Goal: Task Accomplishment & Management: Manage account settings

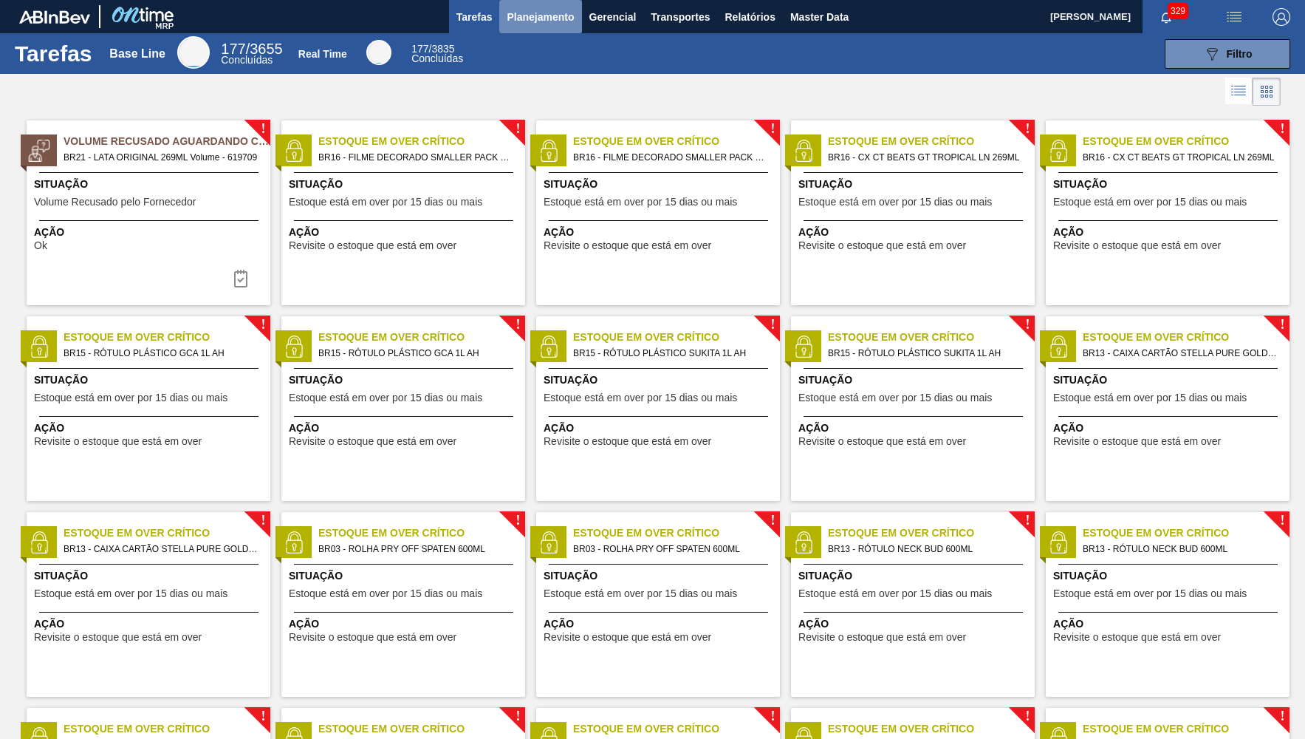
click at [547, 15] on span "Planejamento" at bounding box center [540, 17] width 67 height 18
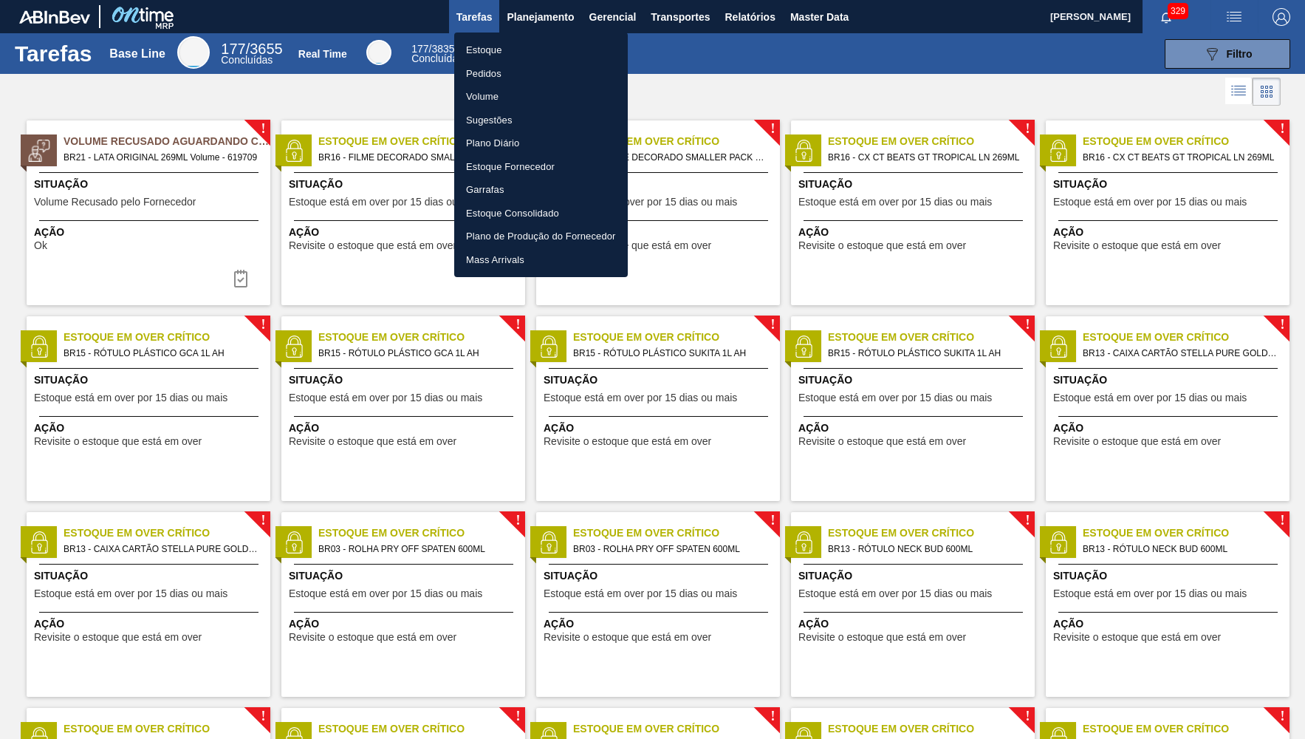
click at [509, 44] on li "Estoque" at bounding box center [541, 50] width 174 height 24
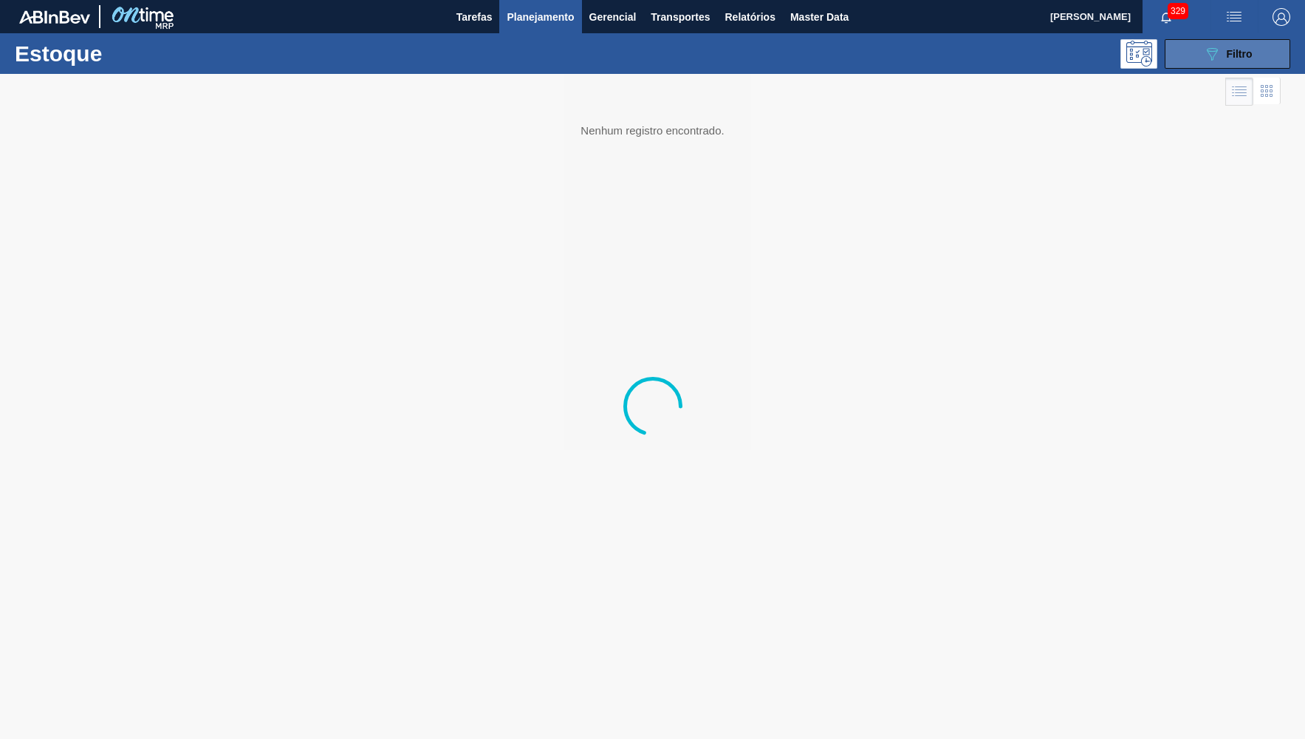
click at [1265, 47] on button "089F7B8B-B2A5-4AFE-B5C0-19BA573D28AC Filtro" at bounding box center [1228, 54] width 126 height 30
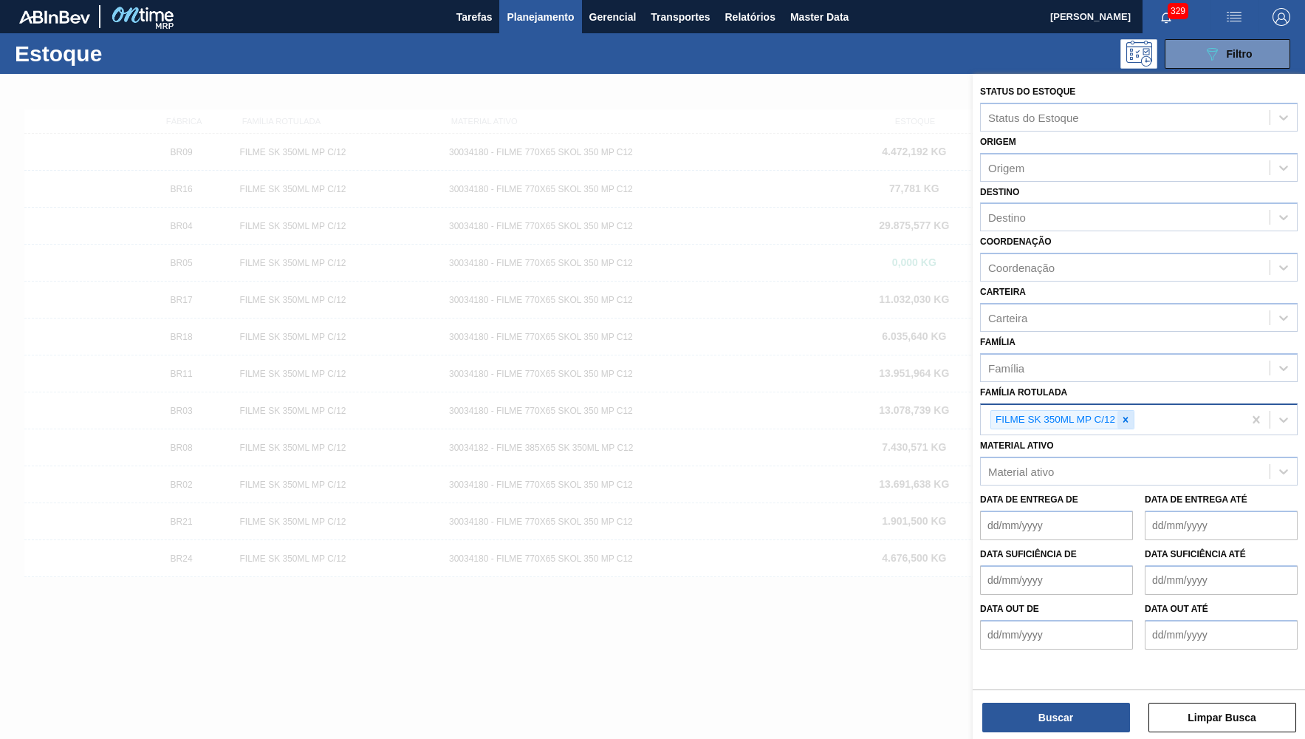
click at [1121, 411] on div at bounding box center [1126, 420] width 16 height 18
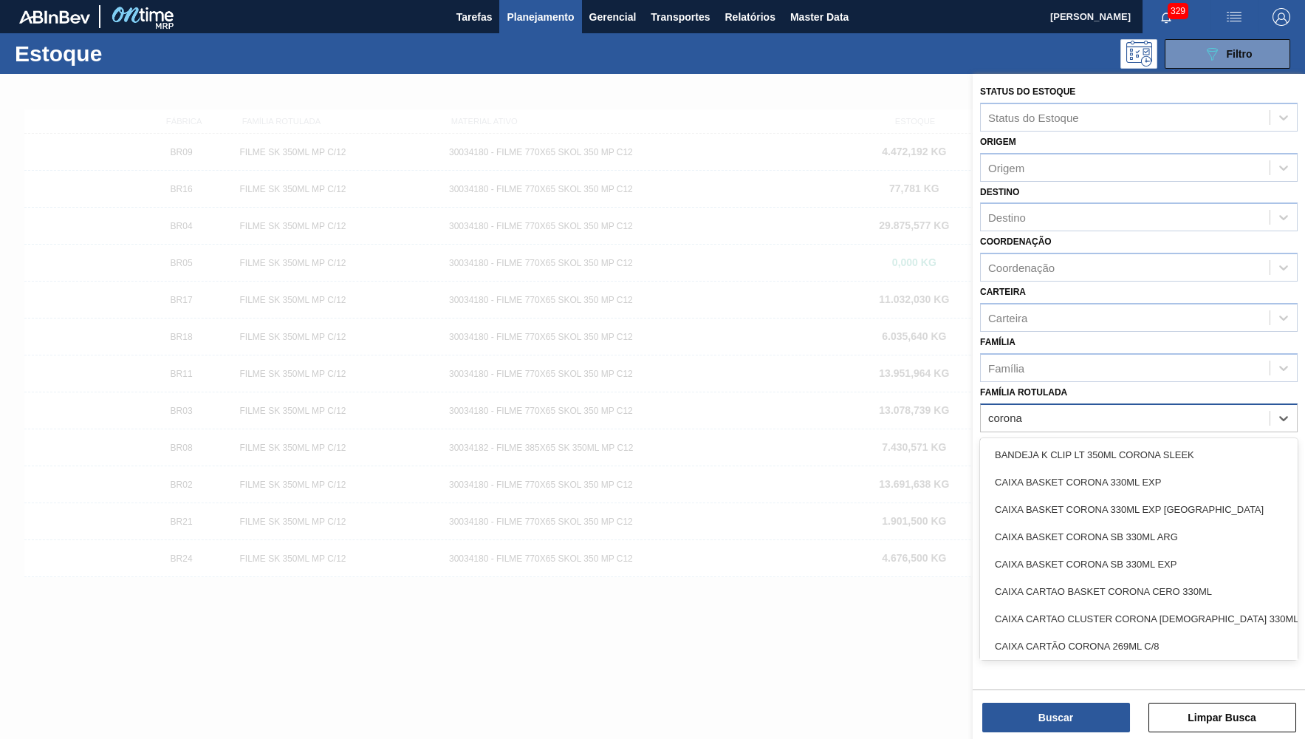
type Rotulada "corona cero"
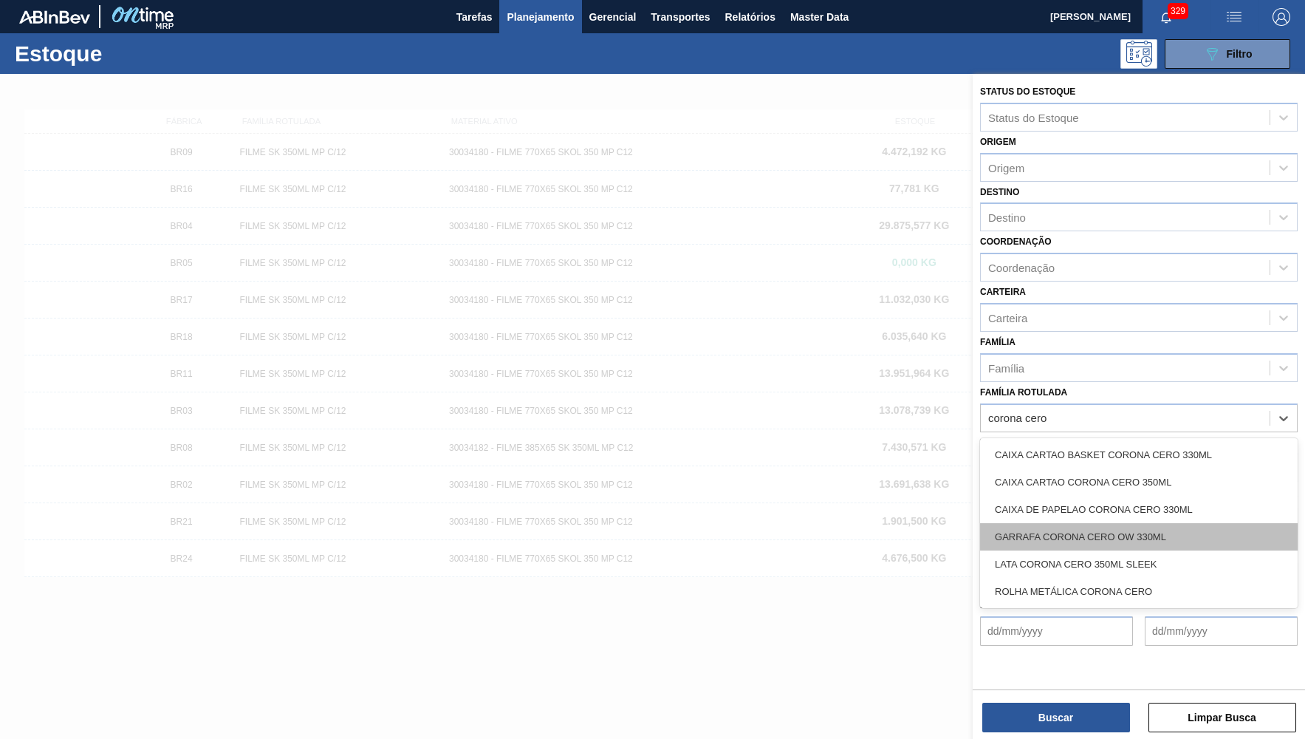
click at [1214, 531] on div "GARRAFA CORONA CERO OW 330ML" at bounding box center [1139, 536] width 318 height 27
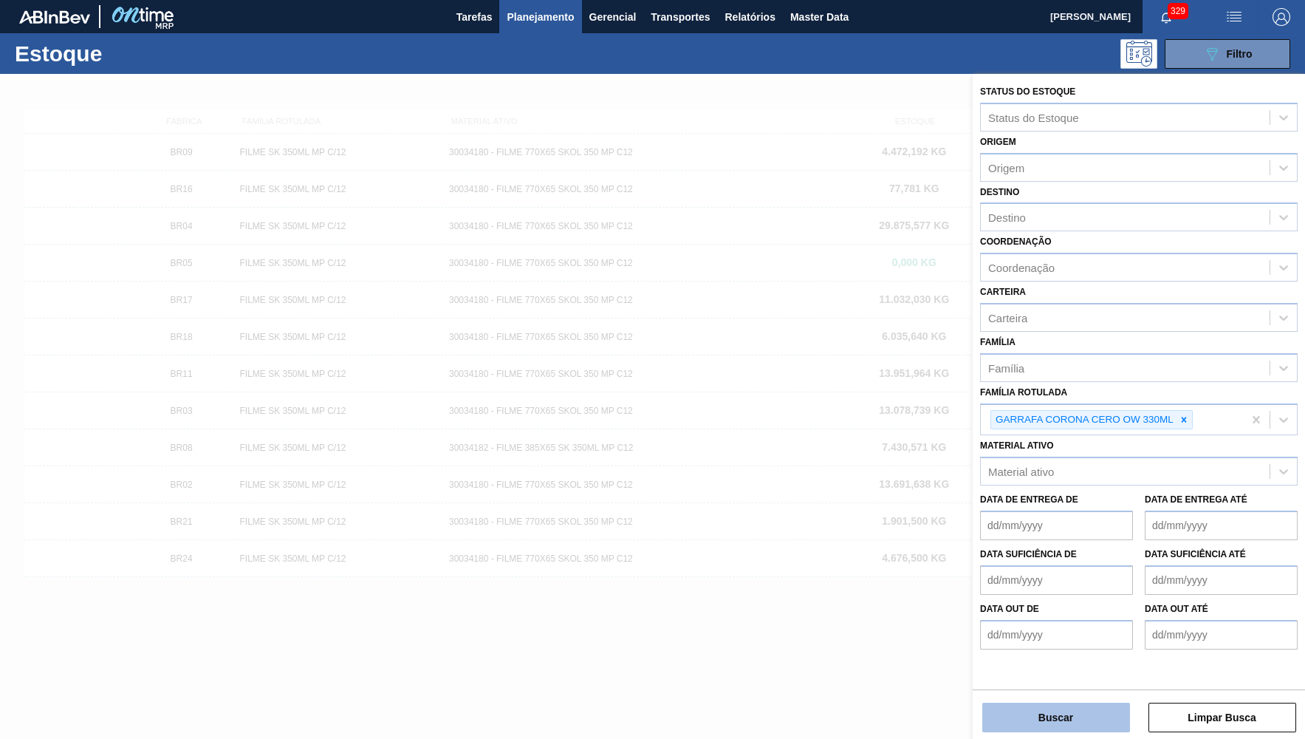
click at [1086, 720] on button "Buscar" at bounding box center [1057, 718] width 148 height 30
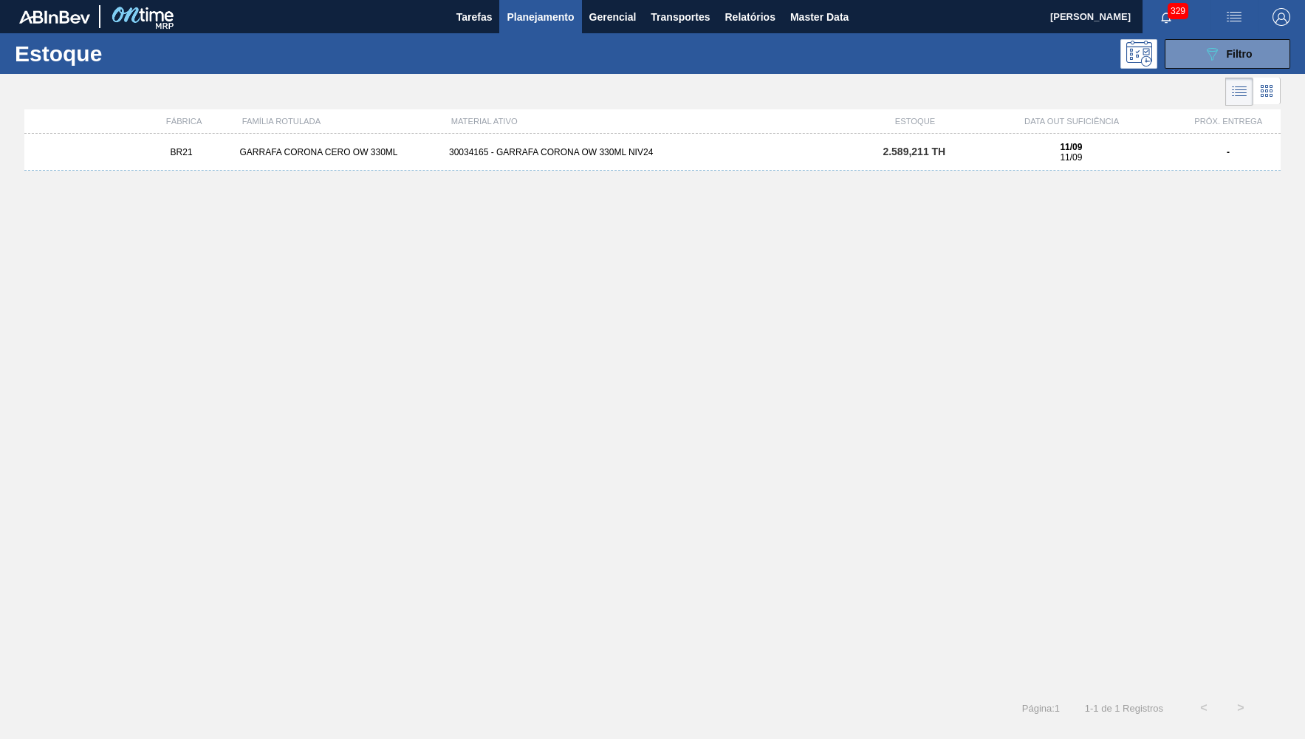
click at [859, 156] on div "30034165 - GARRAFA CORONA OW 330ML NIV24" at bounding box center [652, 152] width 419 height 10
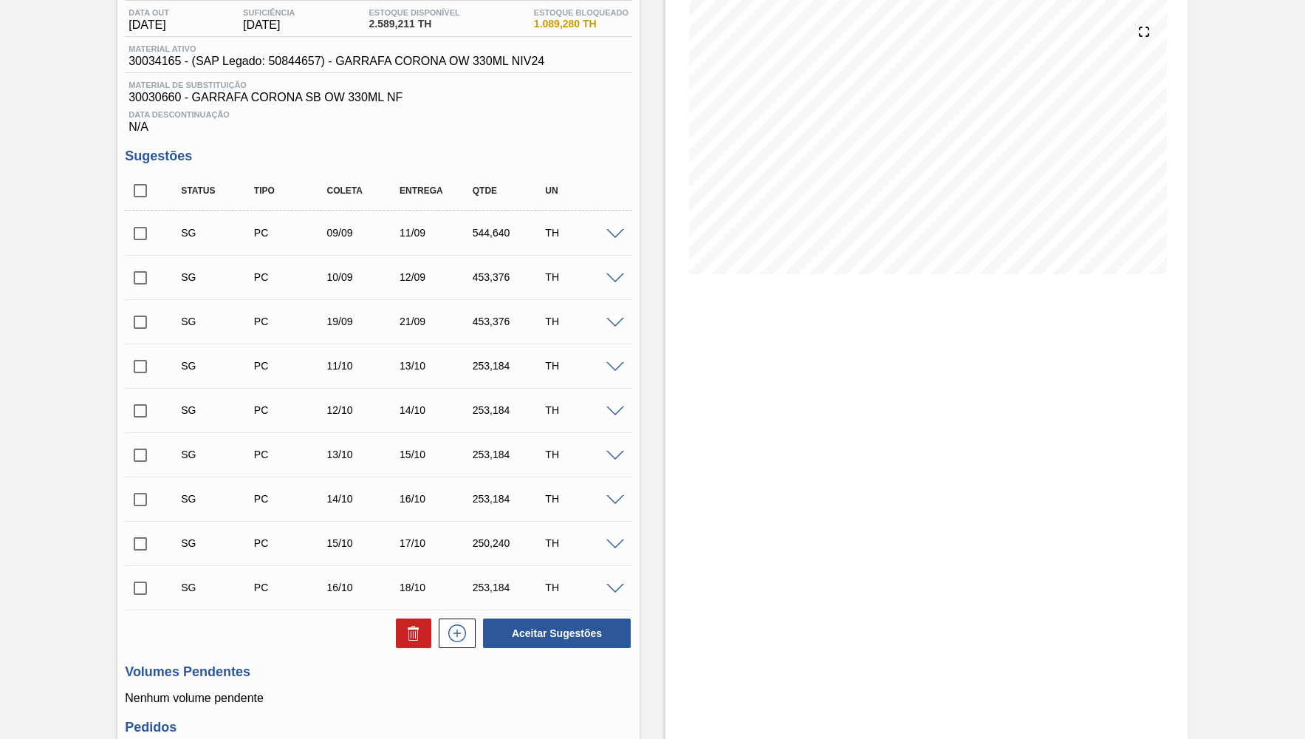
scroll to position [216, 0]
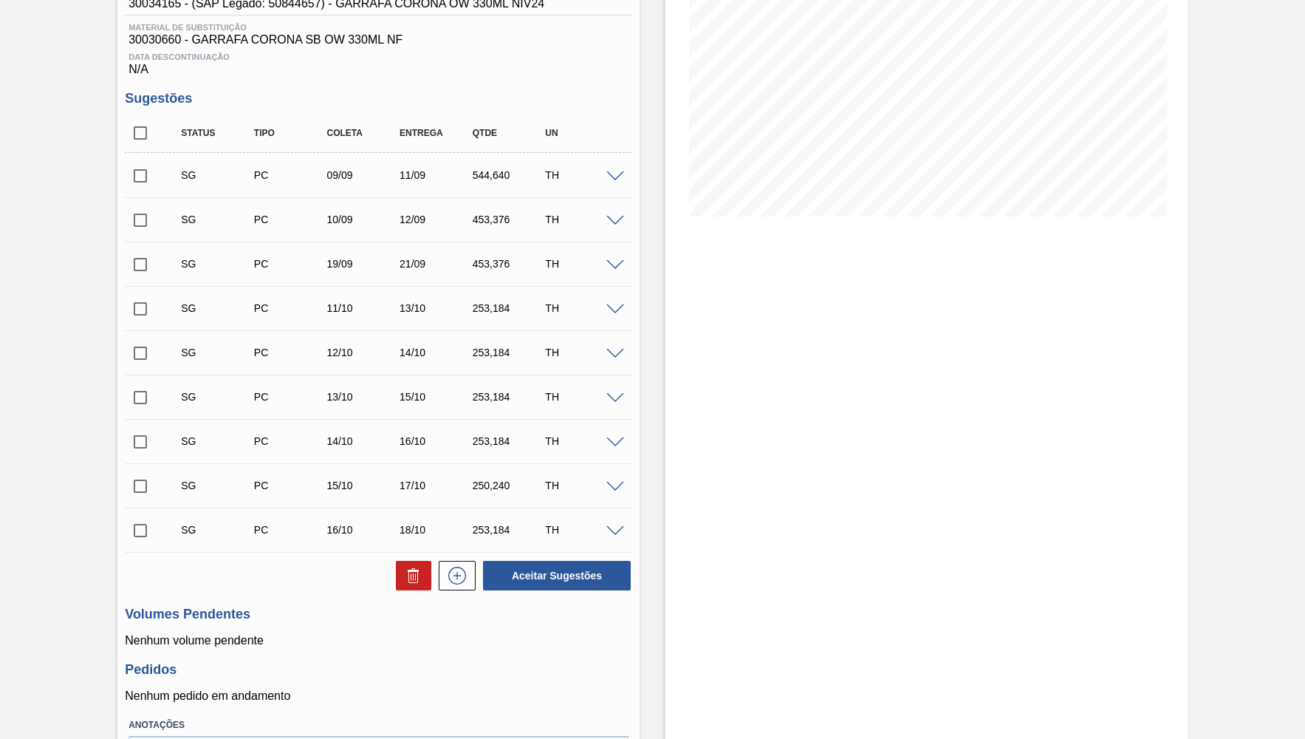
click at [615, 177] on span at bounding box center [616, 176] width 18 height 11
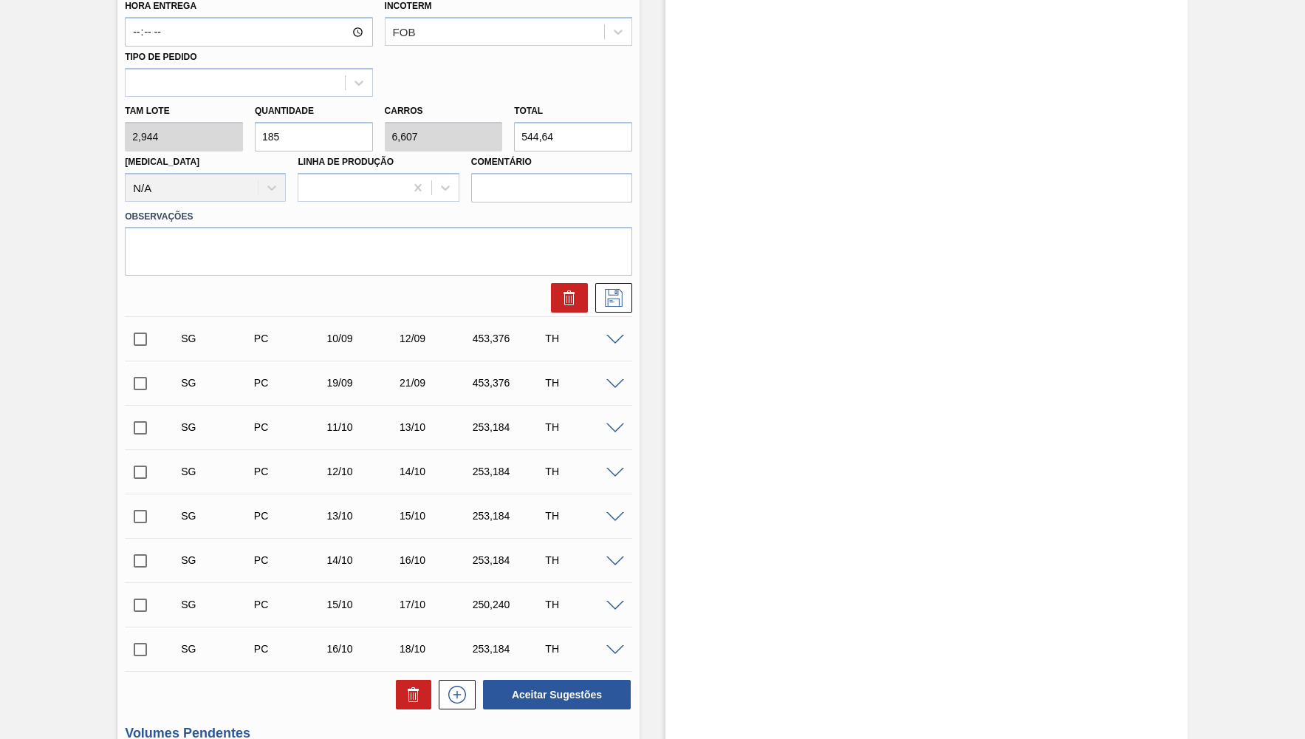
scroll to position [505, 0]
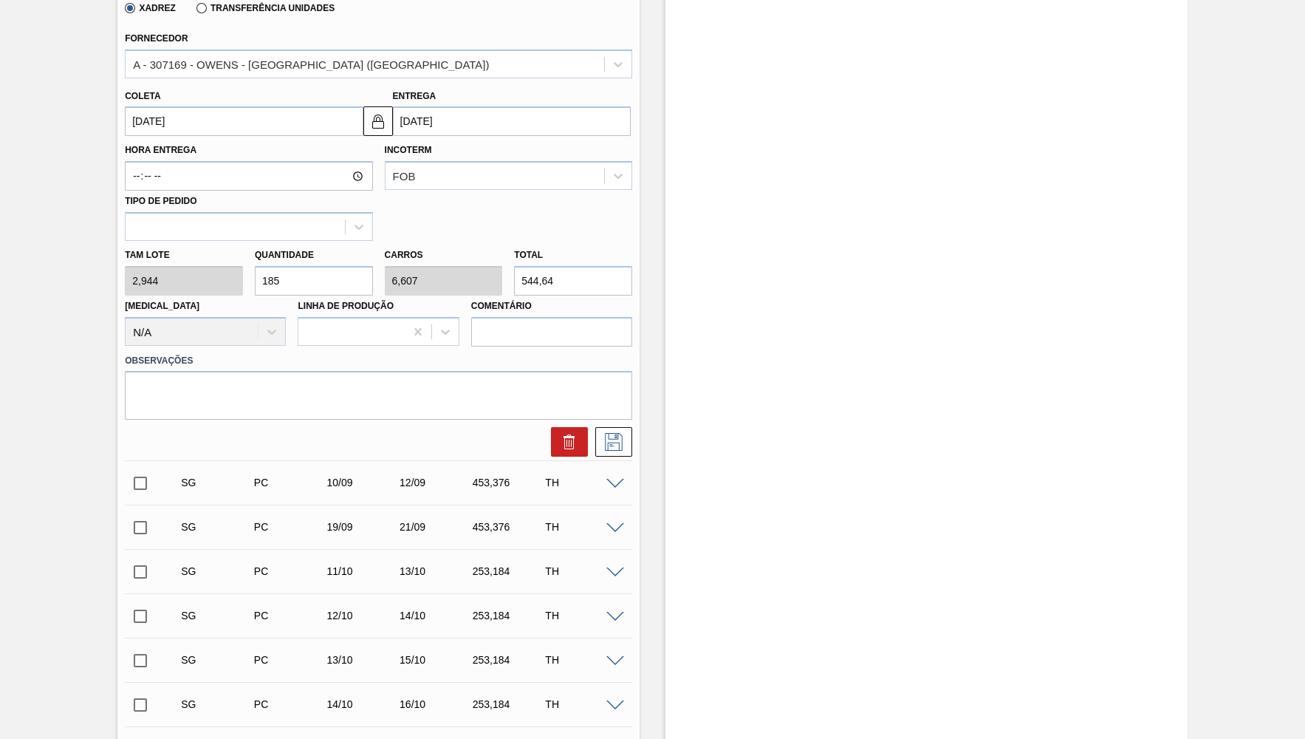
drag, startPoint x: 309, startPoint y: 264, endPoint x: 77, endPoint y: 259, distance: 232.0
click at [255, 266] on input "185" at bounding box center [314, 281] width 118 height 30
type input "2"
type input "0,071"
type input "5,888"
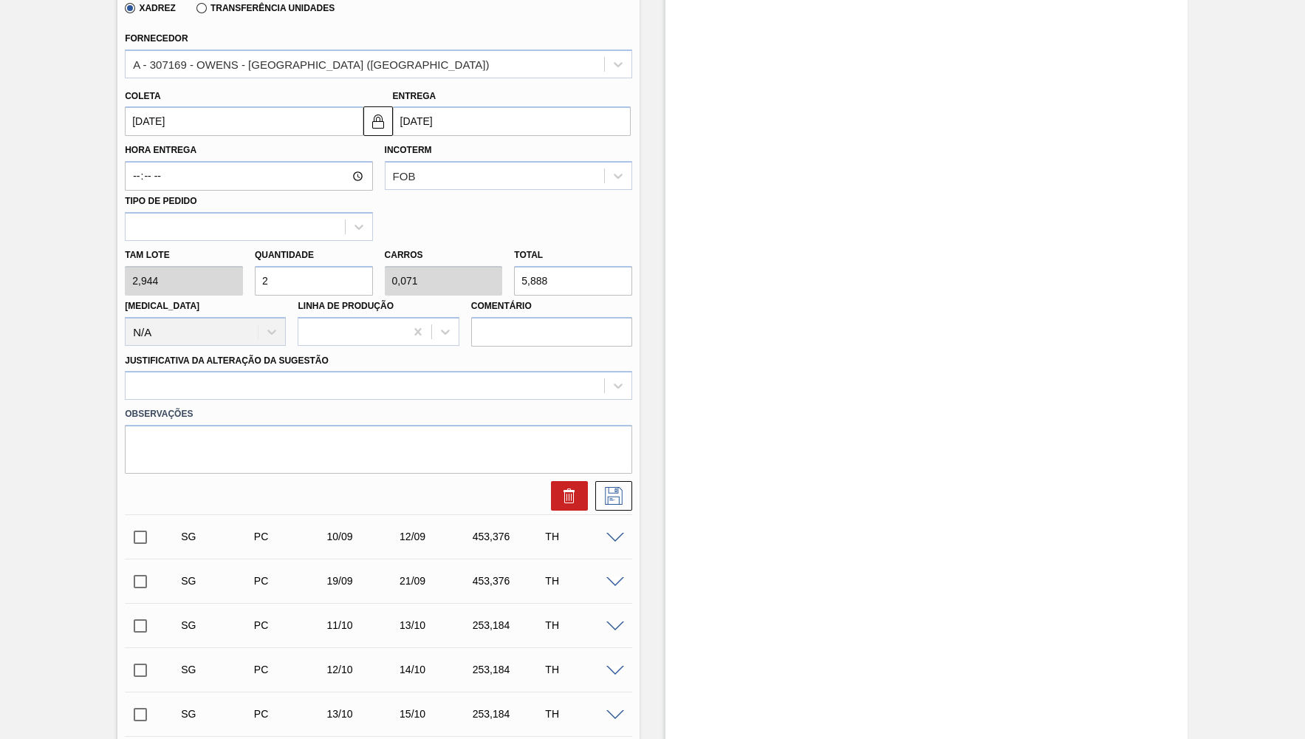
type input "28"
type input "1"
type input "82,432"
drag, startPoint x: 150, startPoint y: 255, endPoint x: 84, endPoint y: 255, distance: 65.7
click at [255, 266] on input "28" at bounding box center [314, 281] width 118 height 30
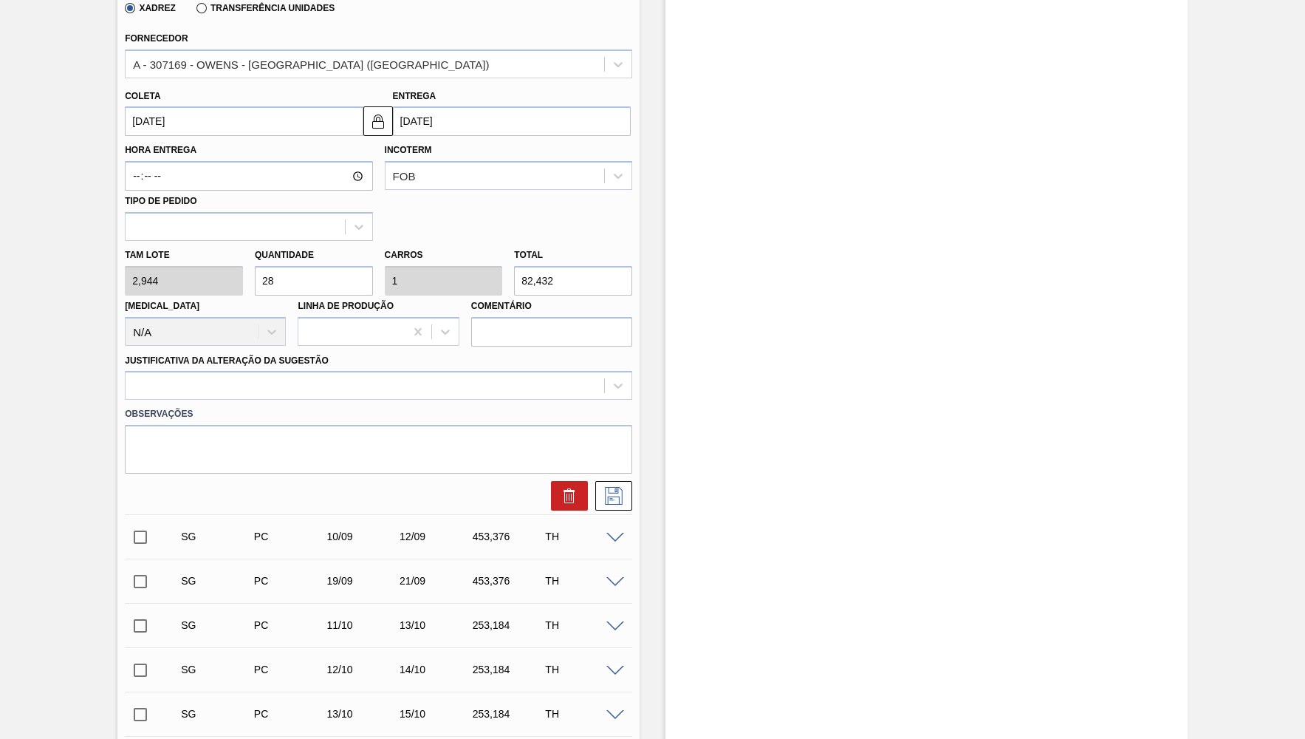
type input "28"
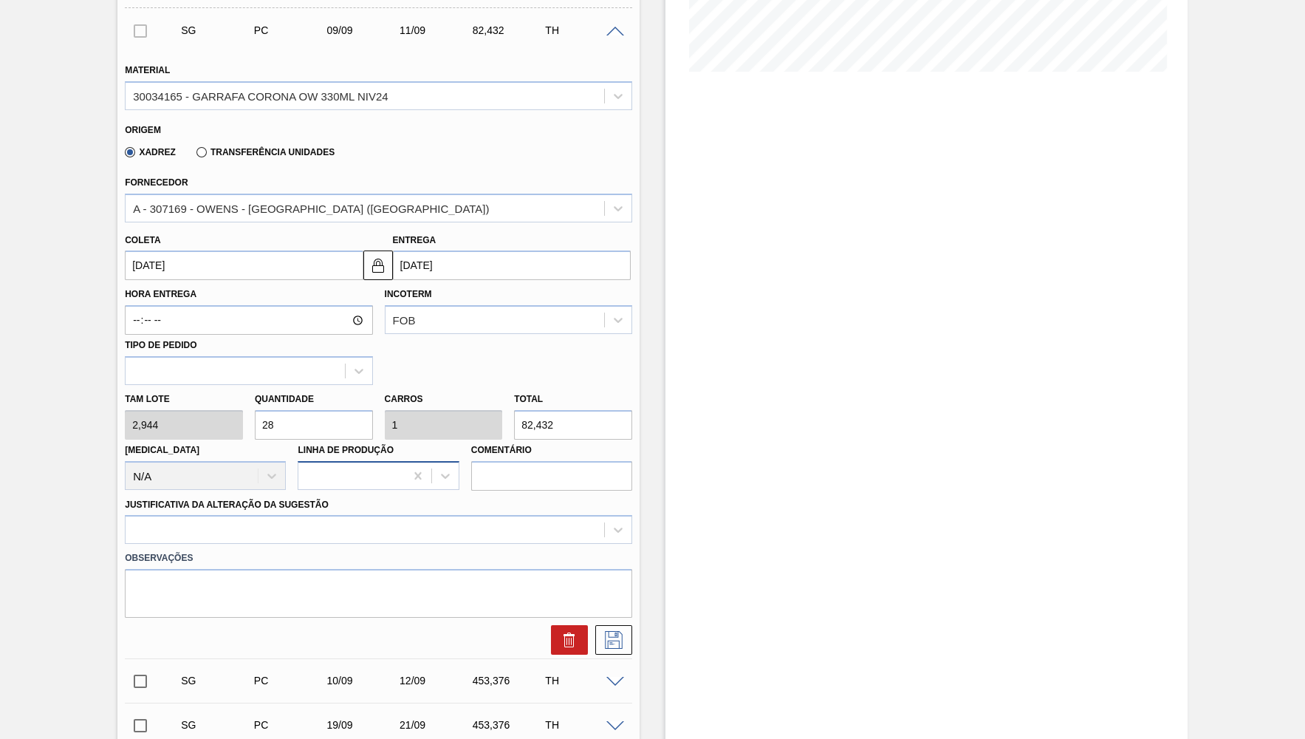
scroll to position [144, 0]
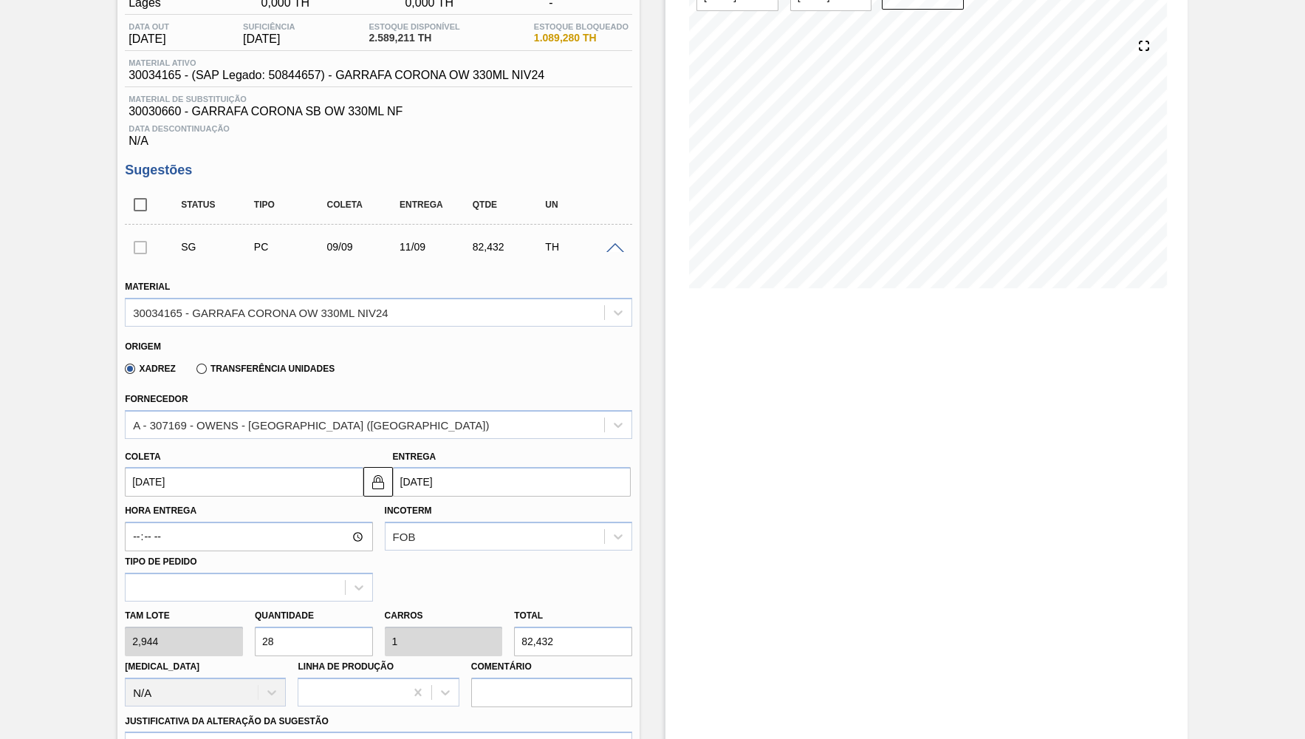
drag, startPoint x: 531, startPoint y: 625, endPoint x: 471, endPoint y: 621, distance: 60.7
click at [514, 626] on input "82,432" at bounding box center [573, 641] width 118 height 30
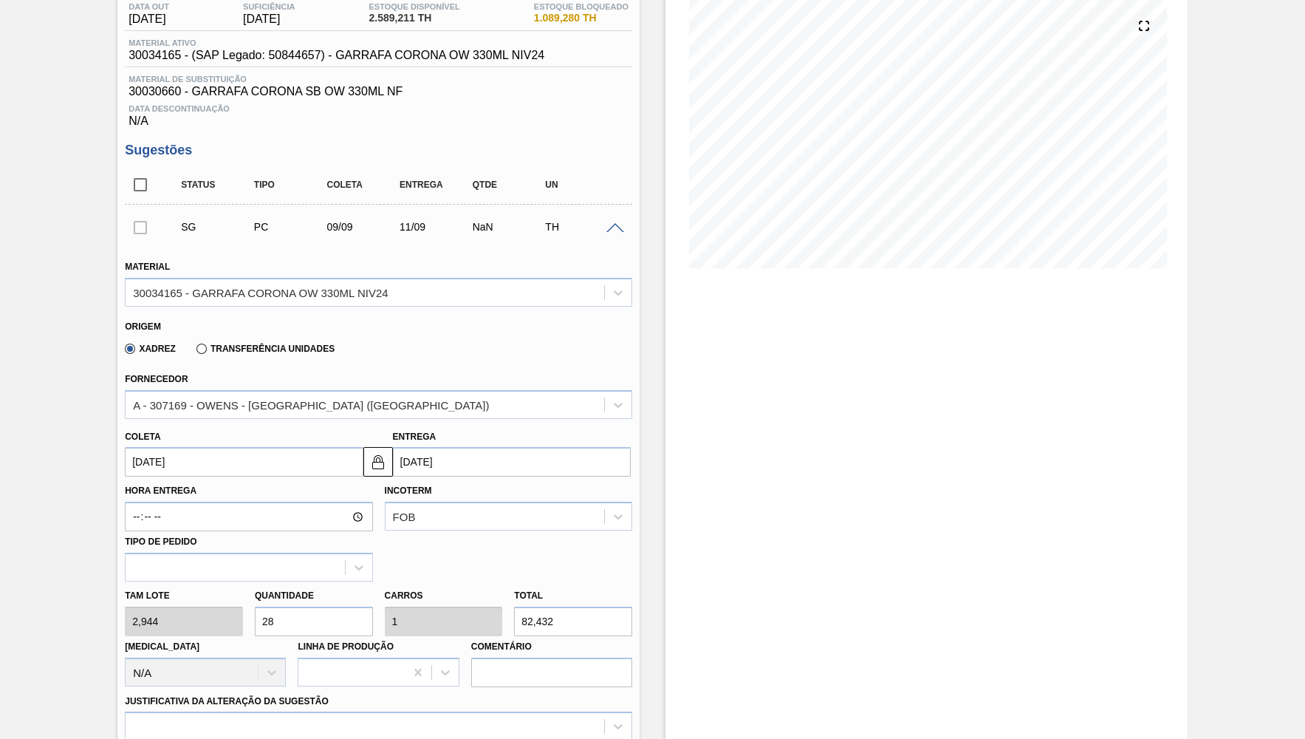
scroll to position [216, 0]
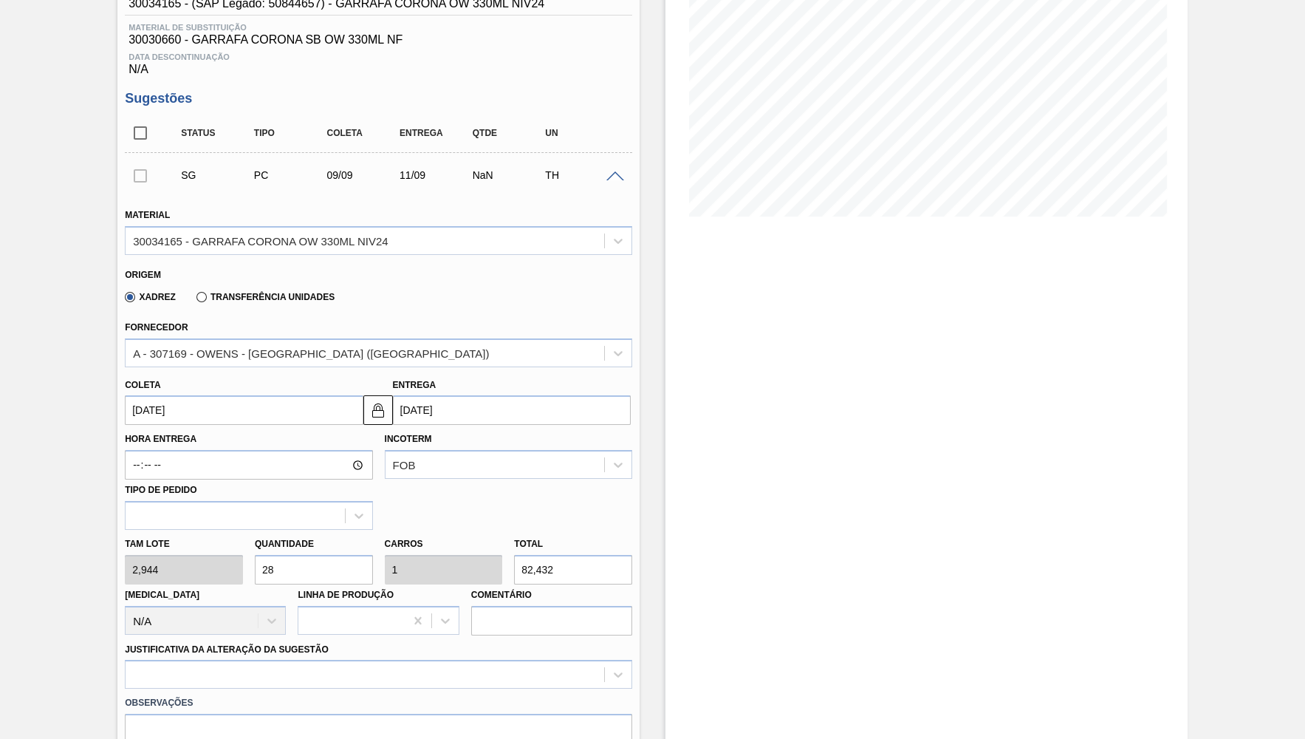
click at [276, 400] on input "[DATE]" at bounding box center [244, 410] width 238 height 30
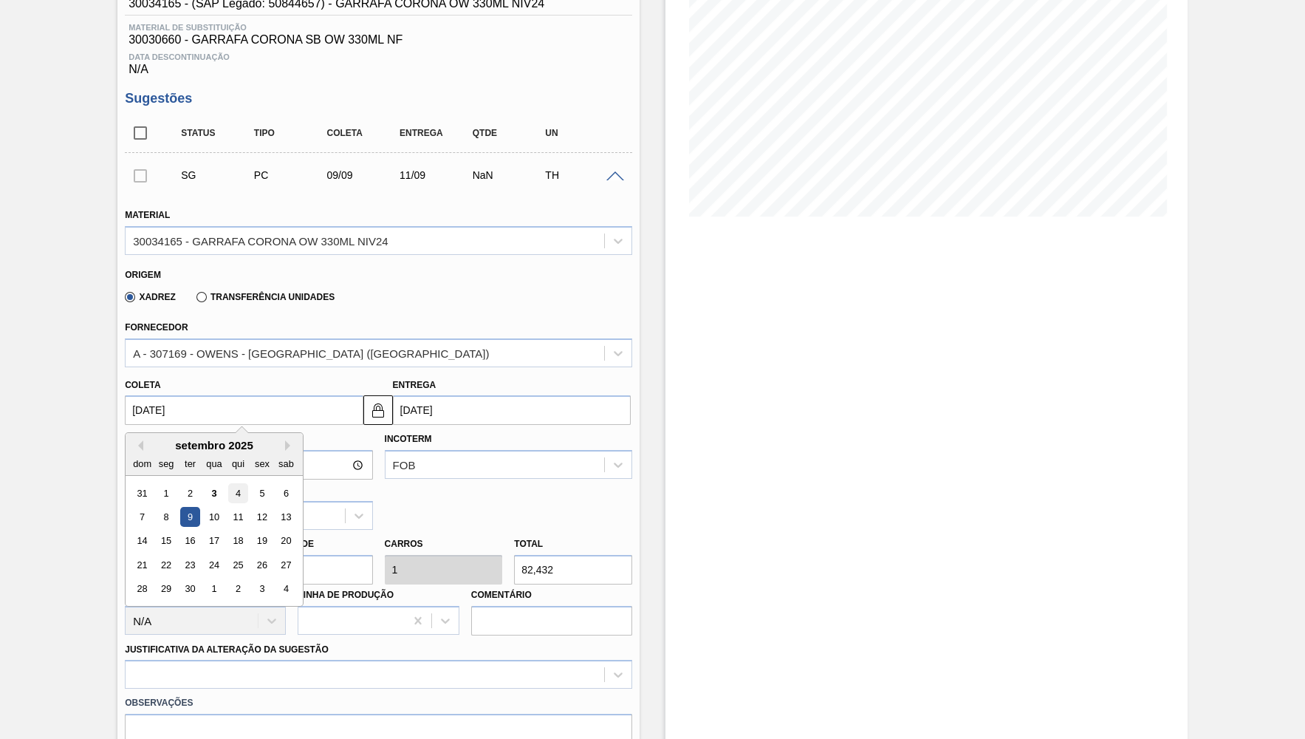
click at [228, 487] on div "4" at bounding box center [238, 493] width 20 height 20
type input "[DATE]"
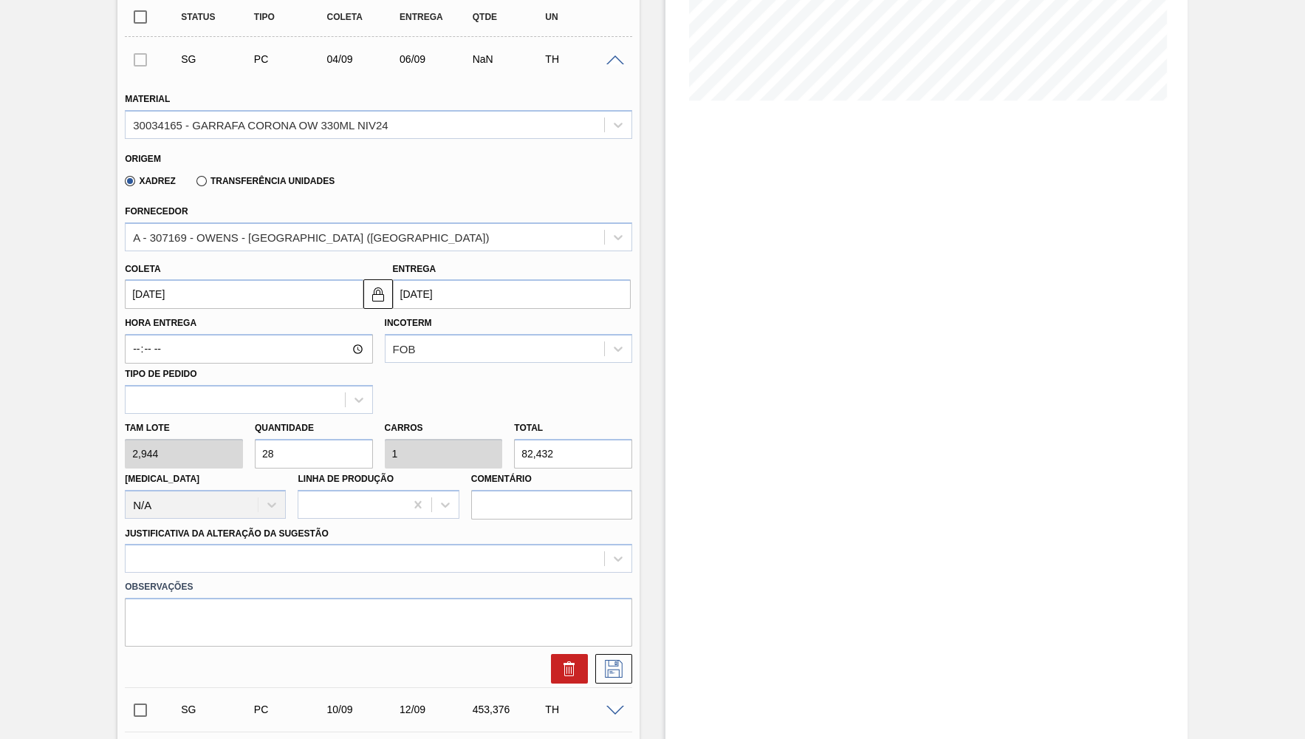
scroll to position [361, 0]
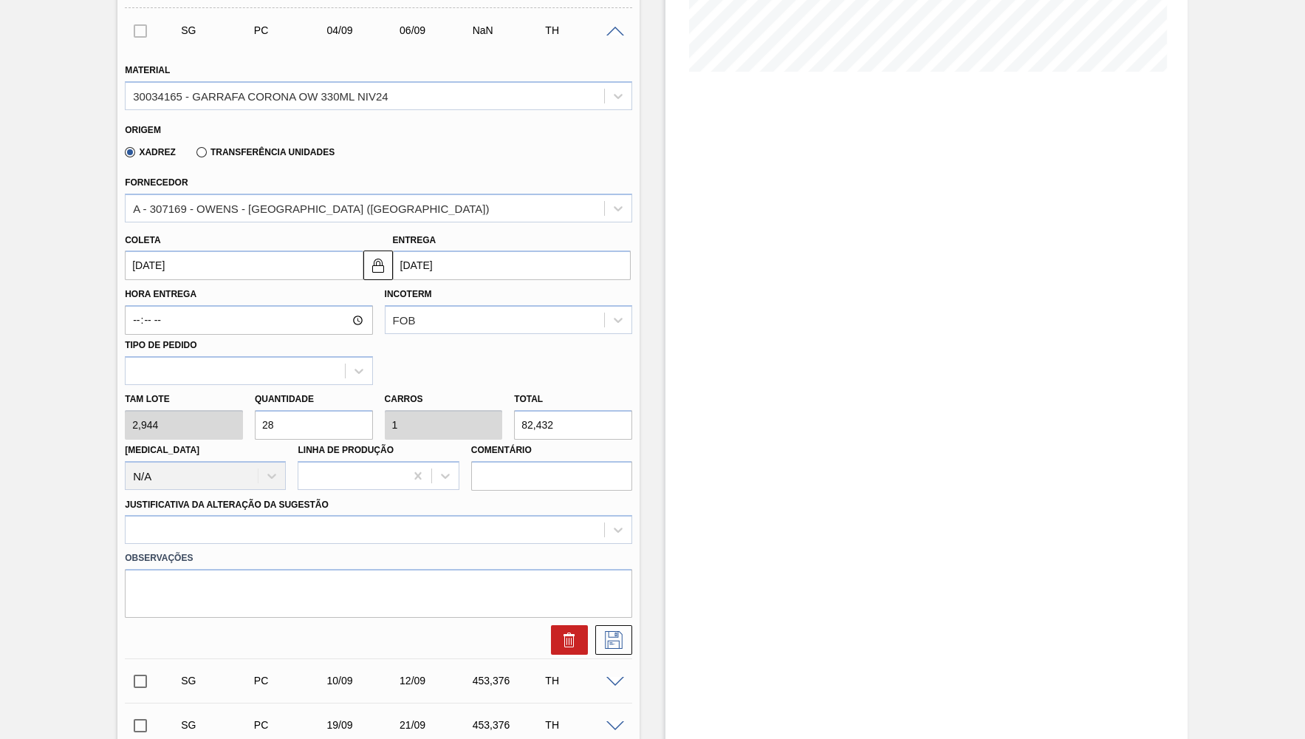
drag, startPoint x: 550, startPoint y: 421, endPoint x: 323, endPoint y: 422, distance: 227.5
click at [514, 422] on input "82,432" at bounding box center [573, 425] width 118 height 30
paste input "412,16"
type input "140"
type input "5"
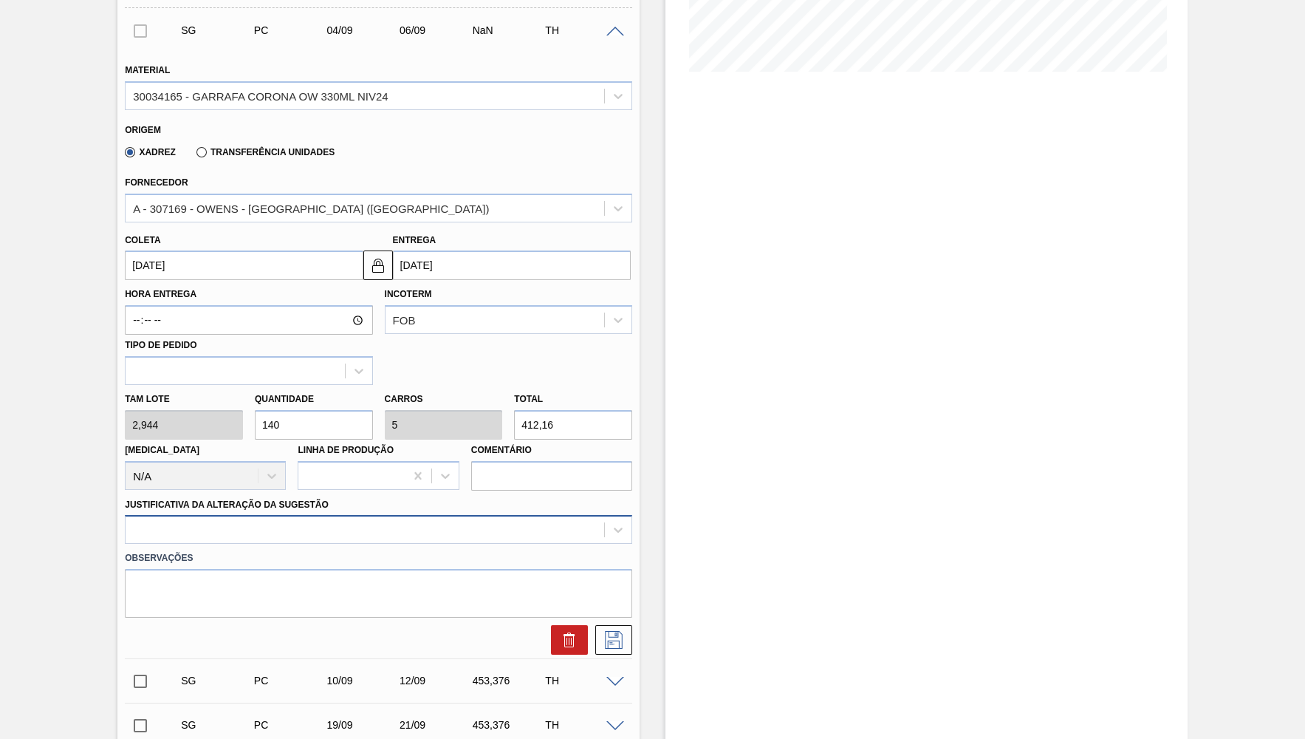
type input "412,16"
click at [268, 508] on div "Material 30034165 - GARRAFA CORONA OW 330ML NIV24 Origem Xadrez Transferência U…" at bounding box center [379, 352] width 508 height 606
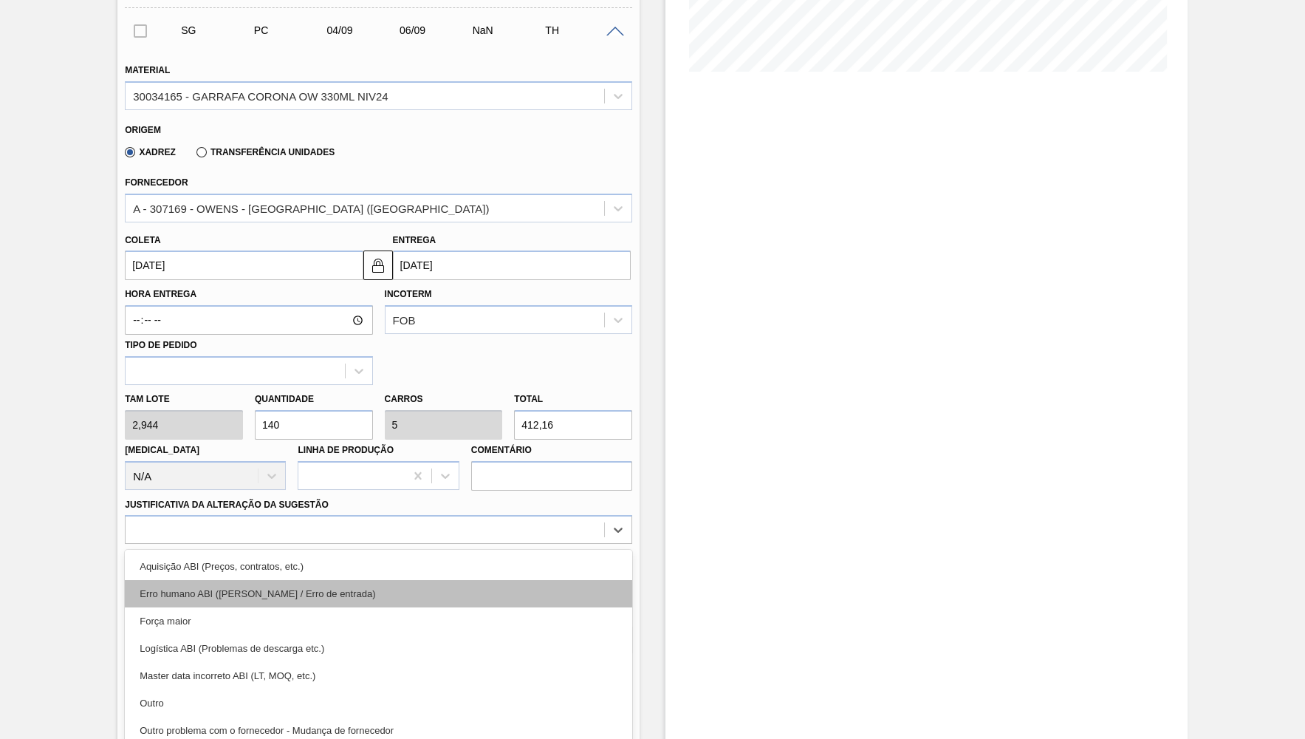
scroll to position [388, 0]
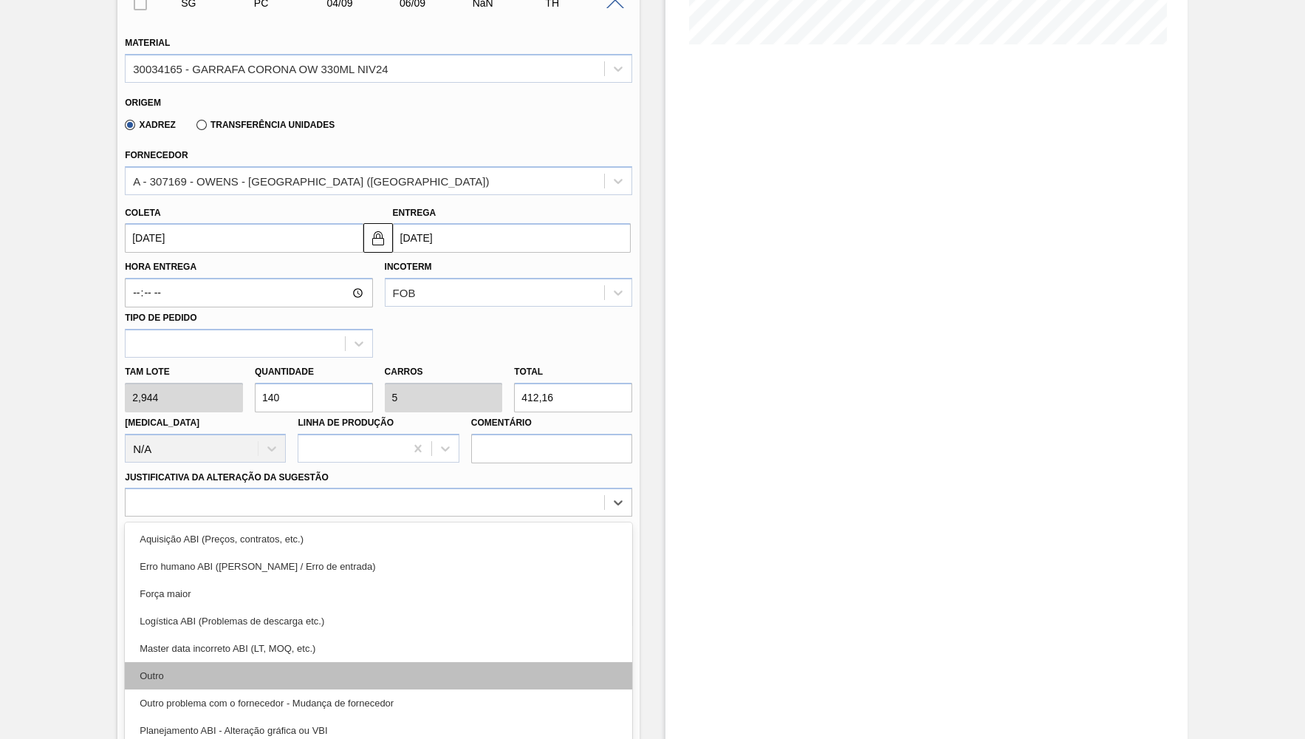
drag, startPoint x: 250, startPoint y: 649, endPoint x: 260, endPoint y: 656, distance: 11.7
click at [260, 656] on div "Aquisição ABI (Preços, contratos, etc.) Erro humano ABI (Cálculo / Erro de entr…" at bounding box center [379, 633] width 508 height 222
click at [260, 662] on div "Outro" at bounding box center [379, 675] width 508 height 27
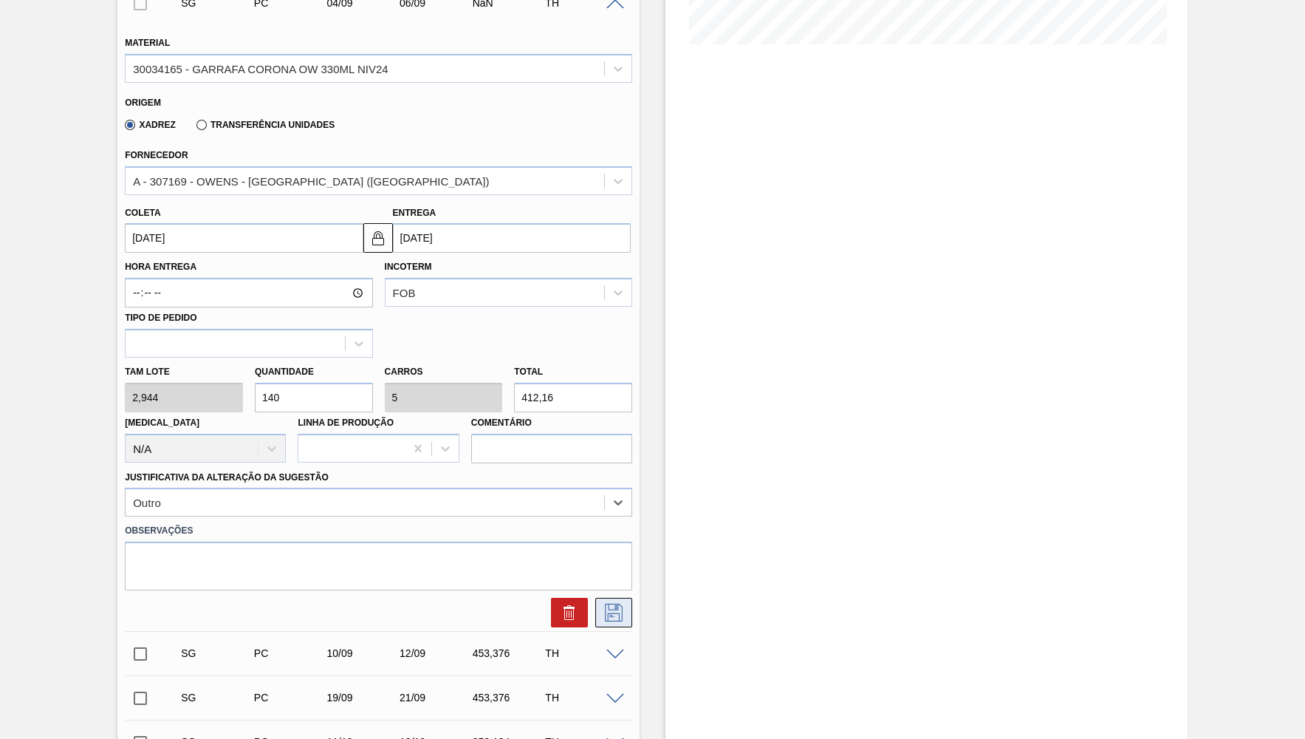
click at [612, 604] on icon at bounding box center [614, 613] width 24 height 18
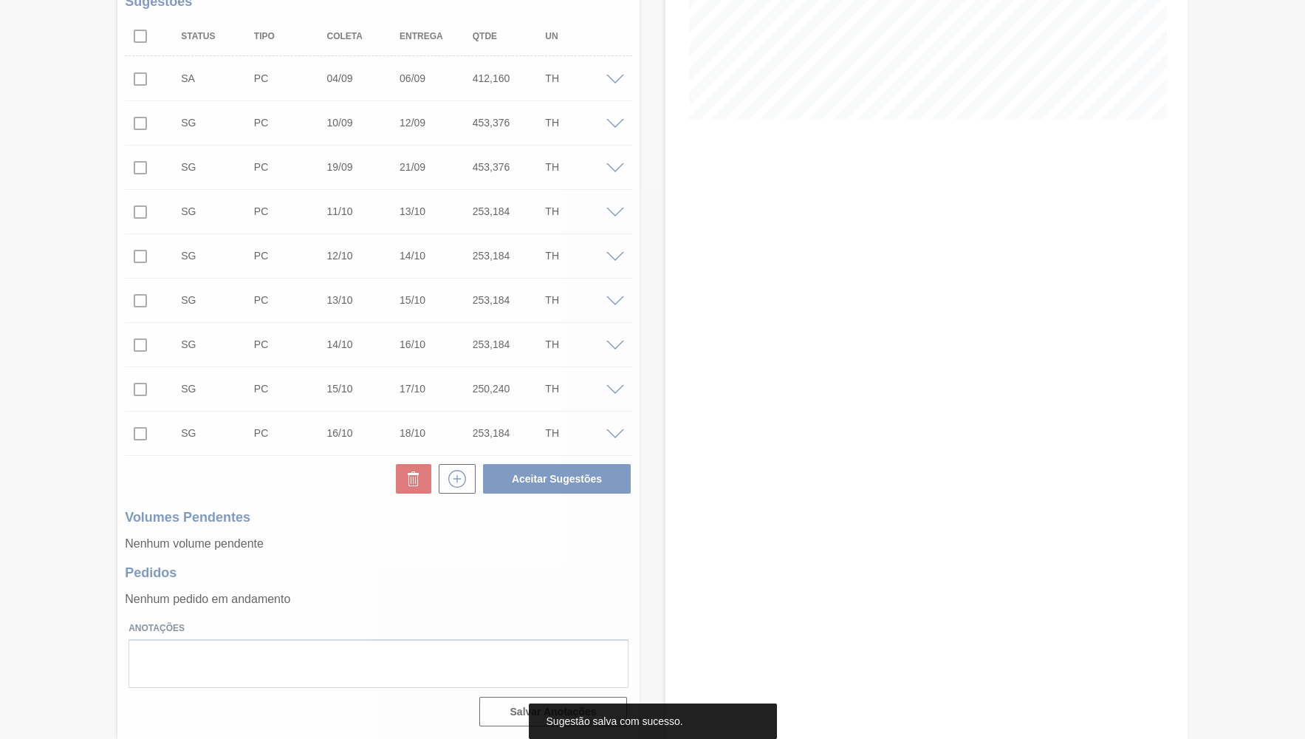
scroll to position [310, 0]
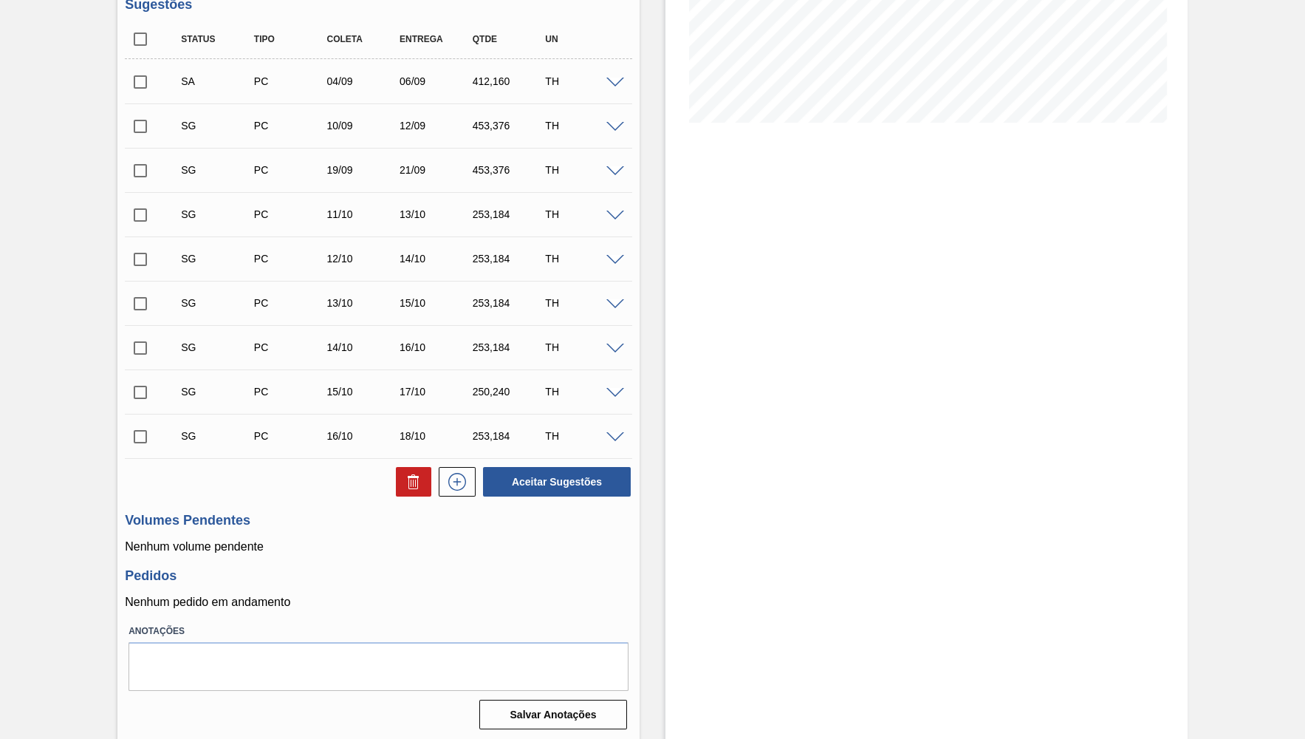
click at [615, 112] on div "SG PC 10/09 12/09 453,376 TH" at bounding box center [379, 125] width 508 height 37
click at [613, 117] on div "SG PC 10/09 12/09 453,376 TH" at bounding box center [379, 125] width 508 height 37
click at [613, 122] on div at bounding box center [618, 125] width 30 height 11
click at [616, 131] on span at bounding box center [616, 127] width 18 height 11
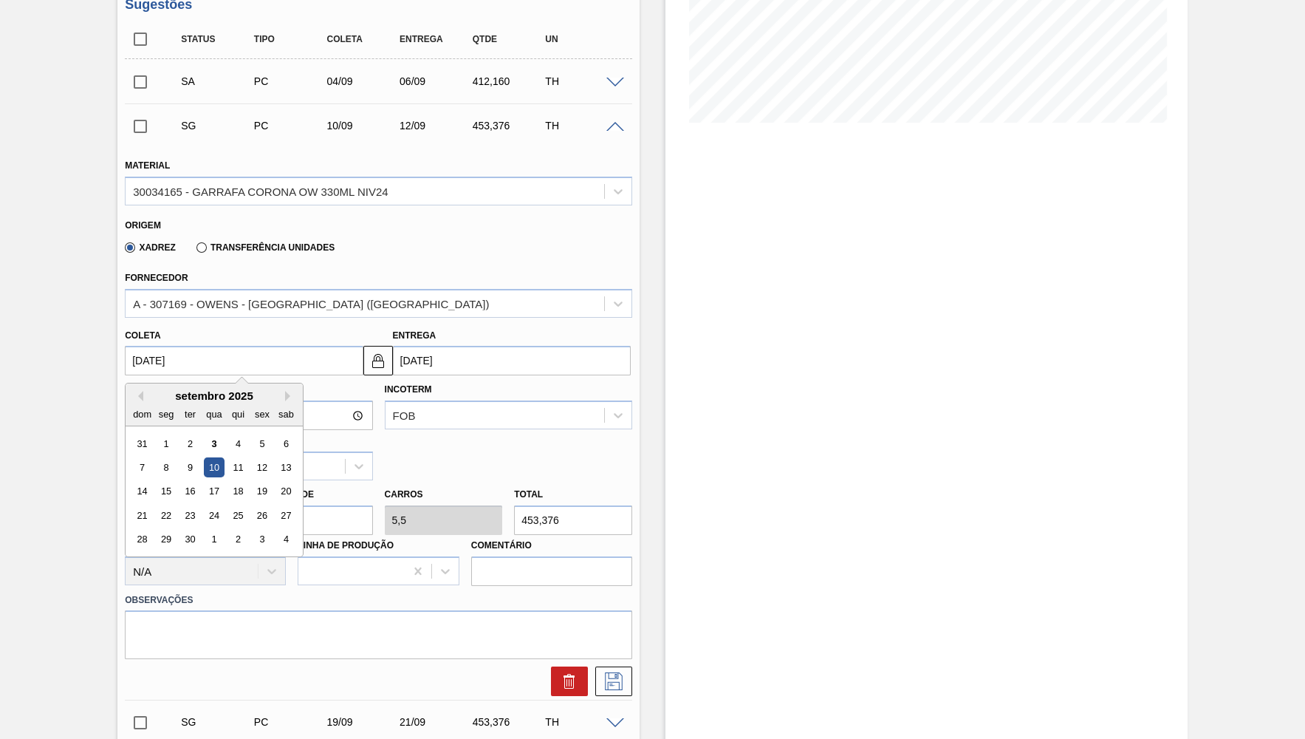
click at [208, 371] on input "[DATE]" at bounding box center [244, 361] width 238 height 30
click at [208, 360] on input "[DATE]" at bounding box center [244, 361] width 238 height 30
click at [259, 443] on div "5" at bounding box center [263, 444] width 20 height 20
type input "[DATE]"
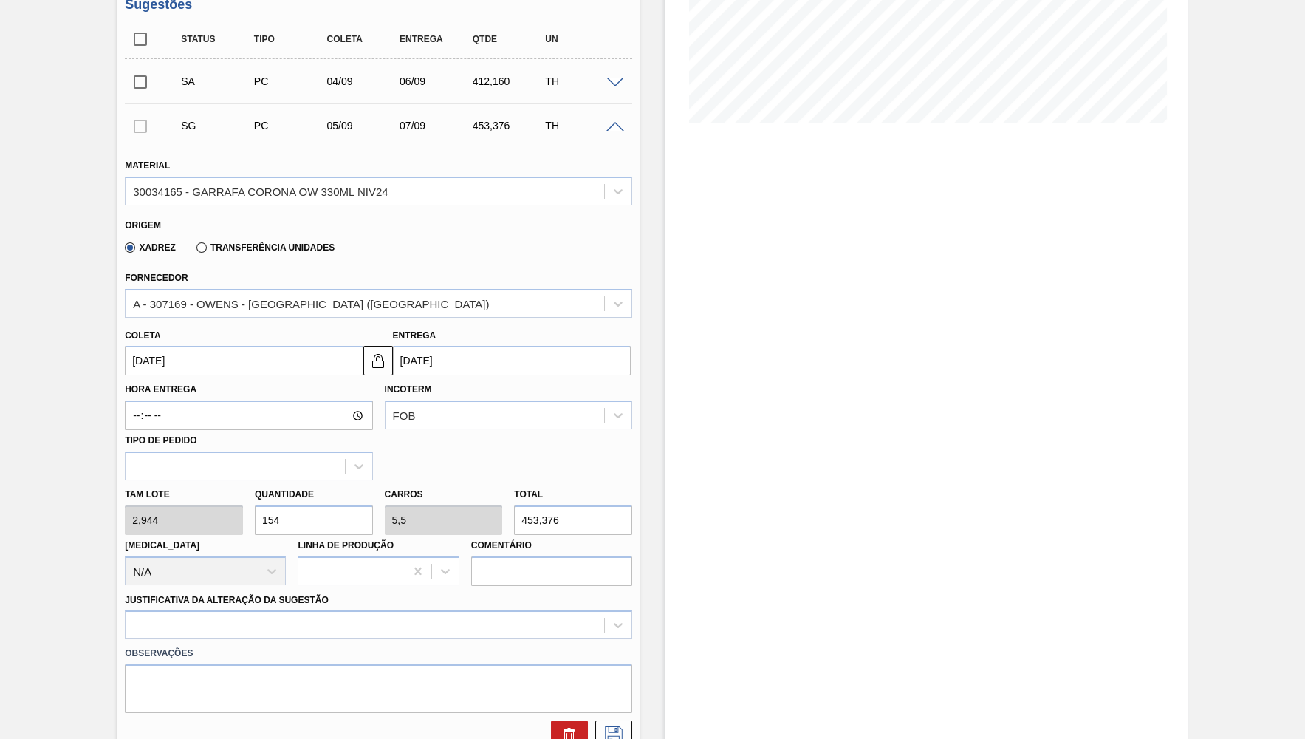
drag, startPoint x: 575, startPoint y: 505, endPoint x: 426, endPoint y: 496, distance: 149.4
click at [514, 505] on input "453,376" at bounding box center [573, 520] width 118 height 30
paste input "12,1"
type input "140"
type input "5"
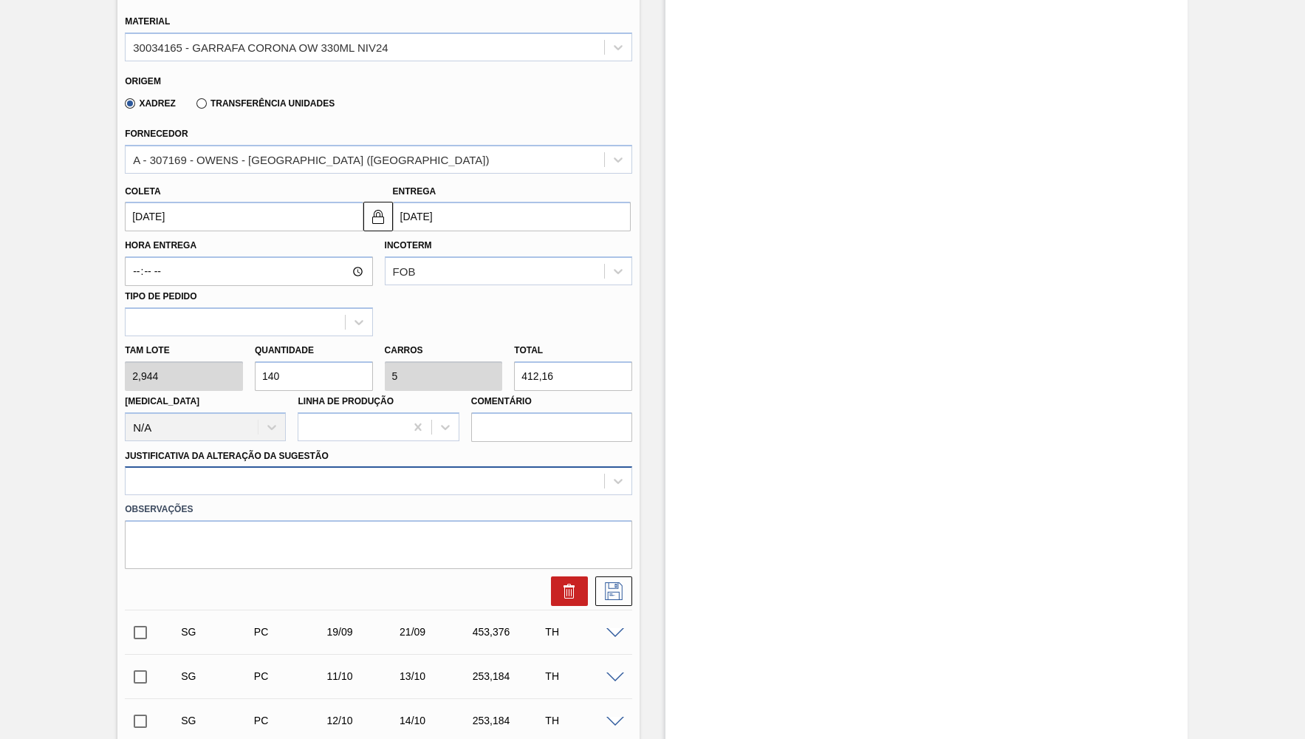
scroll to position [454, 0]
type input "412,16"
click at [164, 465] on div at bounding box center [379, 479] width 508 height 29
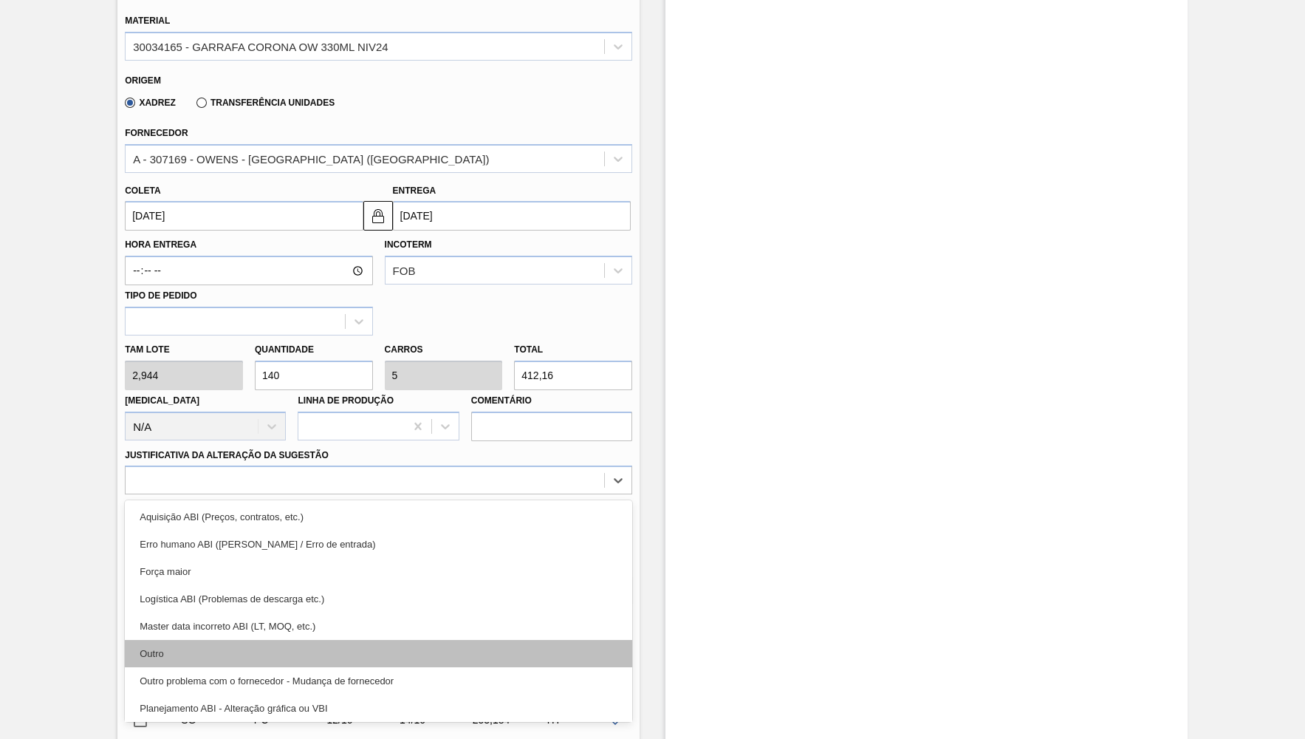
click at [188, 640] on div "Outro" at bounding box center [379, 653] width 508 height 27
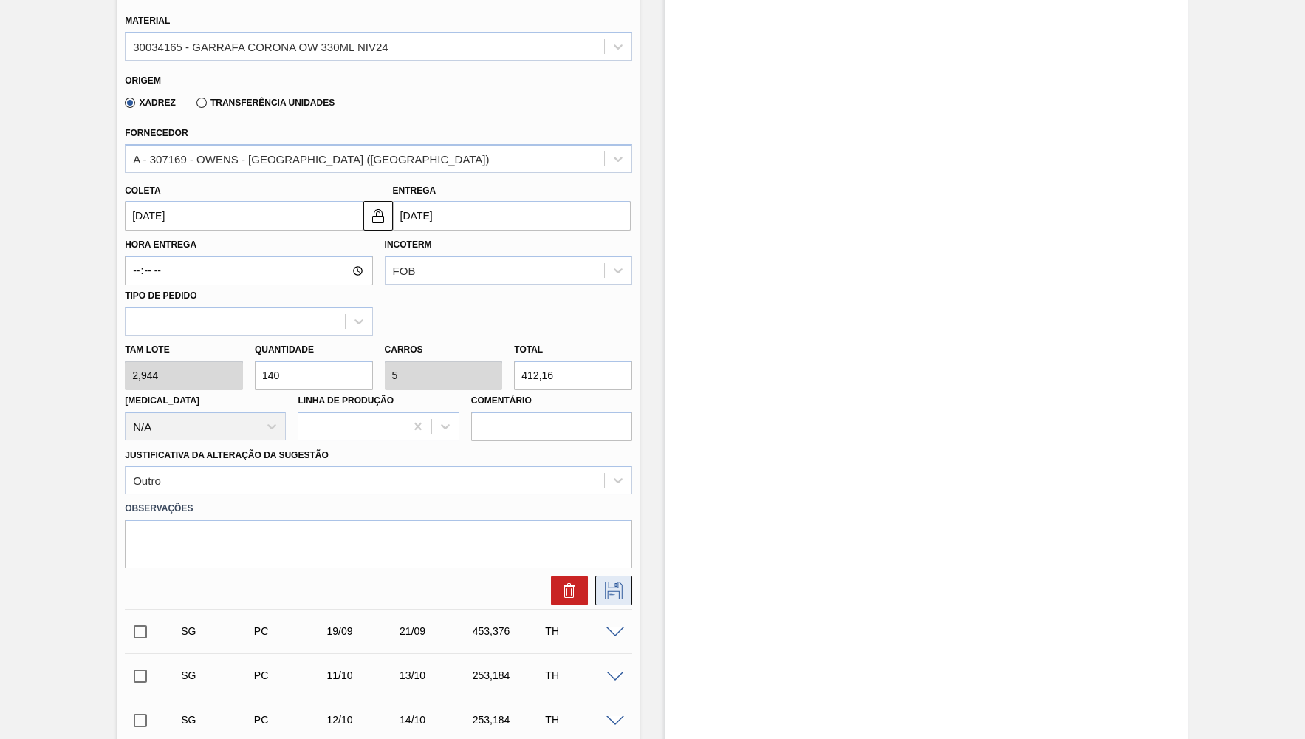
click at [607, 581] on icon at bounding box center [614, 590] width 24 height 18
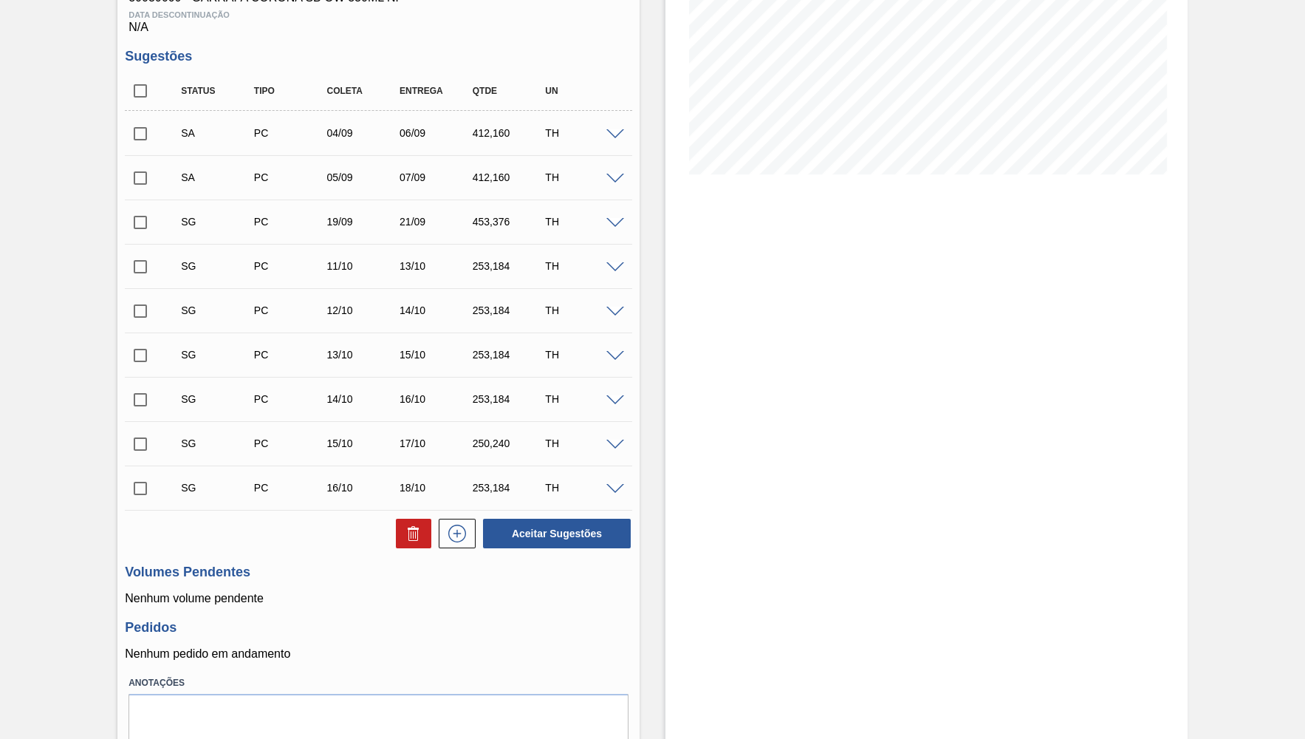
scroll to position [165, 0]
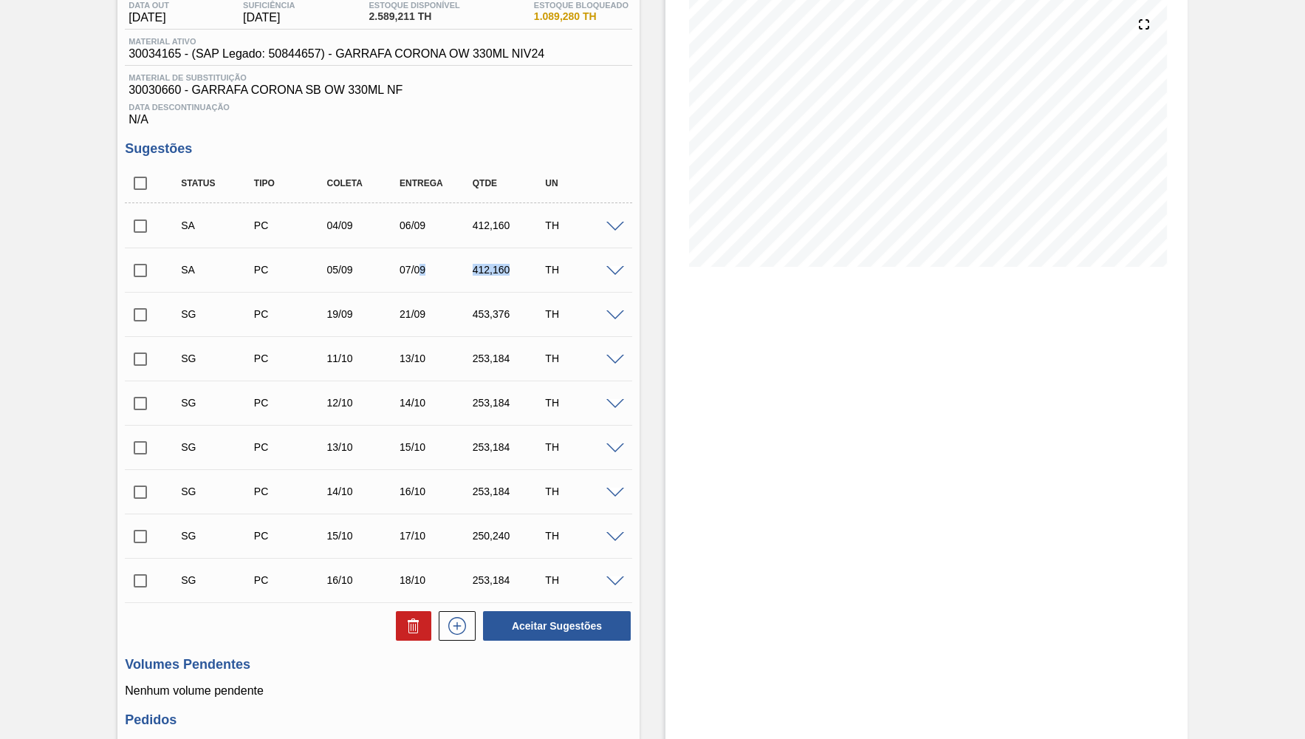
drag, startPoint x: 521, startPoint y: 275, endPoint x: 420, endPoint y: 264, distance: 101.0
click at [469, 264] on div "412,160" at bounding box center [509, 270] width 81 height 12
copy div "9 412,160"
click at [620, 322] on div "SG PC 19/09 21/09 453,376 TH" at bounding box center [379, 313] width 508 height 37
click at [613, 312] on span at bounding box center [616, 315] width 18 height 11
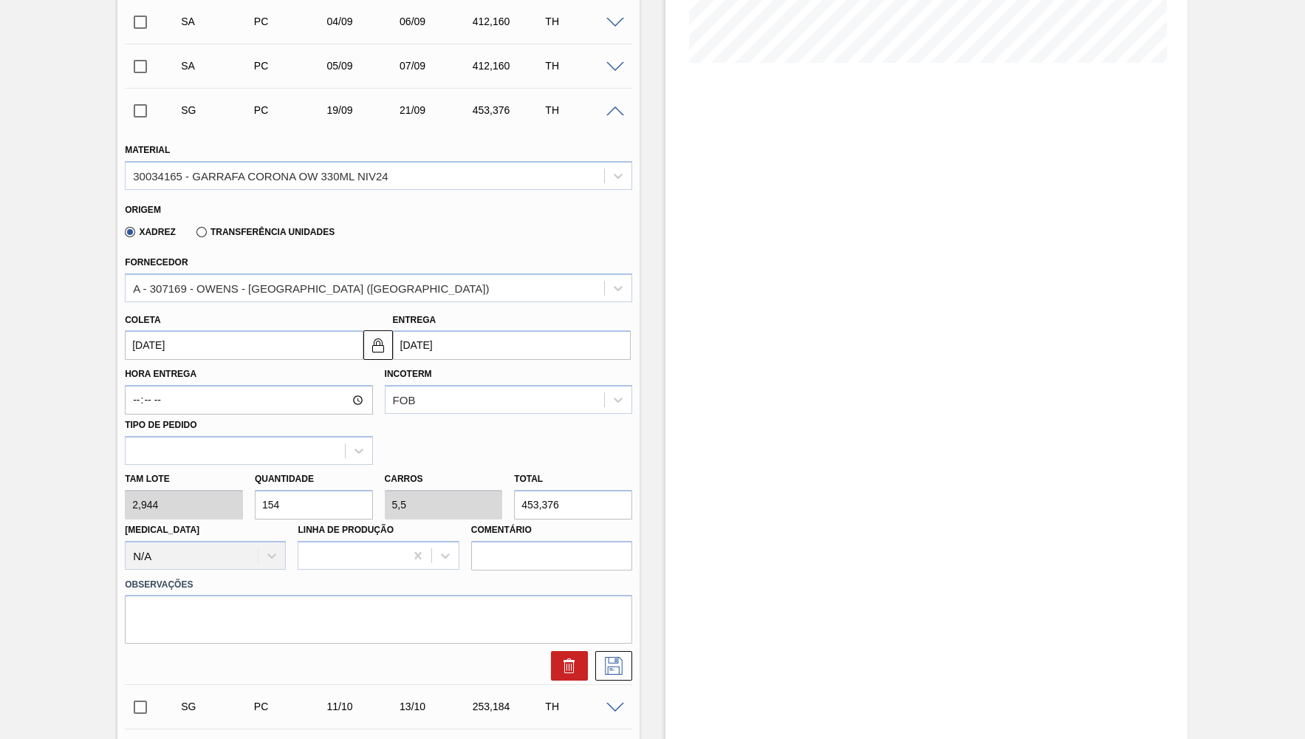
scroll to position [382, 0]
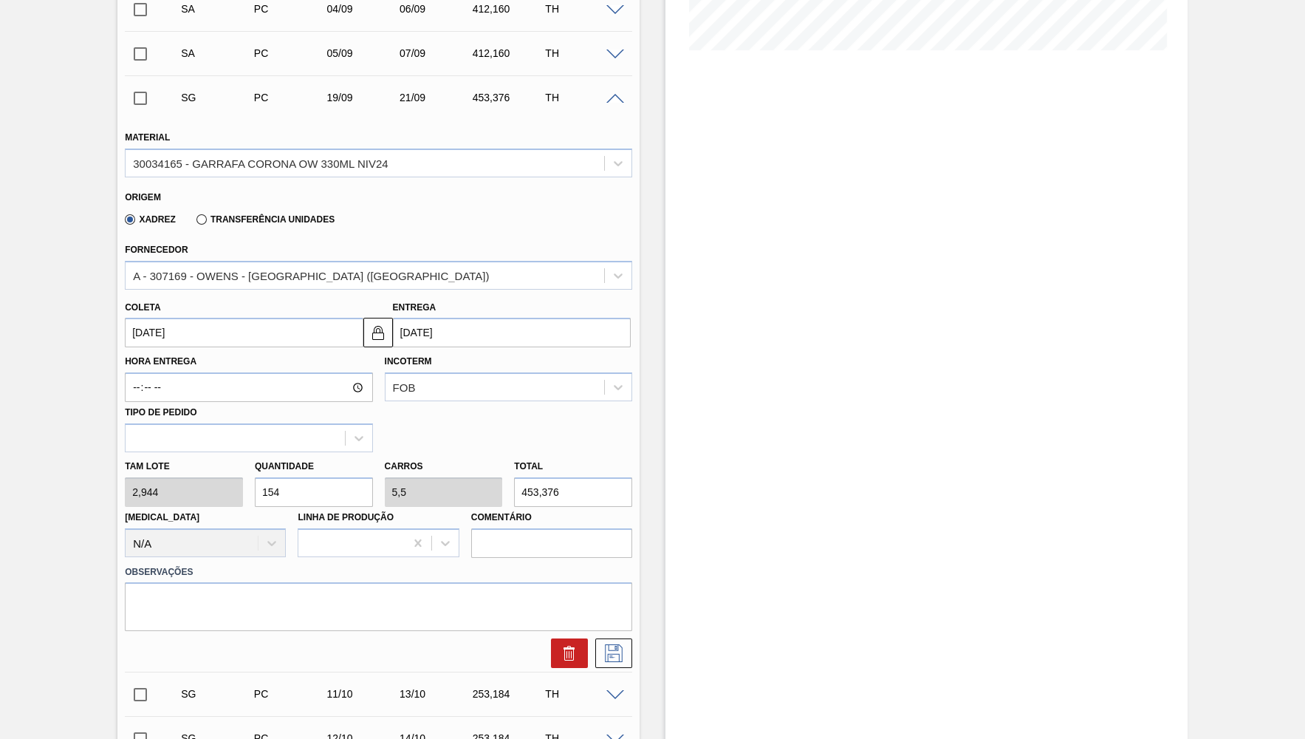
click at [242, 290] on div "Coleta 19/09/2025 Entrega 21/09/2025" at bounding box center [378, 319] width 519 height 58
click at [241, 286] on div "A - 307169 - OWENS - [GEOGRAPHIC_DATA] ([GEOGRAPHIC_DATA])" at bounding box center [379, 275] width 508 height 29
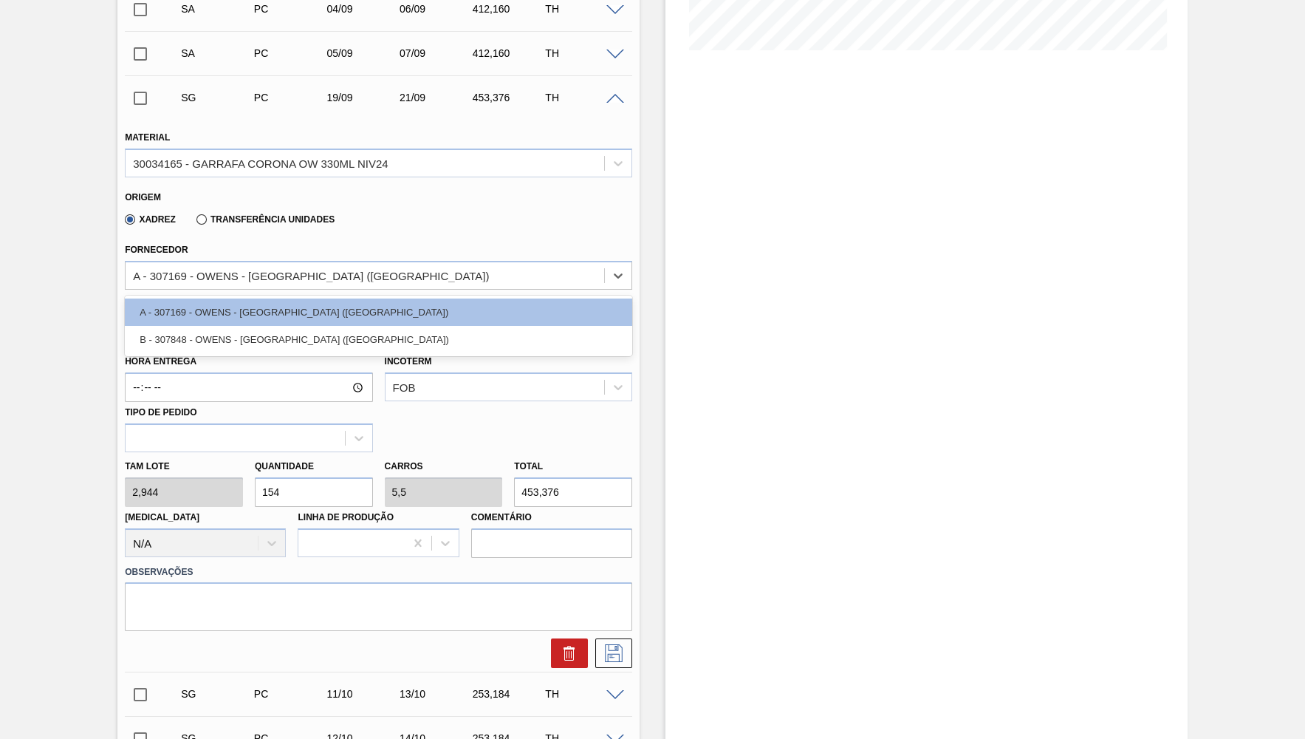
click at [412, 239] on div "Fornecedor option A - 307169 - OWENS - SÃO PAULO (SP) focused, 1 of 2. 2 result…" at bounding box center [379, 264] width 508 height 50
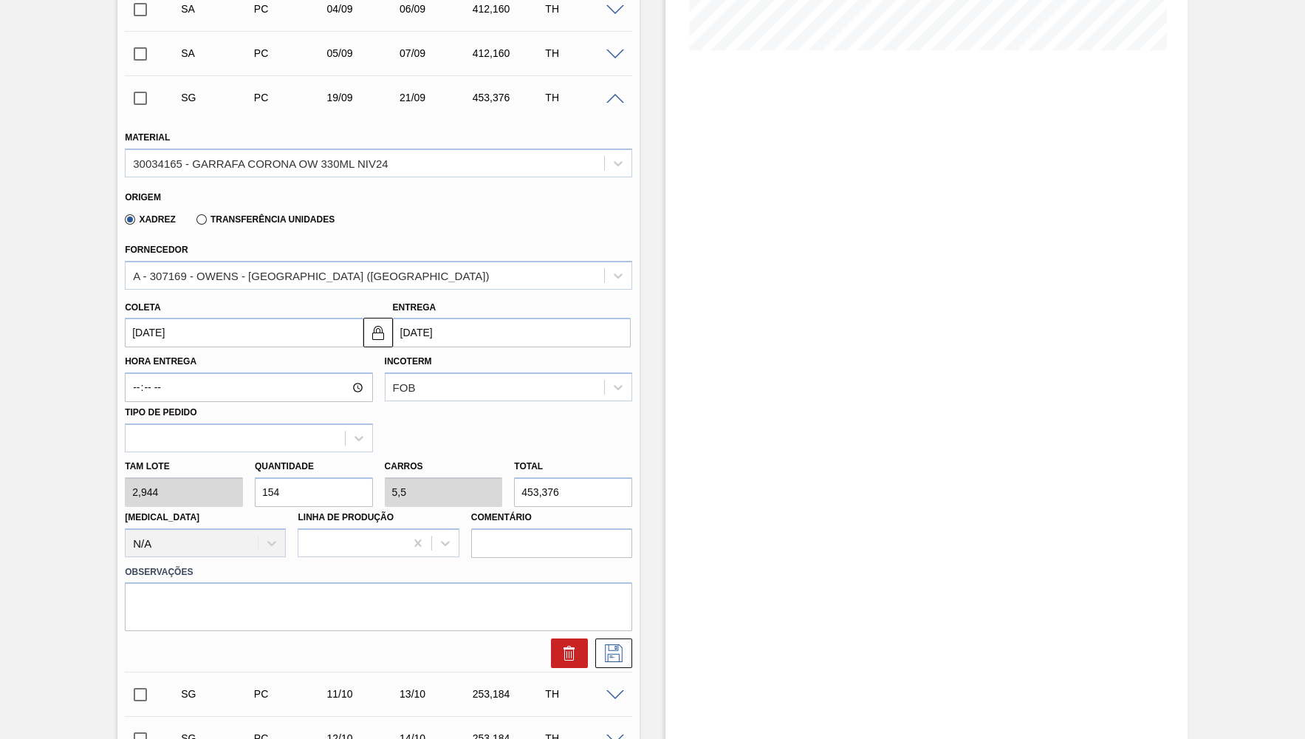
click at [291, 337] on input "[DATE]" at bounding box center [244, 333] width 238 height 30
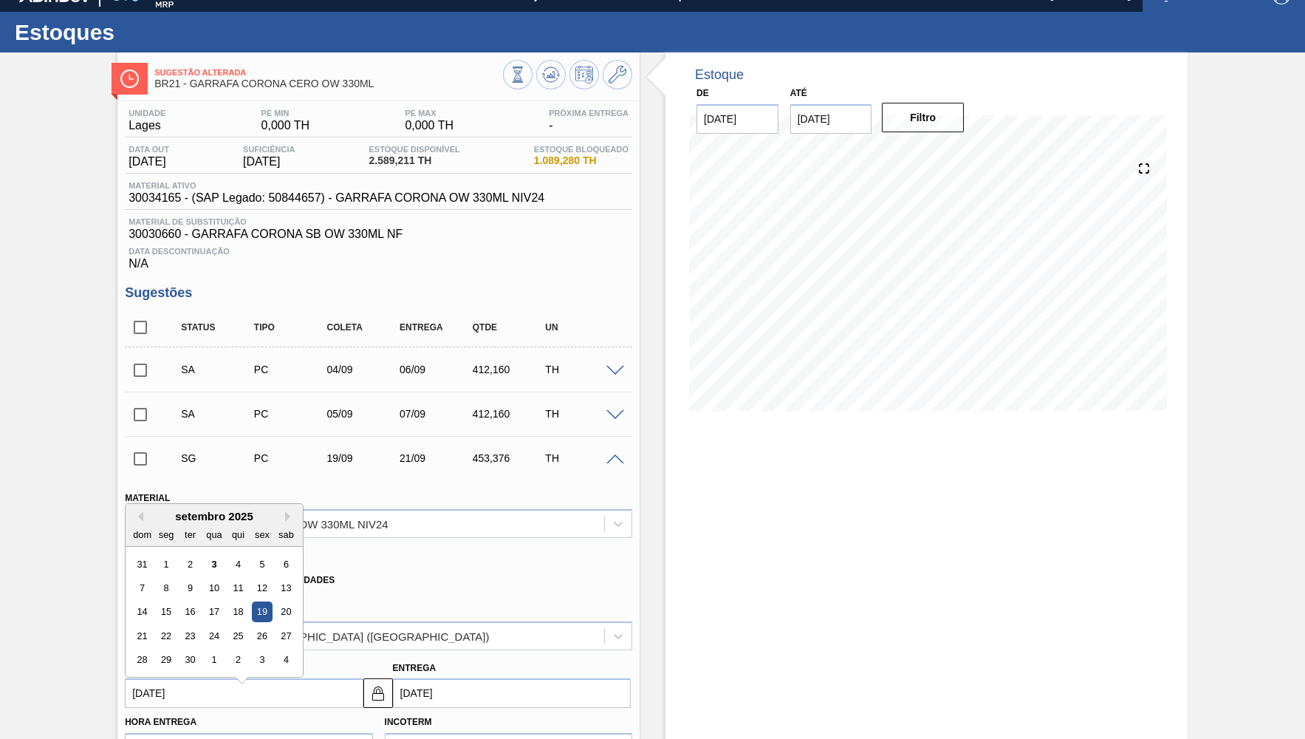
scroll to position [0, 0]
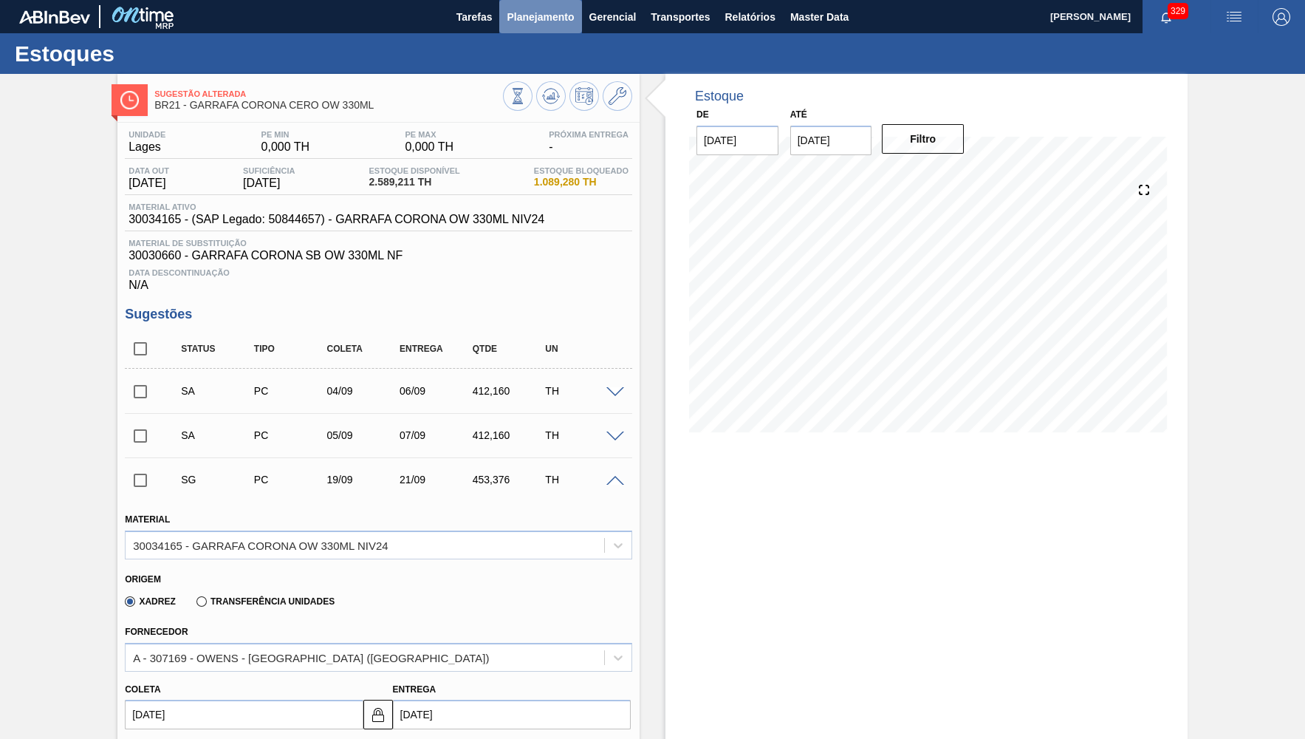
click at [529, 27] on button "Planejamento" at bounding box center [540, 16] width 82 height 33
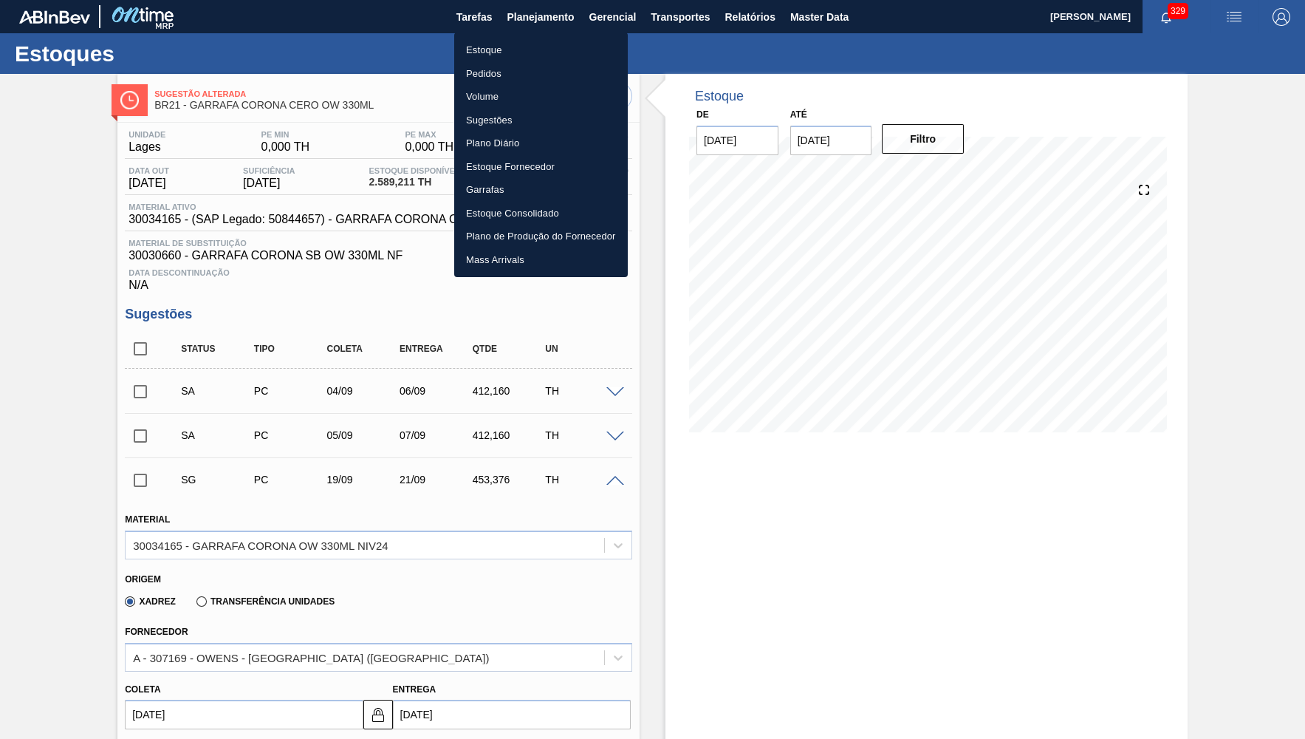
click at [509, 38] on ul "Estoque Pedidos Volume Sugestões Plano Diário Estoque Fornecedor Garrafas Estoq…" at bounding box center [541, 155] width 174 height 245
click at [508, 39] on li "Estoque" at bounding box center [541, 50] width 174 height 24
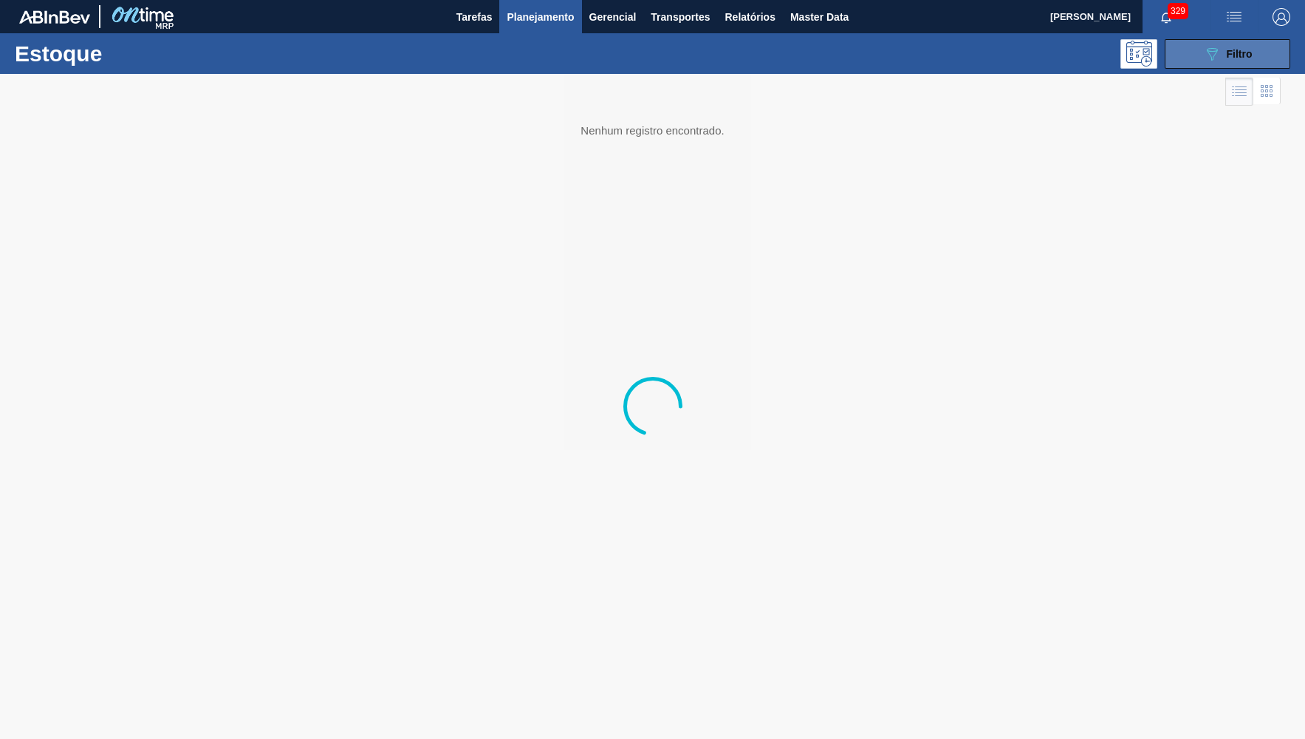
click at [1260, 45] on button "089F7B8B-B2A5-4AFE-B5C0-19BA573D28AC Filtro" at bounding box center [1228, 54] width 126 height 30
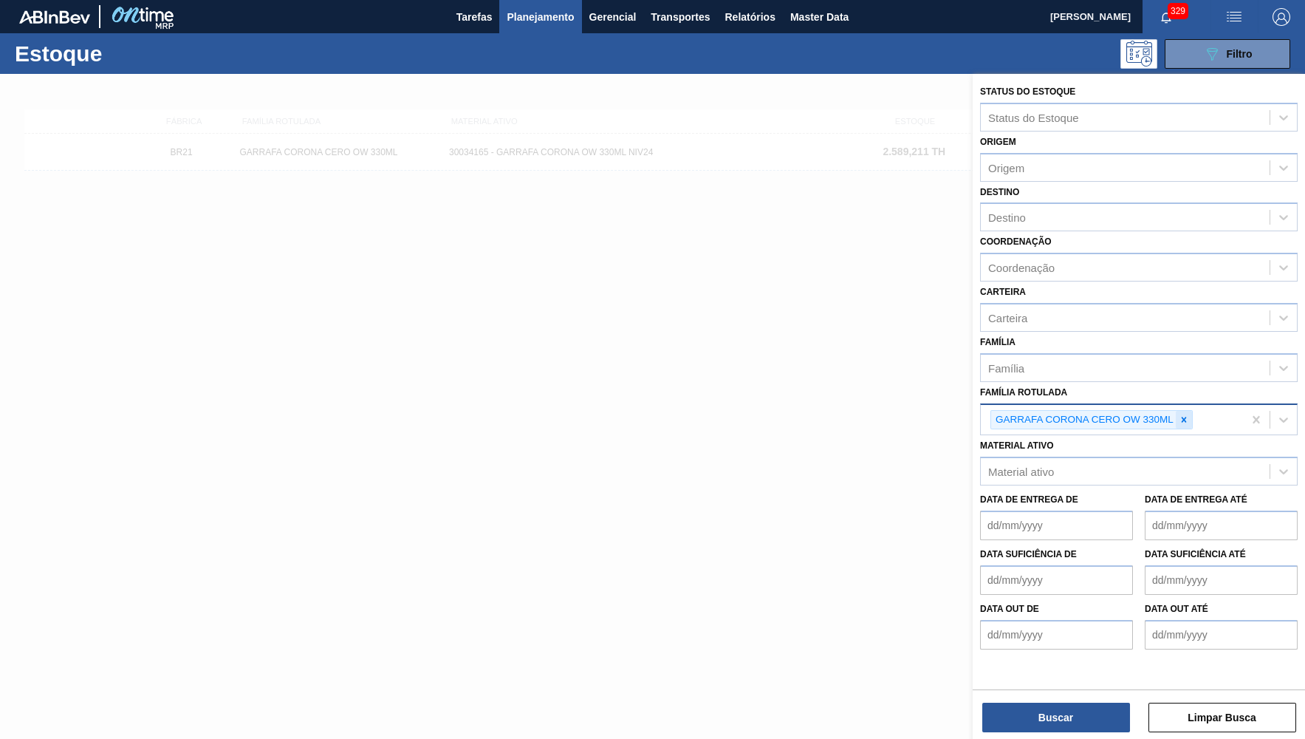
click at [1182, 414] on div at bounding box center [1184, 420] width 16 height 18
paste Rotulada "30029385"
type Rotulada "30029385"
click at [1079, 457] on div "Material ativo" at bounding box center [1125, 467] width 289 height 21
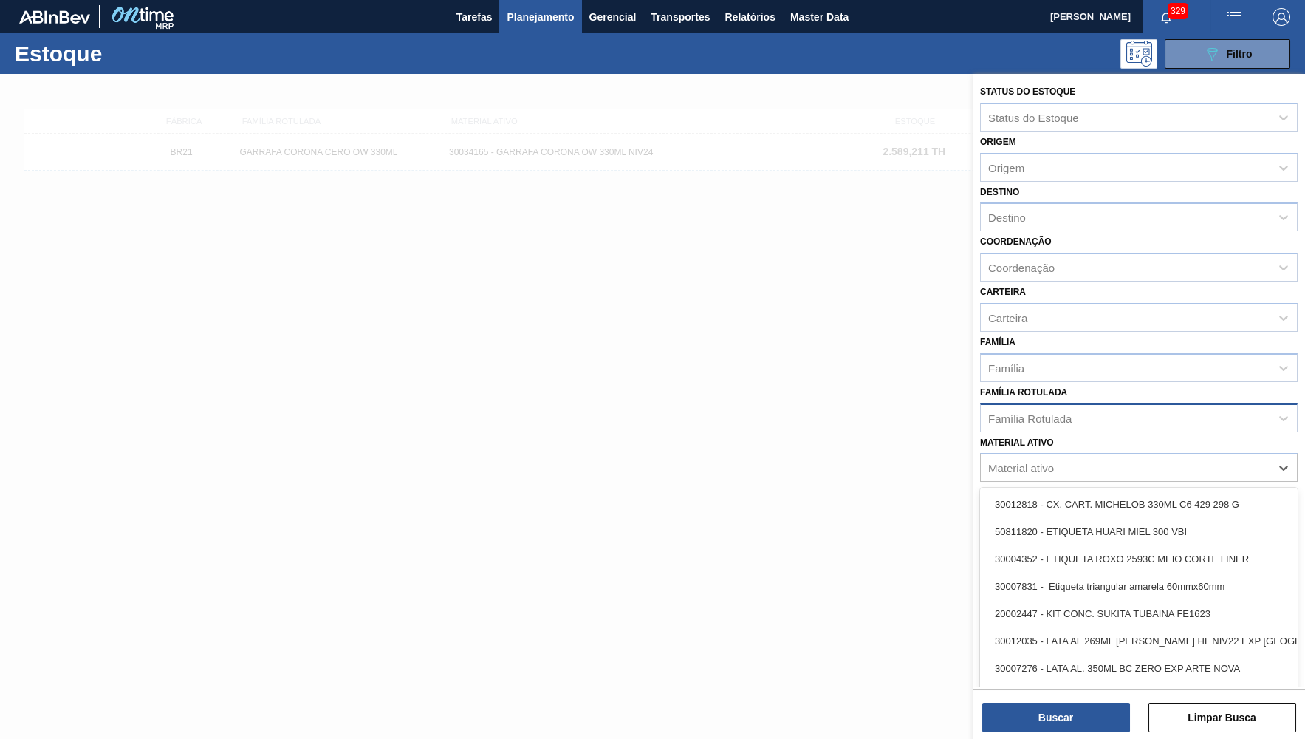
click at [1084, 407] on div "Família Rotulada" at bounding box center [1125, 417] width 289 height 21
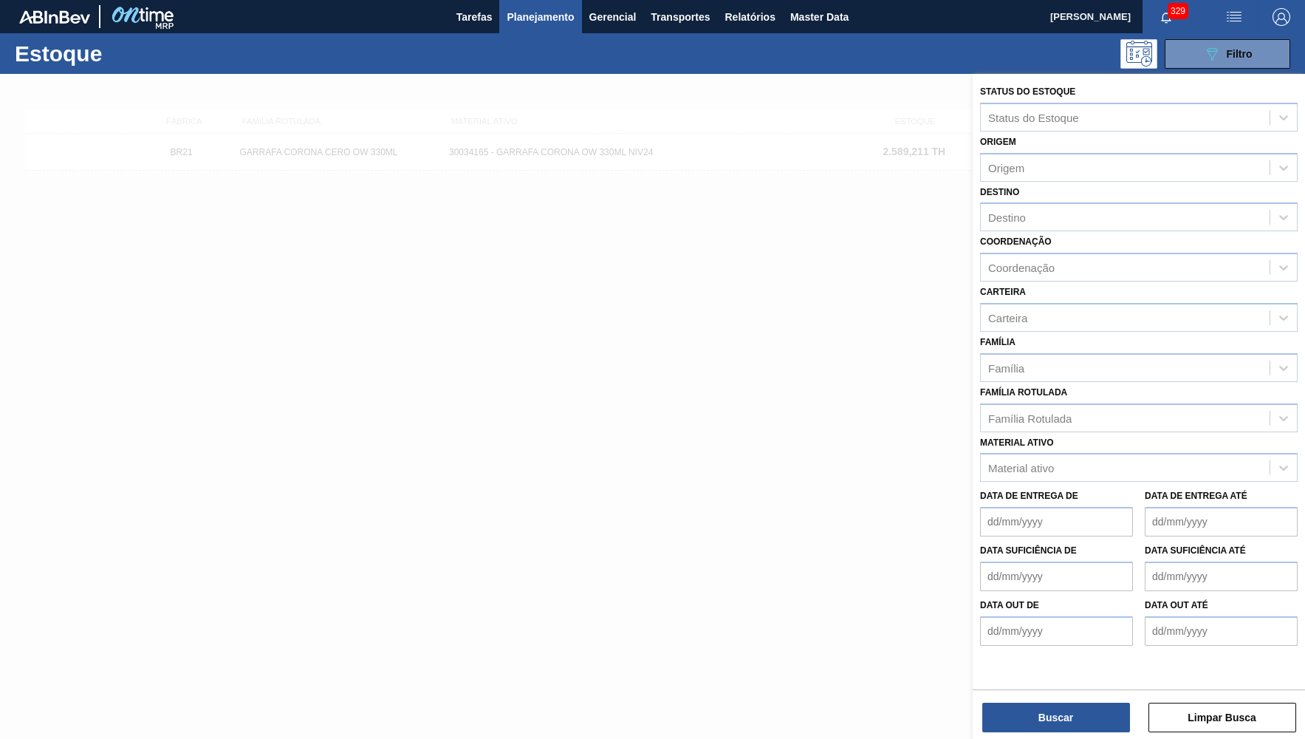
click at [1082, 382] on div "Família Rotulada Família Rotulada" at bounding box center [1139, 407] width 318 height 50
click at [1083, 432] on div "Material ativo Material ativo" at bounding box center [1139, 457] width 318 height 50
click at [1080, 453] on div "Material ativo" at bounding box center [1139, 467] width 318 height 29
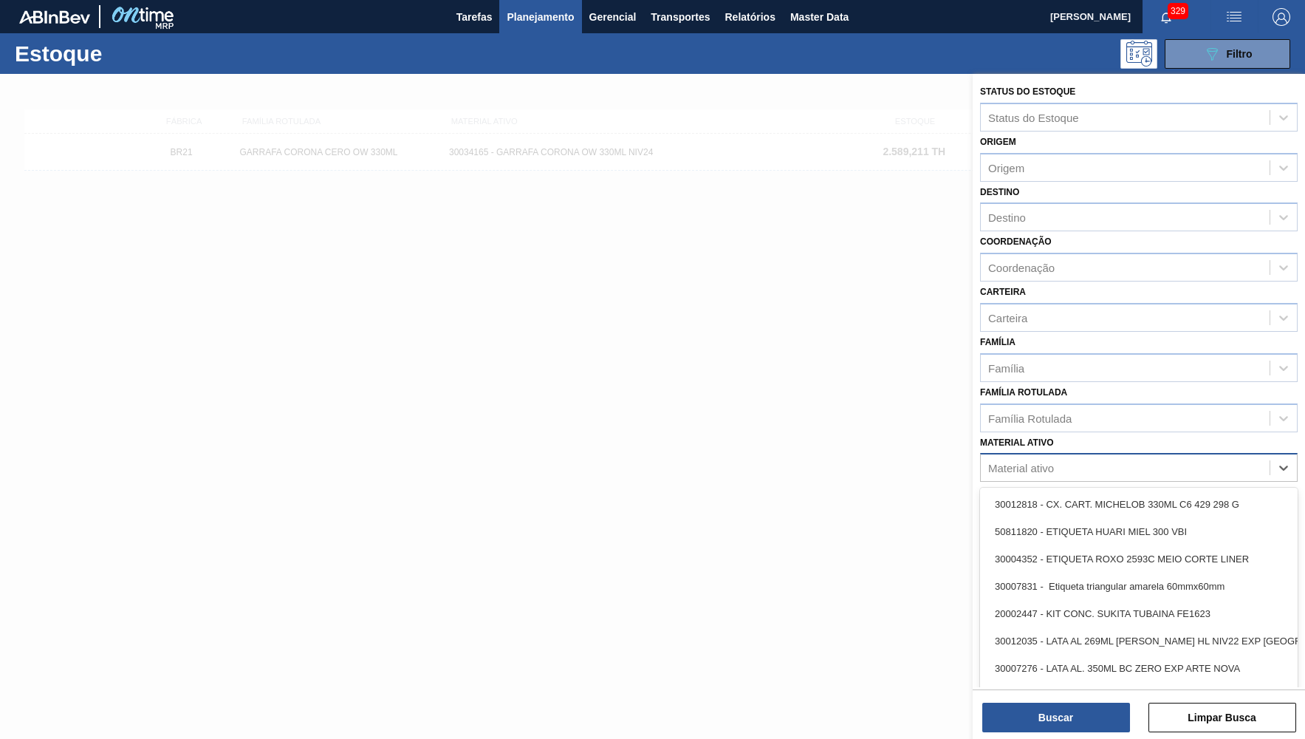
paste ativo "30029385"
type ativo "30029385"
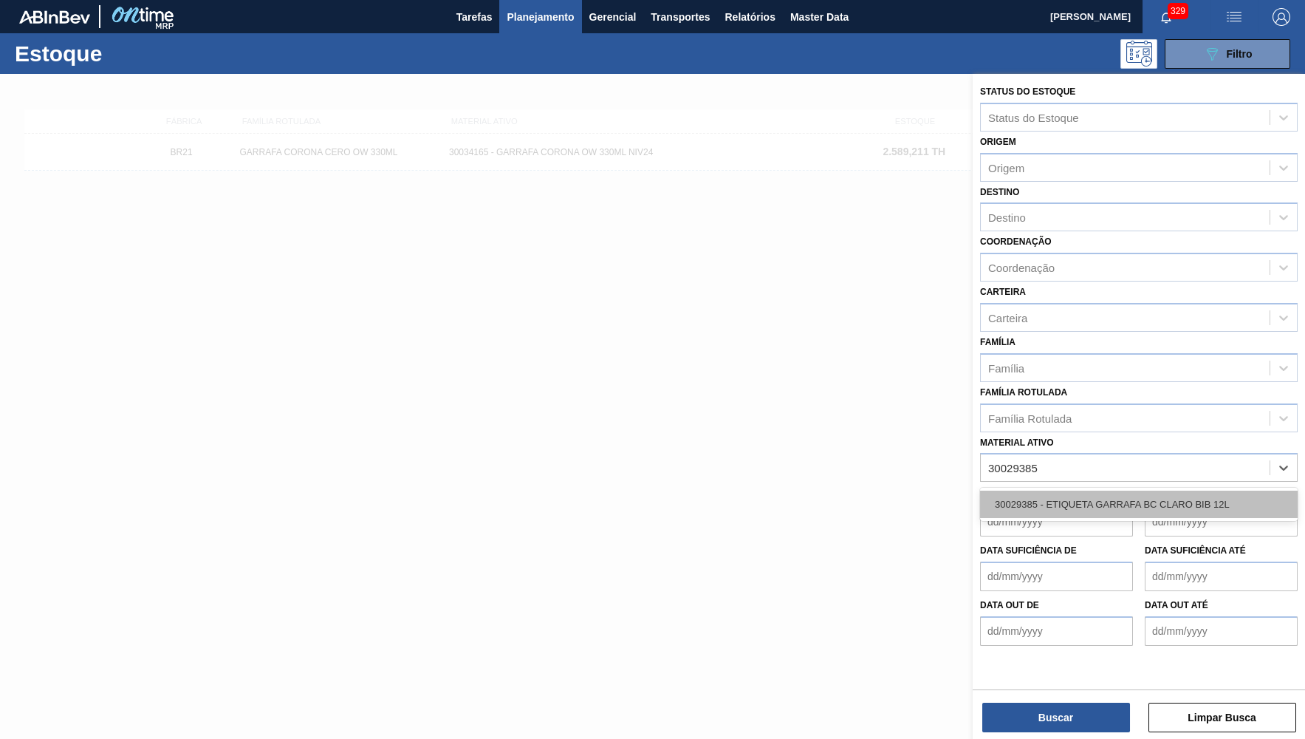
click at [1060, 492] on div "30029385 - ETIQUETA GARRAFA BC CLARO BIB 12L" at bounding box center [1139, 504] width 318 height 27
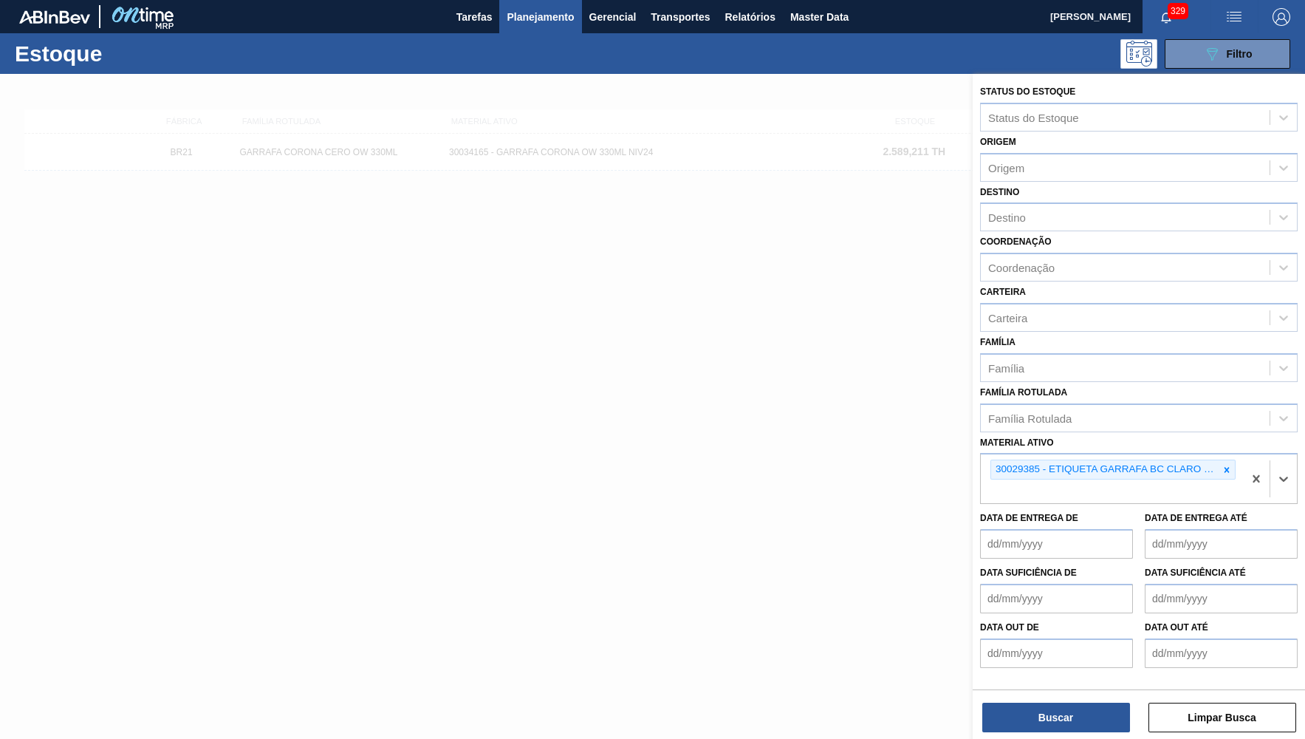
click at [1037, 701] on div "Buscar Limpar Busca" at bounding box center [1139, 709] width 332 height 41
click at [1048, 708] on button "Buscar" at bounding box center [1057, 718] width 148 height 30
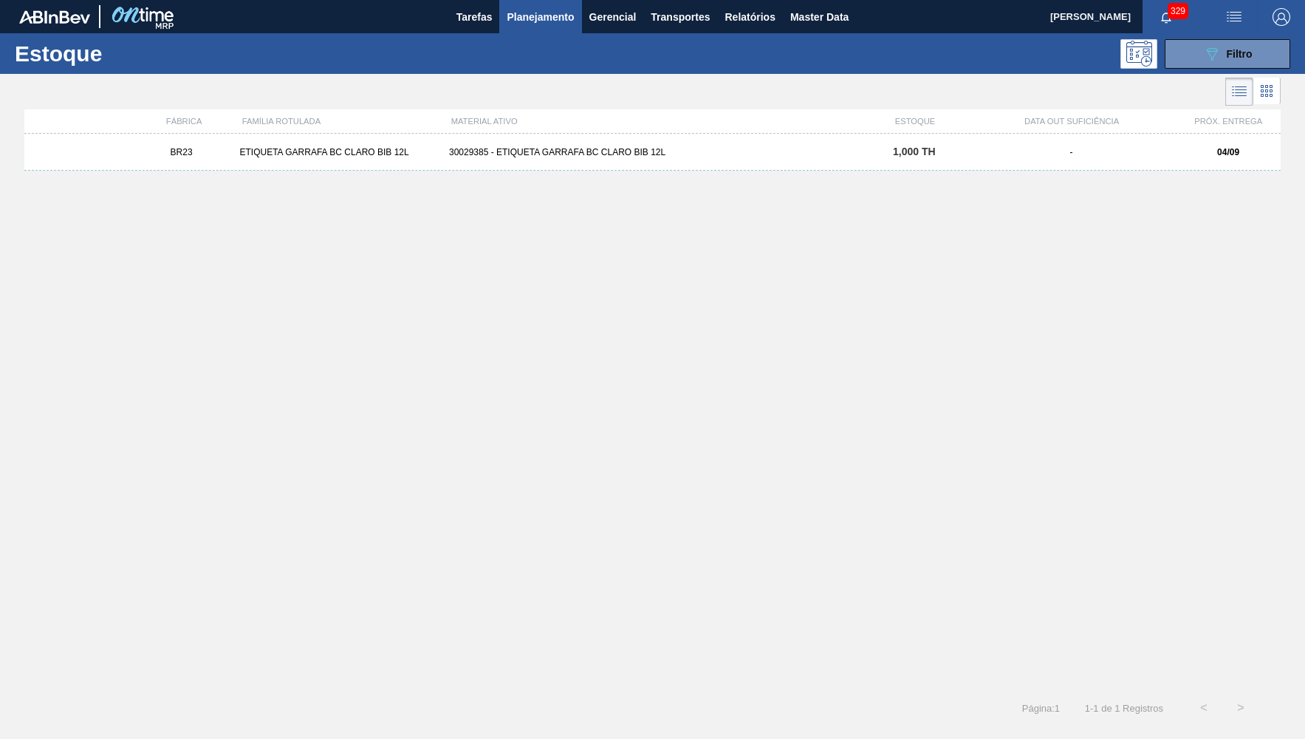
click at [725, 154] on div "30029385 - ETIQUETA GARRAFA BC CLARO BIB 12L" at bounding box center [652, 152] width 419 height 10
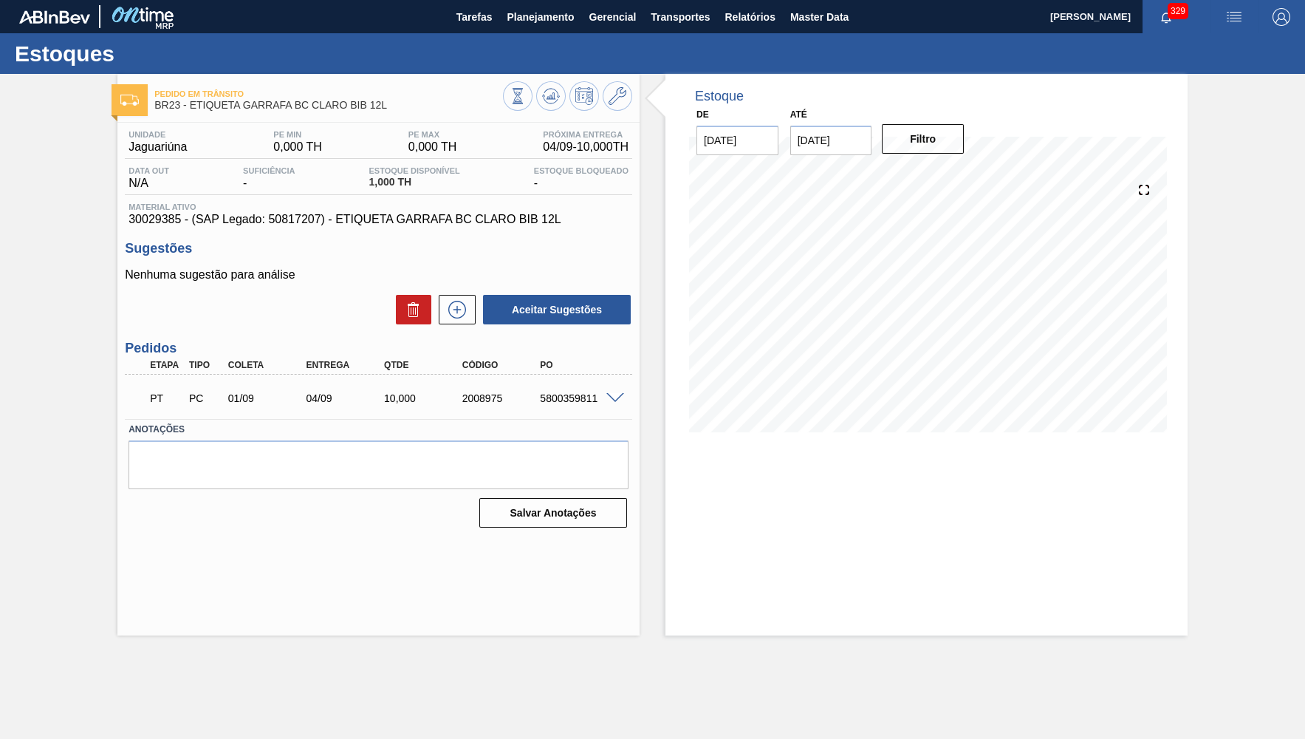
click at [598, 389] on div "PT PC 01/09 04/09 10,000 2008975 5800359811" at bounding box center [379, 396] width 508 height 37
click at [612, 393] on div at bounding box center [618, 397] width 30 height 11
click at [614, 400] on span at bounding box center [616, 398] width 18 height 11
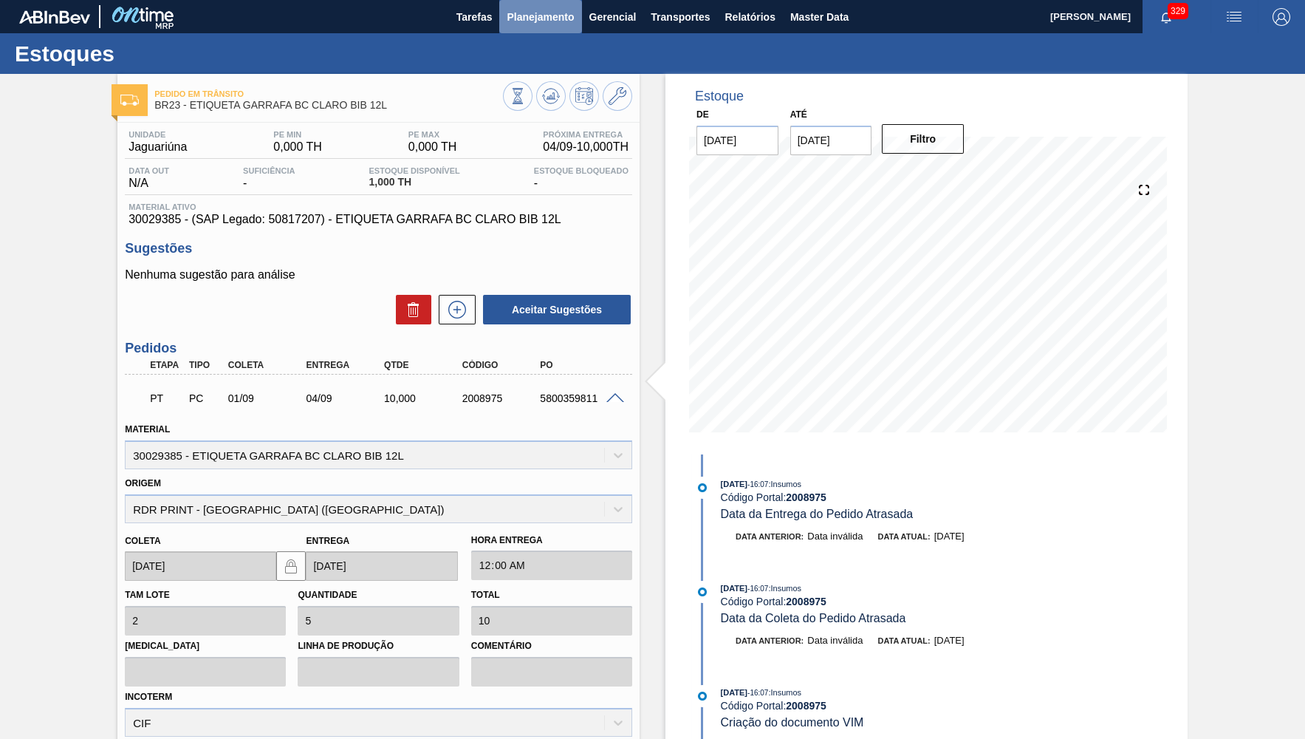
click at [555, 20] on span "Planejamento" at bounding box center [540, 17] width 67 height 18
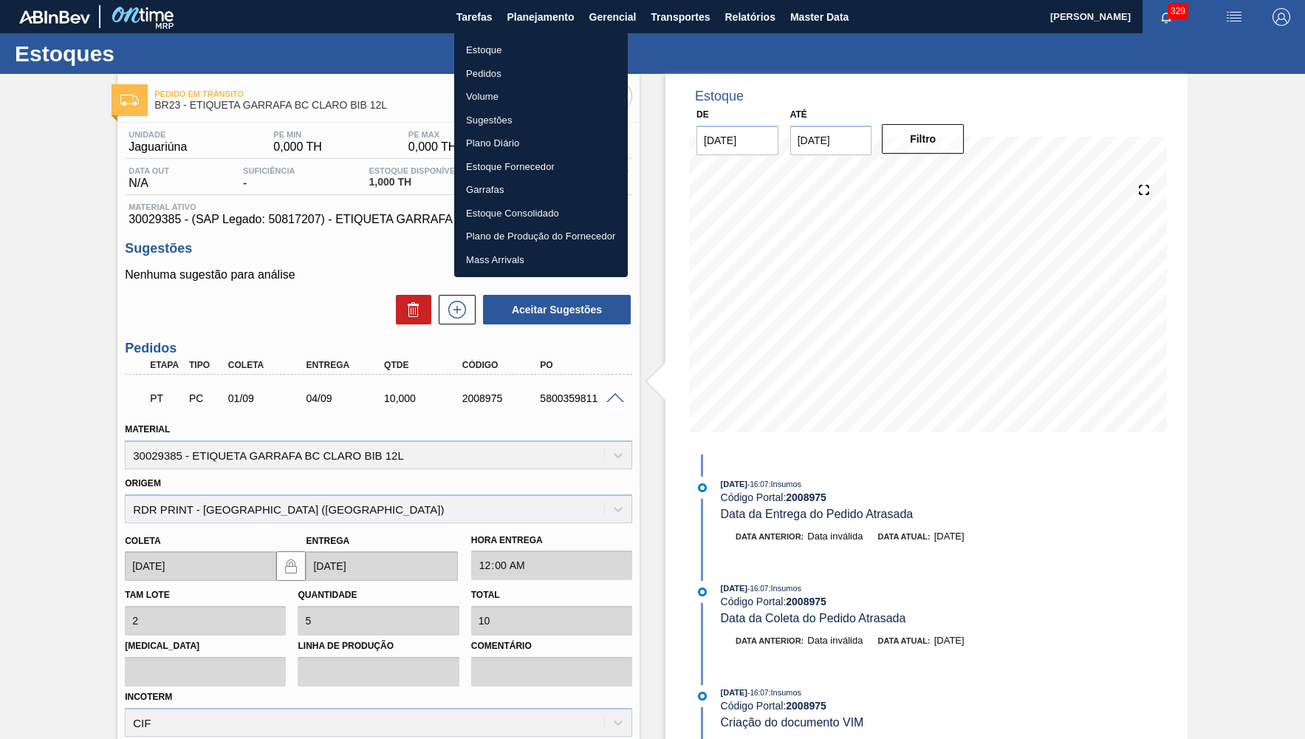
click at [504, 43] on li "Estoque" at bounding box center [541, 50] width 174 height 24
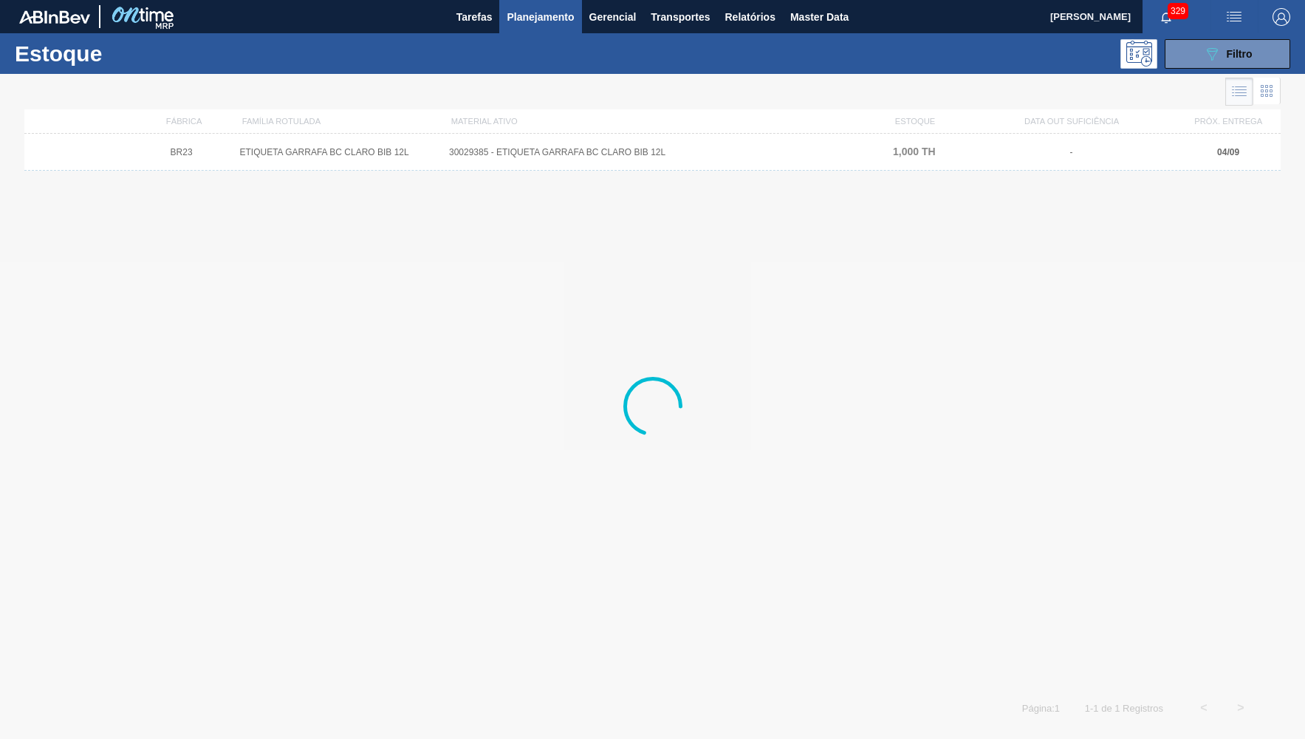
click at [1172, 69] on div "Estoque 089F7B8B-B2A5-4AFE-B5C0-19BA573D28AC Filtro" at bounding box center [652, 53] width 1305 height 41
click at [1172, 66] on button "089F7B8B-B2A5-4AFE-B5C0-19BA573D28AC Filtro" at bounding box center [1228, 54] width 126 height 30
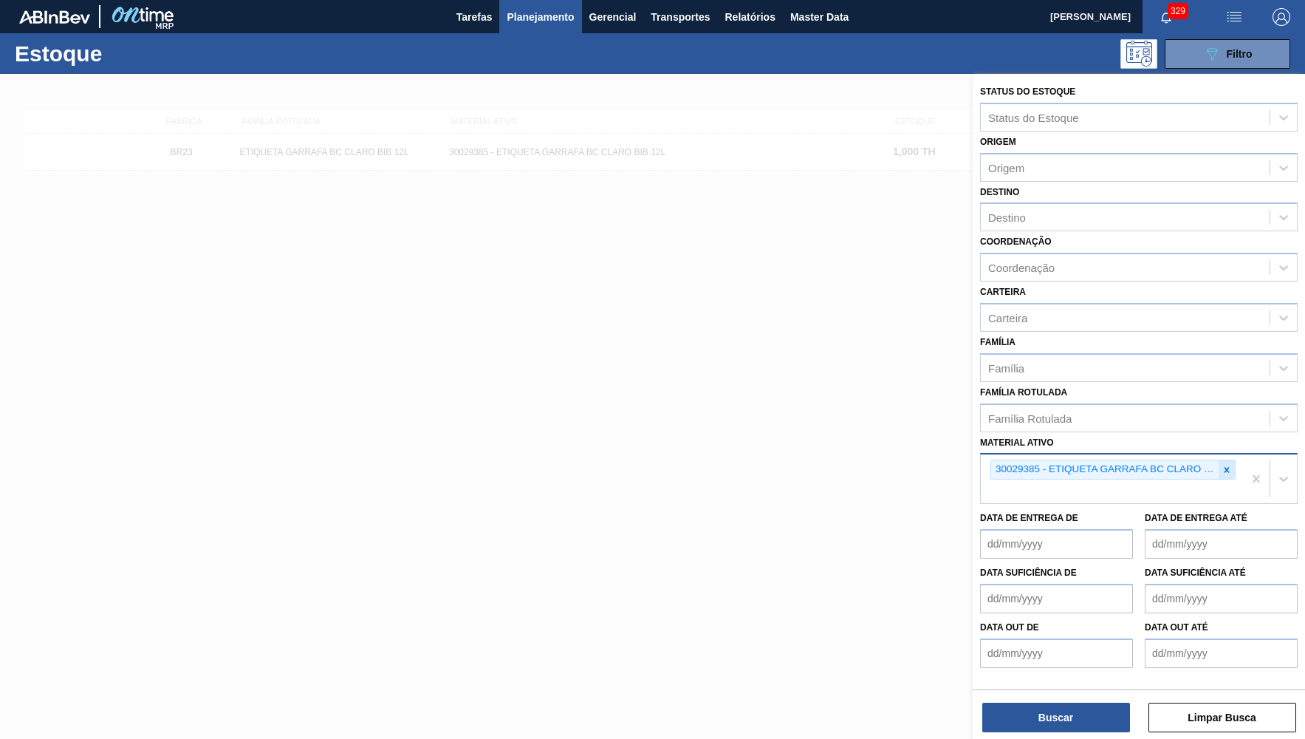
click at [1229, 465] on icon at bounding box center [1227, 470] width 10 height 10
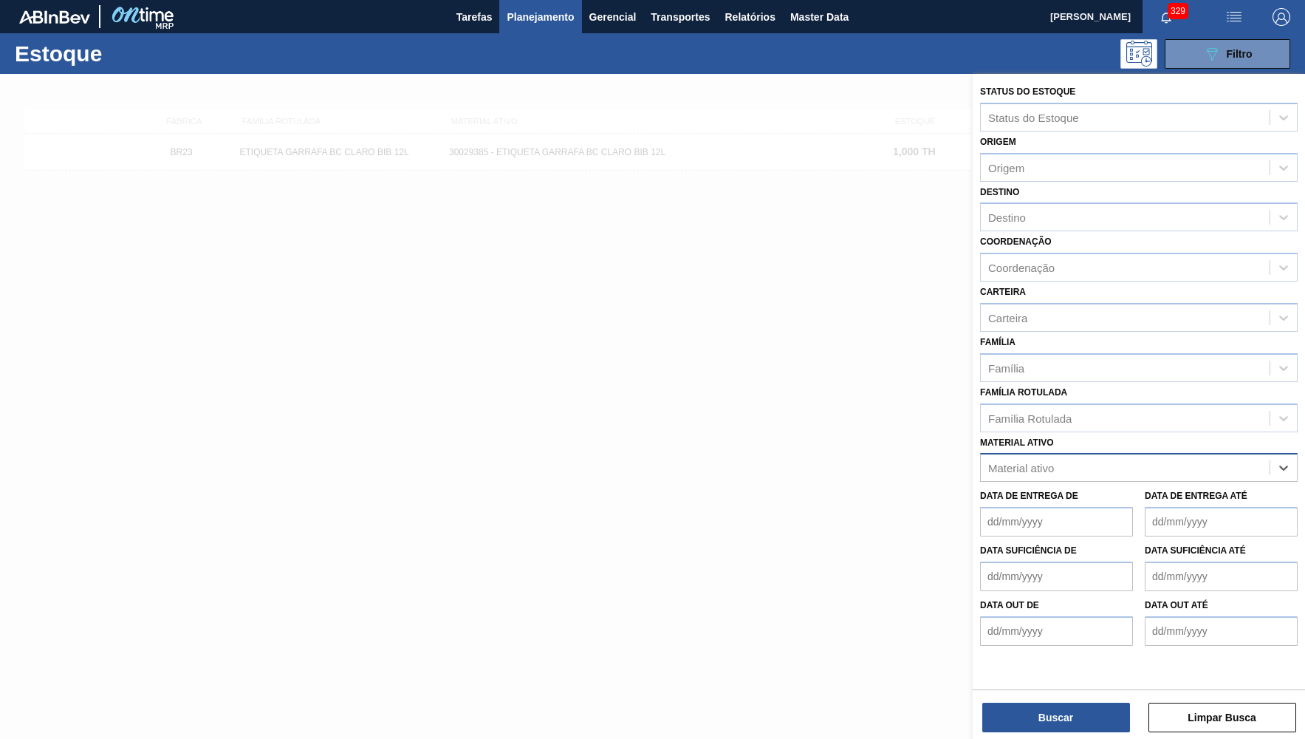
paste ativo "30034599"
type ativo "30034599"
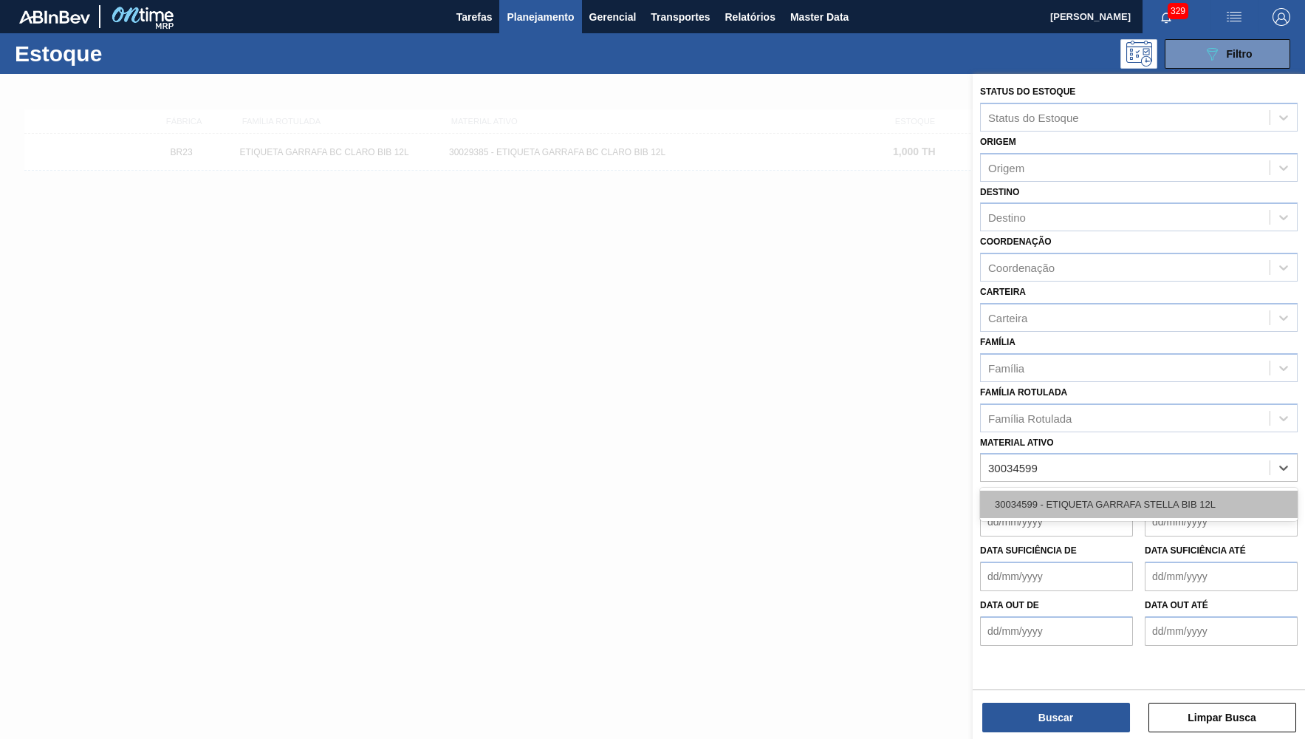
click at [1084, 491] on div "30034599 - ETIQUETA GARRAFA STELLA BIB 12L" at bounding box center [1139, 504] width 318 height 27
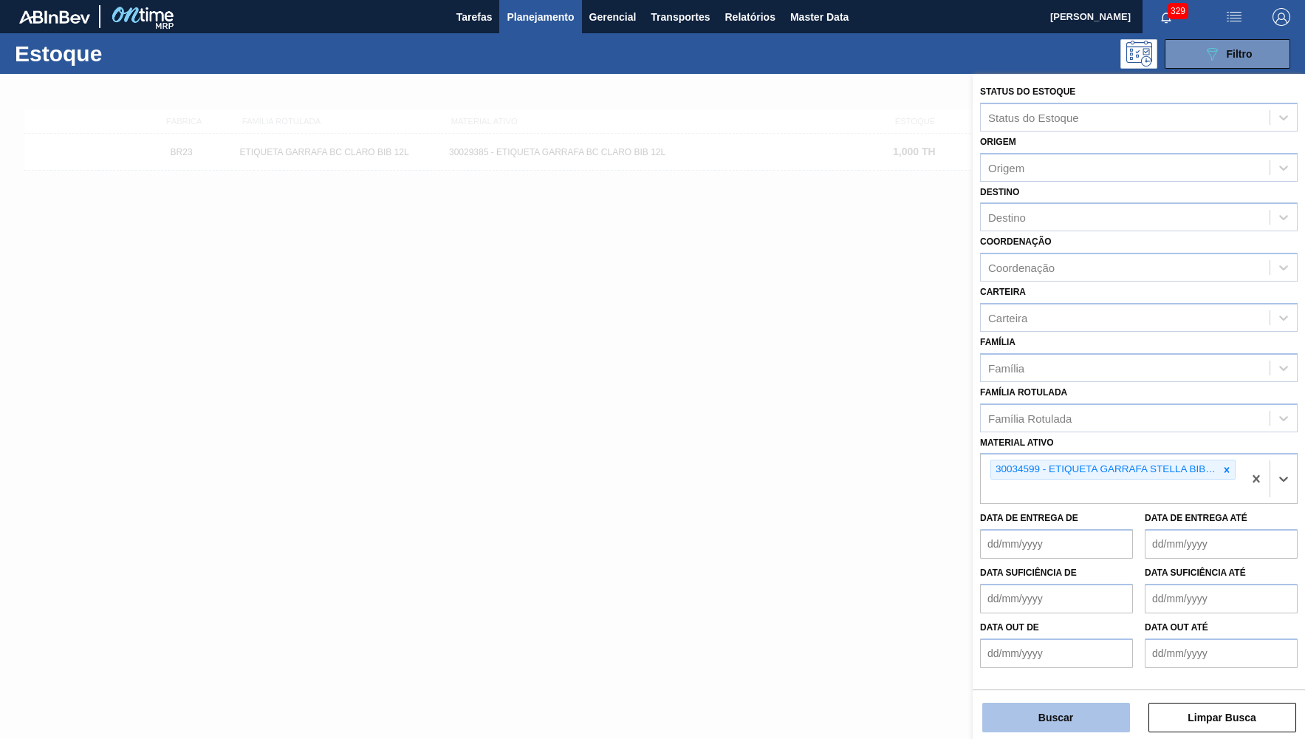
click at [1079, 724] on button "Buscar" at bounding box center [1057, 718] width 148 height 30
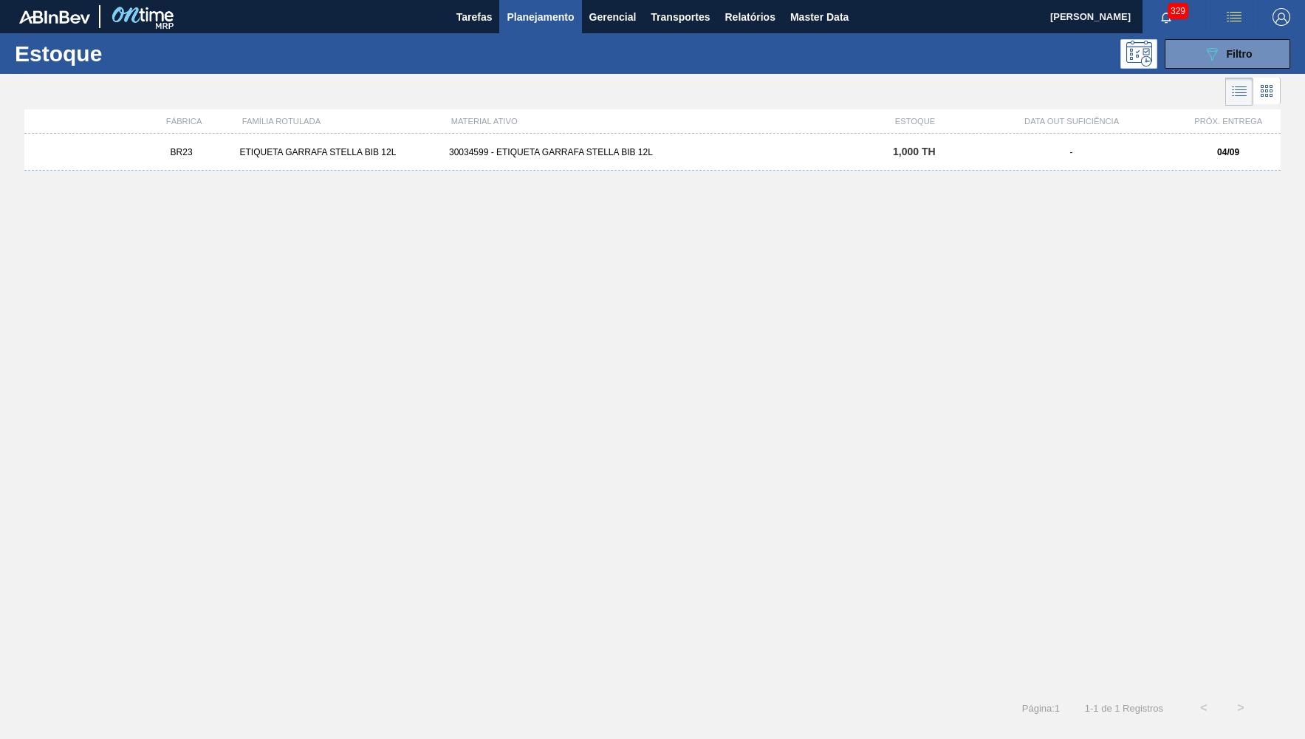
click at [592, 154] on div "30034599 - ETIQUETA GARRAFA STELLA BIB 12L" at bounding box center [652, 152] width 419 height 10
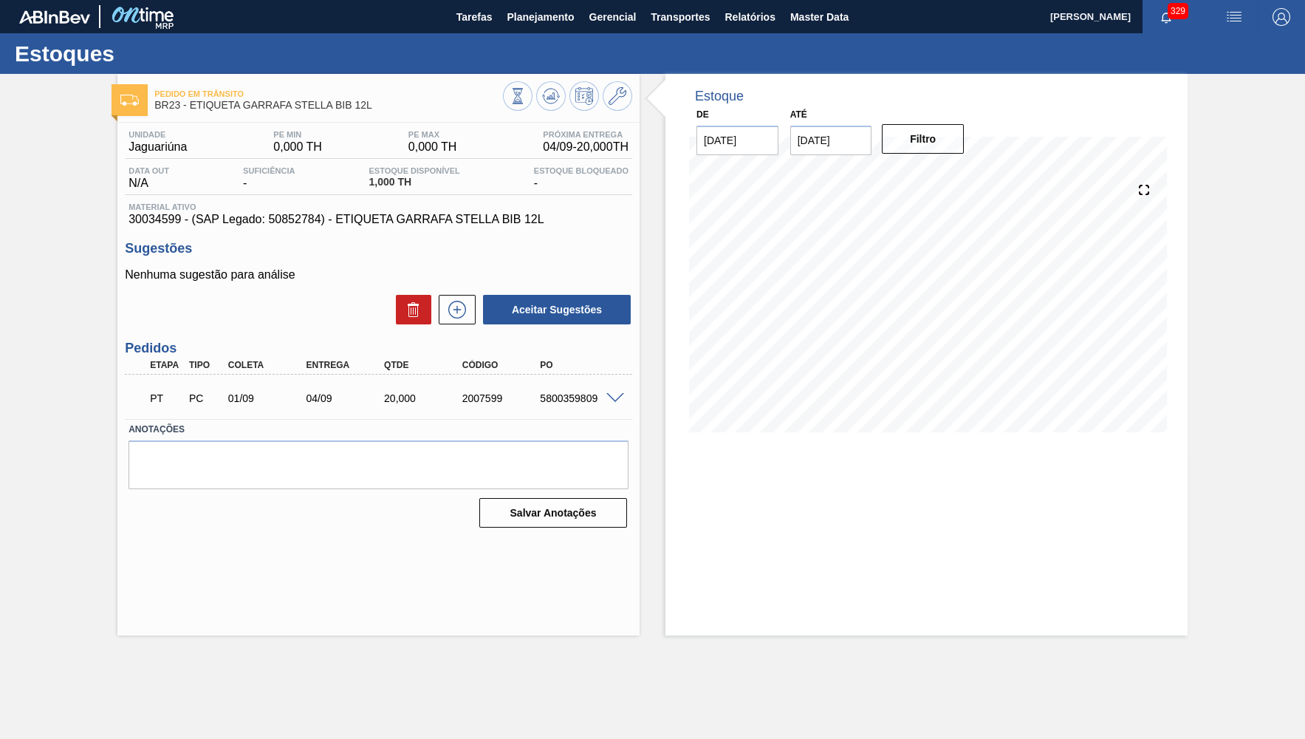
click at [592, 398] on div "5800359809" at bounding box center [579, 398] width 87 height 12
click at [616, 398] on span at bounding box center [616, 398] width 18 height 11
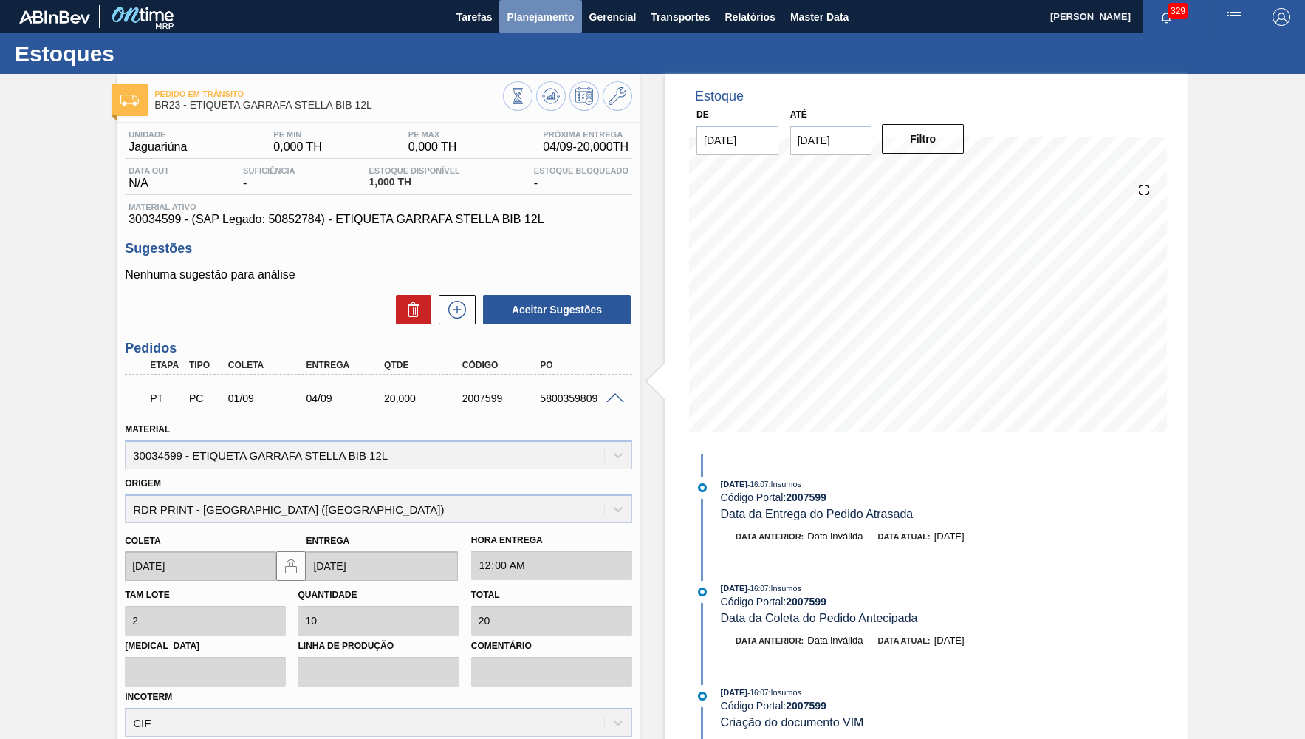
click at [517, 24] on span "Planejamento" at bounding box center [540, 17] width 67 height 18
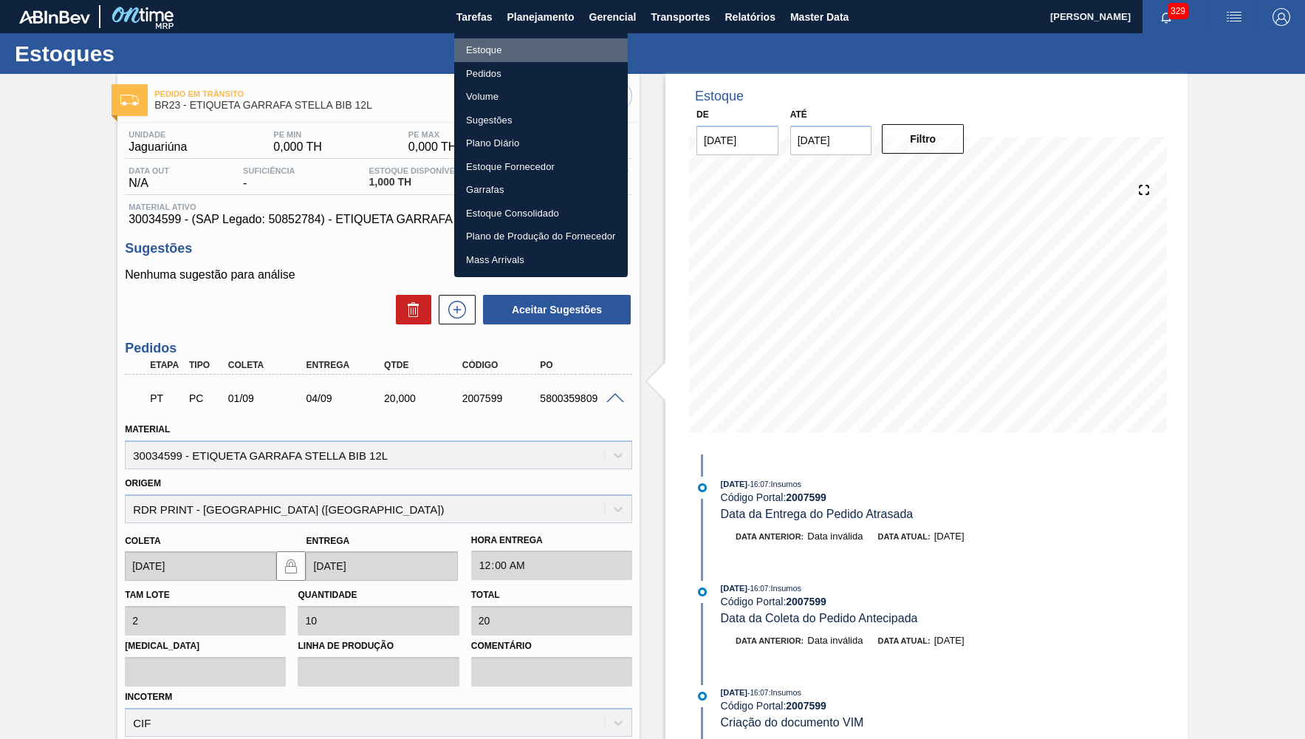
click at [509, 55] on li "Estoque" at bounding box center [541, 50] width 174 height 24
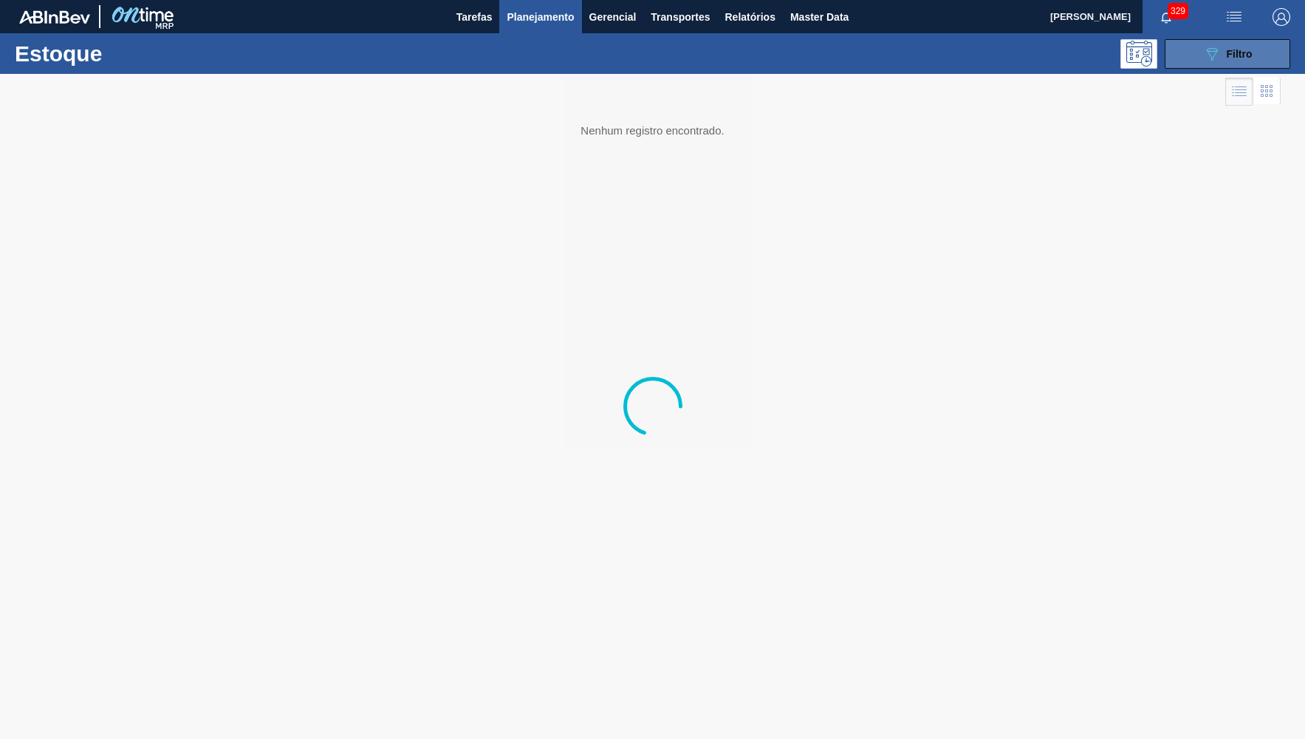
click at [1257, 52] on button "089F7B8B-B2A5-4AFE-B5C0-19BA573D28AC Filtro" at bounding box center [1228, 54] width 126 height 30
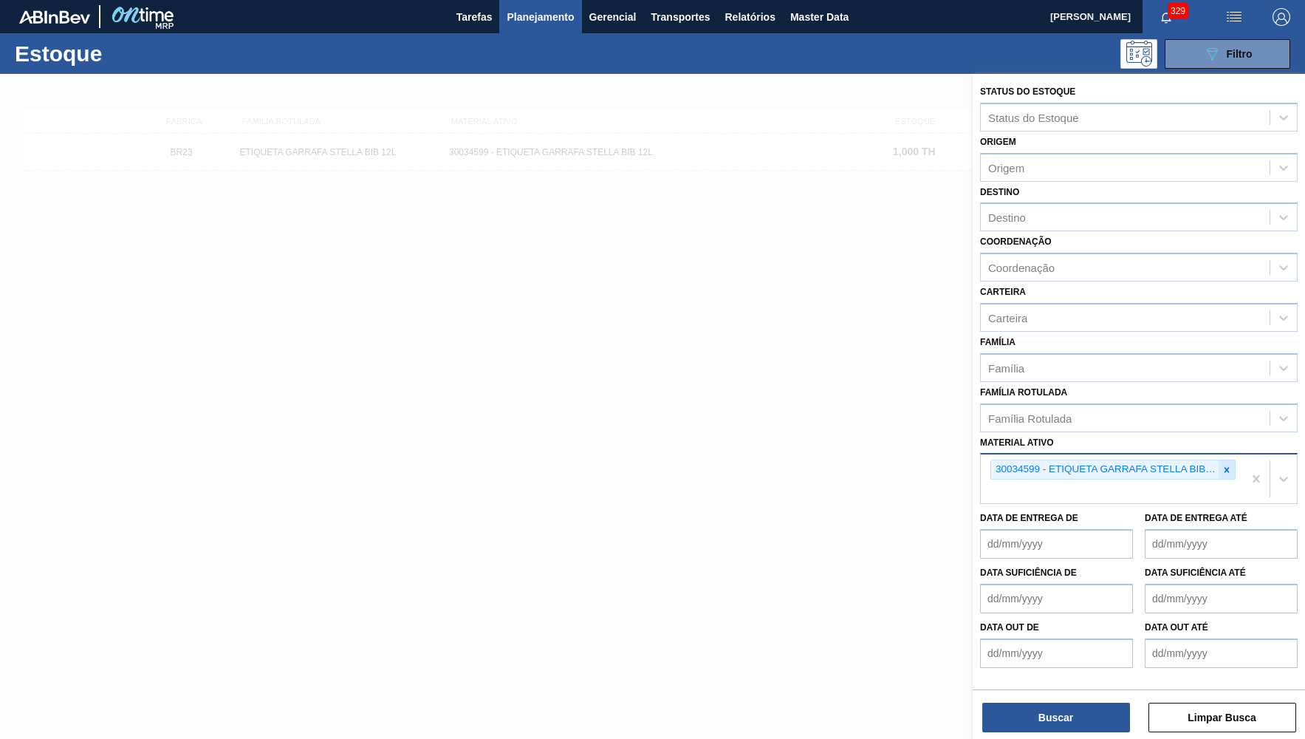
click at [1226, 465] on icon at bounding box center [1227, 470] width 10 height 10
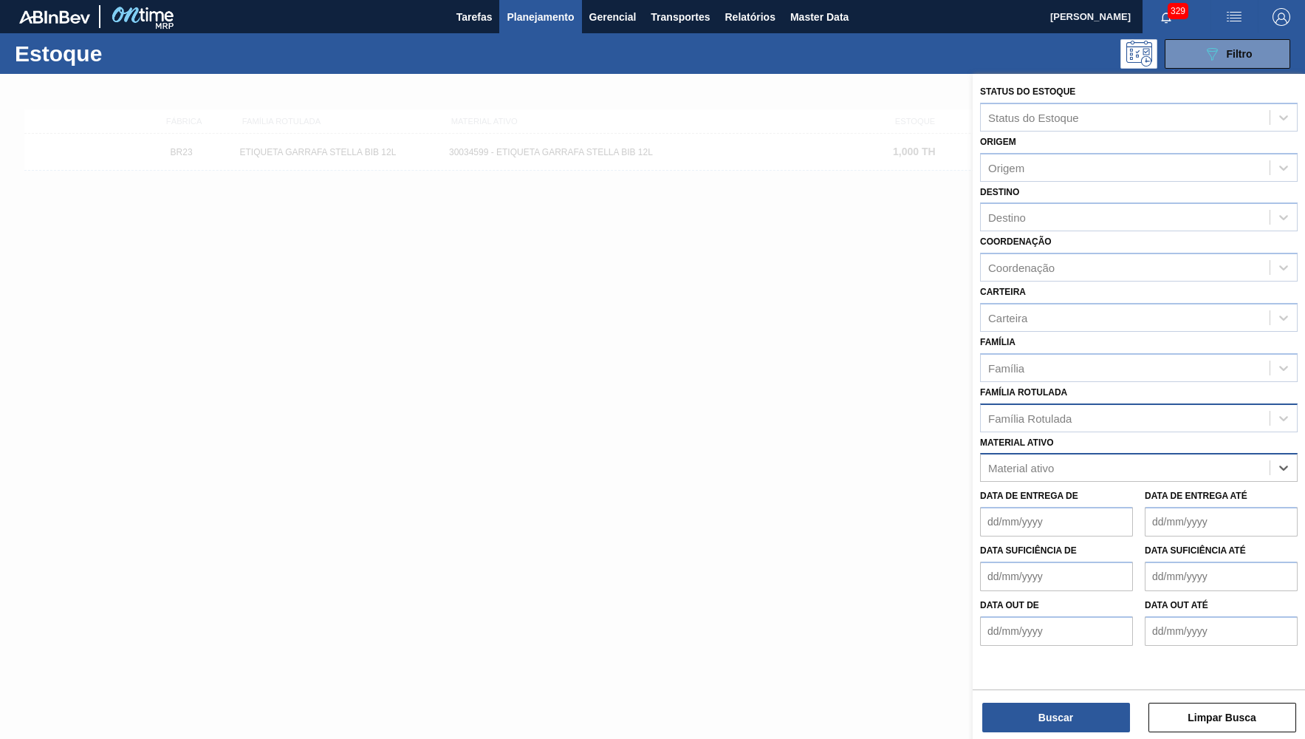
click at [1092, 416] on div "Família Rotulada" at bounding box center [1139, 417] width 318 height 29
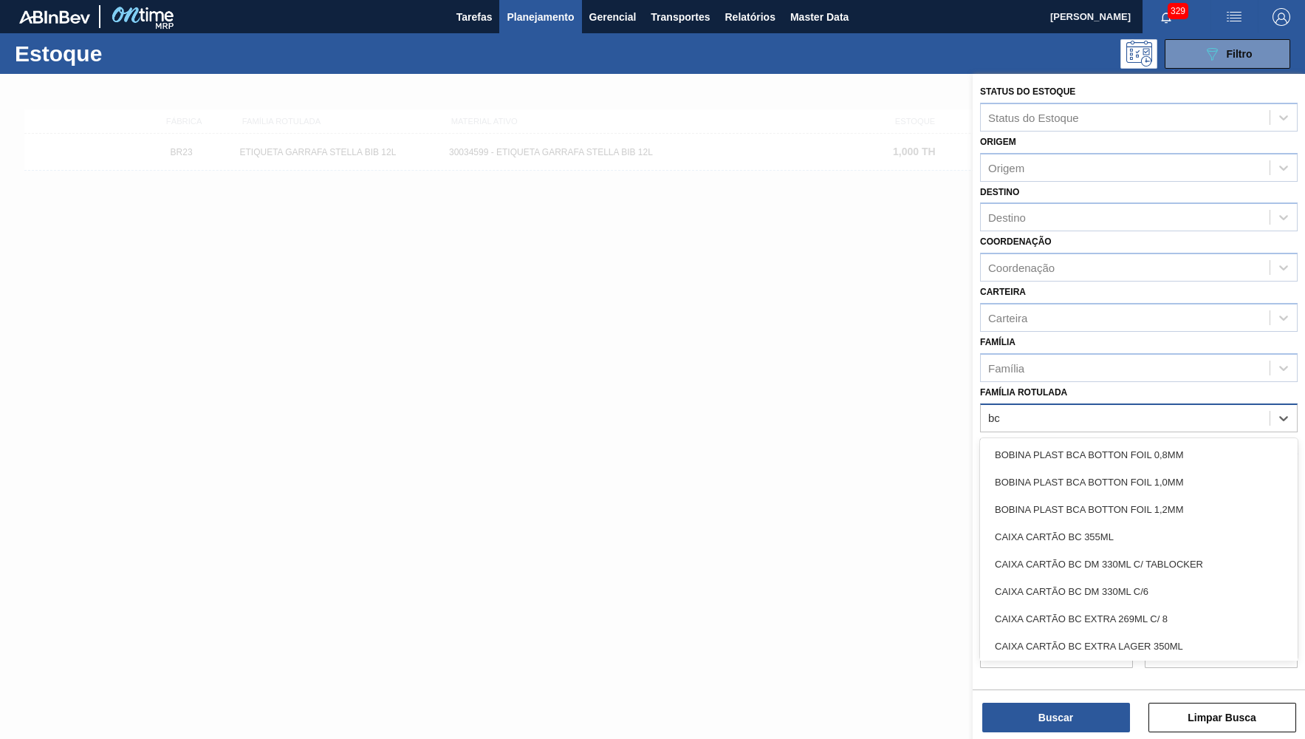
type Rotulada "b"
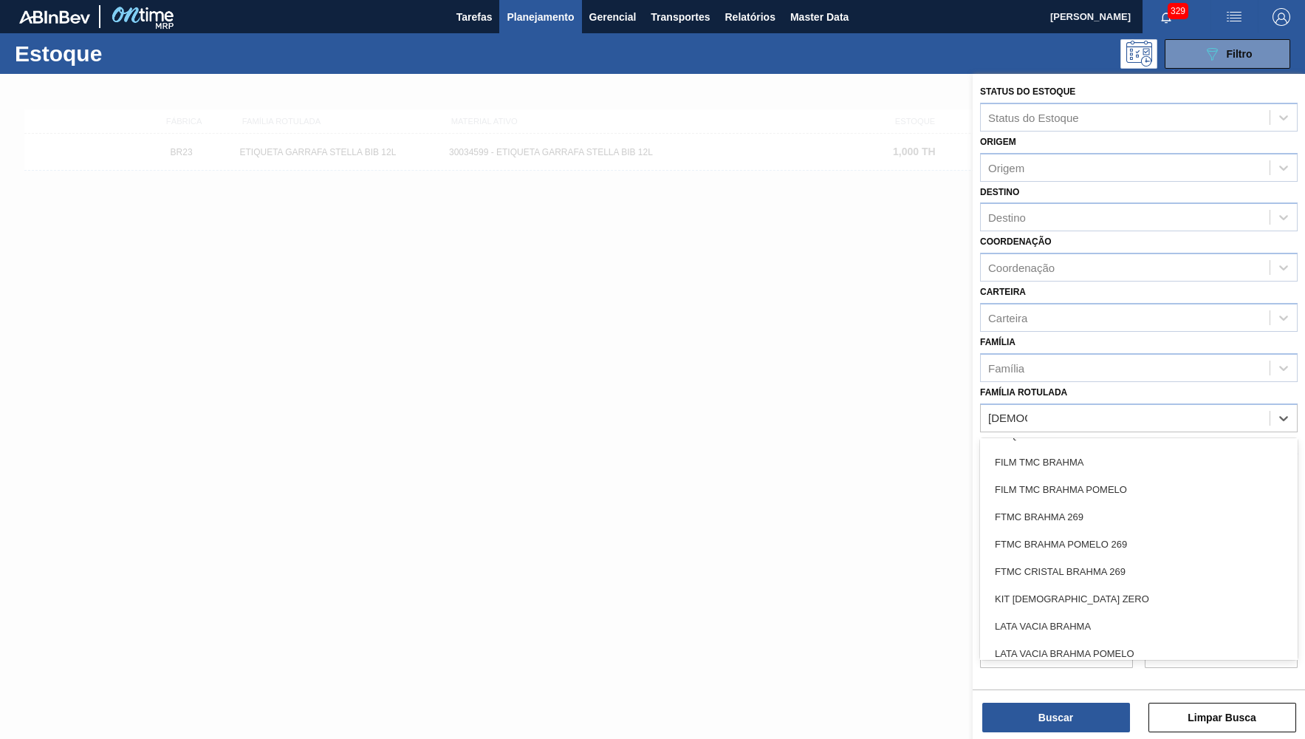
scroll to position [721, 0]
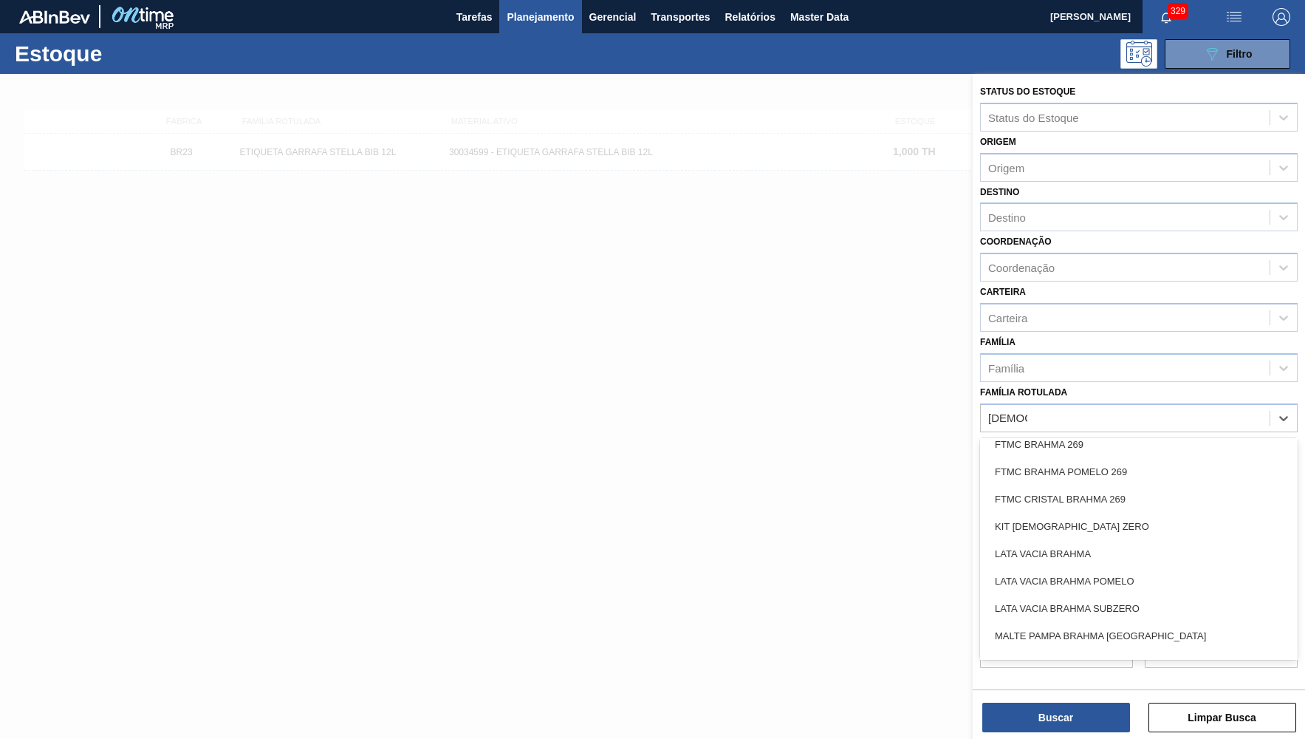
type Rotulada "brahma"
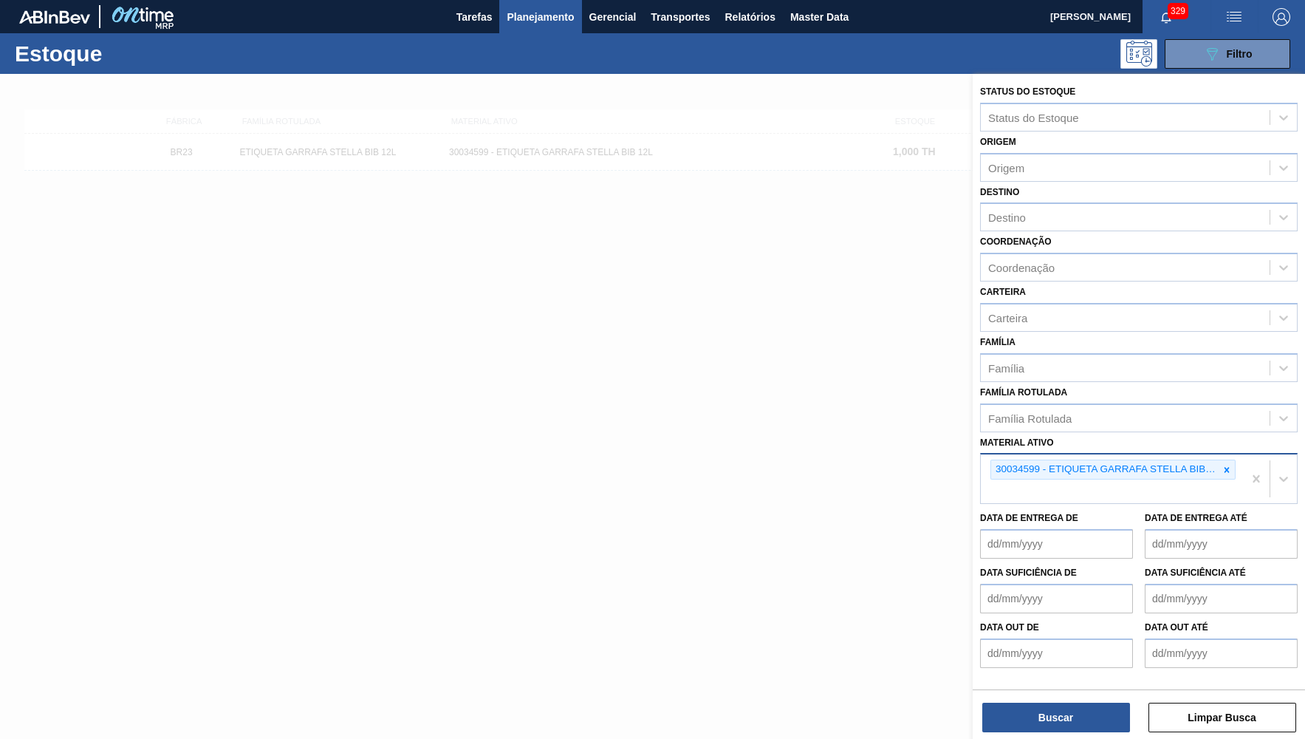
click at [1128, 382] on div "Família Rotulada Família Rotulada" at bounding box center [1139, 407] width 318 height 50
click at [1232, 460] on div at bounding box center [1227, 469] width 16 height 18
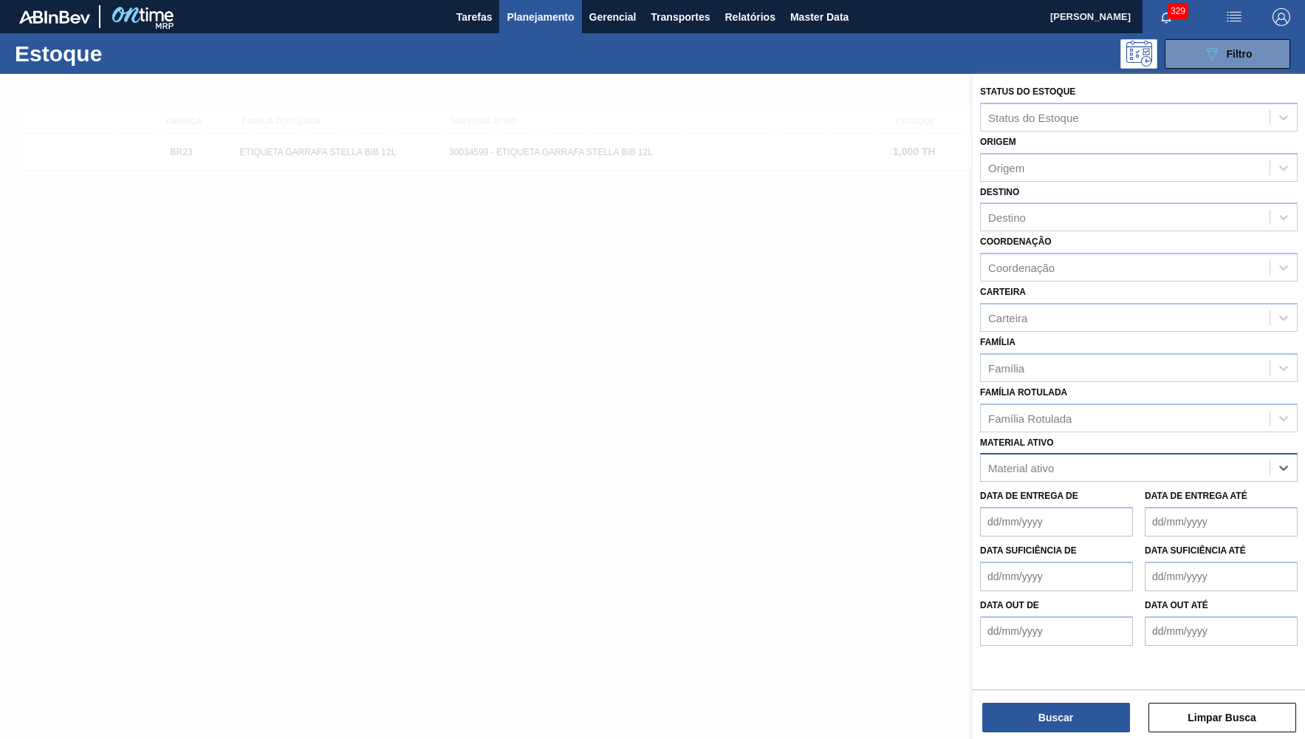
click at [1025, 485] on div "Data de Entrega de" at bounding box center [1056, 510] width 153 height 51
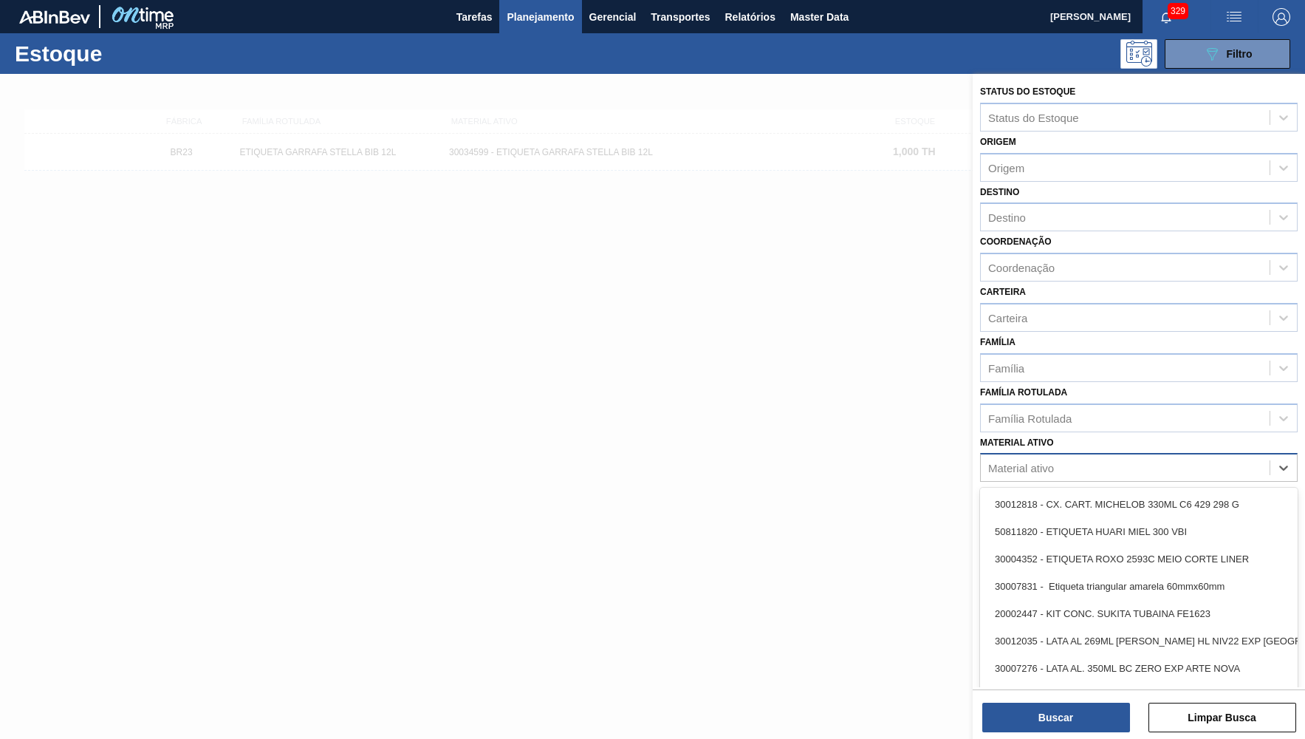
click at [1036, 462] on div "Material ativo" at bounding box center [1021, 468] width 66 height 13
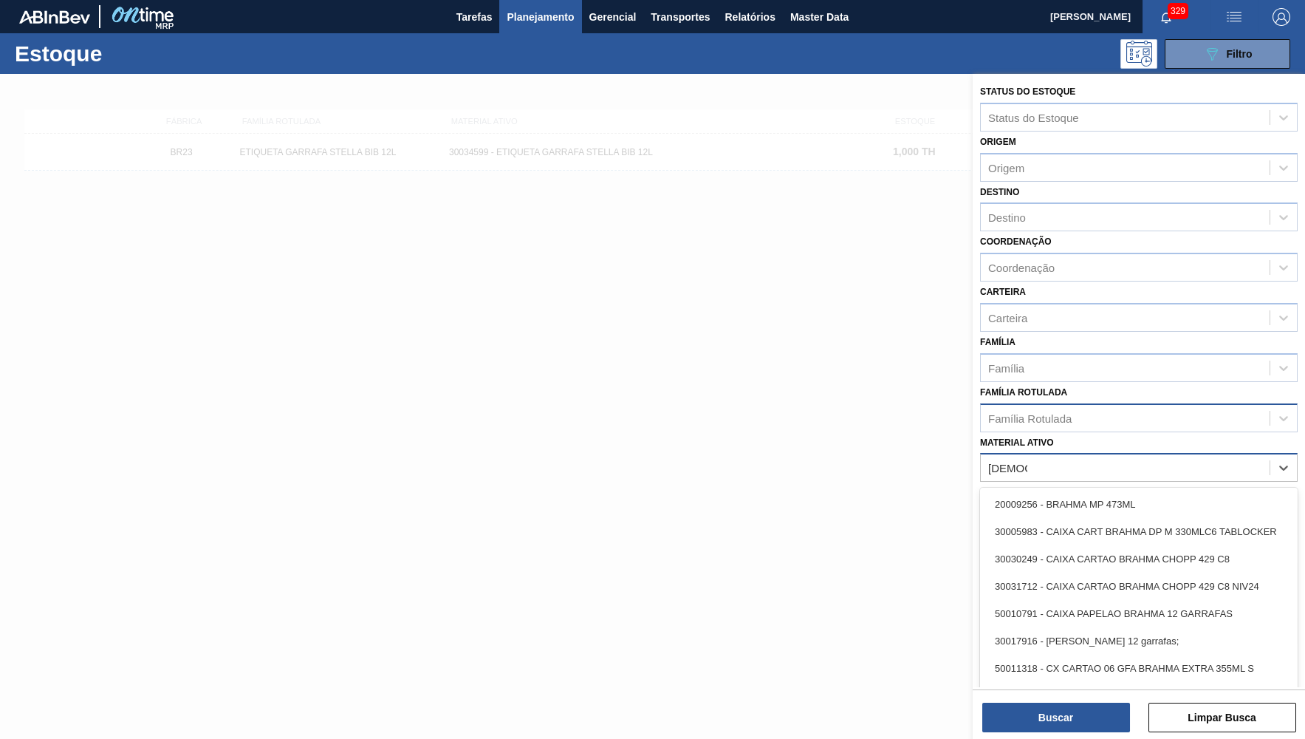
type ativo "brahma"
click at [1228, 407] on div "Família Rotulada" at bounding box center [1125, 417] width 289 height 21
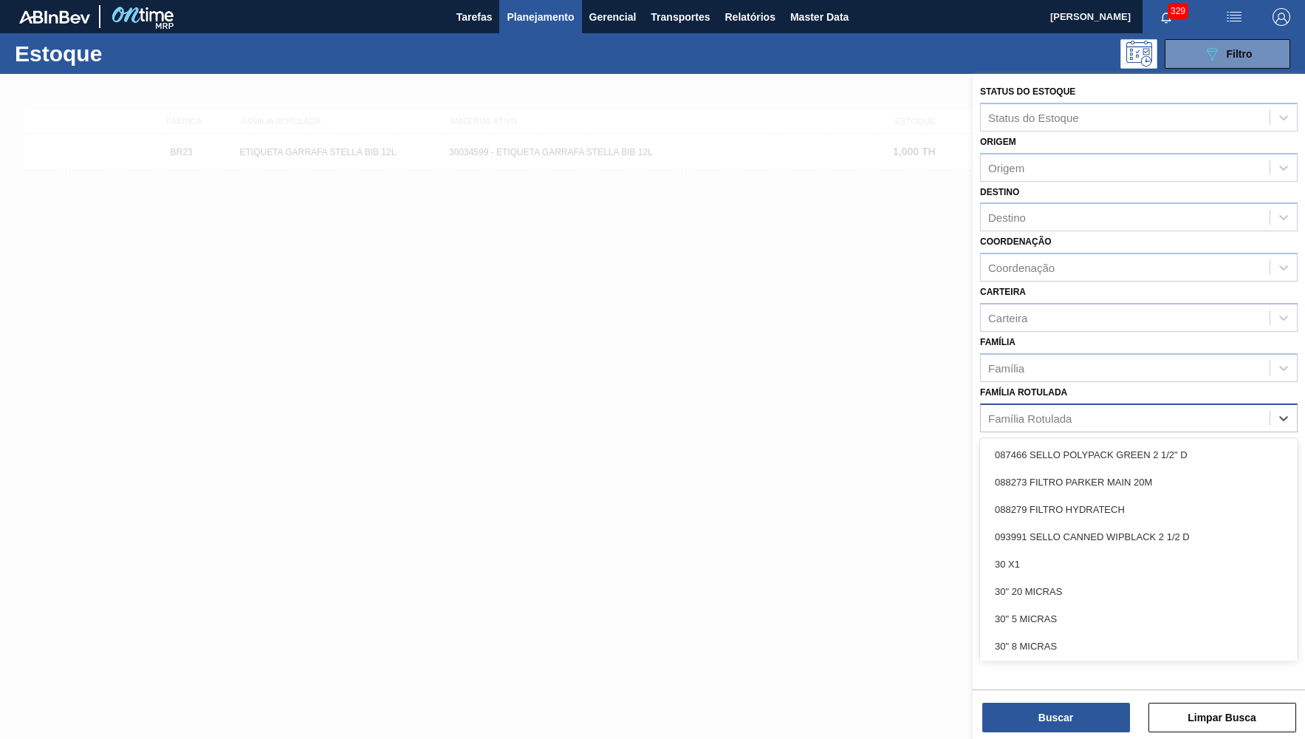
click at [1132, 407] on div "Família Rotulada" at bounding box center [1125, 417] width 289 height 21
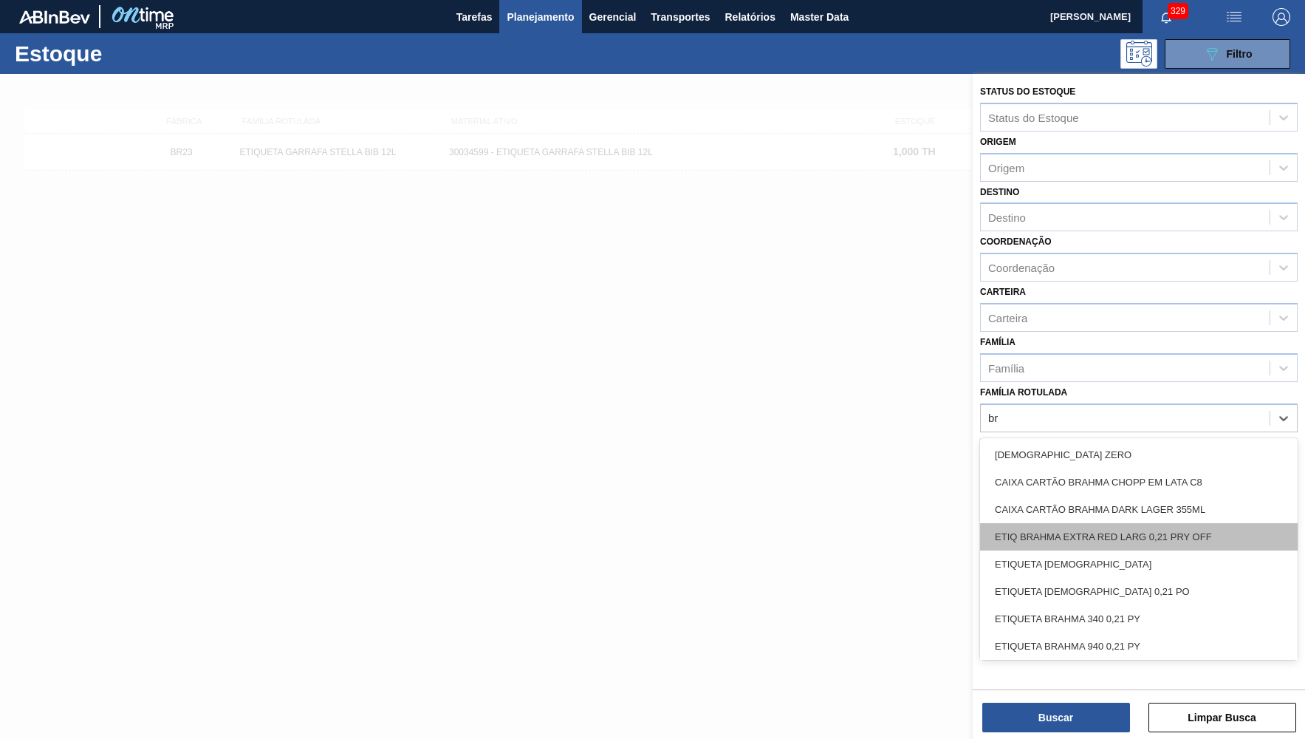
type Rotulada "b"
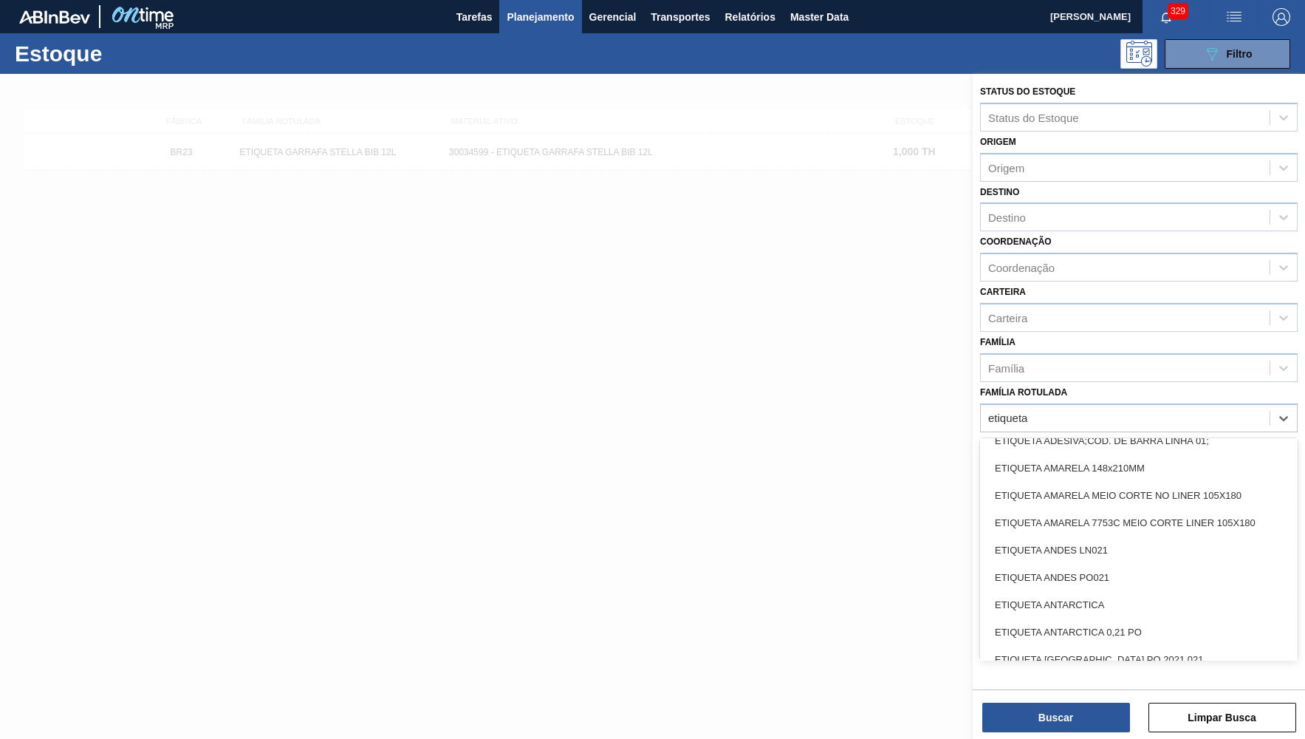
scroll to position [288, 0]
type Rotulada "etiqueta brah"
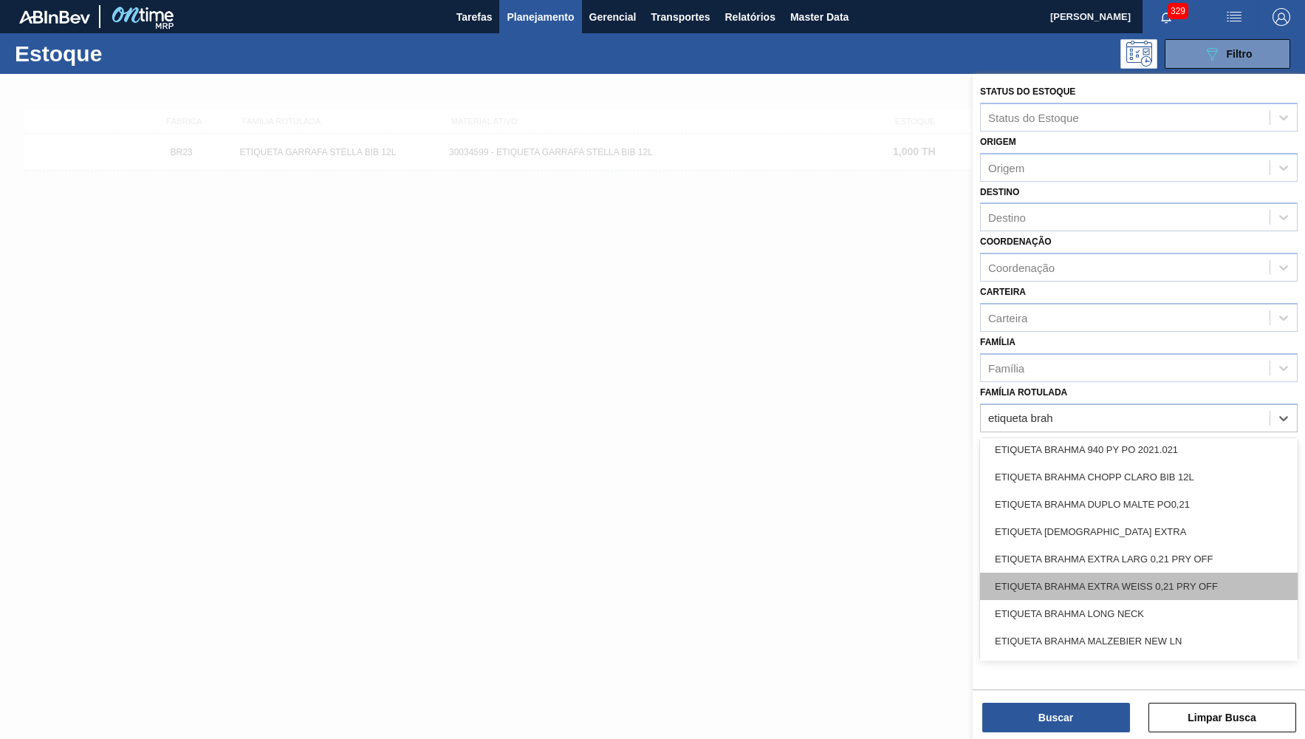
scroll to position [0, 0]
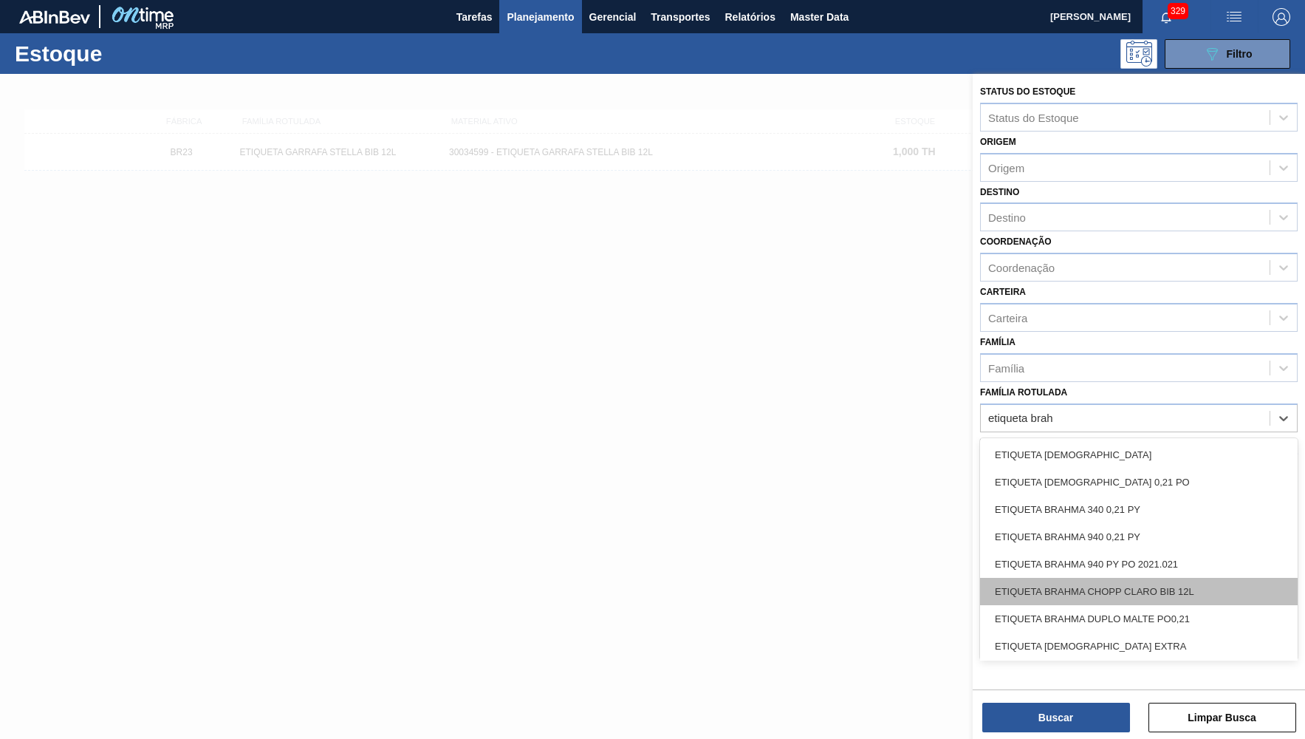
click at [1197, 578] on div "ETIQUETA BRAHMA CHOPP CLARO BIB 12L" at bounding box center [1139, 591] width 318 height 27
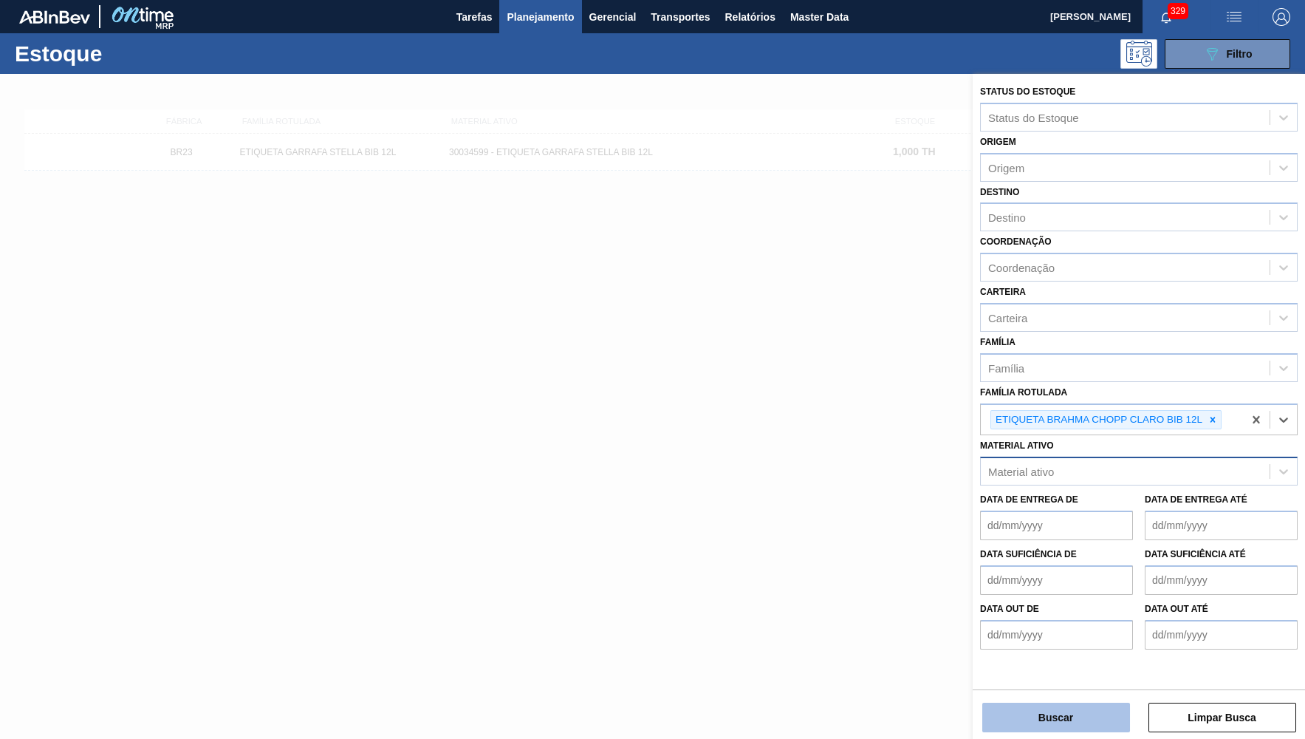
click at [1058, 728] on button "Buscar" at bounding box center [1057, 718] width 148 height 30
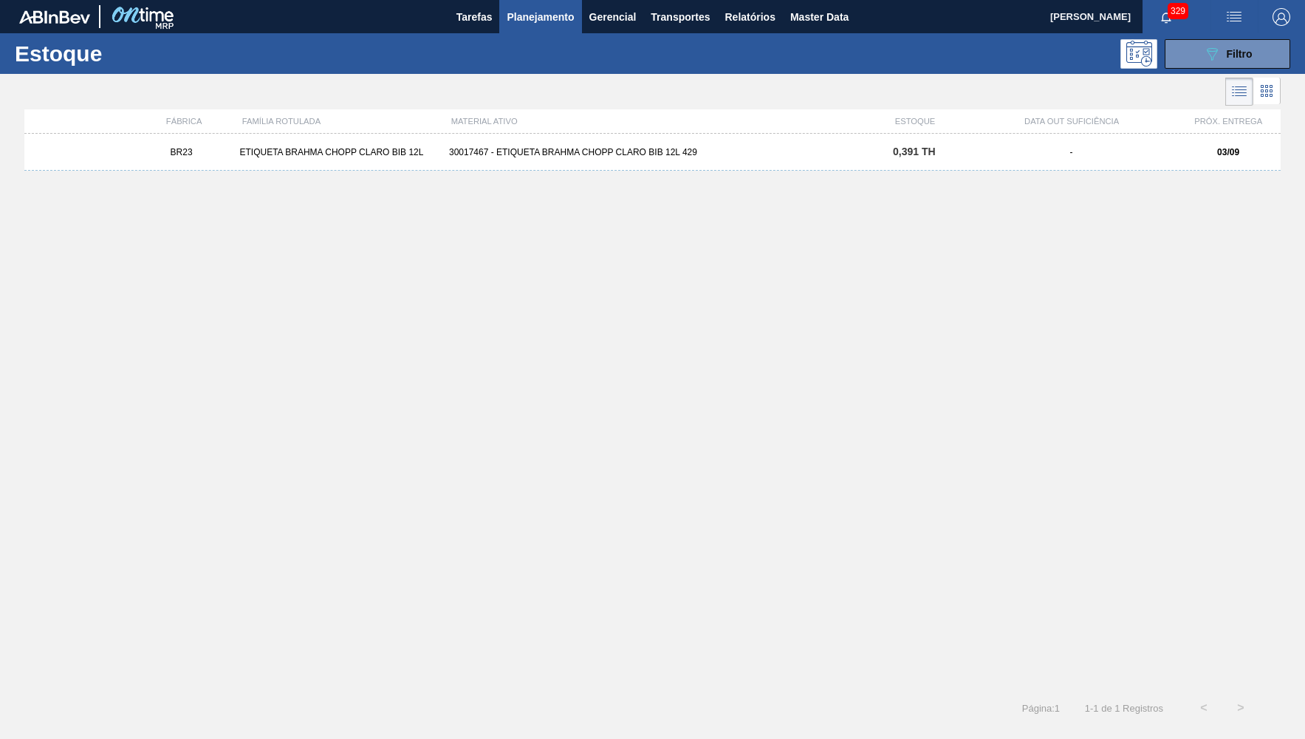
click at [899, 146] on div "BR23 ETIQUETA BRAHMA CHOPP CLARO BIB 12L 30017467 - ETIQUETA BRAHMA CHOPP CLARO…" at bounding box center [652, 152] width 1257 height 37
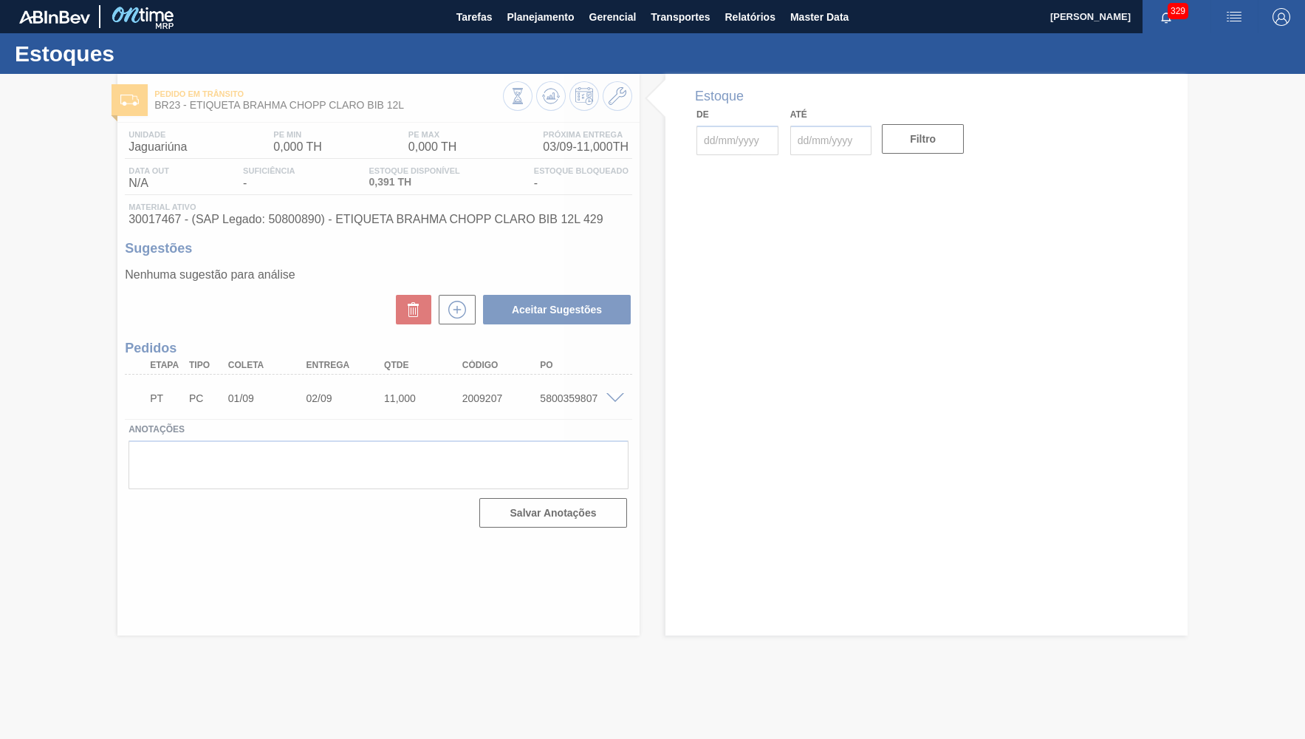
type input "[DATE]"
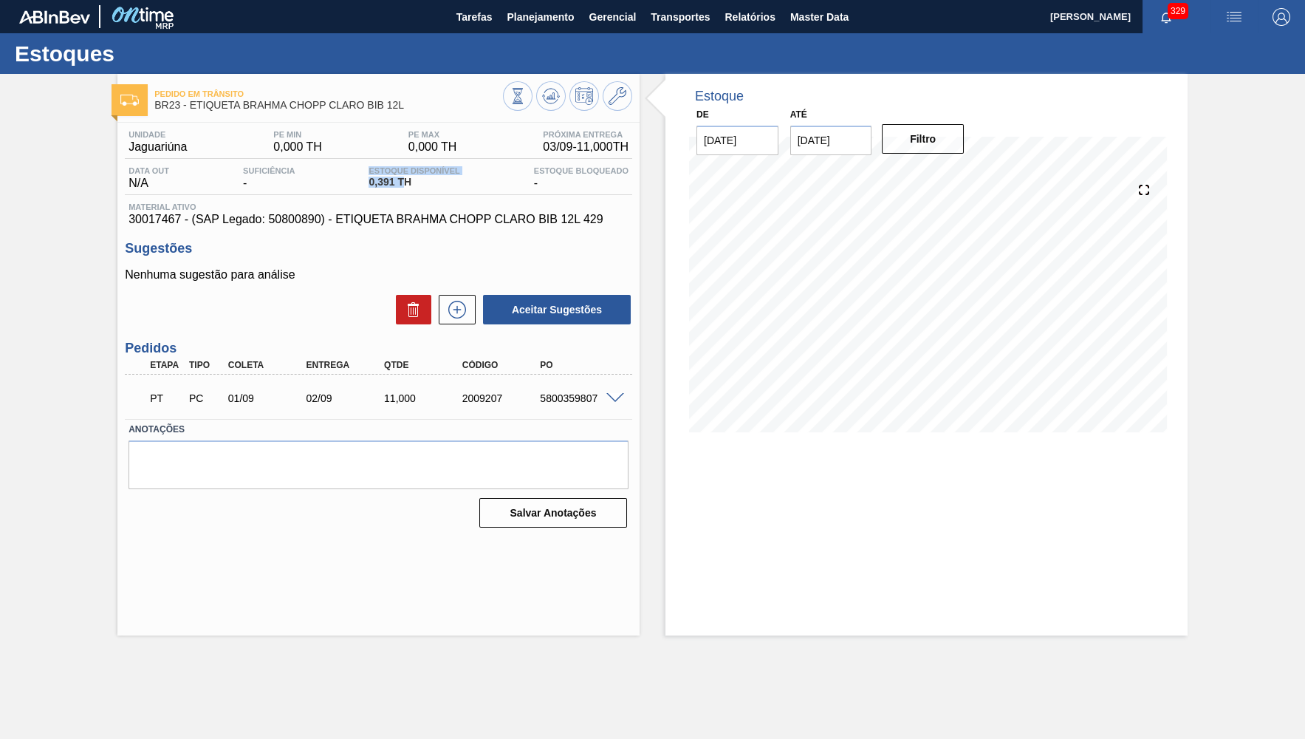
drag, startPoint x: 402, startPoint y: 180, endPoint x: 302, endPoint y: 183, distance: 99.8
click at [369, 183] on span "0,391 TH" at bounding box center [414, 182] width 91 height 11
drag, startPoint x: 298, startPoint y: 403, endPoint x: 356, endPoint y: 405, distance: 57.7
click at [356, 404] on div "02/09" at bounding box center [335, 398] width 78 height 12
click at [619, 397] on span at bounding box center [616, 398] width 18 height 11
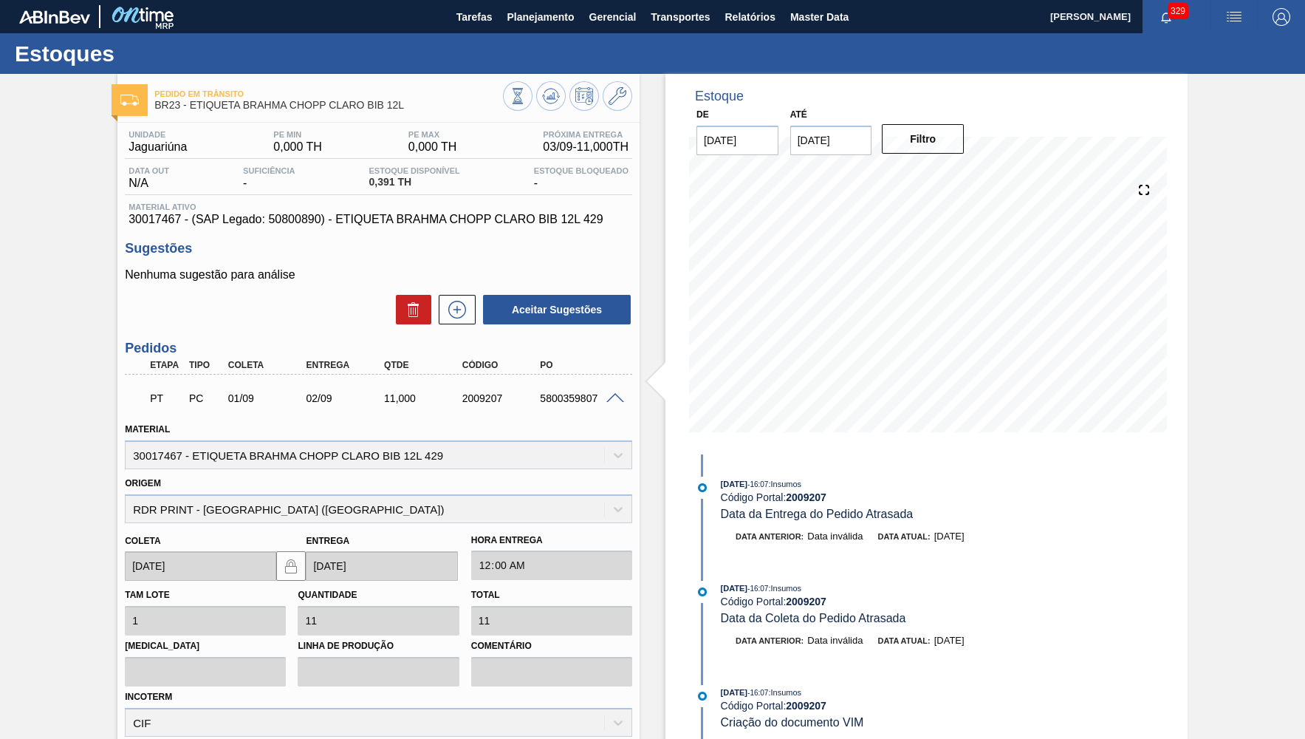
click at [520, 502] on div "Origem RDR PRINT - PETRÓPOLIS (RJ)" at bounding box center [379, 498] width 508 height 50
drag, startPoint x: 396, startPoint y: 180, endPoint x: 377, endPoint y: 187, distance: 20.3
click at [377, 187] on span "0,391 TH" at bounding box center [414, 182] width 91 height 11
copy span "391"
click at [13, 673] on div "Pedido em Trânsito BR23 - ETIQUETA BRAHMA CHOPP CLARO BIB 12L Unidade Jaguariún…" at bounding box center [652, 486] width 1305 height 824
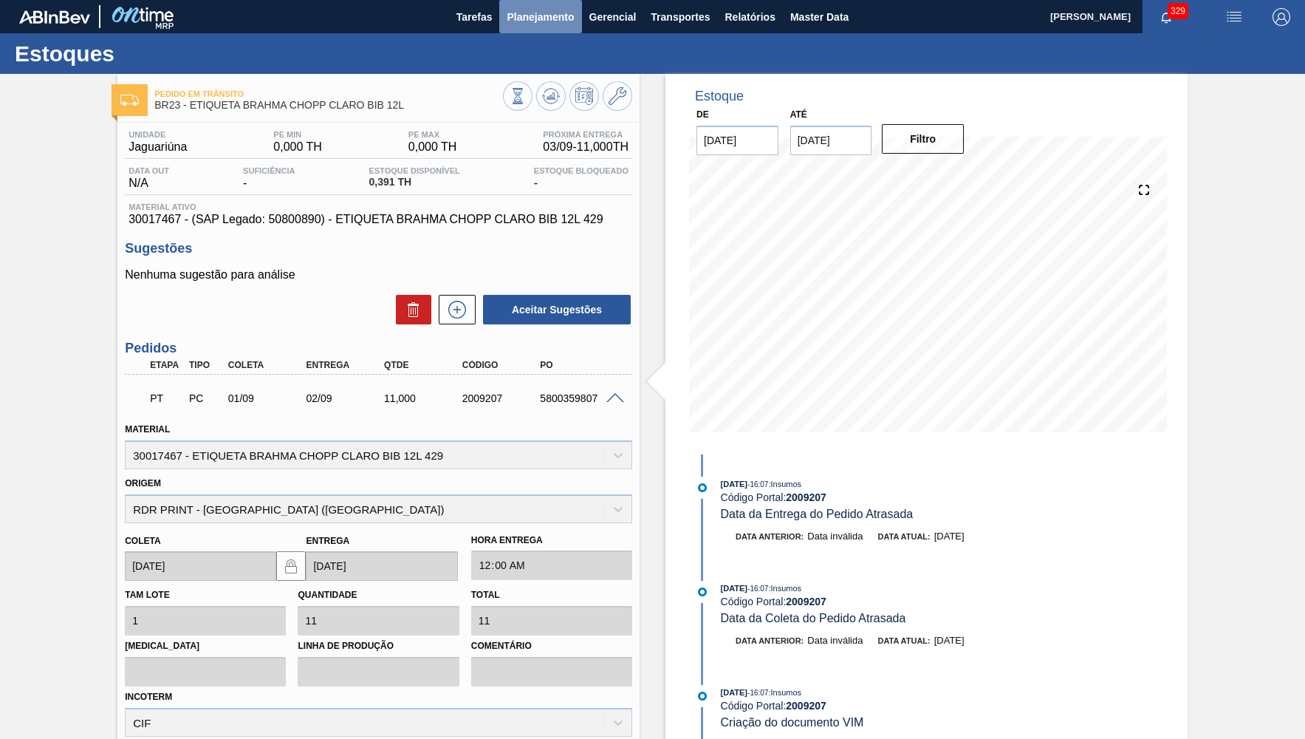
click at [537, 17] on span "Planejamento" at bounding box center [540, 17] width 67 height 18
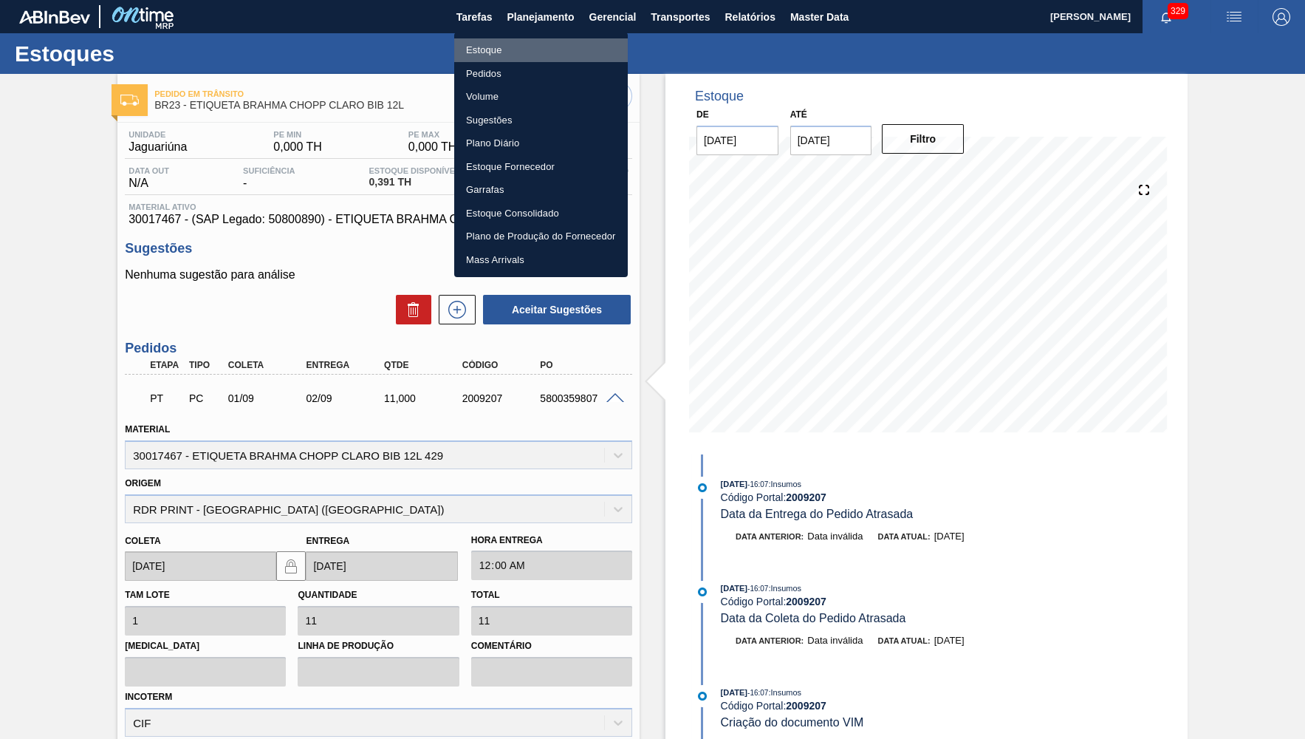
click at [522, 49] on li "Estoque" at bounding box center [541, 50] width 174 height 24
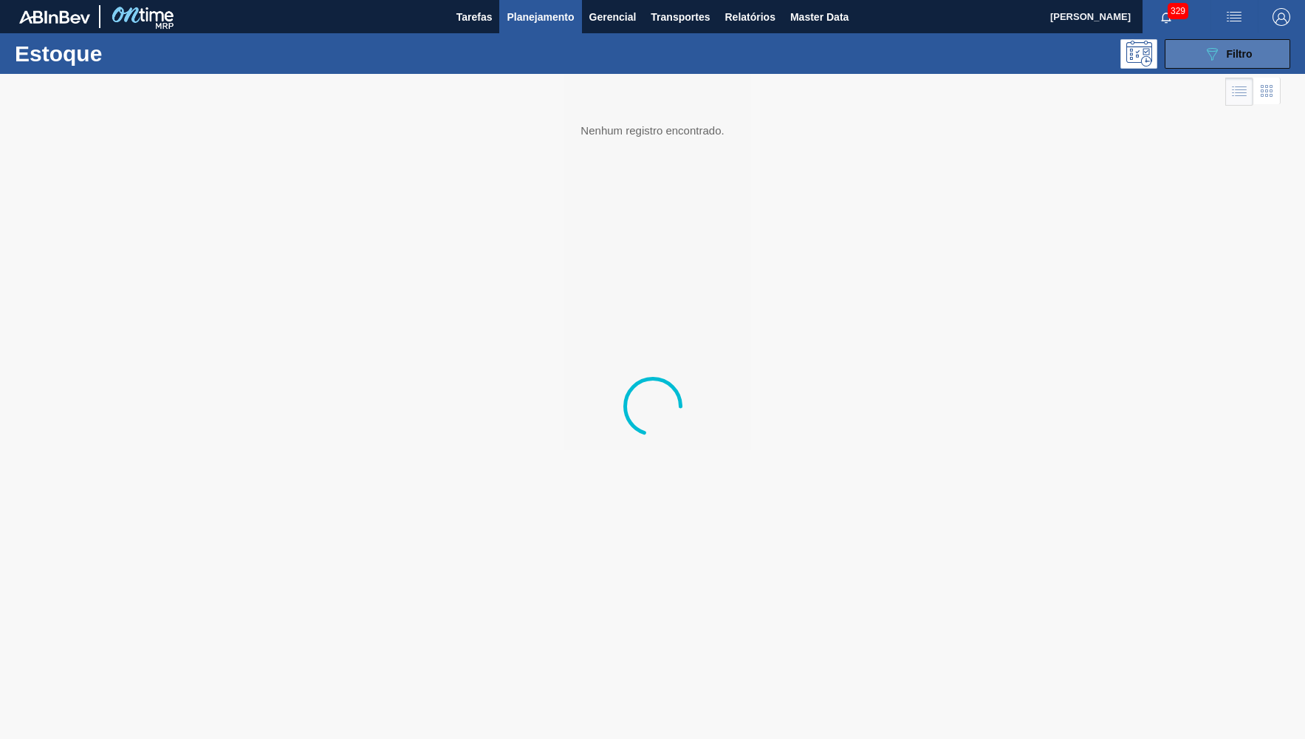
click at [1225, 57] on div "089F7B8B-B2A5-4AFE-B5C0-19BA573D28AC Filtro" at bounding box center [1227, 54] width 49 height 18
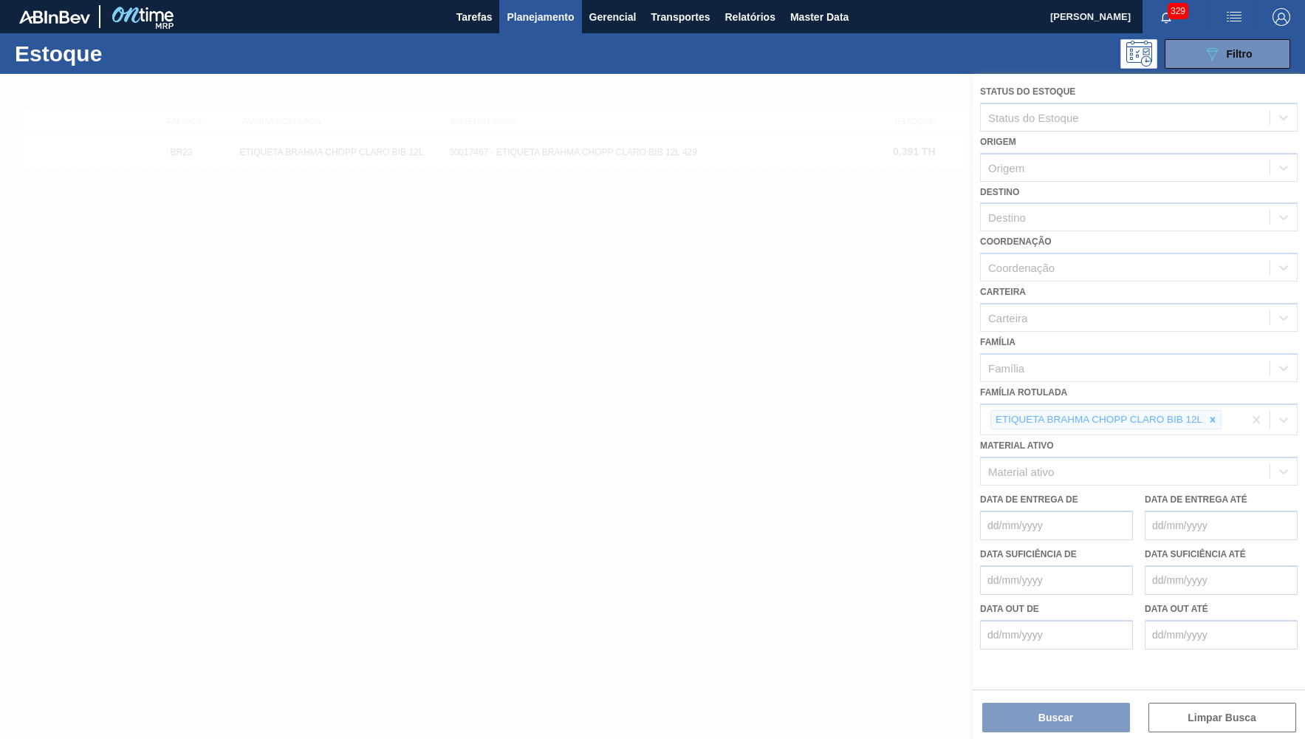
click at [1217, 406] on div at bounding box center [652, 406] width 1305 height 665
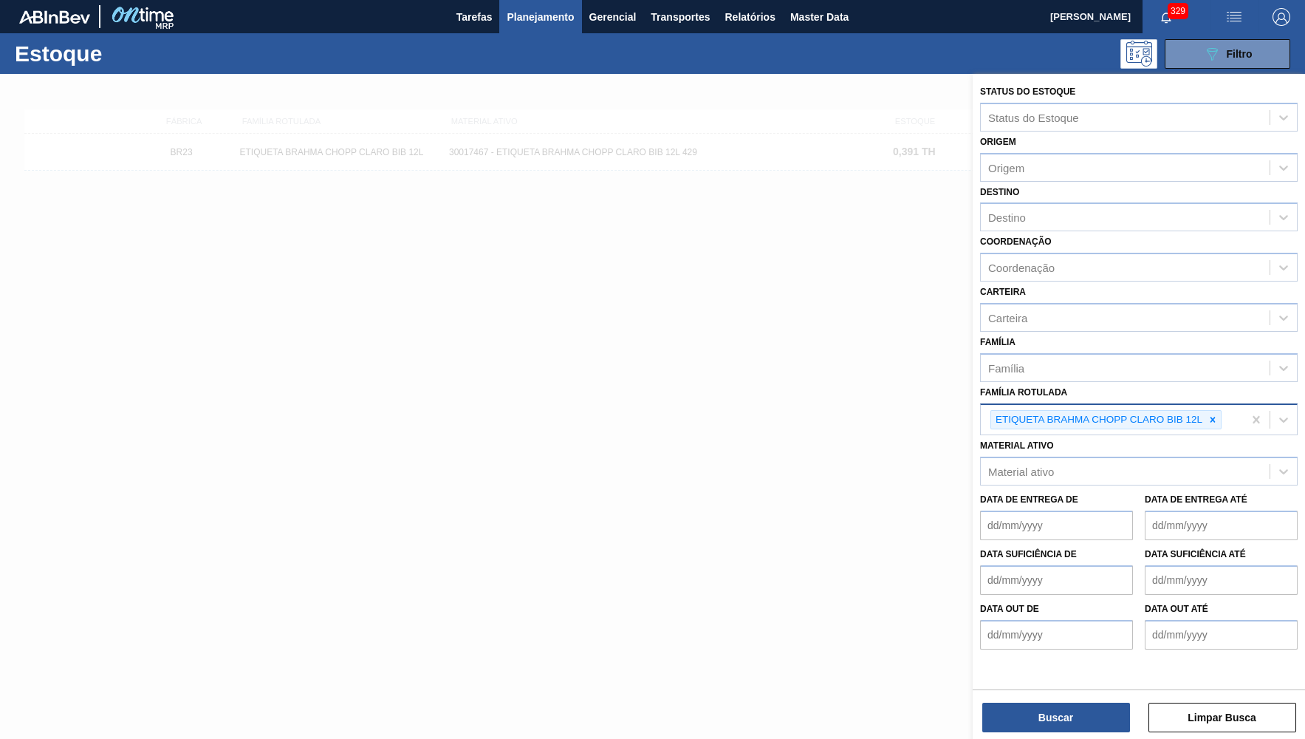
click at [1205, 412] on div "ETIQUETA BRAHMA CHOPP CLARO BIB 12L" at bounding box center [1097, 420] width 213 height 18
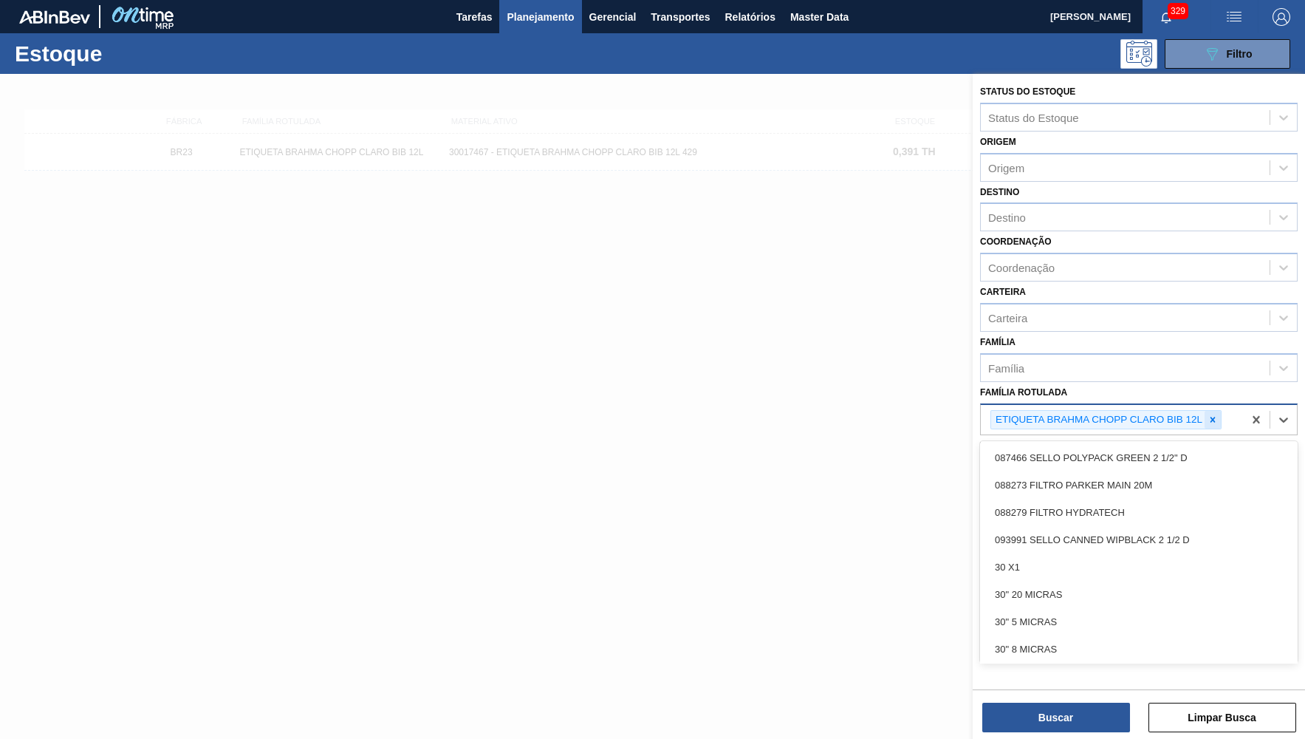
click at [1214, 414] on icon at bounding box center [1213, 419] width 10 height 10
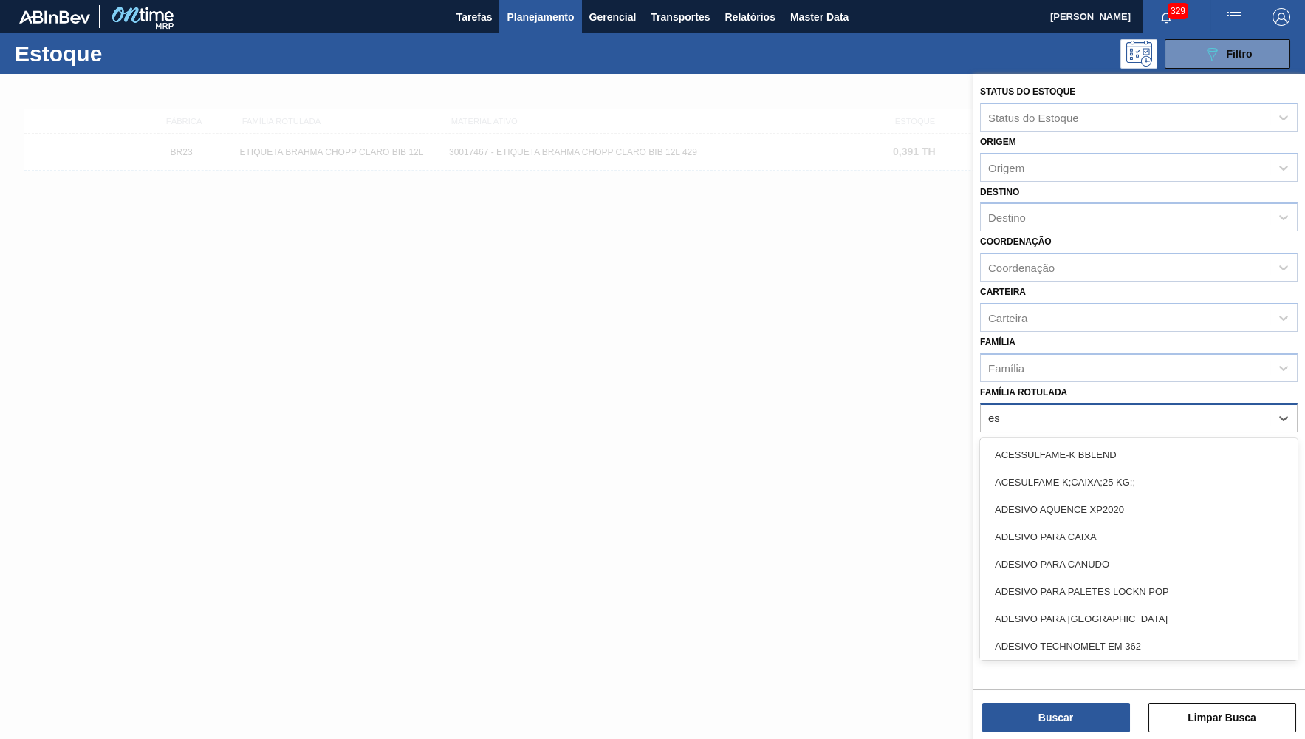
type Rotulada "e"
type Rotulada "b"
type Rotulada "r"
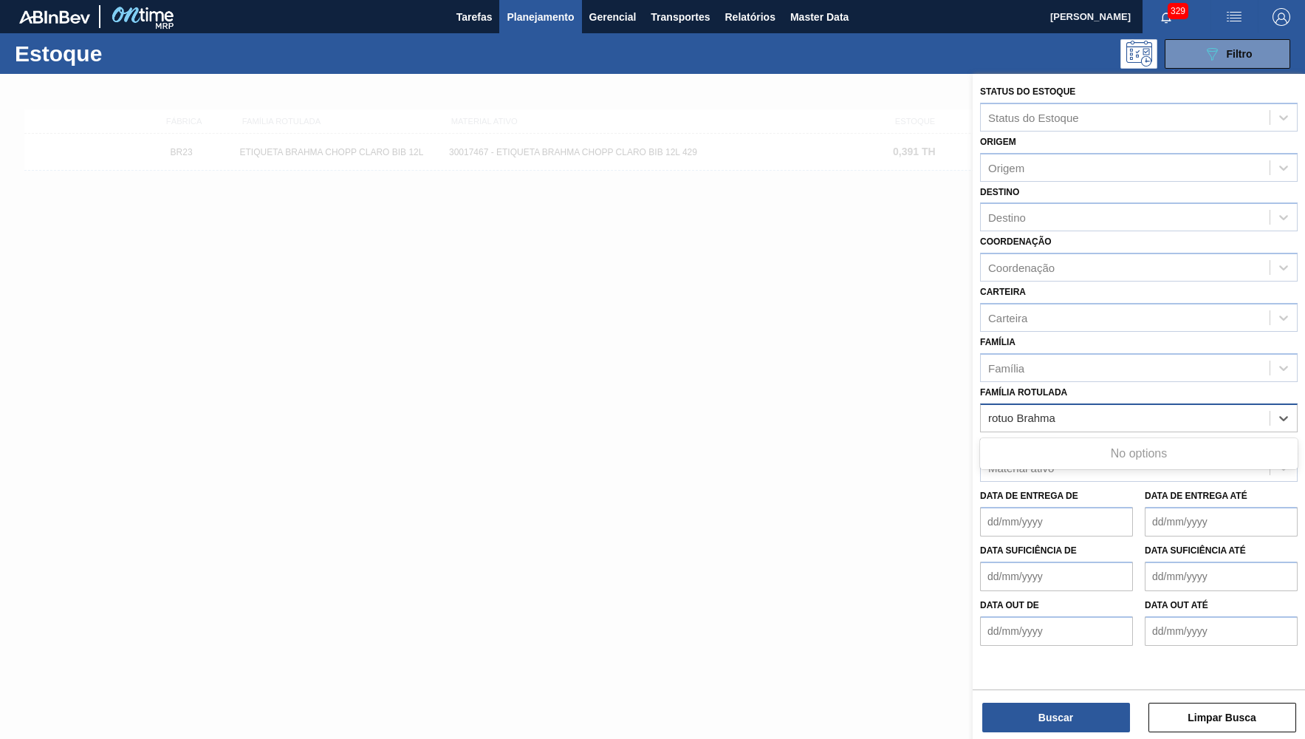
click at [1013, 411] on Rotulada "rotuo Brahma" at bounding box center [1024, 417] width 72 height 13
type Rotulada "rótulo Brahma"
click at [1006, 412] on div "rótulo Brahma" at bounding box center [1125, 417] width 289 height 21
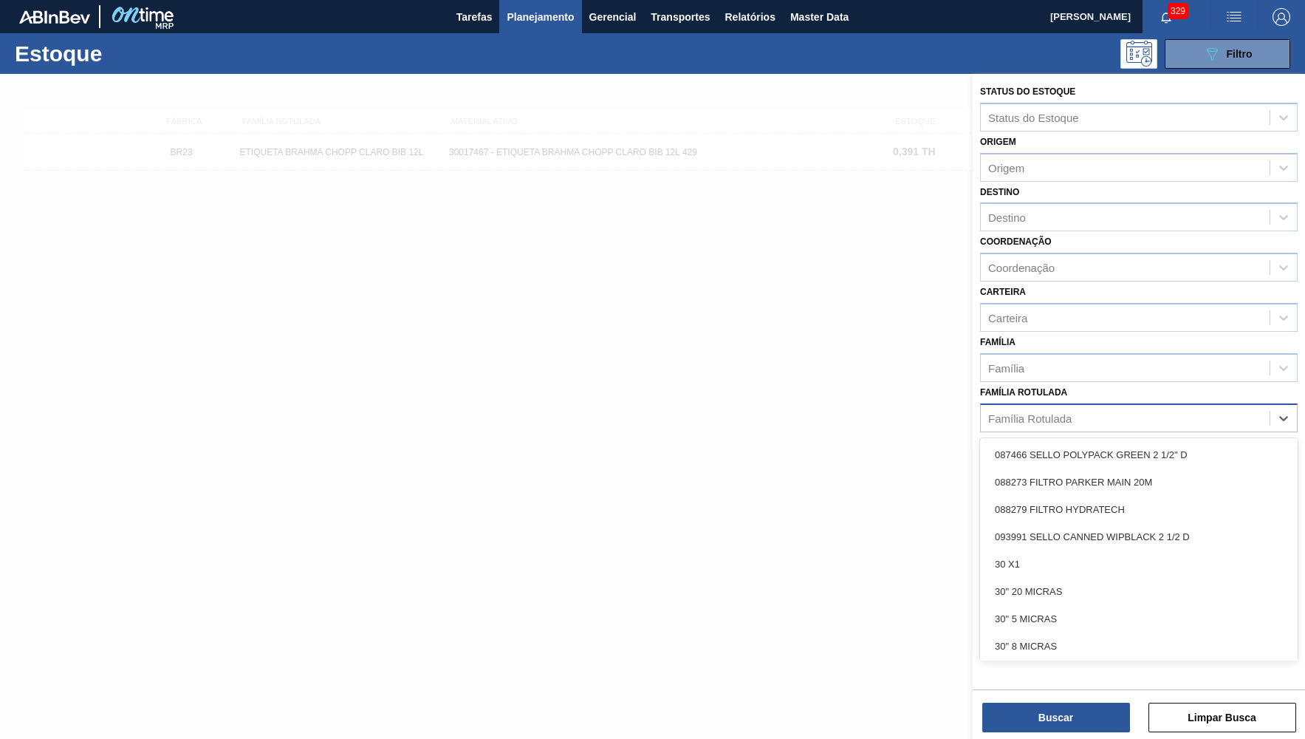
click at [1006, 412] on div "Família Rotulada" at bounding box center [1125, 417] width 289 height 21
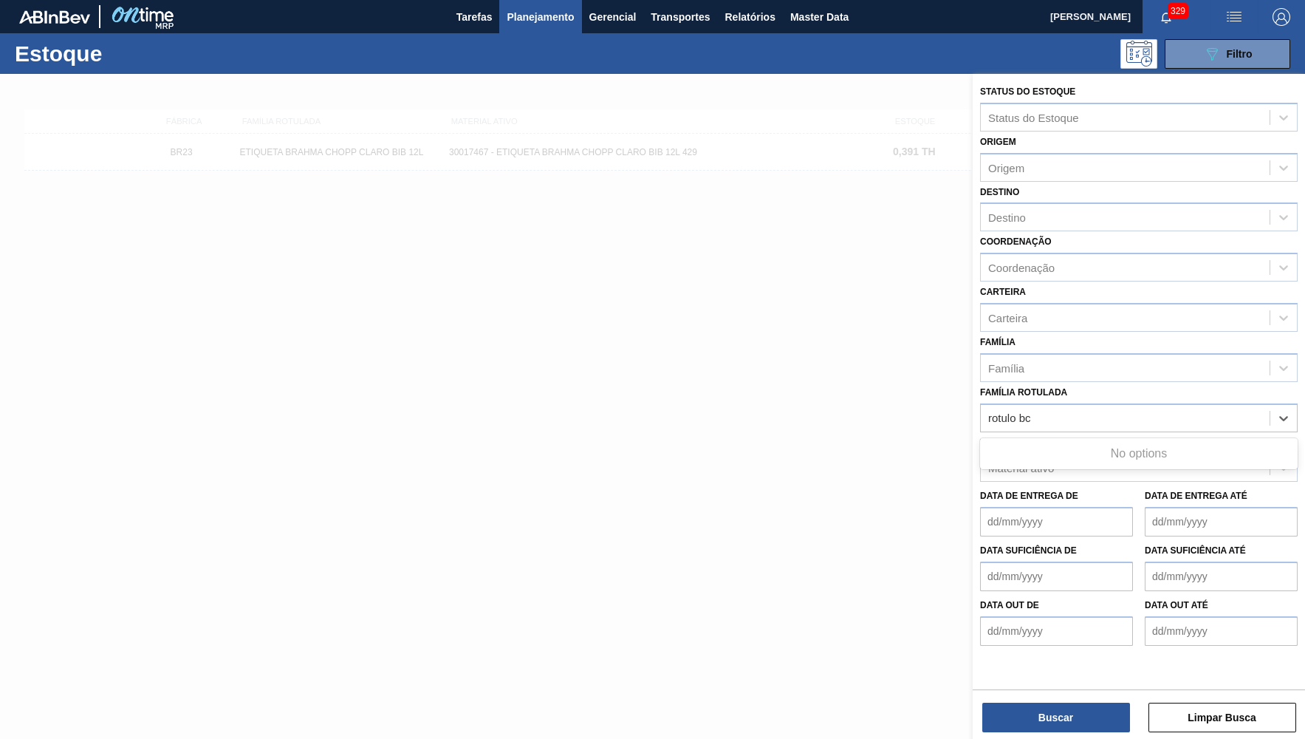
type Rotulada "rotulo bc"
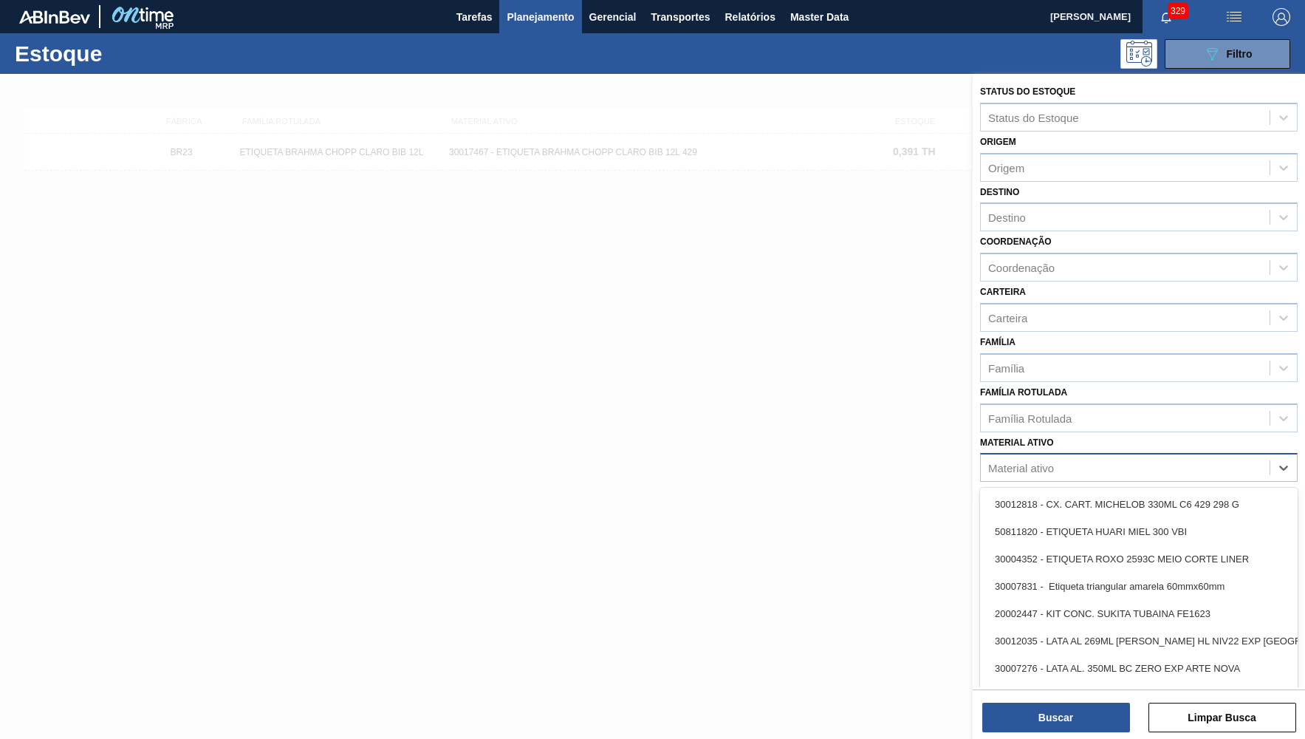
click at [1038, 453] on div "Material ativo" at bounding box center [1139, 467] width 318 height 29
paste ativo "30017086"
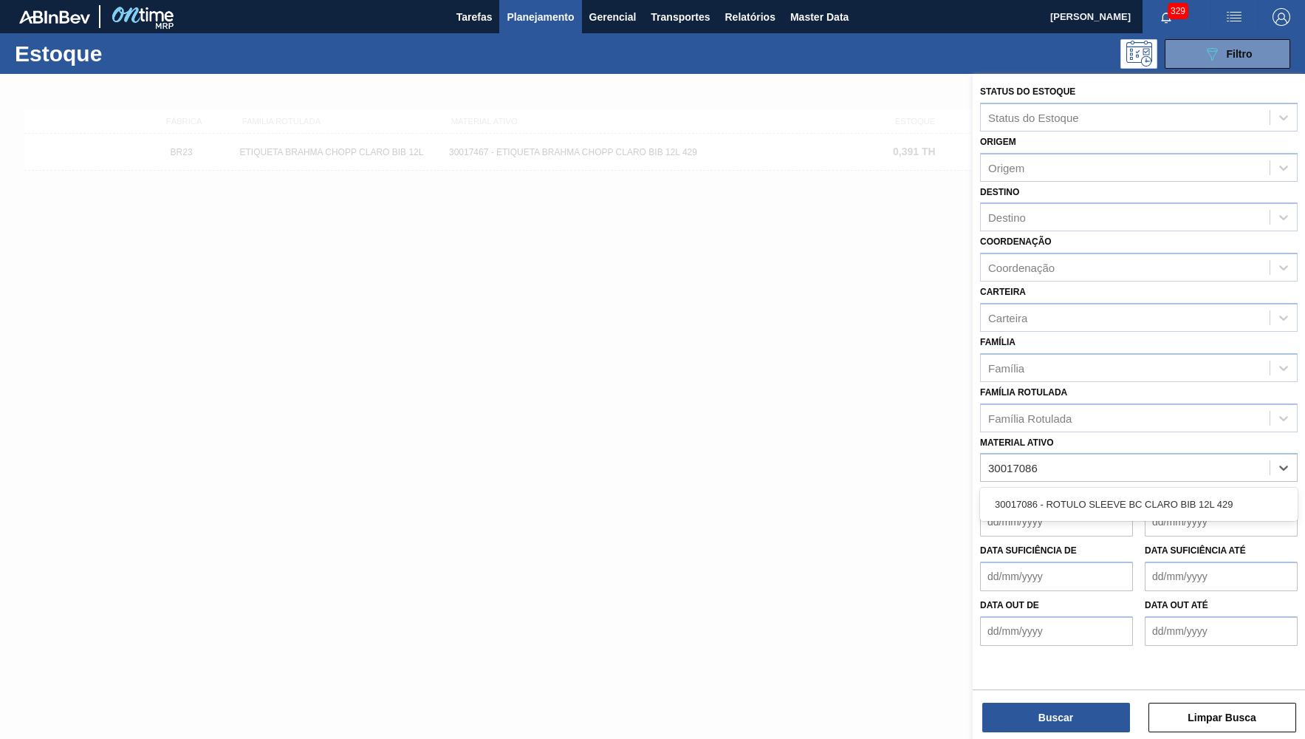
type ativo "30017086"
click at [1051, 485] on div "Data de Entrega de" at bounding box center [1056, 510] width 153 height 51
click at [1044, 462] on div "Material ativo" at bounding box center [1021, 468] width 66 height 13
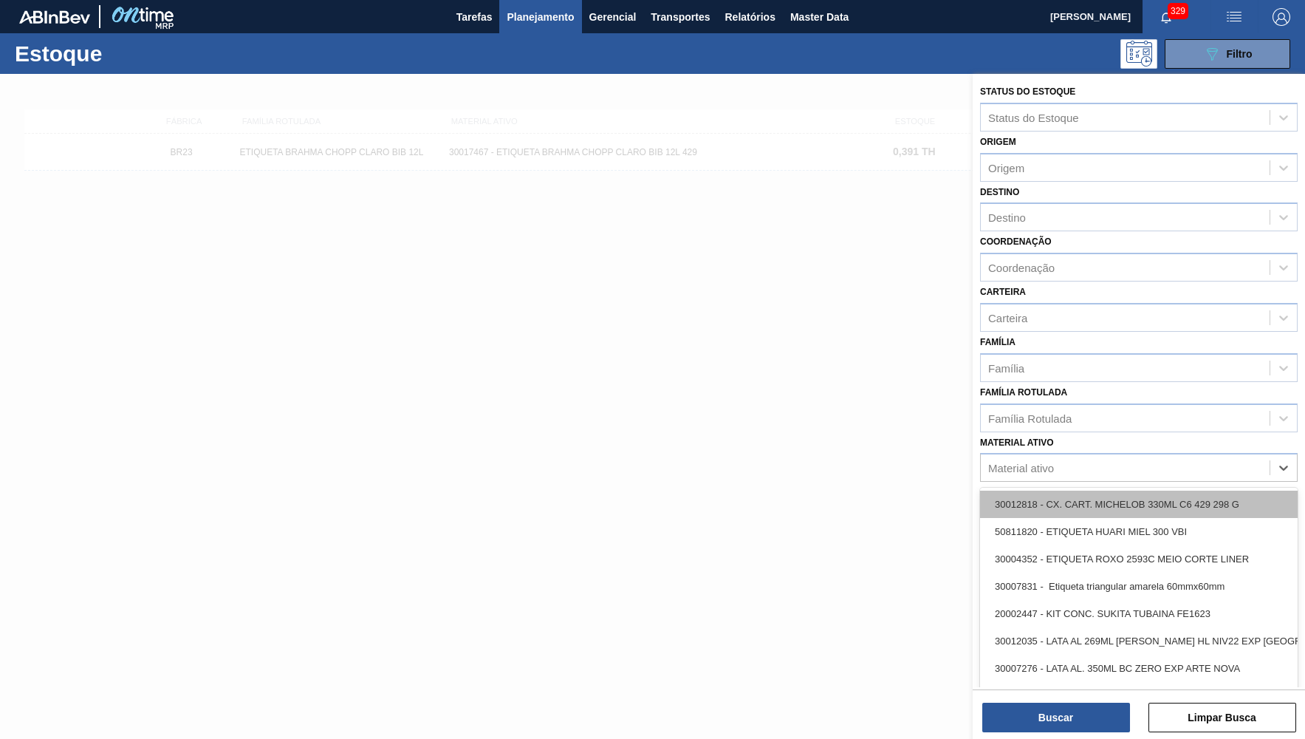
paste ativo "30017086"
type ativo "30017086"
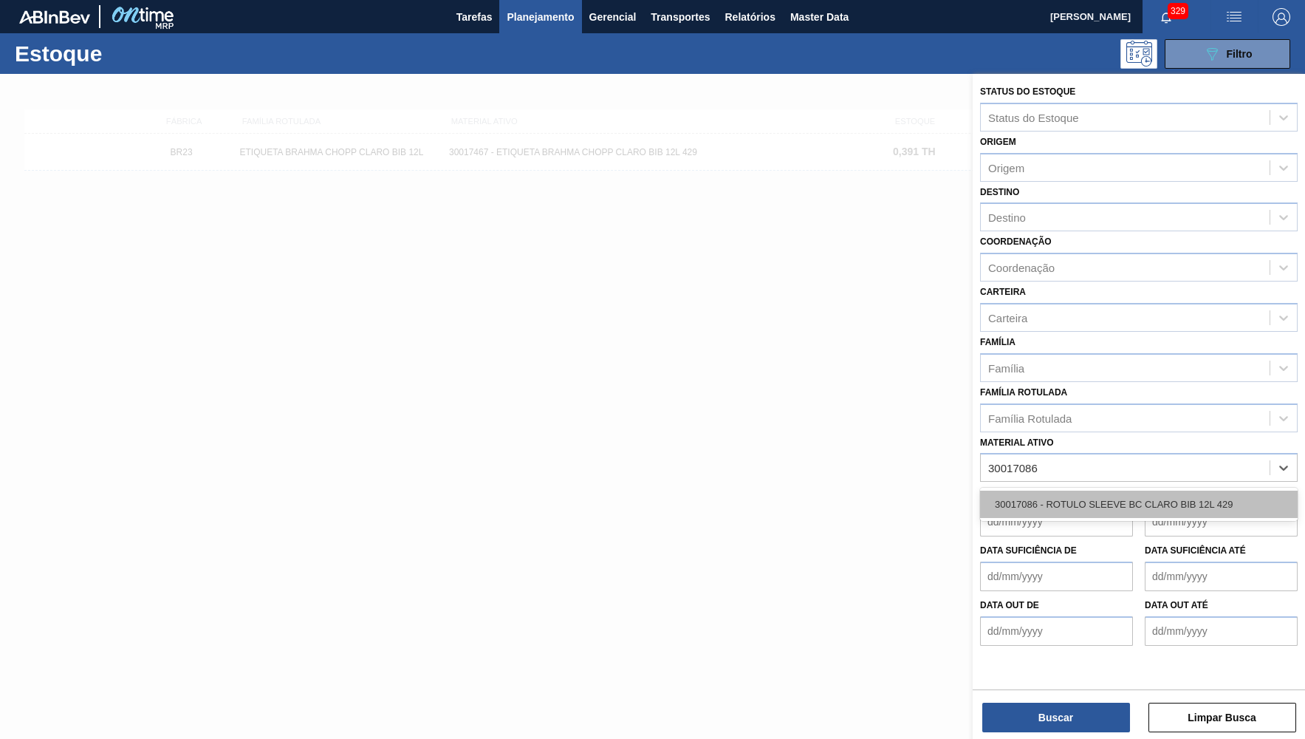
click at [1050, 491] on div "30017086 - ROTULO SLEEVE BC CLARO BIB 12L 429" at bounding box center [1139, 504] width 318 height 27
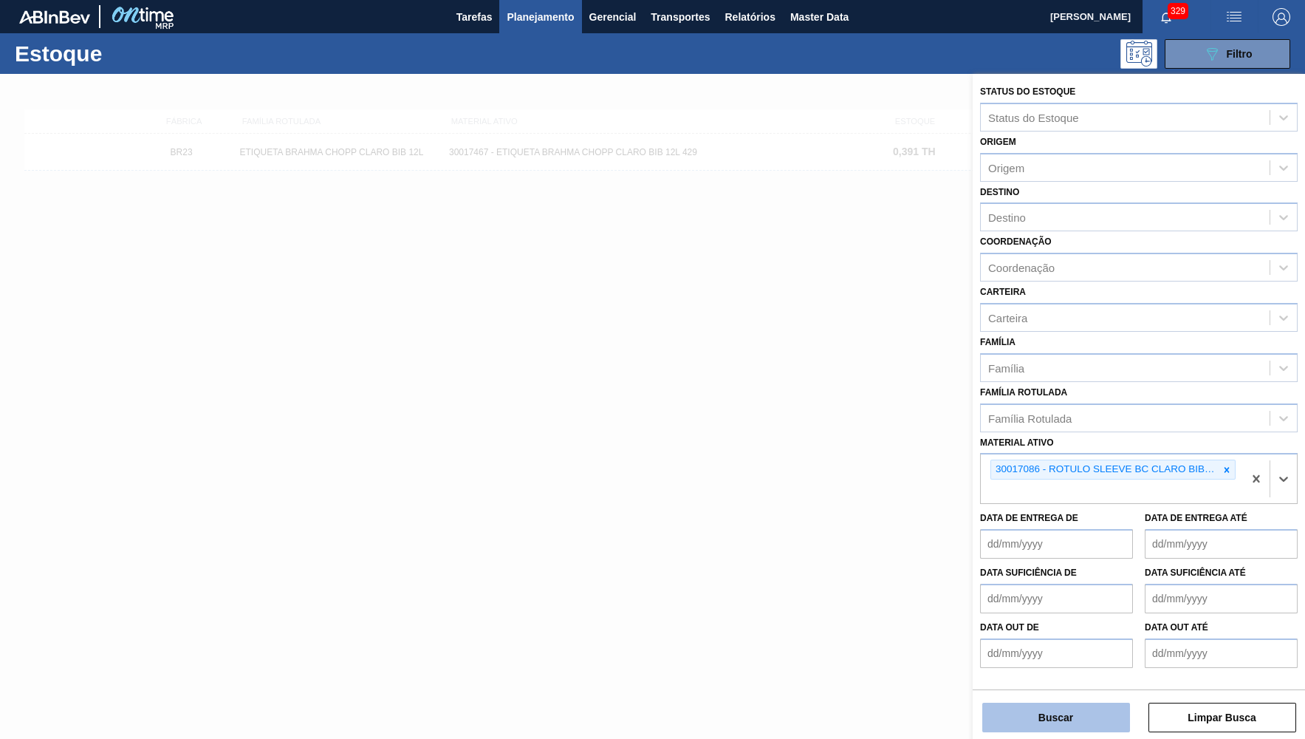
click at [1057, 714] on button "Buscar" at bounding box center [1057, 718] width 148 height 30
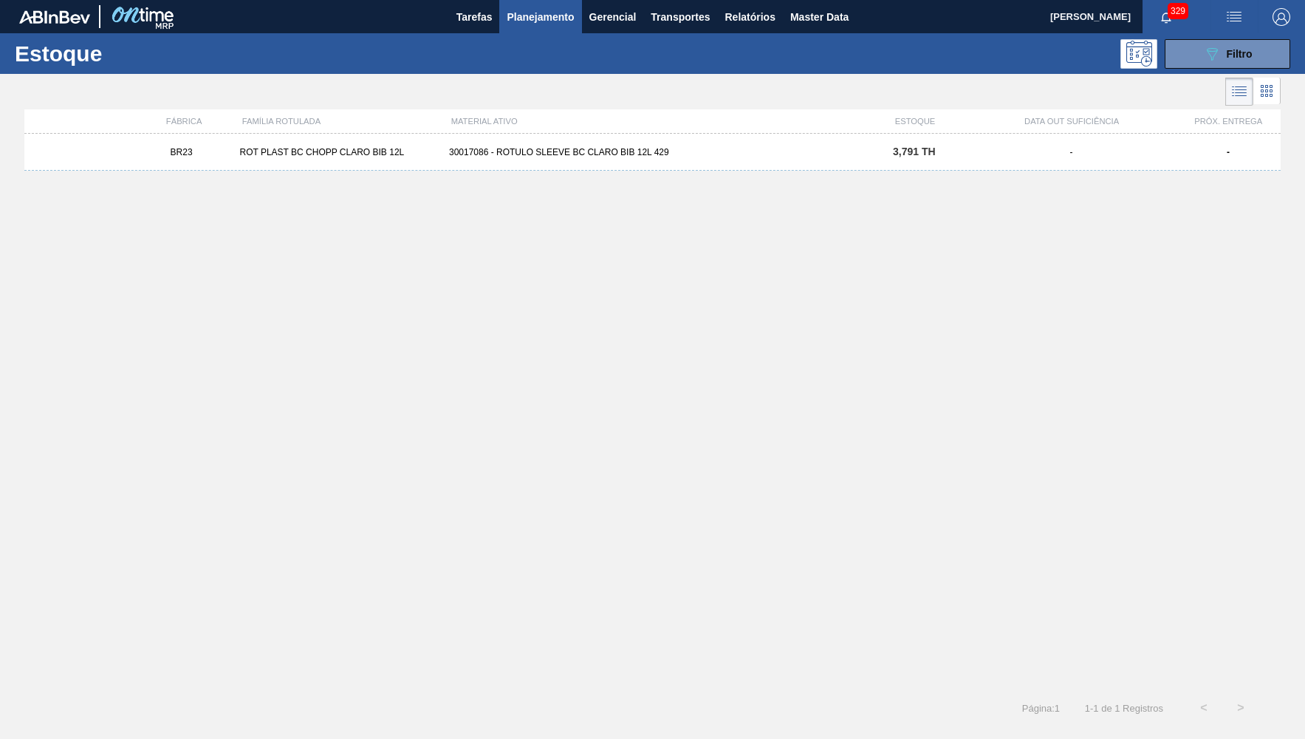
click at [581, 165] on div "BR23 ROT PLAST BC CHOPP CLARO BIB 12L 30017086 - ROTULO SLEEVE BC CLARO BIB 12L…" at bounding box center [652, 152] width 1257 height 37
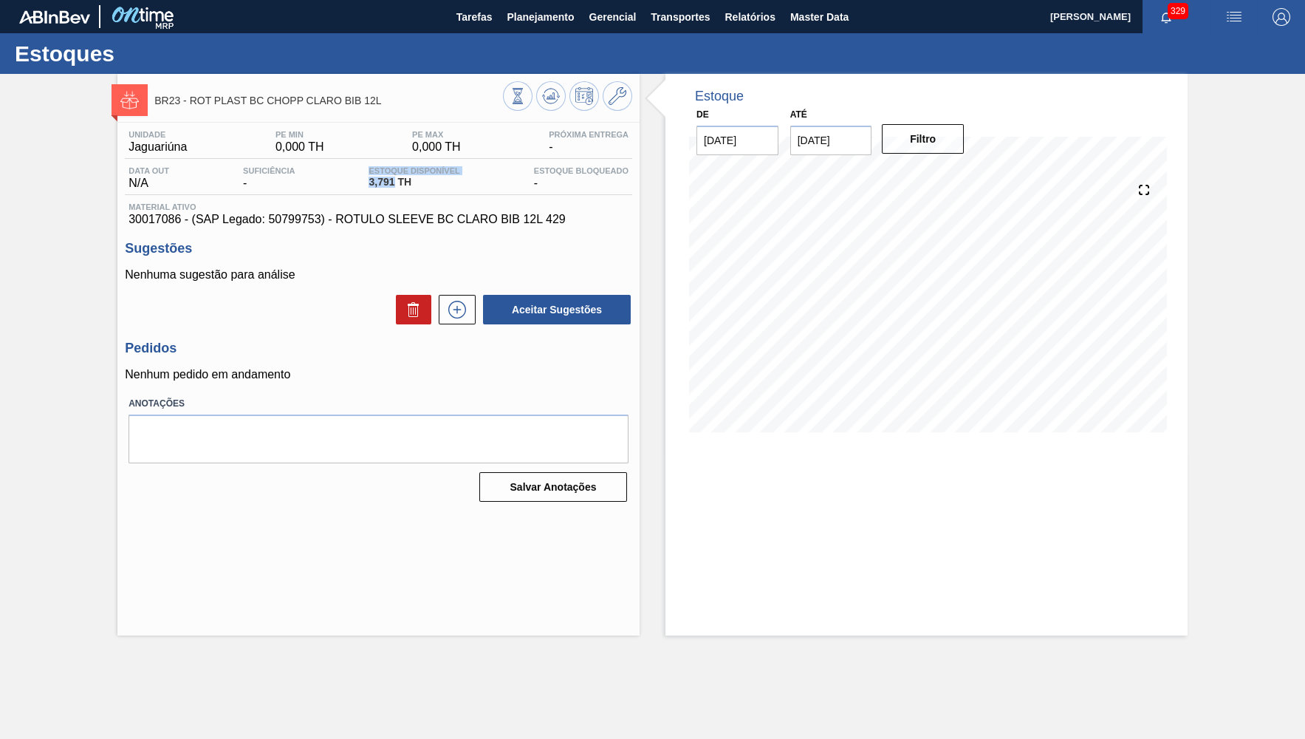
drag, startPoint x: 396, startPoint y: 184, endPoint x: 287, endPoint y: 184, distance: 108.6
click at [369, 184] on span "3,791 TH" at bounding box center [414, 182] width 91 height 11
click at [335, 171] on div "Data out N/A Suficiência - Estoque Disponível 3,791 TH Estoque Bloqueado -" at bounding box center [379, 180] width 508 height 29
drag, startPoint x: 395, startPoint y: 184, endPoint x: 362, endPoint y: 186, distance: 33.3
click at [369, 186] on span "3,791 TH" at bounding box center [414, 182] width 91 height 11
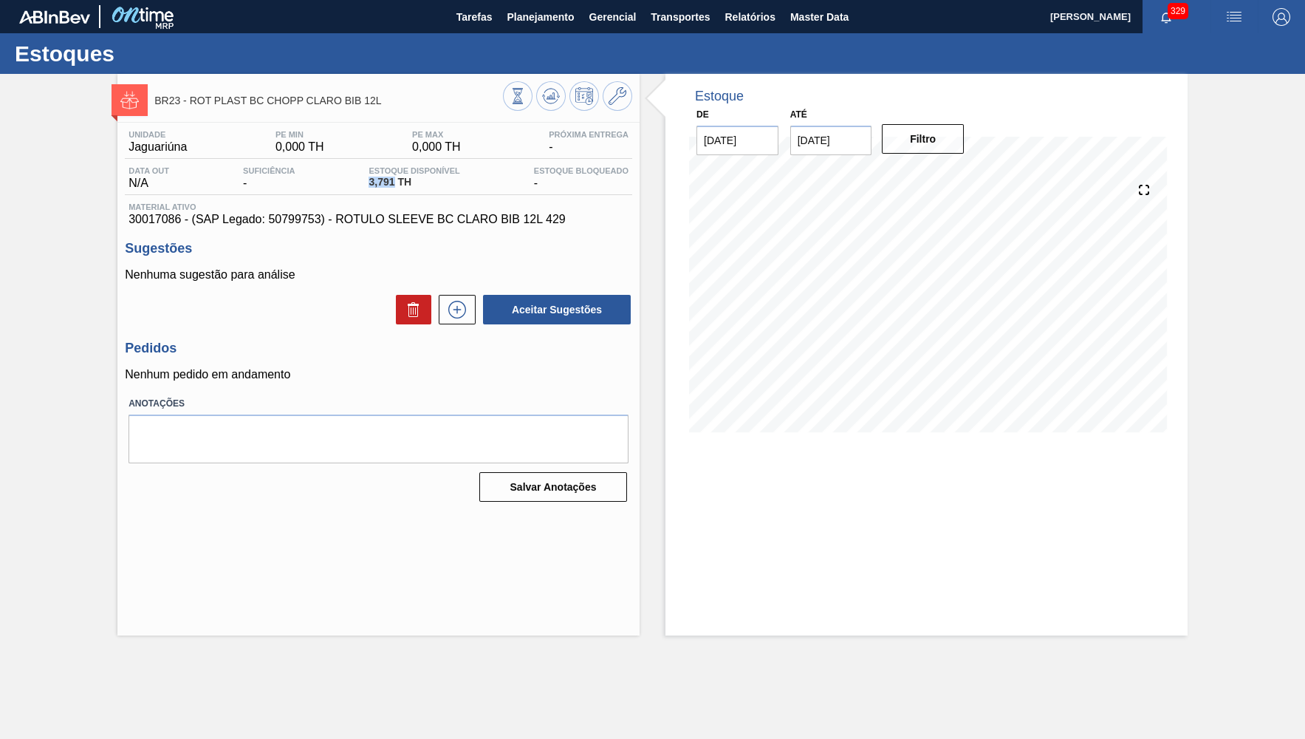
copy span "3,791"
click at [273, 281] on p "Nenhuma sugestão para análise" at bounding box center [379, 274] width 508 height 13
click at [306, 230] on div "Unidade Jaguariúna PE MIN 0,000 TH PE MAX 0,000 TH Próxima Entrega - Data out N…" at bounding box center [378, 315] width 522 height 384
click at [302, 221] on span "30017086 - (SAP Legado: 50799753) - ROTULO SLEEVE BC CLARO BIB 12L 429" at bounding box center [379, 219] width 500 height 13
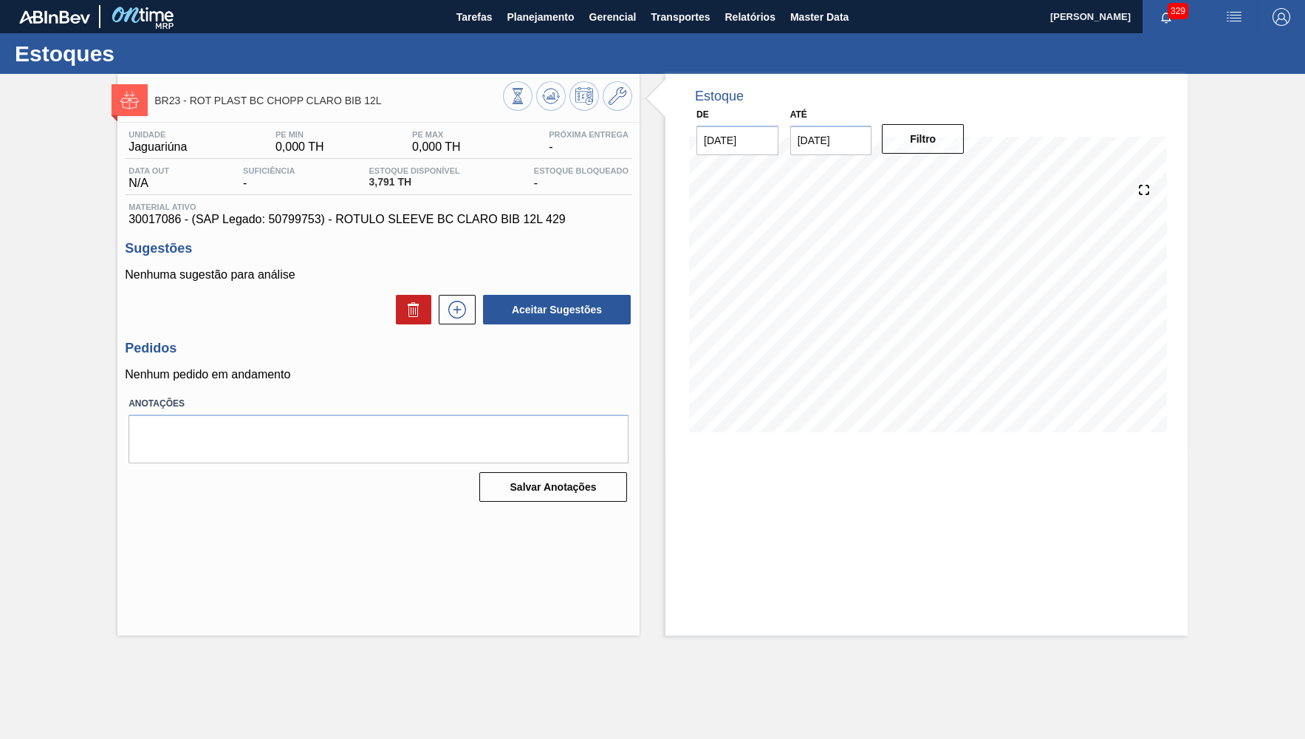
click at [302, 221] on span "30017086 - (SAP Legado: 50799753) - ROTULO SLEEVE BC CLARO BIB 12L 429" at bounding box center [379, 219] width 500 height 13
click at [426, 221] on span "30017086 - (SAP Legado: 50799753) - ROTULO SLEEVE BC CLARO BIB 12L 429" at bounding box center [379, 219] width 500 height 13
click at [547, 30] on button "Planejamento" at bounding box center [540, 16] width 82 height 33
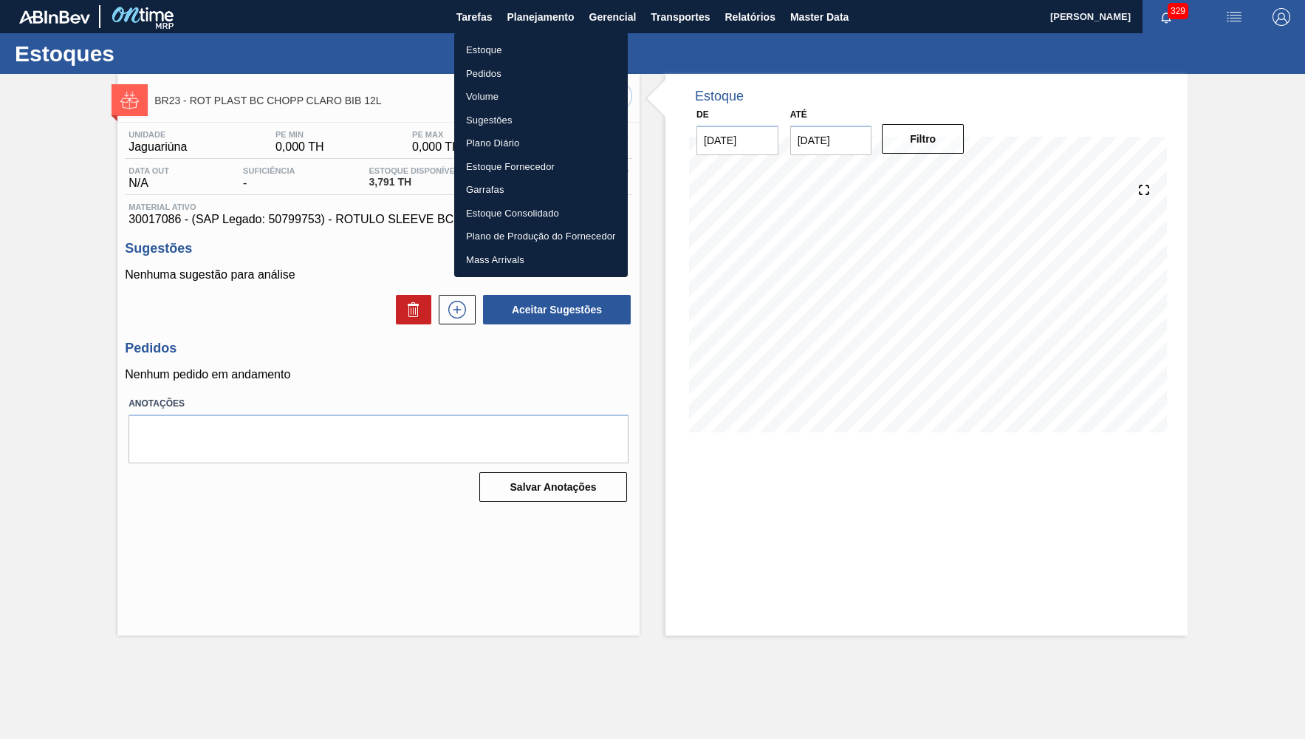
click at [513, 48] on li "Estoque" at bounding box center [541, 50] width 174 height 24
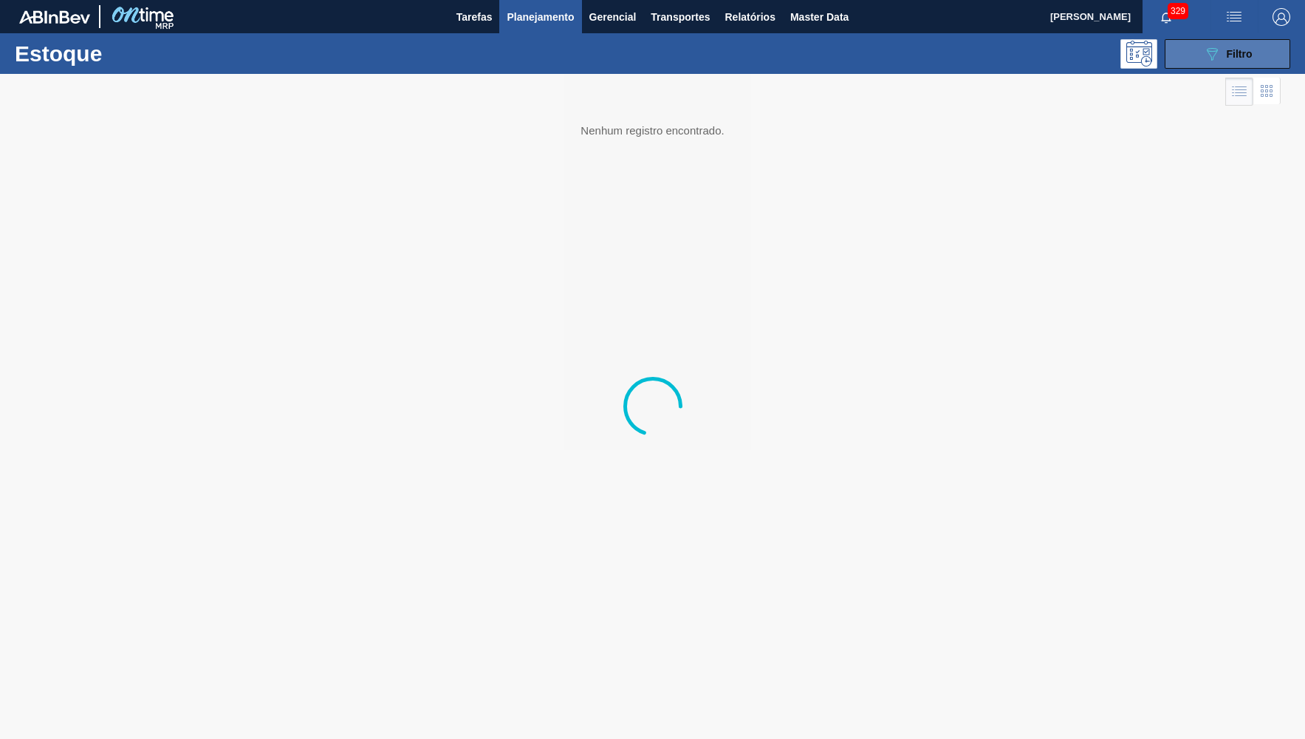
click at [1186, 44] on button "089F7B8B-B2A5-4AFE-B5C0-19BA573D28AC Filtro" at bounding box center [1228, 54] width 126 height 30
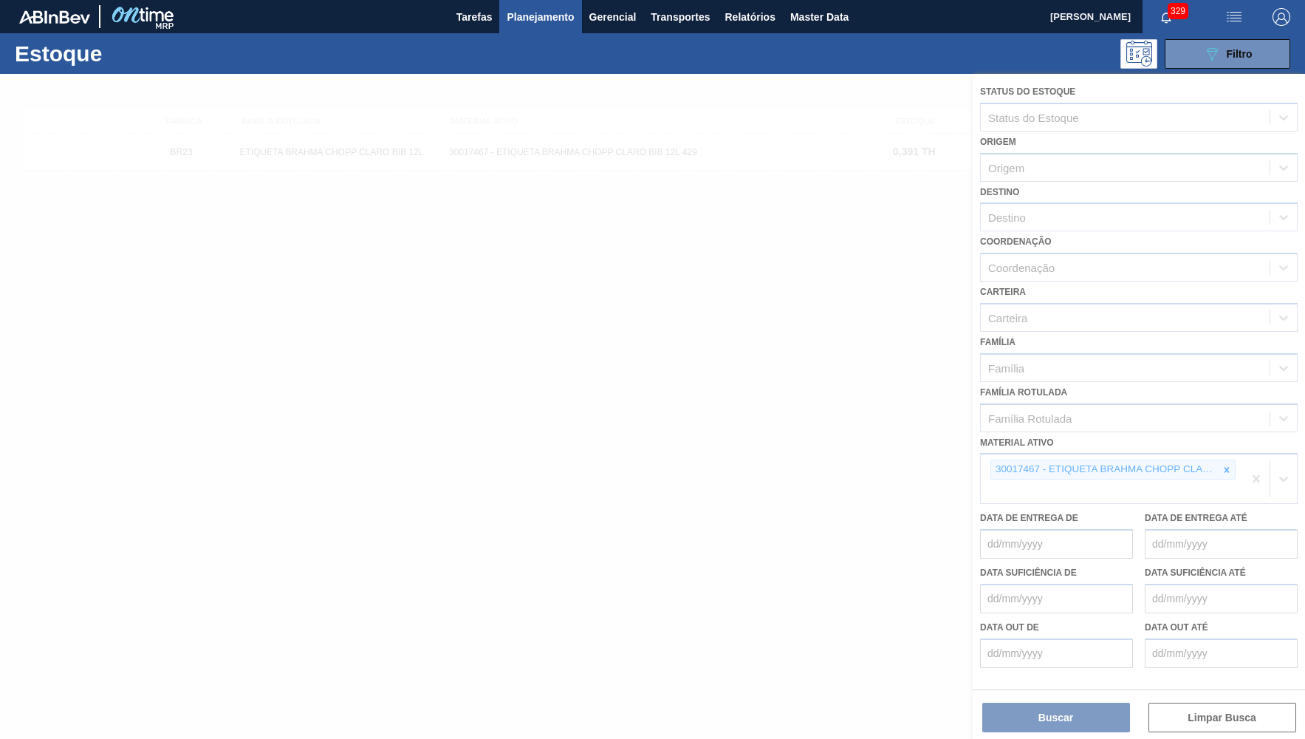
click at [1230, 456] on div at bounding box center [652, 406] width 1305 height 665
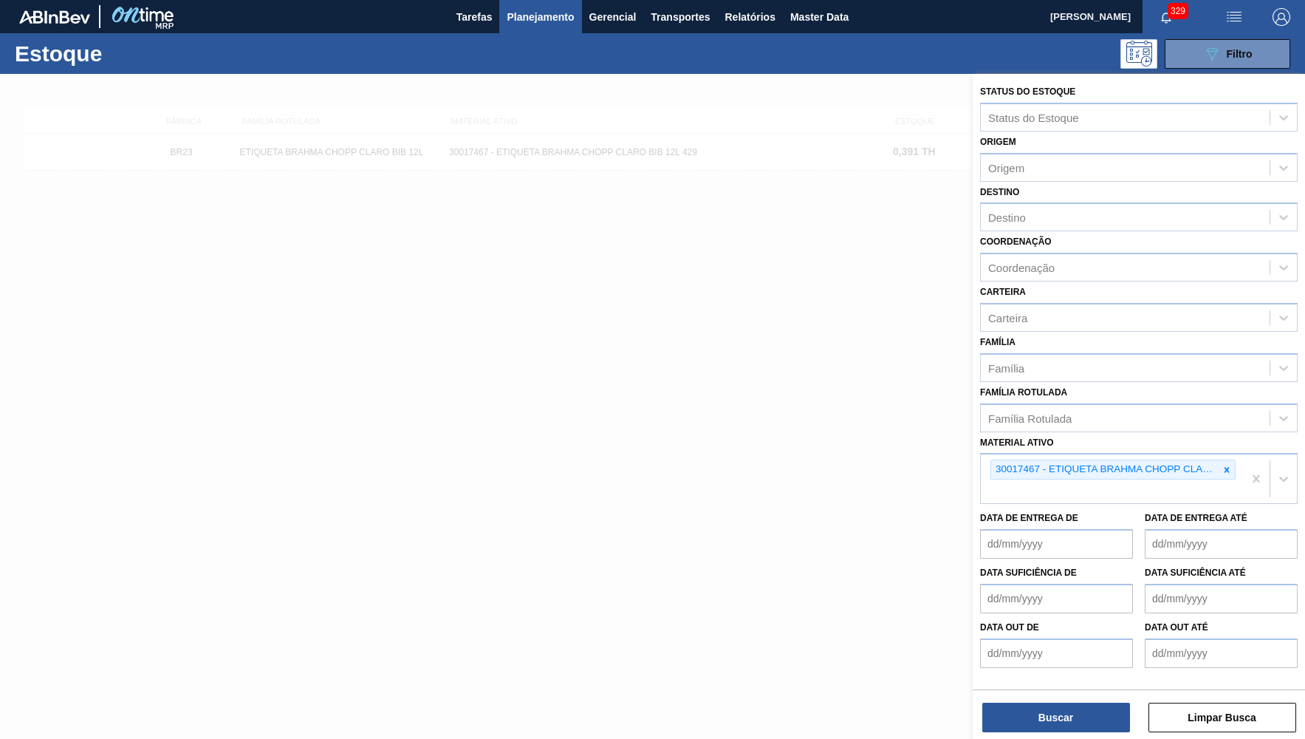
click at [1230, 465] on icon at bounding box center [1227, 470] width 10 height 10
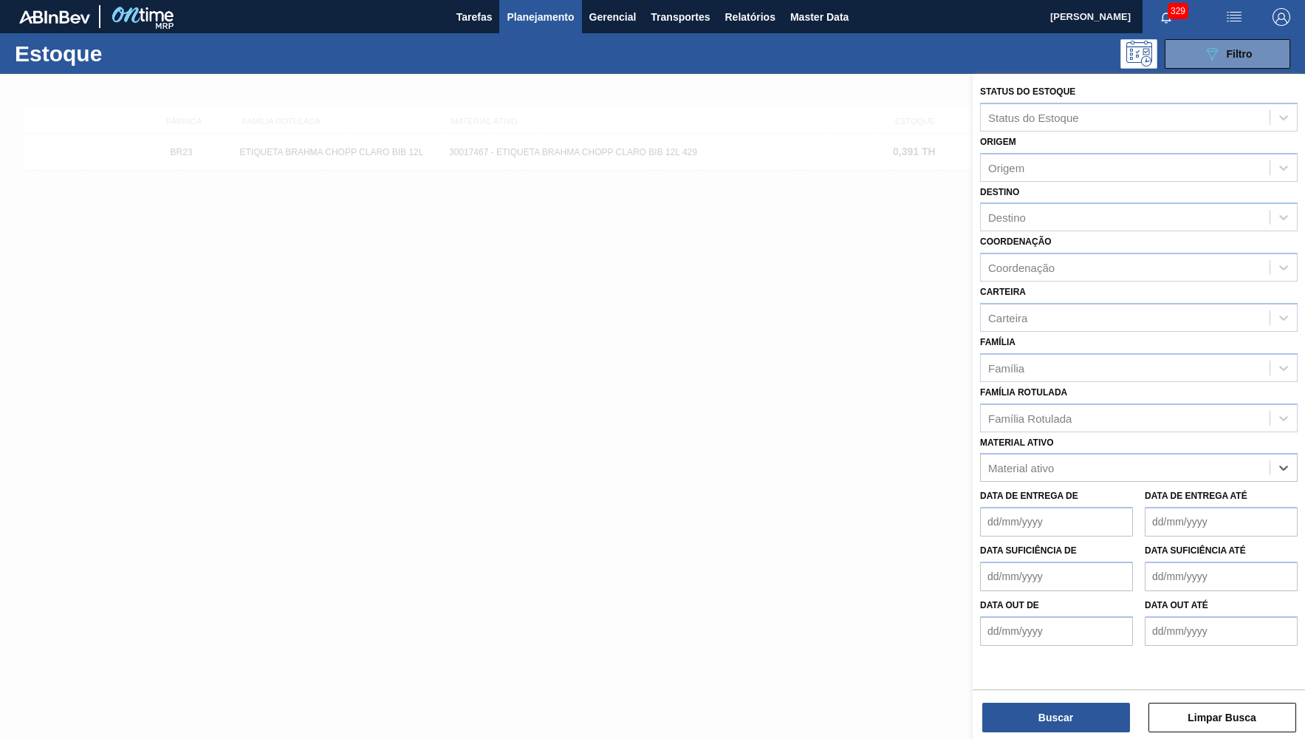
paste ativo "30029385"
type ativo "30029385"
click at [1042, 491] on div "30029385 - ETIQUETA GARRAFA BC CLARO BIB 12L" at bounding box center [1139, 504] width 318 height 27
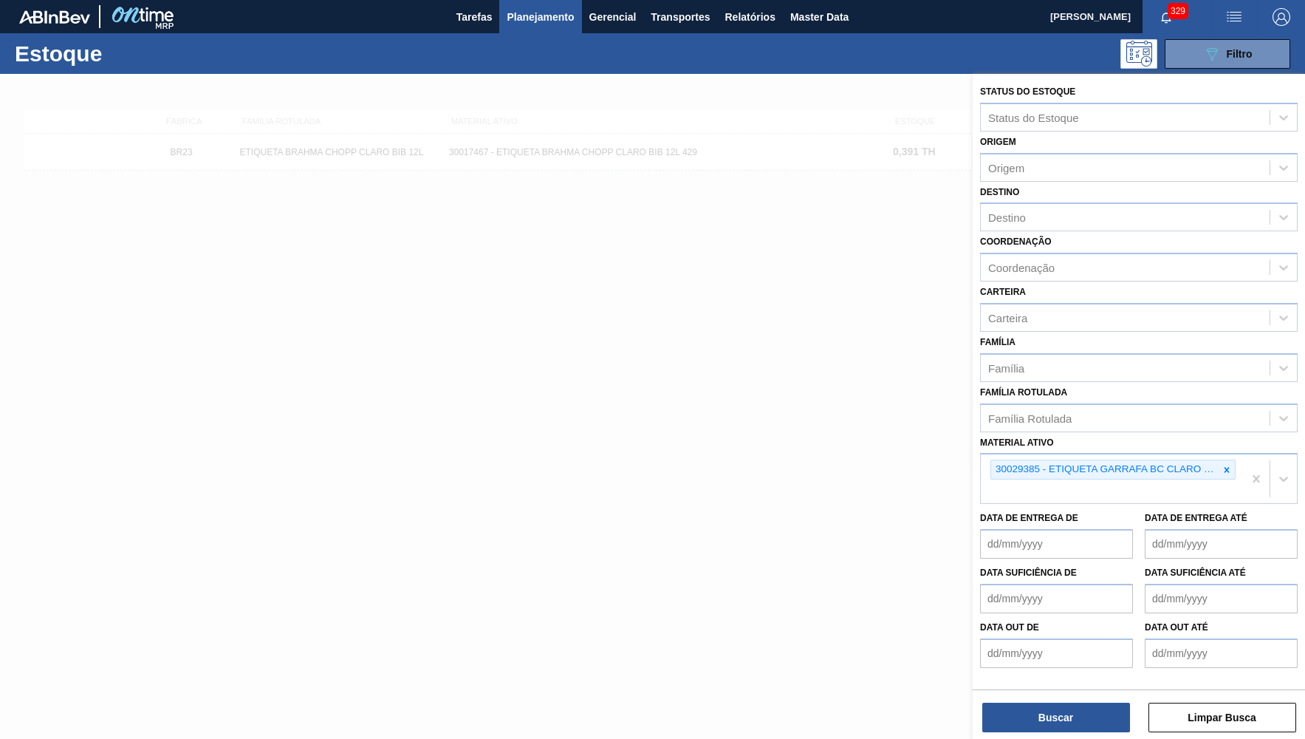
click at [1078, 702] on div "Buscar Limpar Busca" at bounding box center [1139, 709] width 332 height 41
click at [1074, 706] on button "Buscar" at bounding box center [1057, 718] width 148 height 30
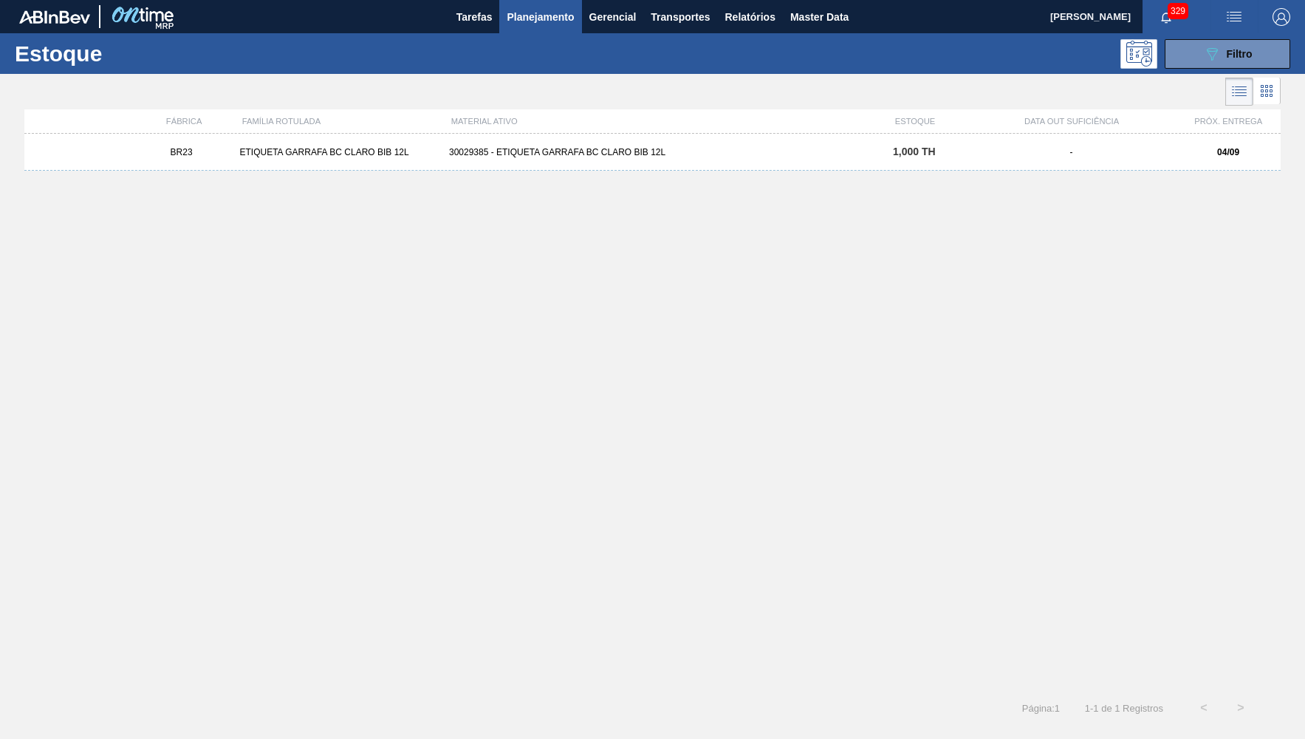
click at [683, 163] on div "BR23 ETIQUETA GARRAFA BC CLARO BIB 12L 30029385 - ETIQUETA GARRAFA BC CLARO BIB…" at bounding box center [652, 152] width 1257 height 37
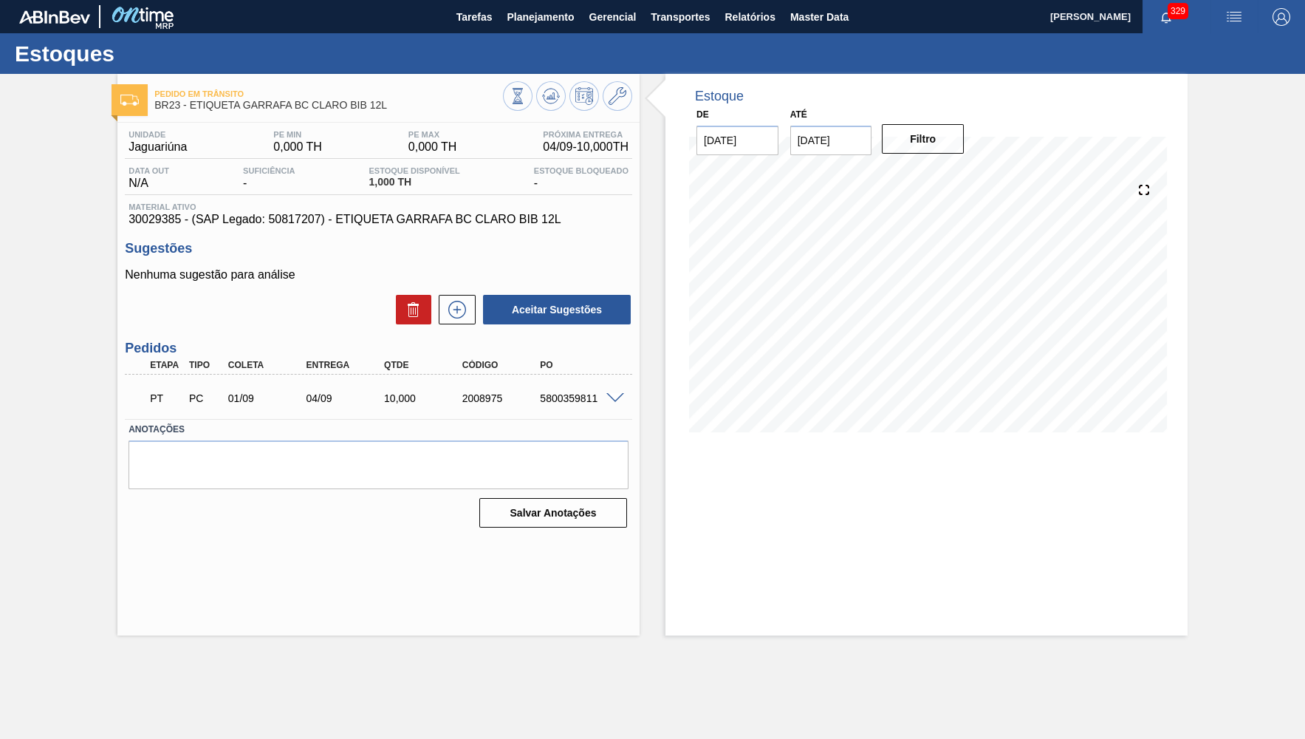
click at [619, 394] on span at bounding box center [616, 398] width 18 height 11
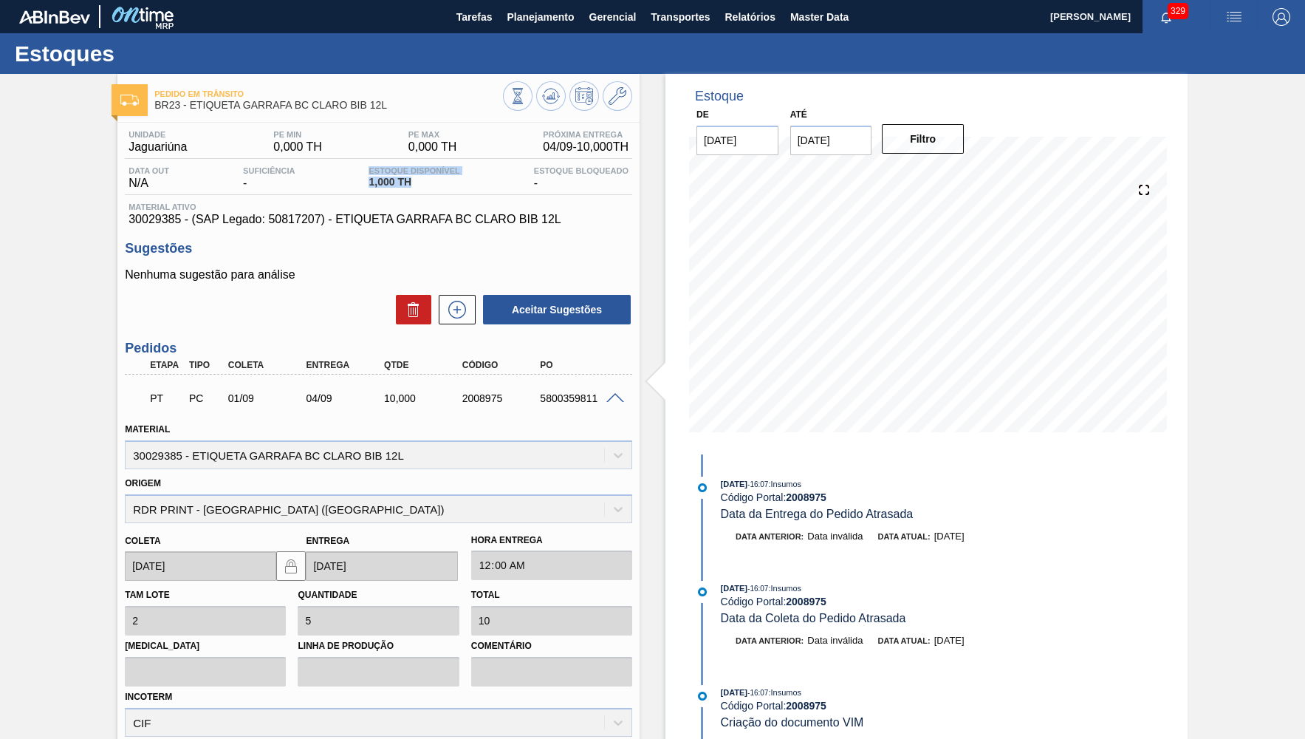
drag, startPoint x: 438, startPoint y: 188, endPoint x: 341, endPoint y: 173, distance: 98.7
click at [369, 177] on span "1,000 TH" at bounding box center [414, 182] width 91 height 11
click at [340, 188] on div "Data out N/A Suficiência - Estoque Disponível 1,000 TH Estoque Bloqueado -" at bounding box center [379, 180] width 508 height 29
click at [1240, 471] on div "Pedido em Trânsito BR23 - ETIQUETA GARRAFA BC CLARO BIB 12L Unidade Jaguariúna …" at bounding box center [652, 486] width 1305 height 824
click at [578, 16] on button "Planejamento" at bounding box center [540, 16] width 82 height 33
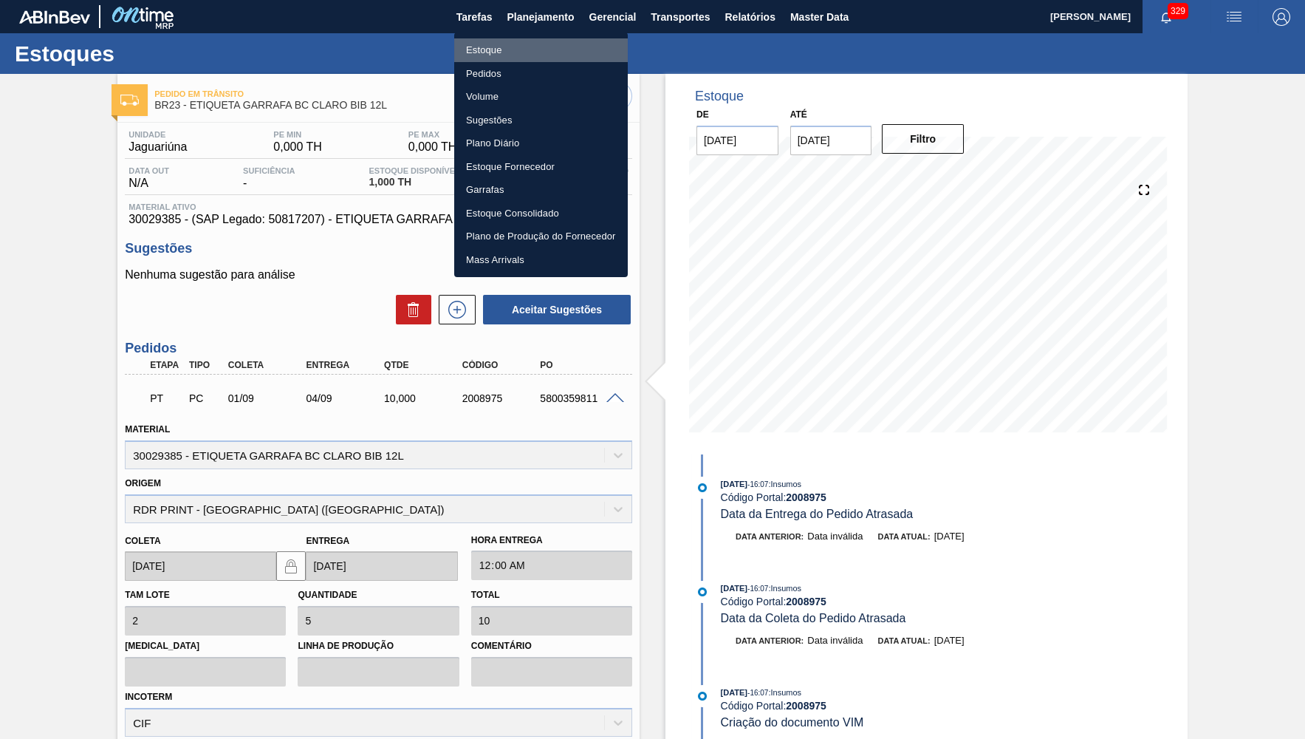
click at [498, 39] on li "Estoque" at bounding box center [541, 50] width 174 height 24
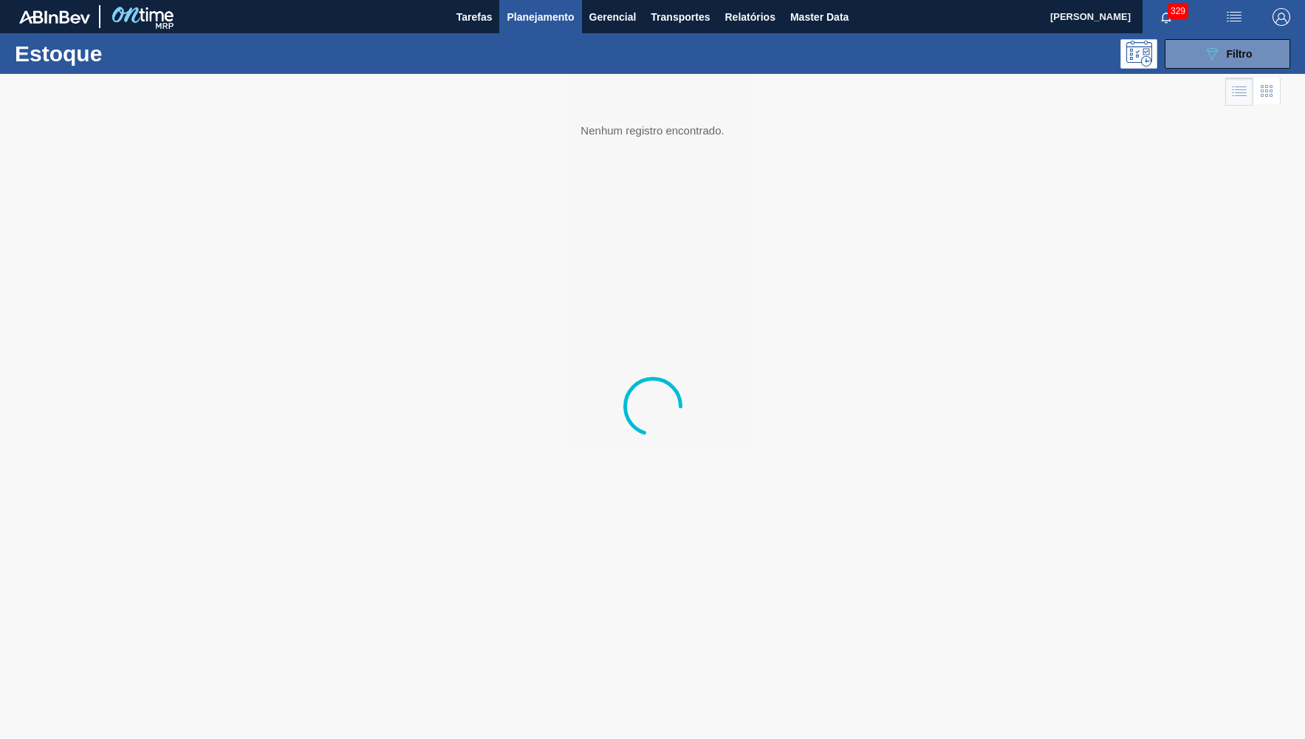
click at [1250, 75] on div at bounding box center [652, 406] width 1305 height 665
click at [1235, 56] on span "Filtro" at bounding box center [1240, 54] width 26 height 12
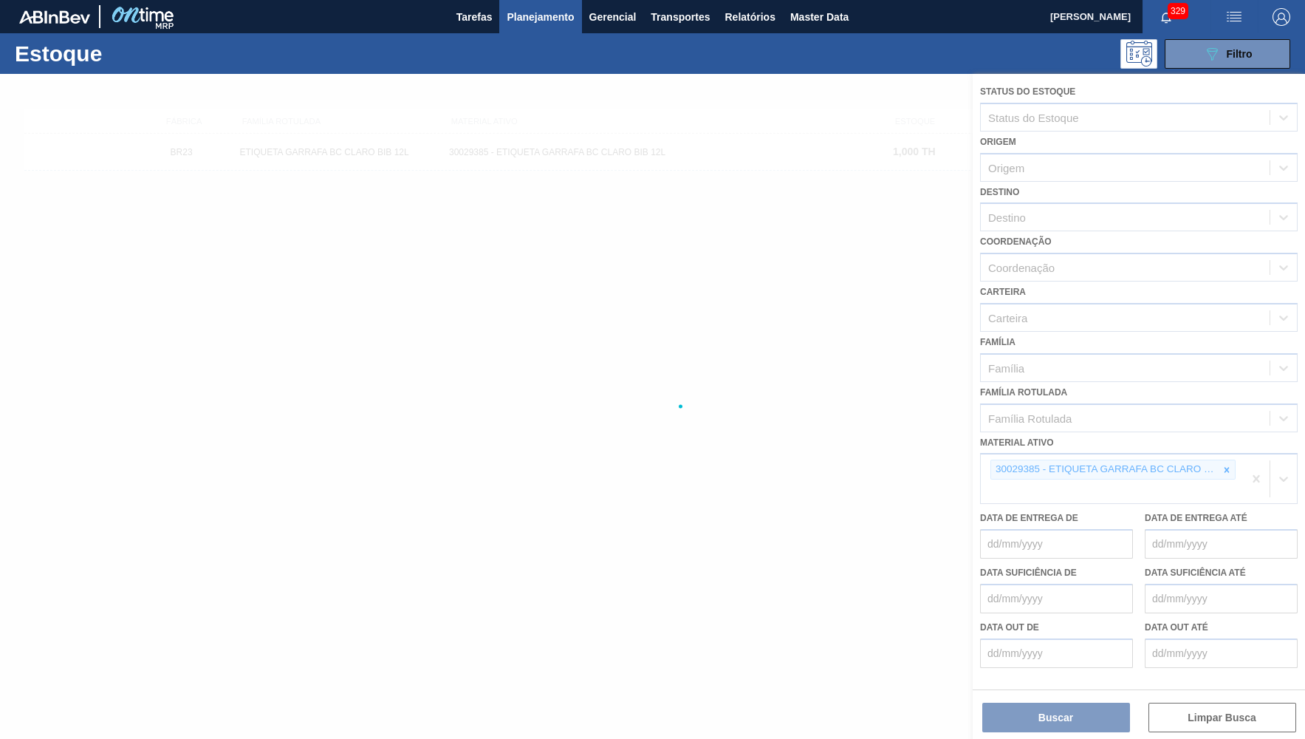
click at [1223, 454] on div at bounding box center [652, 406] width 1305 height 665
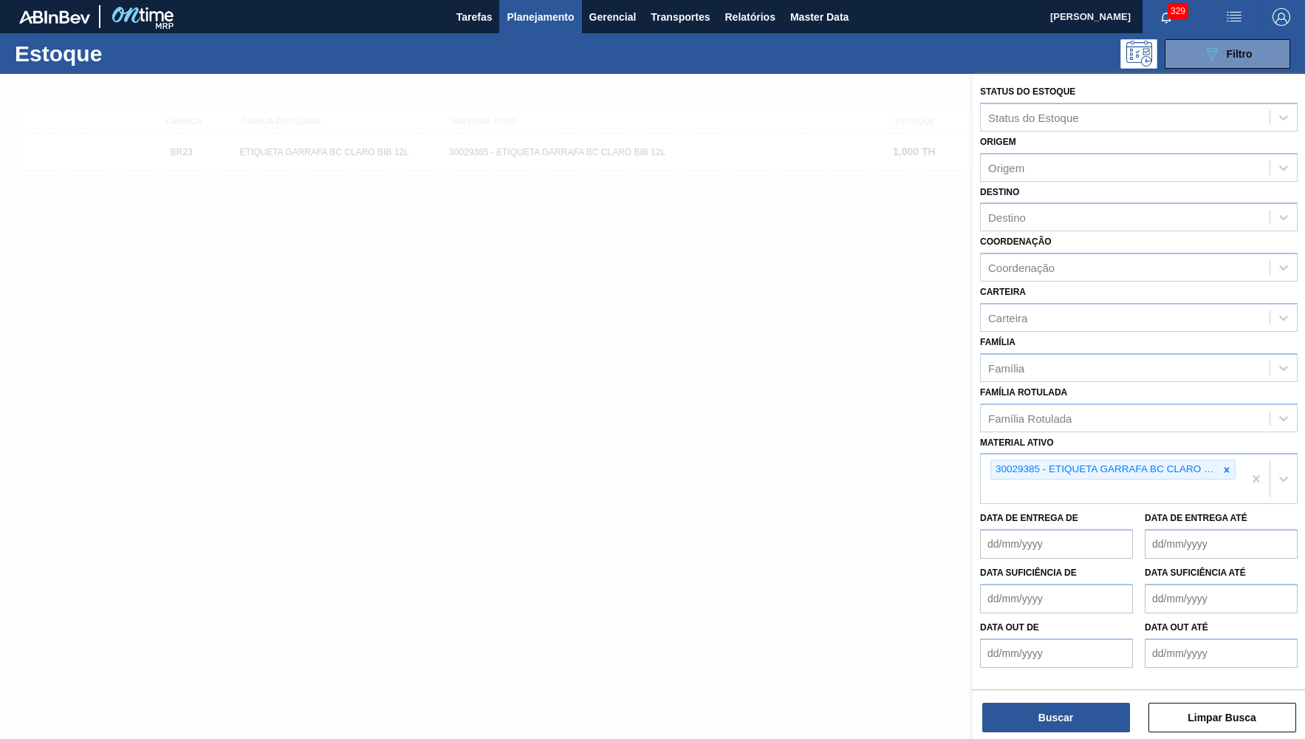
click at [1223, 465] on icon at bounding box center [1227, 470] width 10 height 10
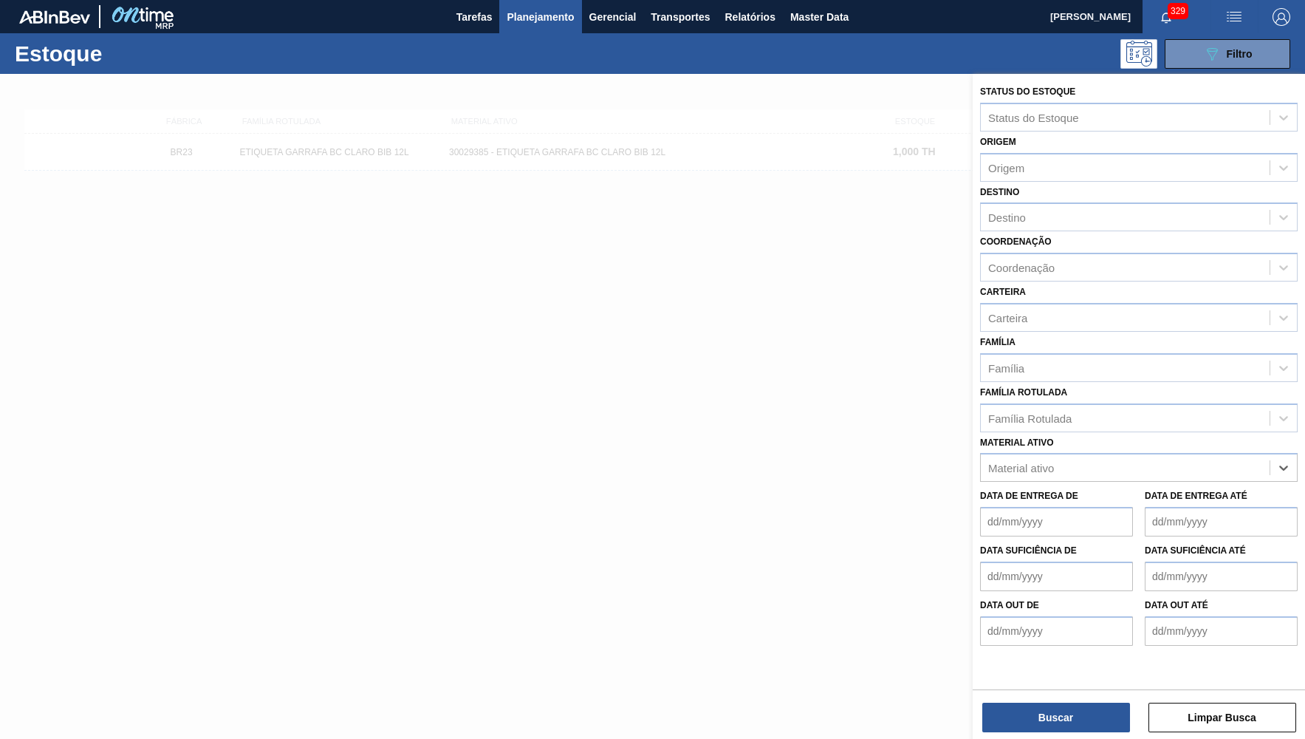
paste ativo "30017467"
type ativo "30017467"
click at [1049, 496] on div "30017467 - ETIQUETA BRAHMA CHOPP CLARO BIB 12L 429" at bounding box center [1139, 504] width 318 height 27
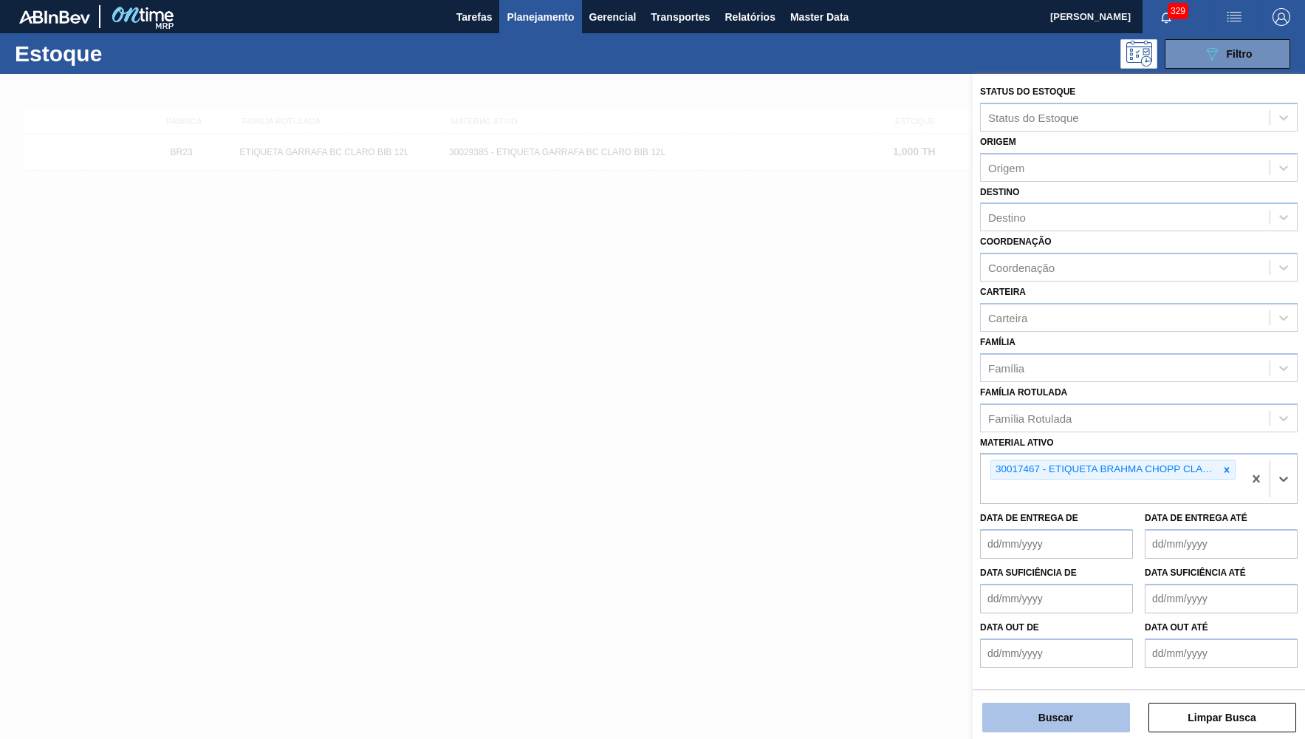
click at [1070, 706] on button "Buscar" at bounding box center [1057, 718] width 148 height 30
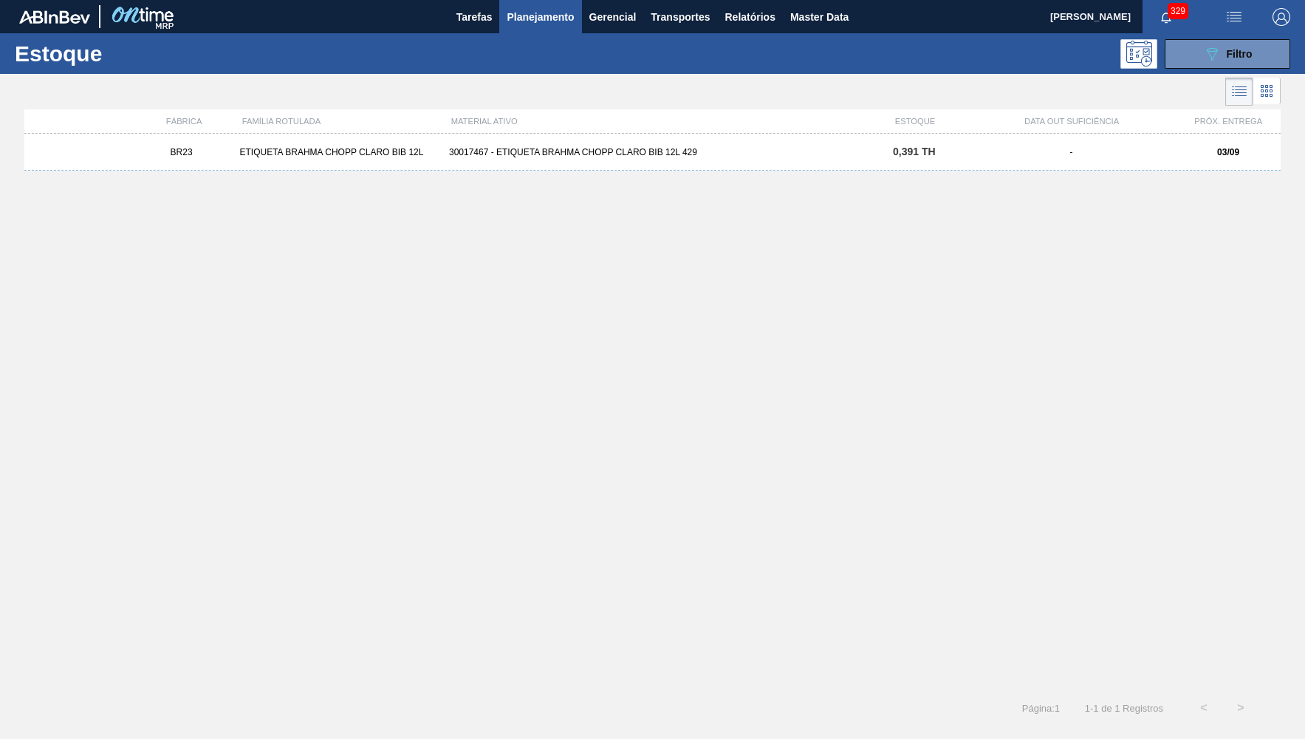
click at [791, 160] on div "BR23 ETIQUETA BRAHMA CHOPP CLARO BIB 12L 30017467 - ETIQUETA BRAHMA CHOPP CLARO…" at bounding box center [652, 152] width 1257 height 37
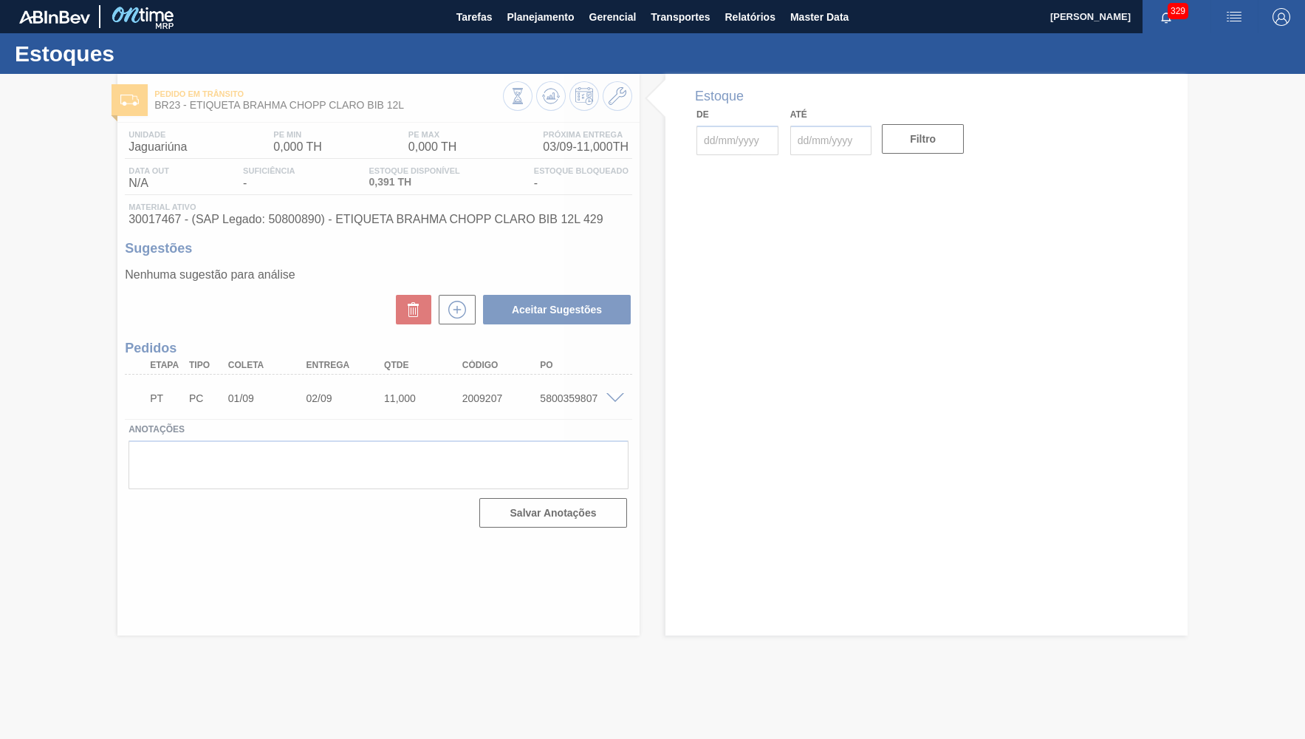
type input "[DATE]"
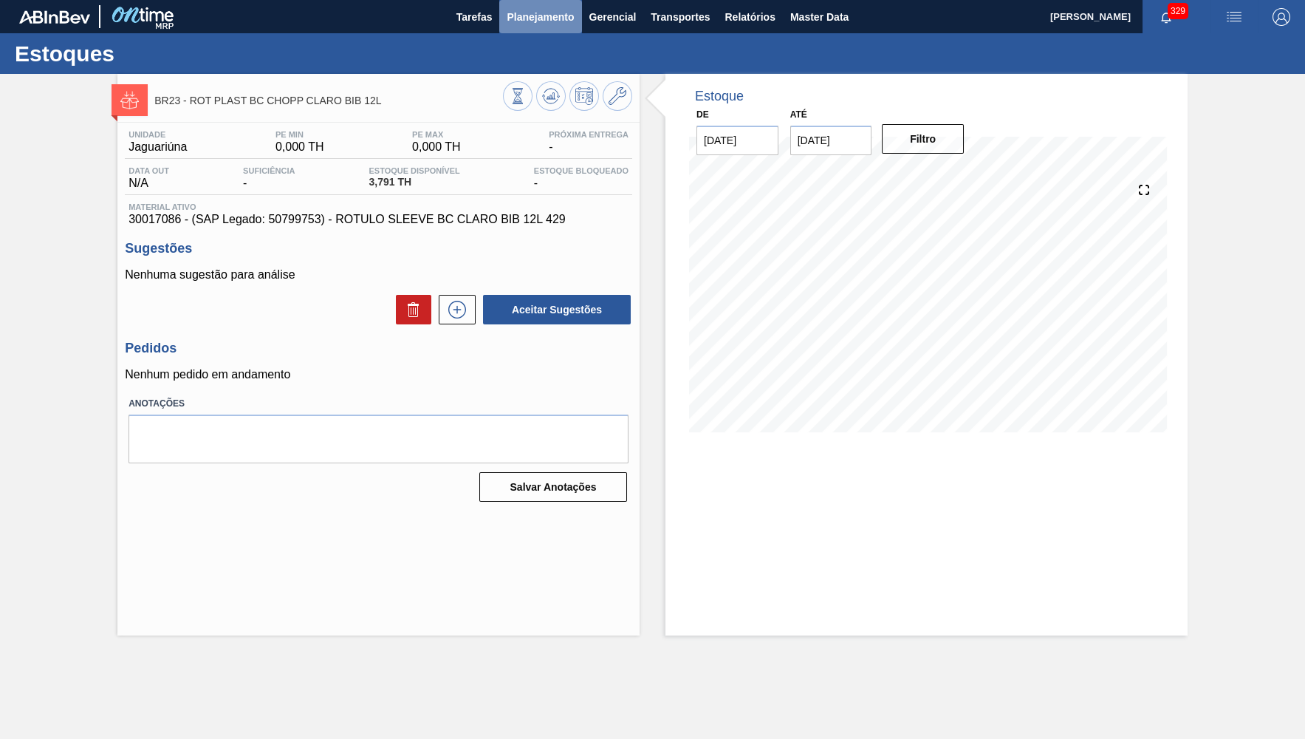
click at [543, 2] on button "Planejamento" at bounding box center [540, 16] width 82 height 33
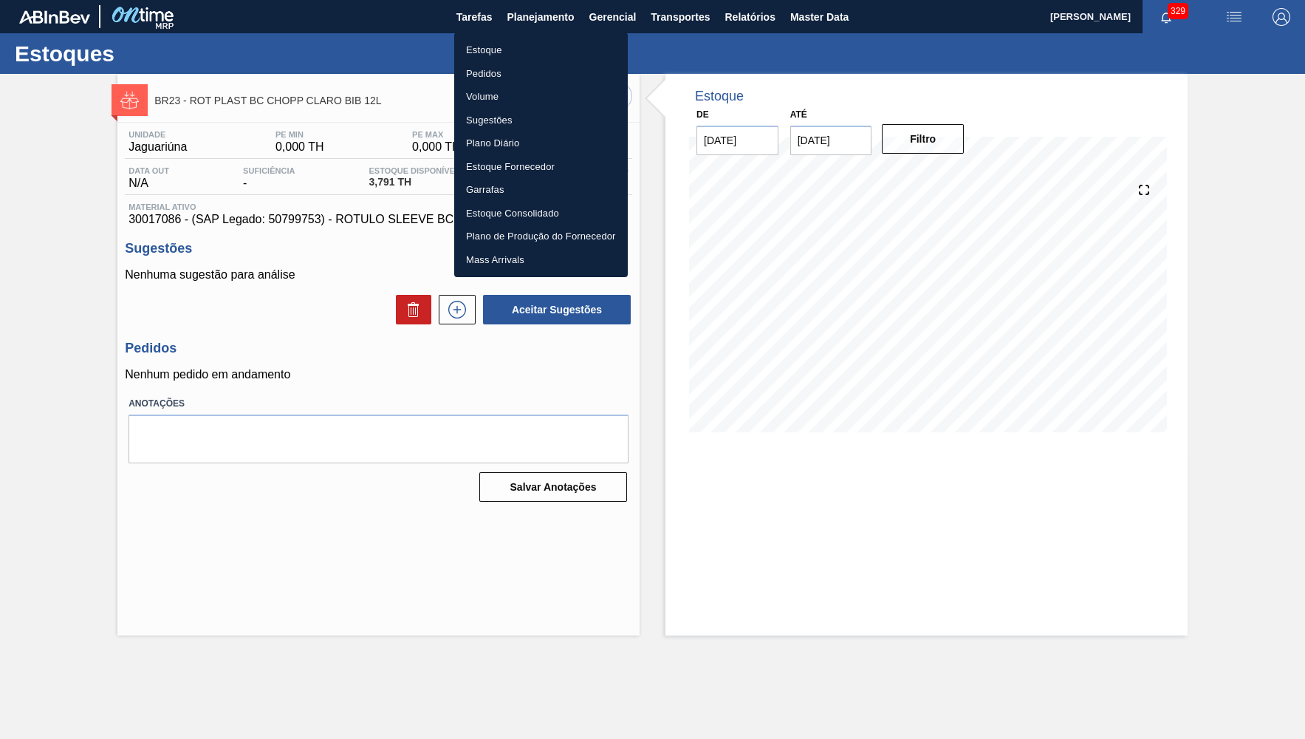
click at [474, 51] on li "Estoque" at bounding box center [541, 50] width 174 height 24
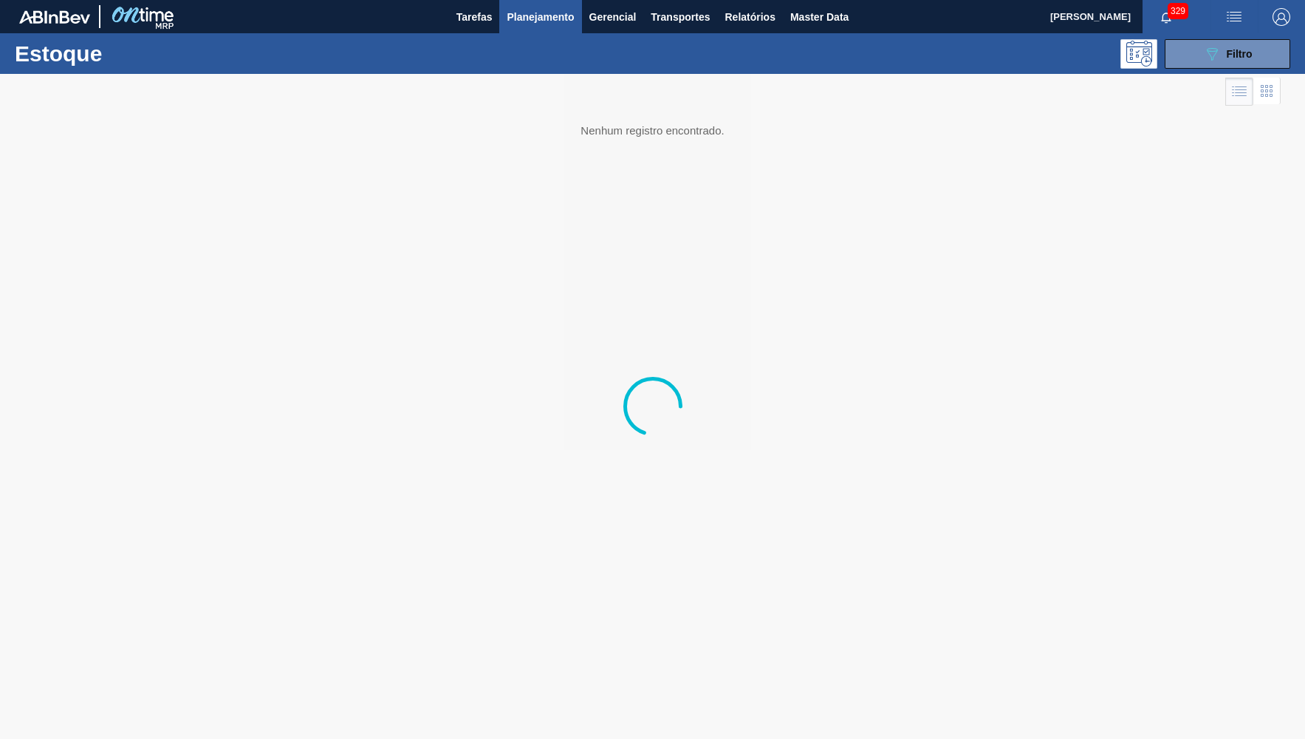
click at [1248, 75] on div at bounding box center [652, 406] width 1305 height 665
click at [1226, 49] on div "089F7B8B-B2A5-4AFE-B5C0-19BA573D28AC Filtro" at bounding box center [1227, 54] width 49 height 18
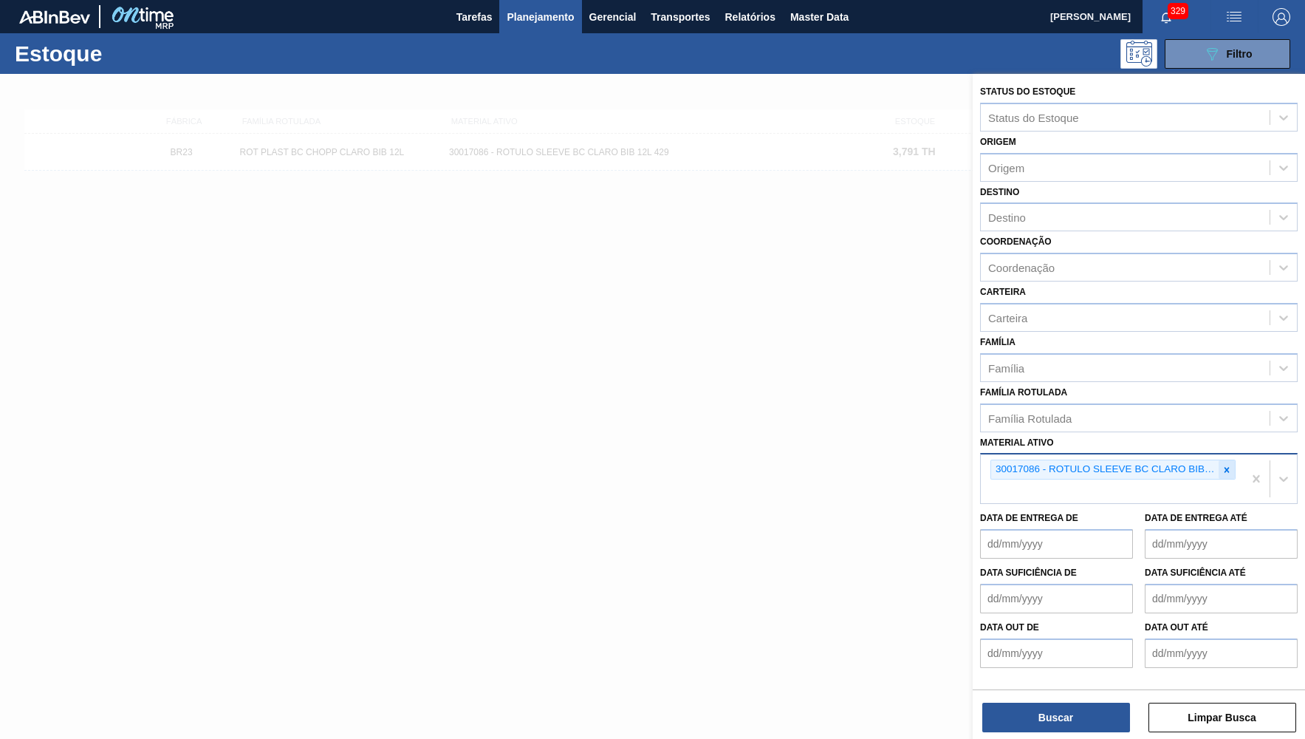
click at [1227, 460] on div at bounding box center [1227, 469] width 16 height 18
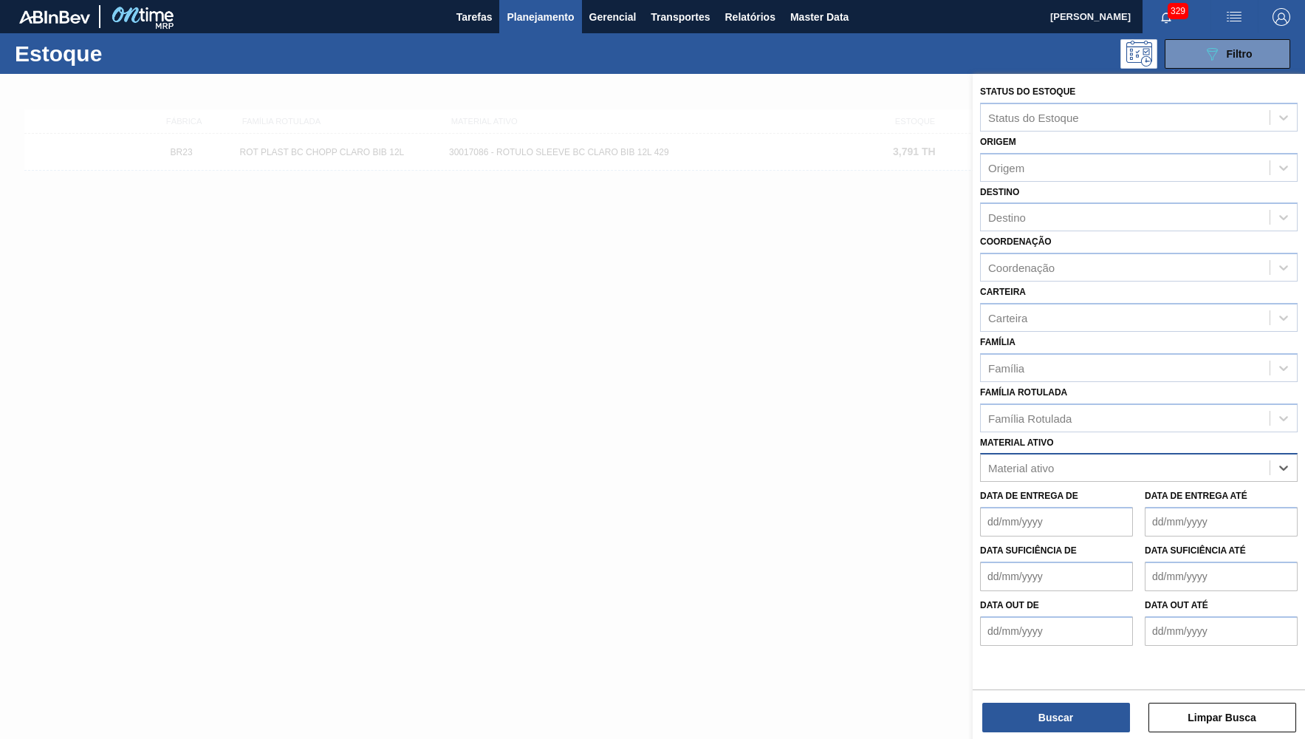
paste ativo "30005590"
type ativo "30005590"
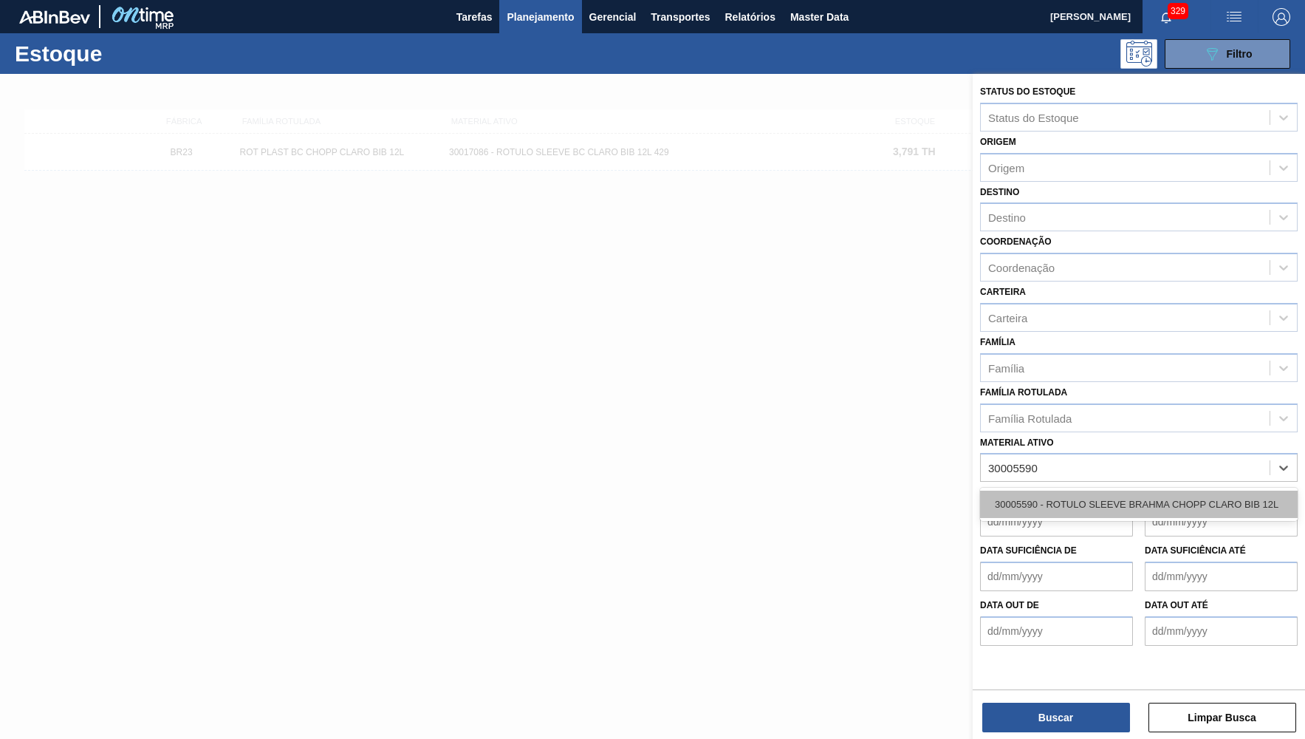
click at [1110, 491] on div "30005590 - ROTULO SLEEVE BRAHMA CHOPP CLARO BIB 12L" at bounding box center [1139, 504] width 318 height 27
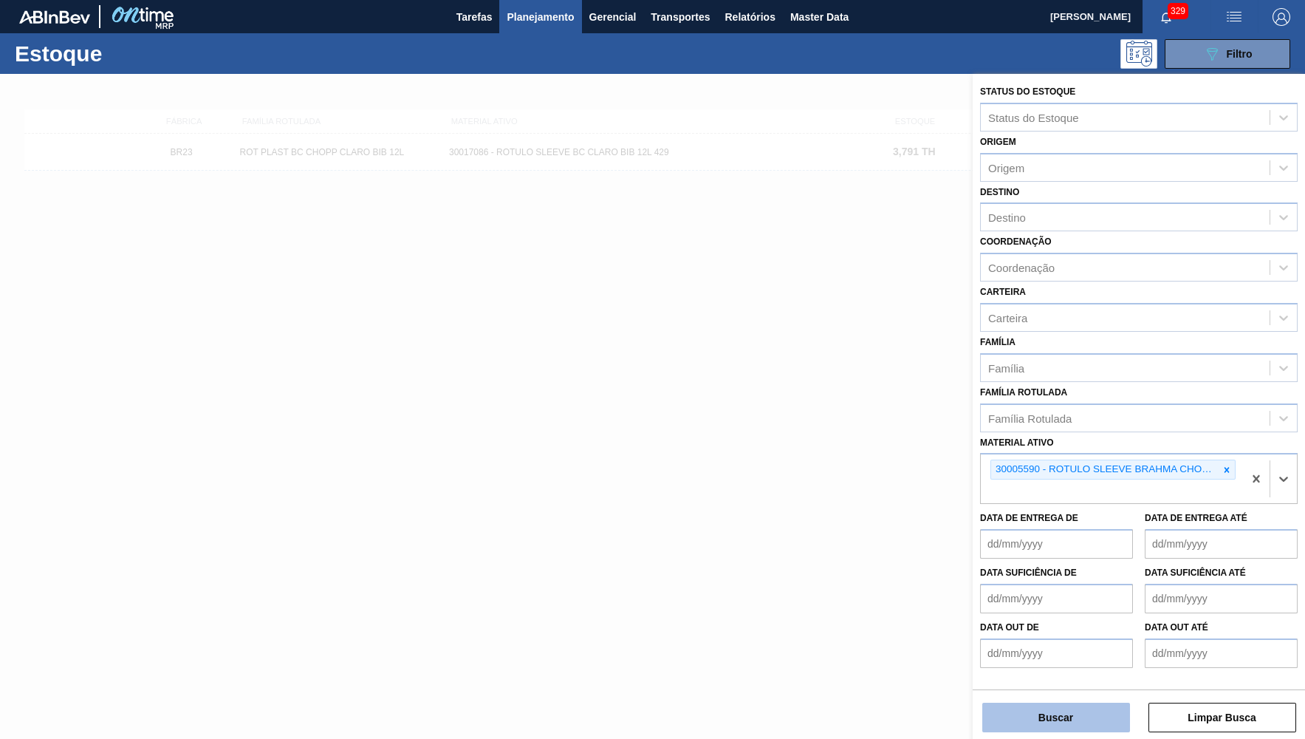
drag, startPoint x: 1061, startPoint y: 672, endPoint x: 1058, endPoint y: 705, distance: 34.1
click at [1061, 672] on div "Status do Estoque Status do Estoque Origem Origem Destino Destino Coordenação C…" at bounding box center [1139, 380] width 332 height 612
click at [1058, 705] on button "Buscar" at bounding box center [1057, 718] width 148 height 30
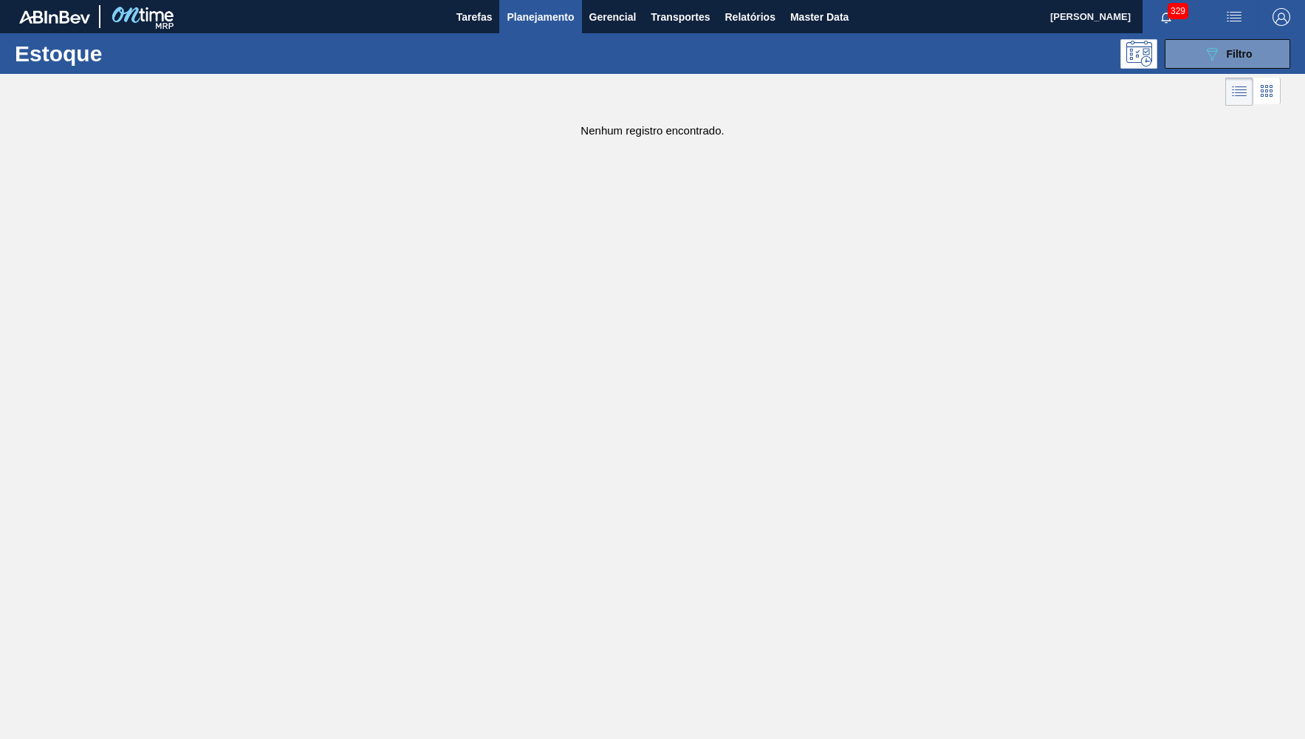
click at [1260, 75] on div at bounding box center [640, 91] width 1281 height 35
click at [1240, 58] on span "Filtro" at bounding box center [1240, 54] width 26 height 12
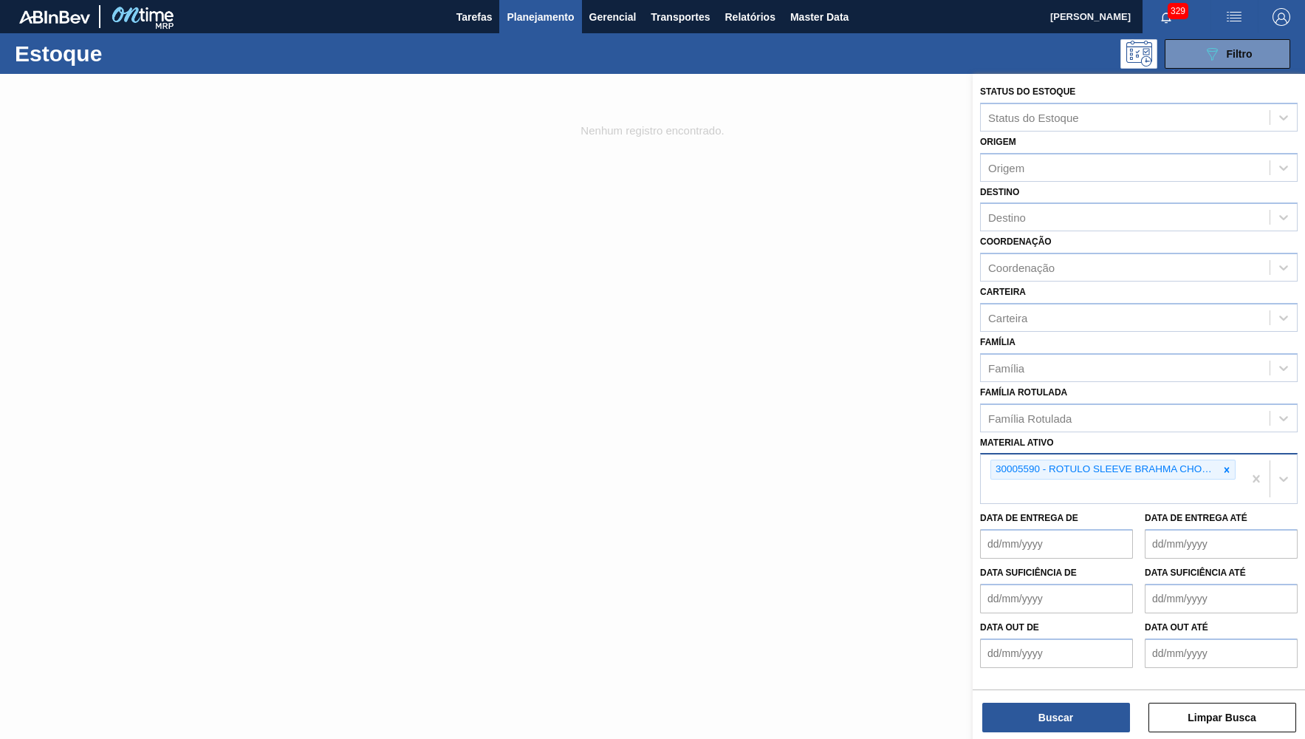
click at [1218, 462] on div "30005590 - ROTULO SLEEVE BRAHMA CHOPP CLARO BIB 12L" at bounding box center [1113, 469] width 245 height 20
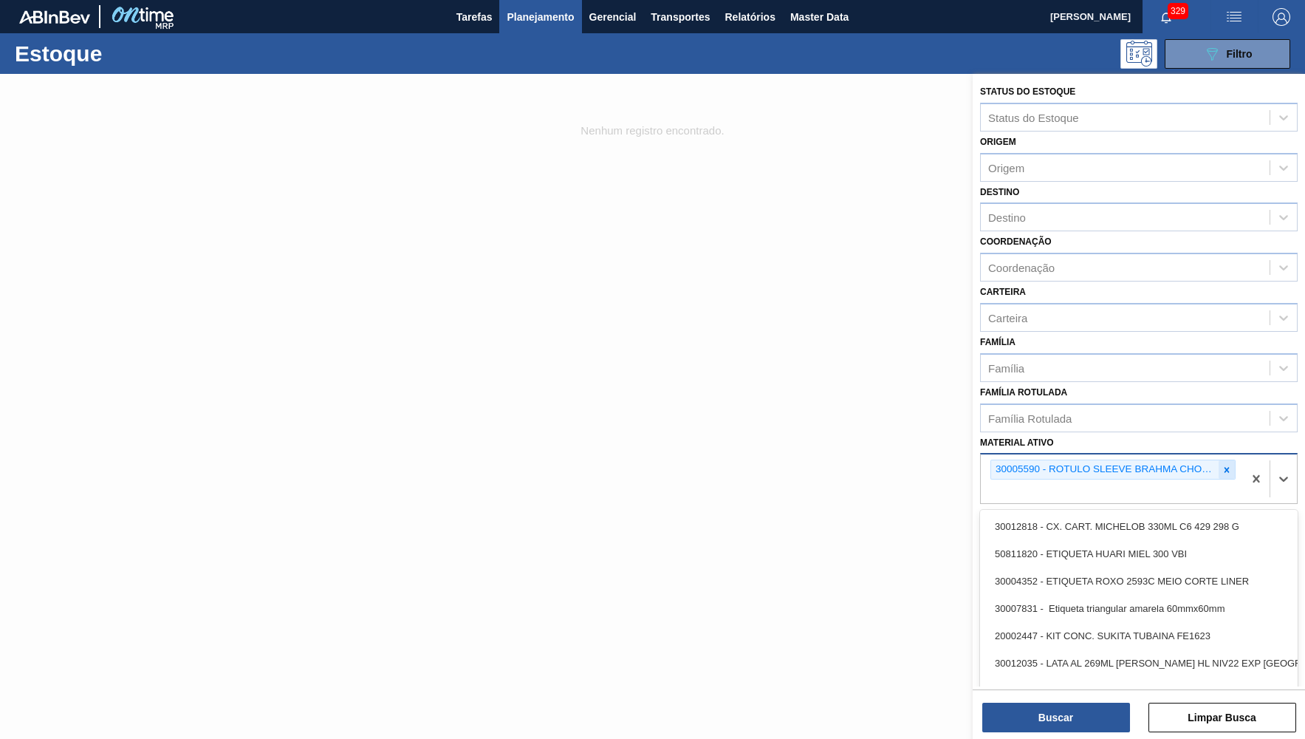
click at [1232, 460] on div at bounding box center [1227, 469] width 16 height 18
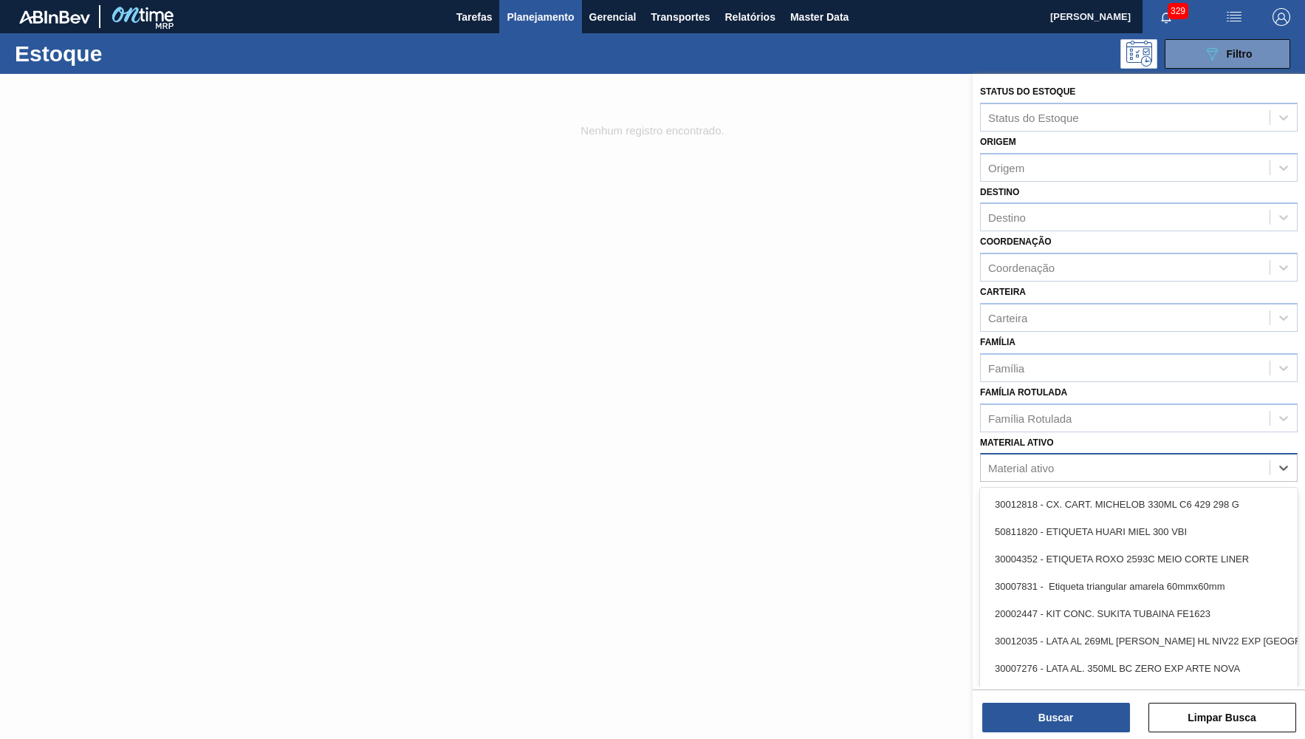
paste ativo "30005590"
type ativo "30005590"
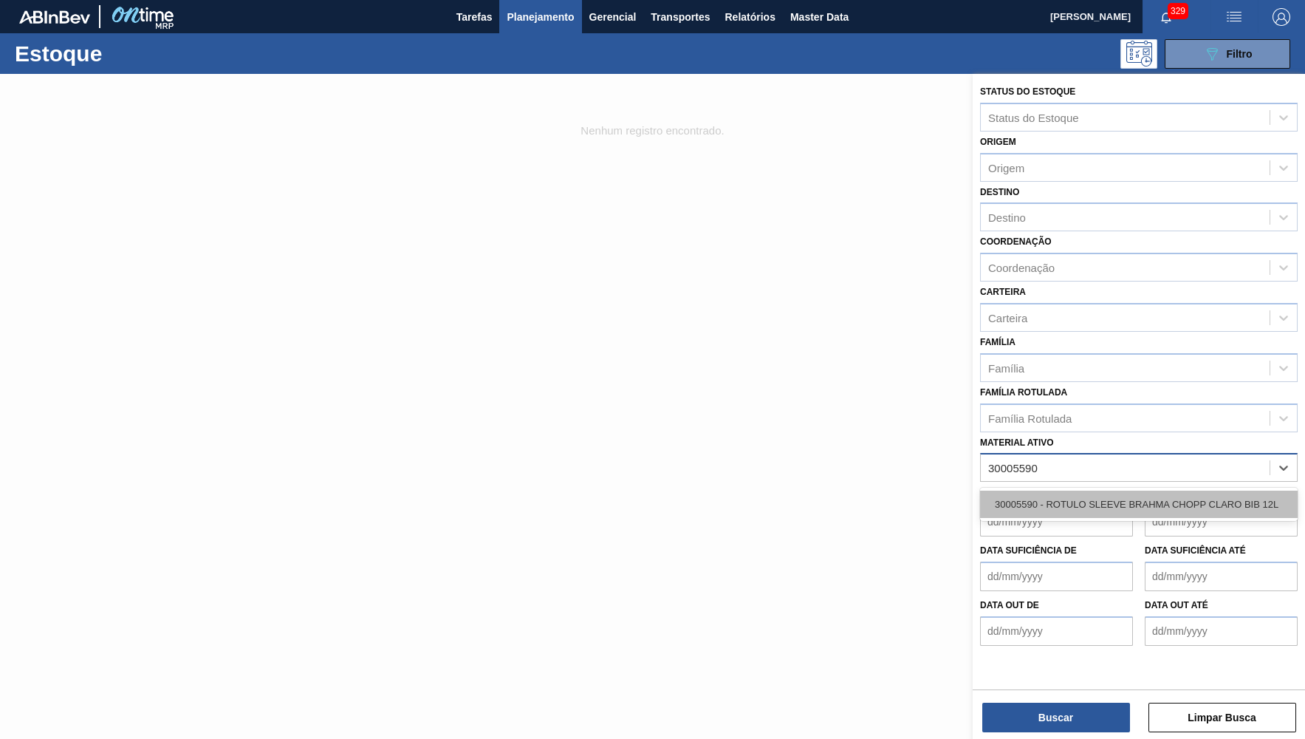
click at [1084, 491] on div "30005590 - ROTULO SLEEVE BRAHMA CHOPP CLARO BIB 12L" at bounding box center [1139, 504] width 318 height 27
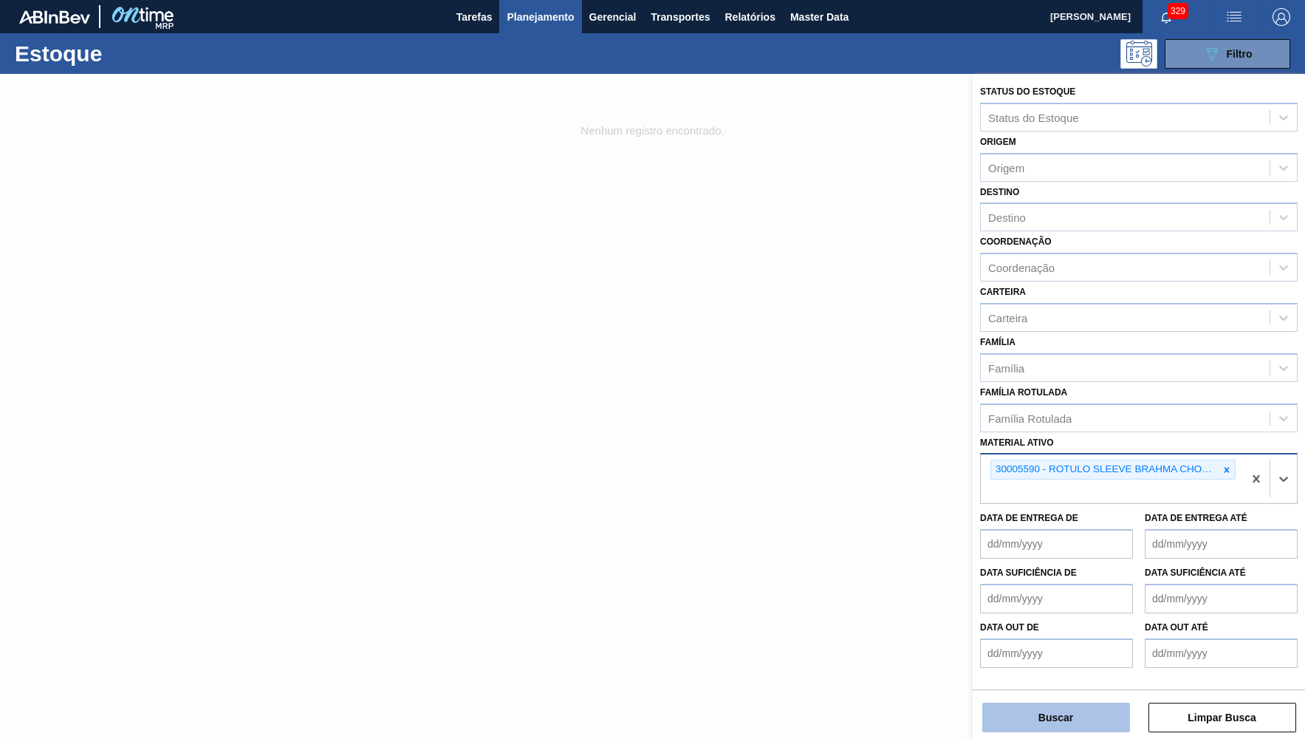
click at [1073, 705] on button "Buscar" at bounding box center [1057, 718] width 148 height 30
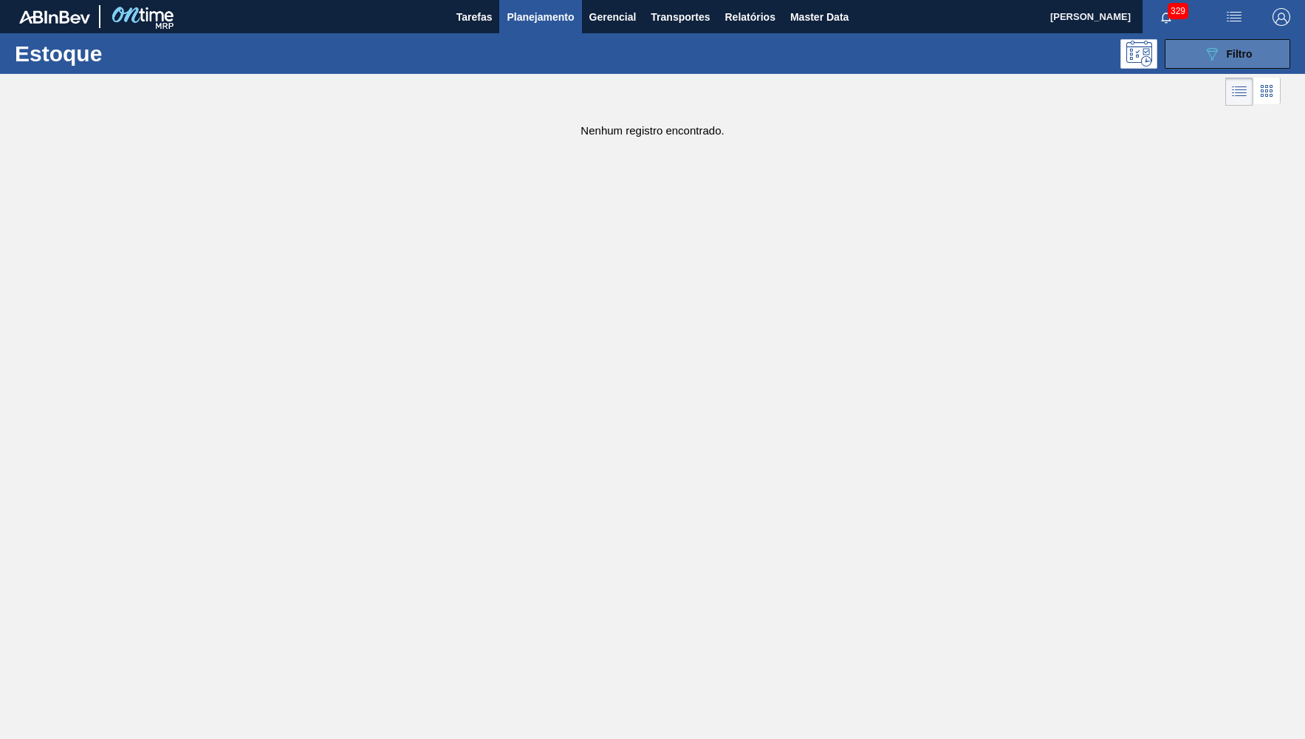
click at [1195, 50] on button "089F7B8B-B2A5-4AFE-B5C0-19BA573D28AC Filtro" at bounding box center [1228, 54] width 126 height 30
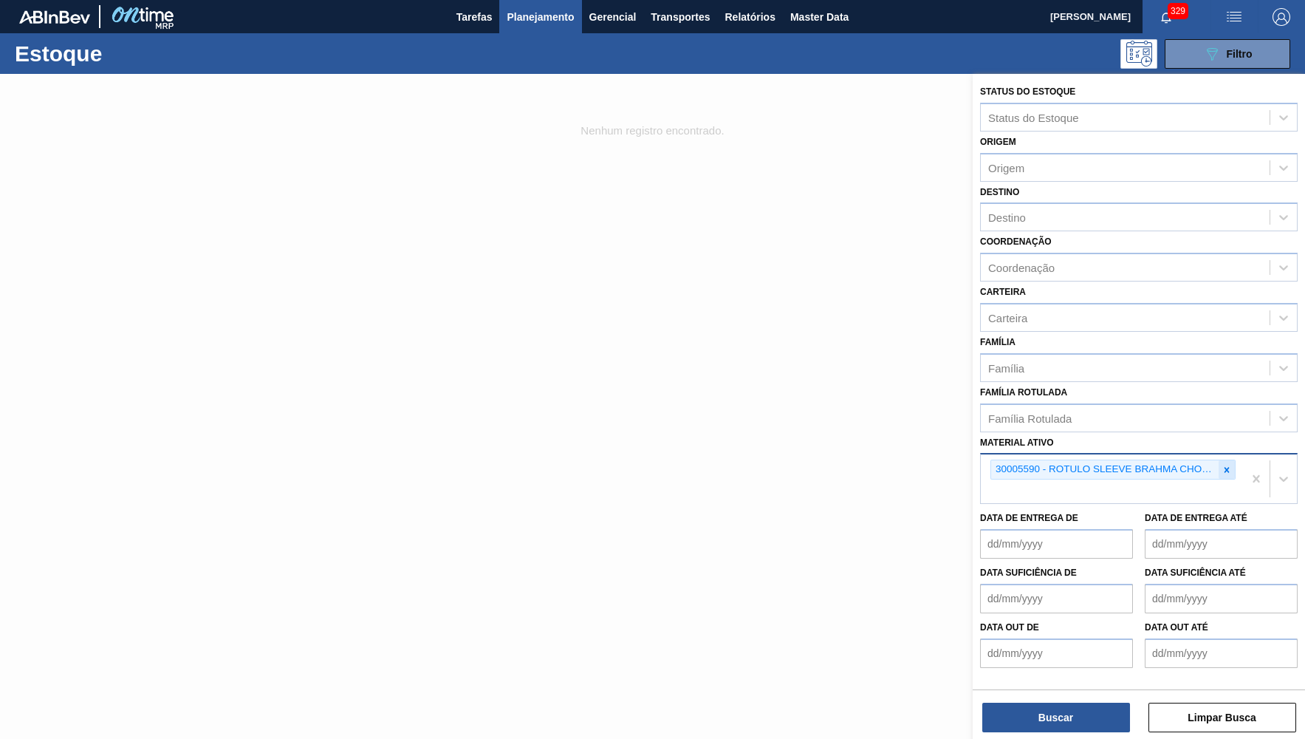
click at [1229, 460] on div at bounding box center [1227, 469] width 16 height 18
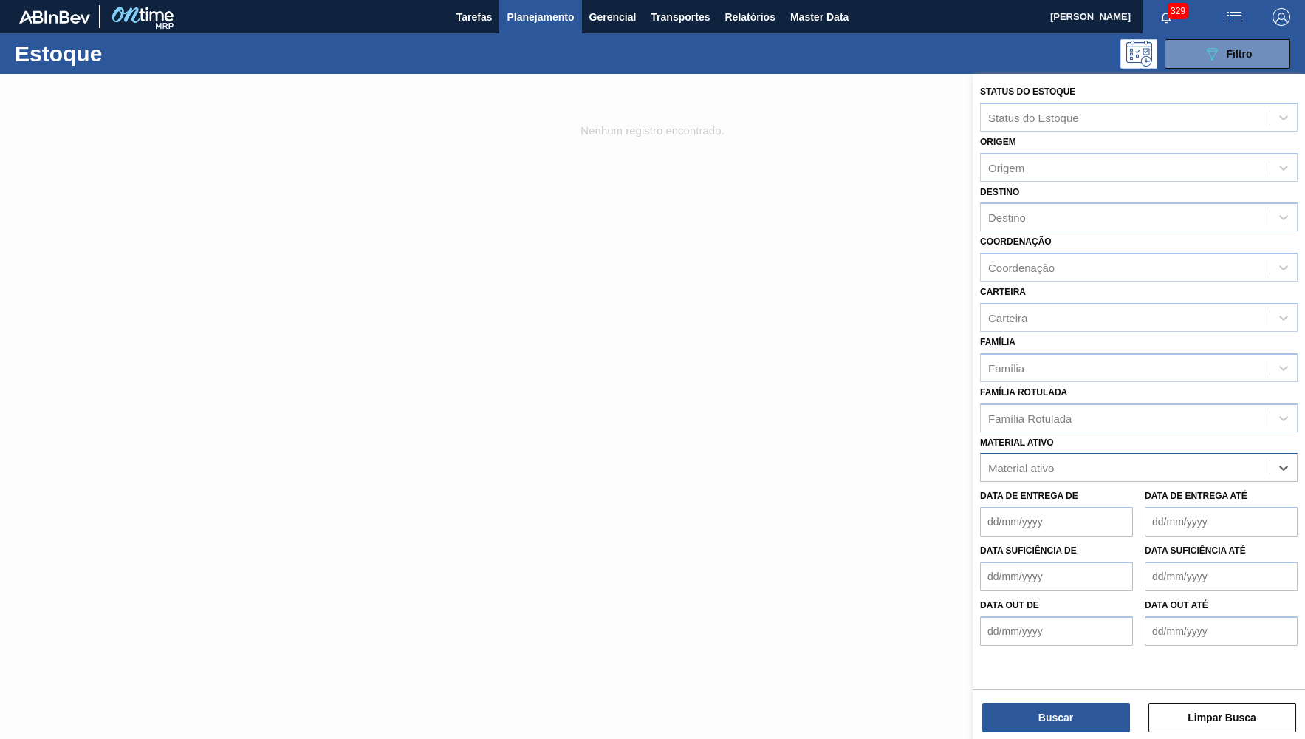
paste ativo "30005527"
type ativo "30005527"
click at [1053, 485] on div "Data de Entrega de" at bounding box center [1056, 510] width 153 height 51
click at [1058, 457] on div "Material ativo" at bounding box center [1125, 467] width 289 height 21
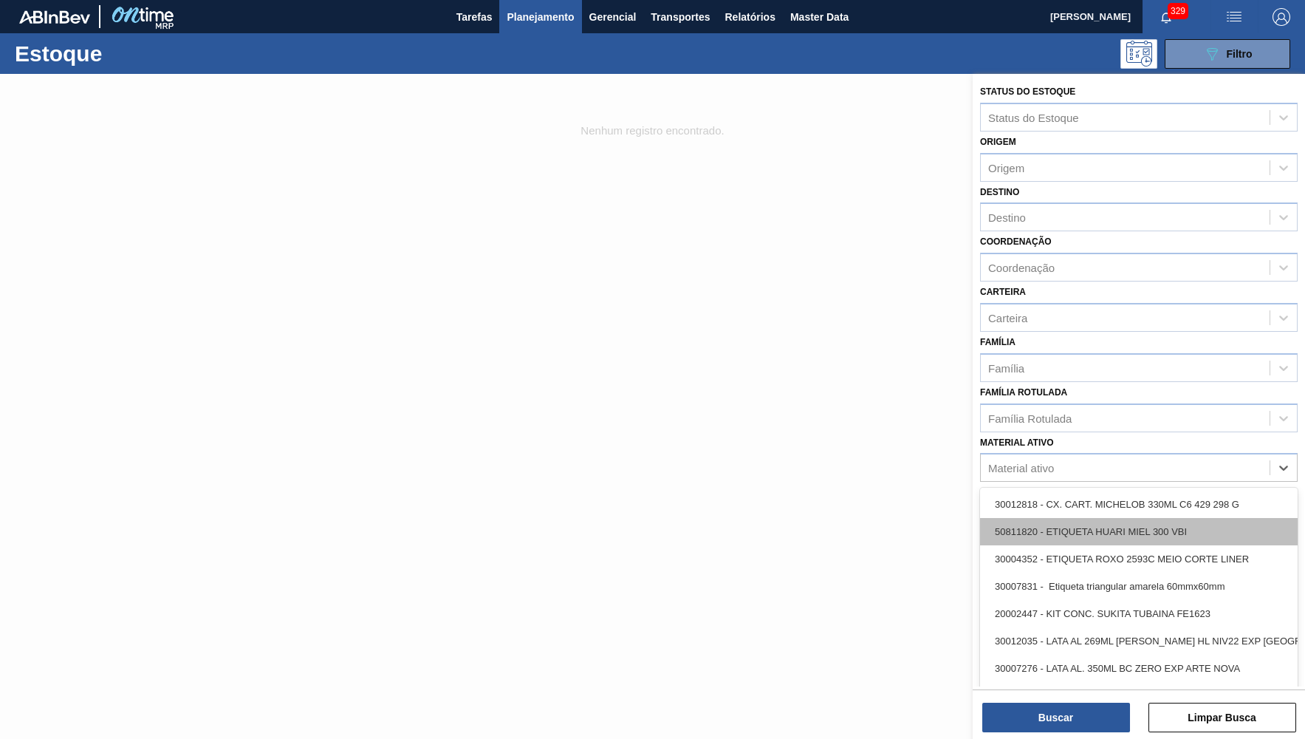
paste ativo "30005527"
type ativo "30005527"
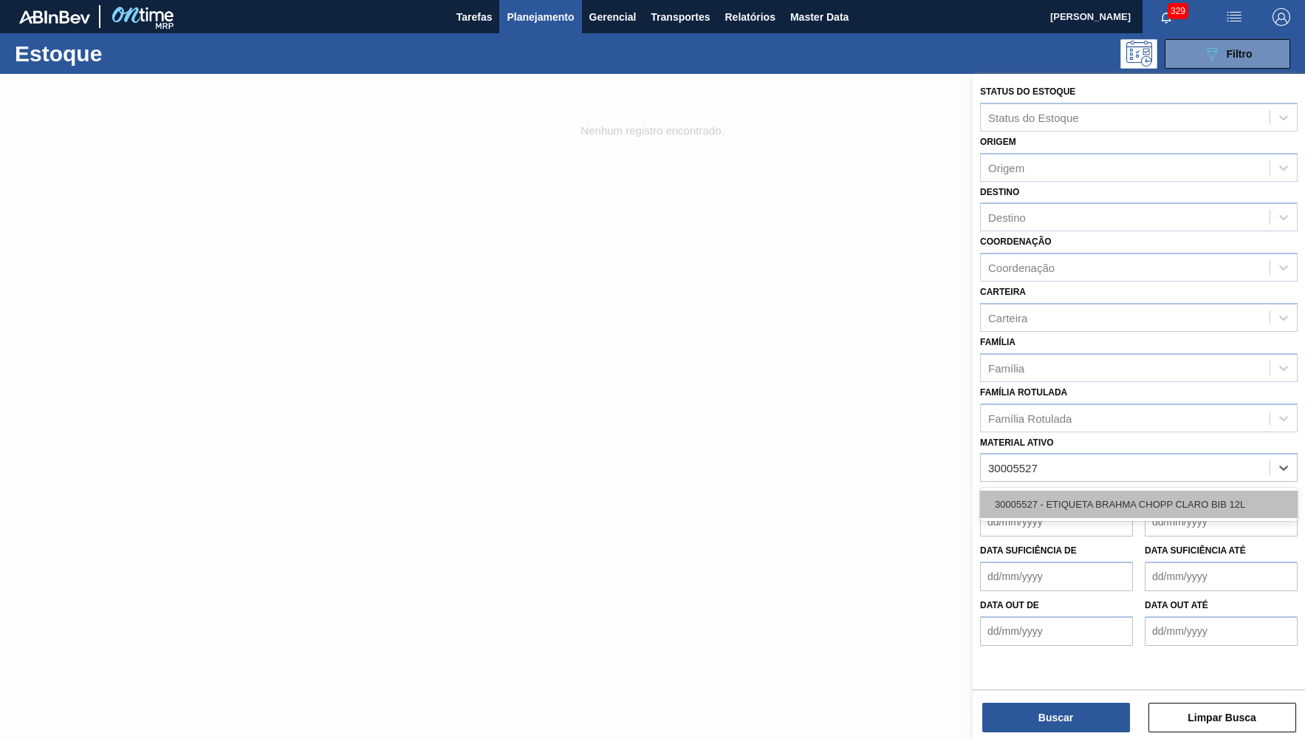
click at [1056, 496] on div "30005527 - ETIQUETA BRAHMA CHOPP CLARO BIB 12L" at bounding box center [1139, 504] width 318 height 27
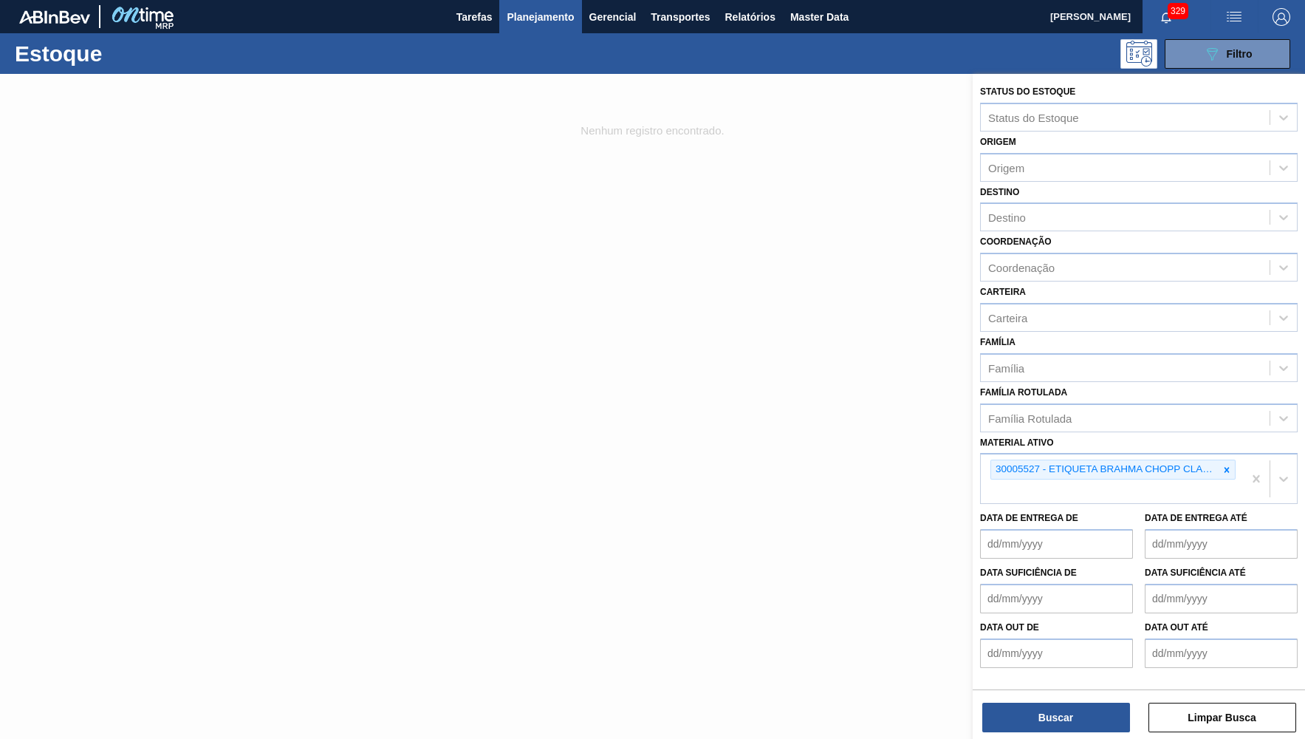
click at [1043, 700] on div "Buscar Limpar Busca" at bounding box center [1139, 709] width 332 height 41
click at [1036, 733] on div "Status do Estoque Status do Estoque Origem Origem Destino Destino Coordenação C…" at bounding box center [1139, 408] width 332 height 668
click at [1036, 714] on button "Buscar" at bounding box center [1057, 718] width 148 height 30
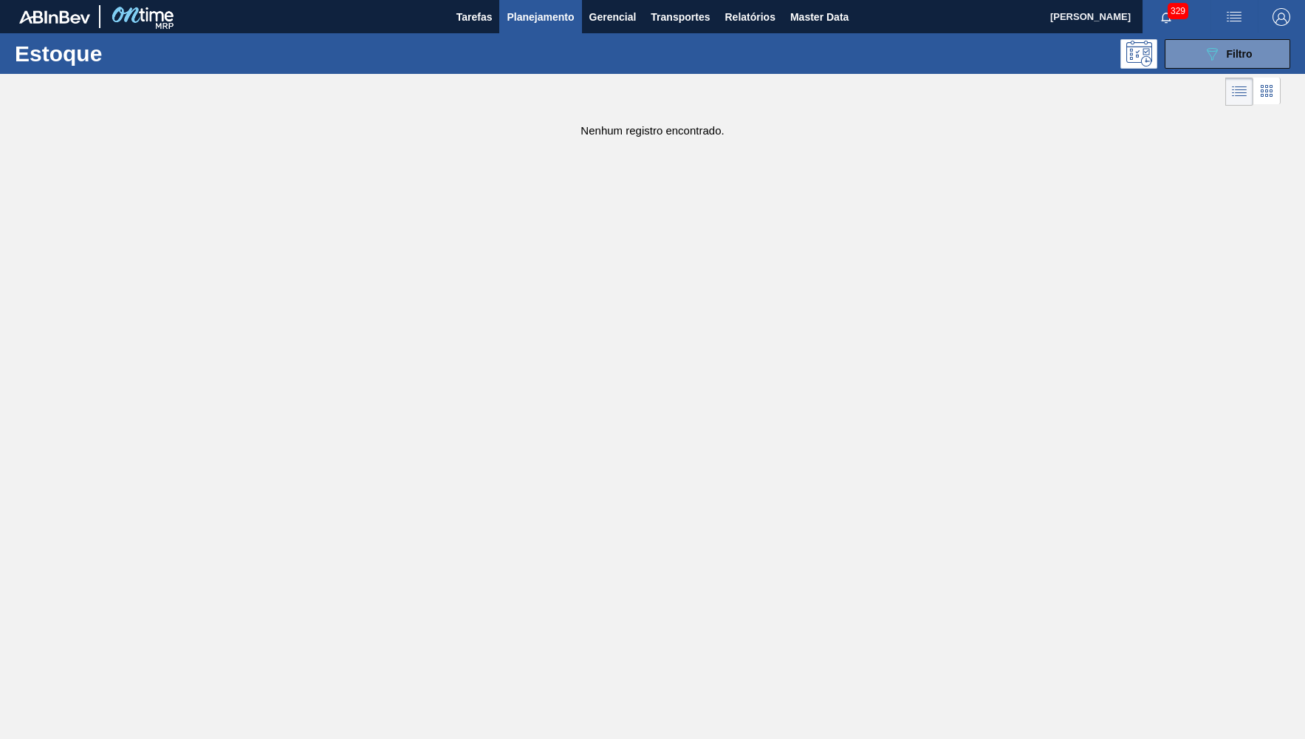
click at [1289, 13] on img "button" at bounding box center [1282, 17] width 18 height 18
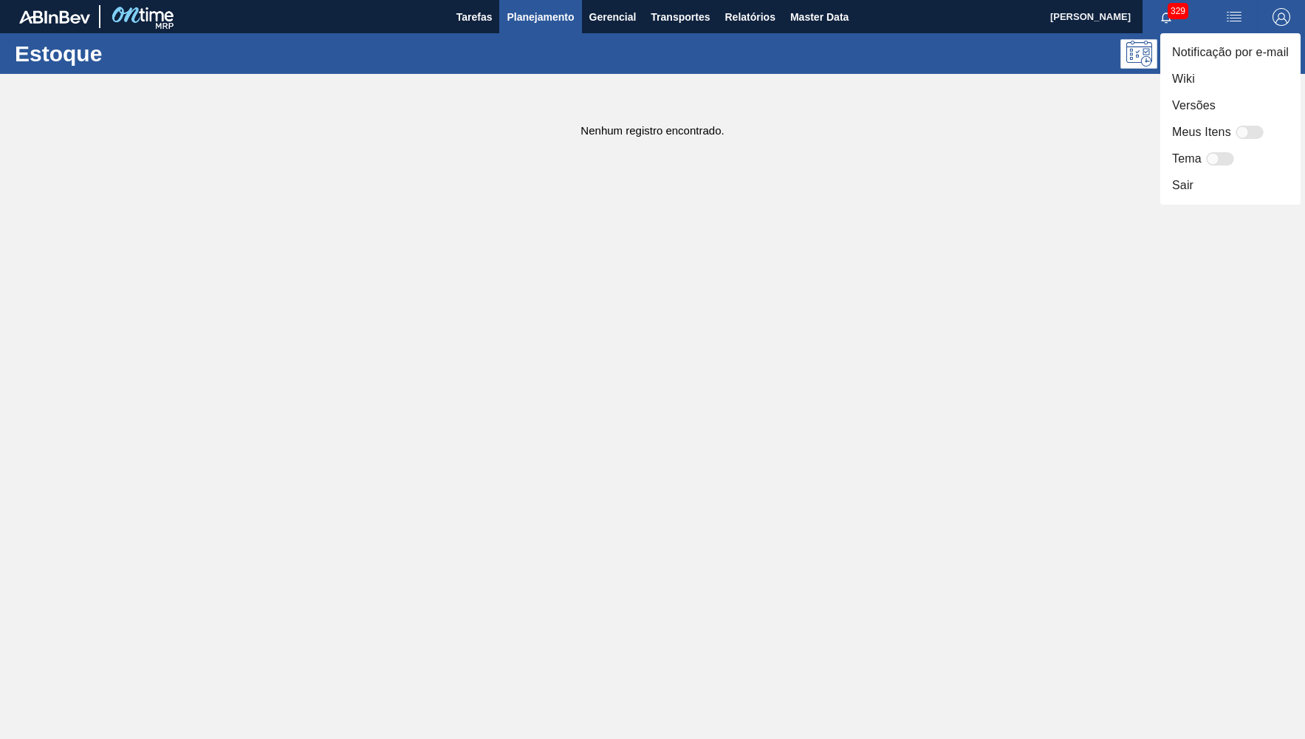
click at [1120, 119] on div at bounding box center [652, 369] width 1305 height 739
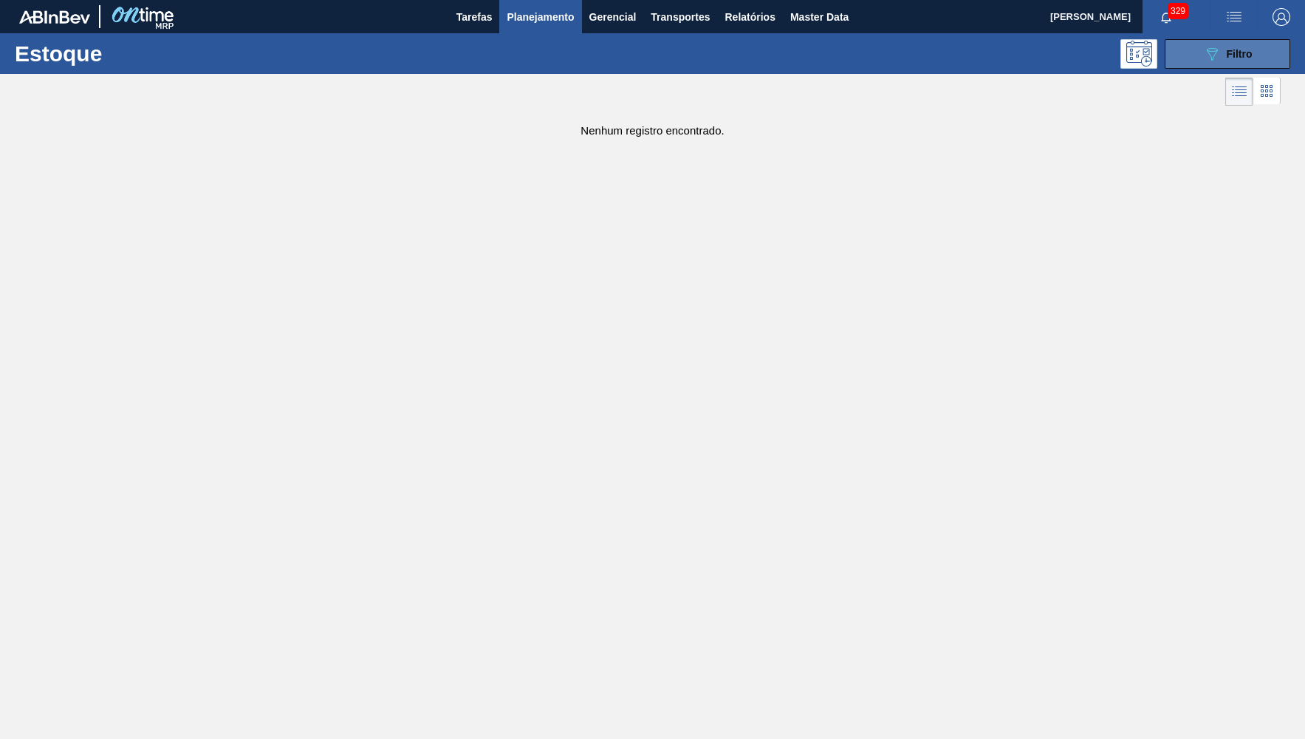
click at [1260, 49] on button "089F7B8B-B2A5-4AFE-B5C0-19BA573D28AC Filtro" at bounding box center [1228, 54] width 126 height 30
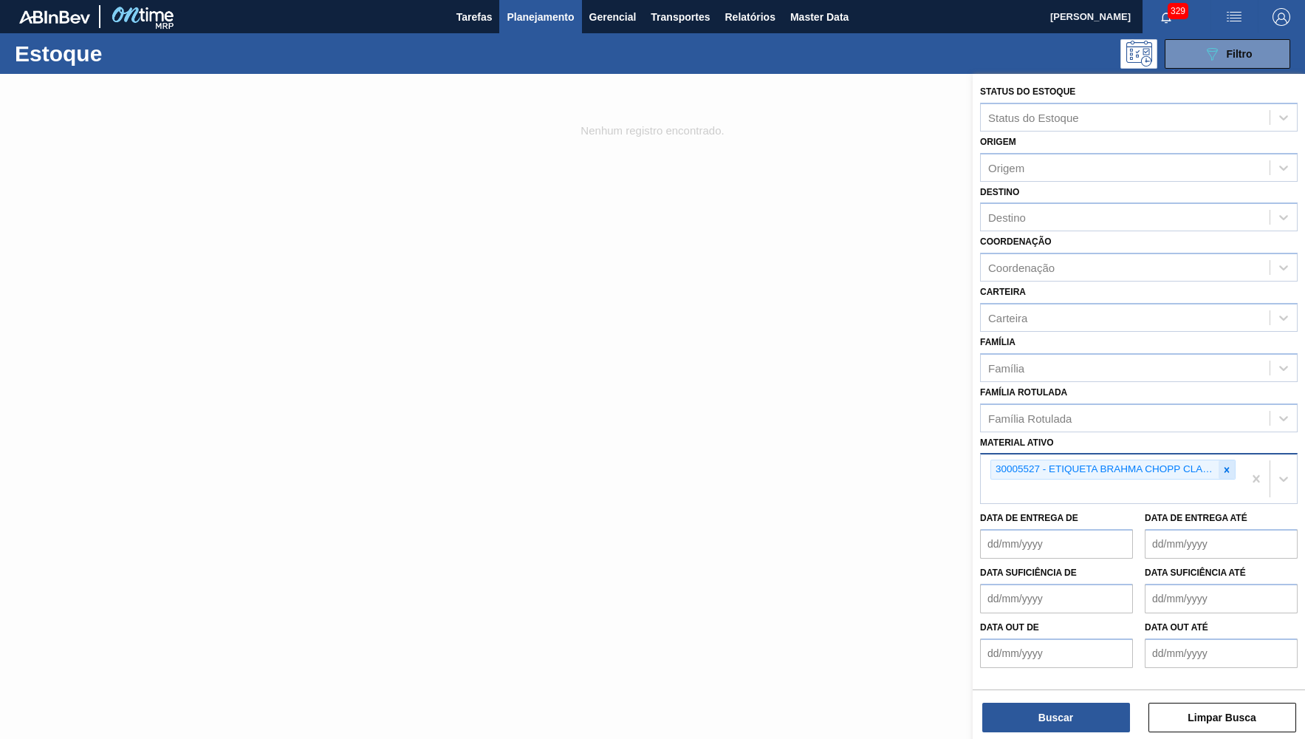
click at [1229, 467] on icon at bounding box center [1227, 469] width 5 height 5
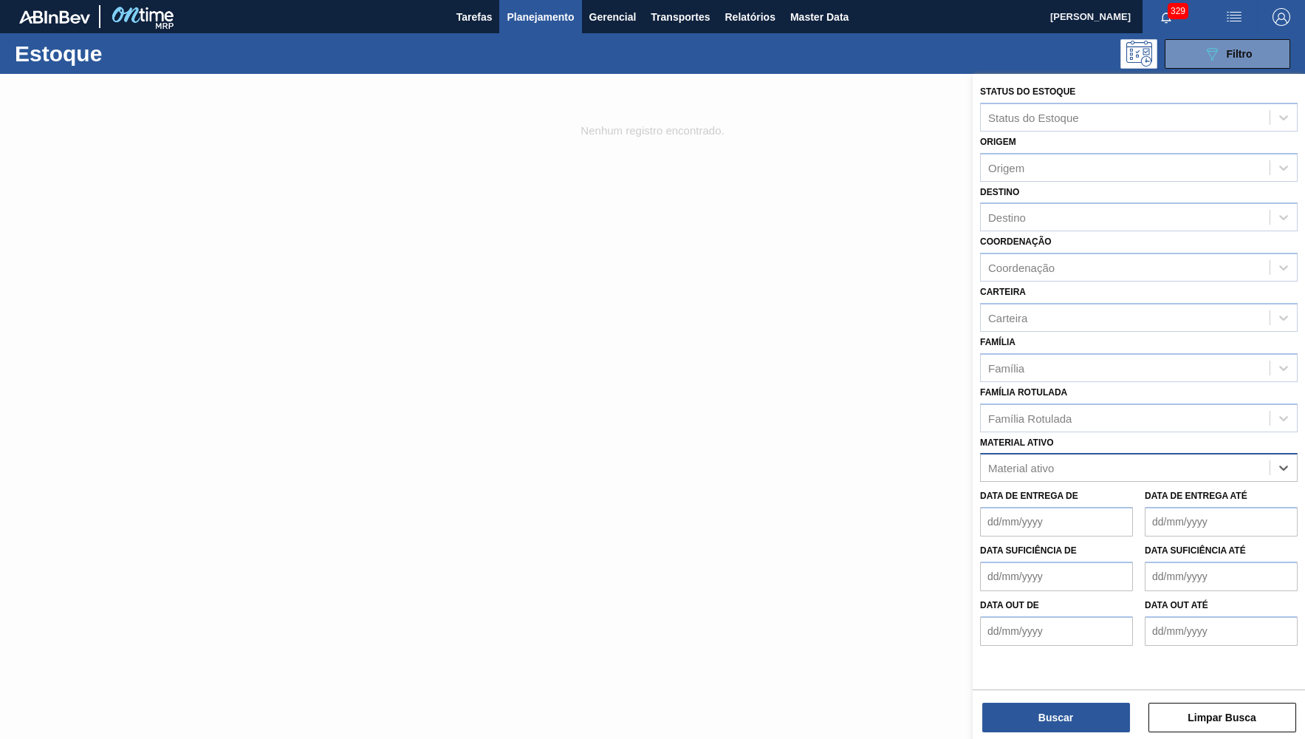
paste ativo "30017086"
type ativo "30017086"
click at [1099, 491] on div "30017086 - ROTULO SLEEVE BC CLARO BIB 12L 429" at bounding box center [1139, 504] width 318 height 27
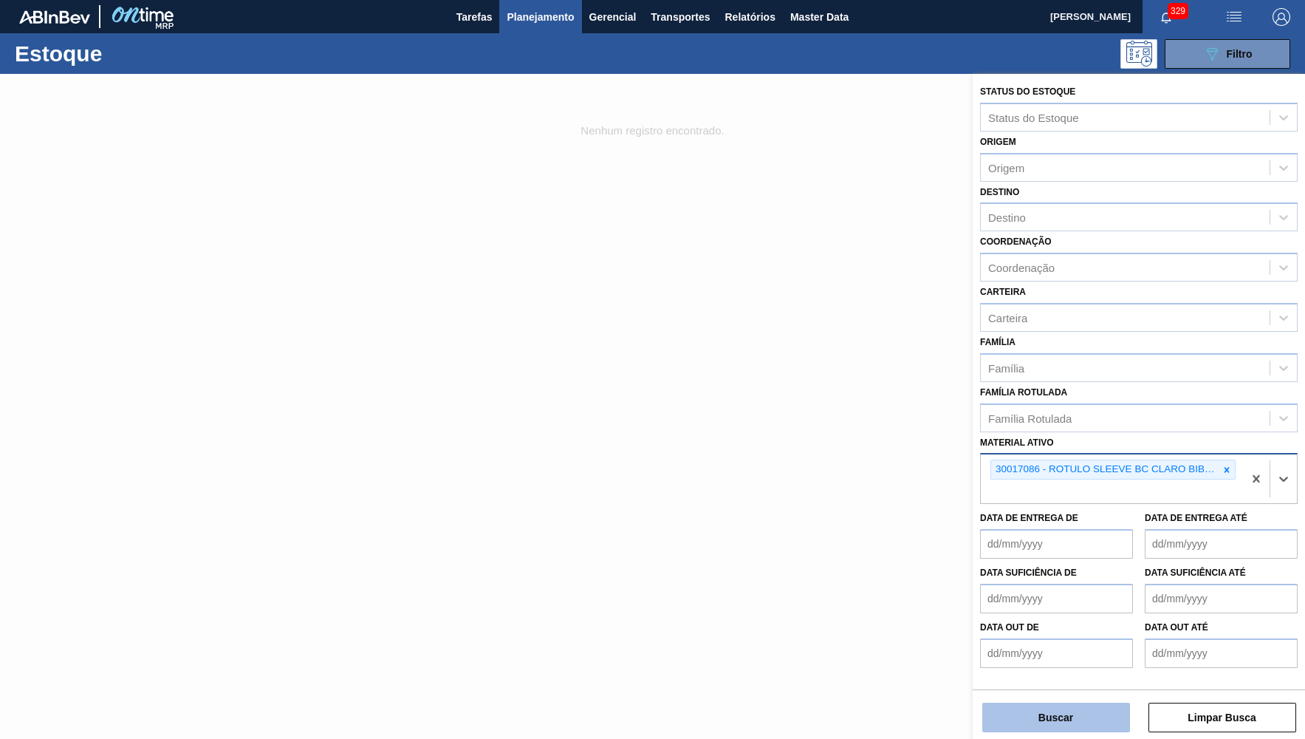
click at [1050, 714] on button "Buscar" at bounding box center [1057, 718] width 148 height 30
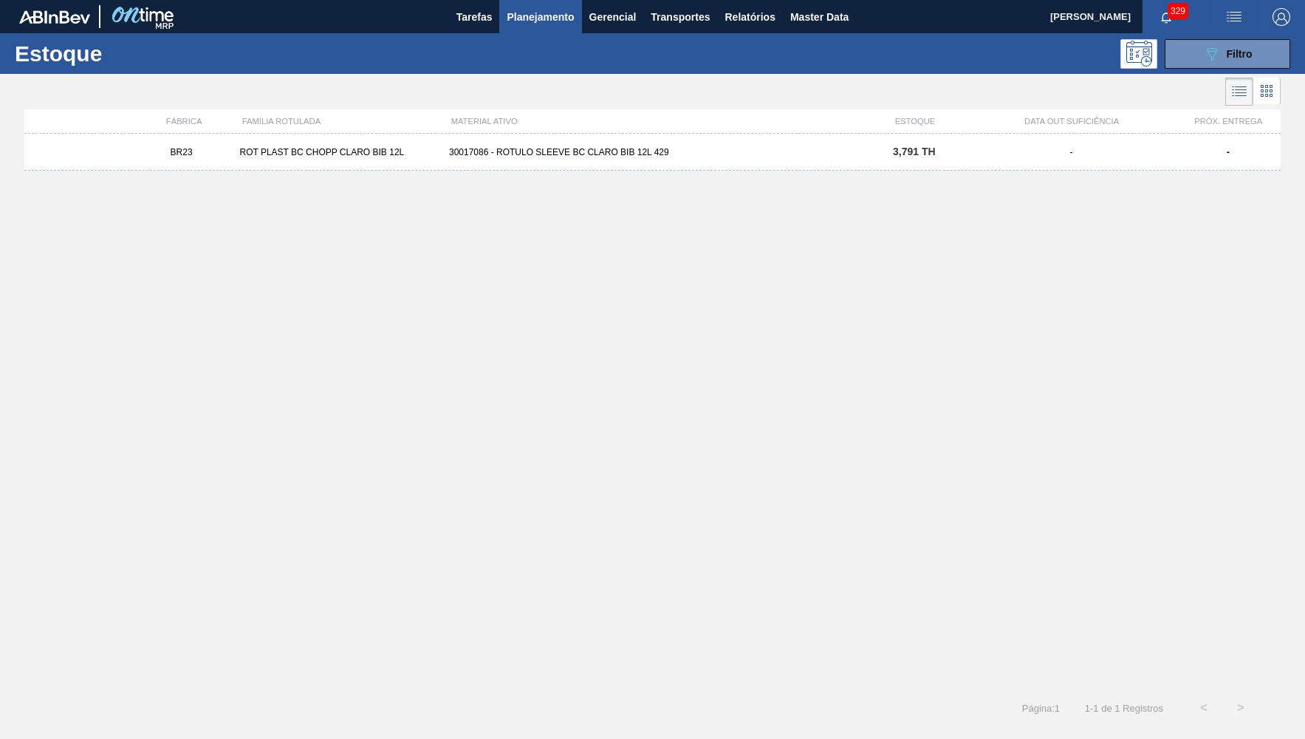
click at [628, 165] on div "BR23 ROT PLAST BC CHOPP CLARO BIB 12L 30017086 - ROTULO SLEEVE BC CLARO BIB 12L…" at bounding box center [652, 152] width 1257 height 37
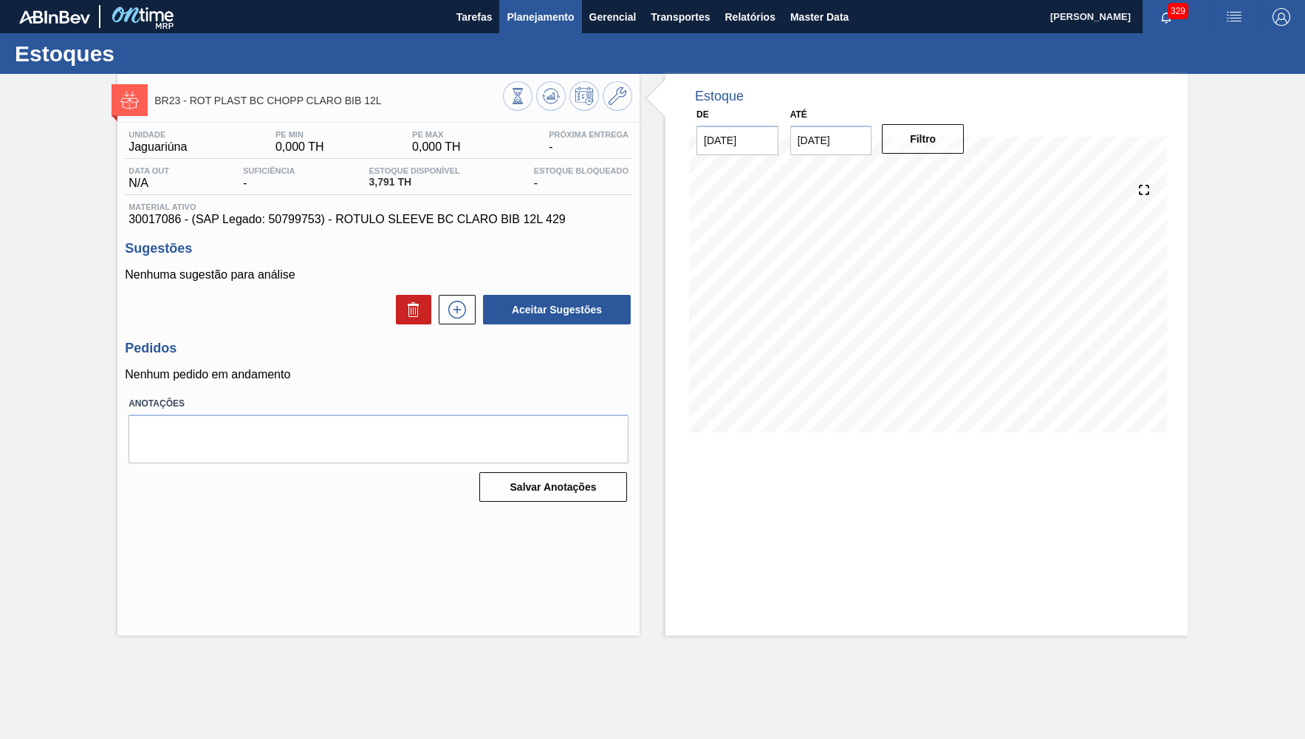
click at [530, 18] on span "Planejamento" at bounding box center [540, 17] width 67 height 18
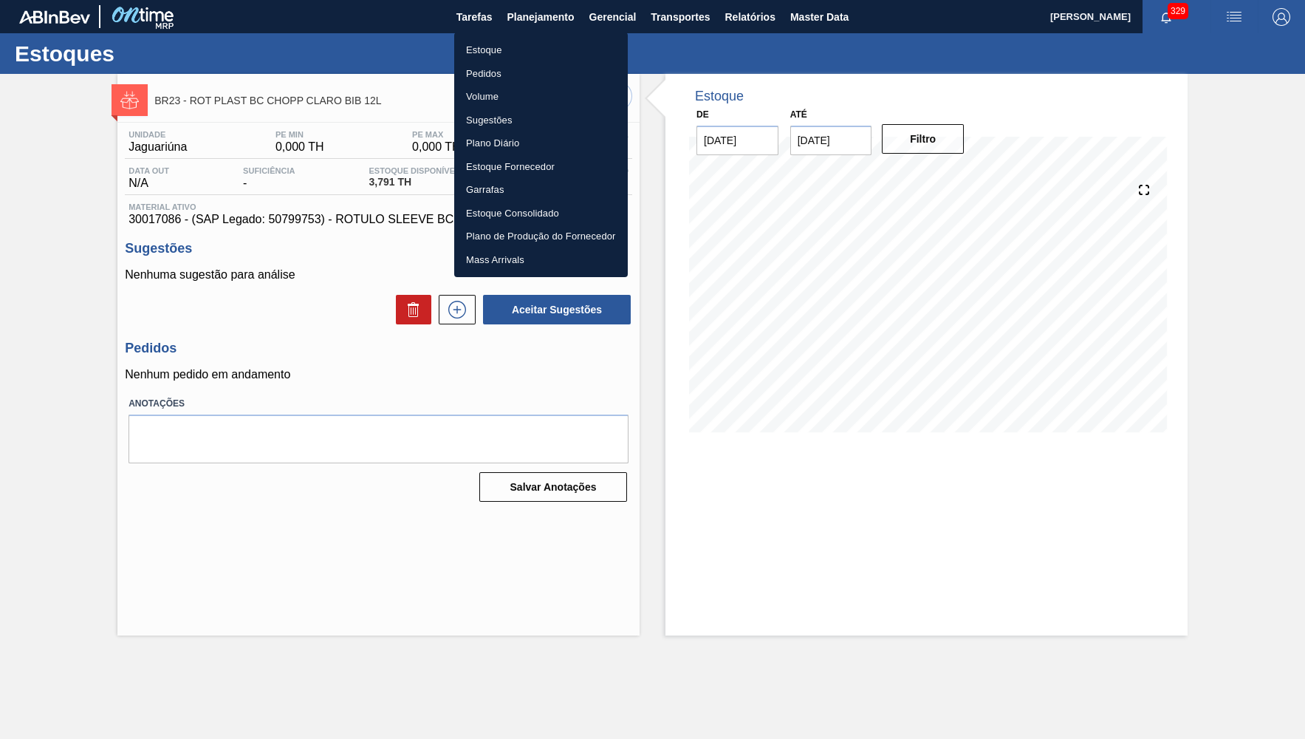
click at [489, 47] on li "Estoque" at bounding box center [541, 50] width 174 height 24
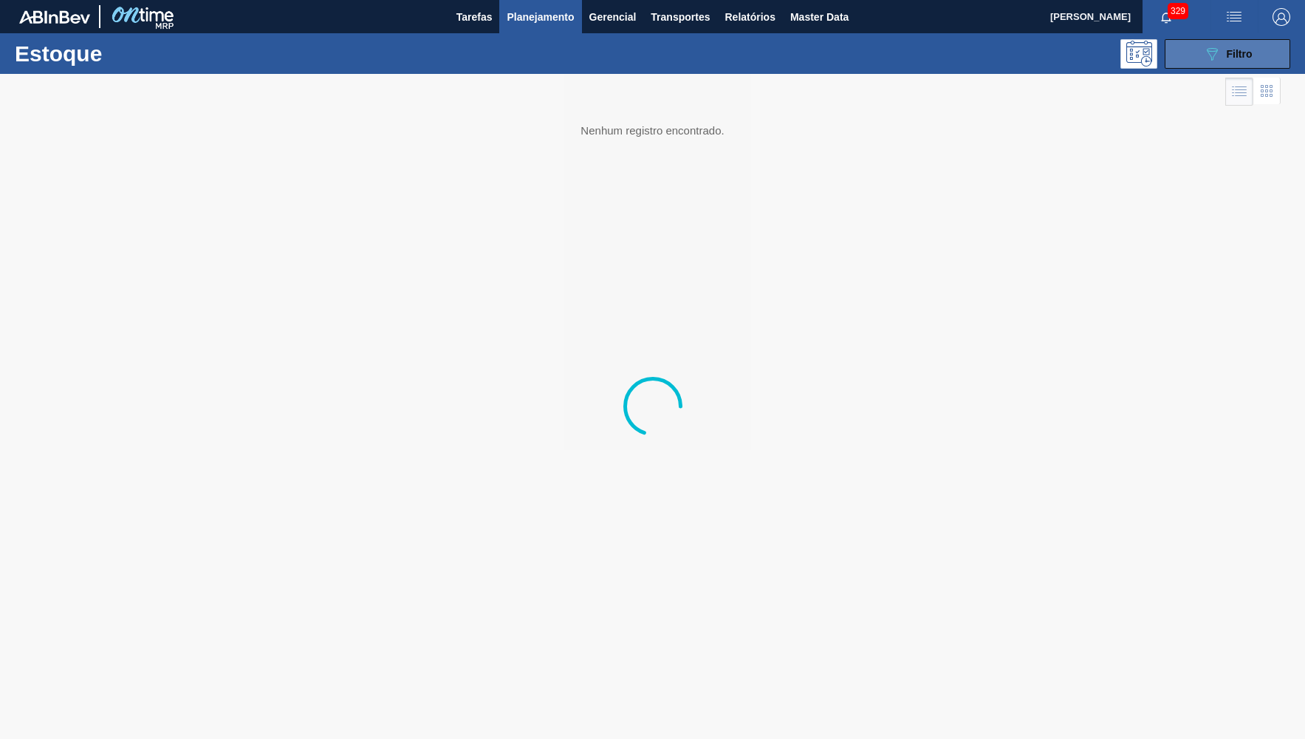
click at [1192, 60] on button "089F7B8B-B2A5-4AFE-B5C0-19BA573D28AC Filtro" at bounding box center [1228, 54] width 126 height 30
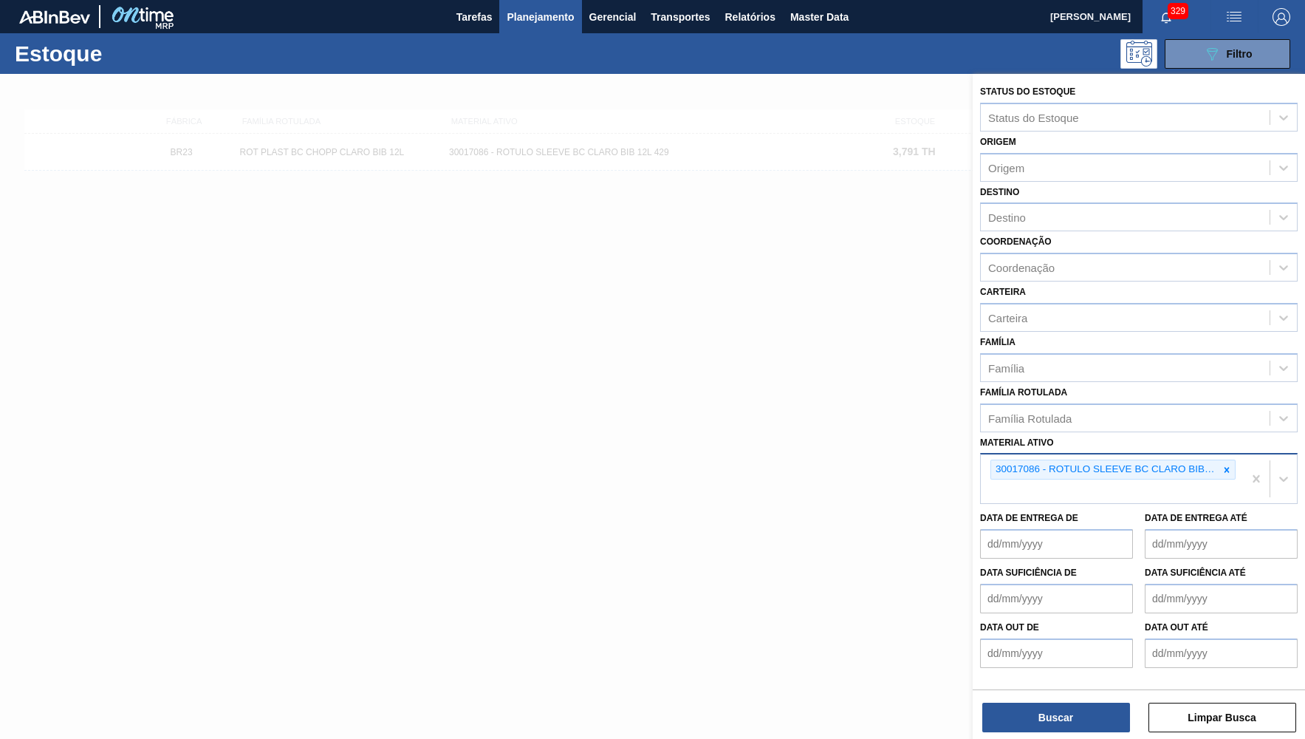
click at [1235, 459] on div "30017086 - ROTULO SLEEVE BC CLARO BIB 12L 429" at bounding box center [1113, 469] width 245 height 20
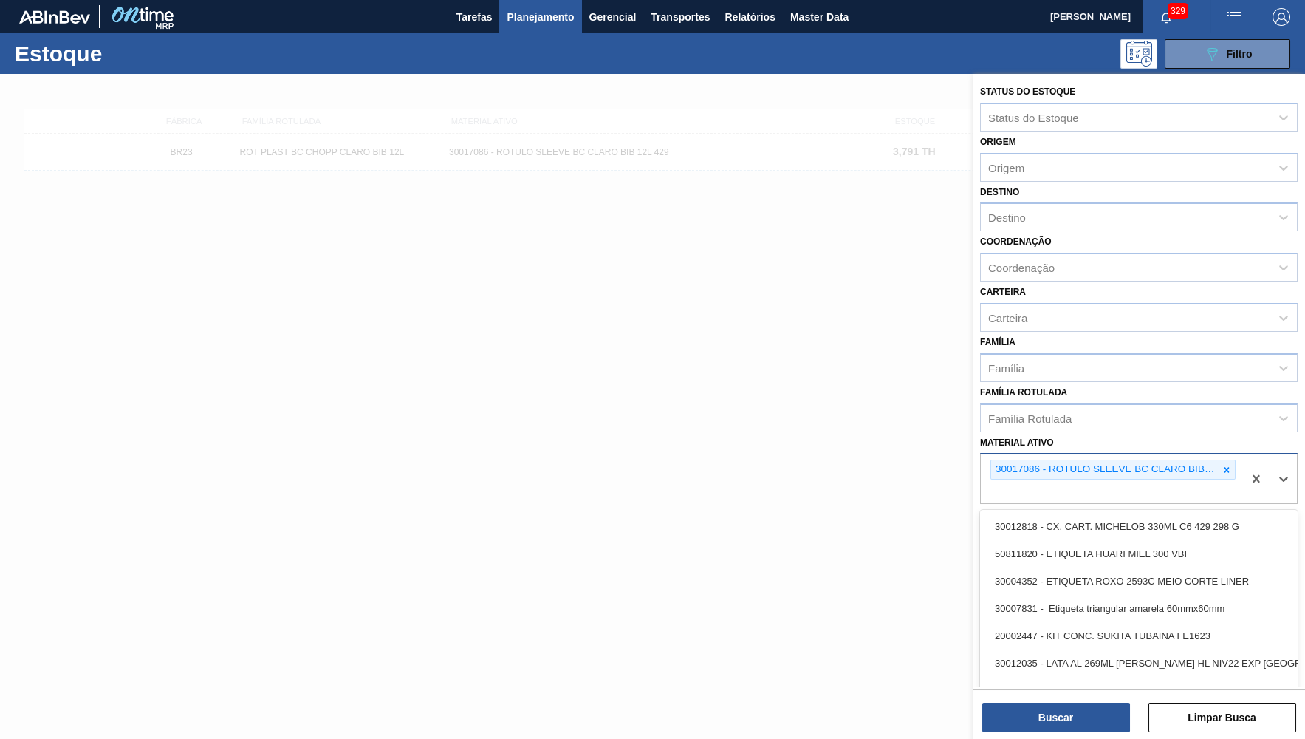
click at [1235, 459] on div "30017086 - ROTULO SLEEVE BC CLARO BIB 12L 429" at bounding box center [1113, 469] width 245 height 20
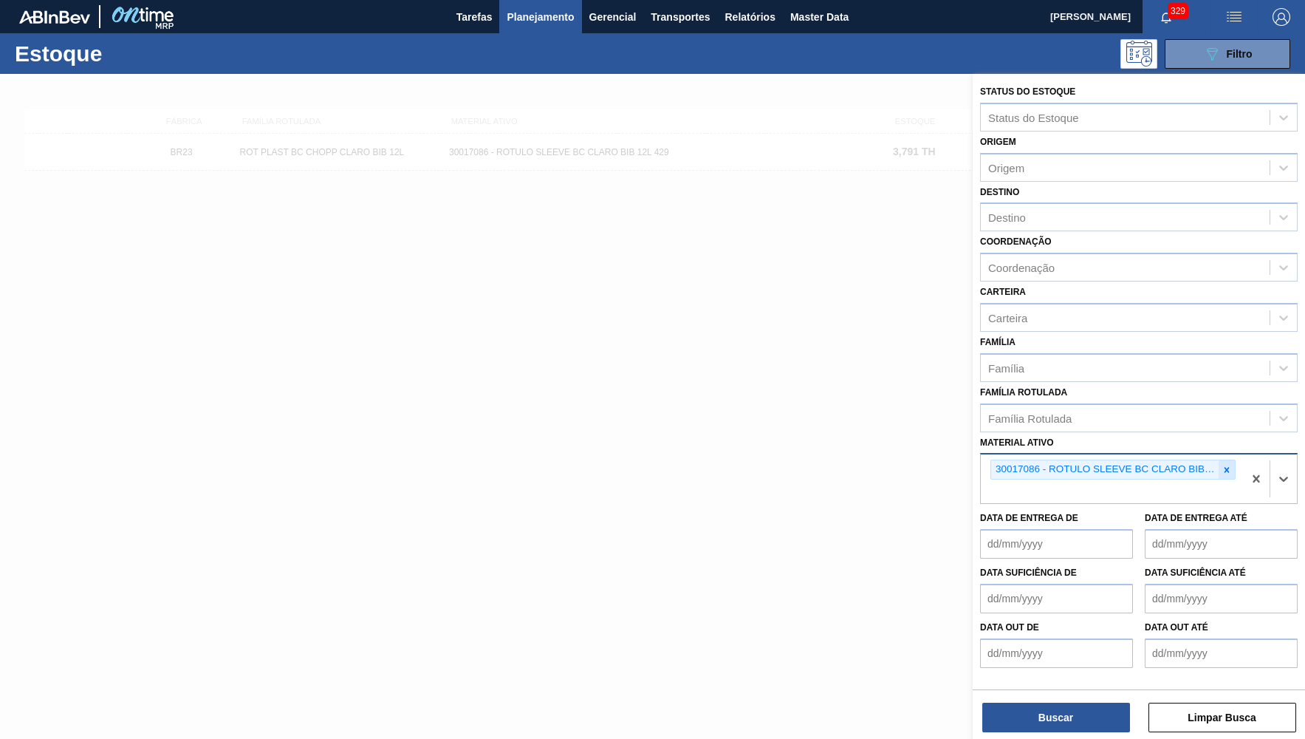
click at [1230, 465] on icon at bounding box center [1227, 470] width 10 height 10
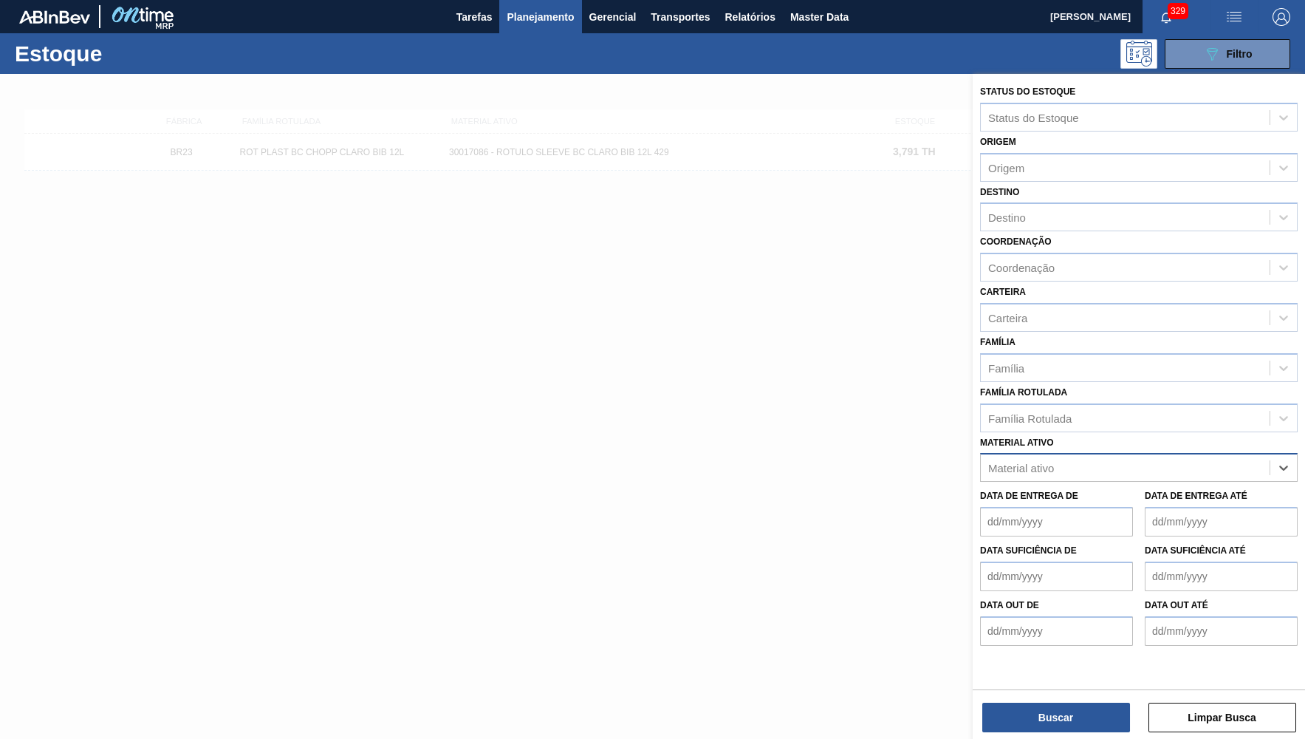
paste ativo "30017467"
type ativo "30017467"
click at [1080, 491] on div "30017467 - ETIQUETA BRAHMA CHOPP CLARO BIB 12L 429" at bounding box center [1139, 504] width 318 height 27
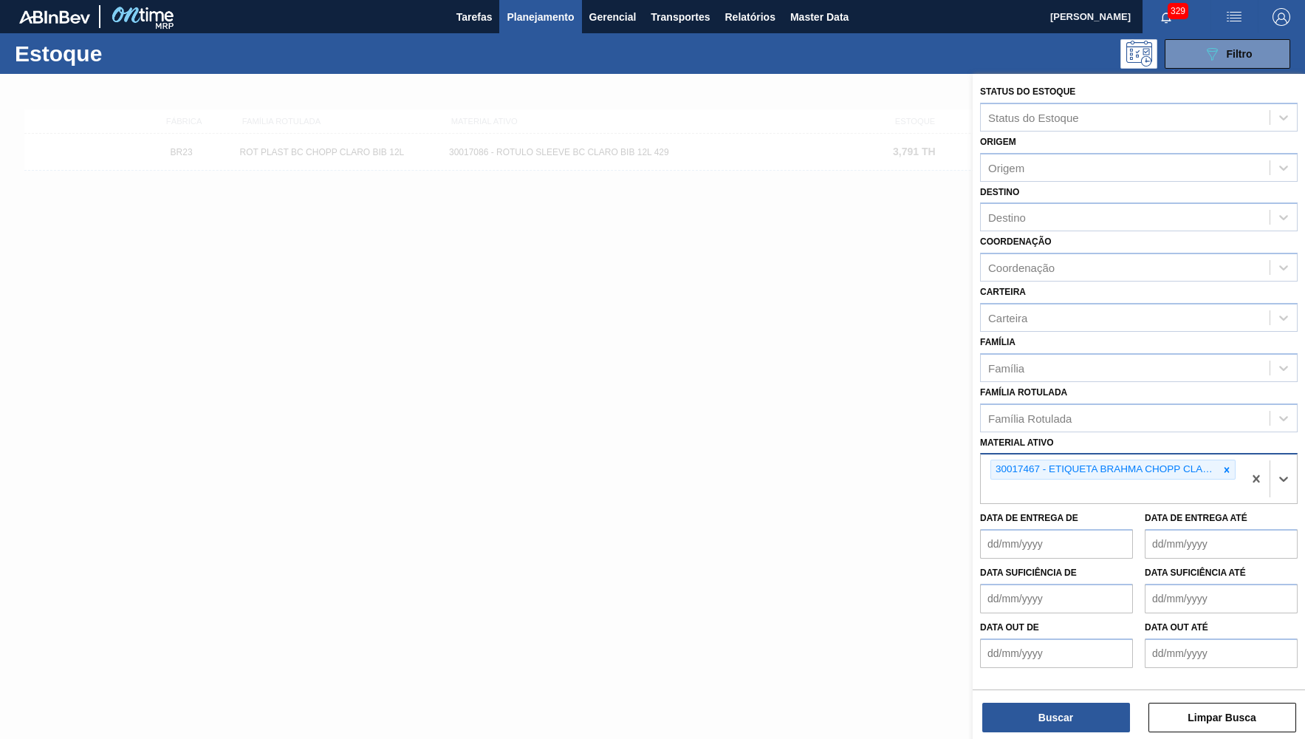
drag, startPoint x: 1056, startPoint y: 672, endPoint x: 1062, endPoint y: 685, distance: 14.9
click at [1056, 672] on div "Status do Estoque Status do Estoque Origem Origem Destino Destino Coordenação C…" at bounding box center [1139, 380] width 332 height 612
click at [1072, 705] on button "Buscar" at bounding box center [1057, 718] width 148 height 30
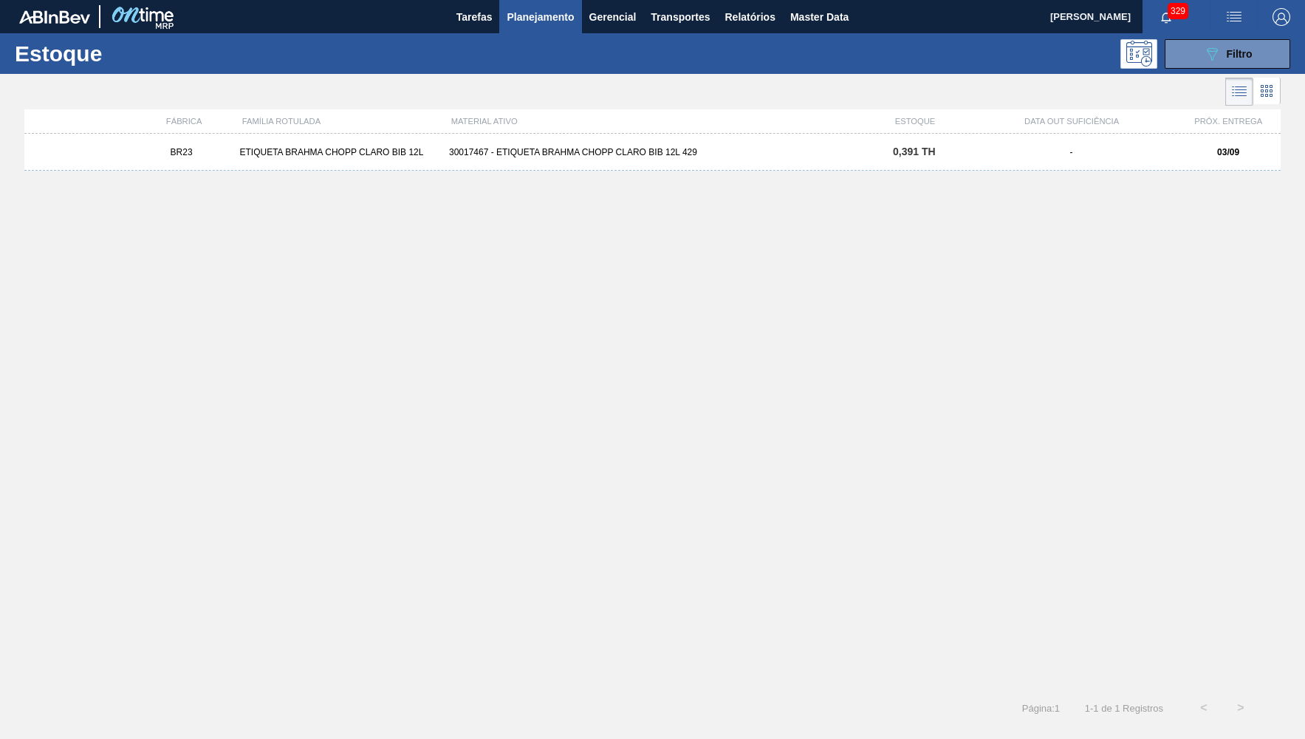
click at [1193, 35] on div "Estoque 089F7B8B-B2A5-4AFE-B5C0-19BA573D28AC Filtro" at bounding box center [652, 53] width 1305 height 41
click at [1198, 61] on button "089F7B8B-B2A5-4AFE-B5C0-19BA573D28AC Filtro" at bounding box center [1228, 54] width 126 height 30
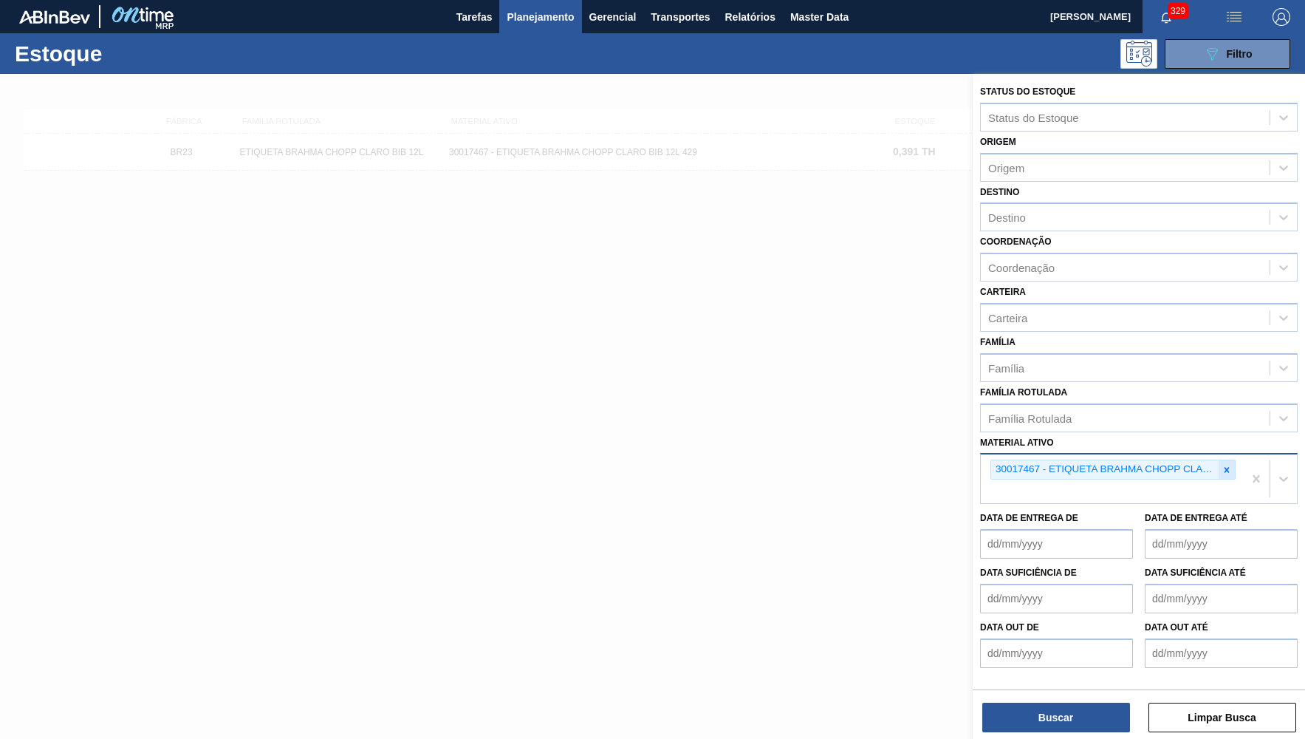
click at [1229, 465] on icon at bounding box center [1227, 470] width 10 height 10
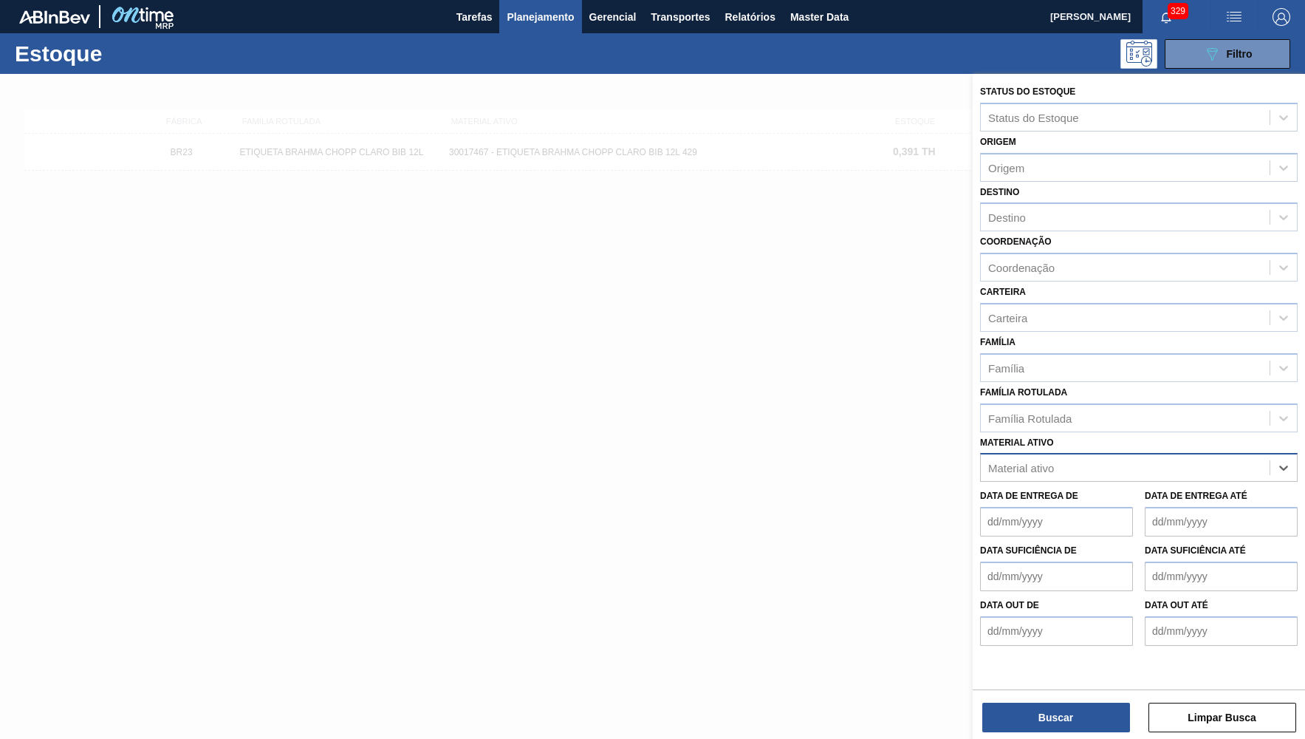
paste ativo "30017086"
type ativo "30017086"
click at [1025, 491] on div "30017086 - ROTULO SLEEVE BC CLARO BIB 12L 429" at bounding box center [1139, 504] width 318 height 27
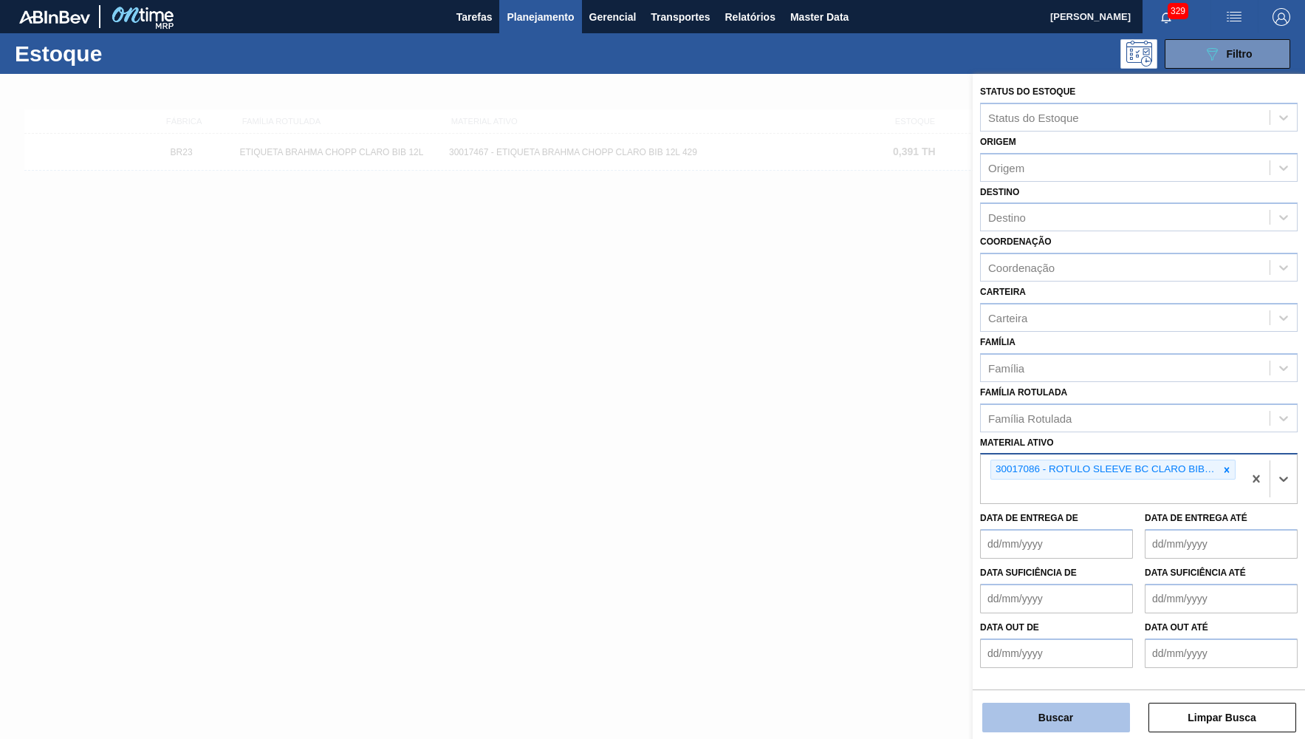
click at [1031, 717] on button "Buscar" at bounding box center [1057, 718] width 148 height 30
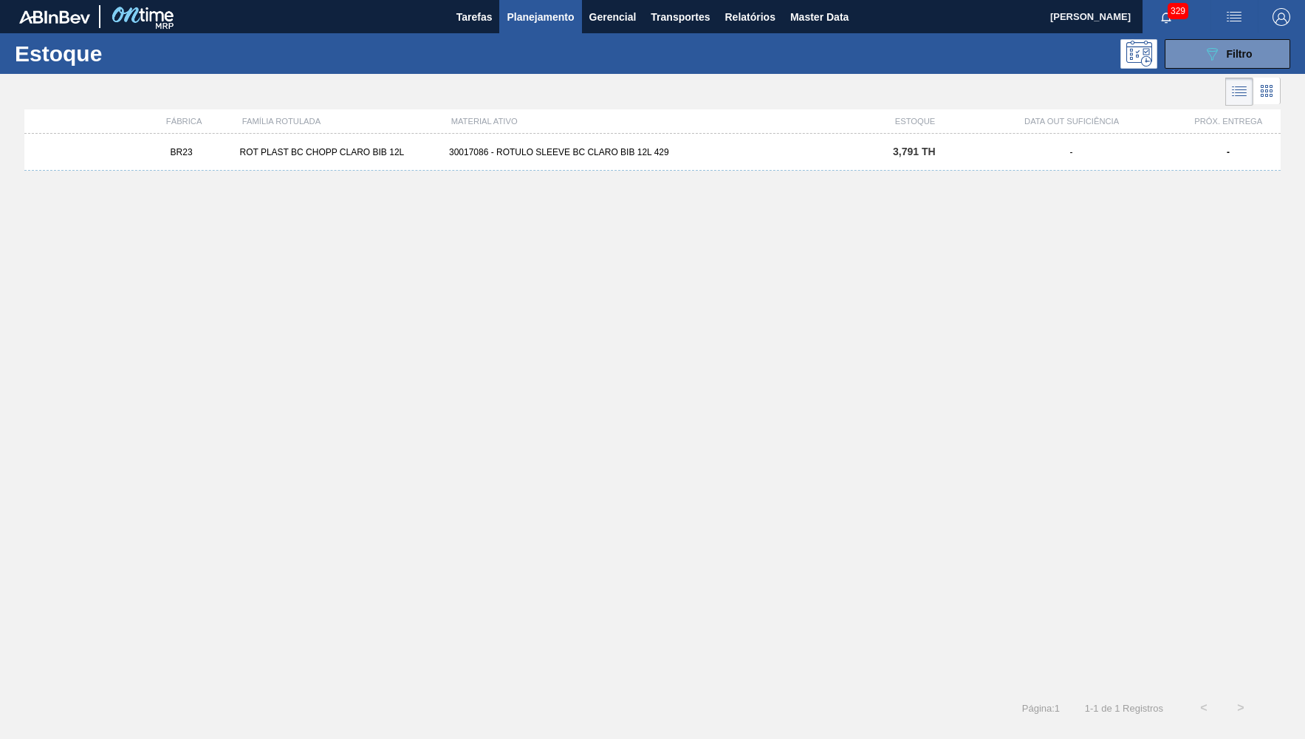
click at [932, 157] on span "3,791 TH" at bounding box center [914, 152] width 43 height 12
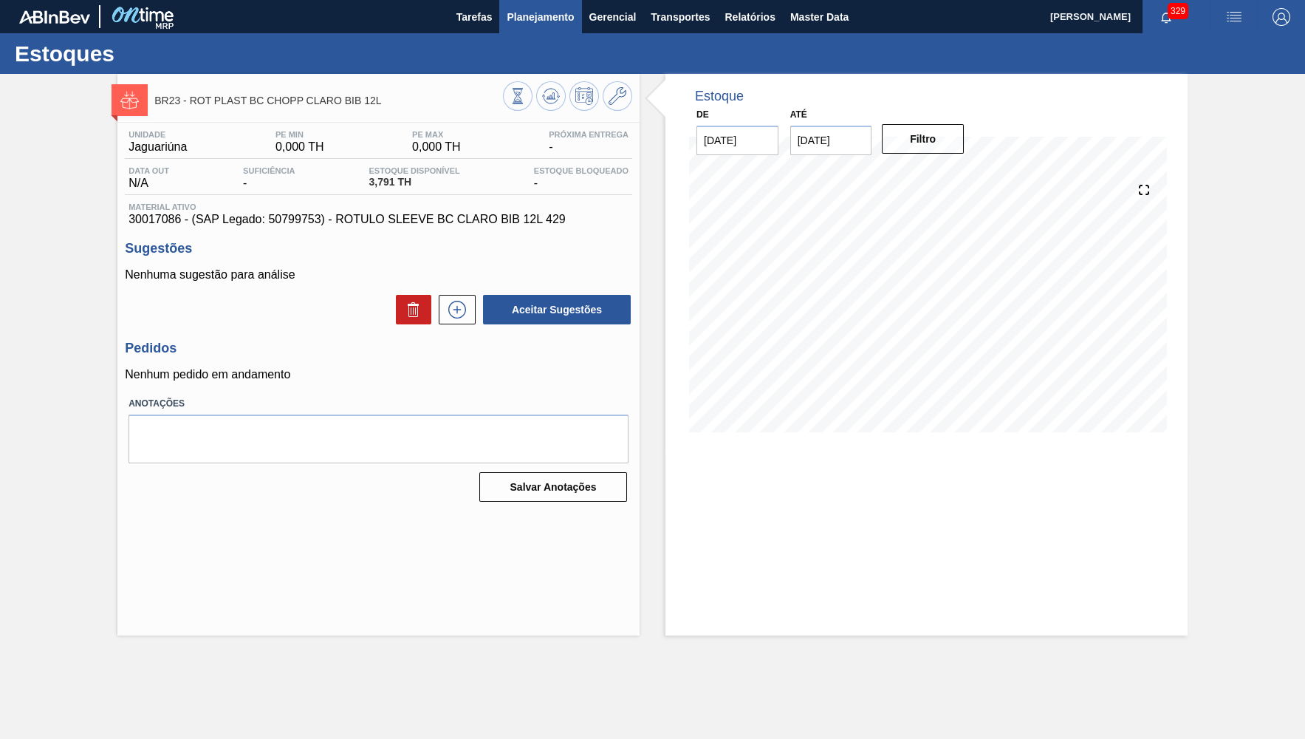
click at [551, 13] on span "Planejamento" at bounding box center [540, 17] width 67 height 18
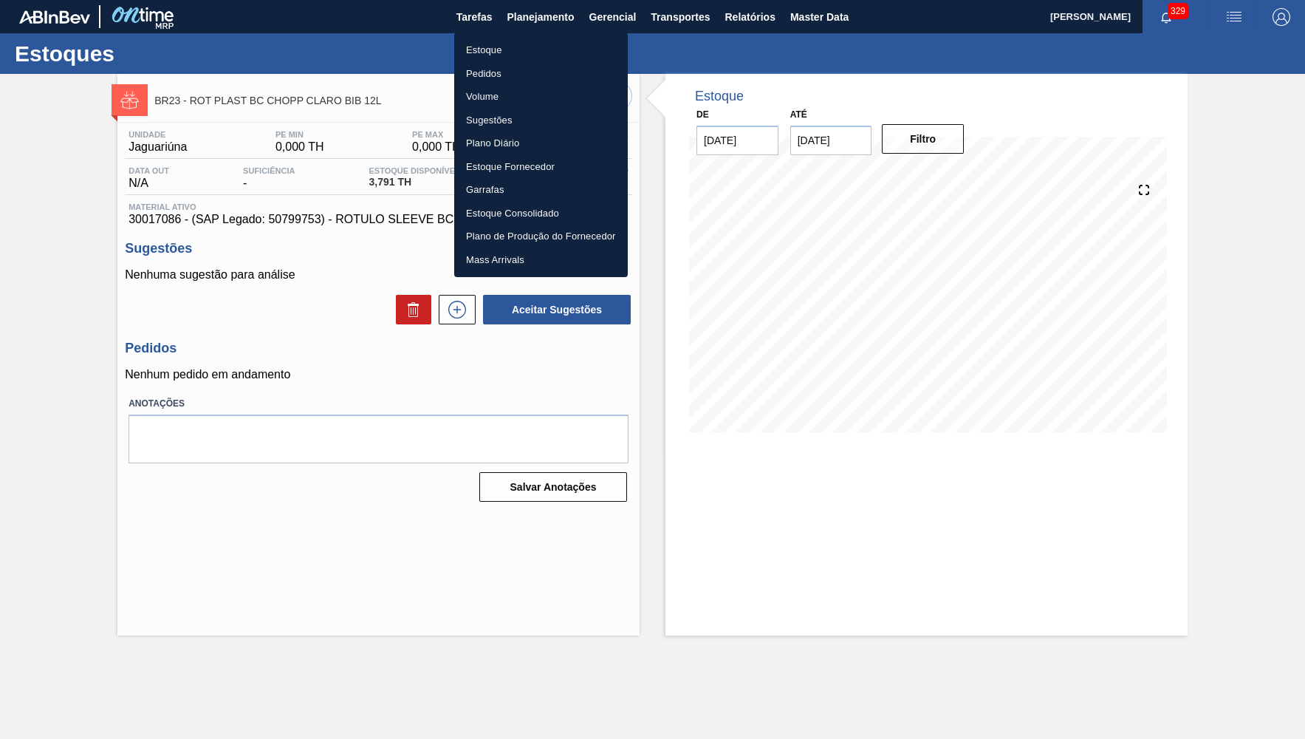
click at [519, 36] on ul "Estoque Pedidos Volume Sugestões Plano Diário Estoque Fornecedor Garrafas Estoq…" at bounding box center [541, 155] width 174 height 245
click at [543, 62] on li "Pedidos" at bounding box center [541, 74] width 174 height 24
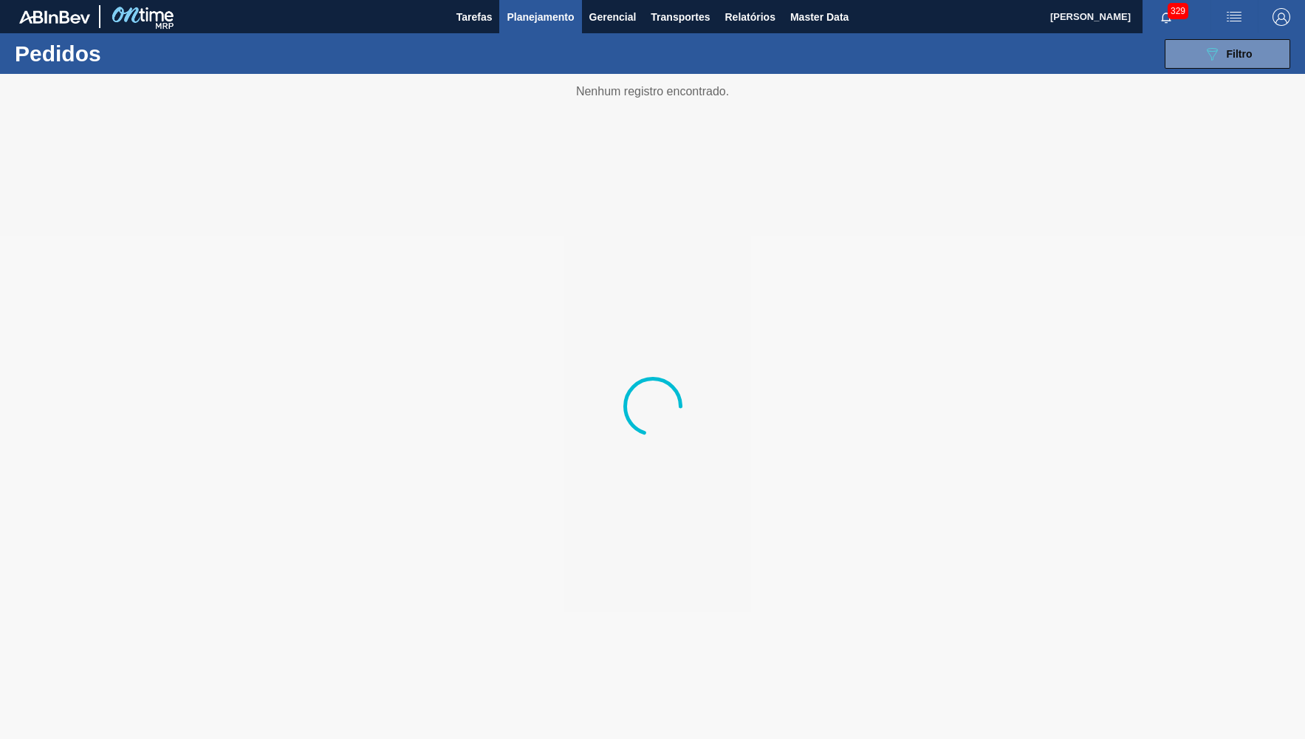
click at [553, 13] on span "Planejamento" at bounding box center [540, 17] width 67 height 18
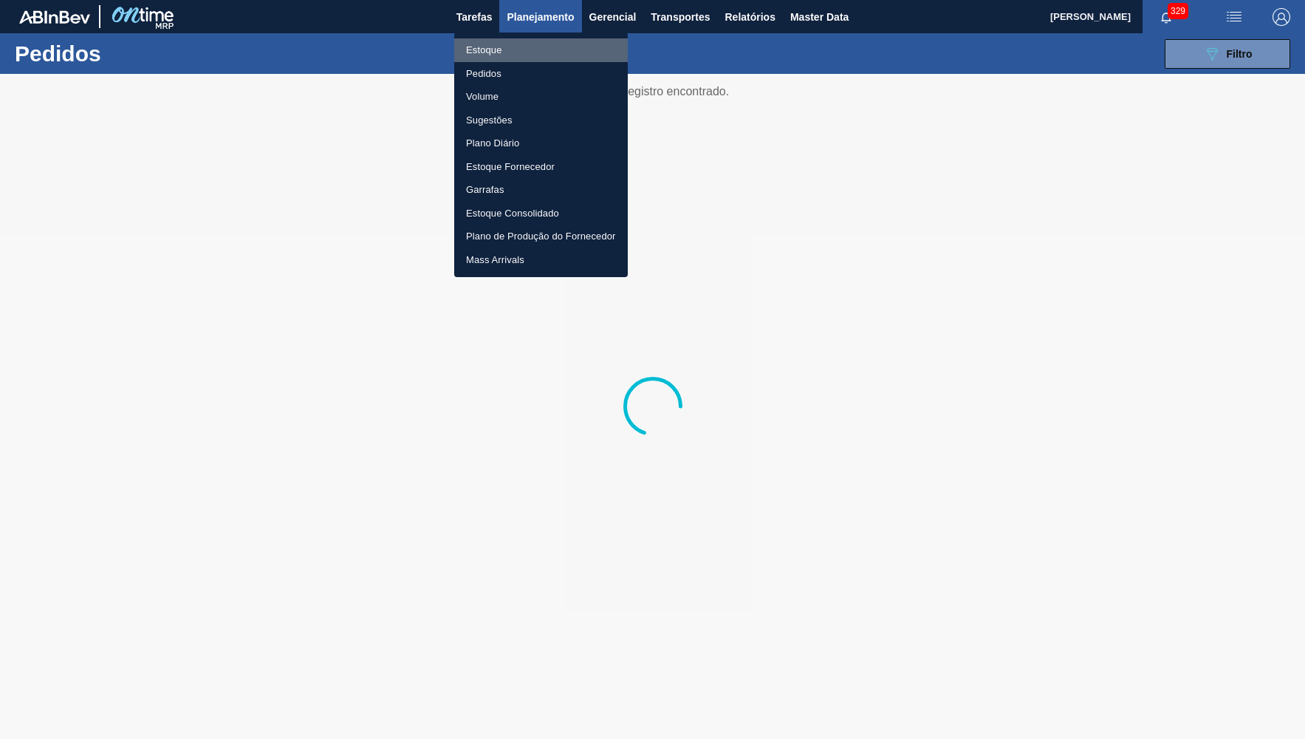
click at [529, 48] on li "Estoque" at bounding box center [541, 50] width 174 height 24
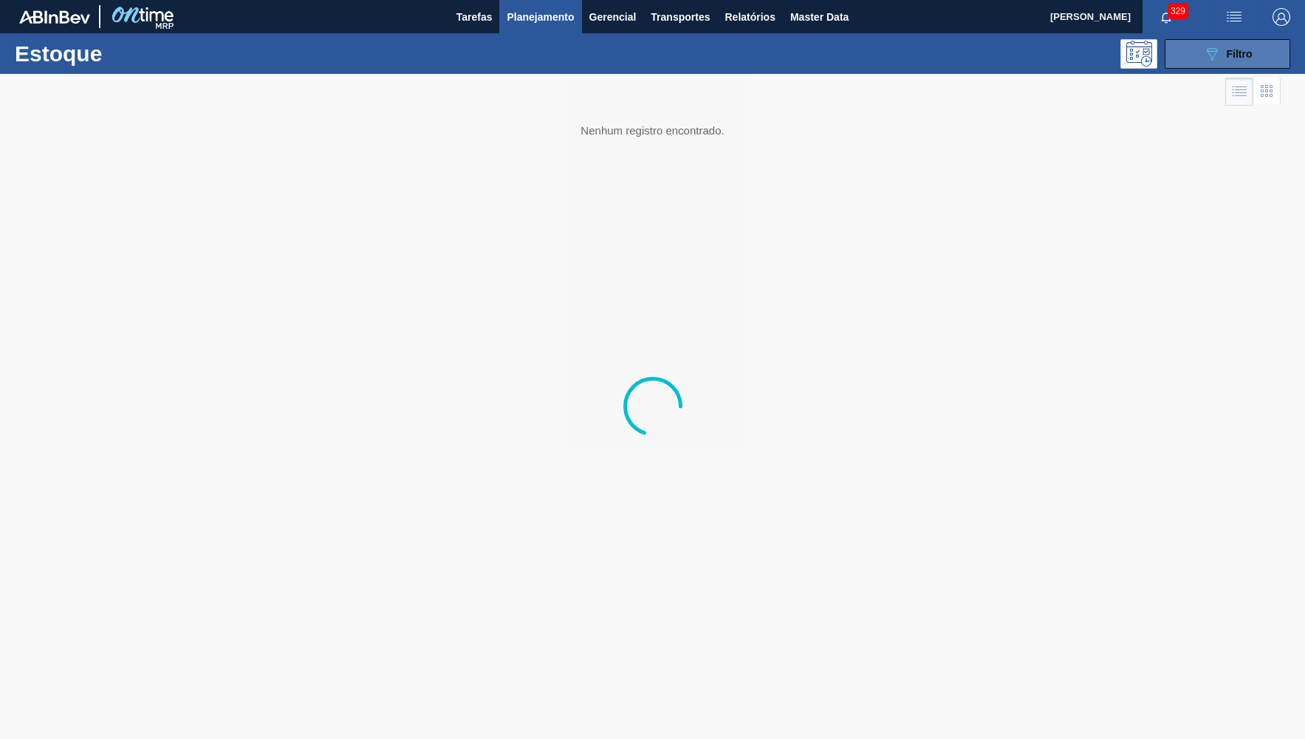
click at [1212, 43] on button "089F7B8B-B2A5-4AFE-B5C0-19BA573D28AC Filtro" at bounding box center [1228, 54] width 126 height 30
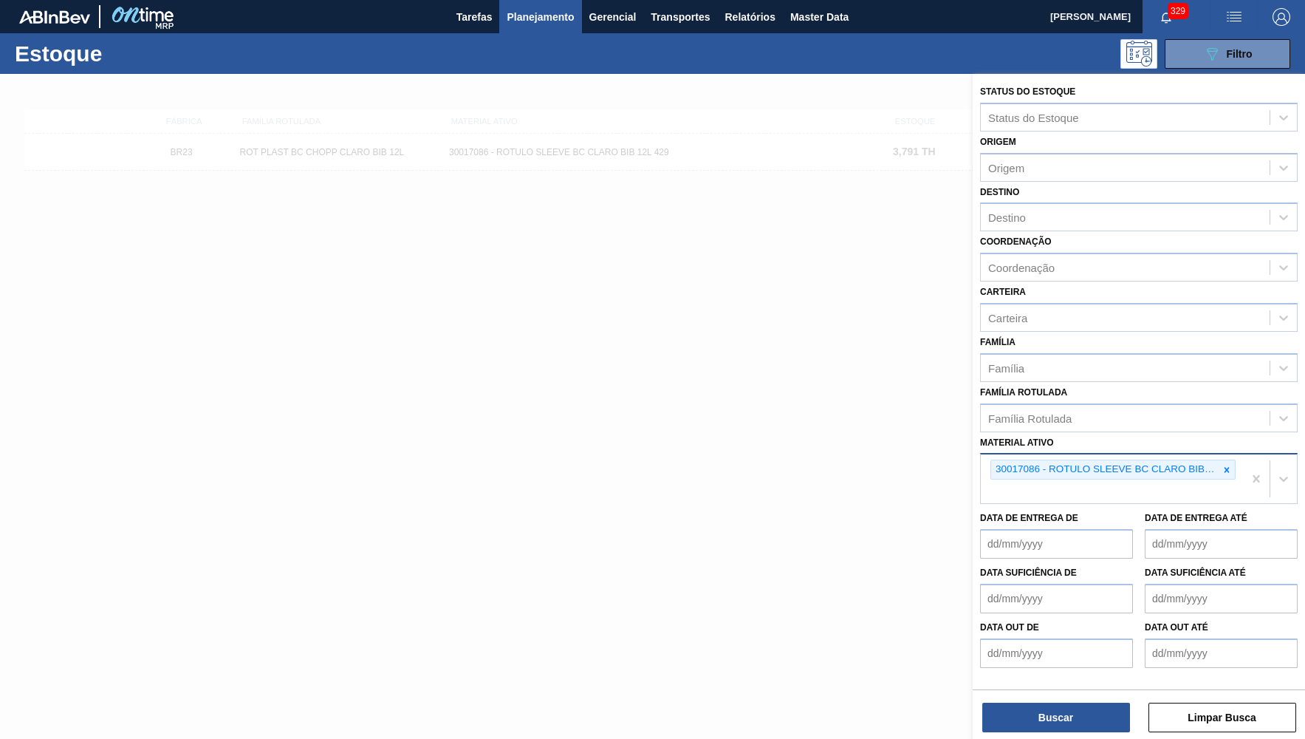
click at [1214, 461] on div "30017086 - ROTULO SLEEVE BC CLARO BIB 12L 429" at bounding box center [1105, 469] width 228 height 18
click at [1246, 454] on div at bounding box center [1270, 478] width 54 height 49
click at [1233, 460] on div at bounding box center [1227, 469] width 16 height 18
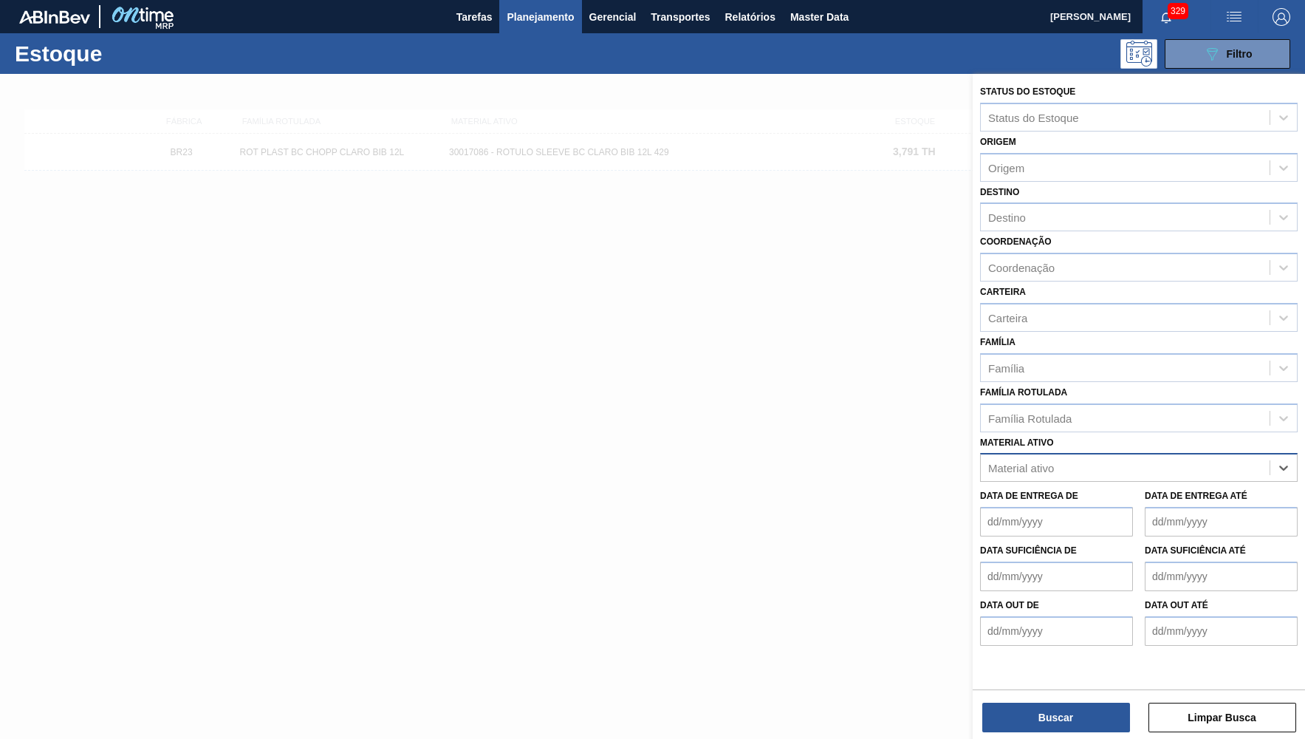
paste ativo "30017467"
type ativo "30017467"
click at [1076, 499] on div "30017467 - ETIQUETA BRAHMA CHOPP CLARO BIB 12L 429" at bounding box center [1139, 504] width 318 height 27
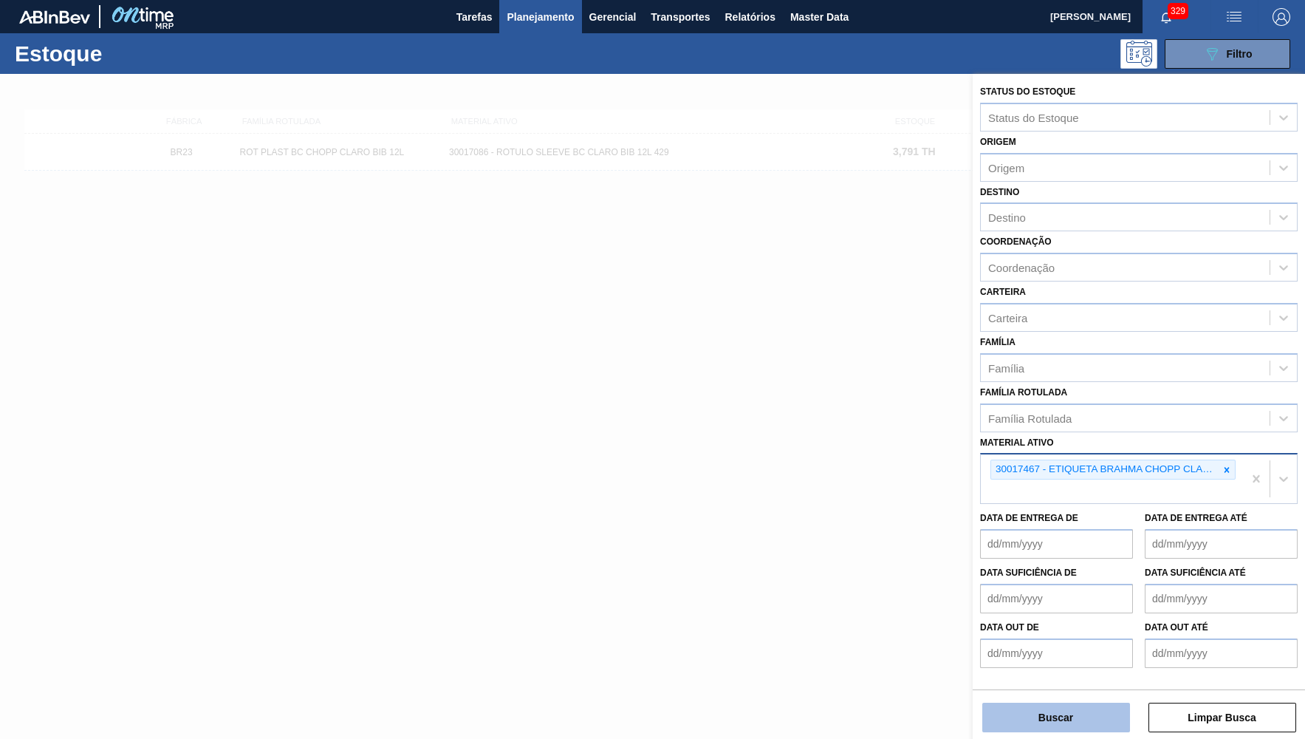
click at [1070, 713] on button "Buscar" at bounding box center [1057, 718] width 148 height 30
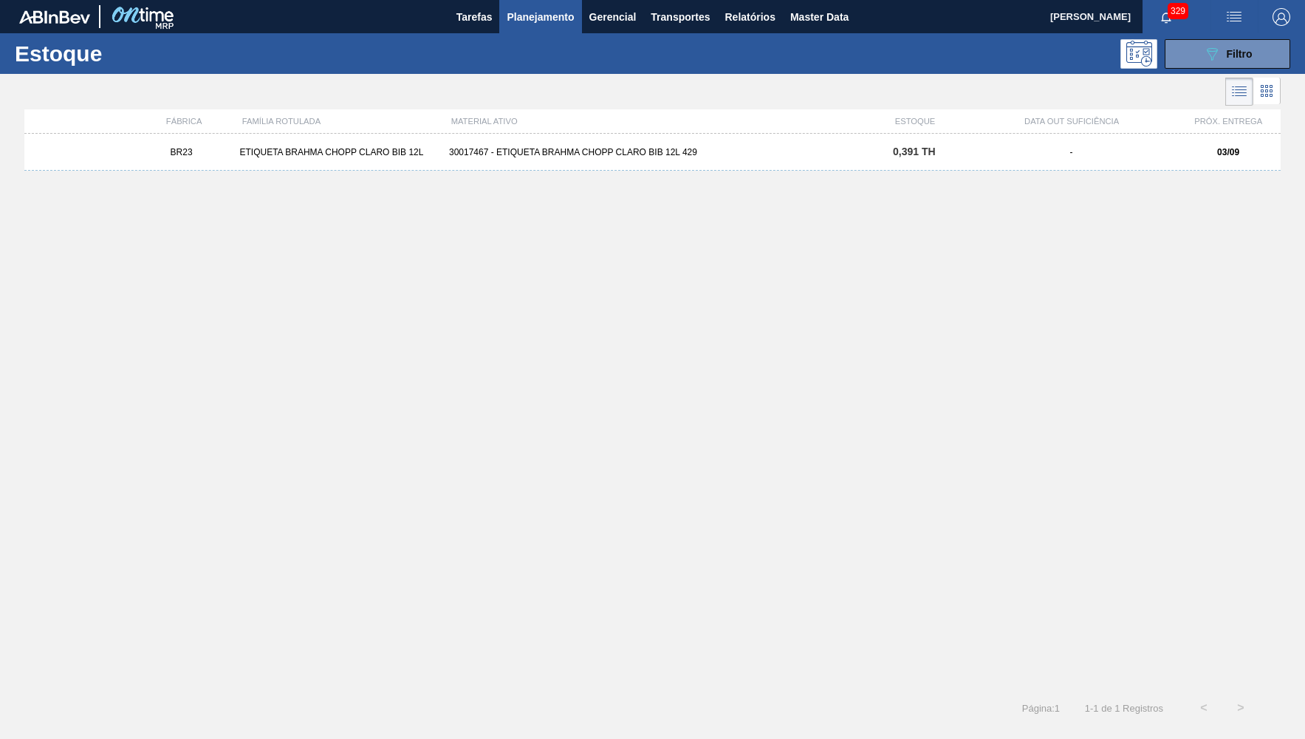
click at [647, 160] on div "BR23 ETIQUETA BRAHMA CHOPP CLARO BIB 12L 30017467 - ETIQUETA BRAHMA CHOPP CLARO…" at bounding box center [652, 152] width 1257 height 37
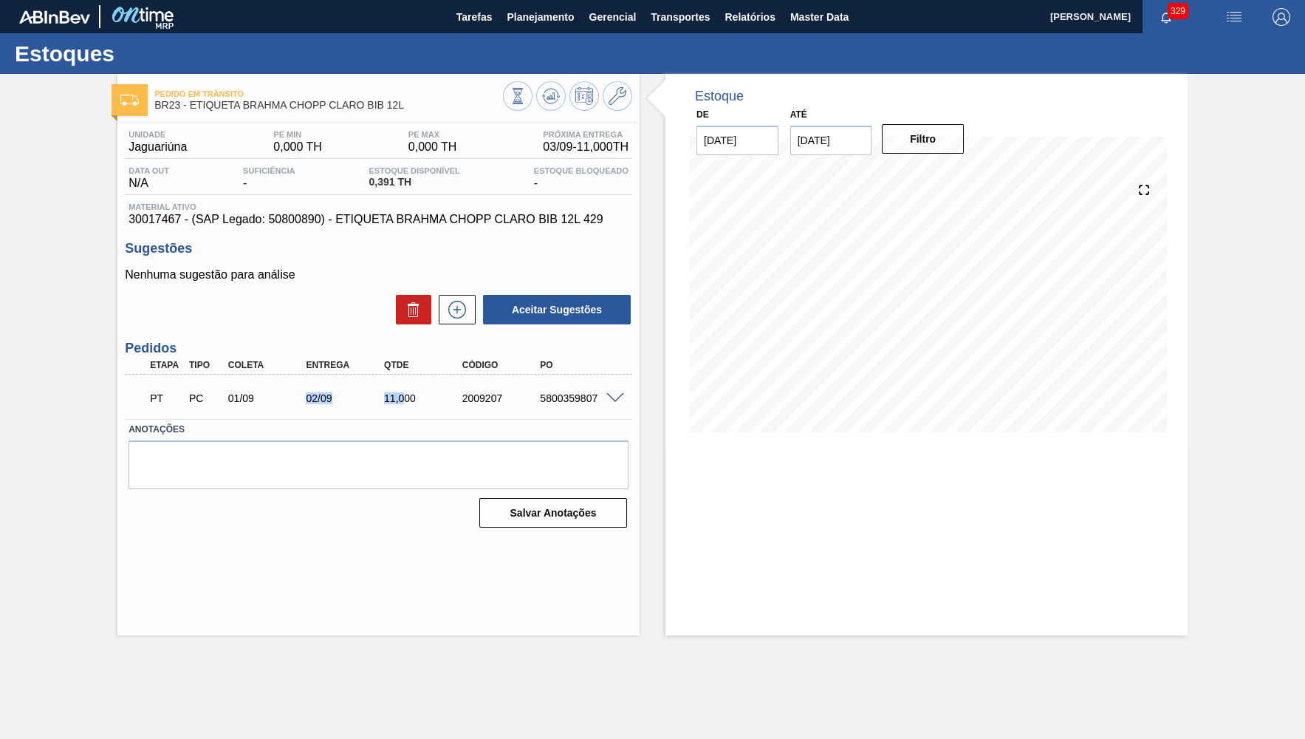
drag, startPoint x: 291, startPoint y: 393, endPoint x: 401, endPoint y: 389, distance: 110.2
click at [401, 389] on div "PT PC 01/09 02/09 11,000 2009207 5800359807" at bounding box center [374, 397] width 468 height 30
click at [70, 482] on div "Pedido em Trânsito BR23 - ETIQUETA BRAHMA CHOPP CLARO BIB 12L Unidade Jaguariún…" at bounding box center [652, 354] width 1305 height 561
click at [547, 12] on span "Planejamento" at bounding box center [540, 17] width 67 height 18
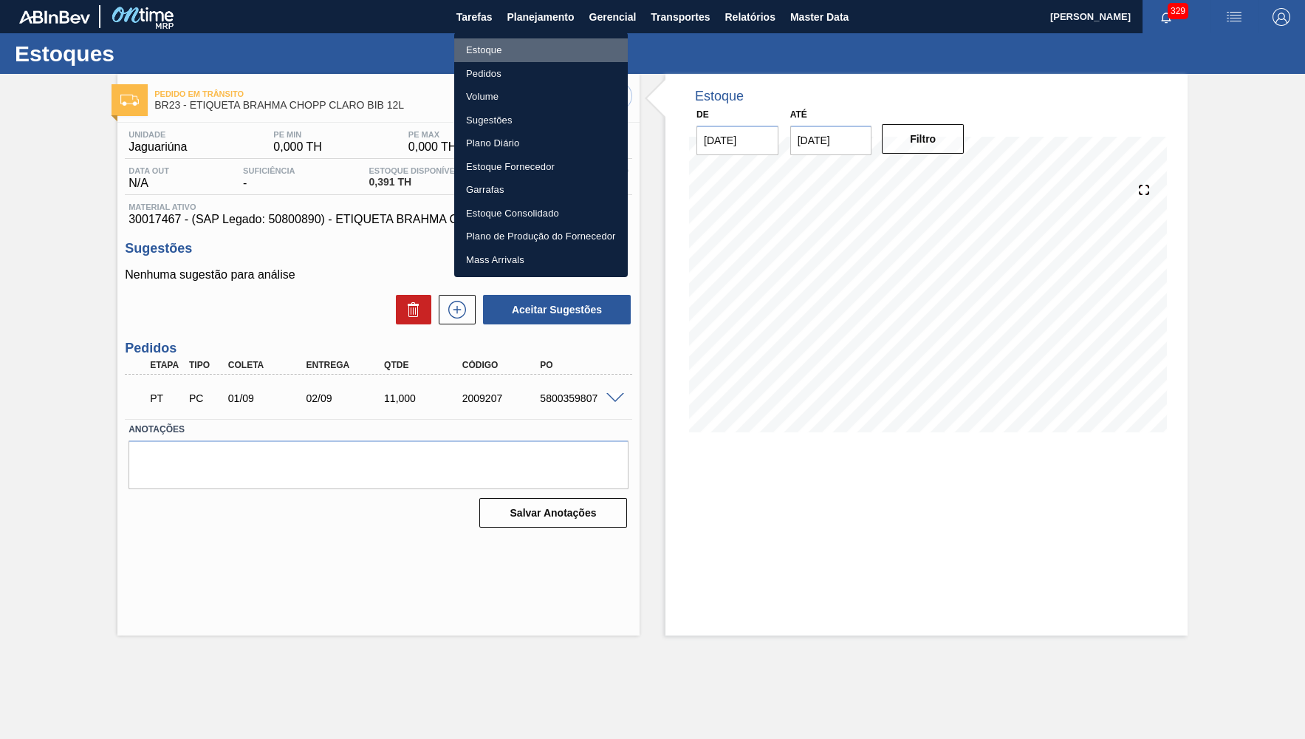
click at [548, 49] on li "Estoque" at bounding box center [541, 50] width 174 height 24
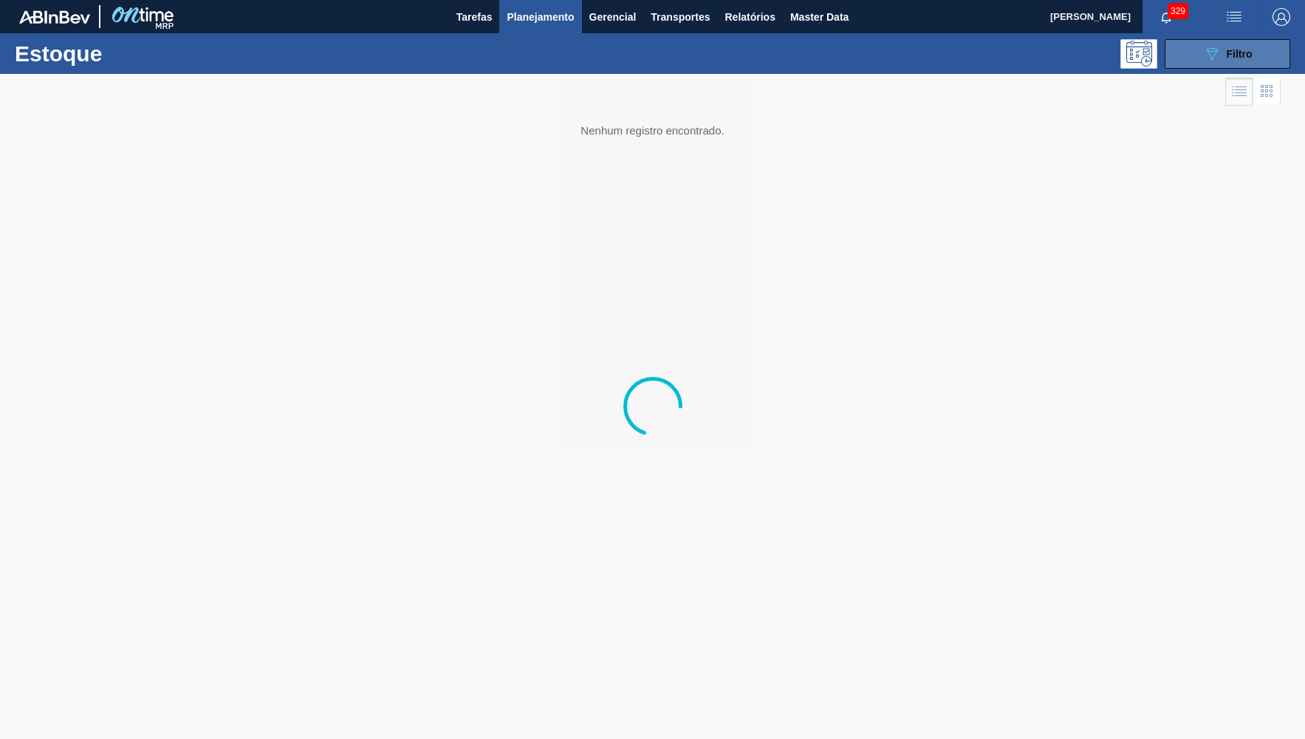
click at [1220, 61] on icon "089F7B8B-B2A5-4AFE-B5C0-19BA573D28AC" at bounding box center [1212, 54] width 18 height 18
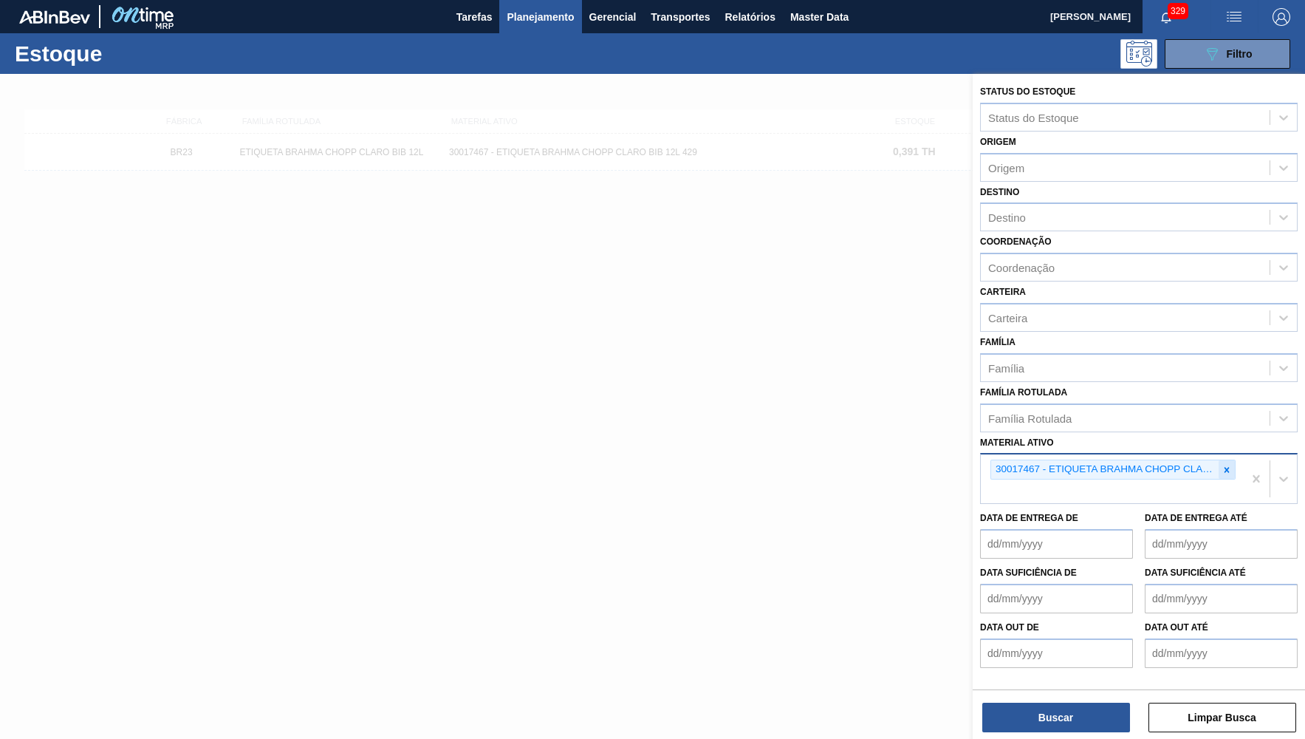
click at [1228, 467] on icon at bounding box center [1227, 469] width 5 height 5
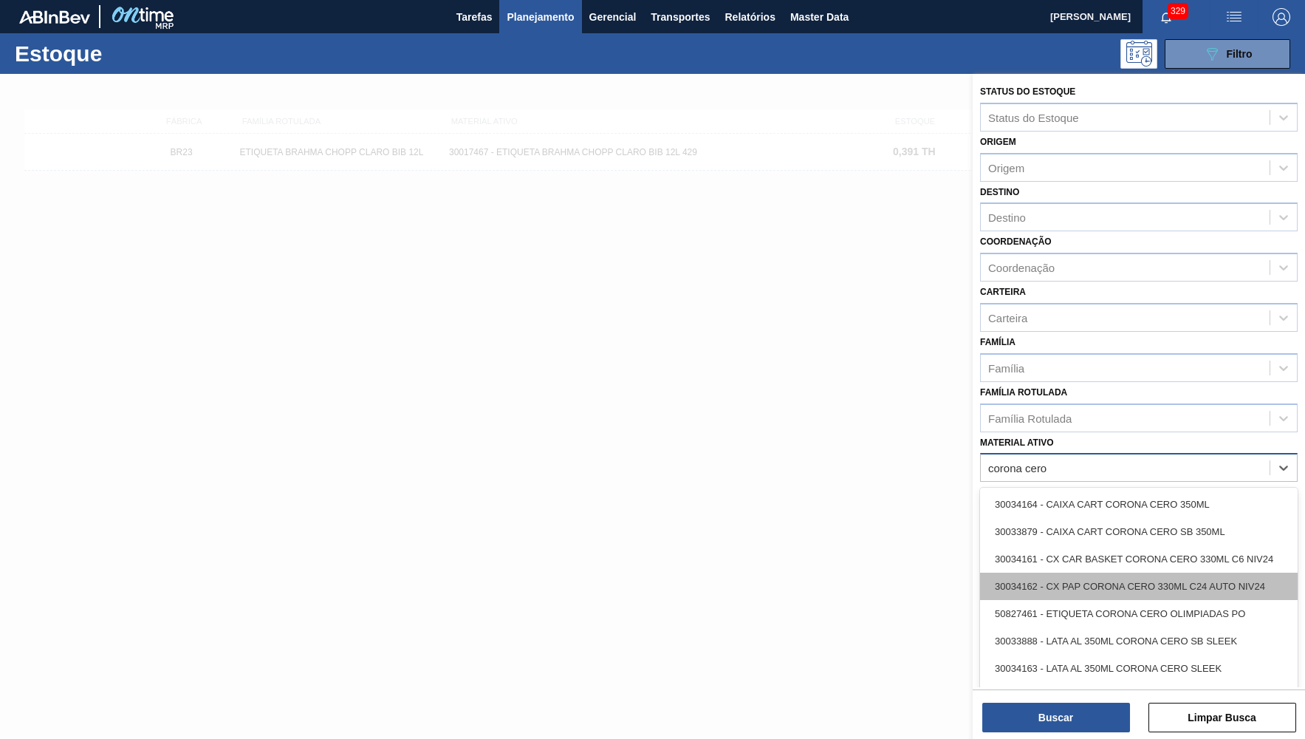
scroll to position [58, 0]
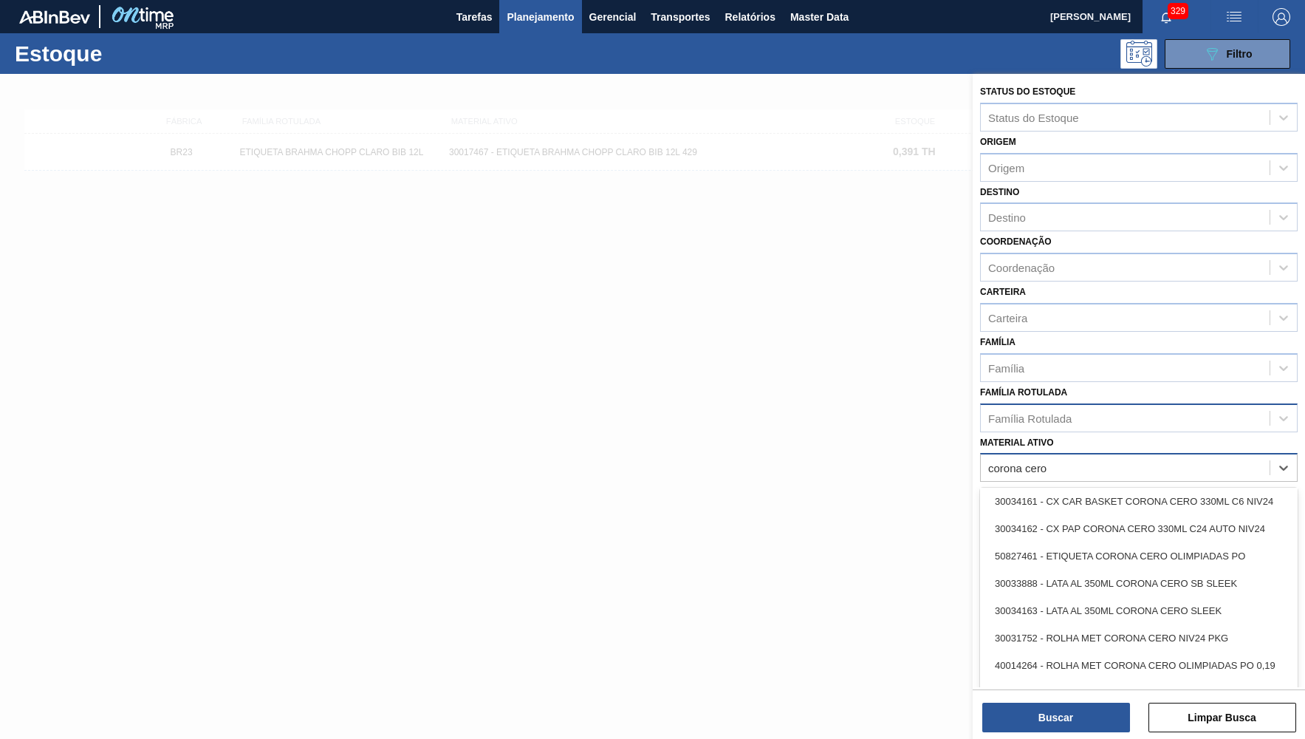
type ativo "corona cero"
click at [1025, 411] on div "Família Rotulada" at bounding box center [1029, 417] width 83 height 13
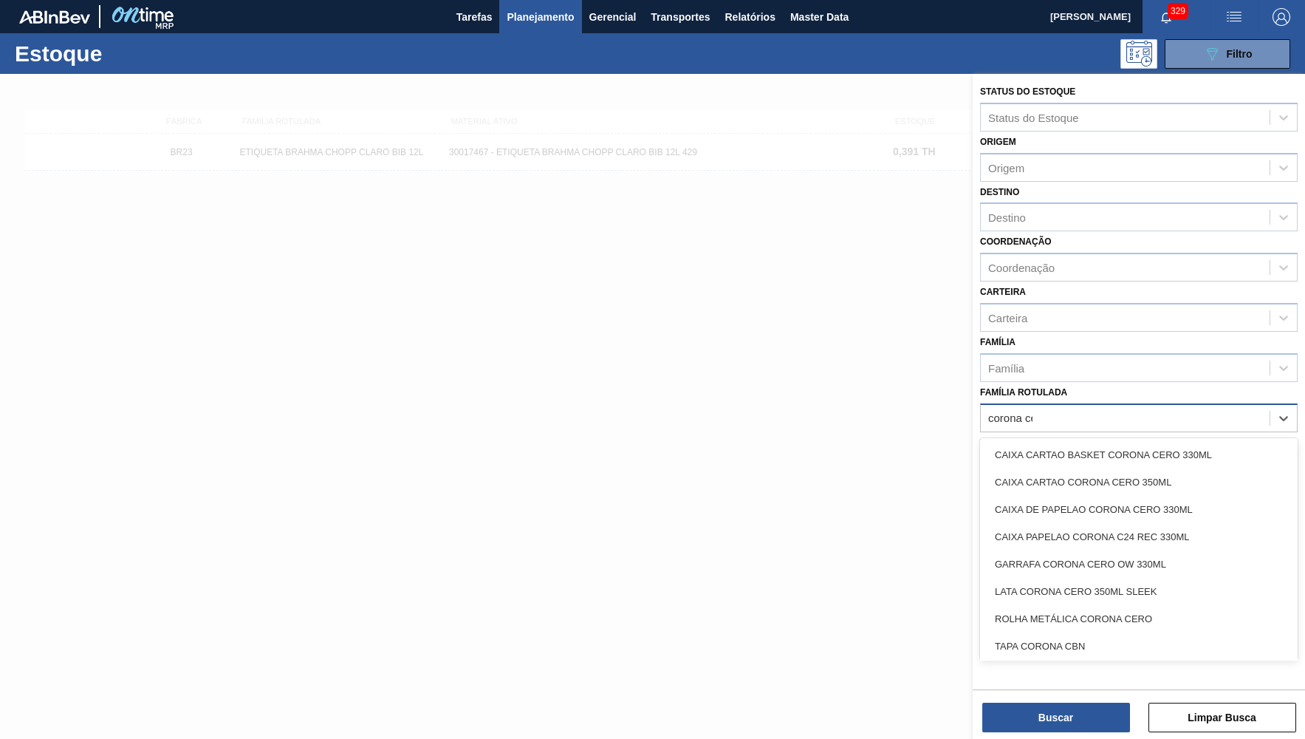
type Rotulada "corona cero"
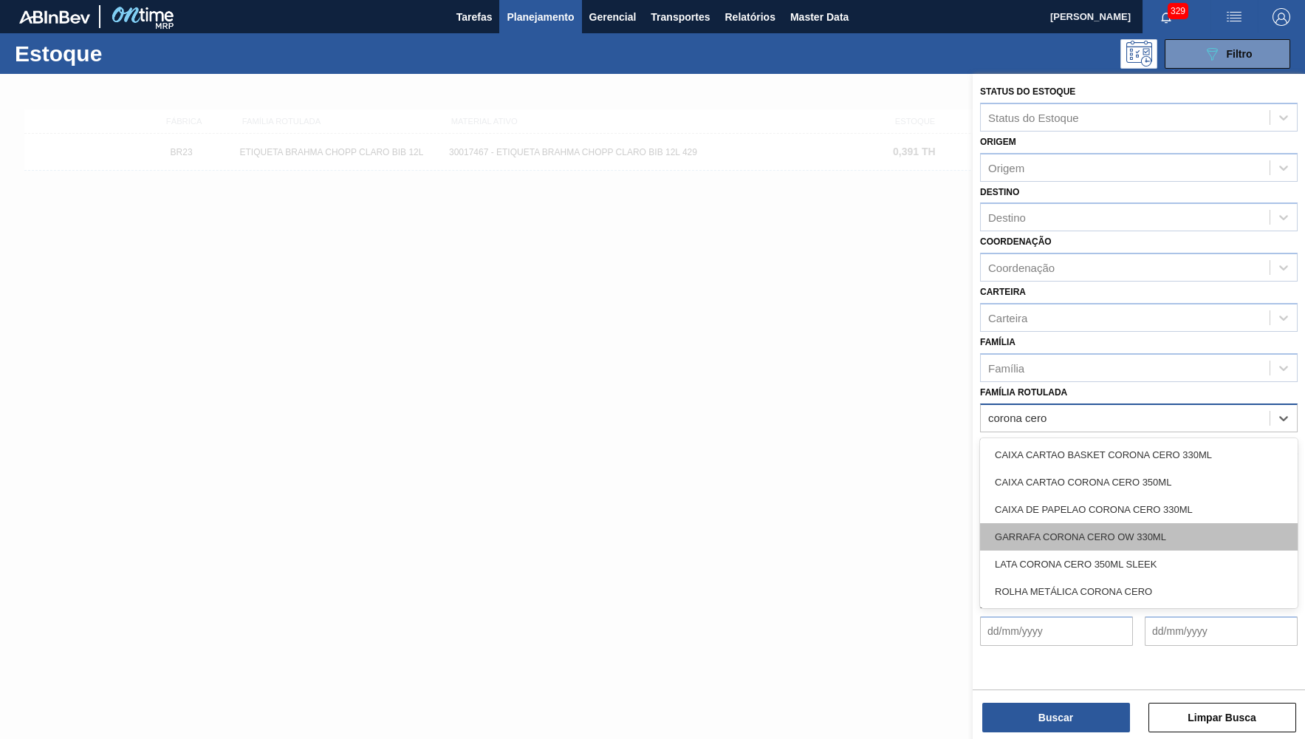
click at [1087, 523] on div "GARRAFA CORONA CERO OW 330ML" at bounding box center [1139, 536] width 318 height 27
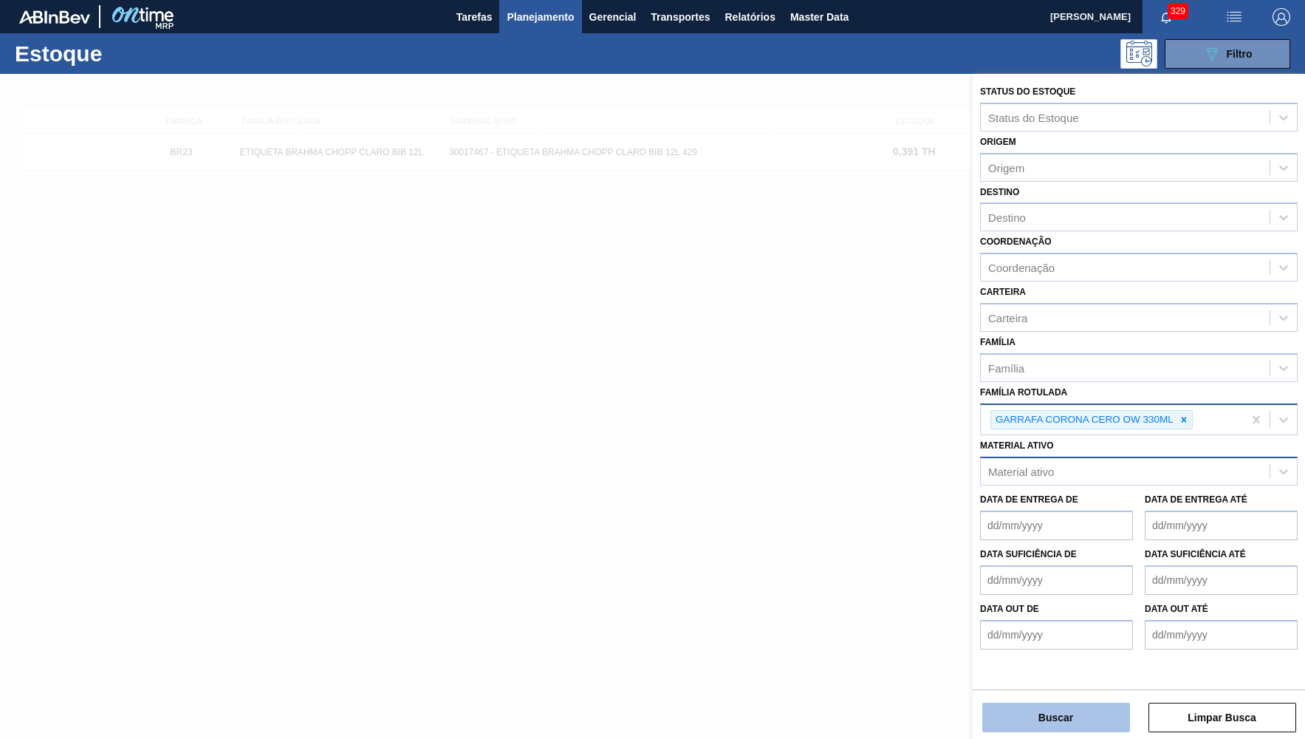
click at [1079, 710] on button "Buscar" at bounding box center [1057, 718] width 148 height 30
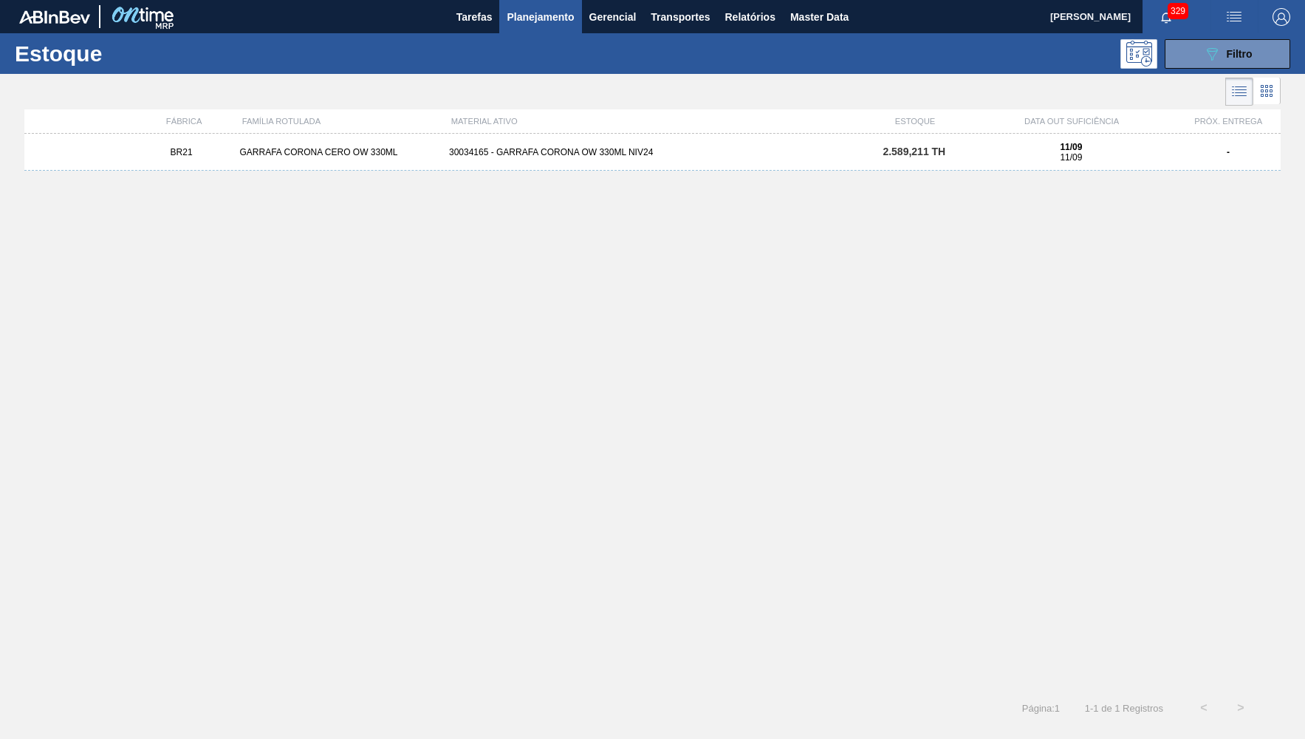
click at [579, 151] on div "30034165 - GARRAFA CORONA OW 330ML NIV24" at bounding box center [652, 152] width 419 height 10
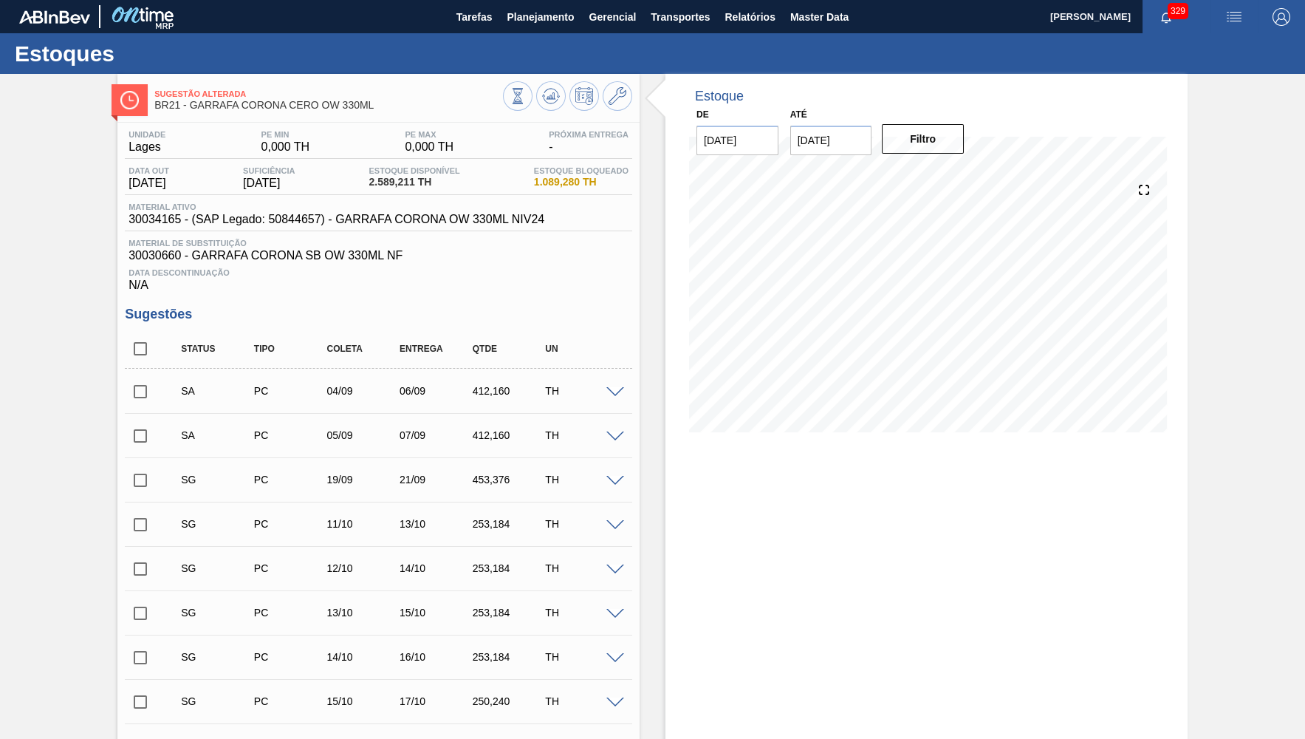
click at [205, 280] on div "Data Descontinuação N/A" at bounding box center [379, 277] width 508 height 30
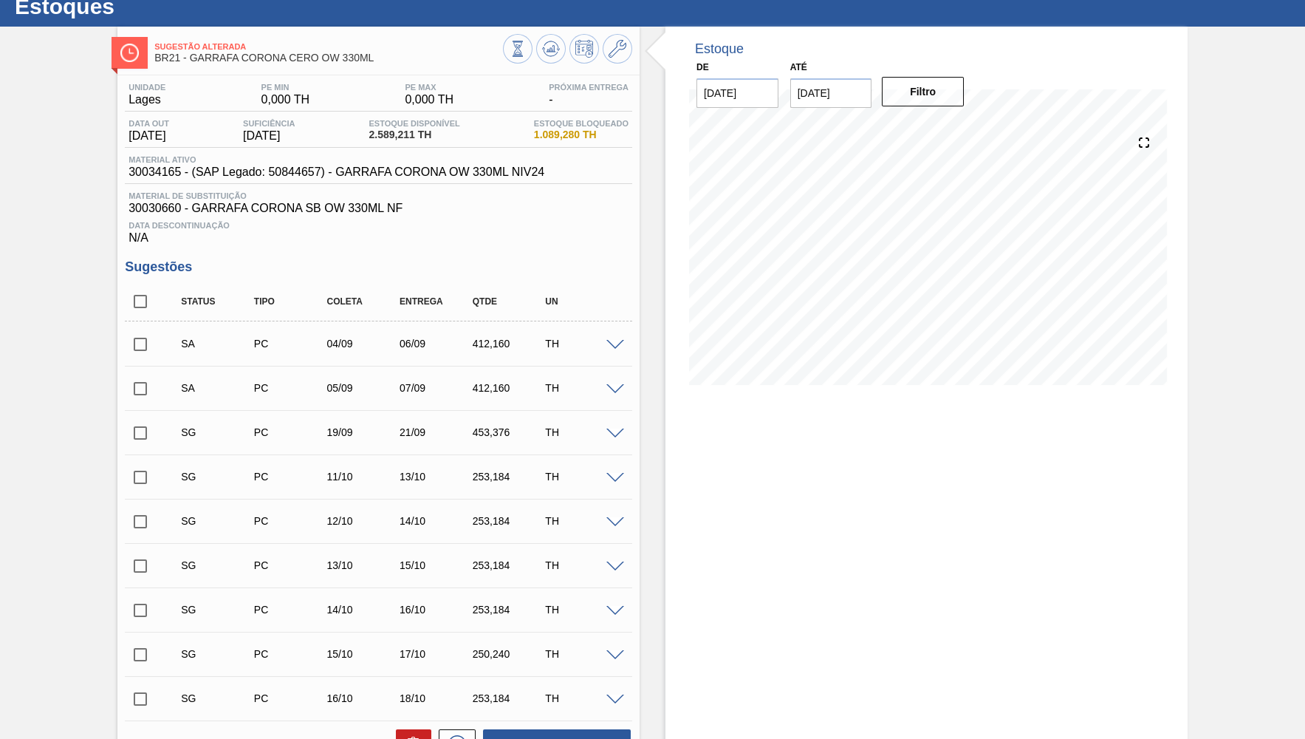
scroll to position [72, 0]
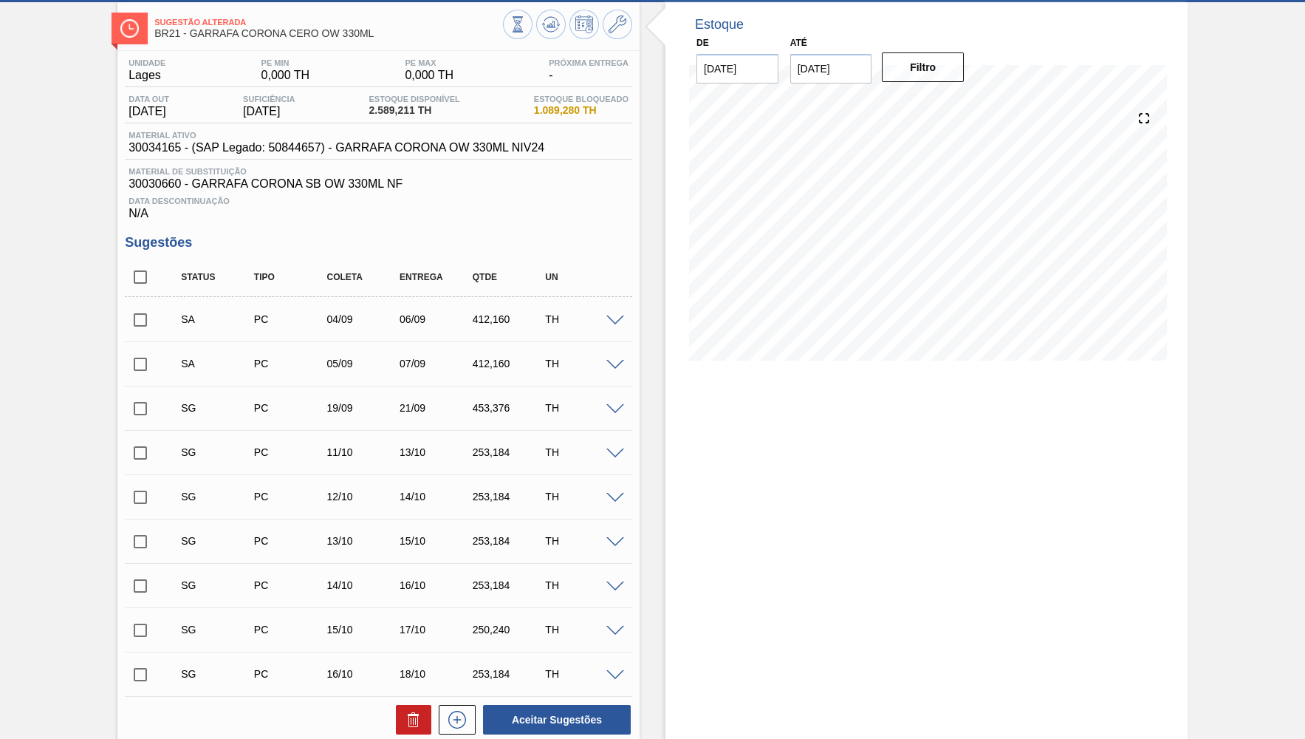
click at [624, 313] on div "SA PC 04/09 06/09 412,160 TH" at bounding box center [379, 319] width 508 height 37
click at [621, 314] on div "TH" at bounding box center [581, 319] width 81 height 12
click at [618, 316] on span at bounding box center [616, 320] width 18 height 11
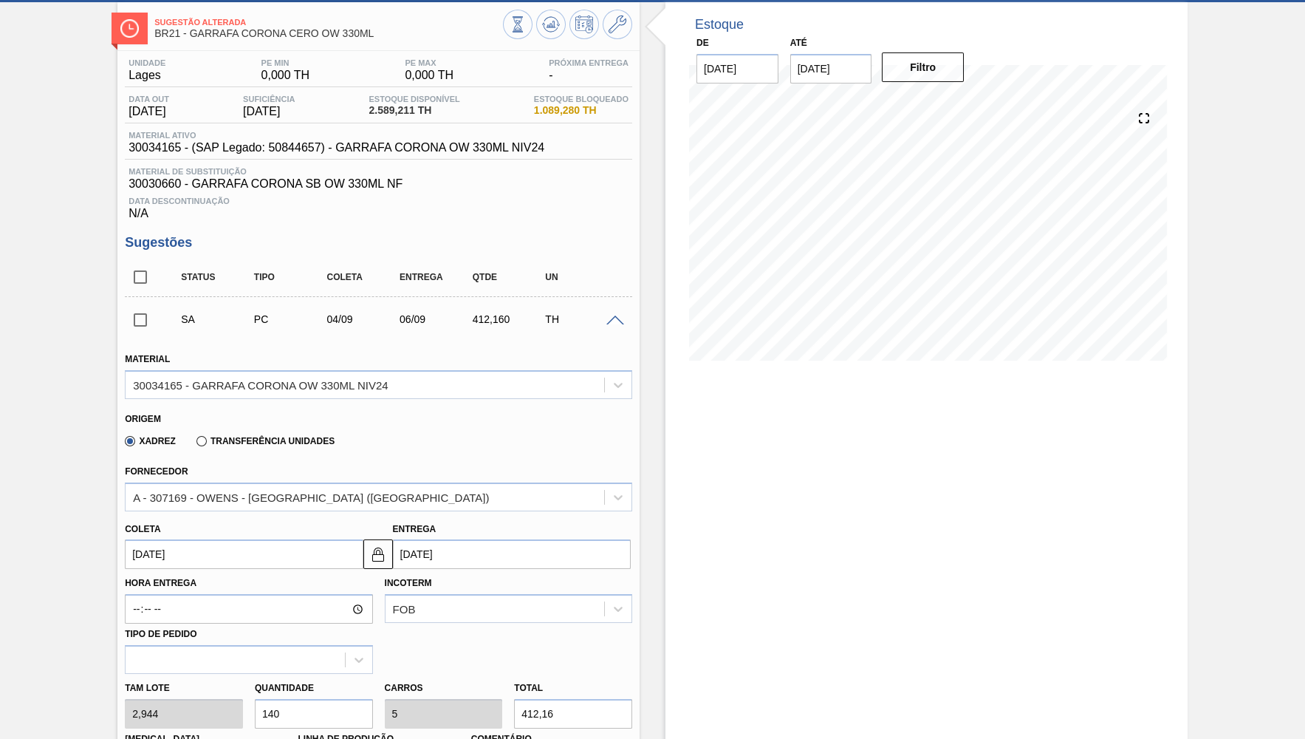
scroll to position [288, 0]
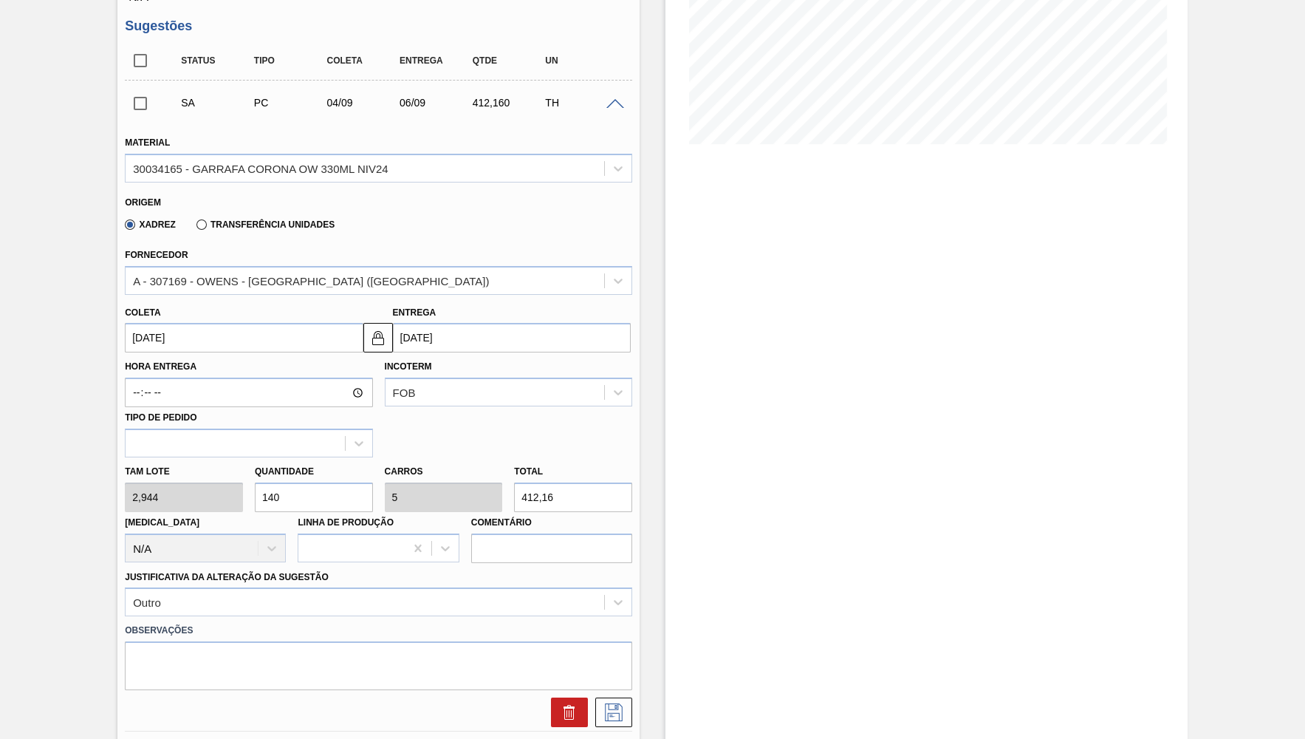
drag, startPoint x: 291, startPoint y: 487, endPoint x: 241, endPoint y: 479, distance: 50.8
click at [255, 482] on input "140" at bounding box center [314, 497] width 118 height 30
click at [287, 482] on input "140" at bounding box center [314, 497] width 118 height 30
click at [288, 482] on input "140" at bounding box center [314, 497] width 118 height 30
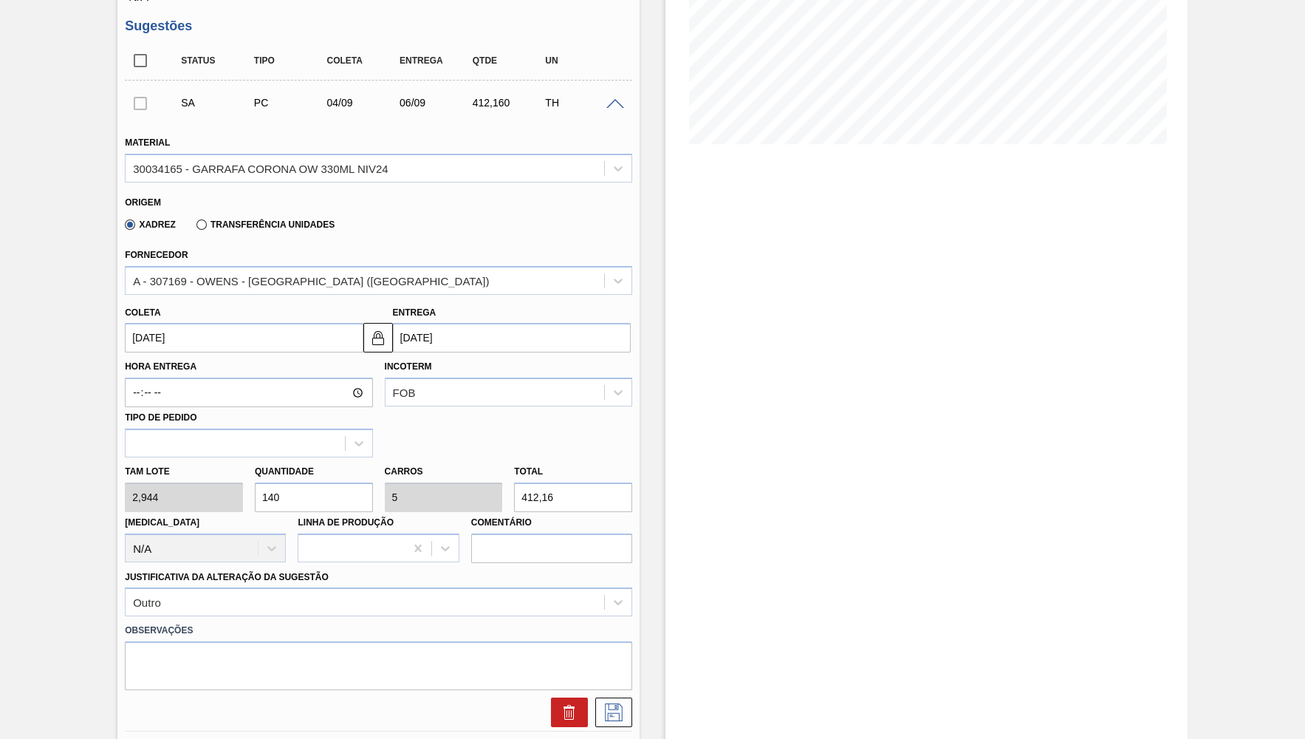
type input "2"
type input "0,071"
type input "5,888"
type input "28"
type input "1"
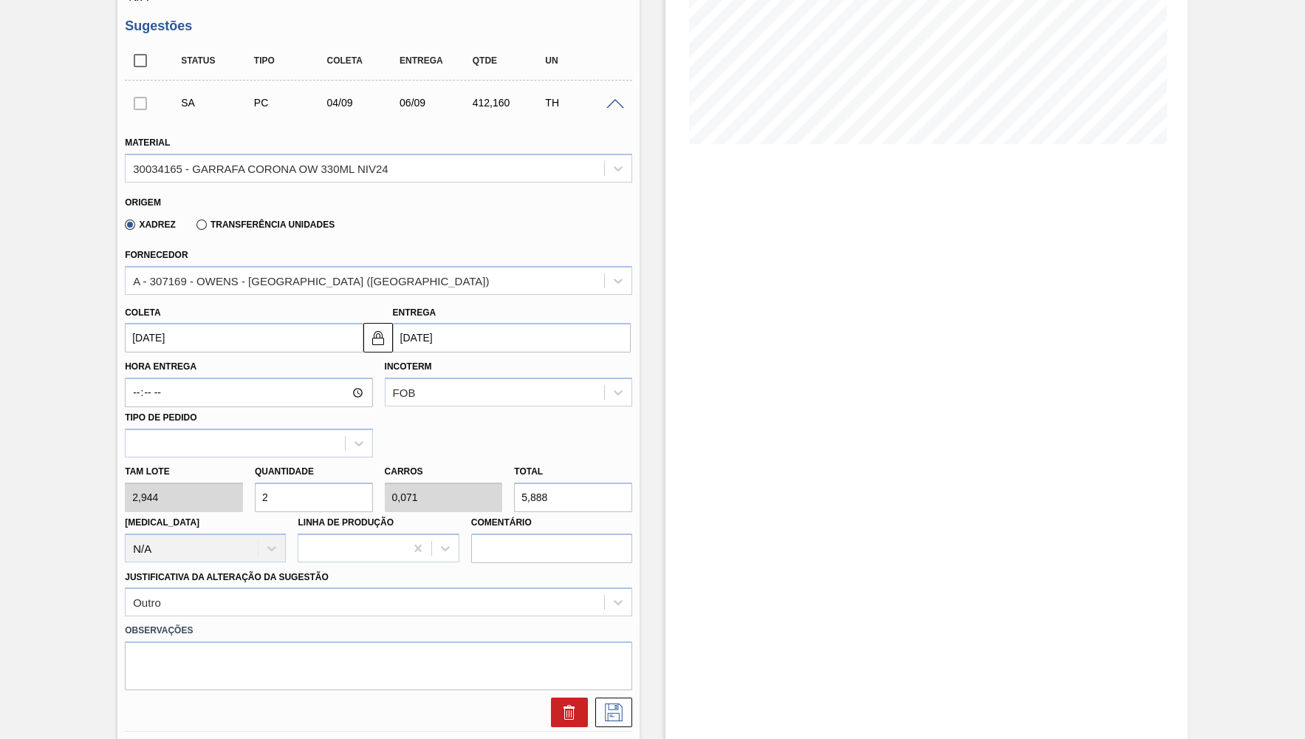
type input "82,432"
drag, startPoint x: 314, startPoint y: 498, endPoint x: 214, endPoint y: 496, distance: 99.7
click at [255, 496] on input "28" at bounding box center [314, 497] width 118 height 30
type input "28"
click at [354, 448] on div at bounding box center [359, 443] width 27 height 27
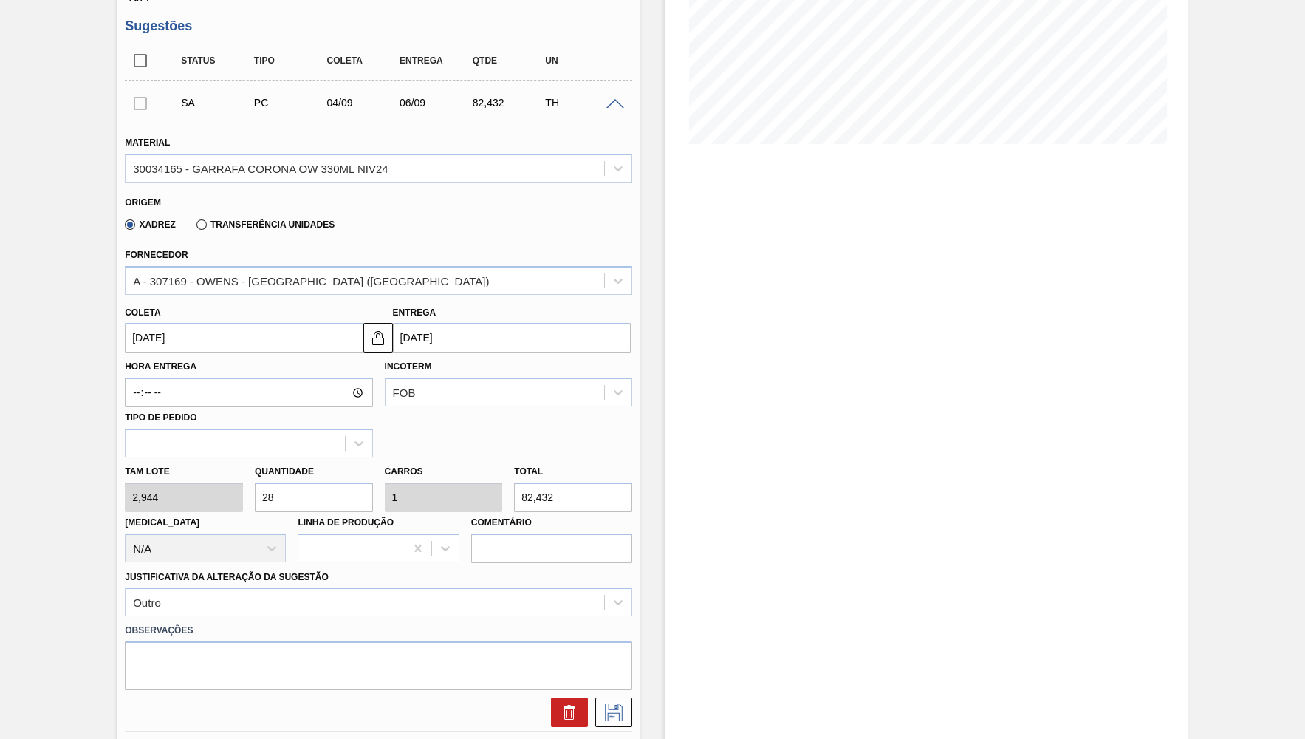
drag, startPoint x: 519, startPoint y: 486, endPoint x: 395, endPoint y: 482, distance: 123.4
click at [514, 482] on input "82,432" at bounding box center [573, 497] width 118 height 30
click at [759, 508] on div "Estoque De [DATE] Até [DATE] Filtro" at bounding box center [927, 577] width 522 height 1583
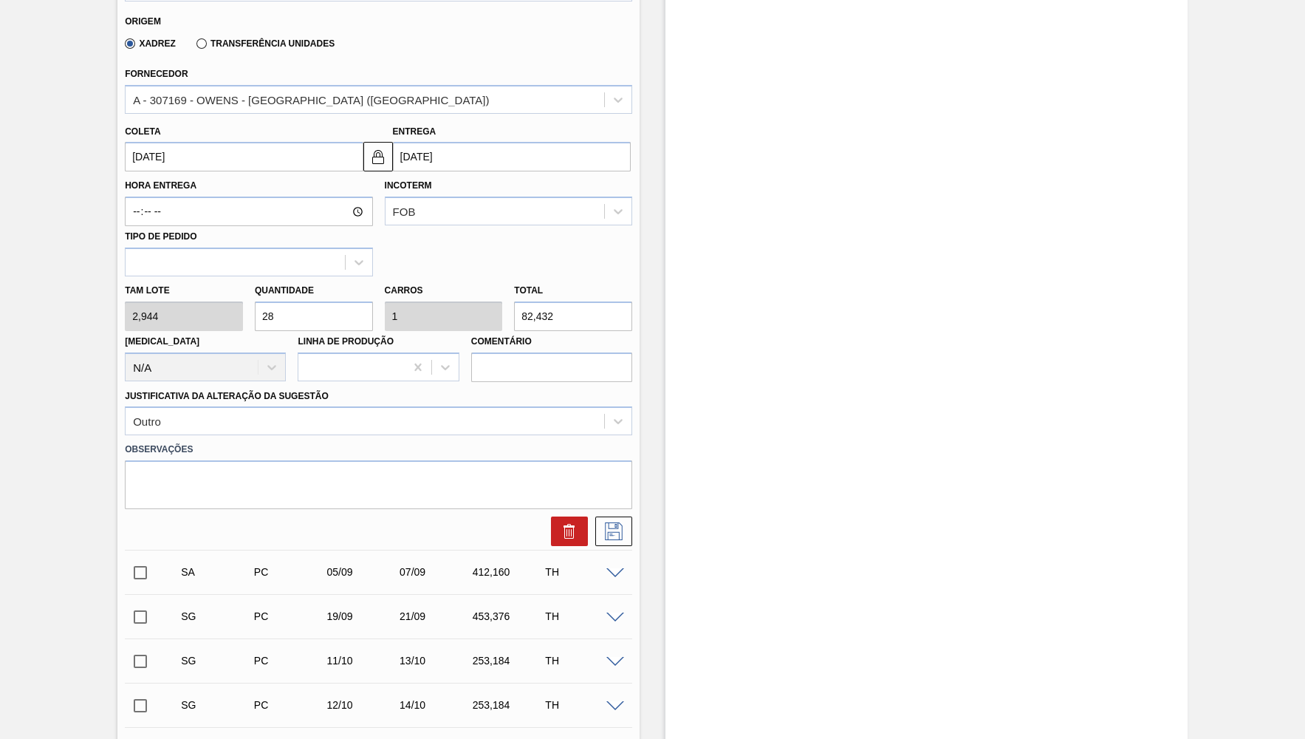
scroll to position [432, 0]
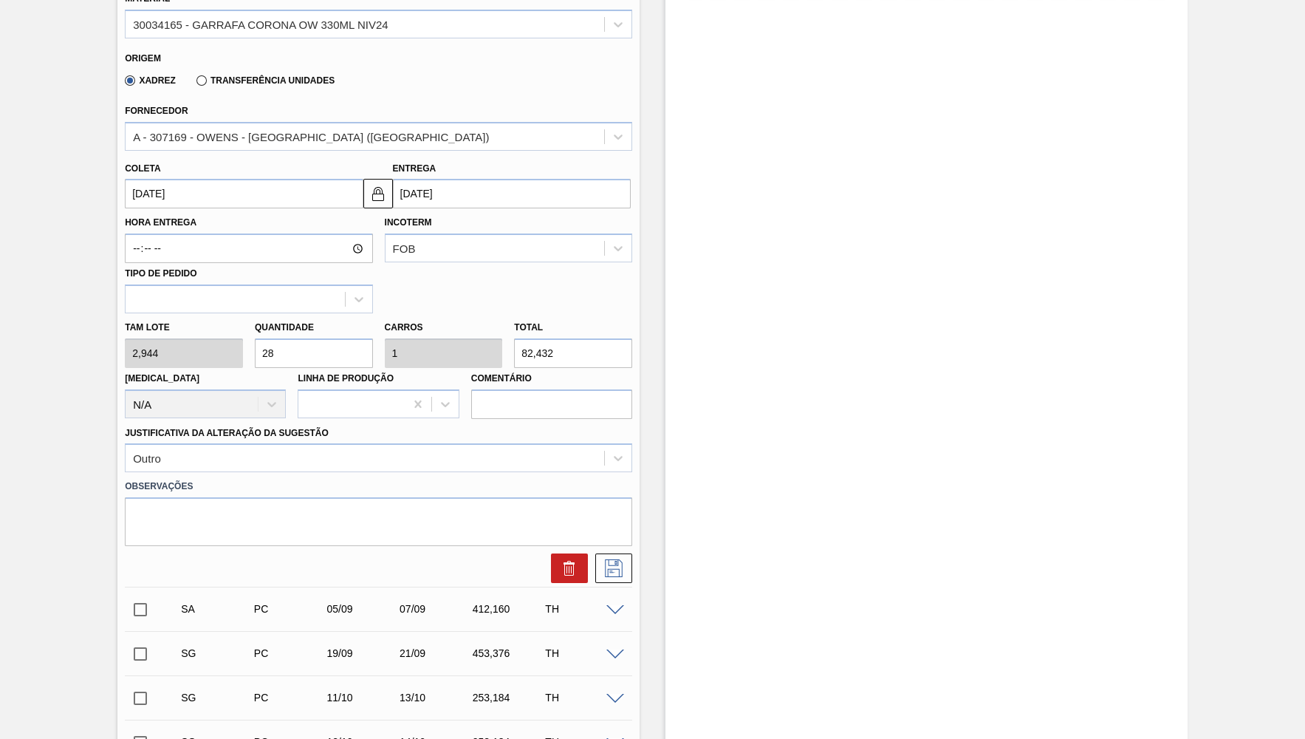
click at [281, 151] on div "Coleta [DATE] Entrega [DATE]" at bounding box center [378, 180] width 519 height 58
click at [281, 147] on div "A - 307169 - OWENS - [GEOGRAPHIC_DATA] ([GEOGRAPHIC_DATA])" at bounding box center [379, 136] width 508 height 29
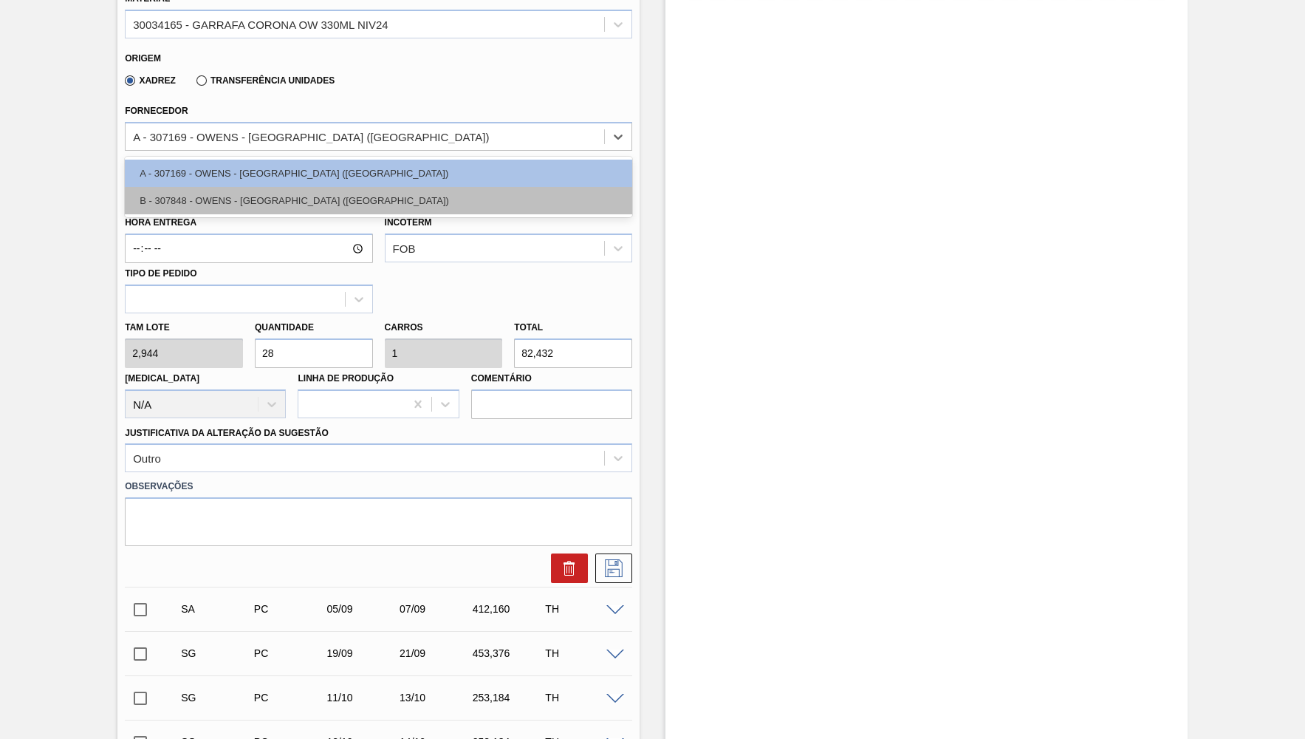
click at [303, 211] on div "B - 307848 - OWENS - [GEOGRAPHIC_DATA] ([GEOGRAPHIC_DATA])" at bounding box center [379, 200] width 508 height 27
type input "2,940"
type input "28,038"
type input "1,001"
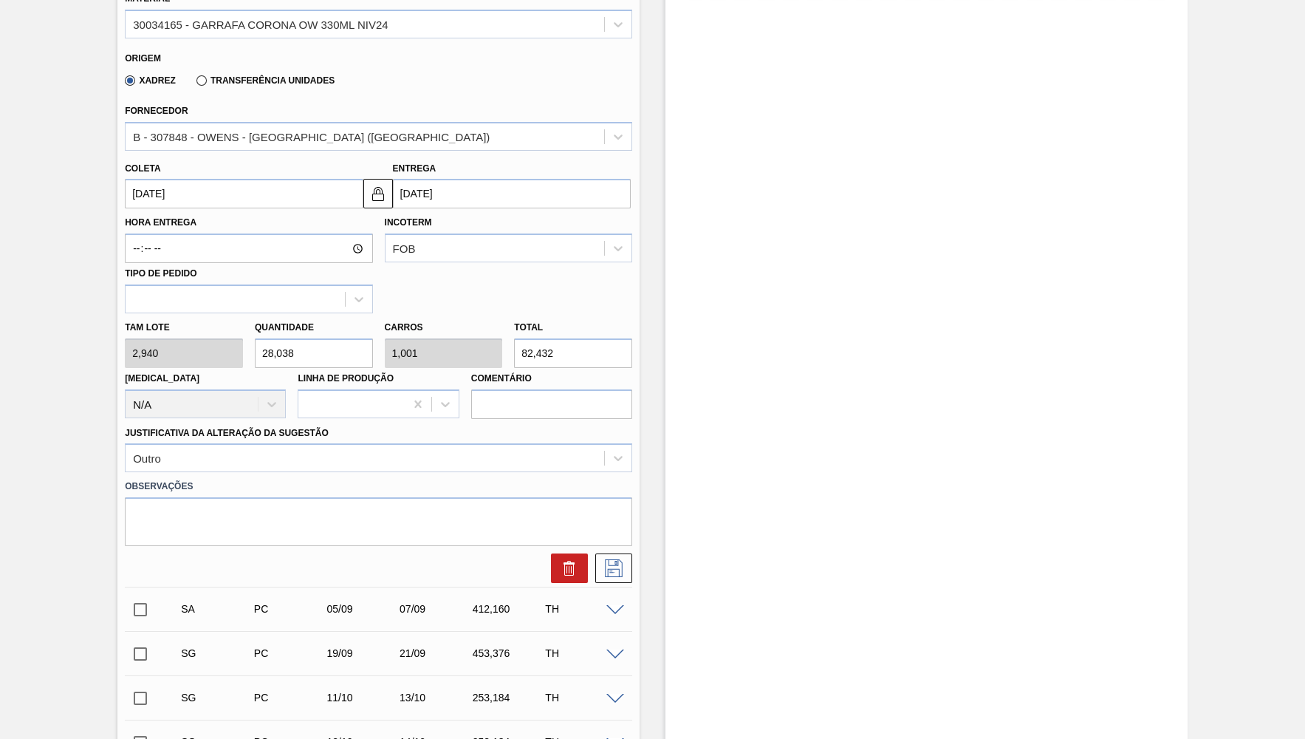
click at [614, 546] on div at bounding box center [378, 564] width 519 height 37
click at [614, 559] on icon at bounding box center [614, 568] width 24 height 18
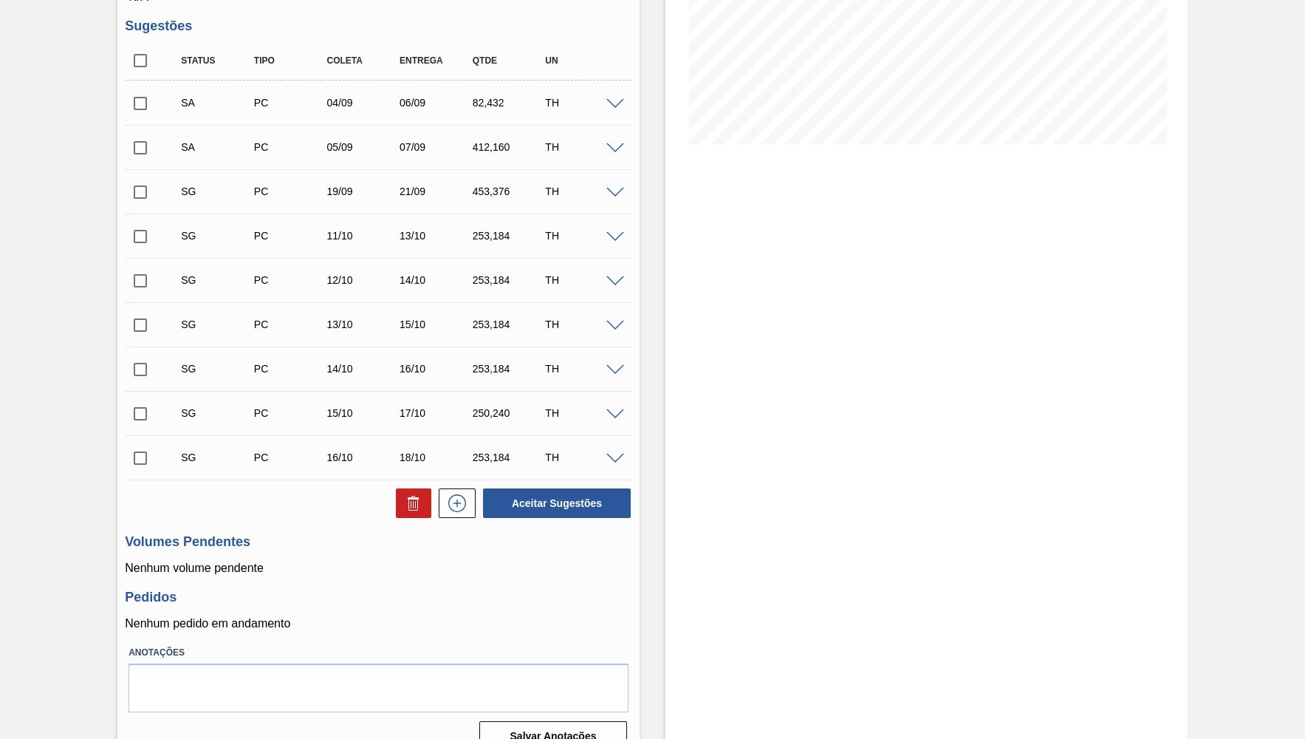
click at [623, 103] on span at bounding box center [616, 104] width 18 height 11
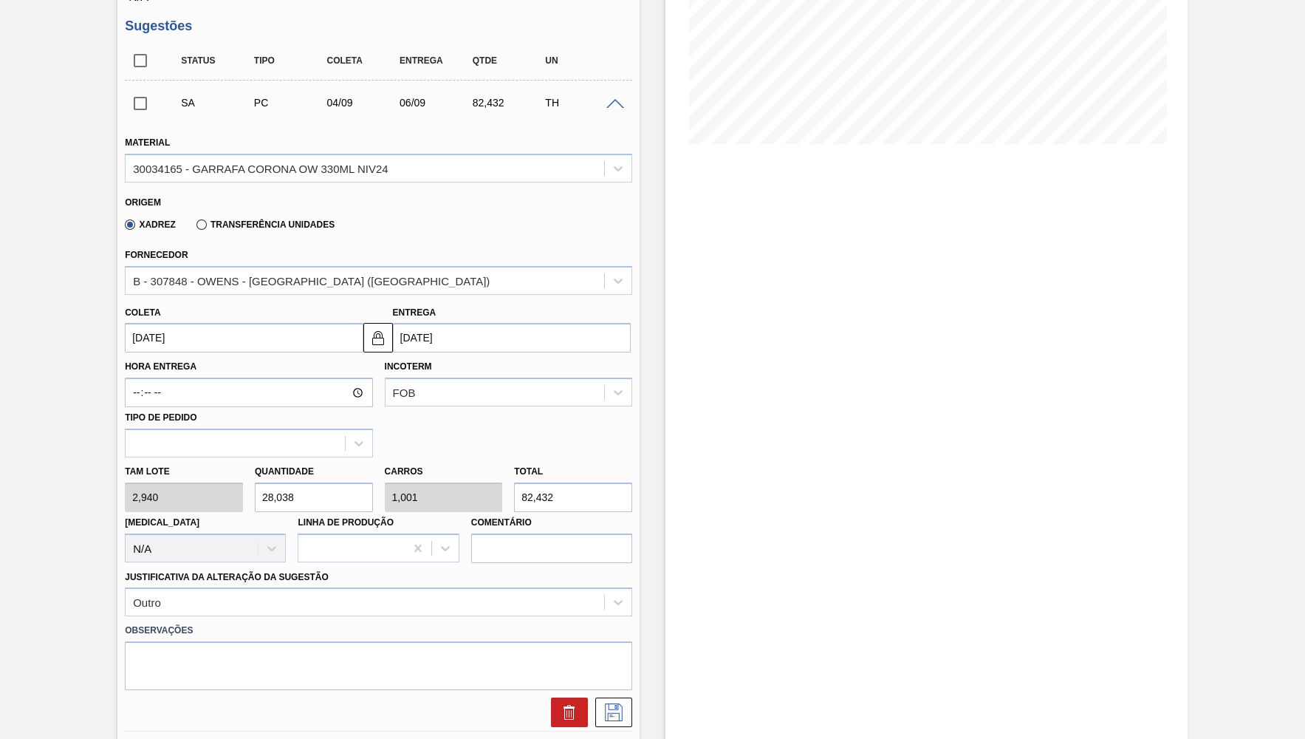
scroll to position [361, 0]
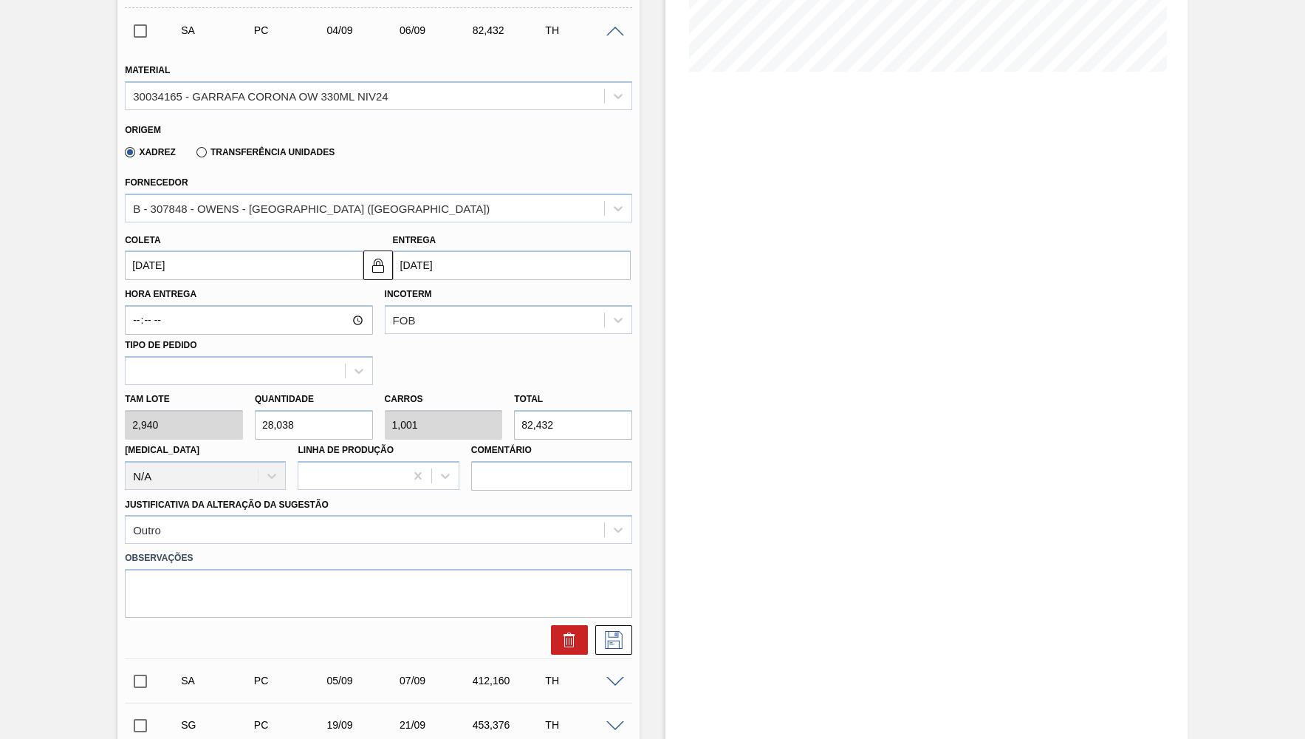
drag, startPoint x: 558, startPoint y: 419, endPoint x: 180, endPoint y: 400, distance: 379.4
click at [514, 410] on input "82,432" at bounding box center [573, 425] width 118 height 30
paste input "412,16"
type input "140,19"
type input "5,007"
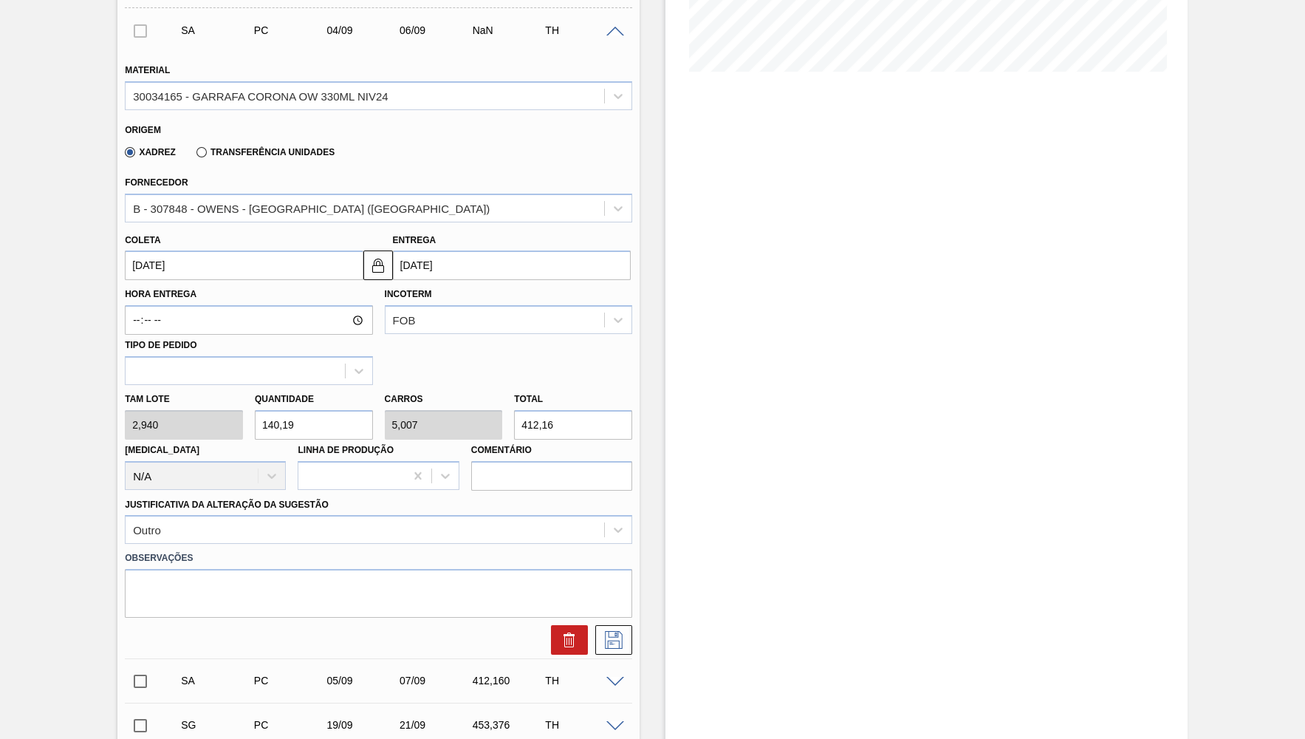
type input "412,16"
click at [181, 246] on div "Coleta [DATE]" at bounding box center [244, 255] width 238 height 51
click at [185, 258] on input "[DATE]" at bounding box center [244, 265] width 238 height 30
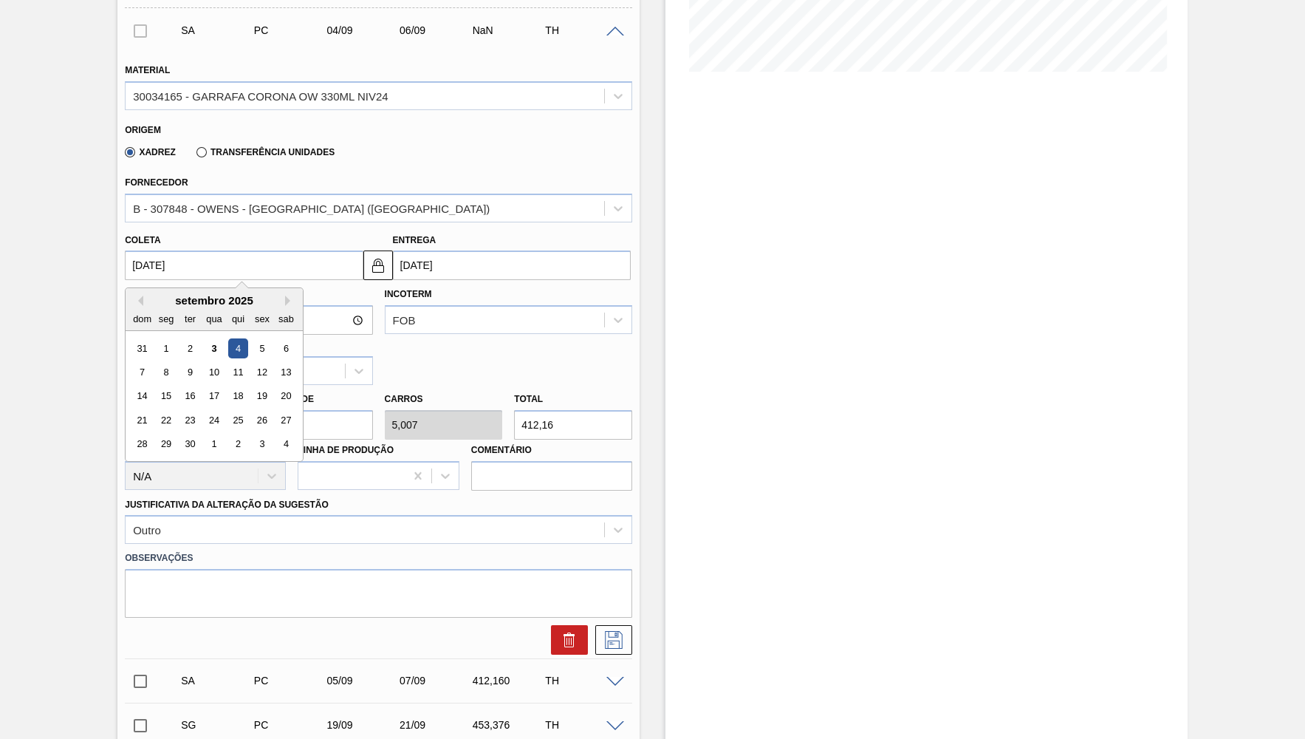
click at [243, 349] on div "31 1 2 3 4 5 6" at bounding box center [215, 348] width 168 height 24
click at [264, 337] on div "31 1 2 3 4 5 6" at bounding box center [215, 348] width 168 height 24
click at [253, 344] on div "5" at bounding box center [263, 348] width 20 height 20
type input "[DATE]"
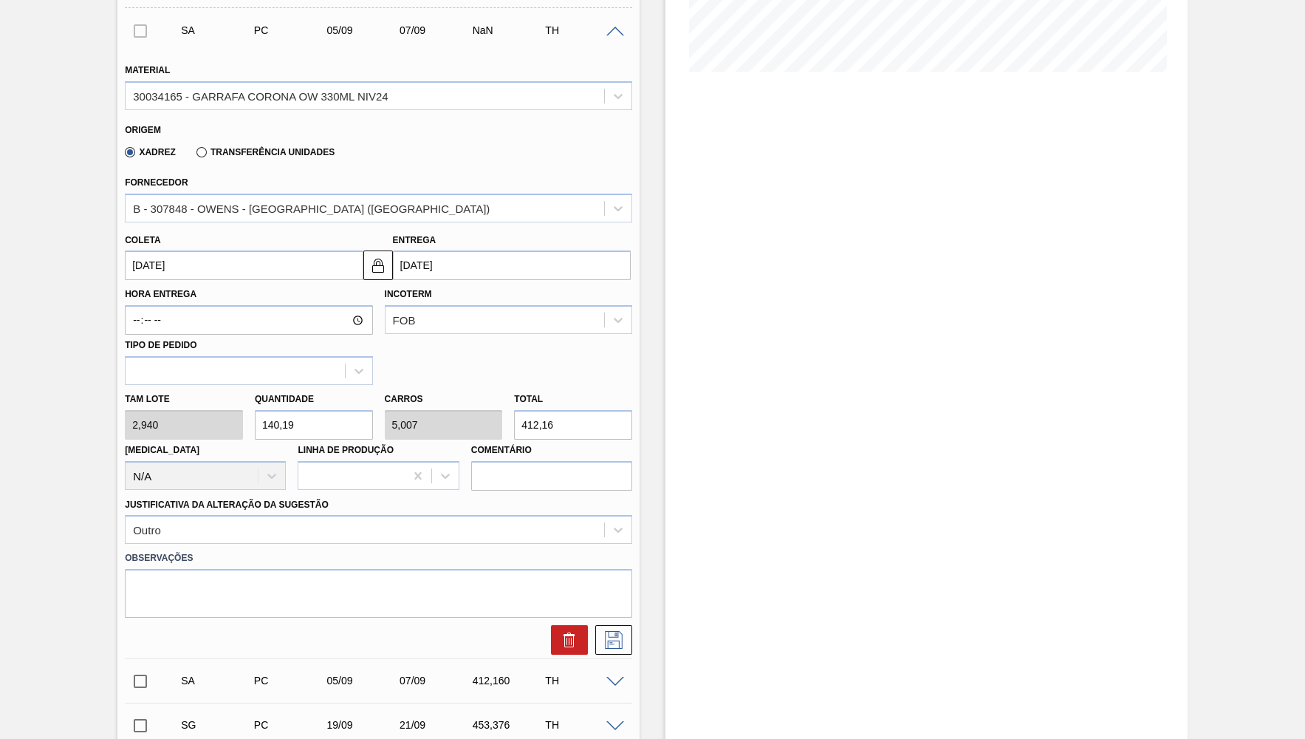
click at [198, 499] on label "Justificativa da Alteração da Sugestão" at bounding box center [227, 504] width 204 height 10
click at [134, 524] on Sugestão "Justificativa da Alteração da Sugestão" at bounding box center [133, 530] width 1 height 13
click at [636, 625] on div at bounding box center [378, 640] width 519 height 30
click at [618, 631] on icon at bounding box center [614, 640] width 24 height 18
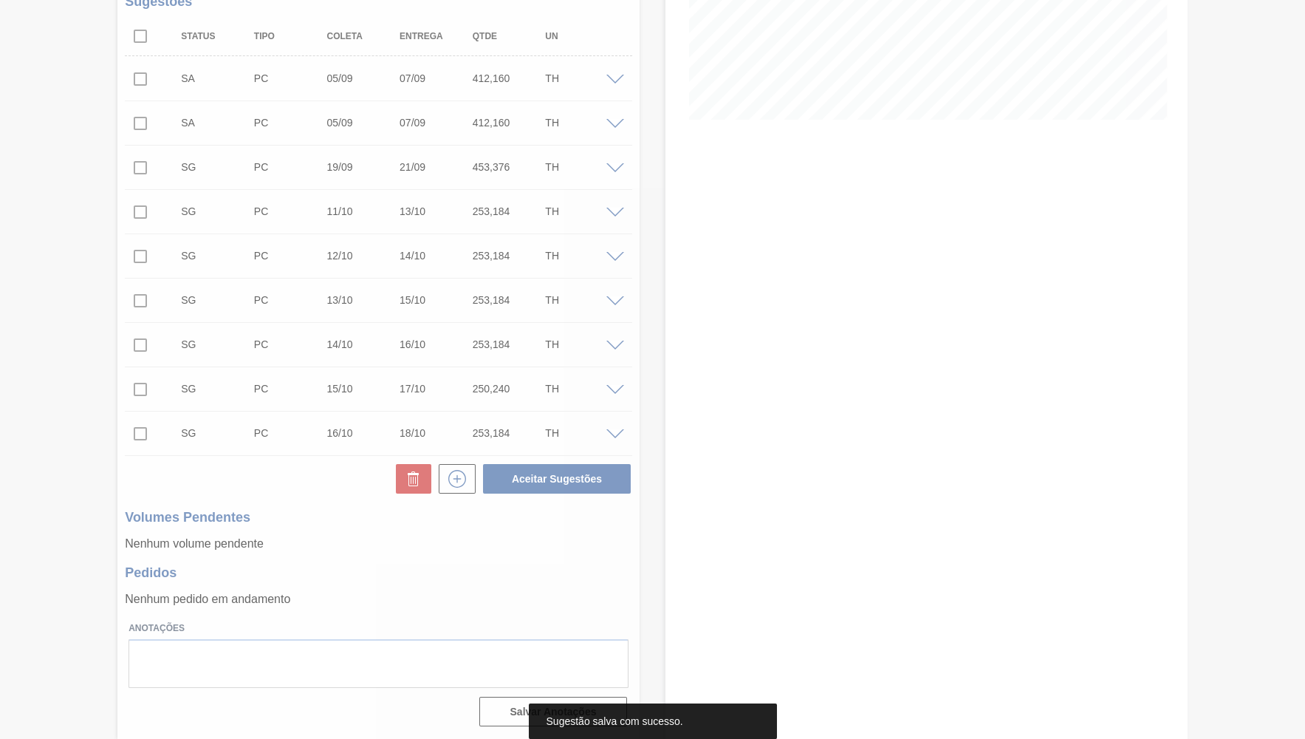
scroll to position [310, 0]
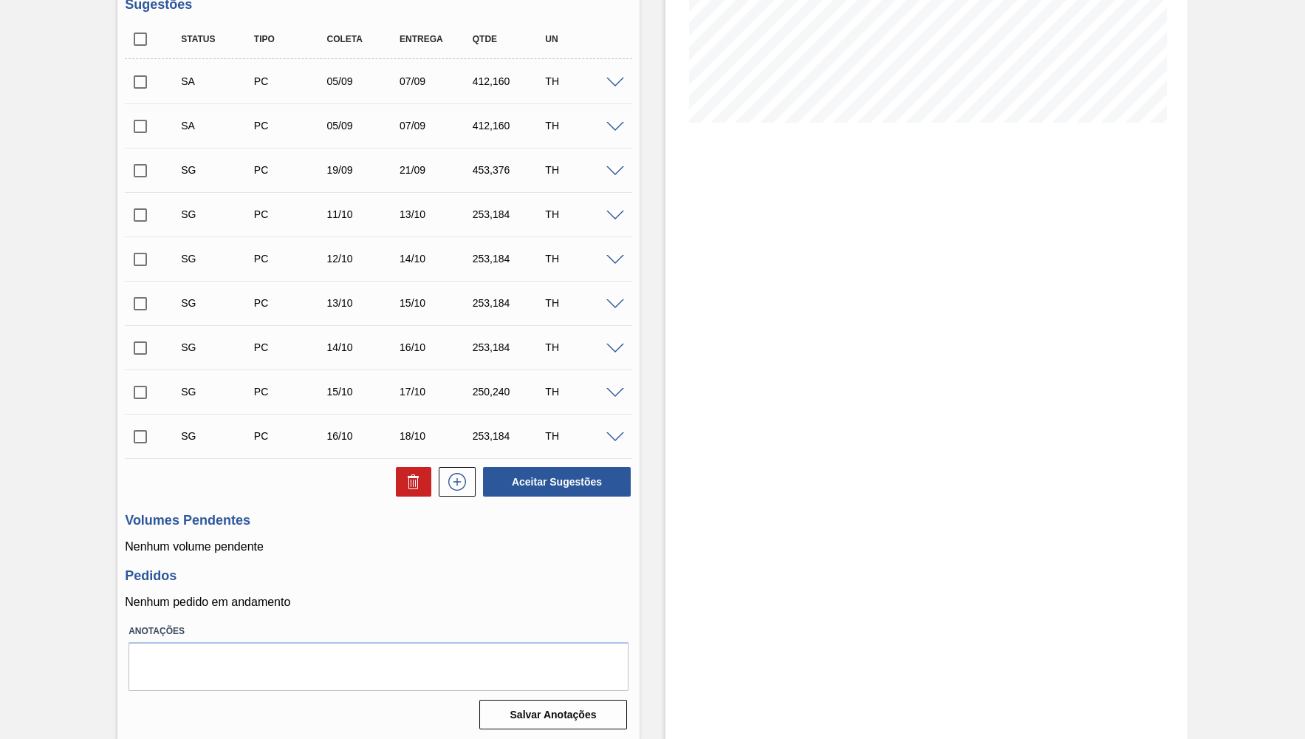
click at [617, 171] on span at bounding box center [616, 171] width 18 height 11
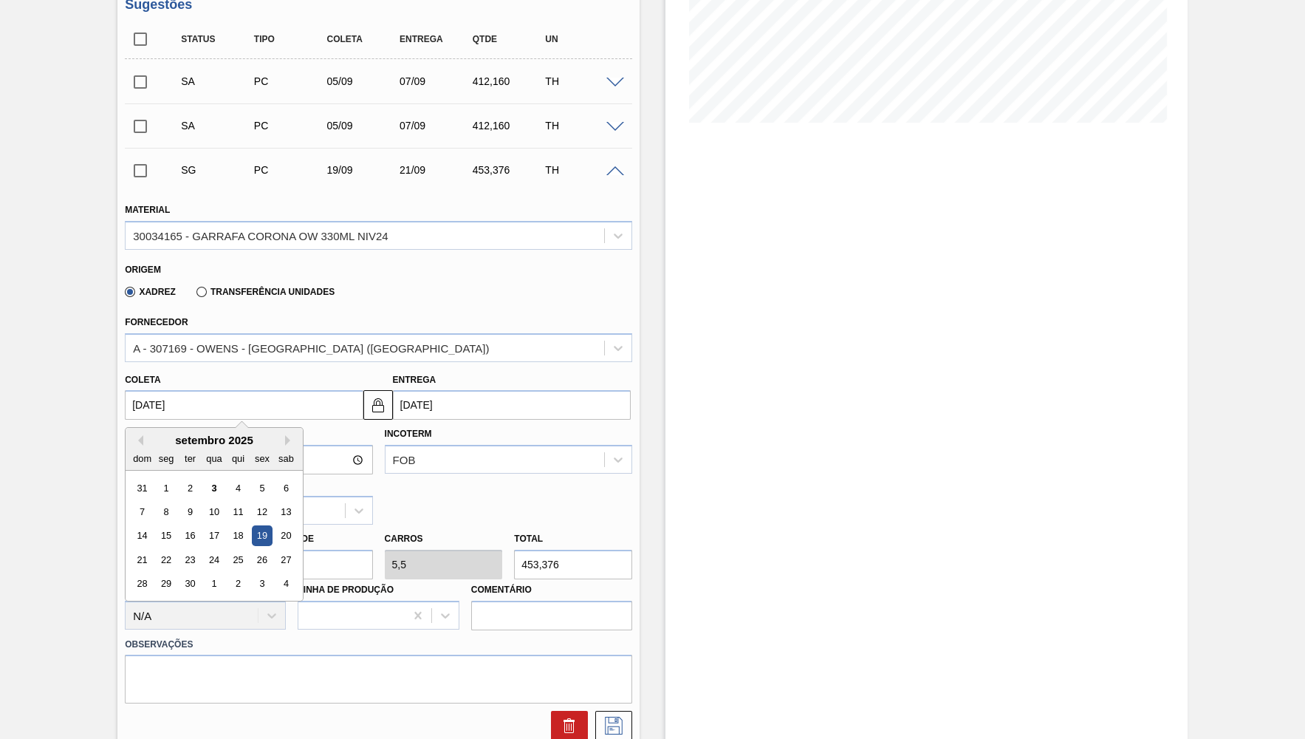
click at [272, 399] on input "[DATE]" at bounding box center [244, 405] width 238 height 30
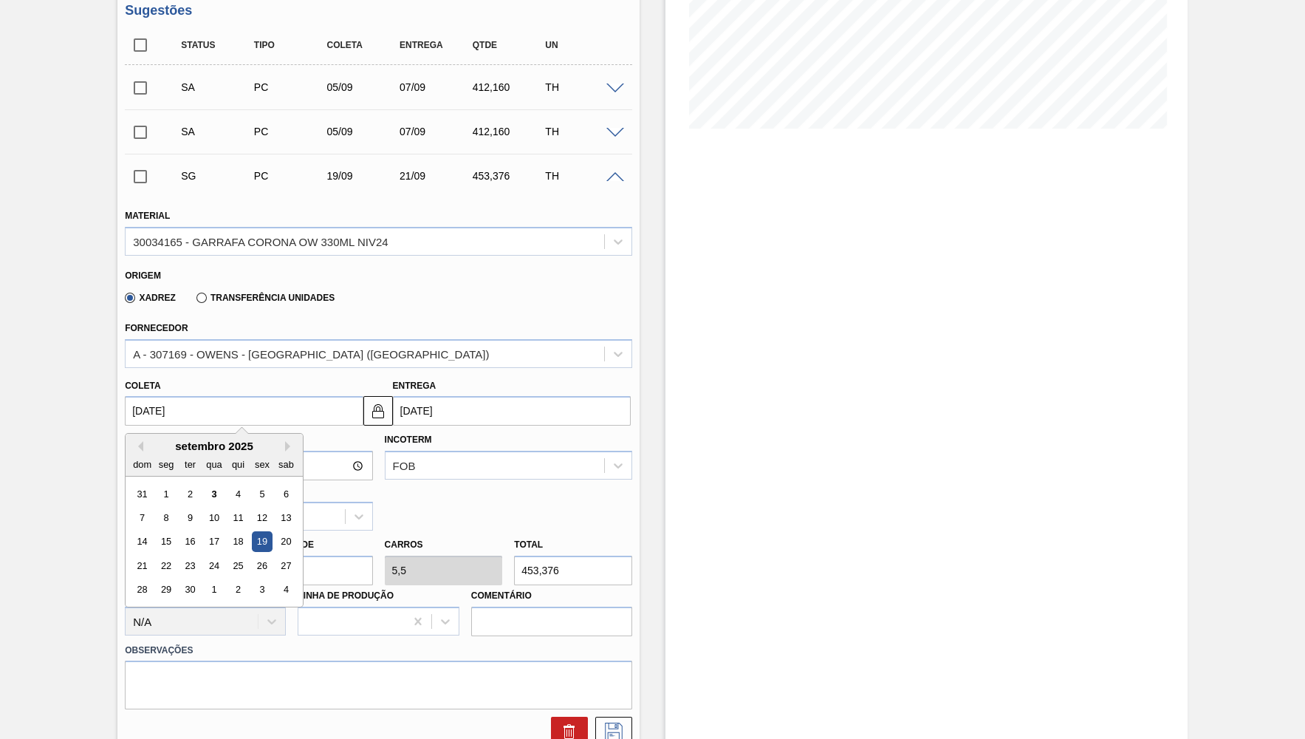
scroll to position [238, 0]
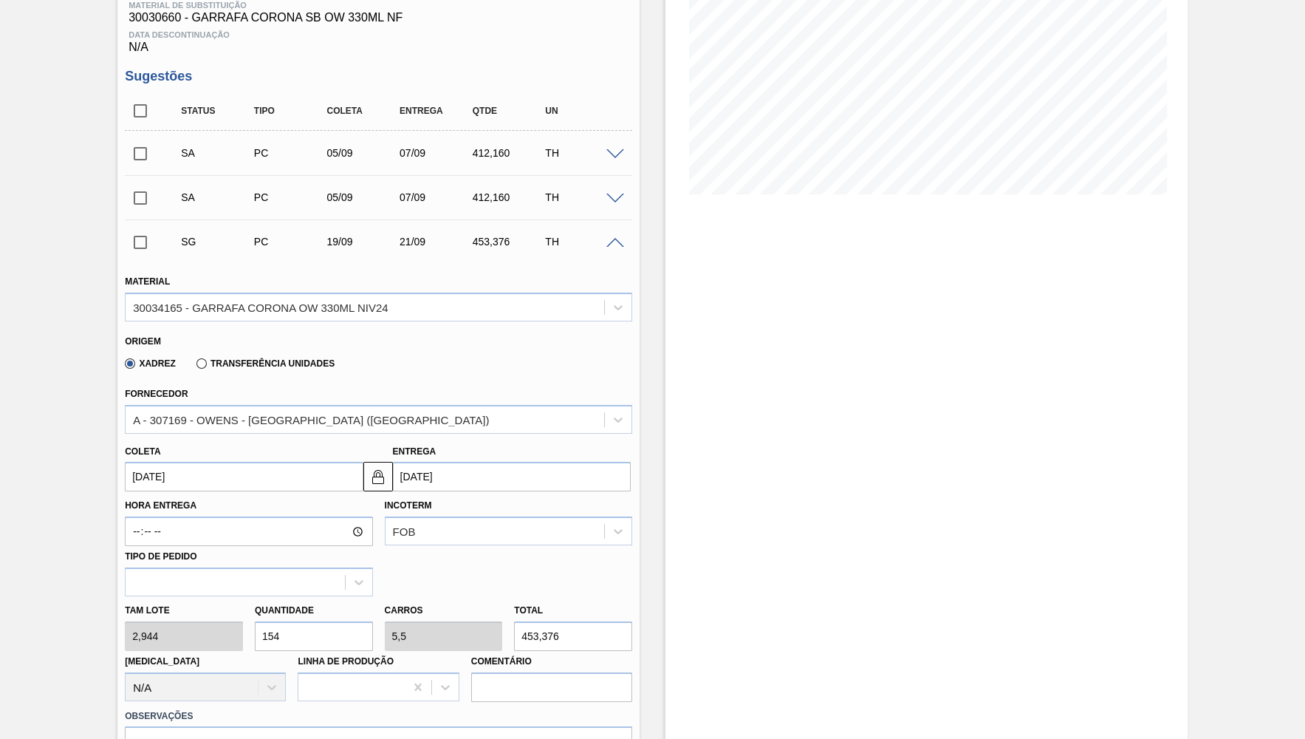
click at [623, 148] on div at bounding box center [618, 153] width 30 height 11
click at [621, 150] on span at bounding box center [616, 154] width 18 height 11
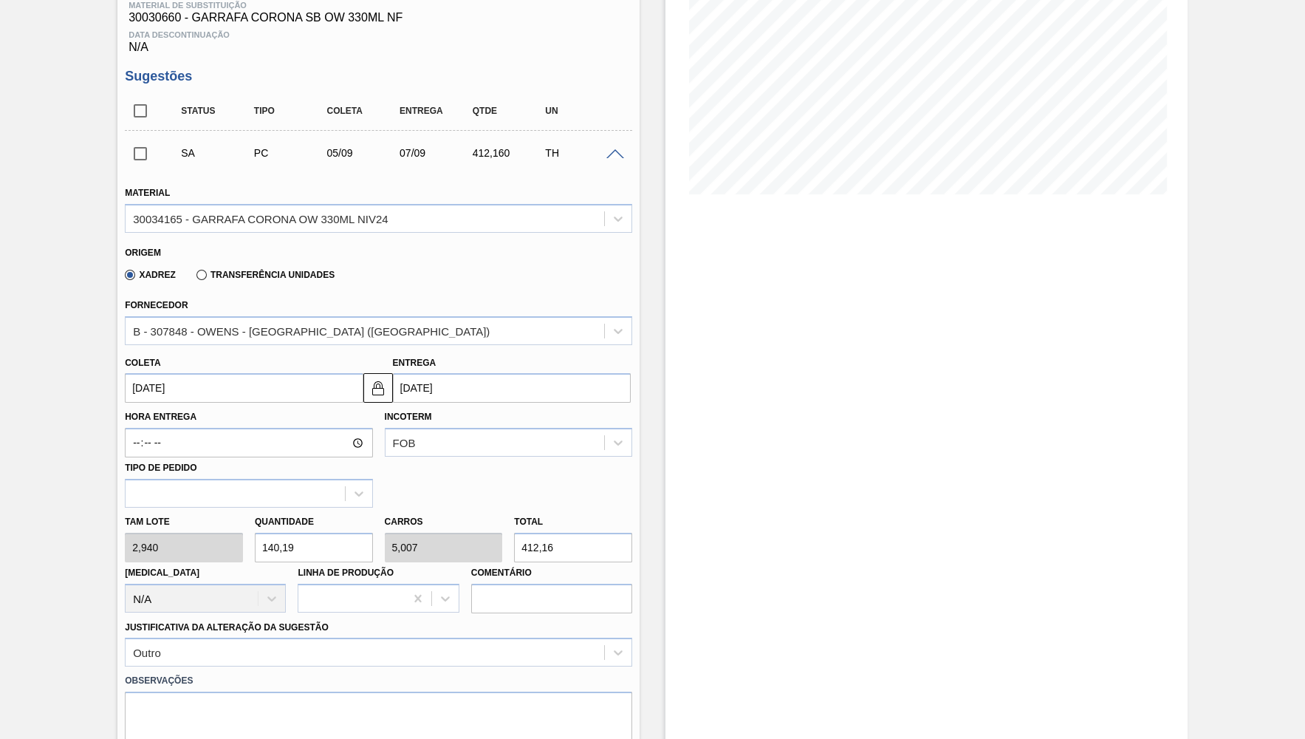
click at [148, 383] on input "[DATE]" at bounding box center [244, 388] width 238 height 30
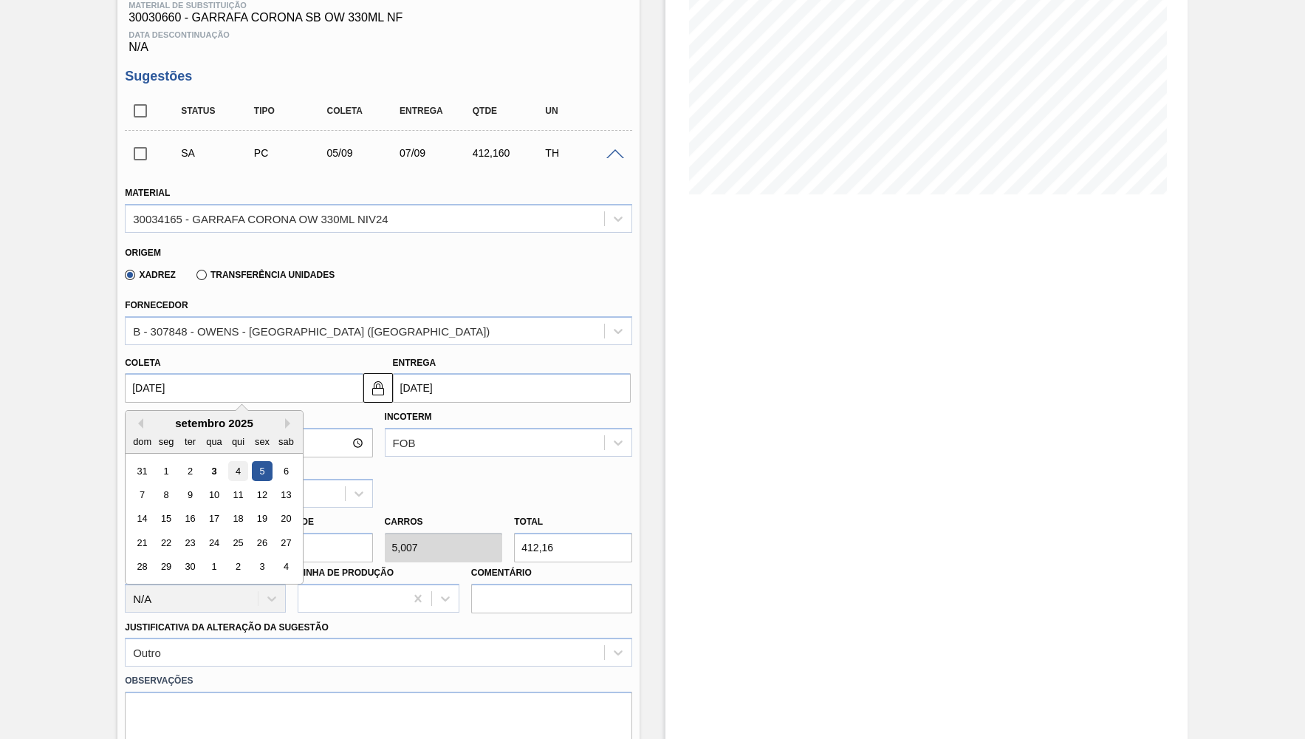
click at [230, 470] on div "4" at bounding box center [238, 471] width 20 height 20
type input "[DATE]"
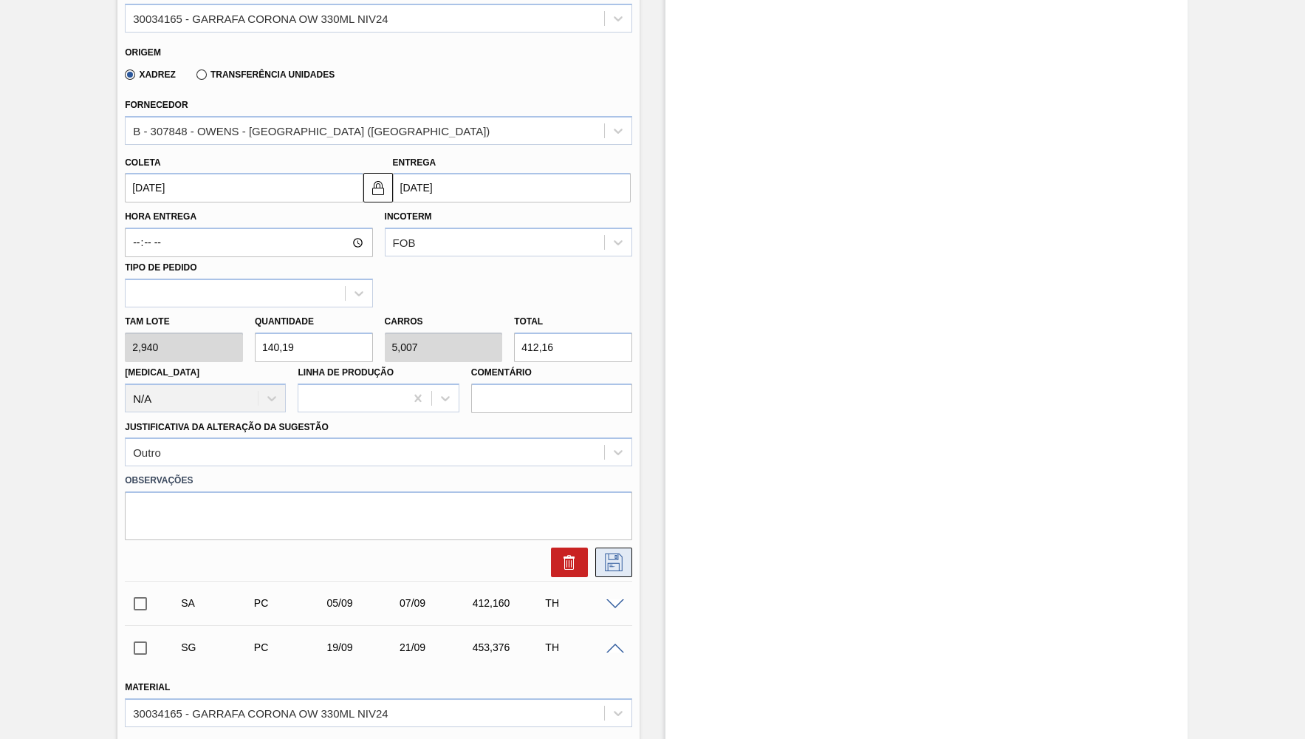
scroll to position [454, 0]
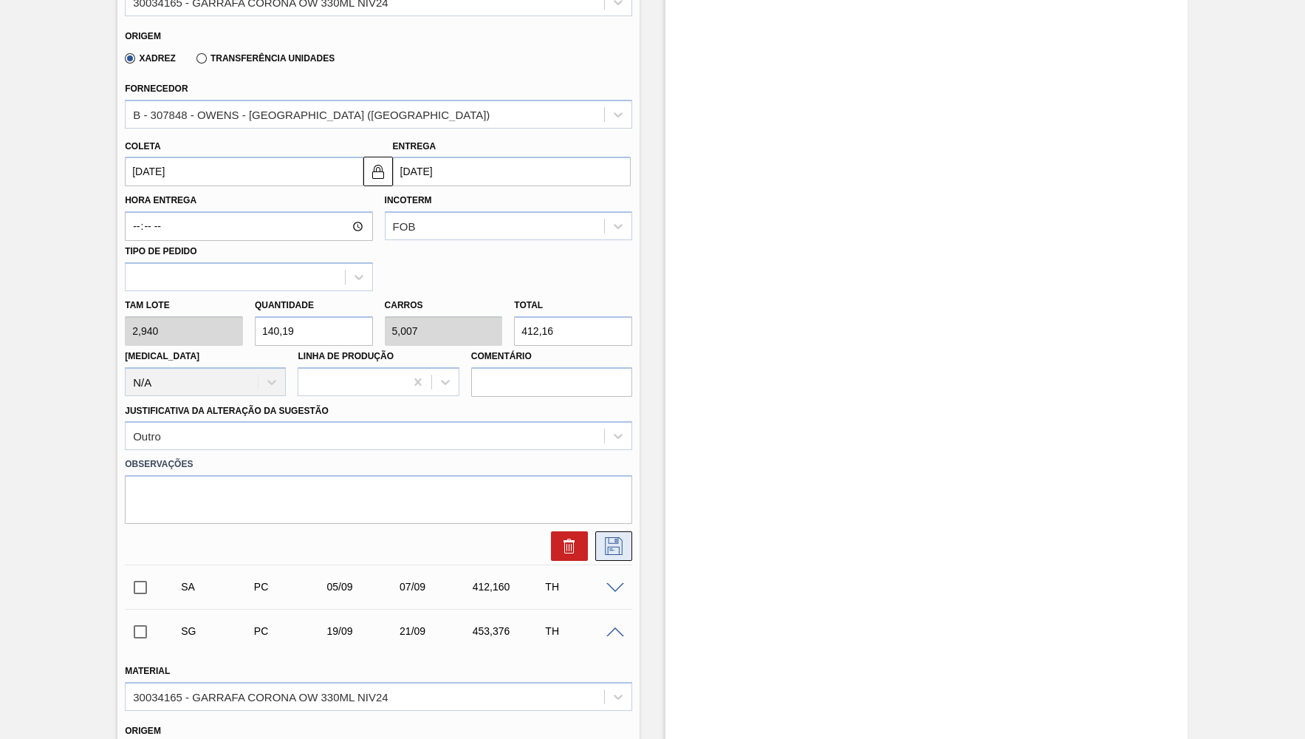
click at [607, 537] on icon at bounding box center [614, 546] width 24 height 18
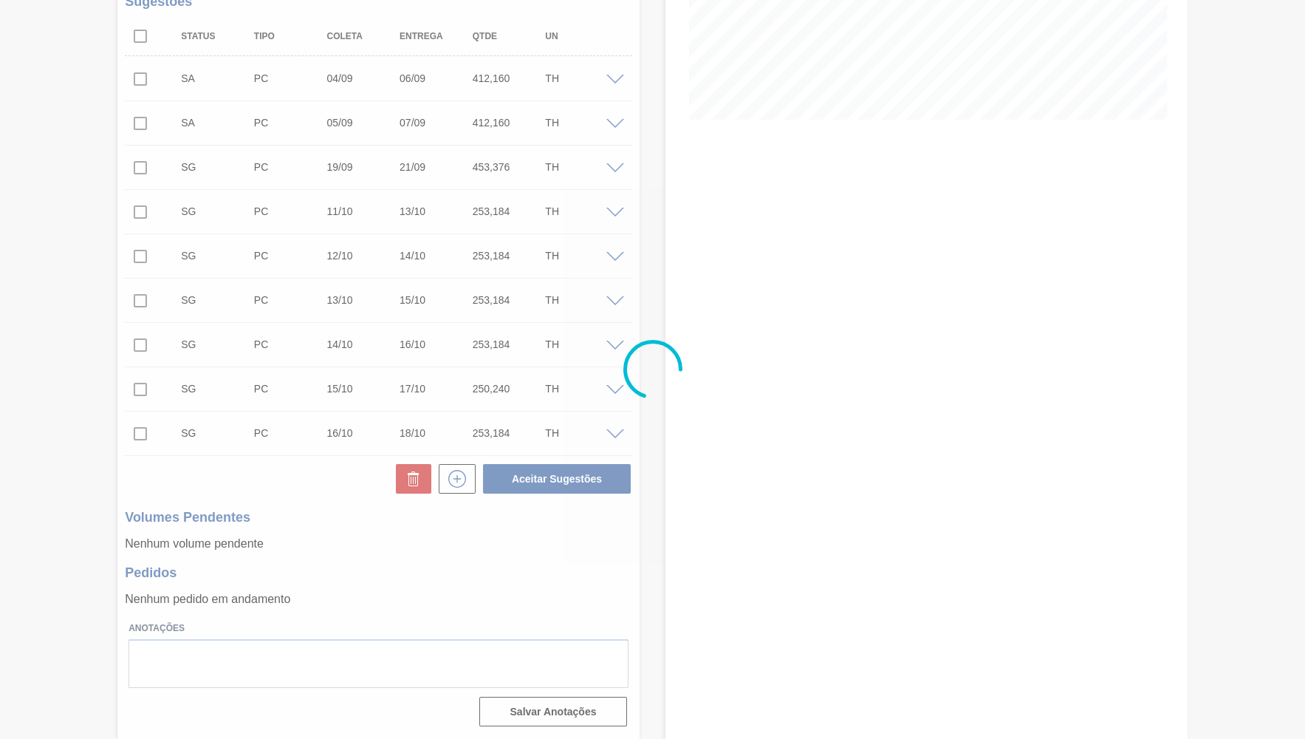
scroll to position [310, 0]
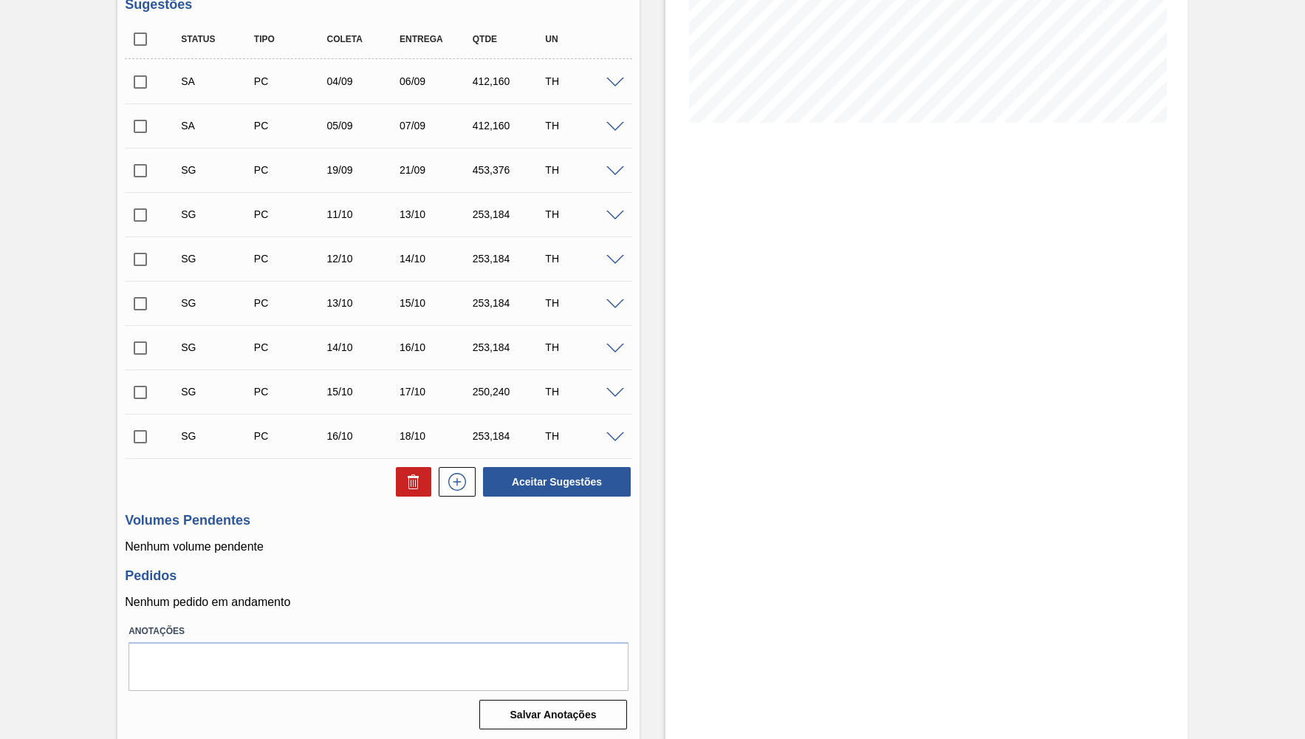
click at [622, 121] on div at bounding box center [618, 125] width 30 height 11
click at [612, 128] on span at bounding box center [616, 127] width 18 height 11
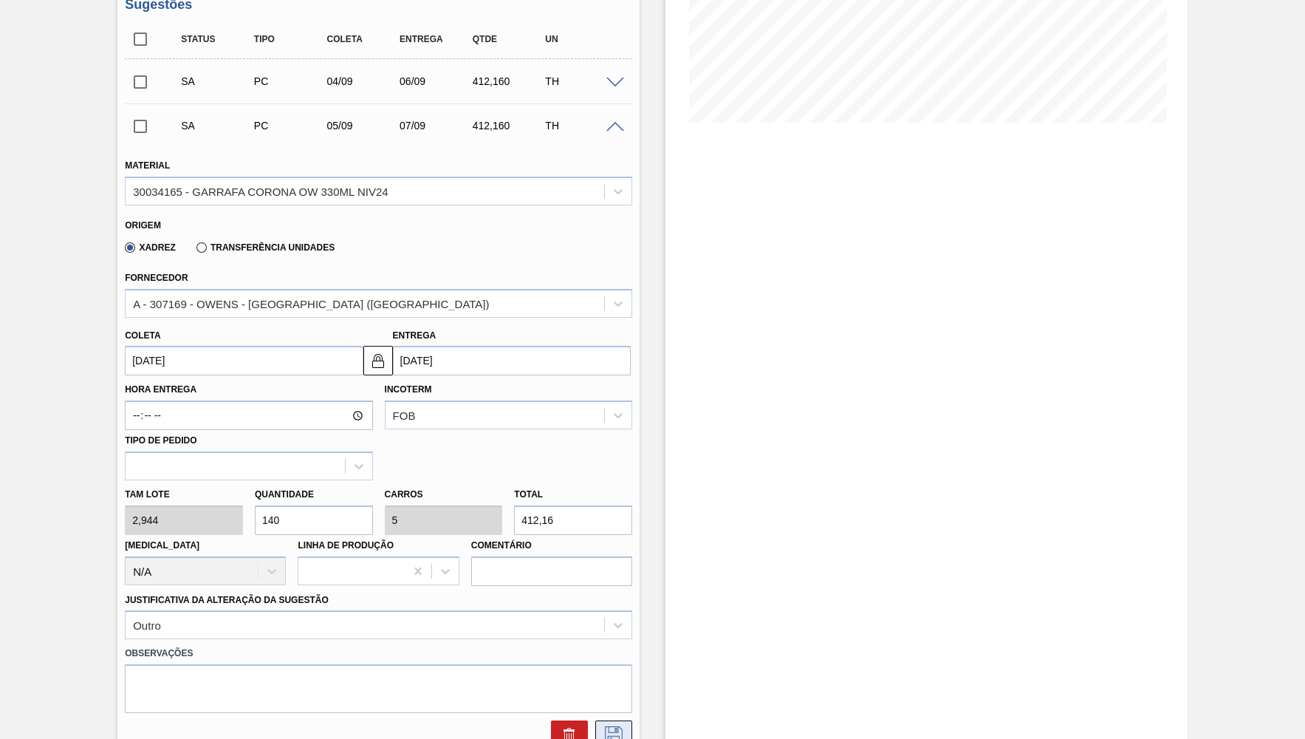
click at [616, 726] on icon at bounding box center [614, 735] width 24 height 18
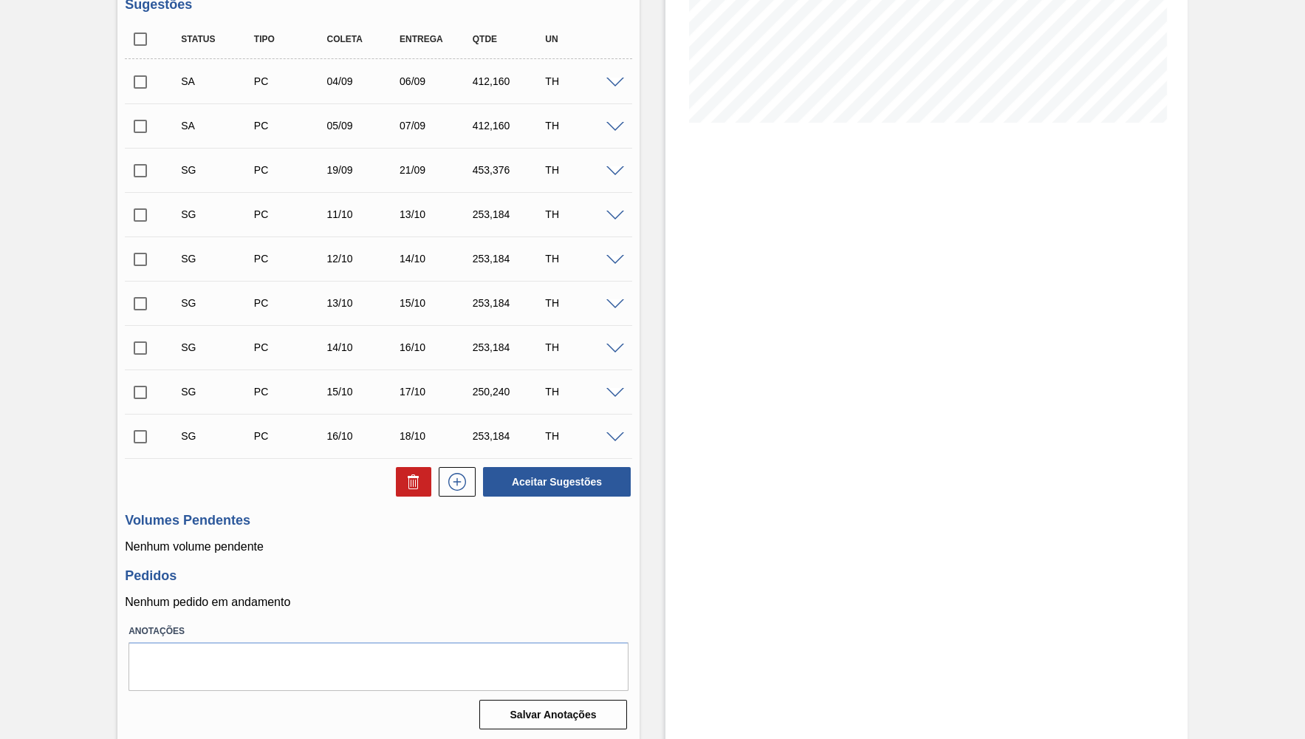
click at [620, 134] on div "SA PC 05/09 07/09 412,160 TH" at bounding box center [379, 125] width 508 height 37
click at [614, 120] on div "TH" at bounding box center [581, 126] width 81 height 12
click at [614, 123] on span at bounding box center [616, 127] width 18 height 11
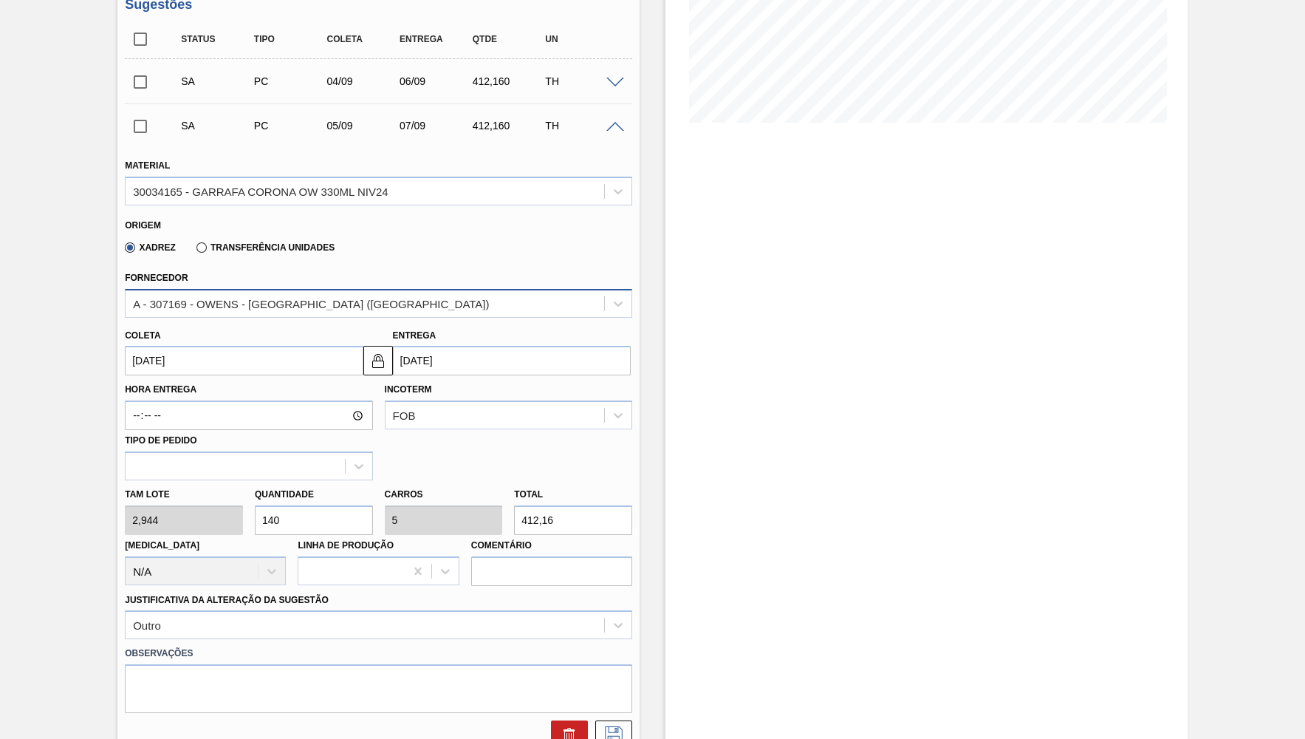
click at [315, 307] on div "A - 307169 - OWENS - [GEOGRAPHIC_DATA] ([GEOGRAPHIC_DATA])" at bounding box center [365, 303] width 479 height 21
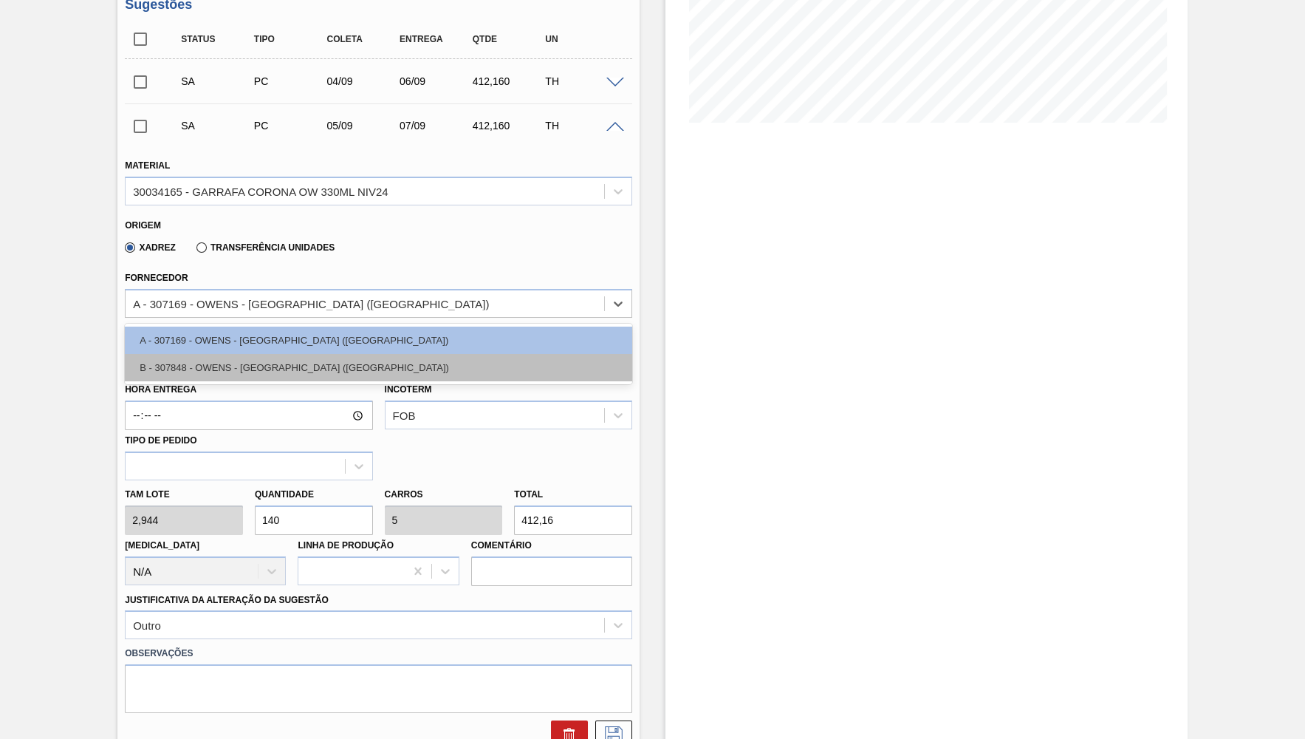
click at [292, 368] on div "B - 307848 - OWENS - [GEOGRAPHIC_DATA] ([GEOGRAPHIC_DATA])" at bounding box center [379, 367] width 508 height 27
type input "2,940"
type input "140,19"
type input "5,007"
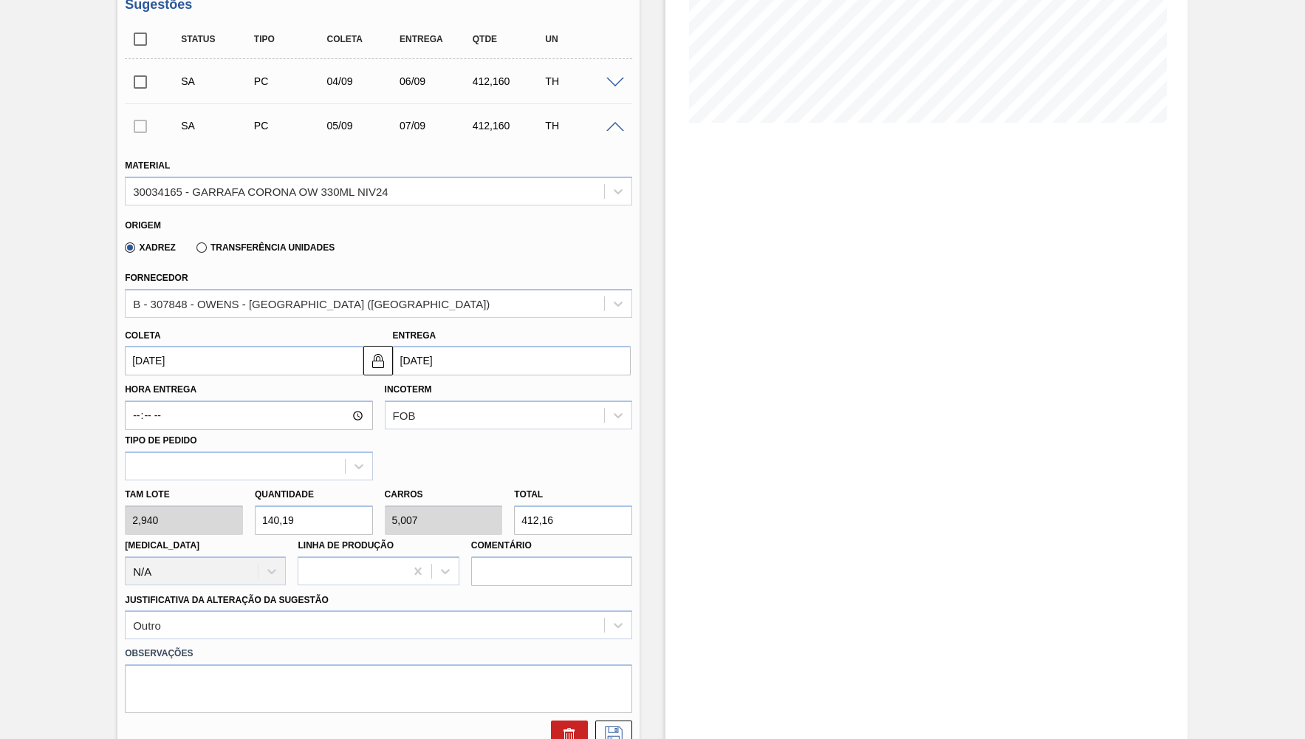
click at [595, 722] on div at bounding box center [610, 735] width 44 height 30
click at [604, 726] on icon at bounding box center [614, 735] width 24 height 18
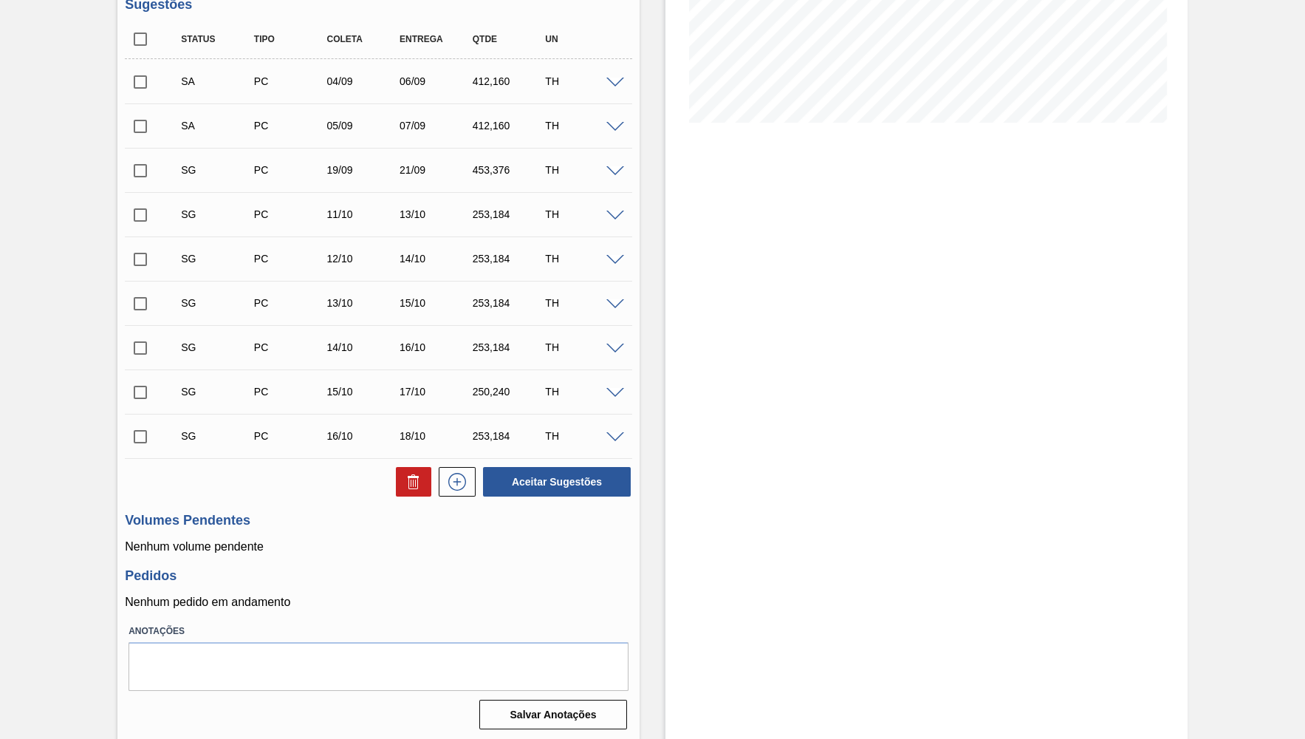
click at [618, 172] on span at bounding box center [616, 171] width 18 height 11
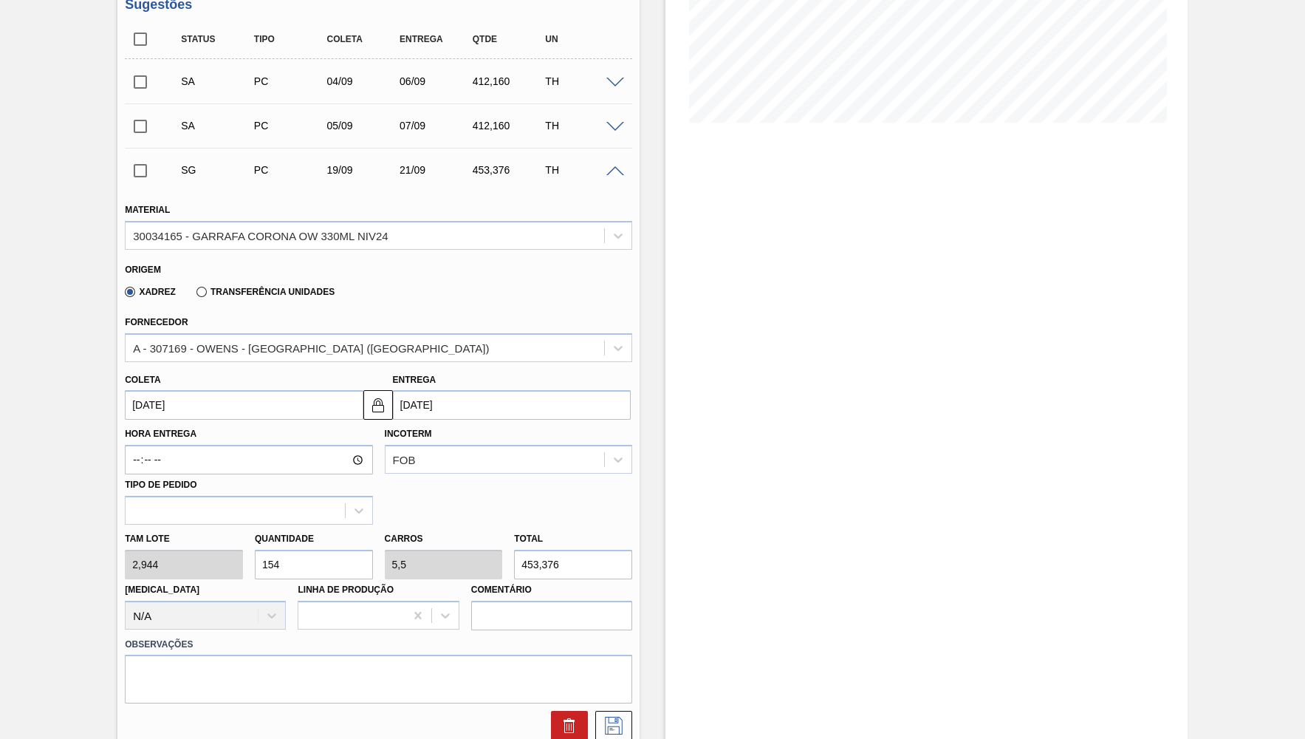
drag, startPoint x: 448, startPoint y: 550, endPoint x: 419, endPoint y: 547, distance: 29.0
click at [514, 550] on input "453,376" at bounding box center [573, 565] width 118 height 30
paste input "12,1"
type input "140"
type input "5"
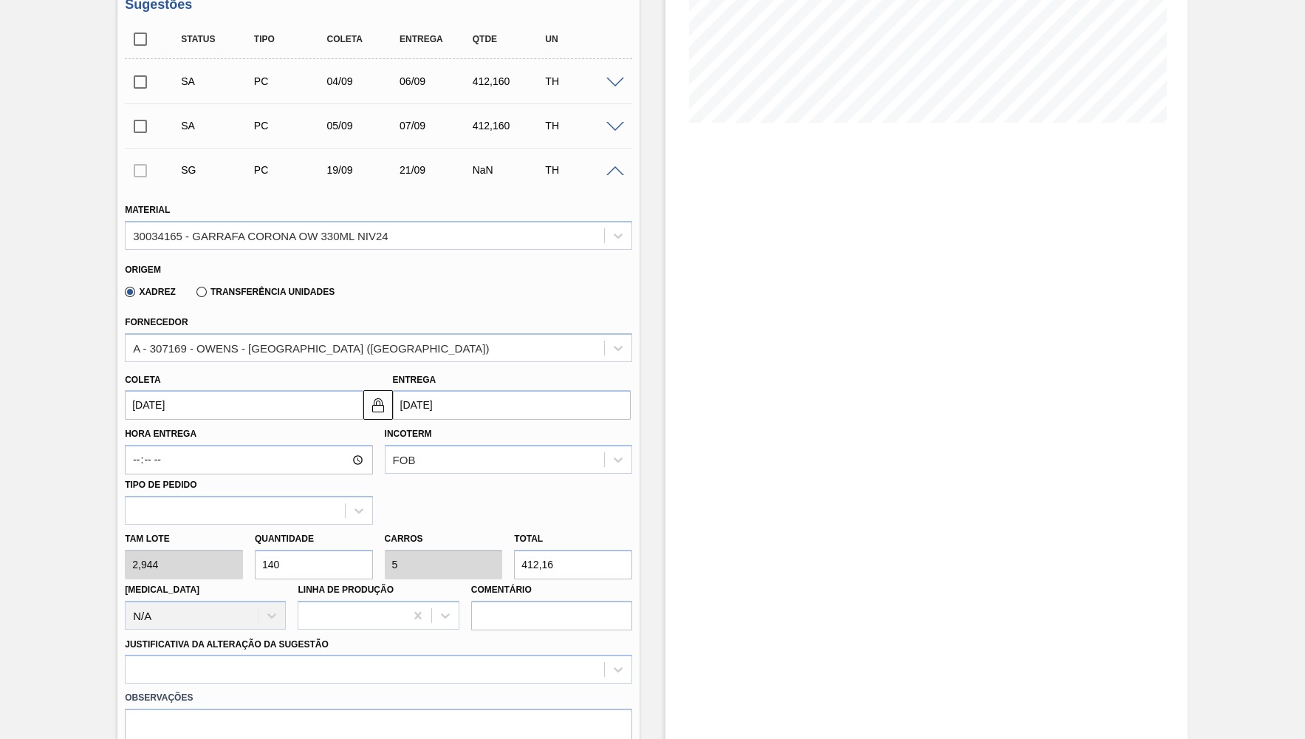
type input "412,16"
click at [233, 402] on input "[DATE]" at bounding box center [244, 405] width 238 height 30
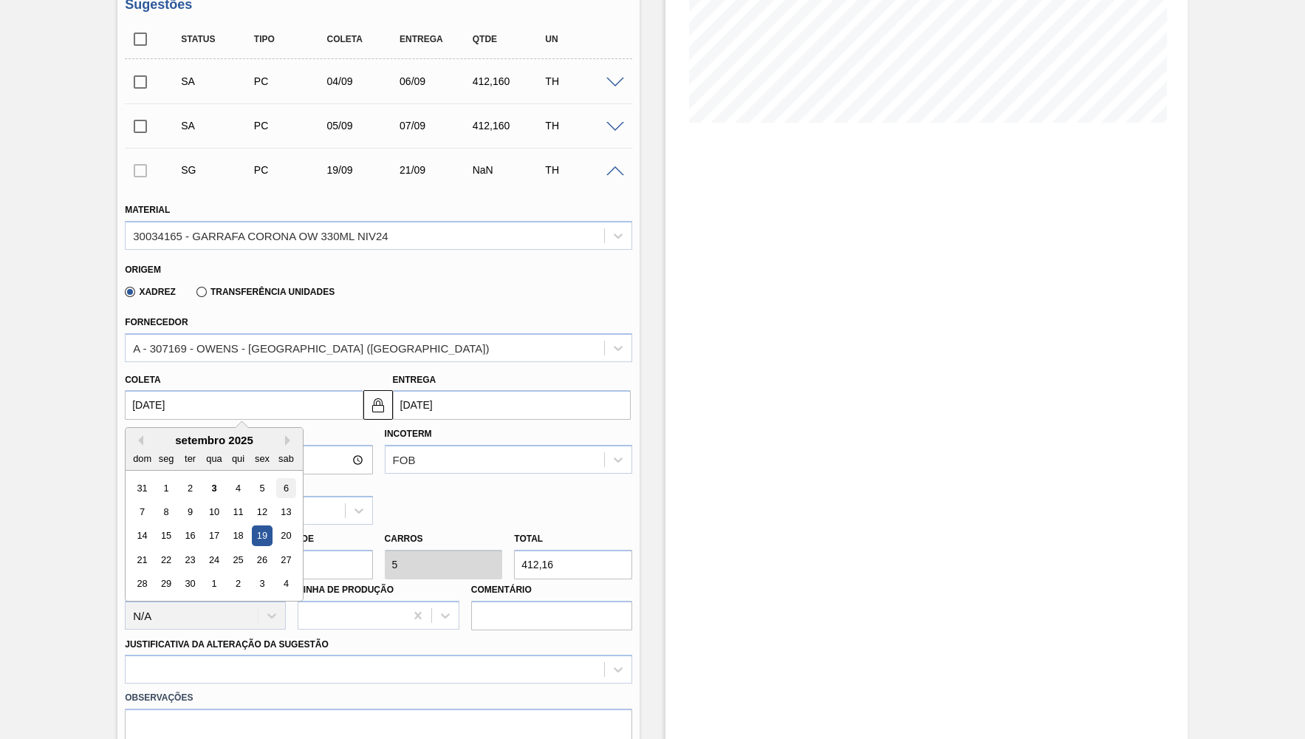
click at [279, 485] on div "6" at bounding box center [286, 488] width 20 height 20
type input "[DATE]"
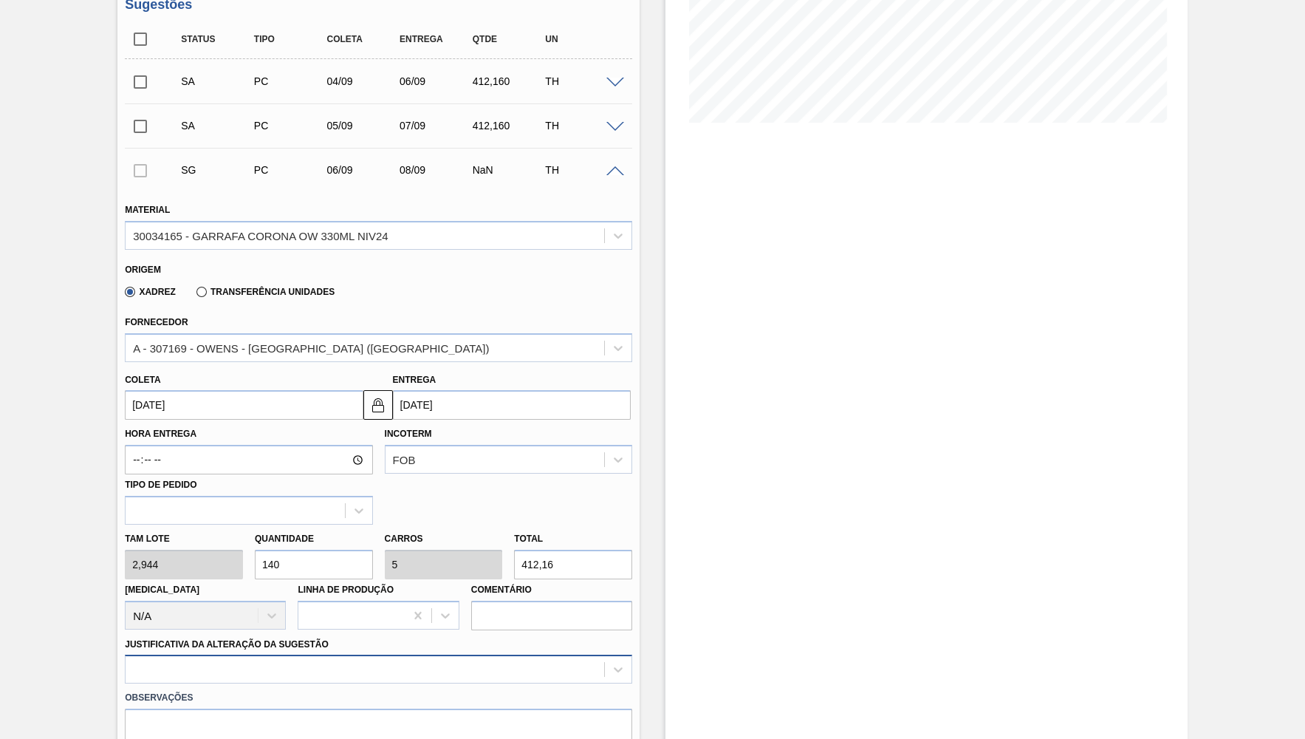
click at [234, 663] on div at bounding box center [379, 669] width 508 height 29
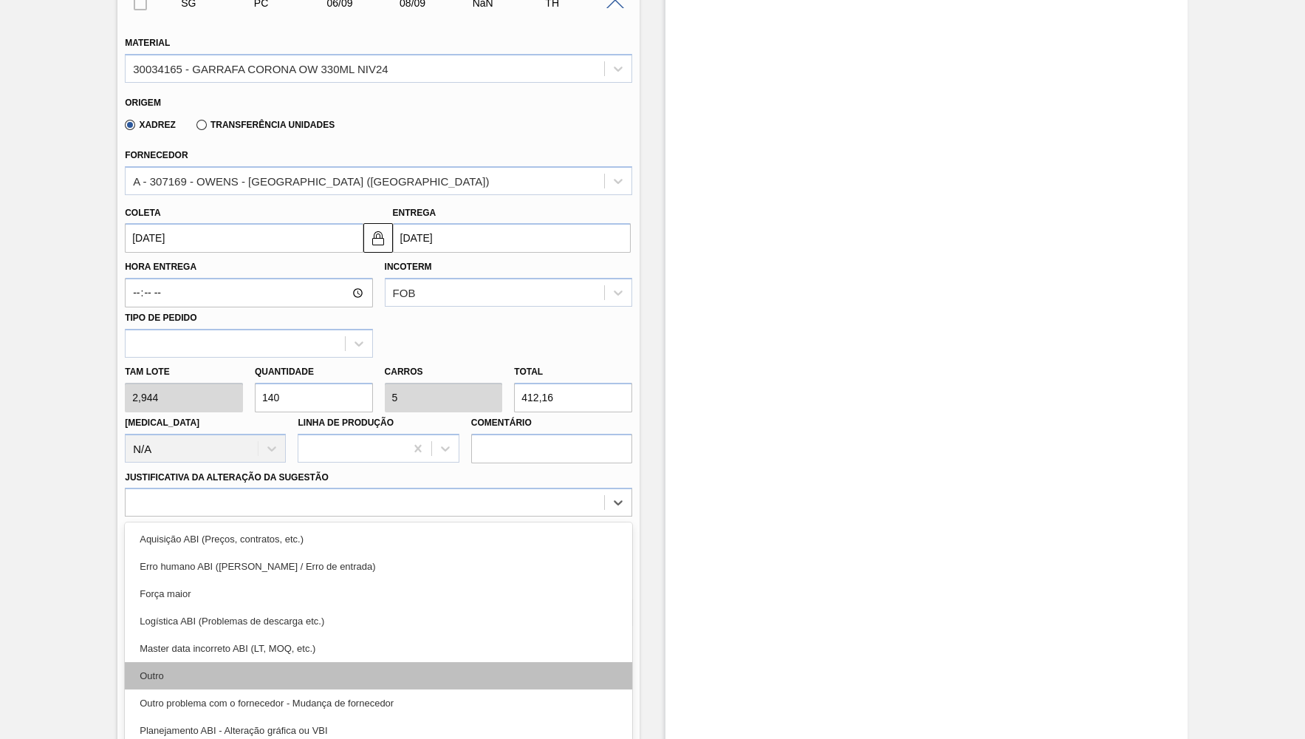
click at [210, 667] on div "Outro" at bounding box center [379, 675] width 508 height 27
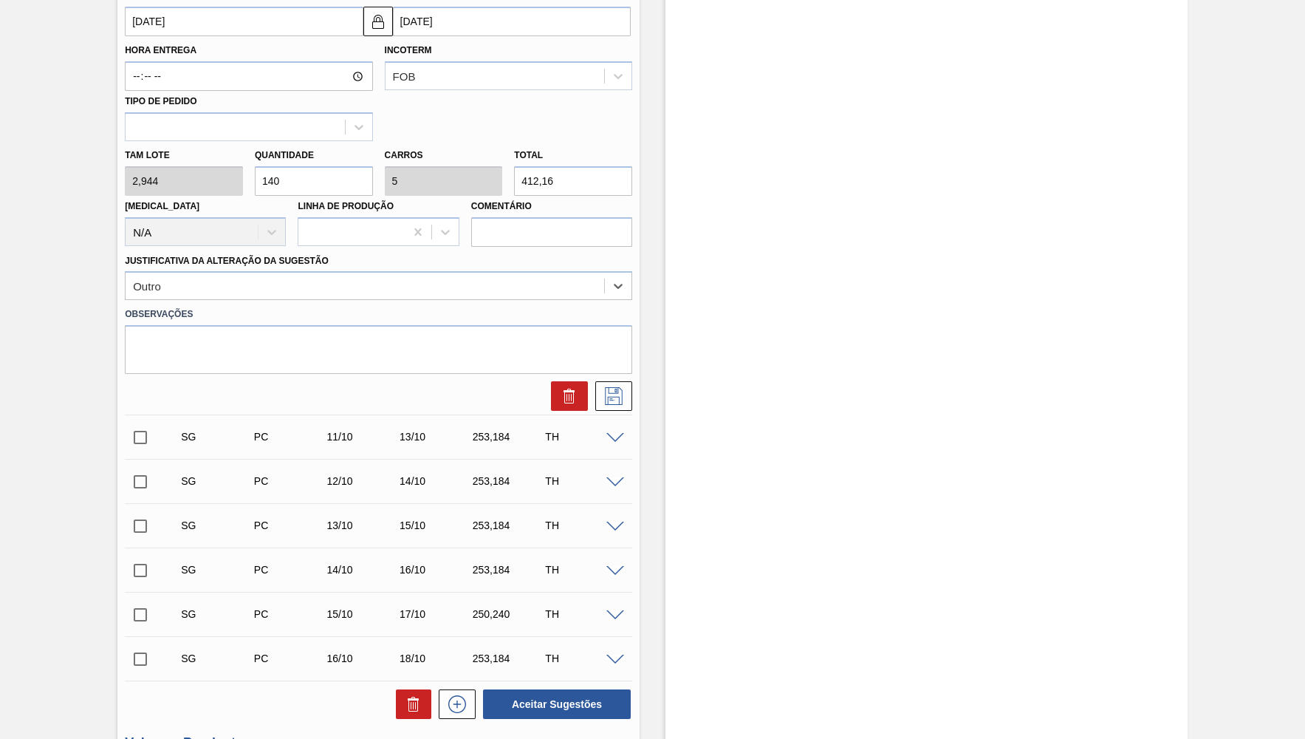
scroll to position [549, 0]
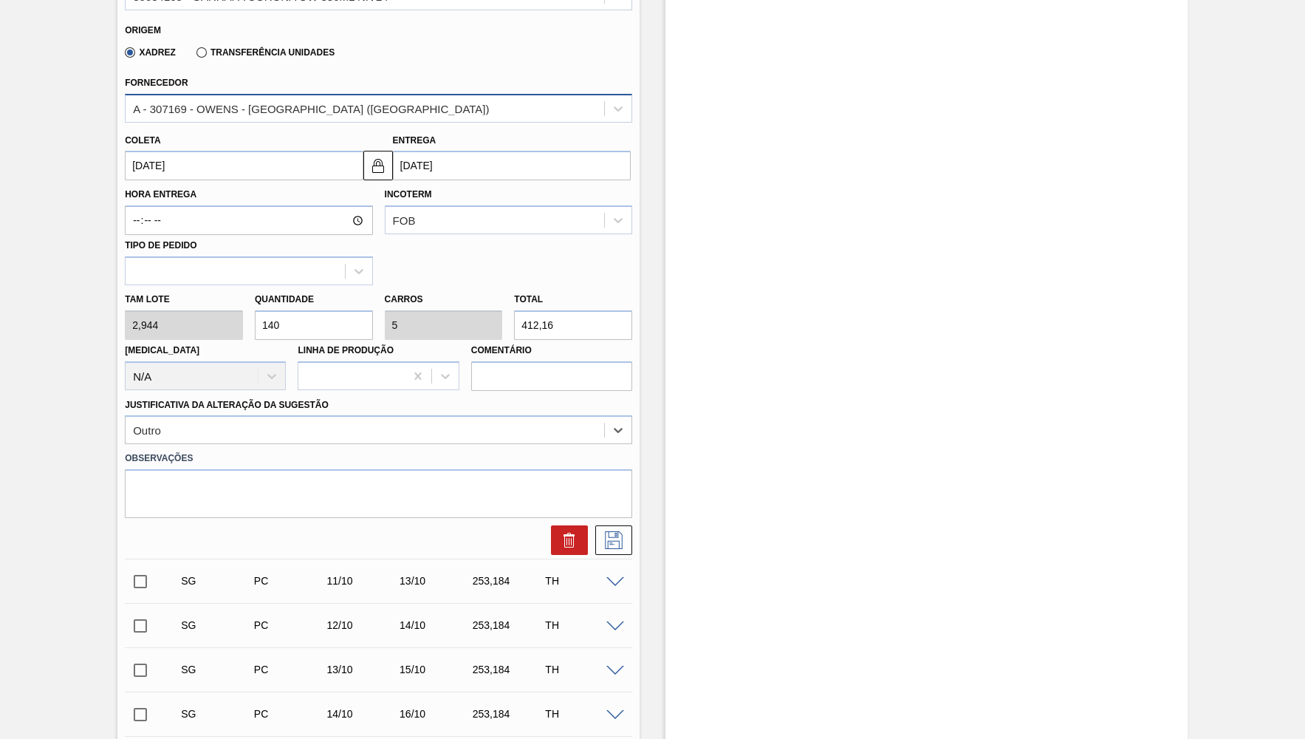
drag, startPoint x: 340, startPoint y: 120, endPoint x: 349, endPoint y: 112, distance: 12.0
click at [341, 120] on div "A - 307169 - OWENS - [GEOGRAPHIC_DATA] ([GEOGRAPHIC_DATA])" at bounding box center [379, 108] width 508 height 29
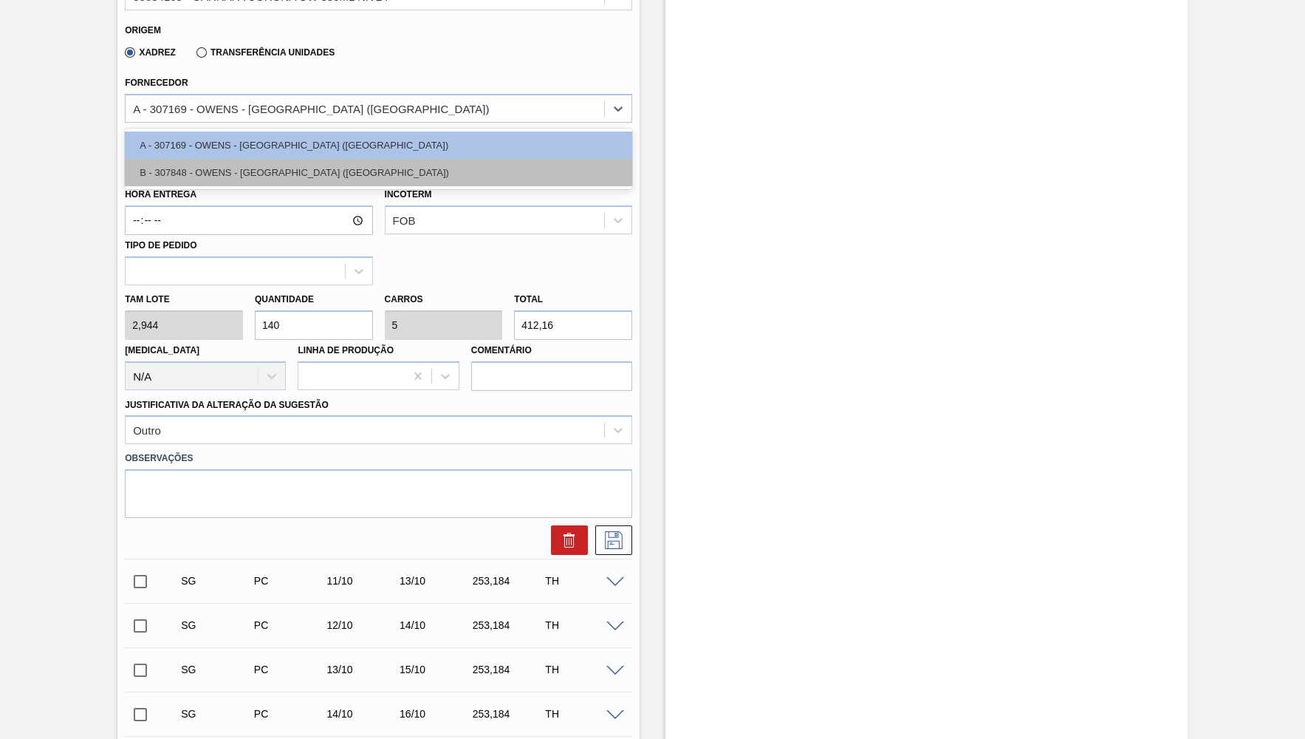
click at [344, 178] on div "B - 307848 - OWENS - [GEOGRAPHIC_DATA] ([GEOGRAPHIC_DATA])" at bounding box center [379, 172] width 508 height 27
type input "2,940"
type input "140,19"
type input "5,007"
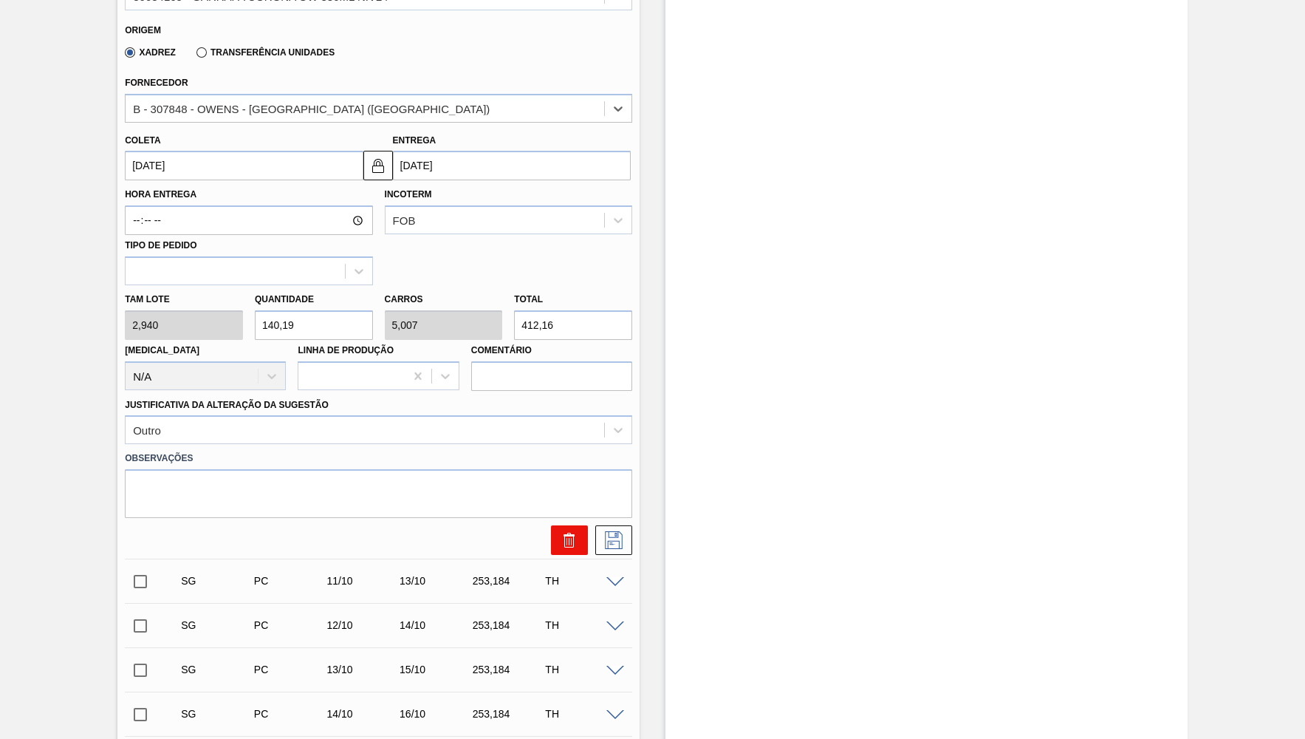
click at [587, 525] on button at bounding box center [569, 540] width 37 height 30
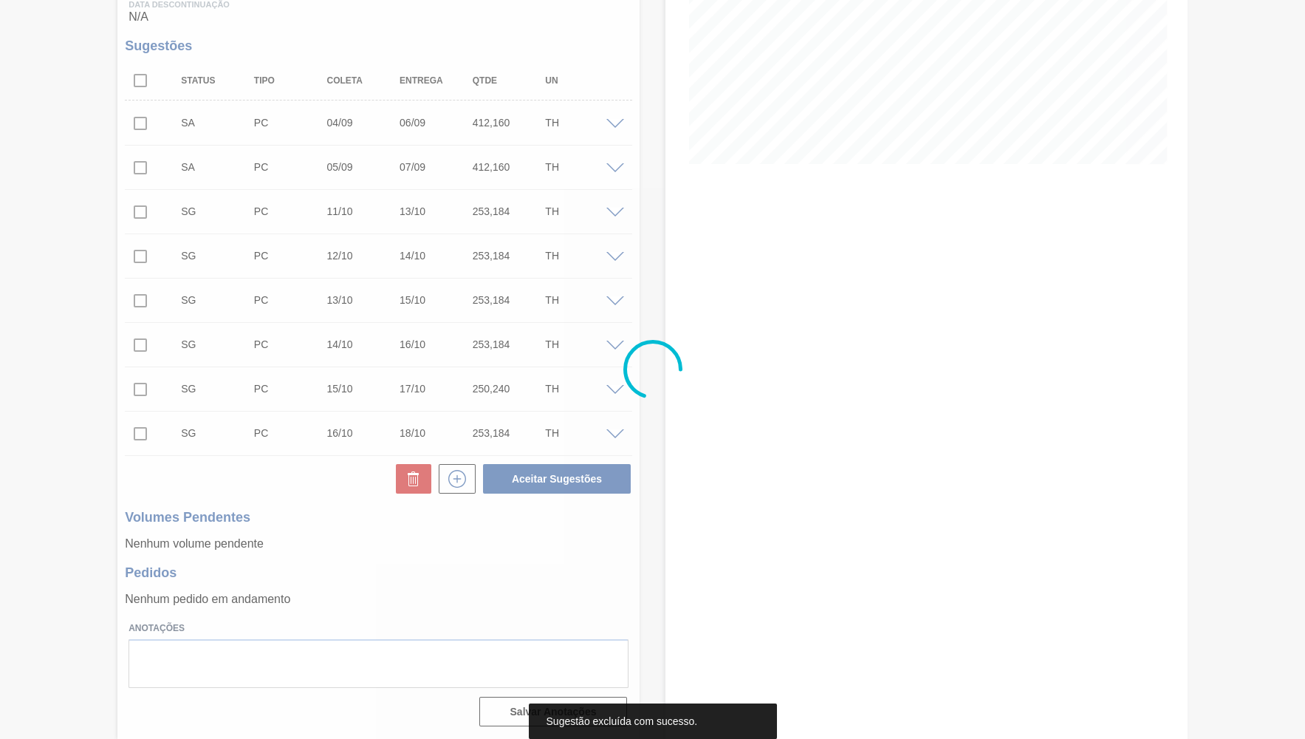
scroll to position [0, 0]
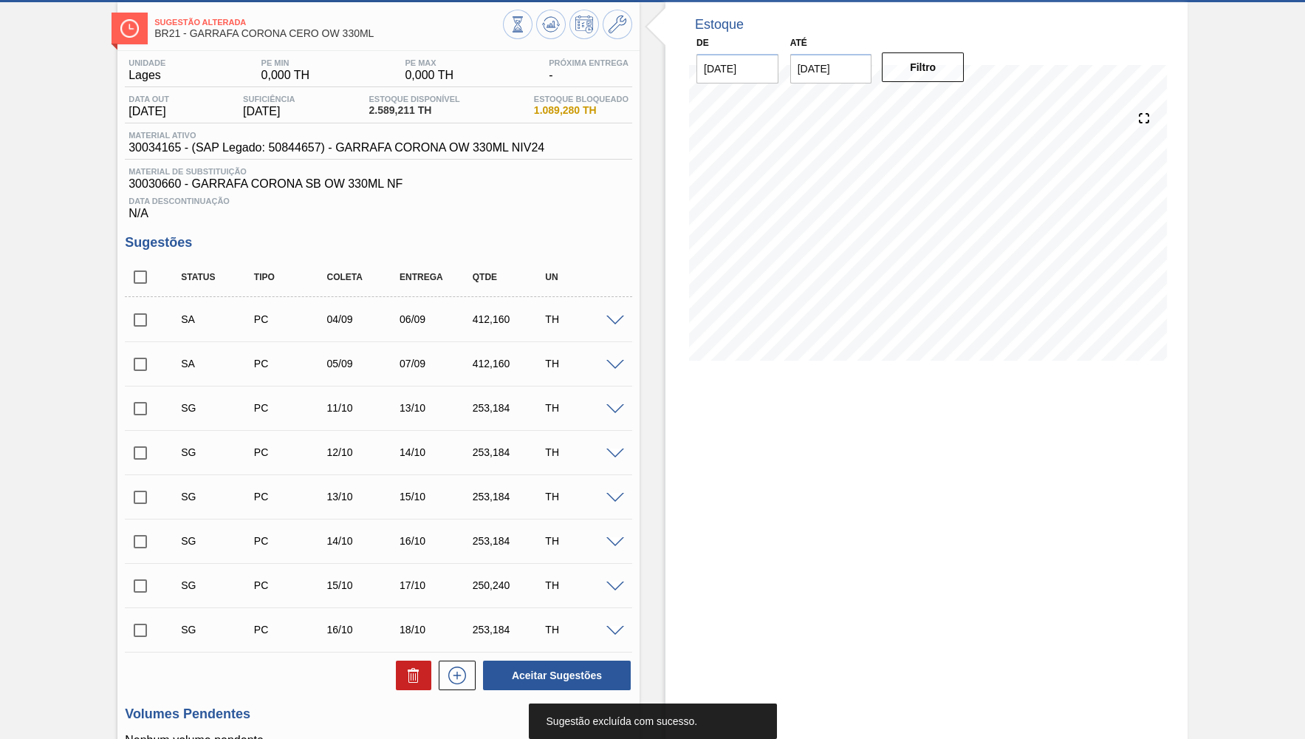
click at [618, 411] on span at bounding box center [616, 409] width 18 height 11
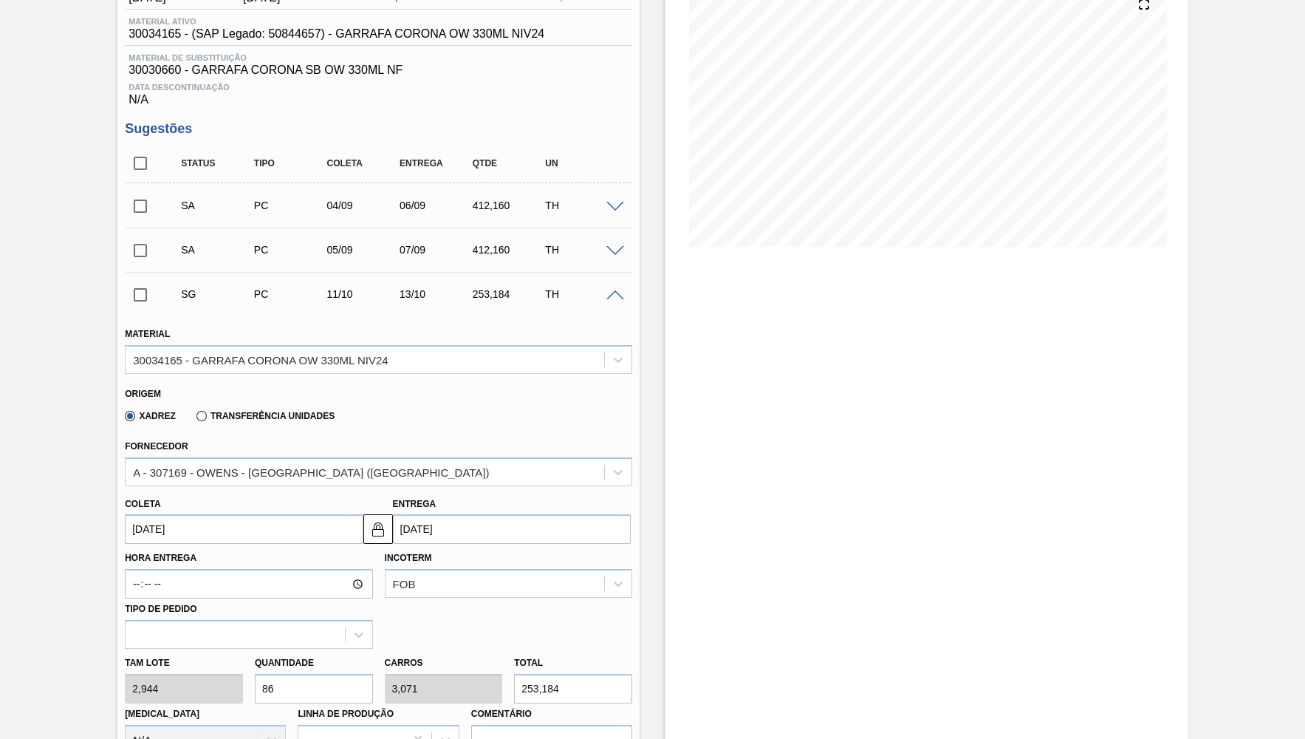
scroll to position [216, 0]
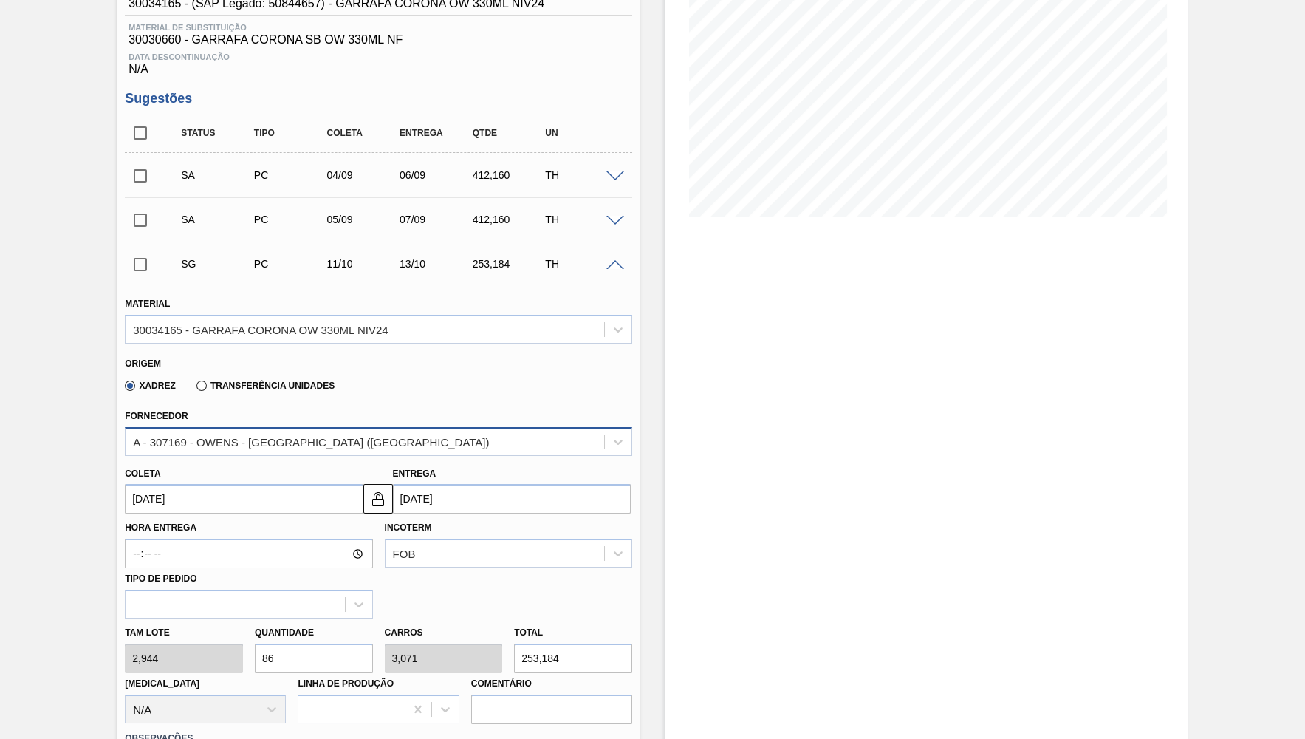
click at [262, 447] on div "A - 307169 - OWENS - [GEOGRAPHIC_DATA] ([GEOGRAPHIC_DATA])" at bounding box center [365, 441] width 479 height 21
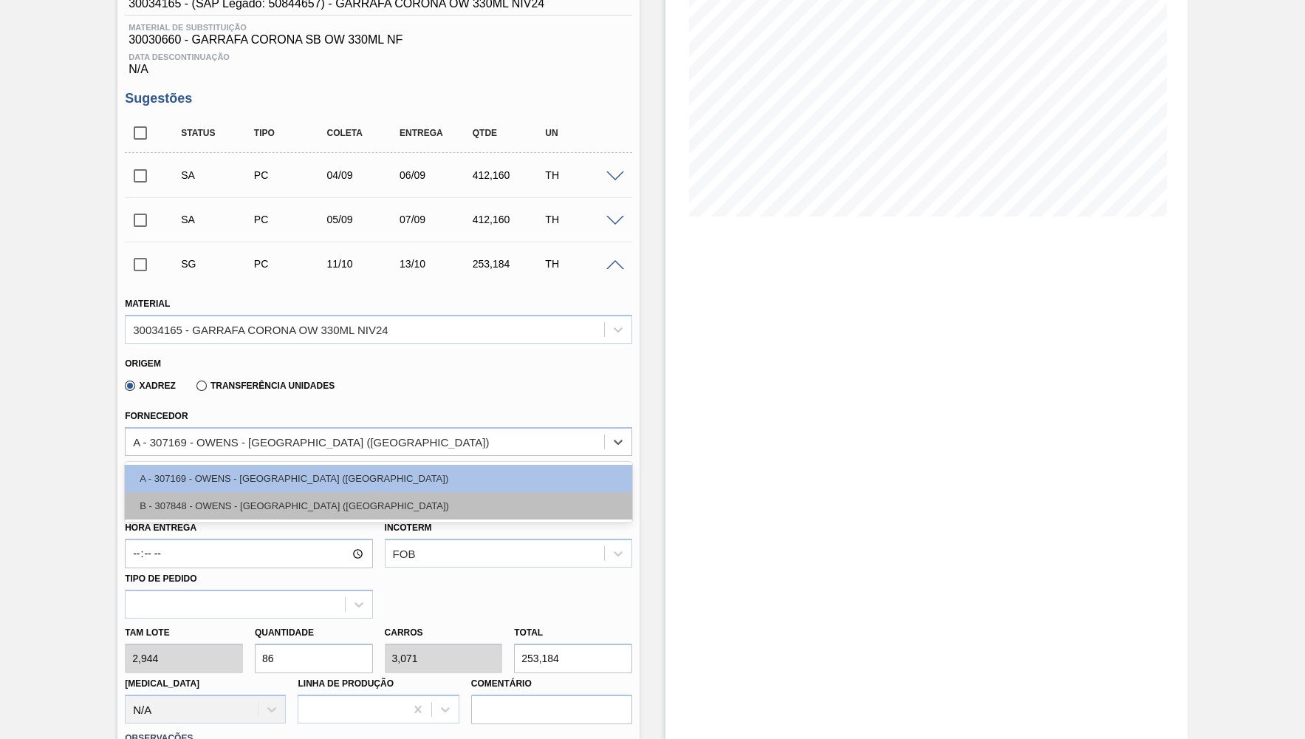
click at [280, 505] on div "B - 307848 - OWENS - [GEOGRAPHIC_DATA] ([GEOGRAPHIC_DATA])" at bounding box center [379, 505] width 508 height 27
type input "2,940"
type input "86,117"
type input "3,076"
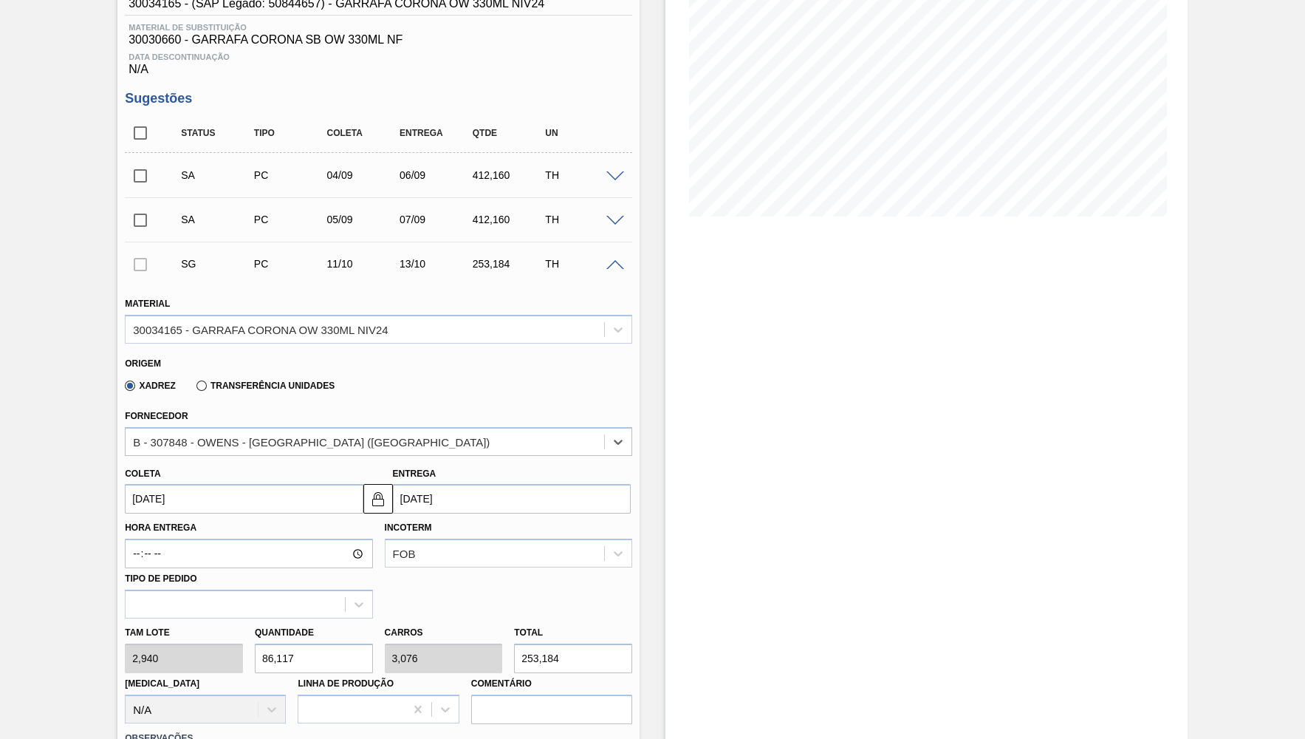
click at [260, 502] on input "[DATE]" at bounding box center [244, 499] width 238 height 30
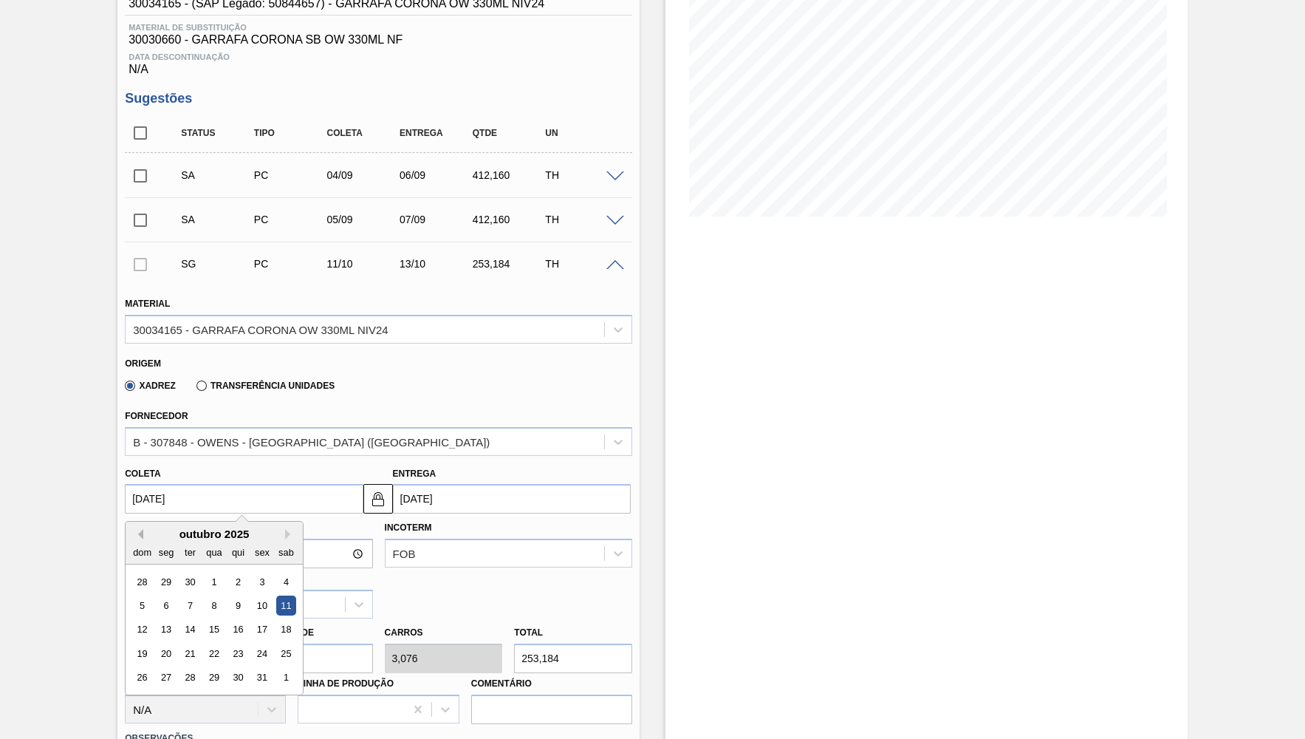
click at [140, 529] on button "Previous Month" at bounding box center [138, 534] width 10 height 10
click at [276, 578] on div "6" at bounding box center [286, 582] width 20 height 20
type input "[DATE]"
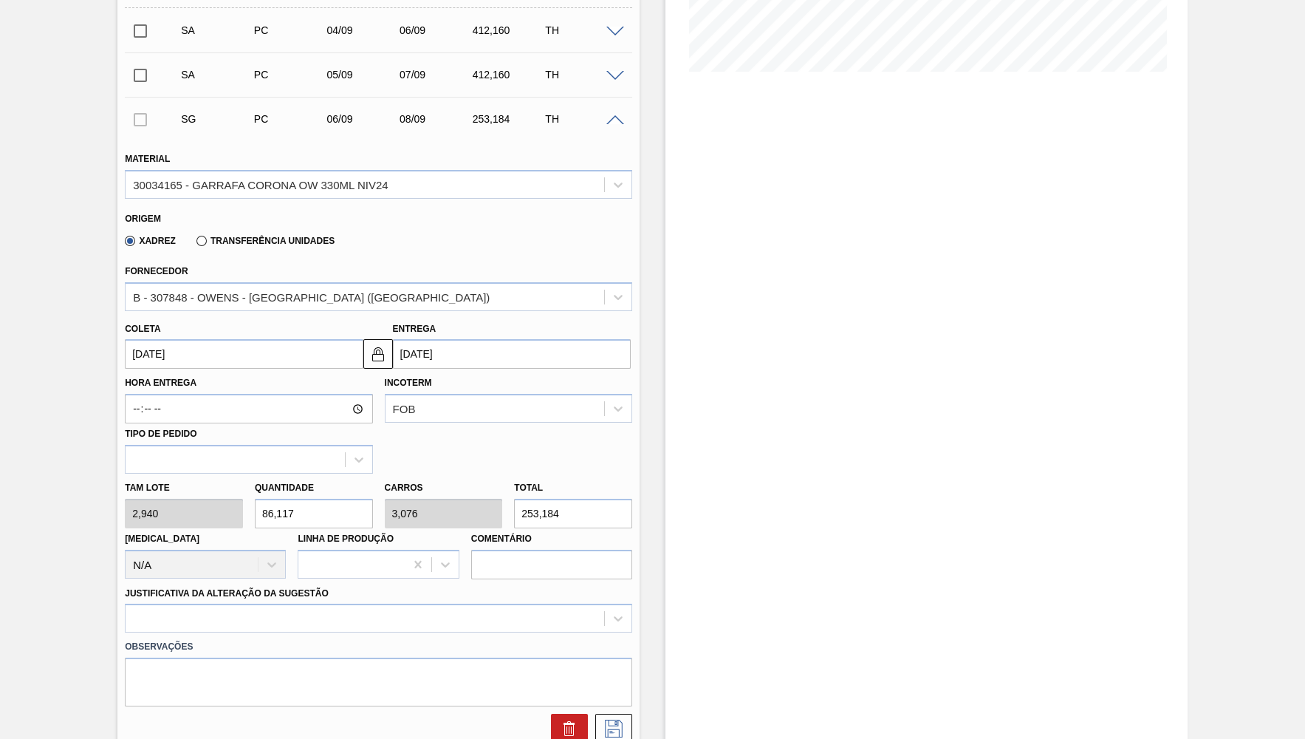
scroll to position [432, 0]
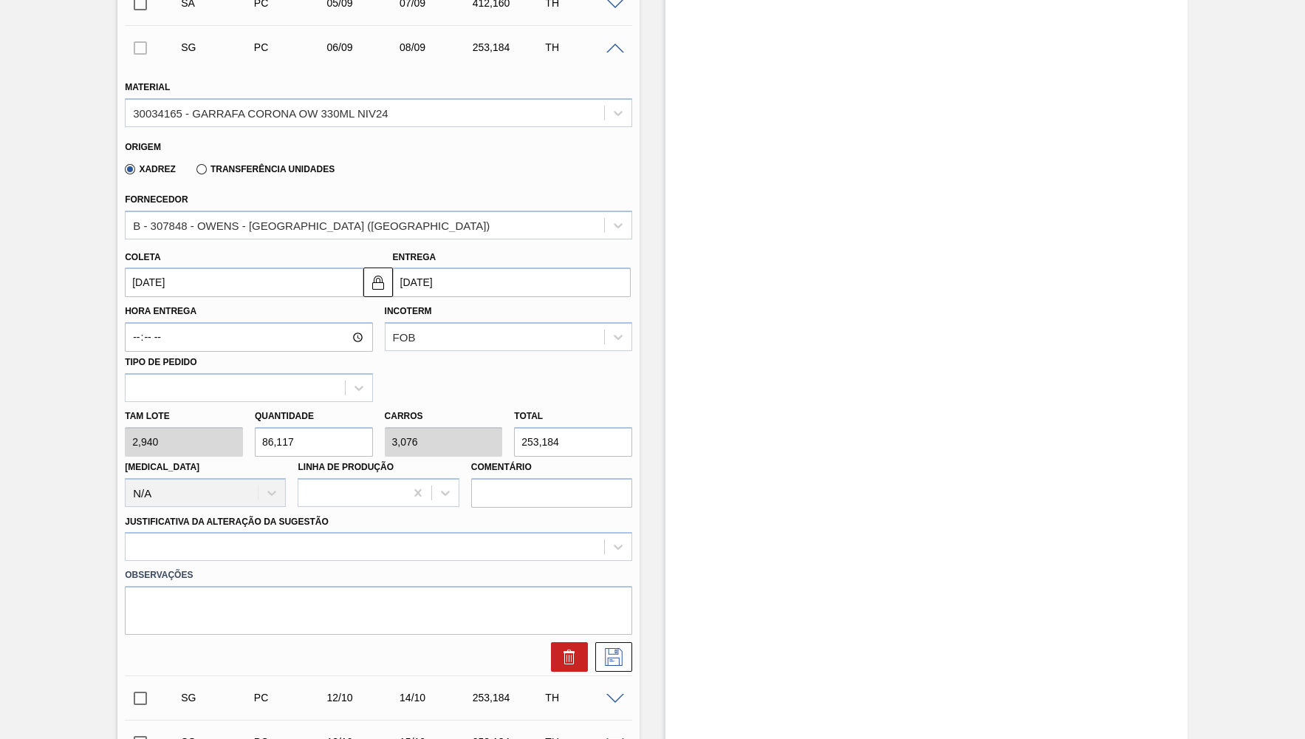
click at [403, 412] on label "Carros" at bounding box center [404, 416] width 38 height 10
click at [535, 457] on label "Comentário" at bounding box center [551, 467] width 161 height 21
click at [0, 0] on input "Comentário" at bounding box center [0, 0] width 0 height 0
click at [535, 457] on label "Comentário" at bounding box center [551, 467] width 161 height 21
click at [0, 0] on input "Comentário" at bounding box center [0, 0] width 0 height 0
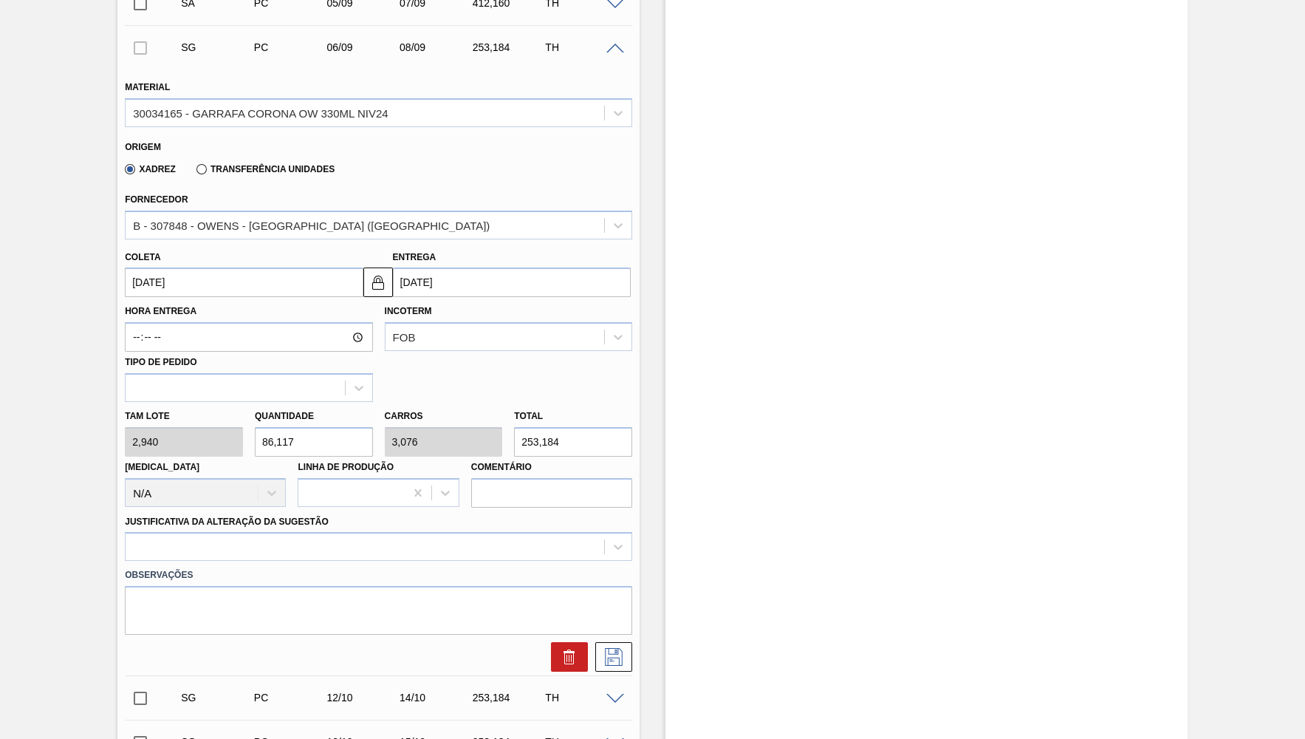
click at [535, 457] on label "Comentário" at bounding box center [551, 467] width 161 height 21
click at [0, 0] on input "Comentário" at bounding box center [0, 0] width 0 height 0
click at [539, 434] on input "253,184" at bounding box center [573, 442] width 118 height 30
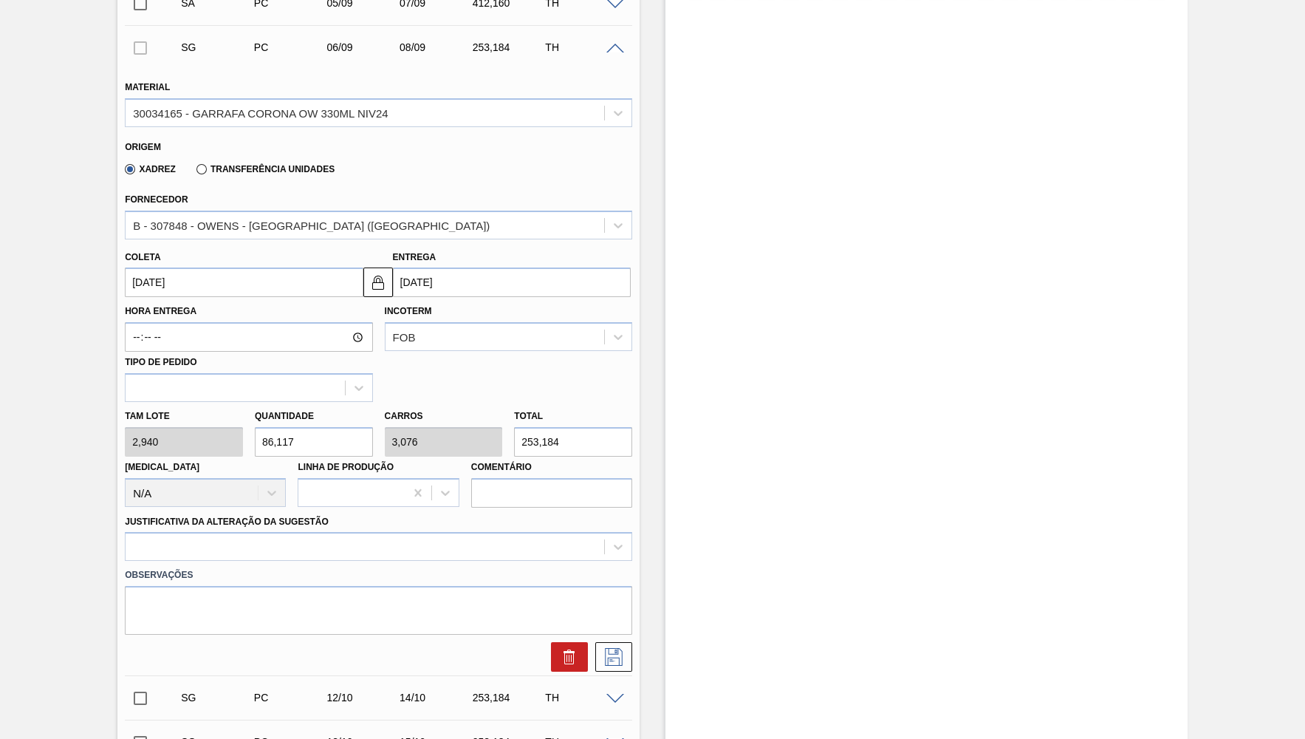
paste input "412,16"
type input "140,19"
type input "5,007"
type input "412,16"
click at [191, 561] on div "Observações" at bounding box center [378, 598] width 519 height 74
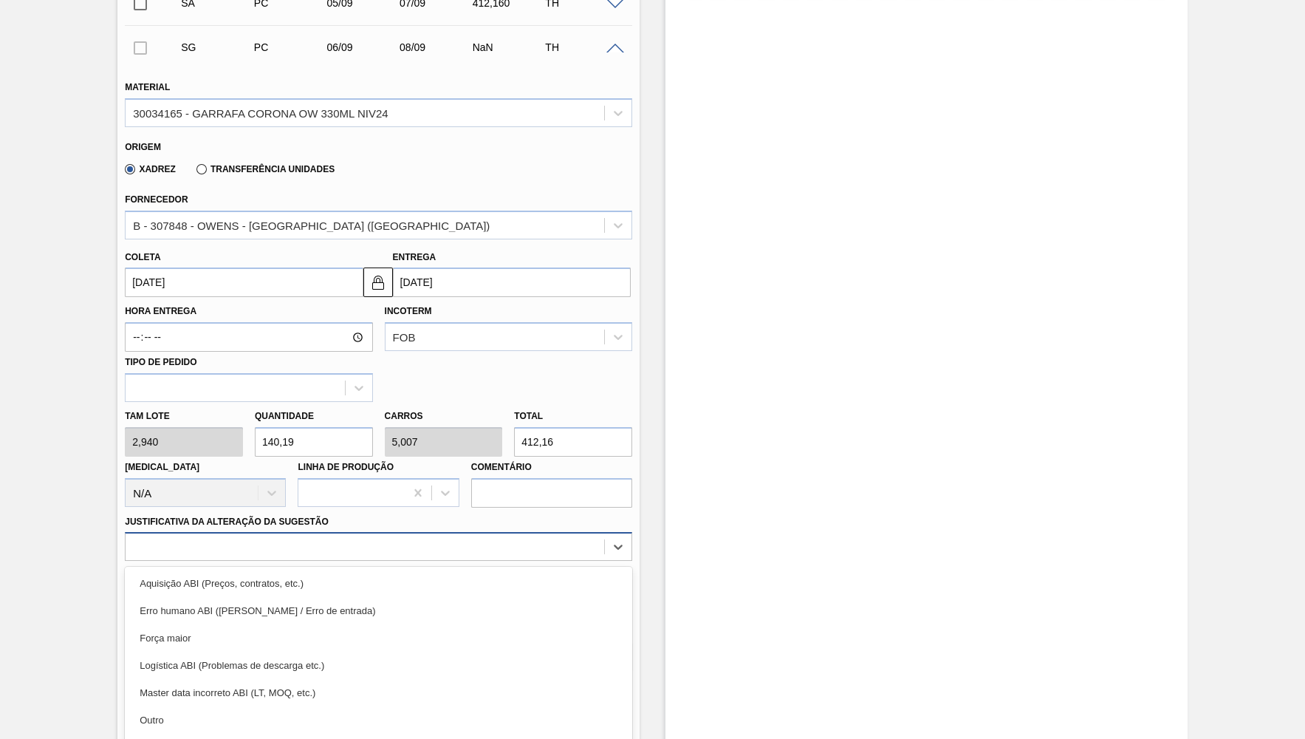
click at [182, 534] on div "option Aquisição ABI (Preços, contratos, etc.) focused, 1 of 18. 18 results ava…" at bounding box center [379, 546] width 508 height 29
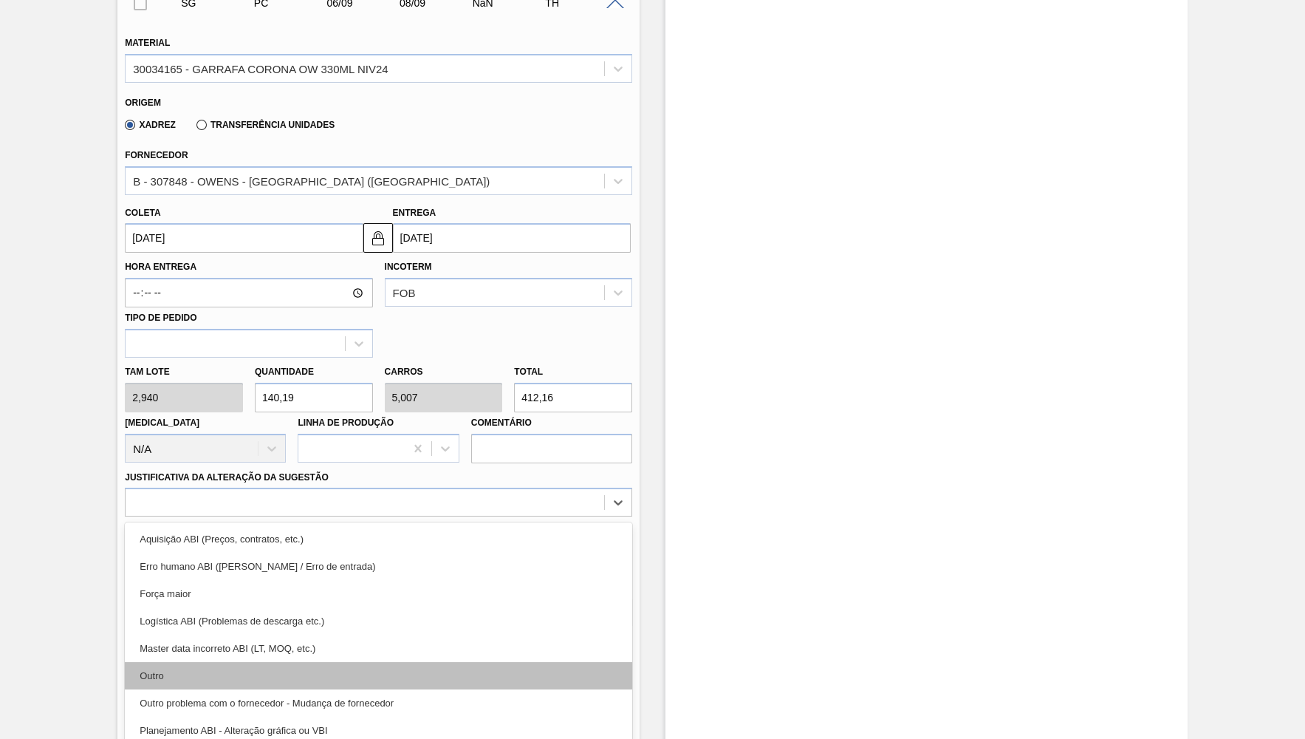
click at [196, 670] on div "Outro" at bounding box center [379, 675] width 508 height 27
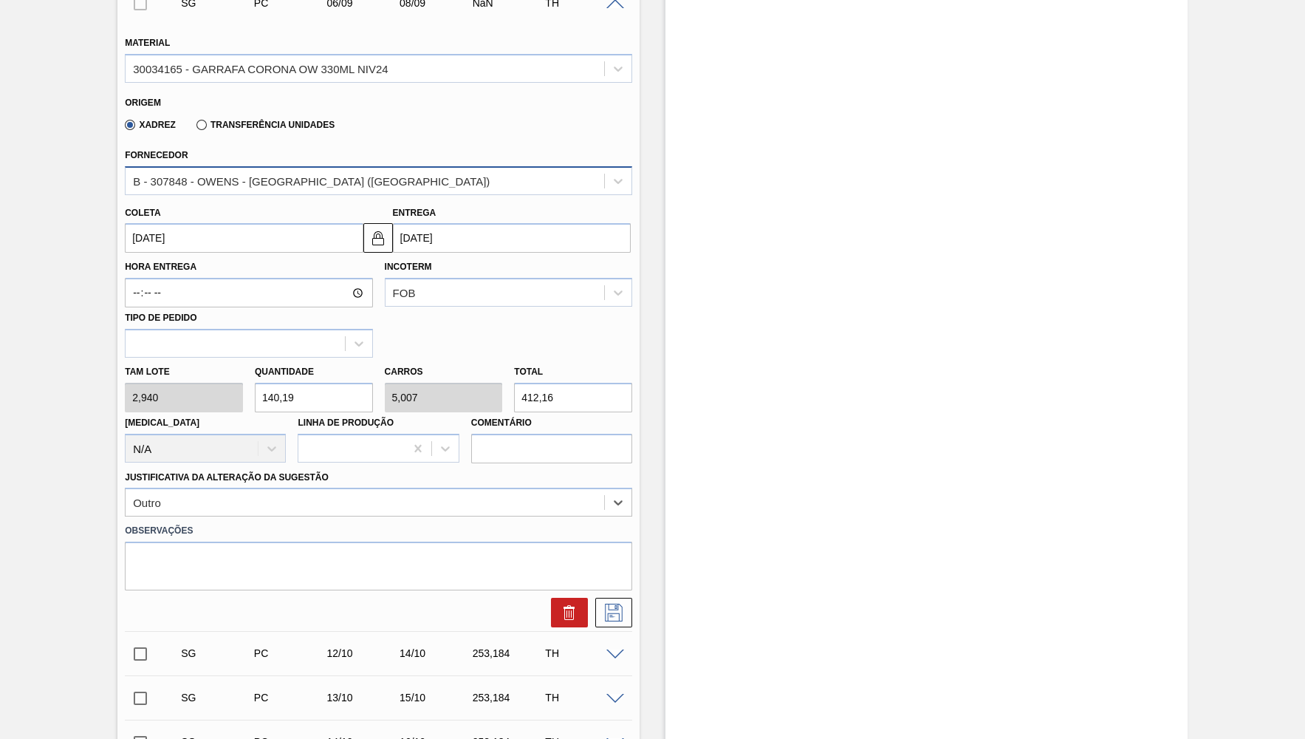
click at [274, 178] on div "B - 307848 - OWENS - [GEOGRAPHIC_DATA] ([GEOGRAPHIC_DATA])" at bounding box center [311, 180] width 357 height 13
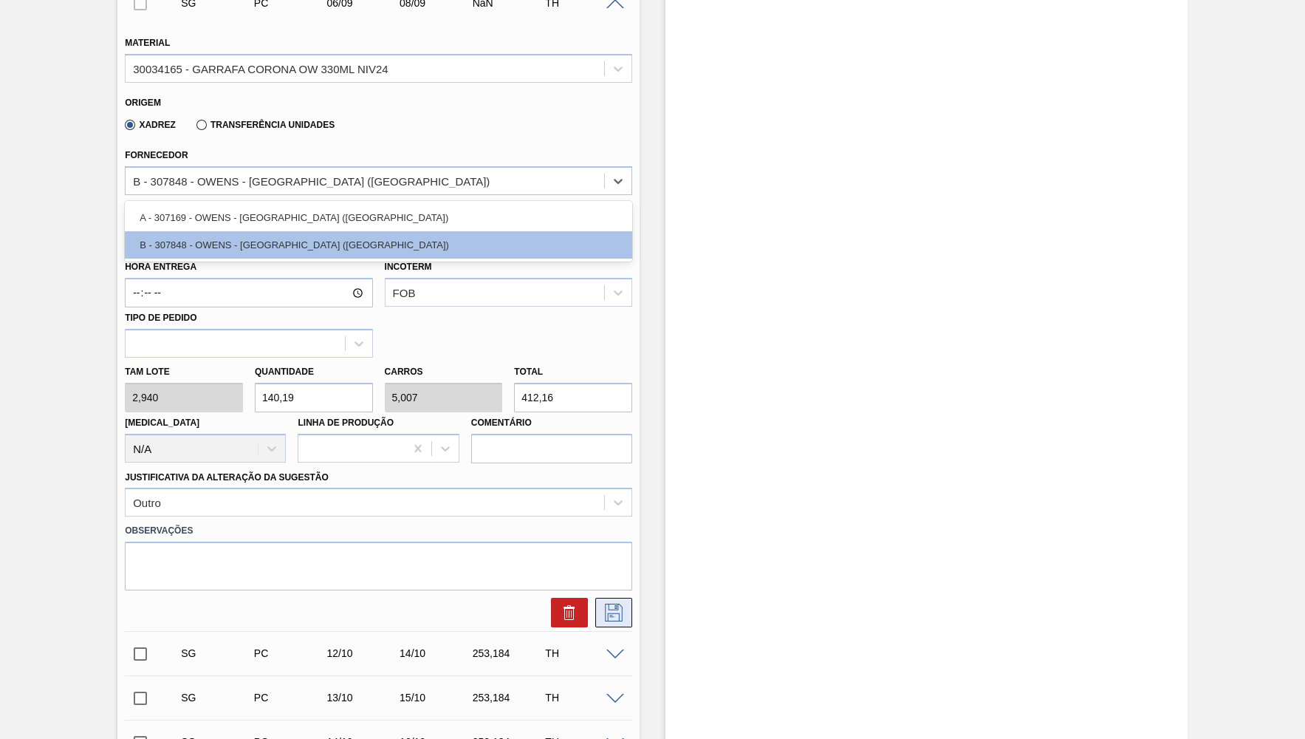
click at [614, 598] on button at bounding box center [613, 613] width 37 height 30
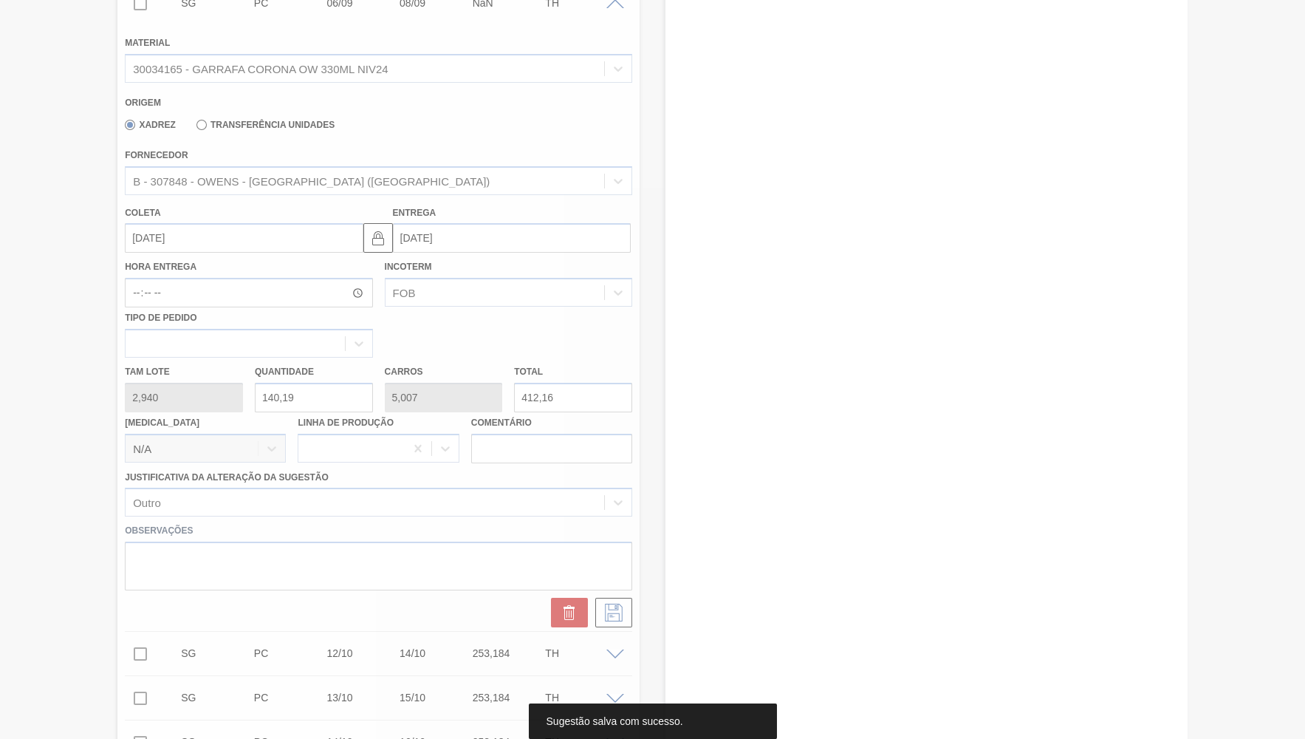
scroll to position [265, 0]
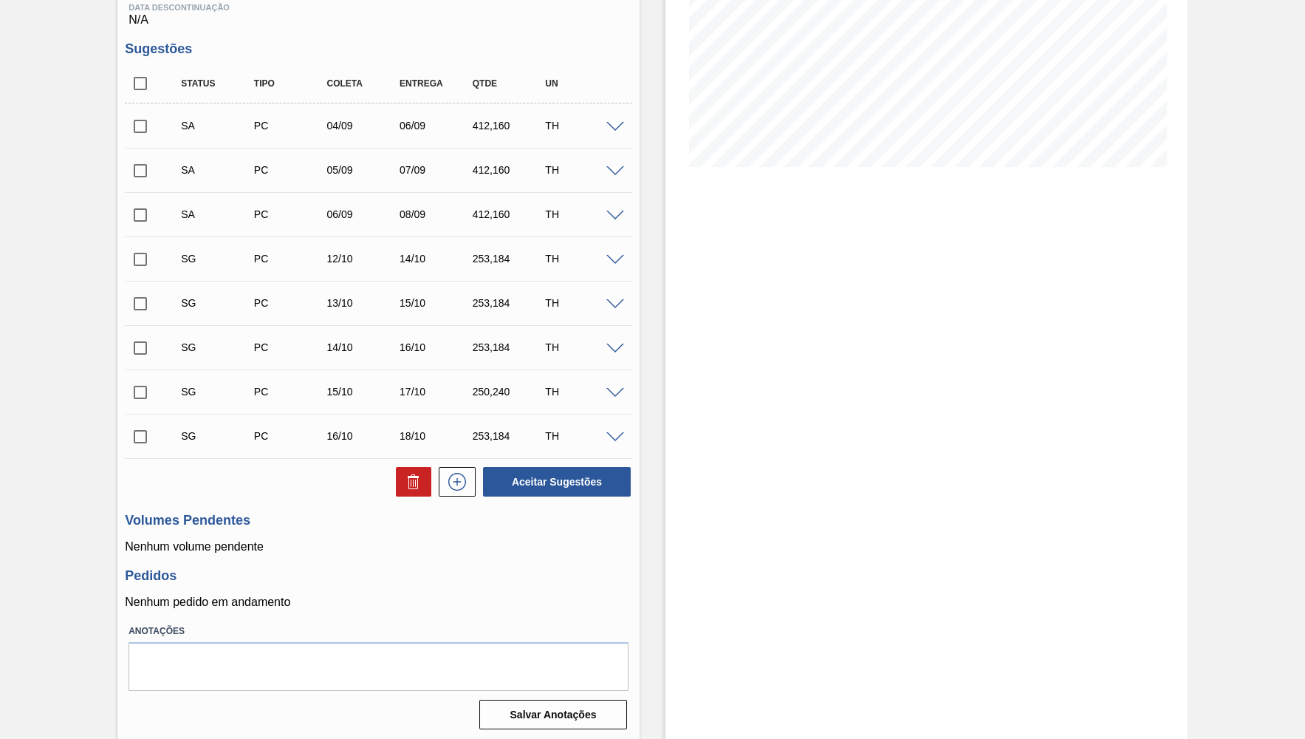
click at [620, 168] on span at bounding box center [616, 171] width 18 height 11
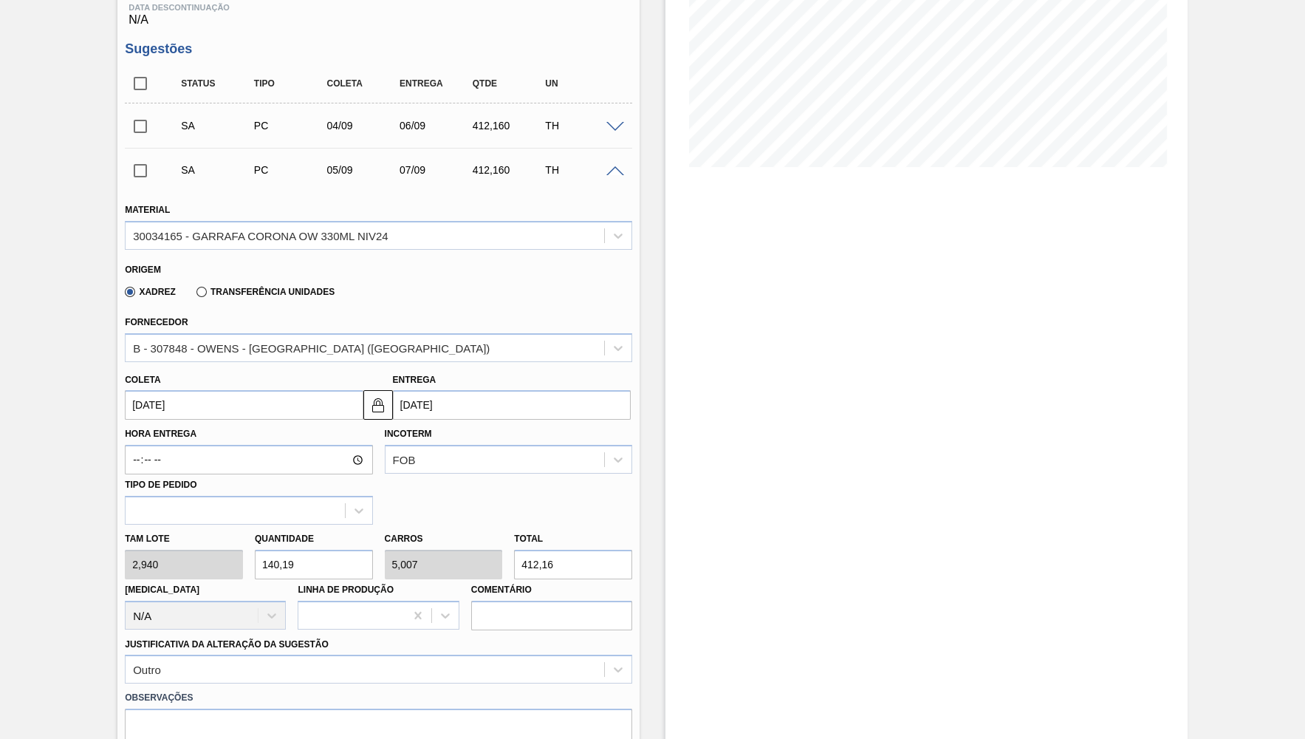
click at [614, 166] on div at bounding box center [618, 170] width 30 height 11
click at [617, 127] on span at bounding box center [616, 127] width 18 height 11
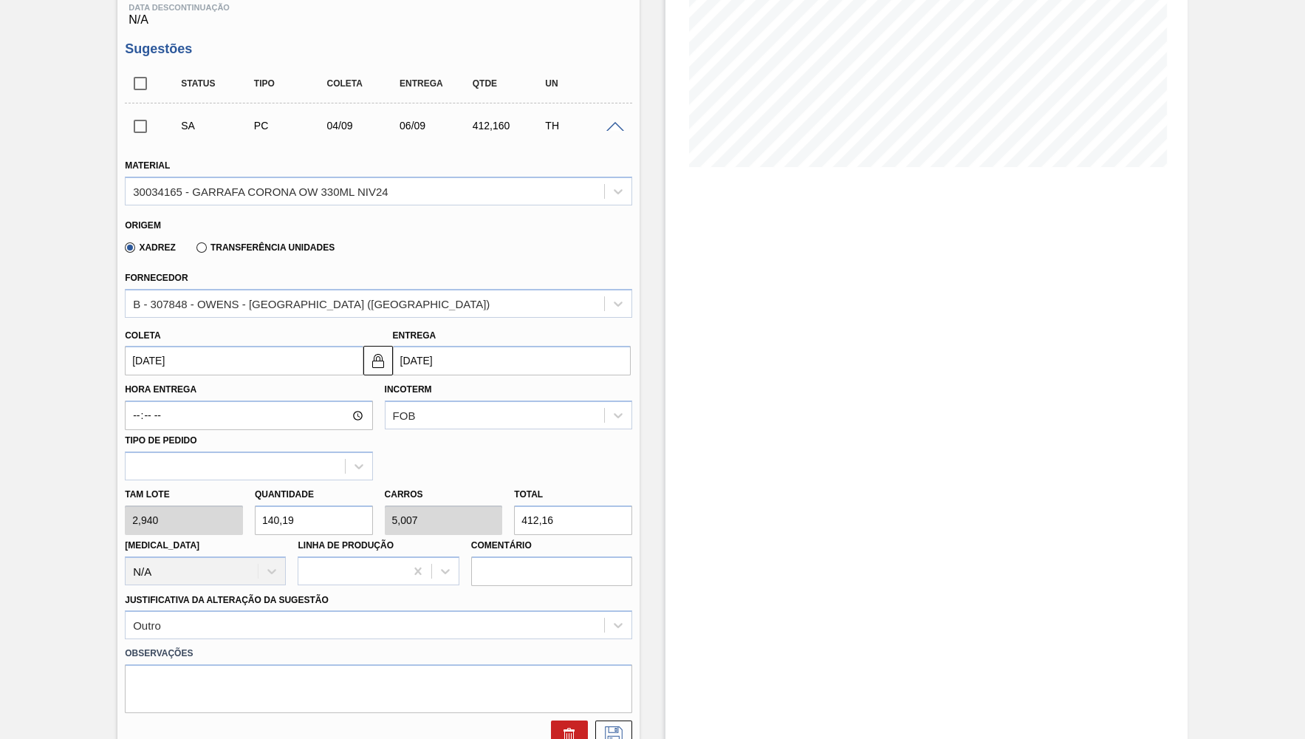
click at [616, 126] on span at bounding box center [616, 127] width 18 height 11
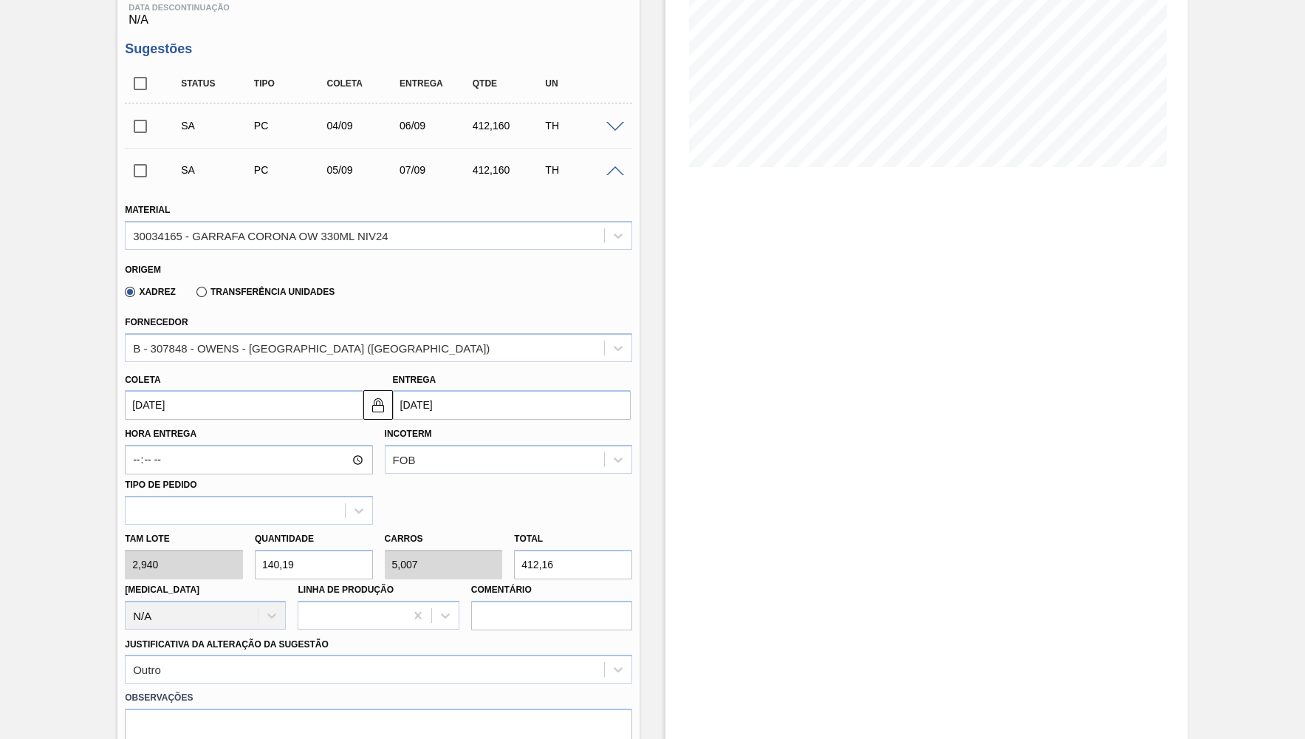
click at [612, 167] on span at bounding box center [616, 171] width 18 height 11
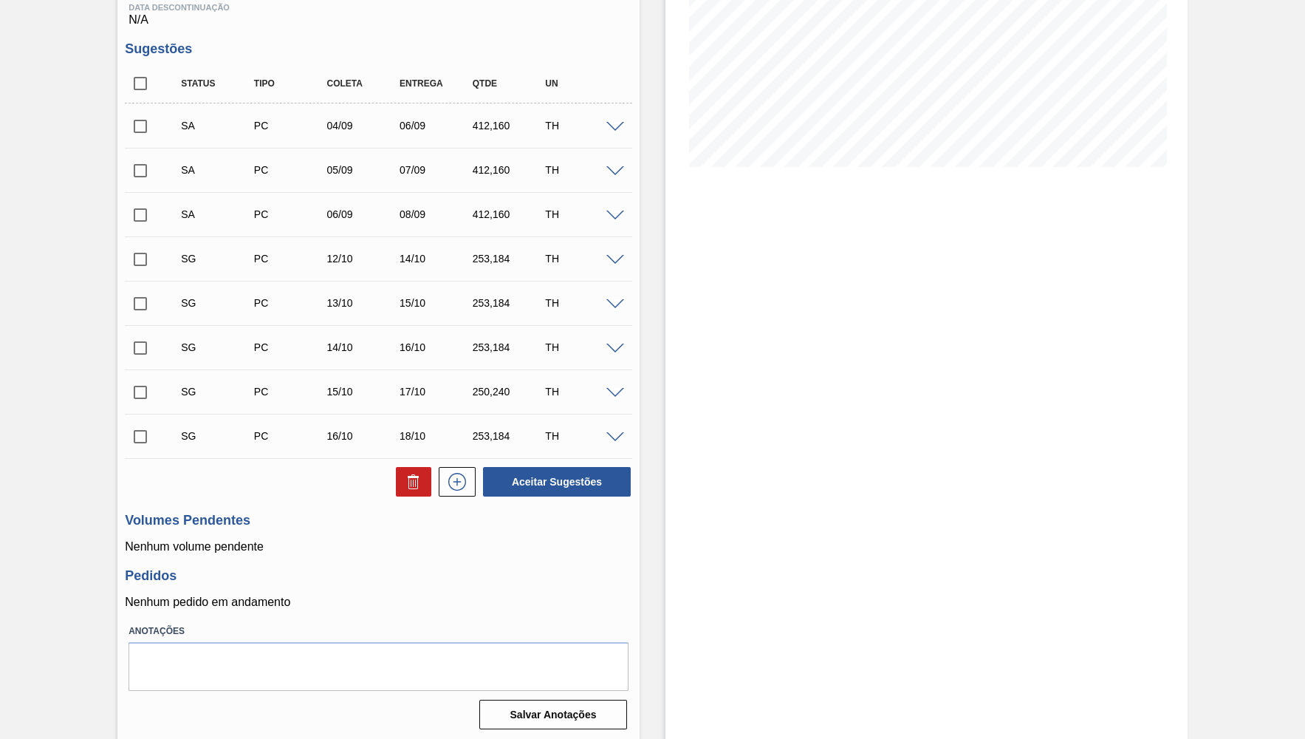
click at [488, 213] on div "412,160" at bounding box center [509, 214] width 81 height 12
click at [618, 261] on span at bounding box center [616, 260] width 18 height 11
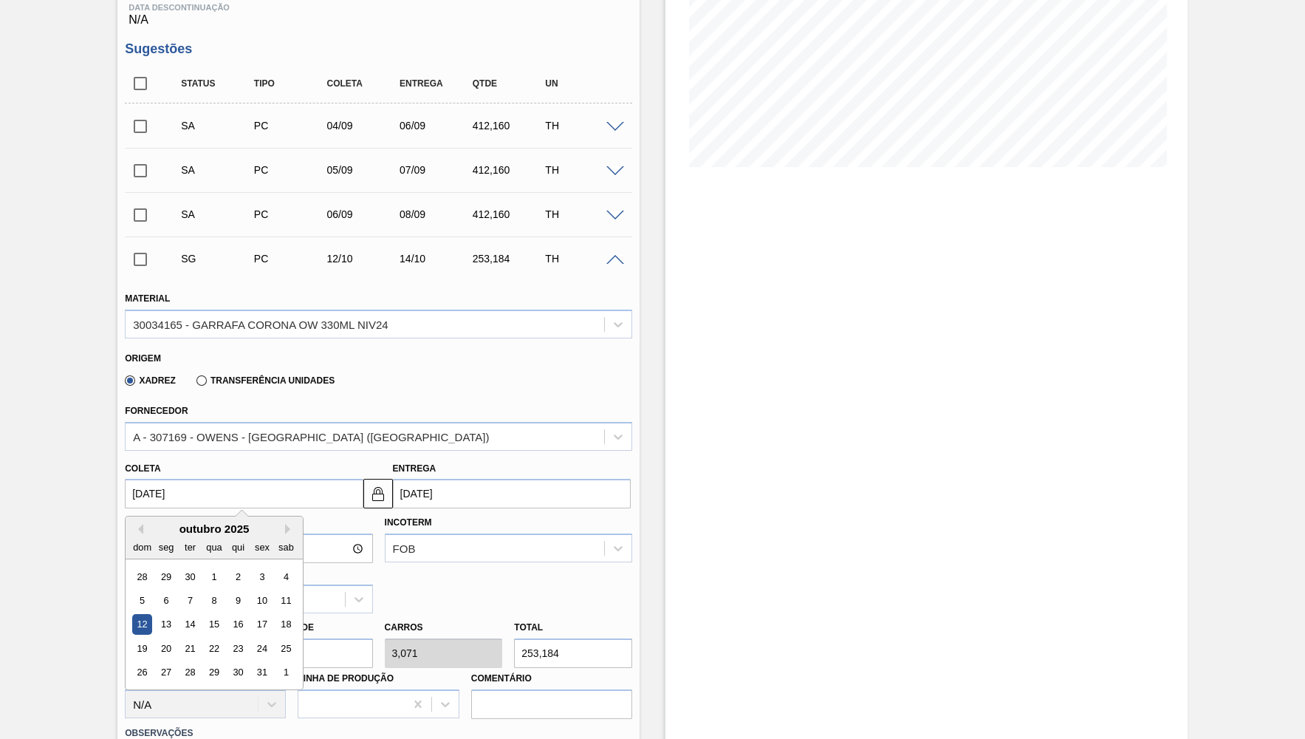
click at [233, 479] on input "[DATE]" at bounding box center [244, 494] width 238 height 30
click at [140, 525] on button "Previous Month" at bounding box center [138, 529] width 10 height 10
click at [159, 590] on div "8" at bounding box center [167, 600] width 20 height 20
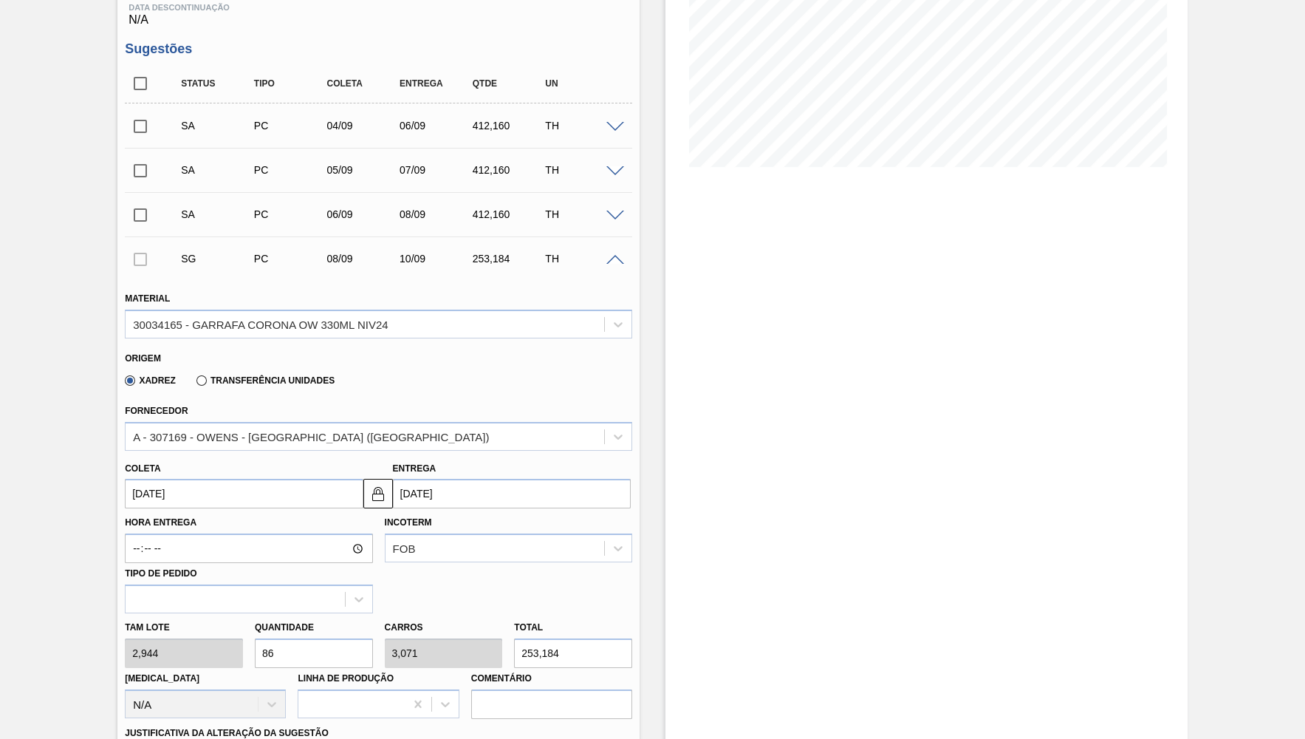
type input "[DATE]"
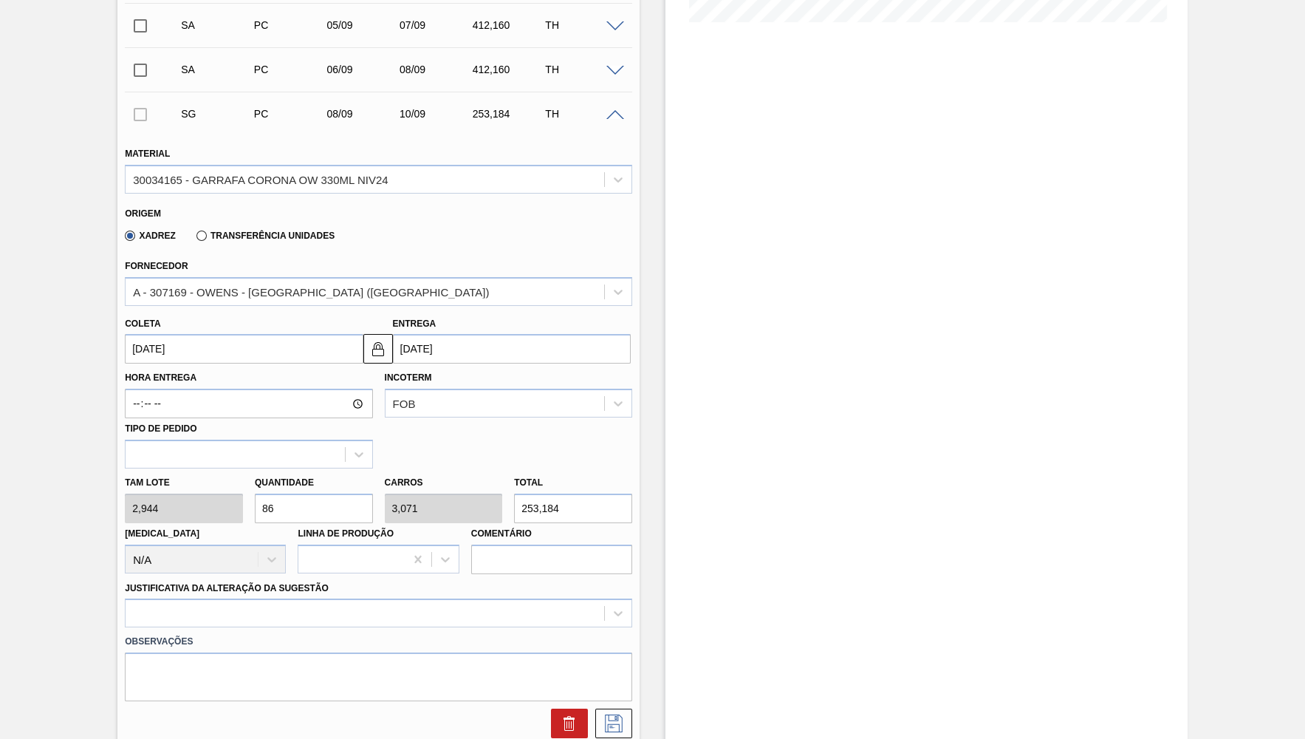
drag, startPoint x: 573, startPoint y: 495, endPoint x: 445, endPoint y: 476, distance: 129.1
click at [514, 493] on input "253,184" at bounding box center [573, 508] width 118 height 30
paste input "412,160"
type input "140"
type input "5"
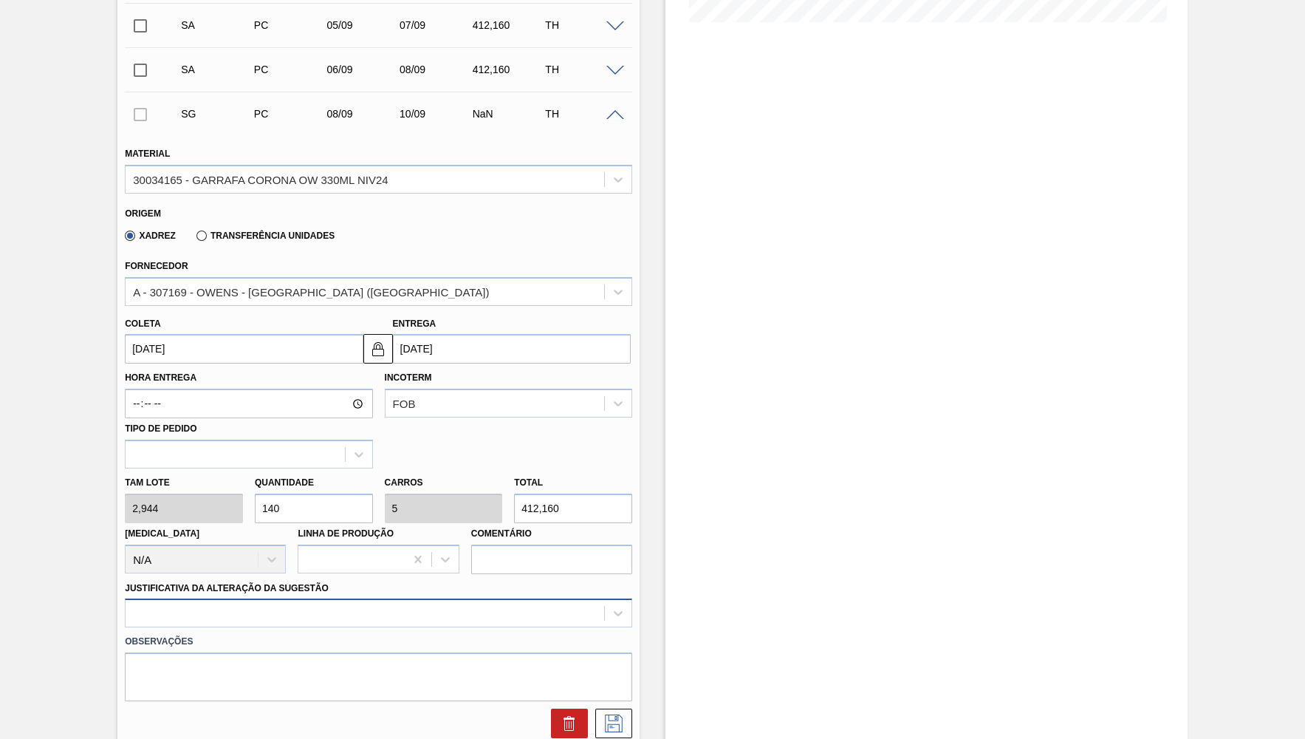
type input "412,160"
click at [167, 609] on div at bounding box center [379, 612] width 508 height 29
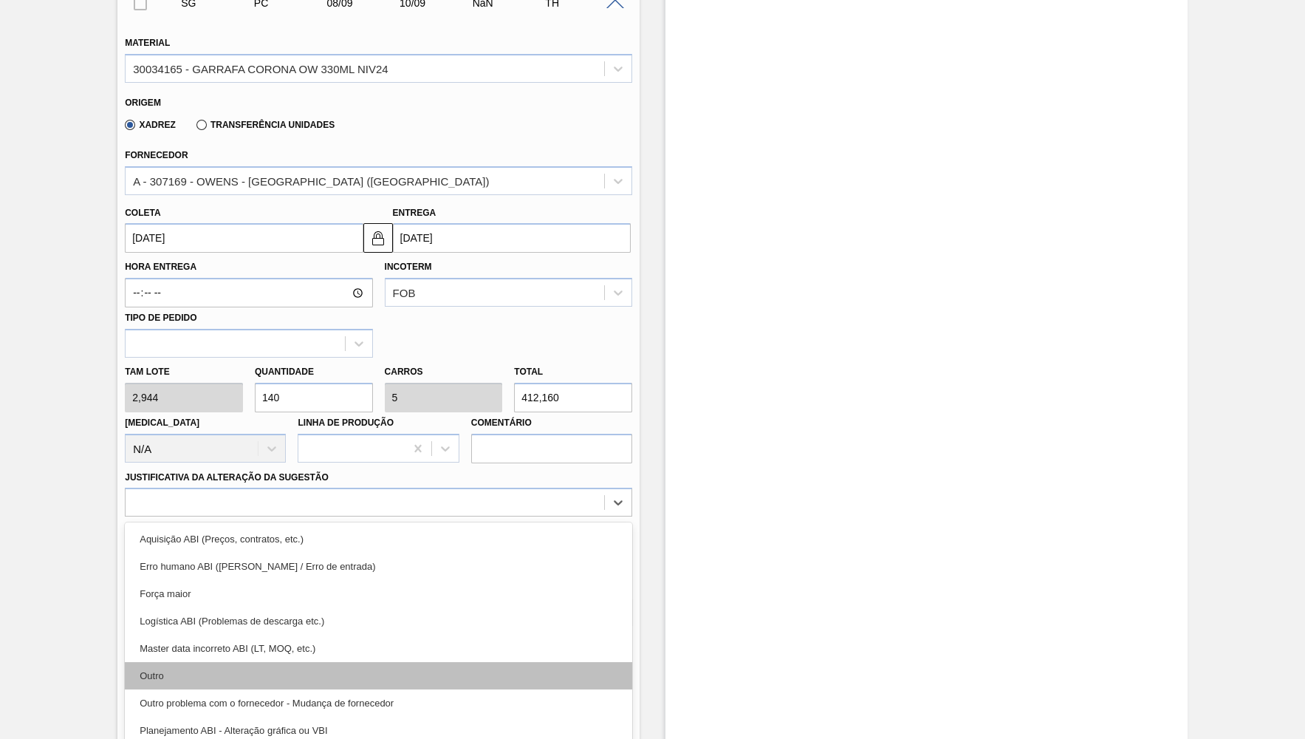
click at [193, 665] on div "Outro" at bounding box center [379, 675] width 508 height 27
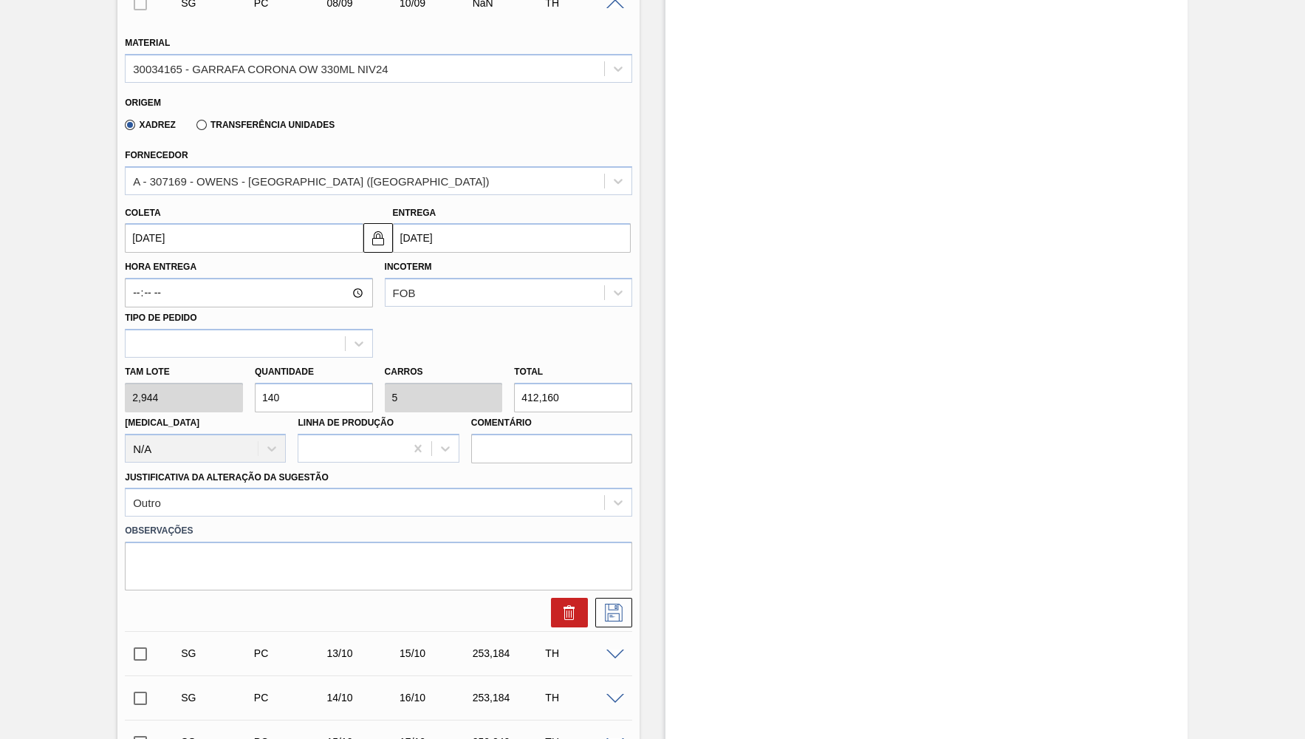
click at [316, 195] on div "Coleta [DATE] Entrega [DATE]" at bounding box center [378, 224] width 519 height 58
click at [338, 175] on div "A - 307169 - OWENS - [GEOGRAPHIC_DATA] ([GEOGRAPHIC_DATA])" at bounding box center [365, 180] width 479 height 21
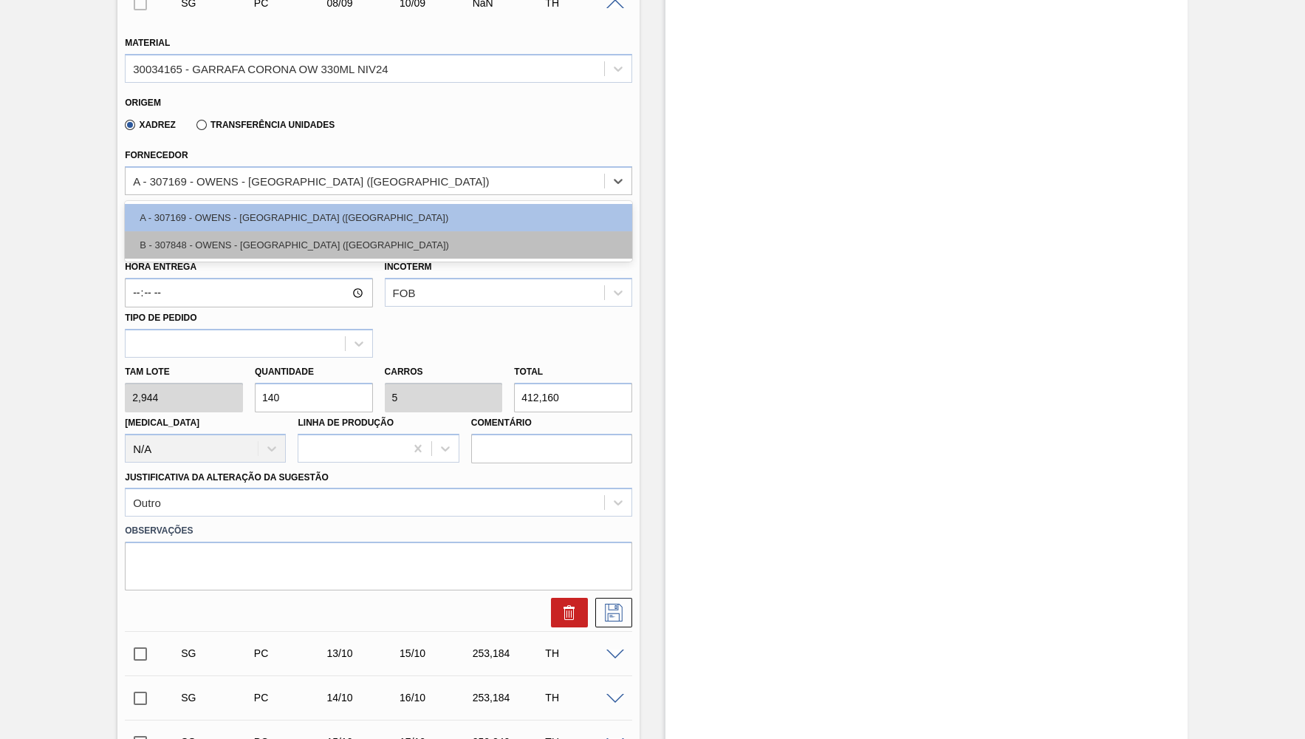
click at [343, 235] on div "B - 307848 - OWENS - [GEOGRAPHIC_DATA] ([GEOGRAPHIC_DATA])" at bounding box center [379, 244] width 508 height 27
type input "2,940"
type input "140,19"
type input "5,007"
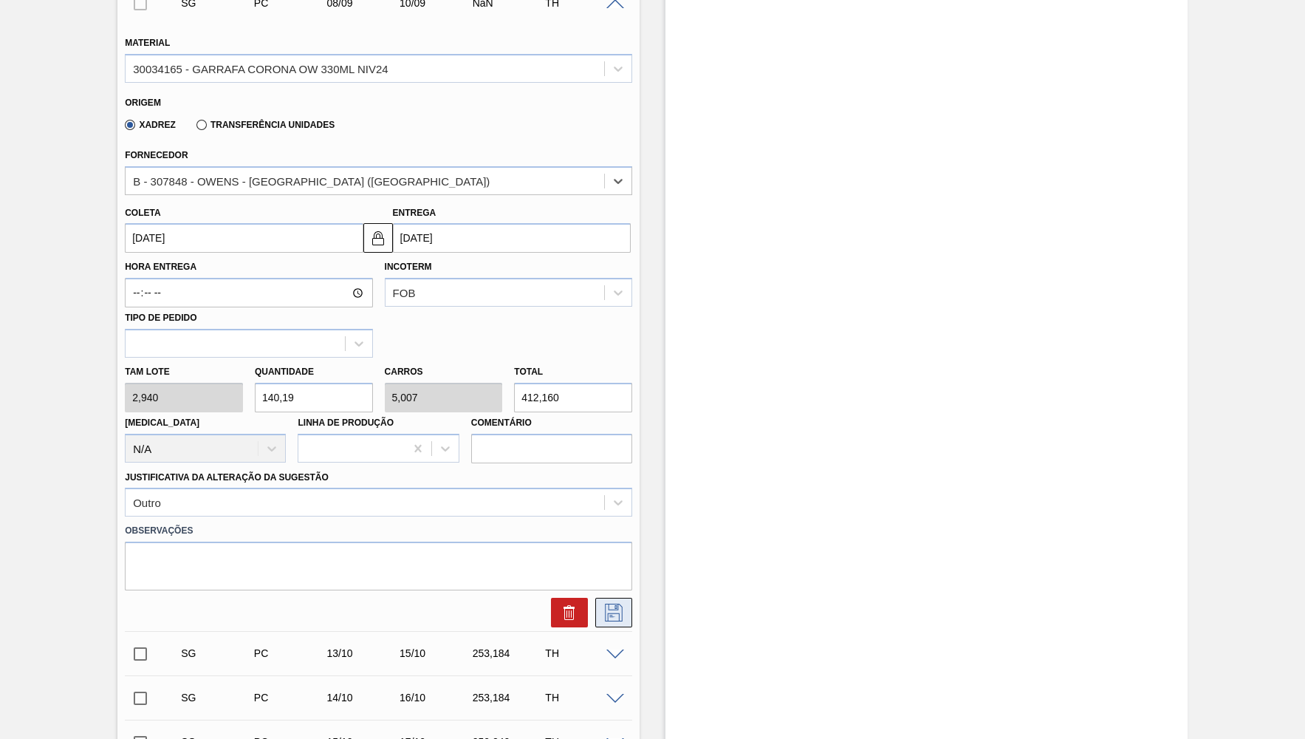
click at [611, 611] on button at bounding box center [613, 613] width 37 height 30
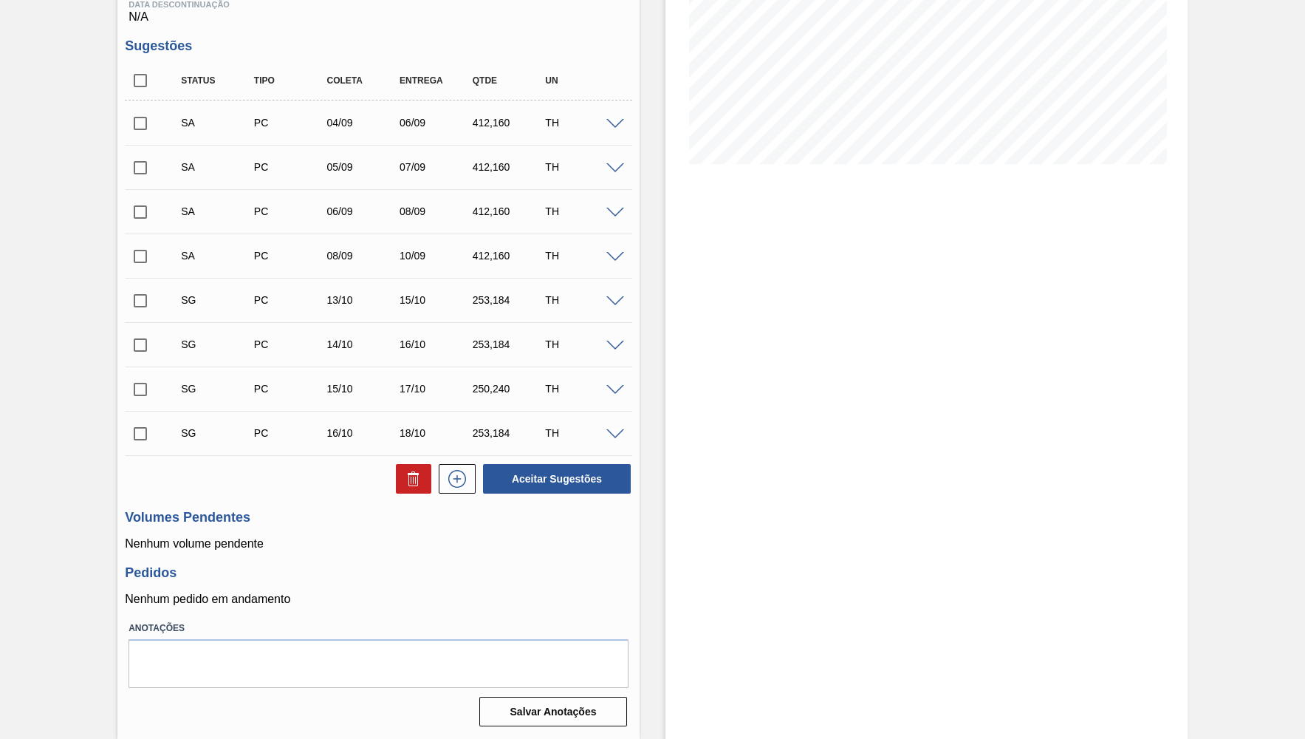
scroll to position [265, 0]
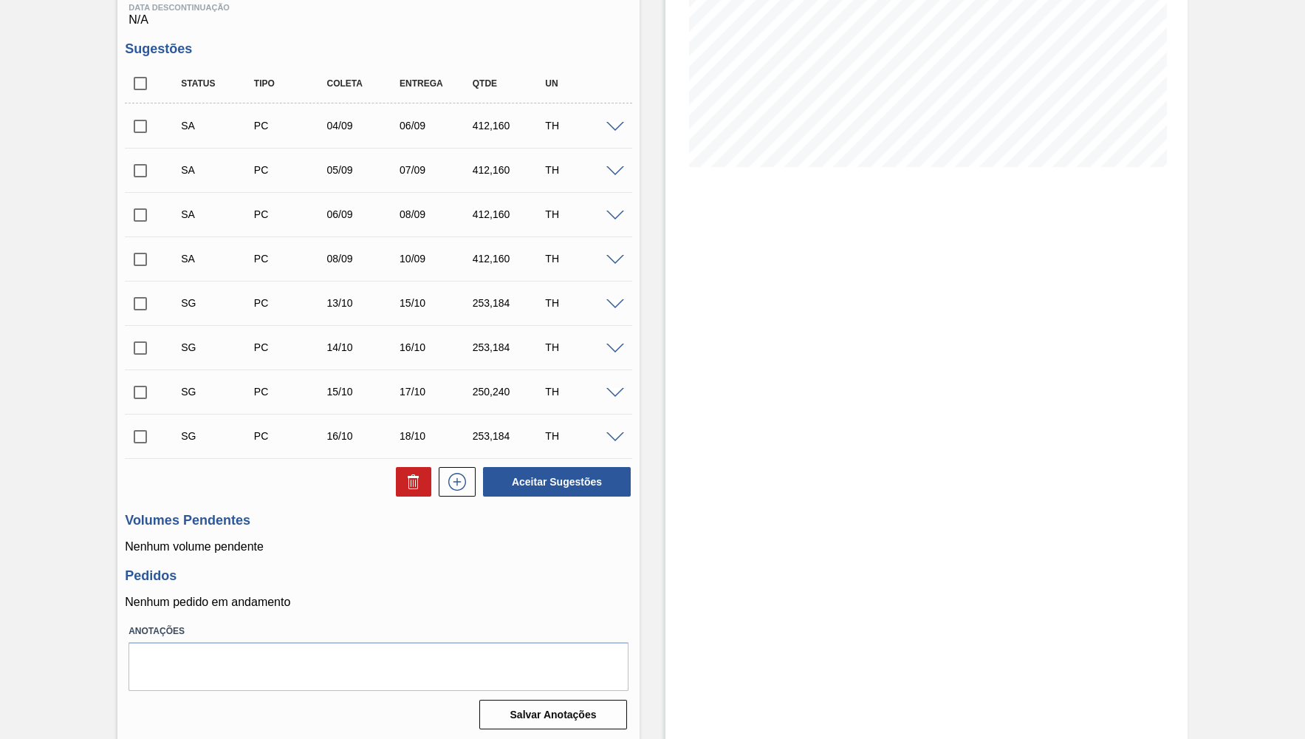
click at [496, 262] on div "412,160" at bounding box center [509, 259] width 81 height 12
click at [609, 298] on div at bounding box center [618, 303] width 30 height 11
click at [617, 306] on span at bounding box center [616, 304] width 18 height 11
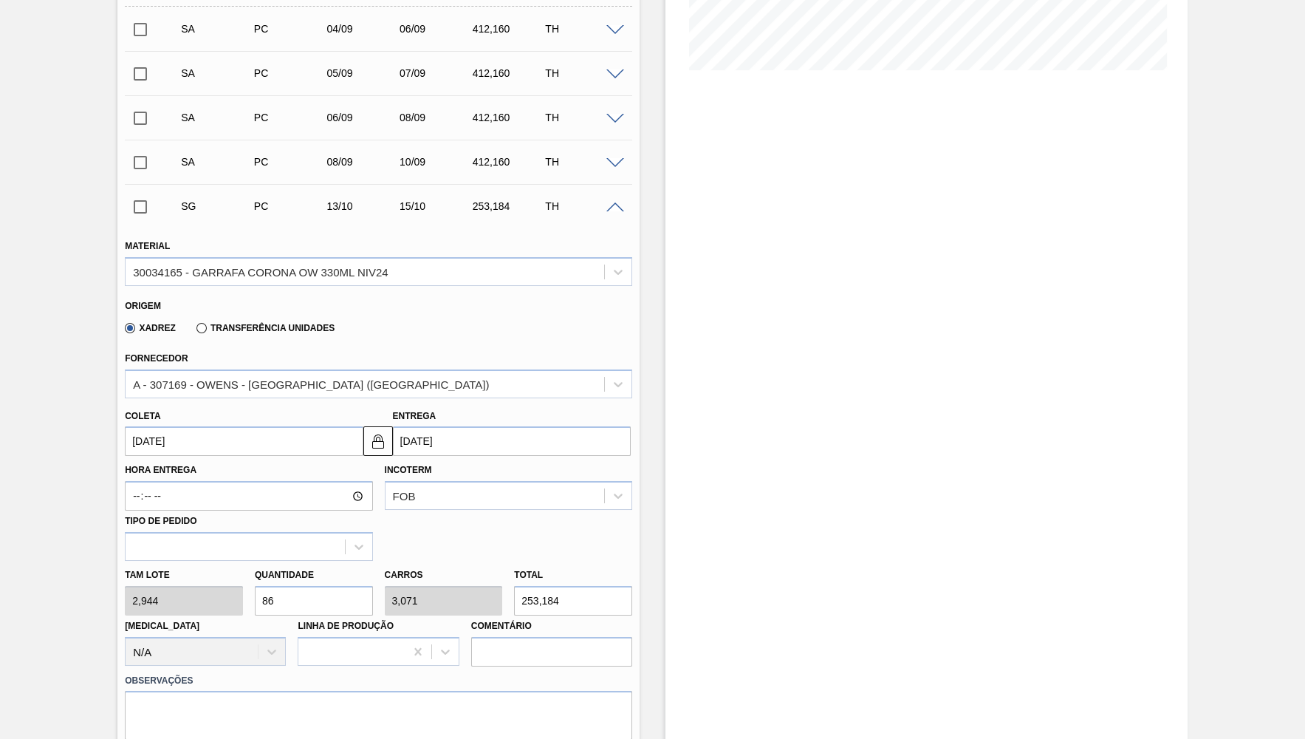
scroll to position [410, 0]
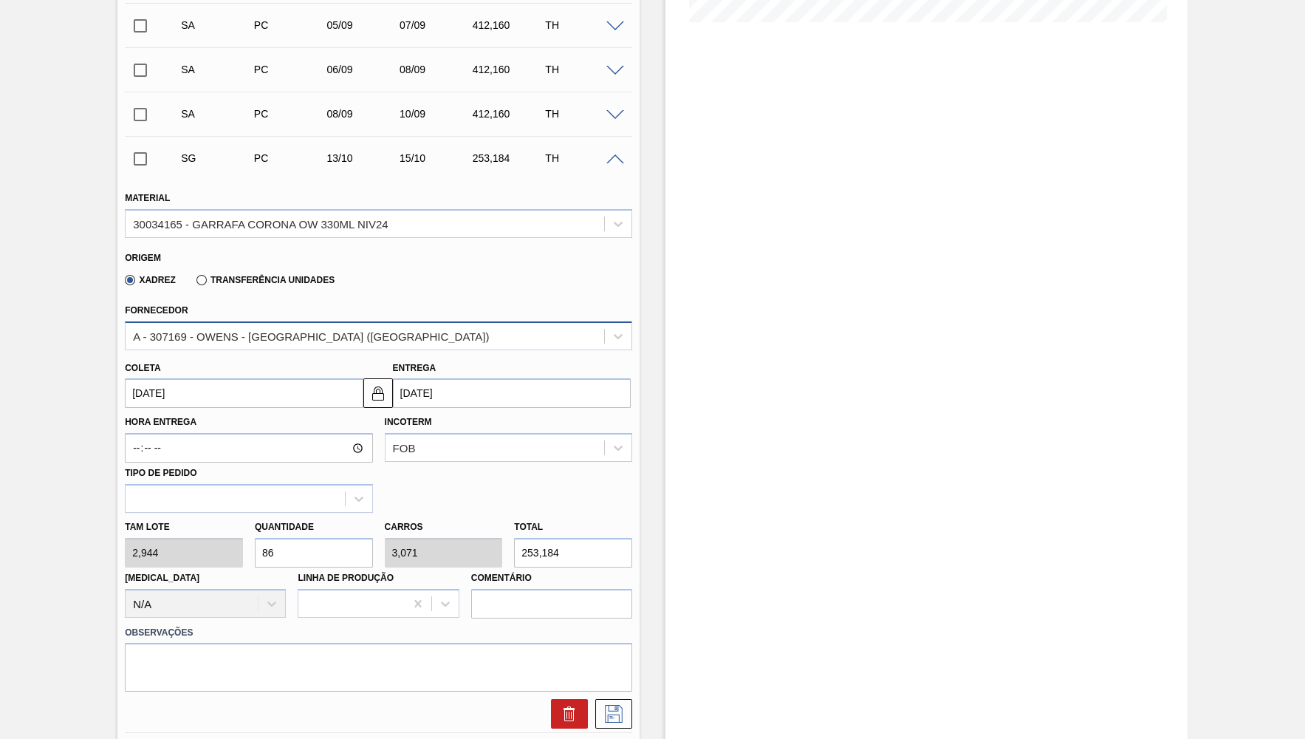
drag, startPoint x: 276, startPoint y: 353, endPoint x: 280, endPoint y: 337, distance: 16.8
click at [276, 352] on div "Coleta [DATE] Entrega [DATE]" at bounding box center [378, 379] width 519 height 58
click at [280, 336] on div "A - 307169 - OWENS - [GEOGRAPHIC_DATA] ([GEOGRAPHIC_DATA])" at bounding box center [311, 335] width 356 height 13
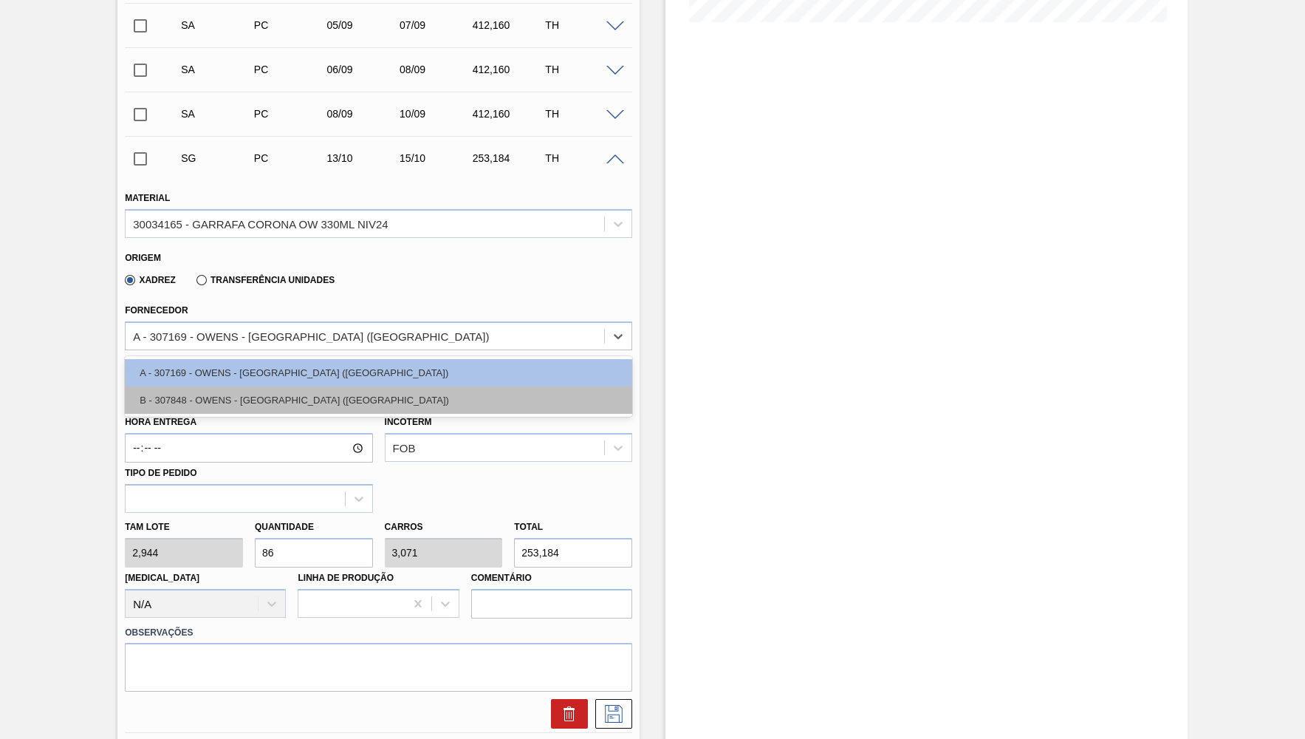
click at [239, 400] on div "B - 307848 - OWENS - [GEOGRAPHIC_DATA] ([GEOGRAPHIC_DATA])" at bounding box center [379, 399] width 508 height 27
type input "2,940"
type input "86,117"
type input "3,076"
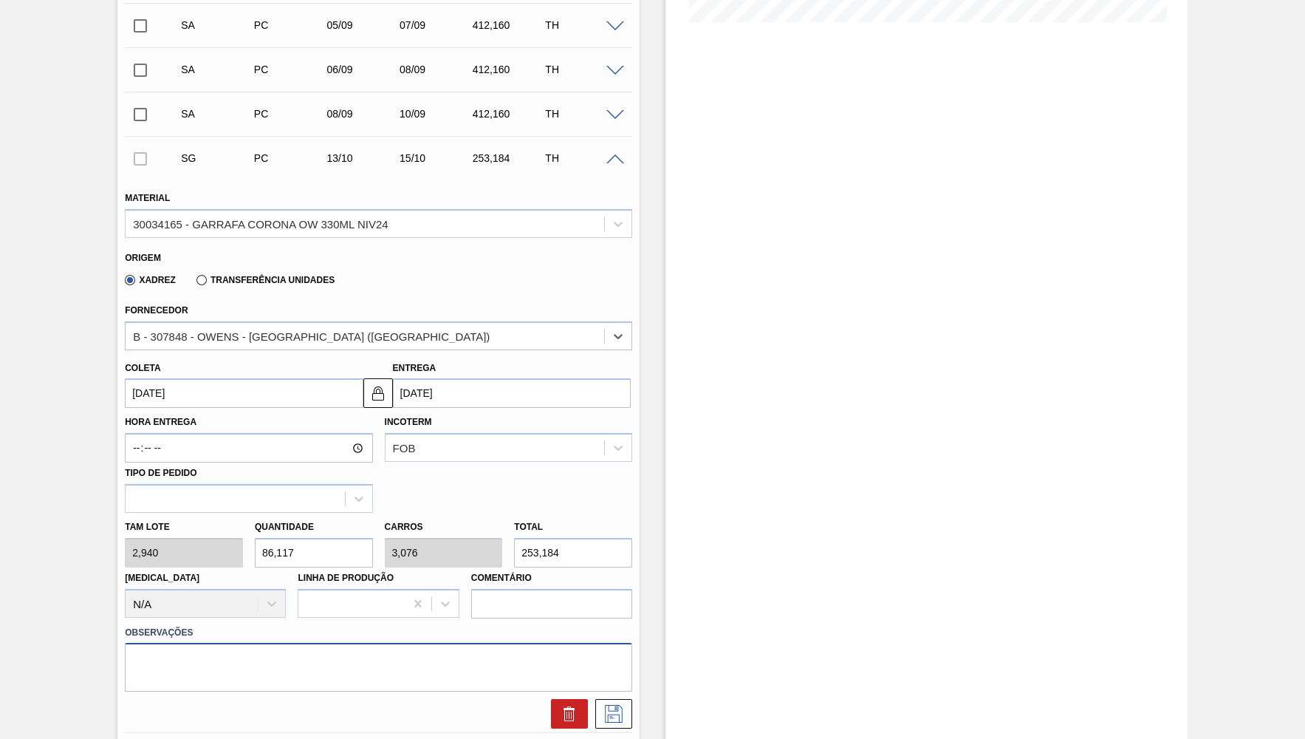
click at [204, 668] on textarea at bounding box center [379, 667] width 508 height 49
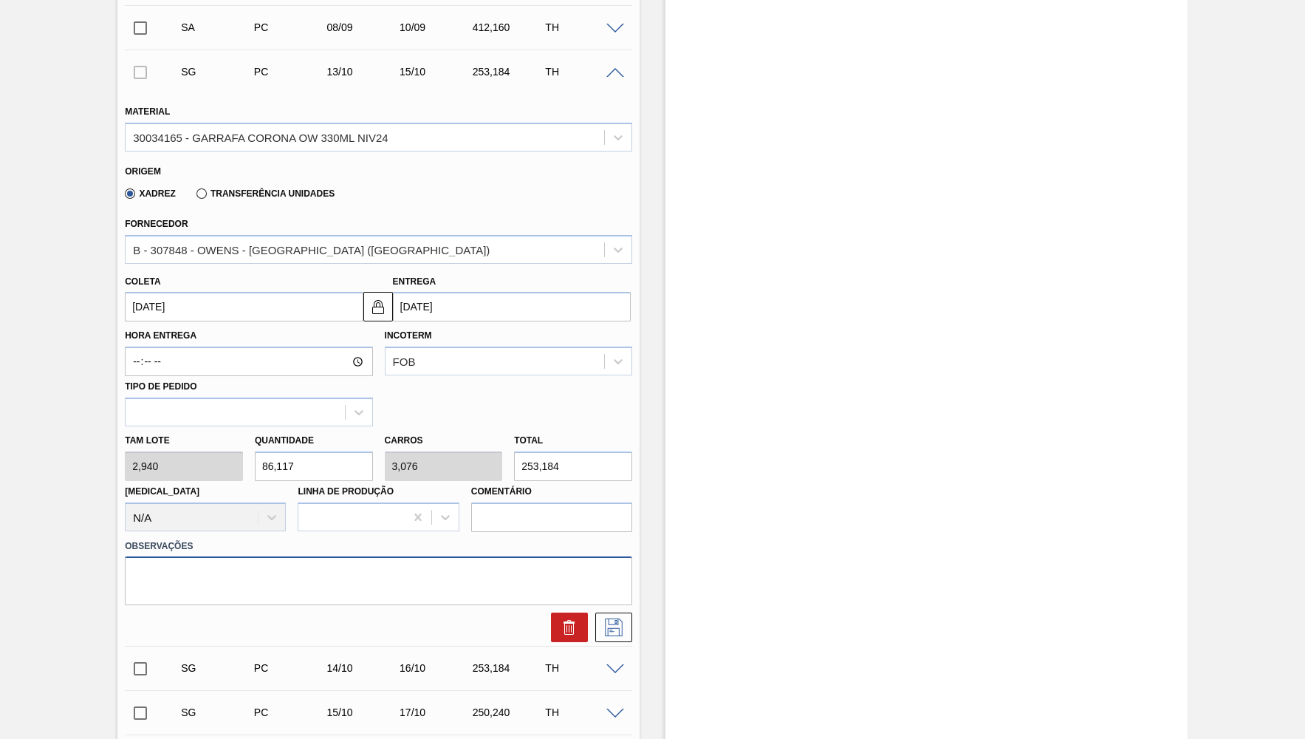
scroll to position [554, 0]
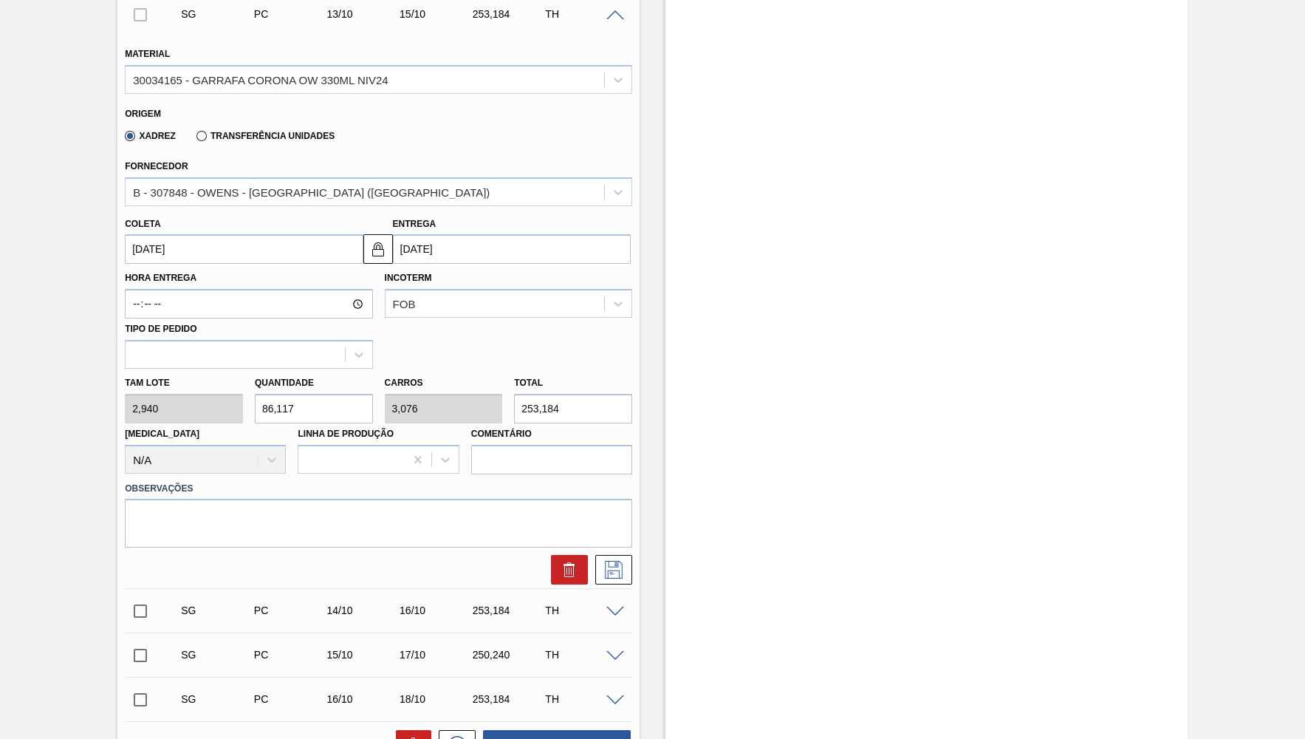
drag, startPoint x: 615, startPoint y: 392, endPoint x: 402, endPoint y: 380, distance: 213.9
click at [514, 394] on input "253,184" at bounding box center [573, 409] width 118 height 30
paste input "412,160"
type input "140,19"
type input "5,007"
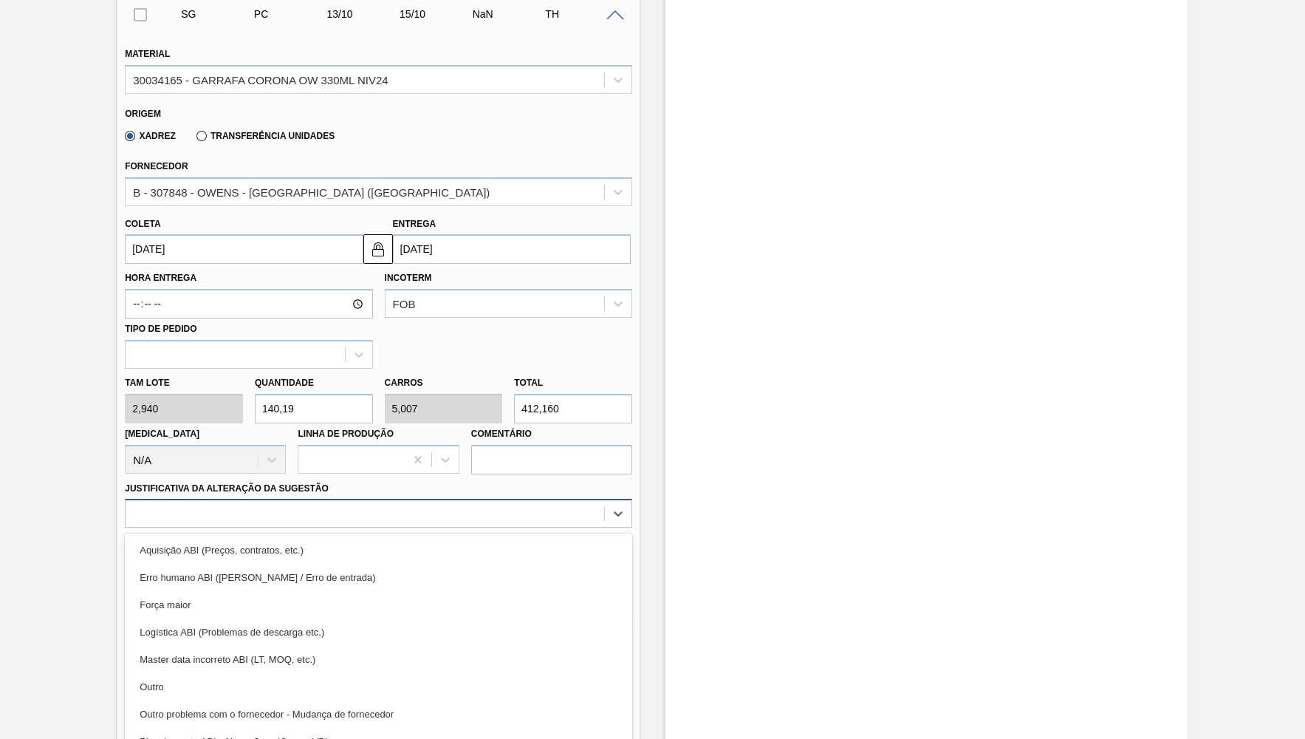
click at [252, 506] on div "Material 30034165 - GARRAFA CORONA OW 330ML NIV24 Origem Xadrez Transferência U…" at bounding box center [379, 336] width 508 height 606
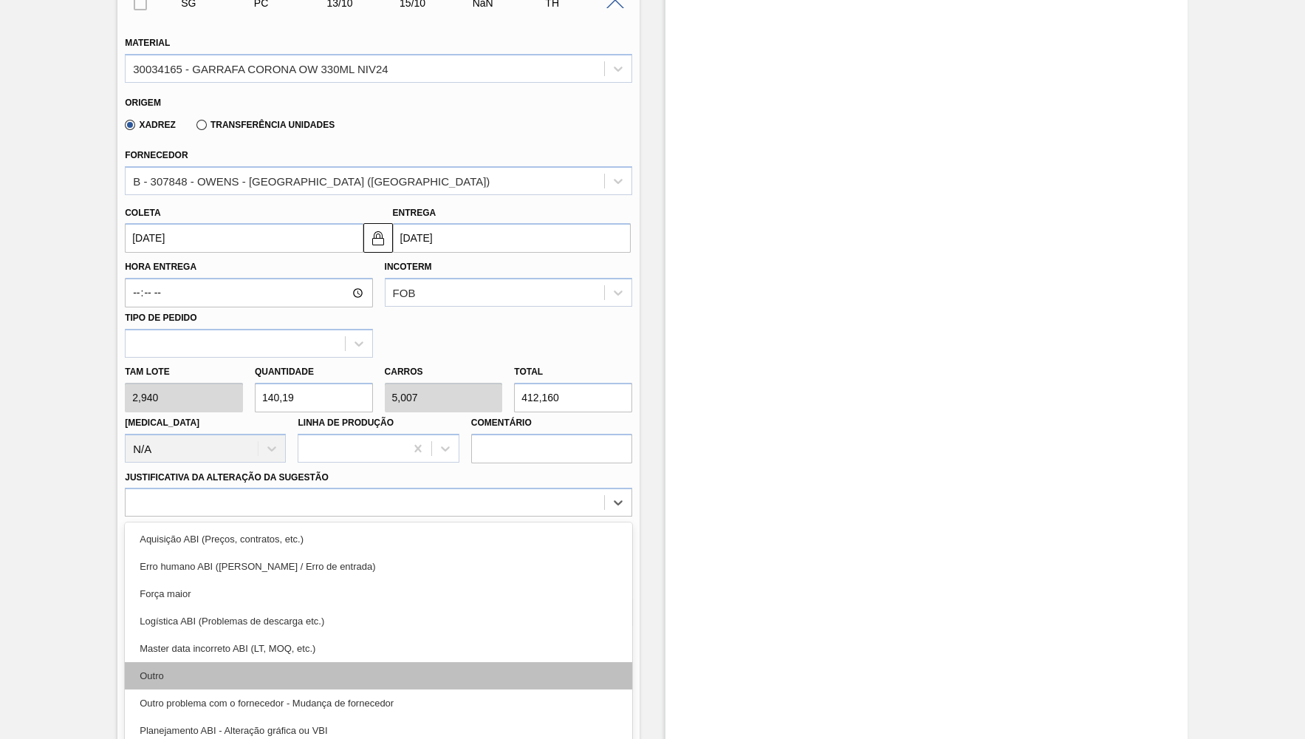
click at [273, 662] on div "Outro" at bounding box center [379, 675] width 508 height 27
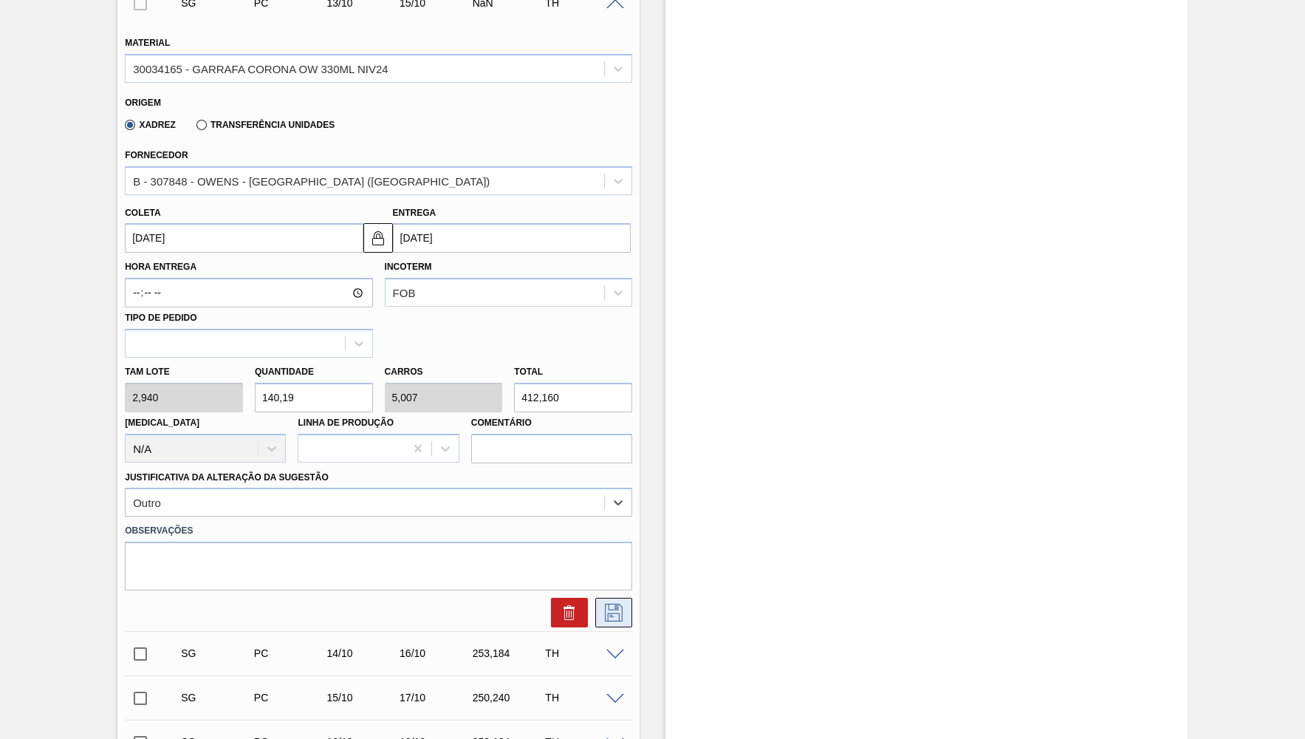
click at [618, 604] on icon at bounding box center [614, 613] width 24 height 18
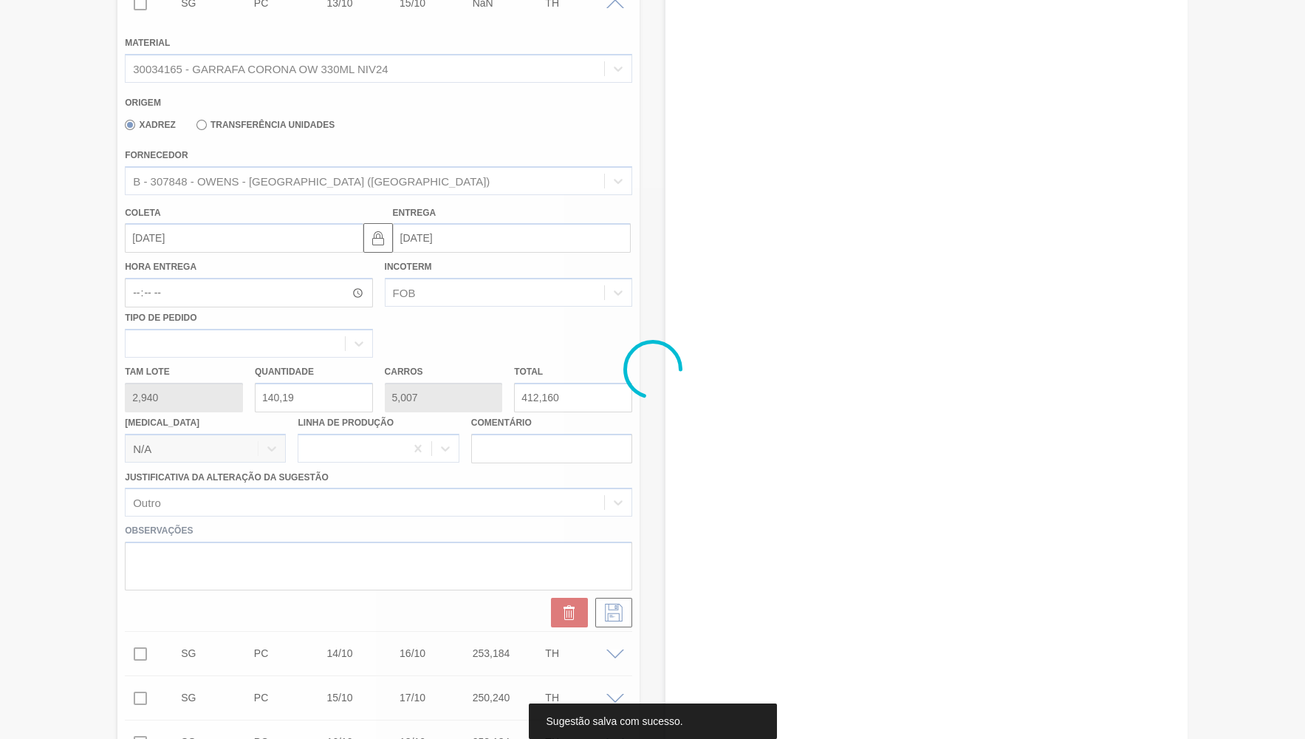
type input "412,16"
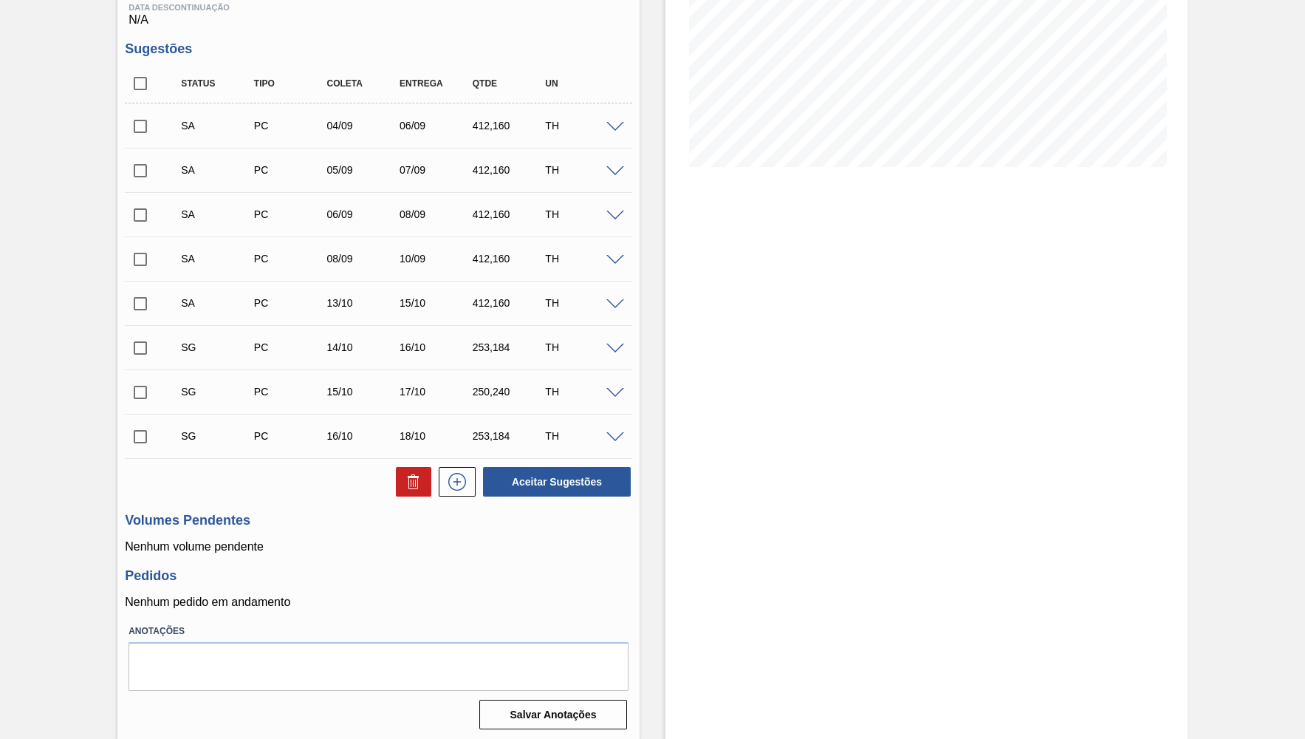
click at [613, 304] on span at bounding box center [616, 304] width 18 height 11
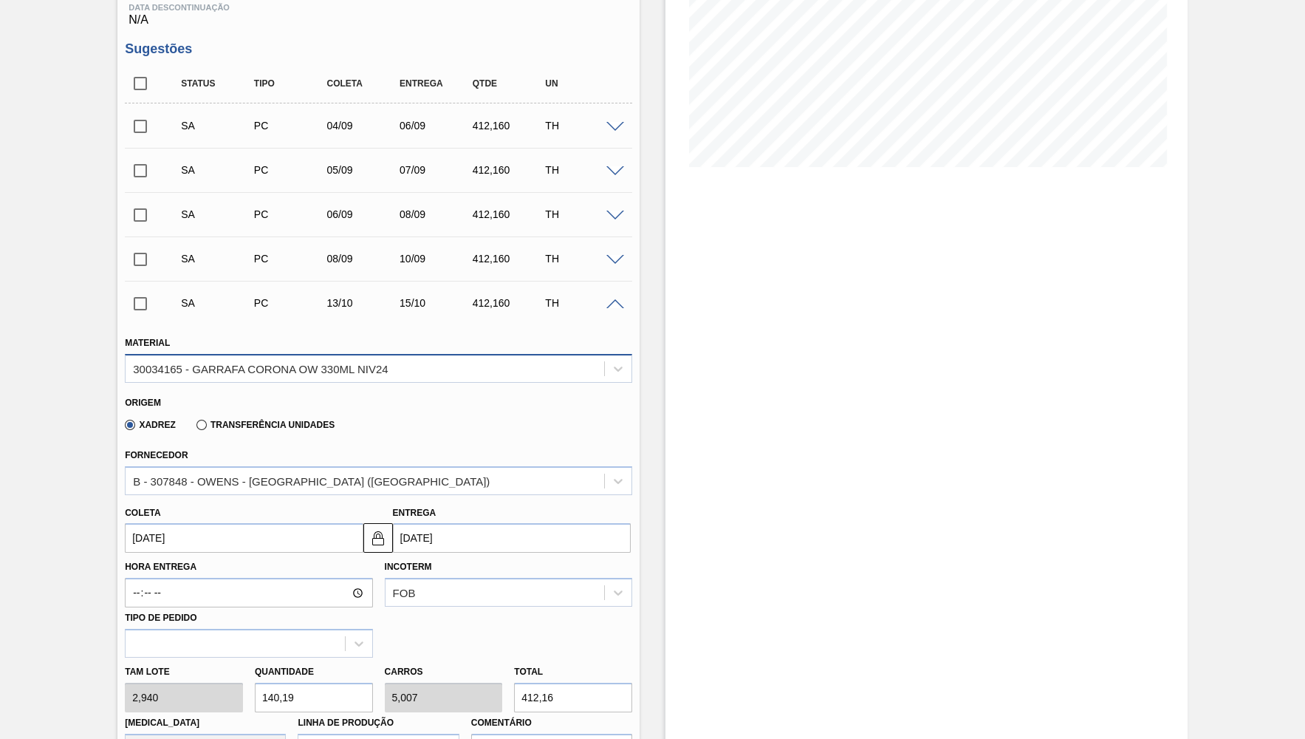
scroll to position [338, 0]
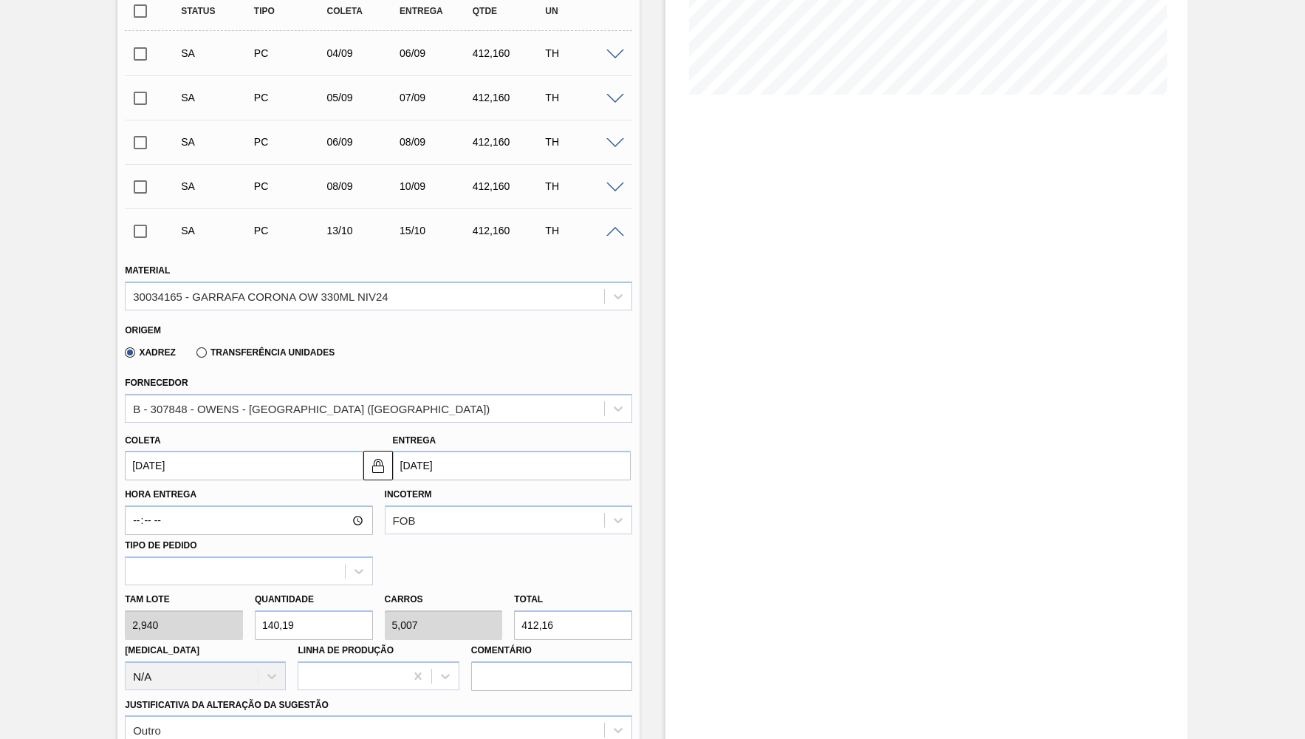
click at [185, 468] on input "[DATE]" at bounding box center [244, 466] width 238 height 30
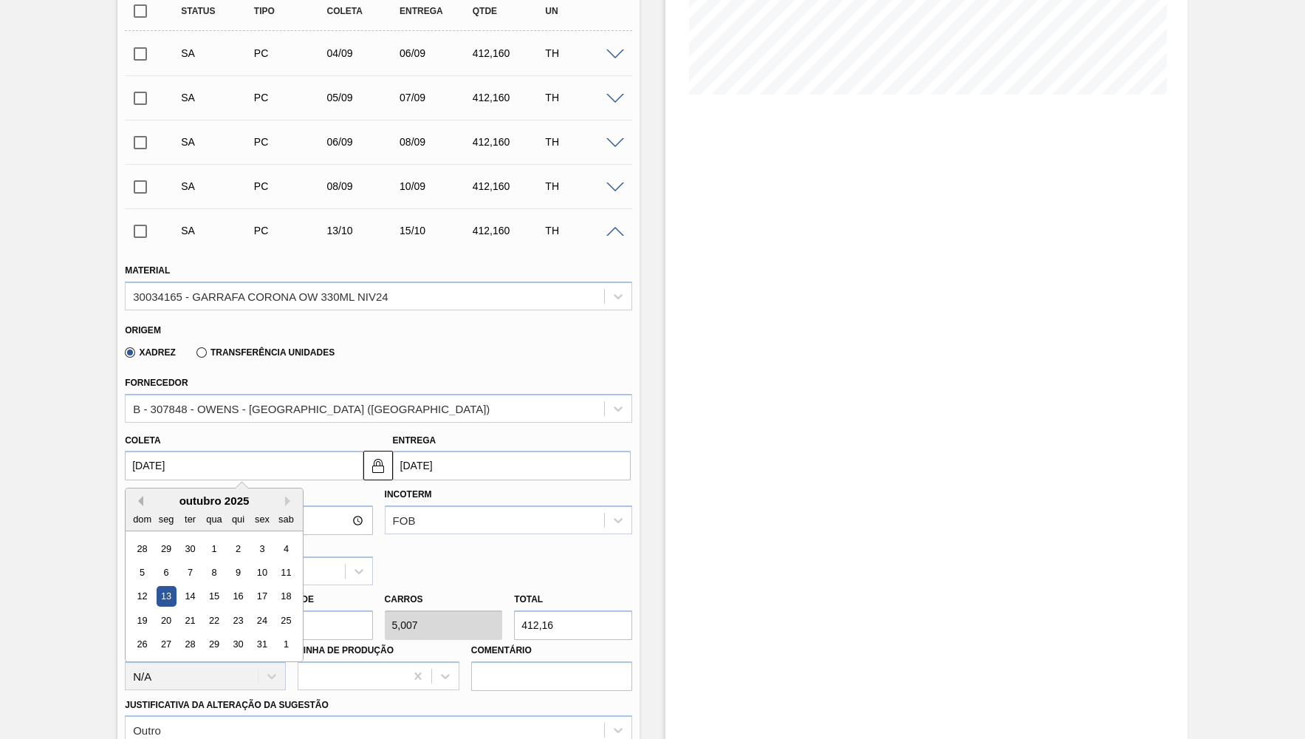
click at [140, 499] on button "Previous Month" at bounding box center [138, 501] width 10 height 10
click at [184, 562] on div "9" at bounding box center [190, 572] width 20 height 20
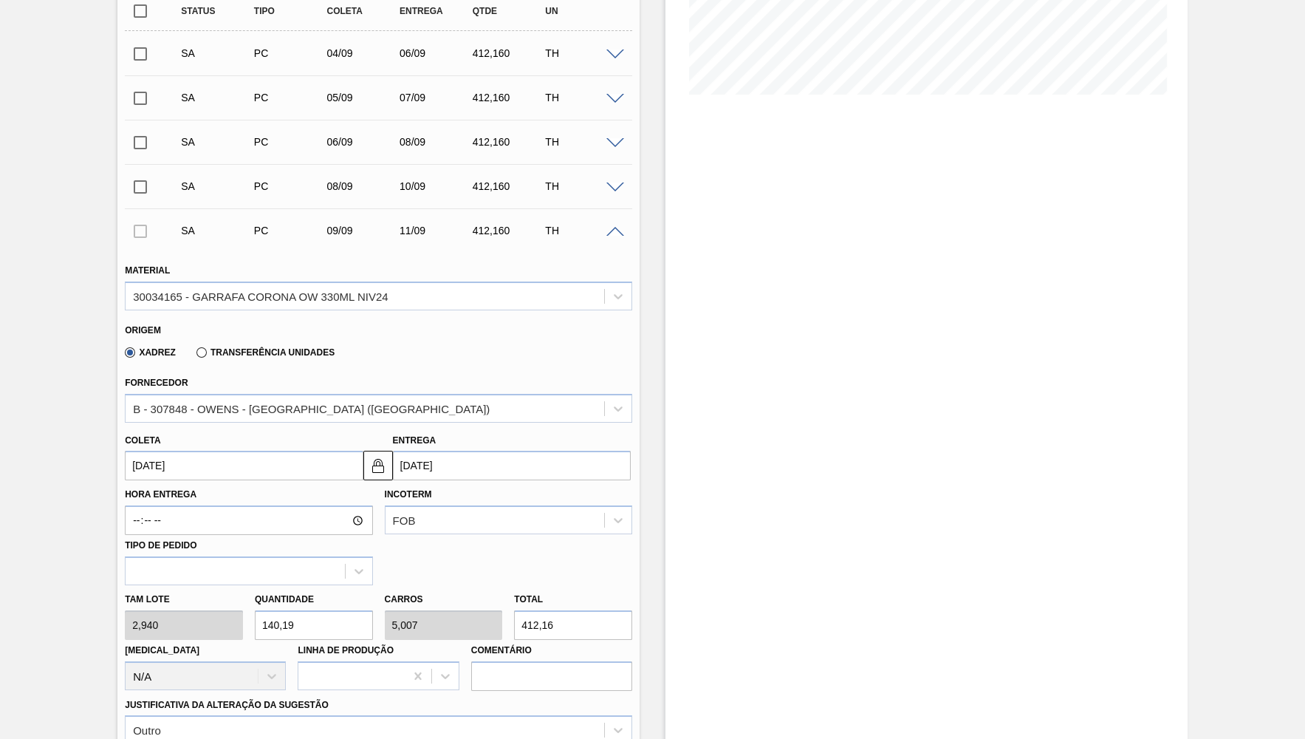
type input "[DATE]"
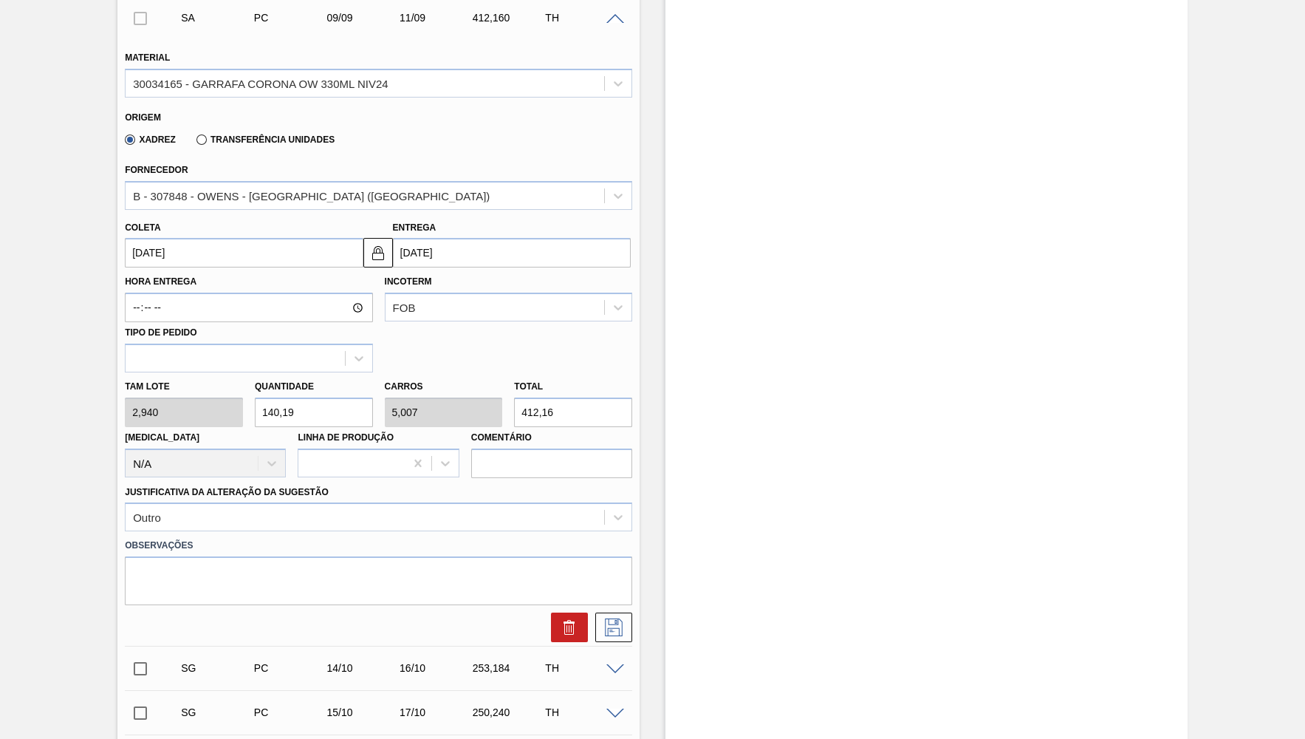
scroll to position [554, 0]
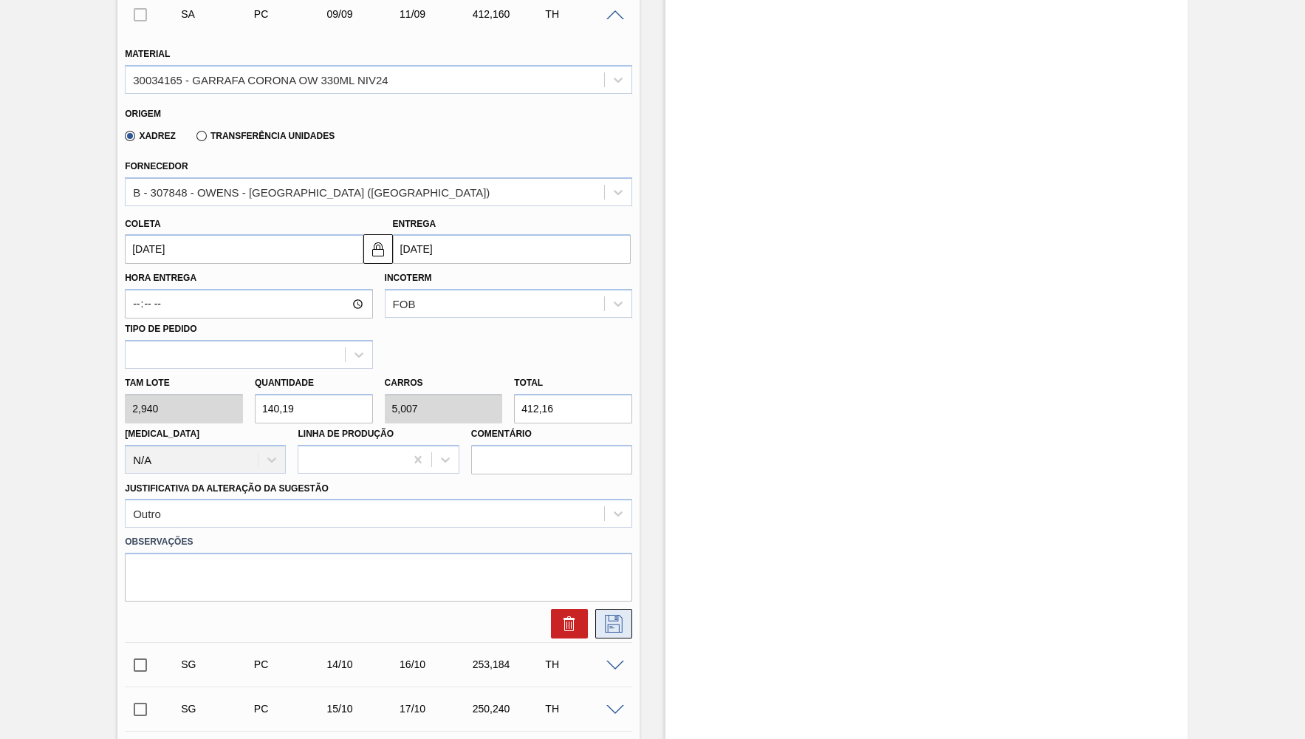
click at [629, 609] on button at bounding box center [613, 624] width 37 height 30
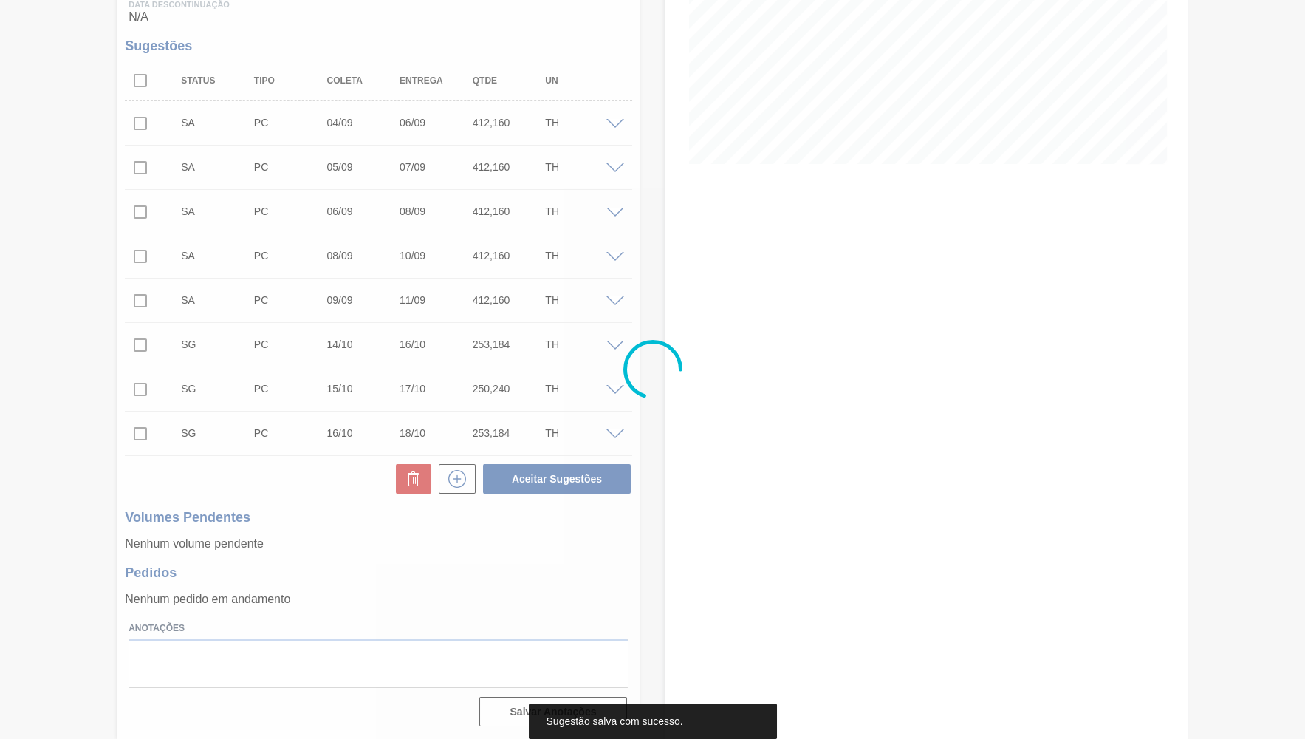
scroll to position [265, 0]
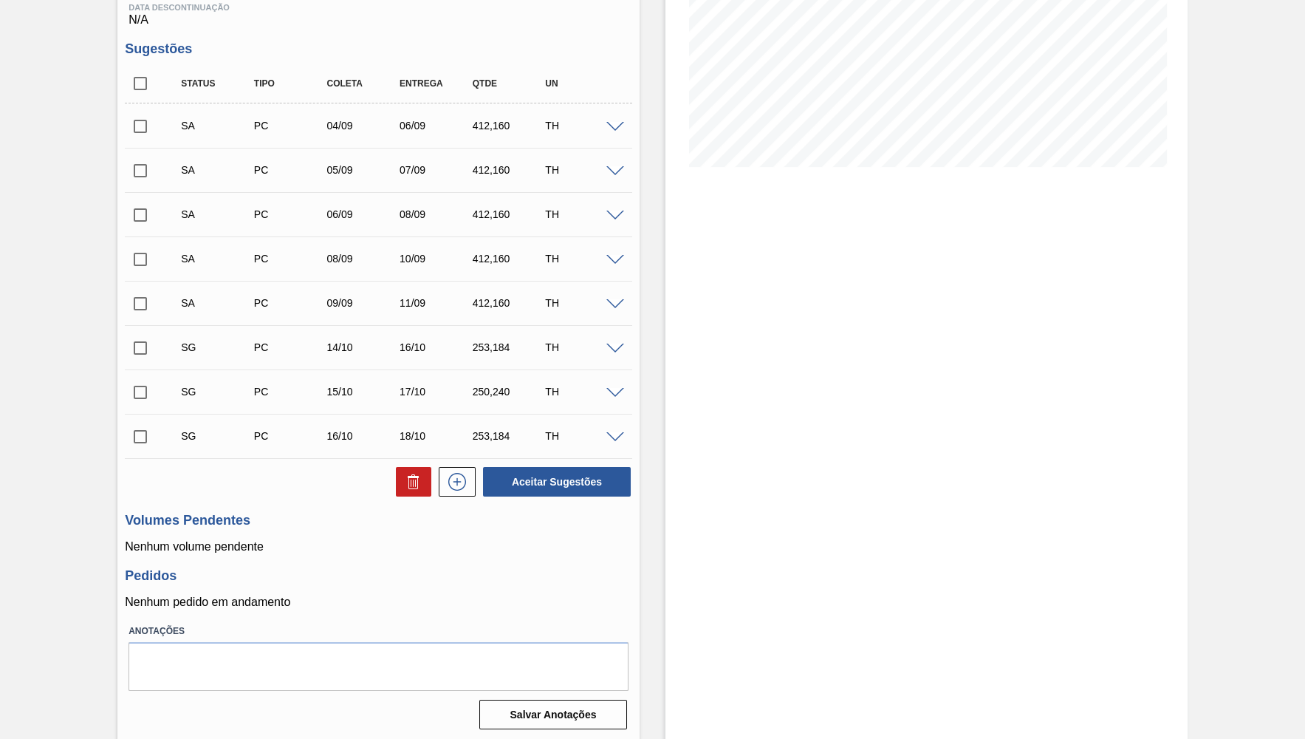
click at [609, 352] on span at bounding box center [616, 349] width 18 height 11
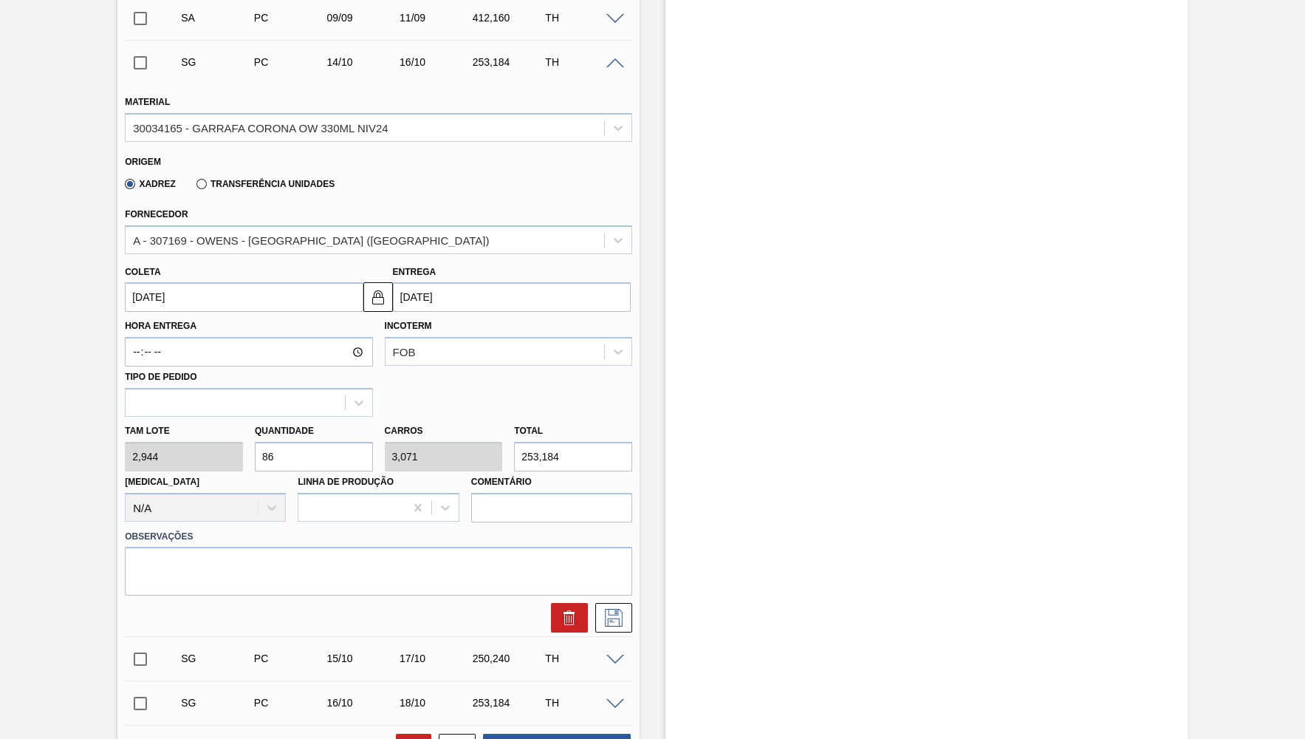
scroll to position [554, 0]
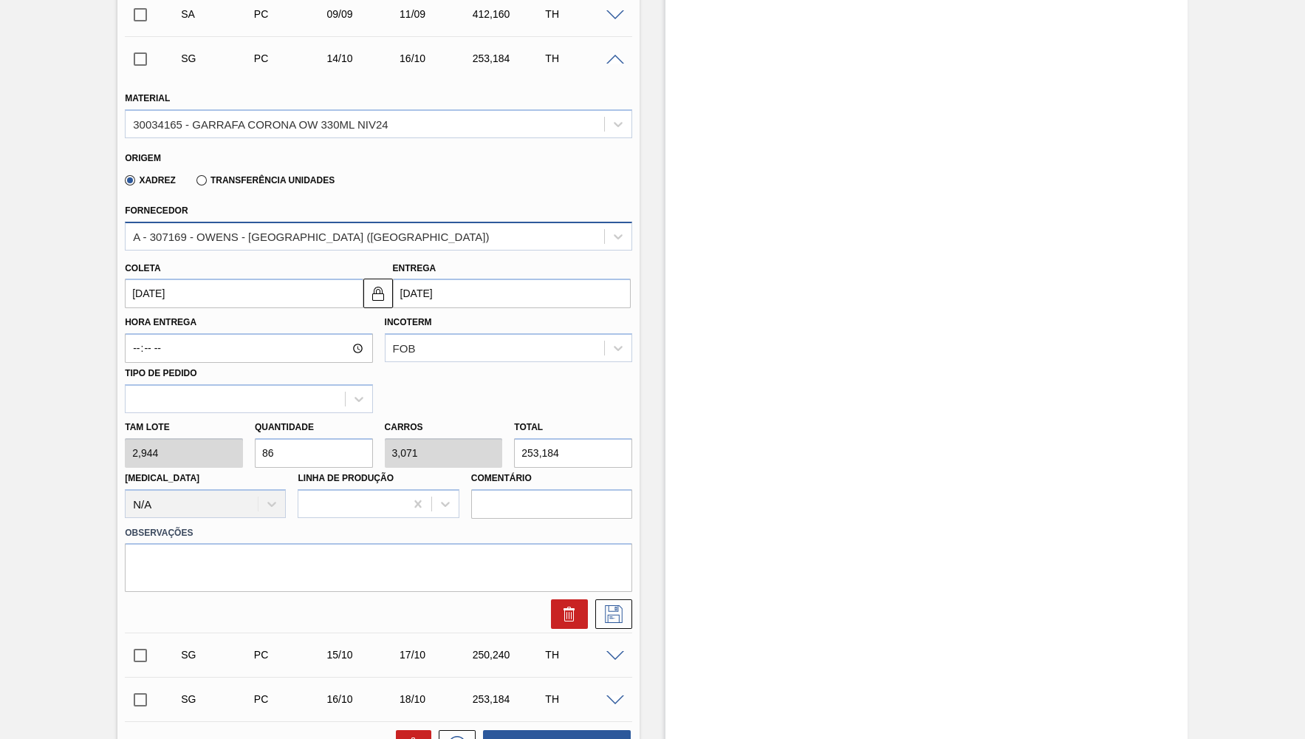
click at [266, 226] on div "A - 307169 - OWENS - [GEOGRAPHIC_DATA] ([GEOGRAPHIC_DATA])" at bounding box center [365, 235] width 479 height 21
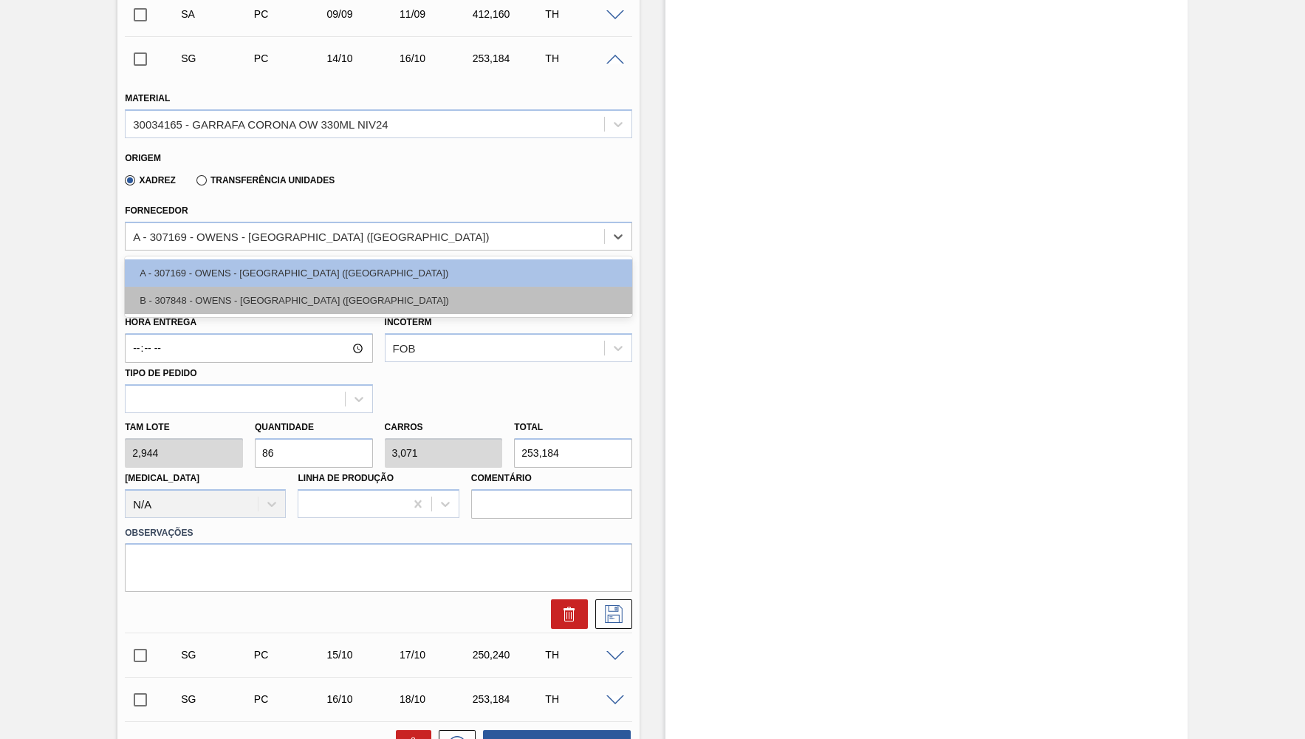
click at [256, 301] on div "B - 307848 - OWENS - [GEOGRAPHIC_DATA] ([GEOGRAPHIC_DATA])" at bounding box center [379, 300] width 508 height 27
type input "2,940"
type input "86,117"
type input "3,076"
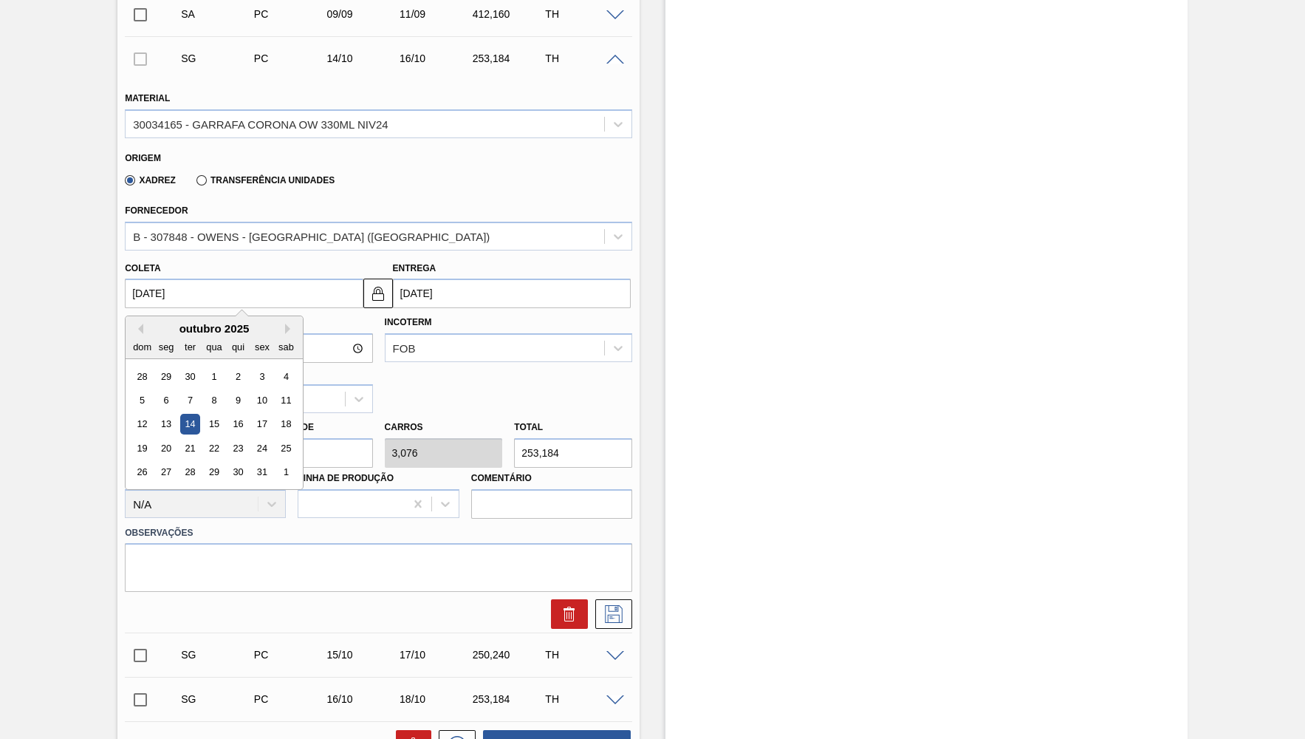
click at [174, 295] on input "[DATE]" at bounding box center [244, 294] width 238 height 30
click at [137, 324] on button "Previous Month" at bounding box center [138, 329] width 10 height 10
click at [211, 394] on div "10" at bounding box center [215, 400] width 20 height 20
type input "[DATE]"
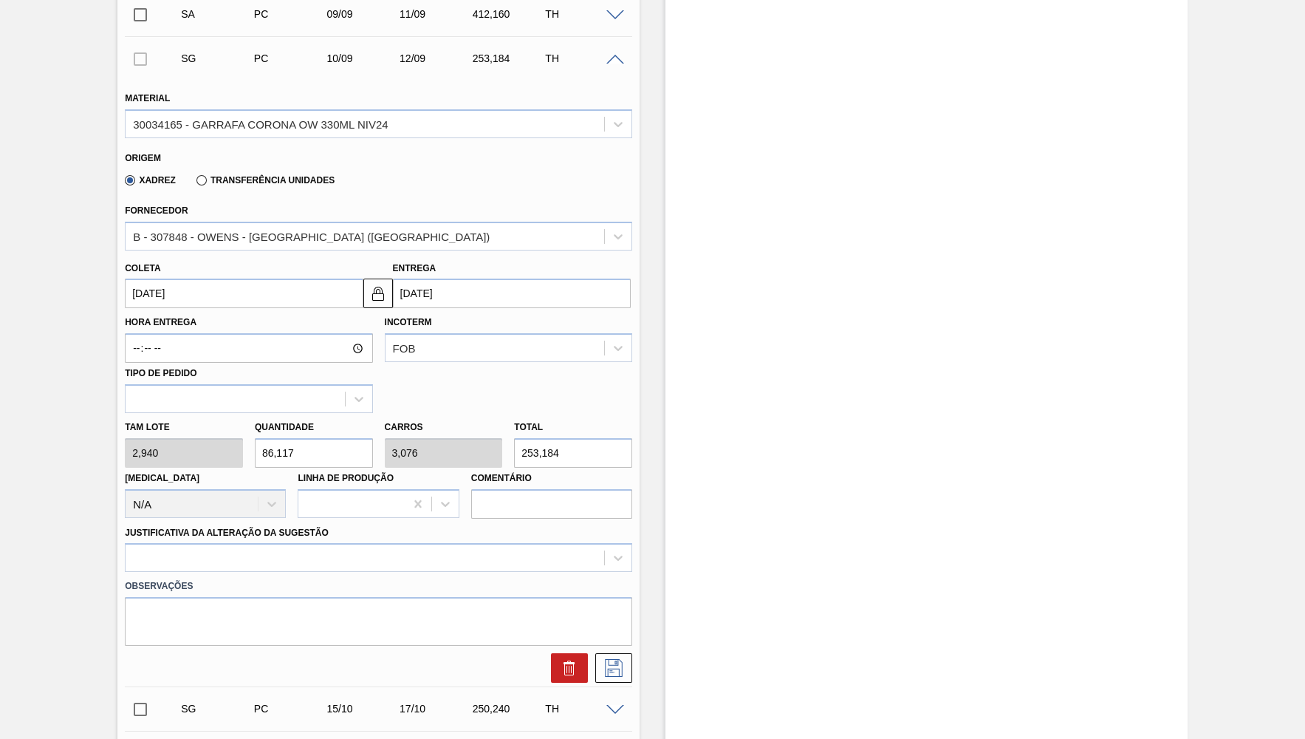
drag, startPoint x: 592, startPoint y: 444, endPoint x: 328, endPoint y: 420, distance: 264.8
click at [514, 438] on input "253,184" at bounding box center [573, 453] width 118 height 30
paste input "412,160"
type input "140,19"
type input "5,007"
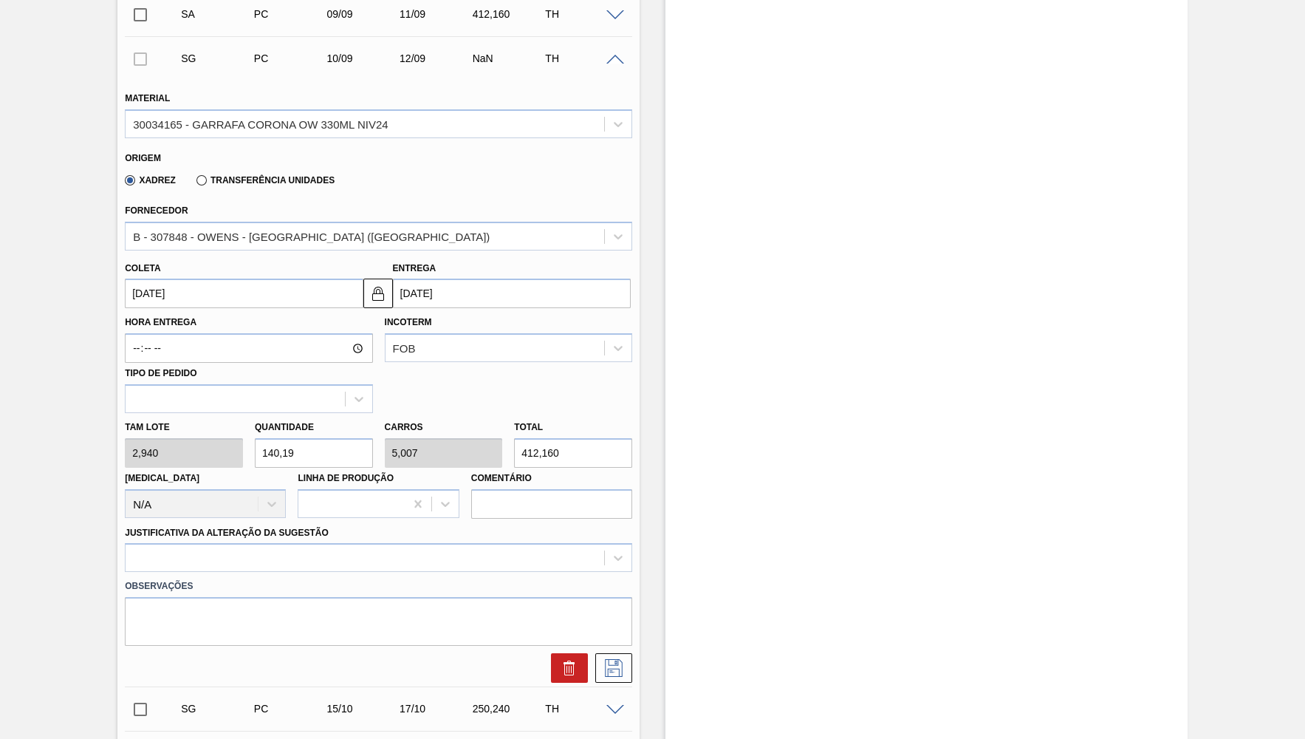
type input "412,160"
click at [176, 527] on label "Justificativa da Alteração da Sugestão" at bounding box center [227, 532] width 204 height 10
click at [0, 0] on Sugestão "Justificativa da Alteração da Sugestão" at bounding box center [0, 0] width 0 height 0
click at [179, 543] on div at bounding box center [379, 557] width 508 height 29
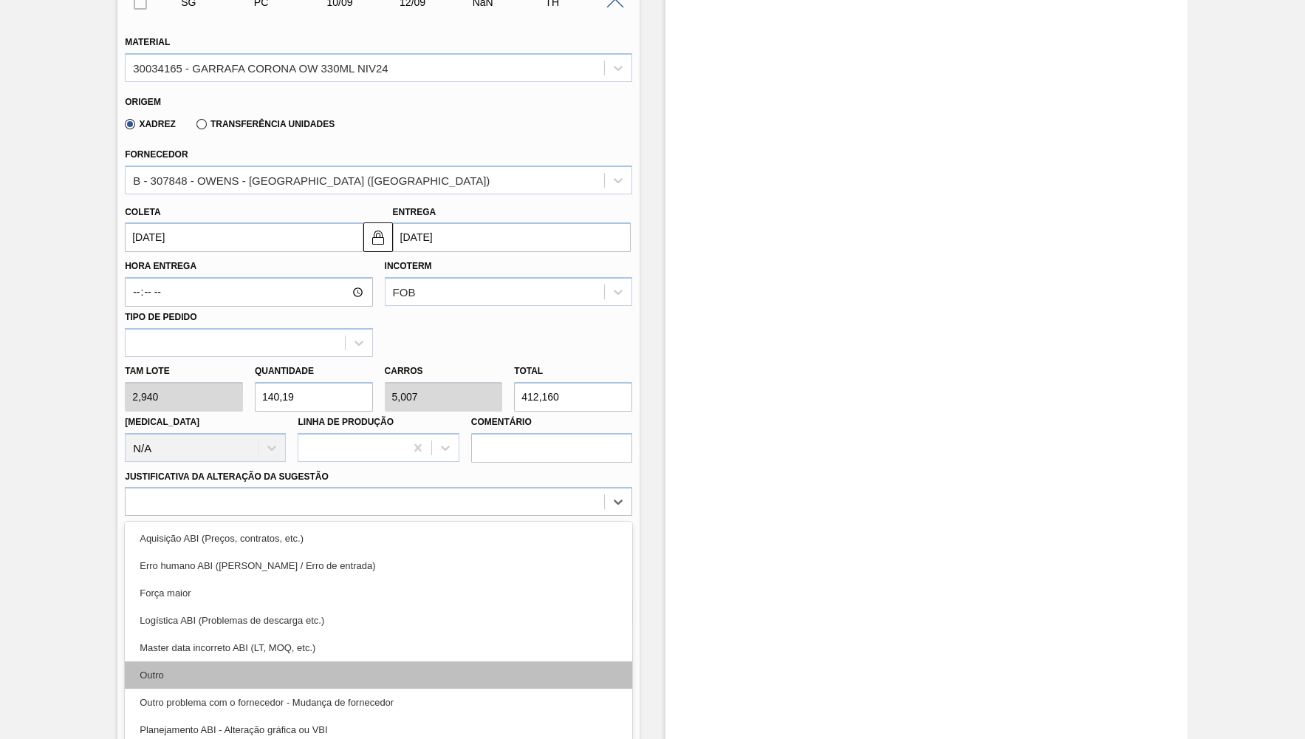
click at [188, 663] on div "Outro" at bounding box center [379, 674] width 508 height 27
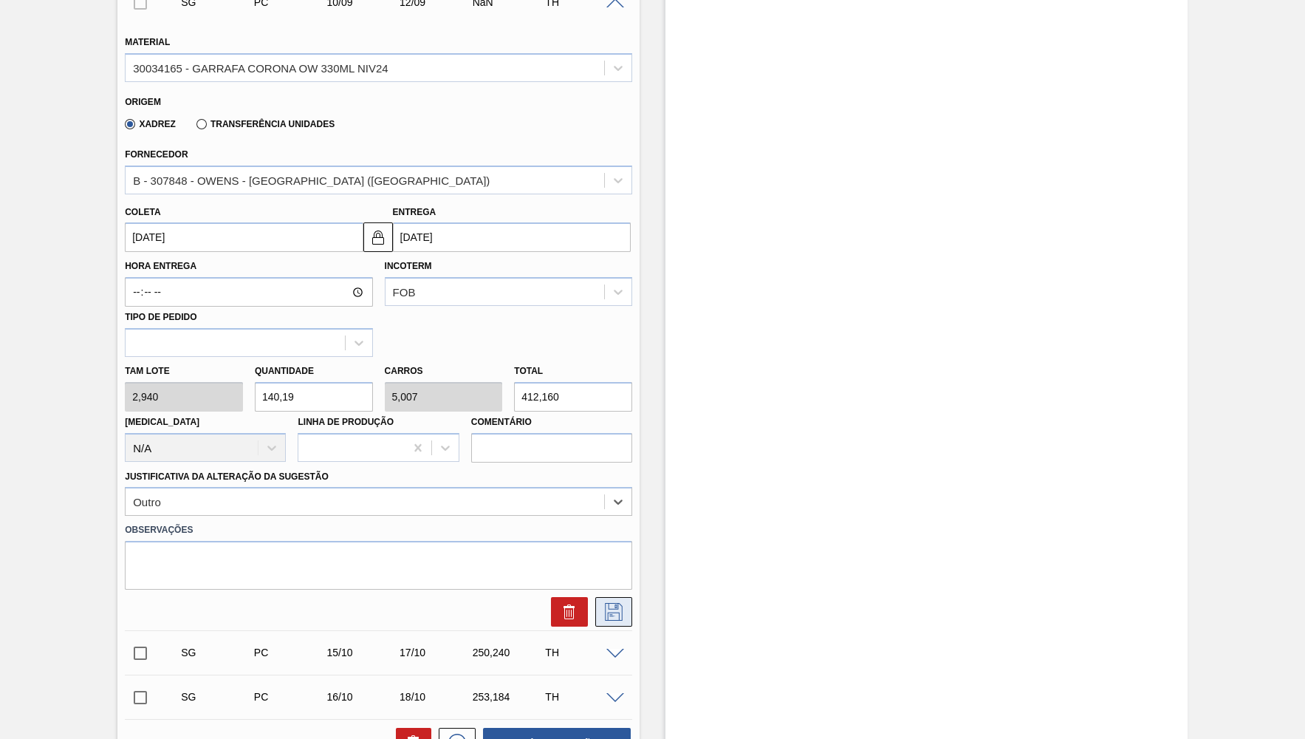
click at [619, 603] on icon at bounding box center [614, 612] width 18 height 18
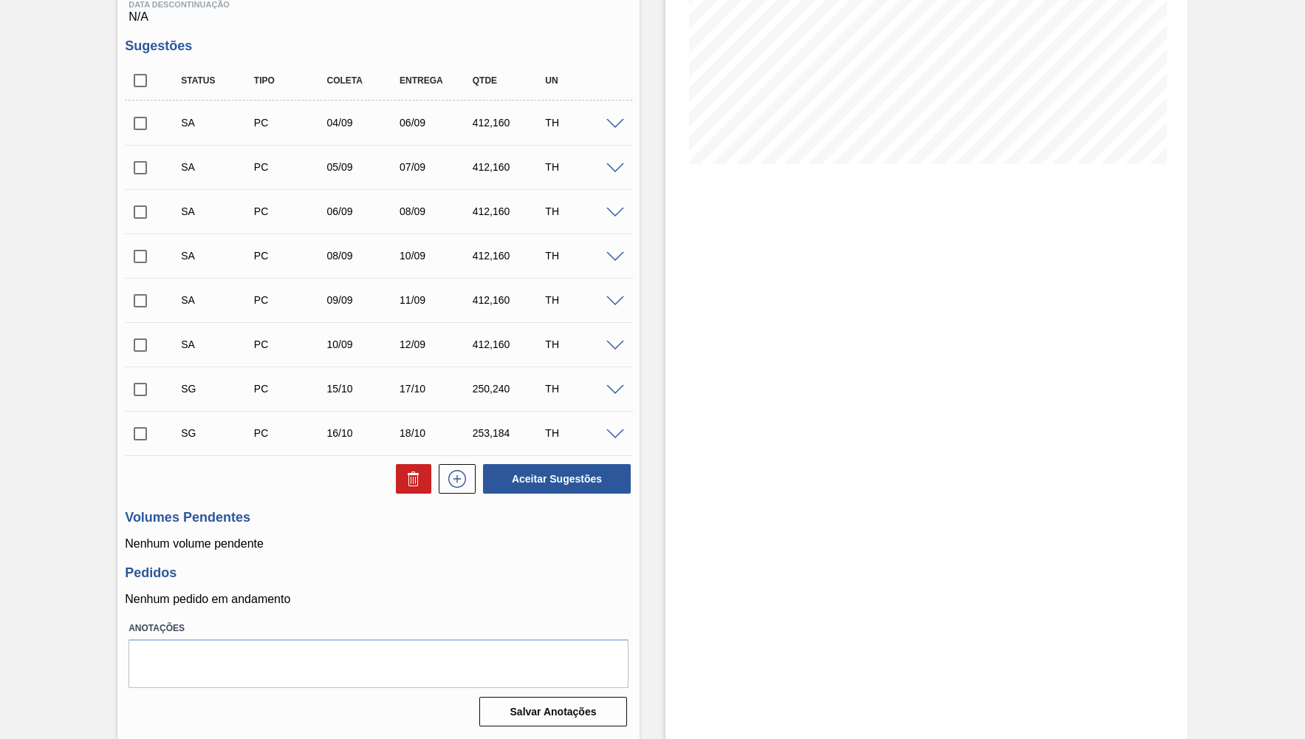
scroll to position [265, 0]
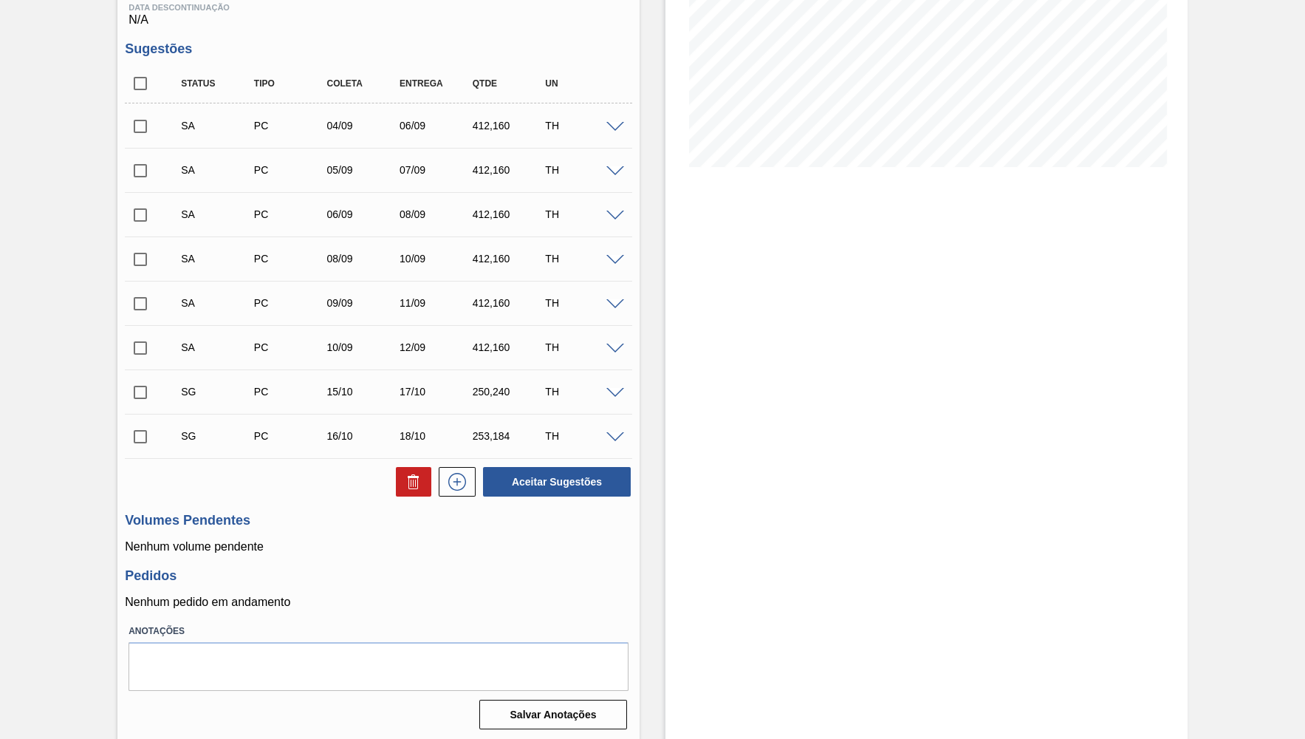
click at [609, 392] on span at bounding box center [616, 393] width 18 height 11
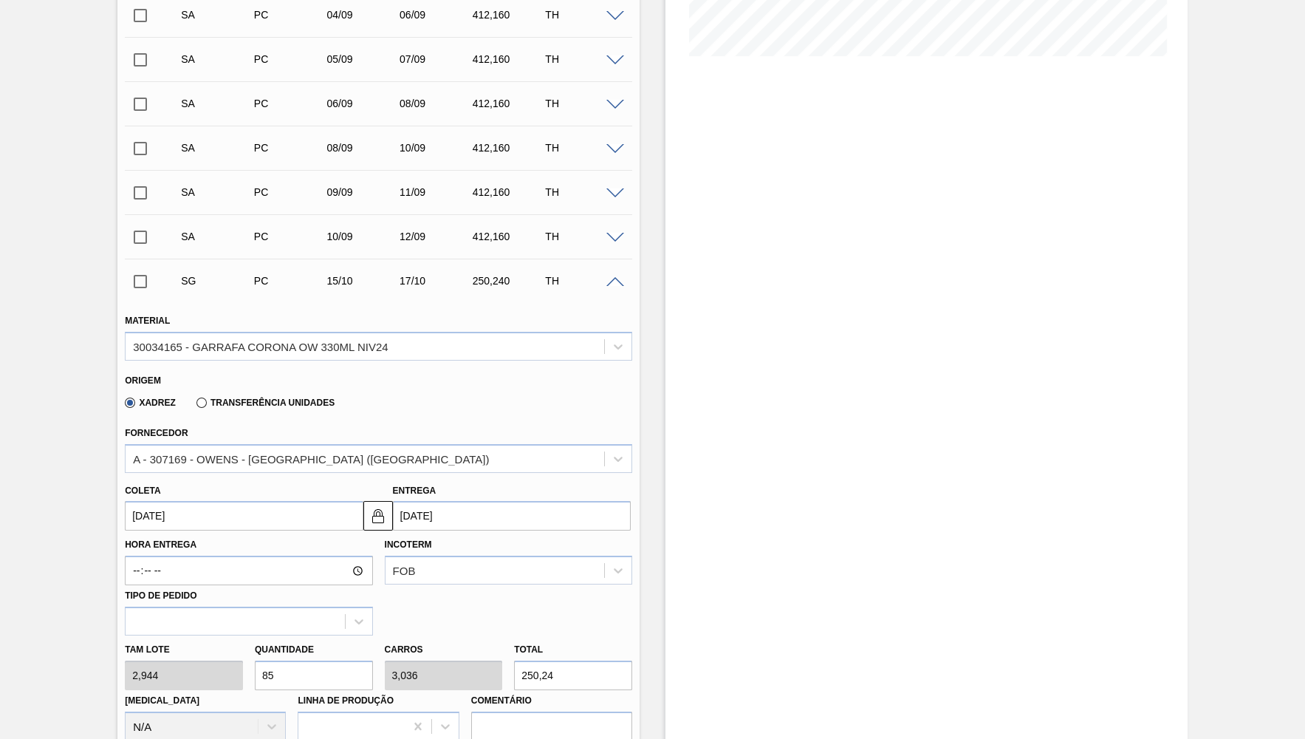
scroll to position [410, 0]
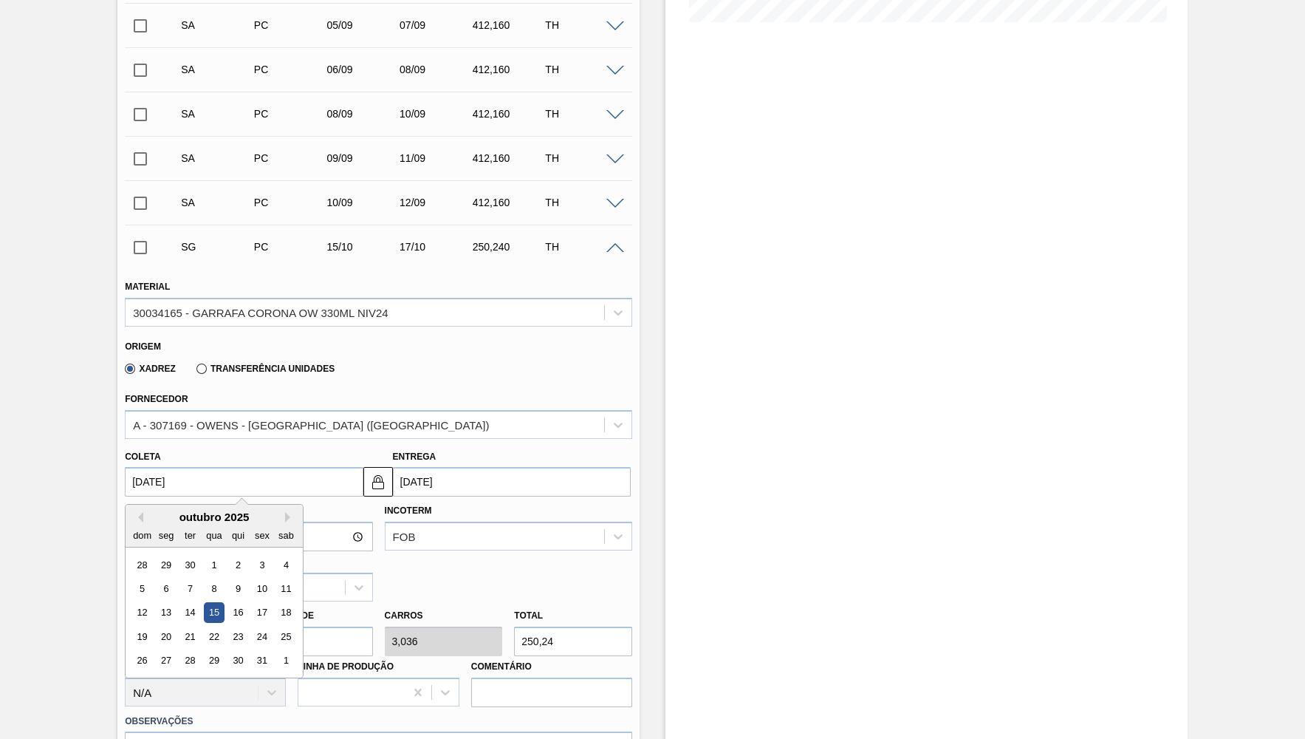
click at [187, 471] on input "[DATE]" at bounding box center [244, 482] width 238 height 30
click at [135, 507] on div "outubro 2025 dom seg ter qua qui sex sab" at bounding box center [214, 526] width 177 height 43
click at [143, 514] on div "outubro 2025" at bounding box center [214, 516] width 177 height 13
click at [141, 515] on button "Previous Month" at bounding box center [138, 517] width 10 height 10
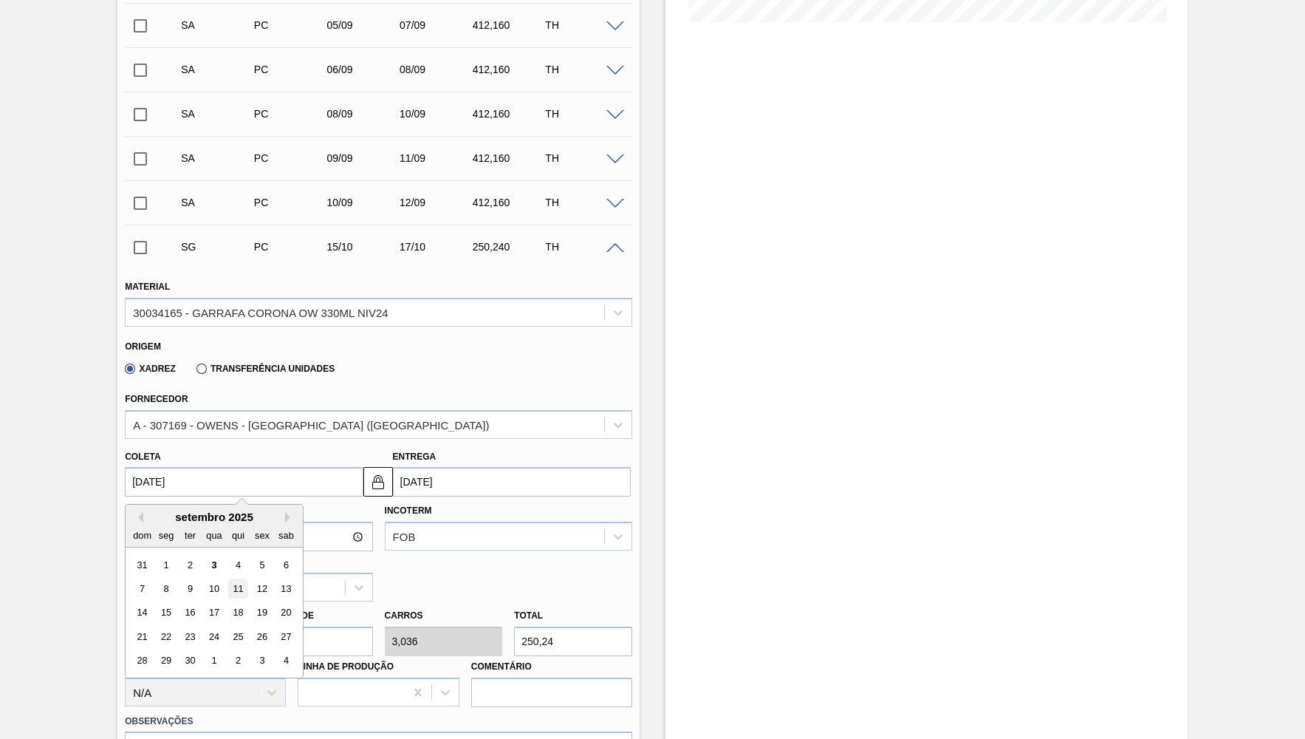
click at [228, 583] on div "11" at bounding box center [238, 588] width 20 height 20
type input "[DATE]"
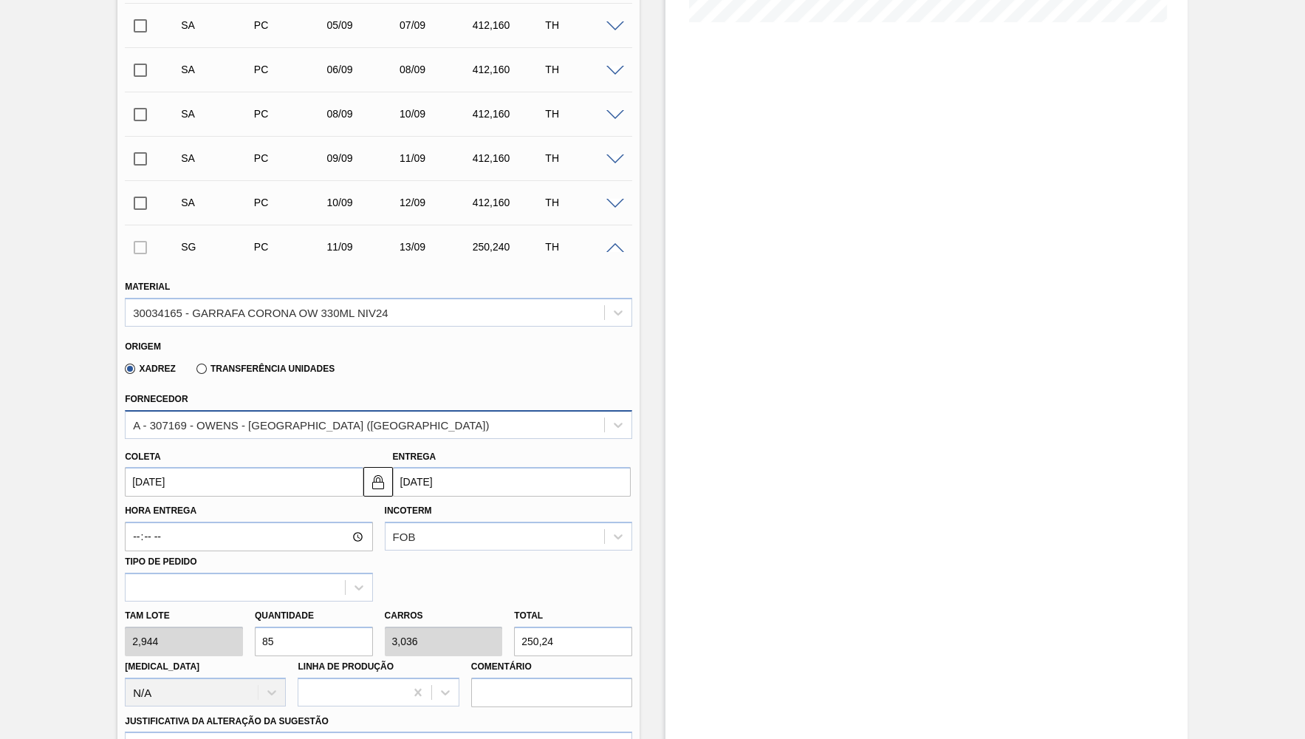
click at [246, 419] on div "A - 307169 - OWENS - [GEOGRAPHIC_DATA] ([GEOGRAPHIC_DATA])" at bounding box center [311, 424] width 356 height 13
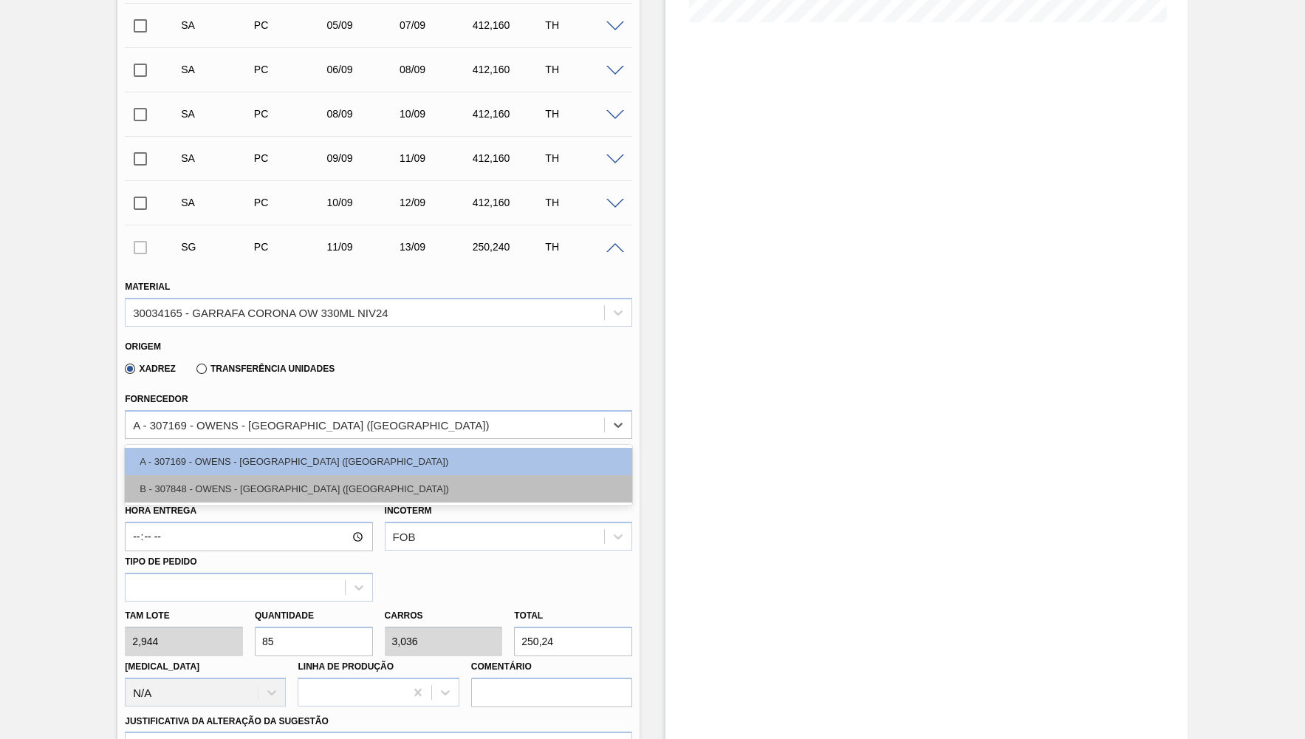
click at [237, 482] on div "B - 307848 - OWENS - [GEOGRAPHIC_DATA] ([GEOGRAPHIC_DATA])" at bounding box center [379, 488] width 508 height 27
type input "2,940"
type input "85,116"
type input "3,04"
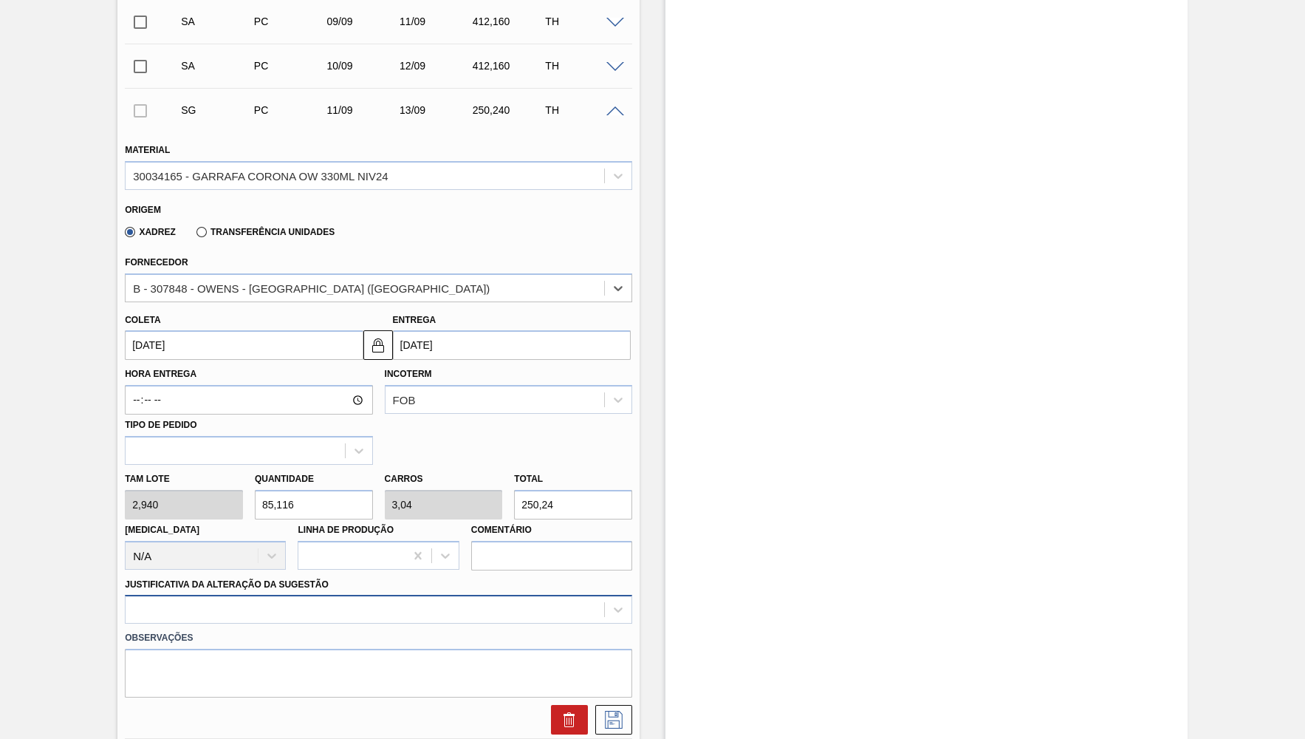
scroll to position [626, 0]
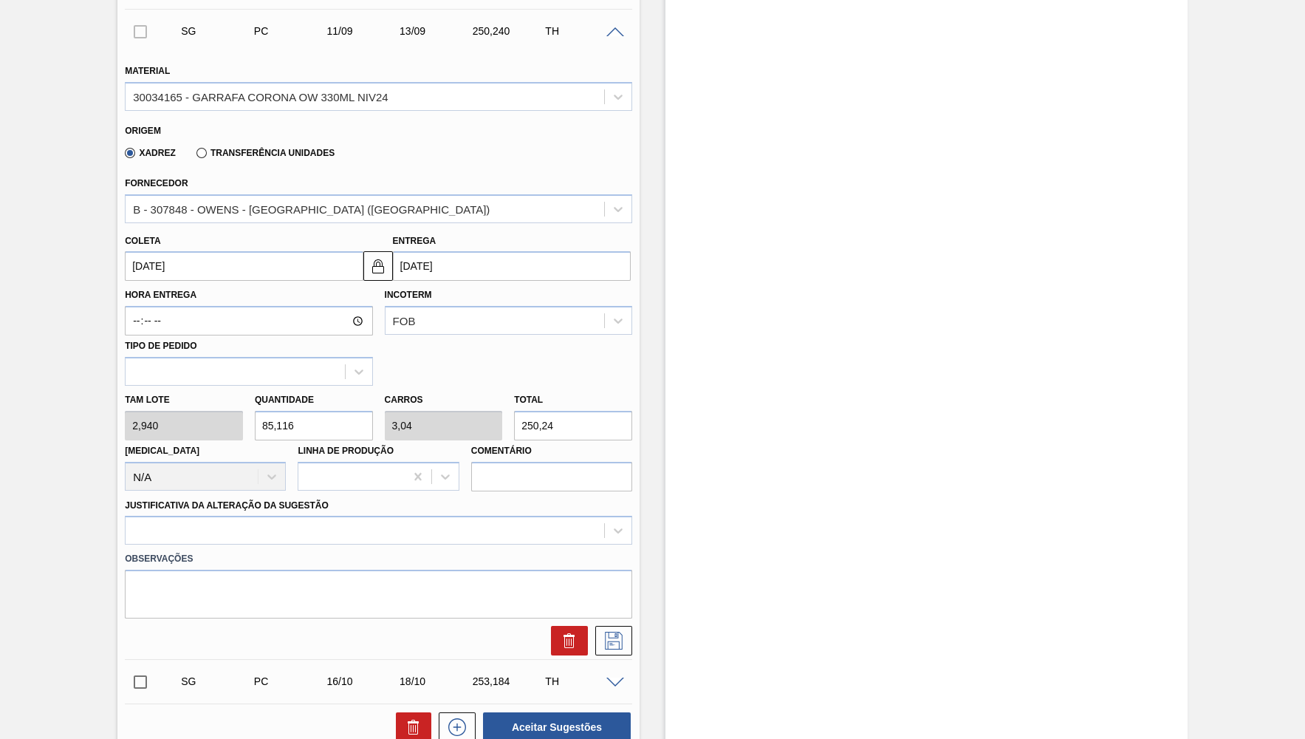
drag, startPoint x: 577, startPoint y: 422, endPoint x: 208, endPoint y: 423, distance: 369.4
click at [514, 423] on input "250,24" at bounding box center [573, 426] width 118 height 30
paste input "412,160"
type input "140,19"
type input "5,007"
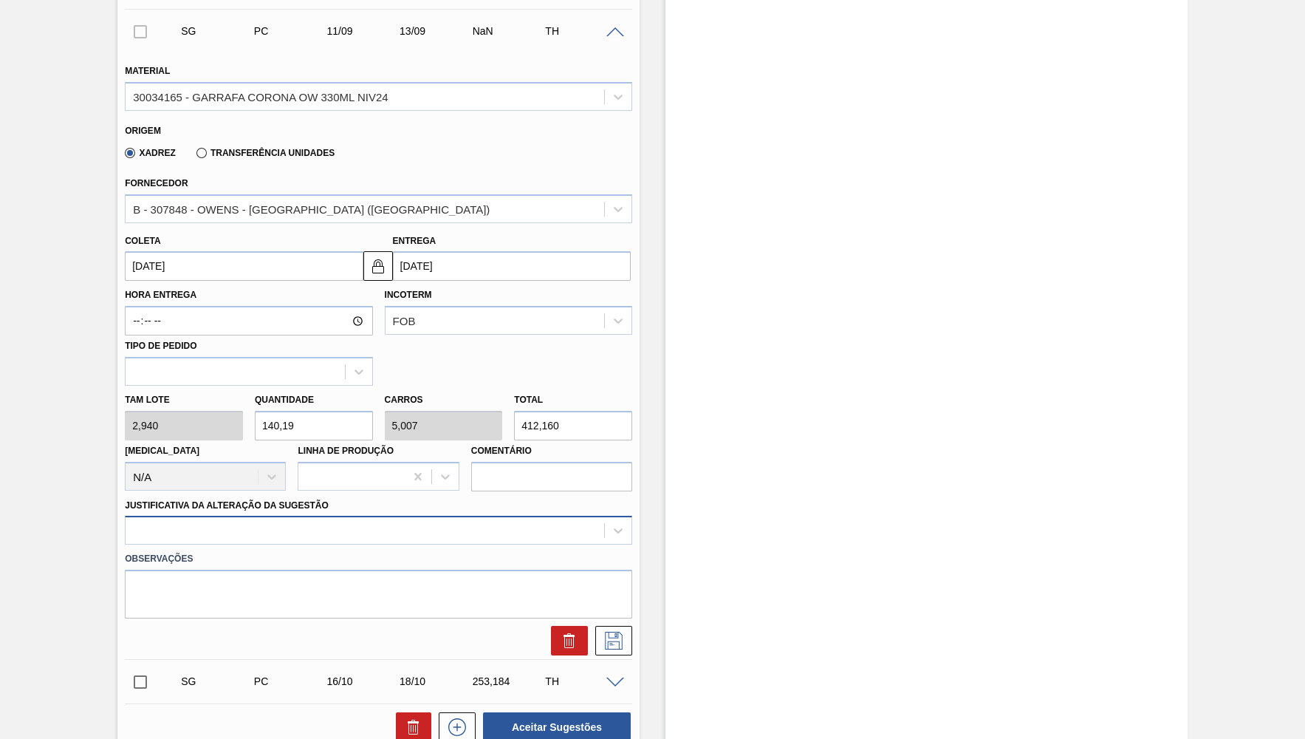
type input "412,160"
click at [163, 516] on div at bounding box center [379, 530] width 508 height 29
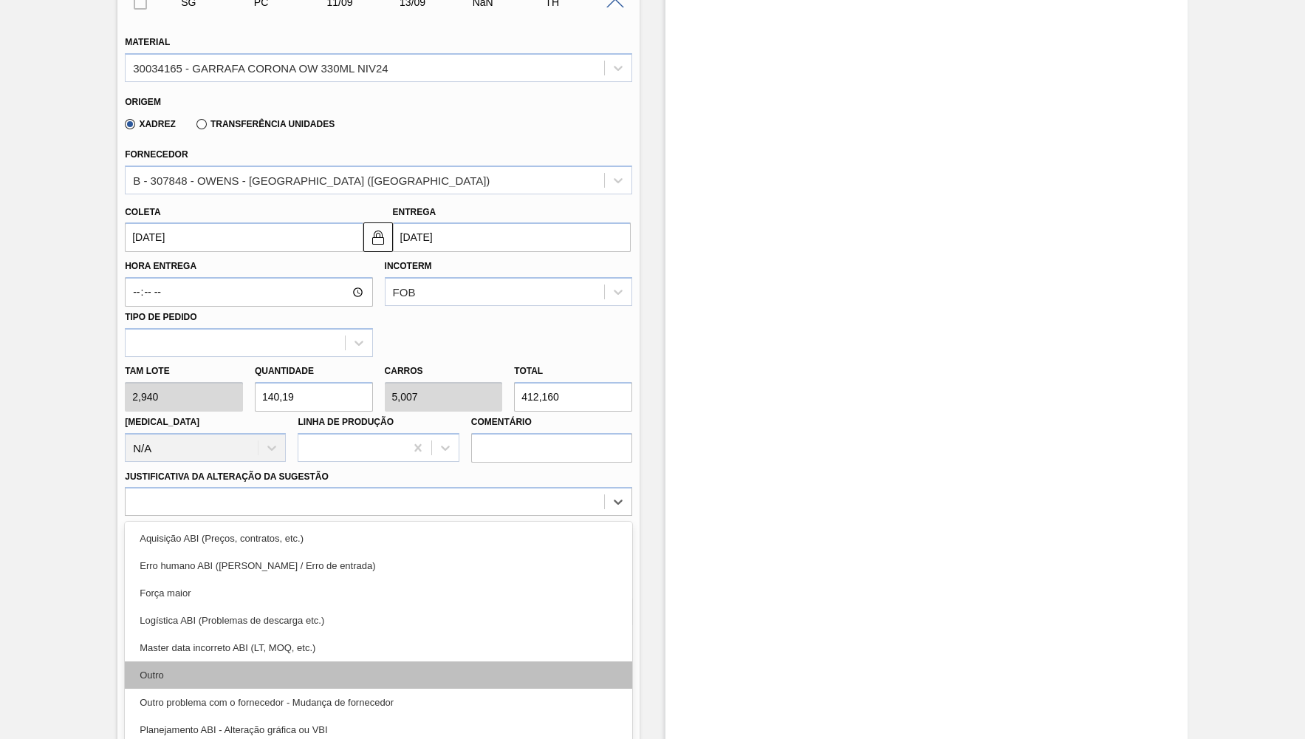
click at [182, 675] on div "Outro" at bounding box center [379, 674] width 508 height 27
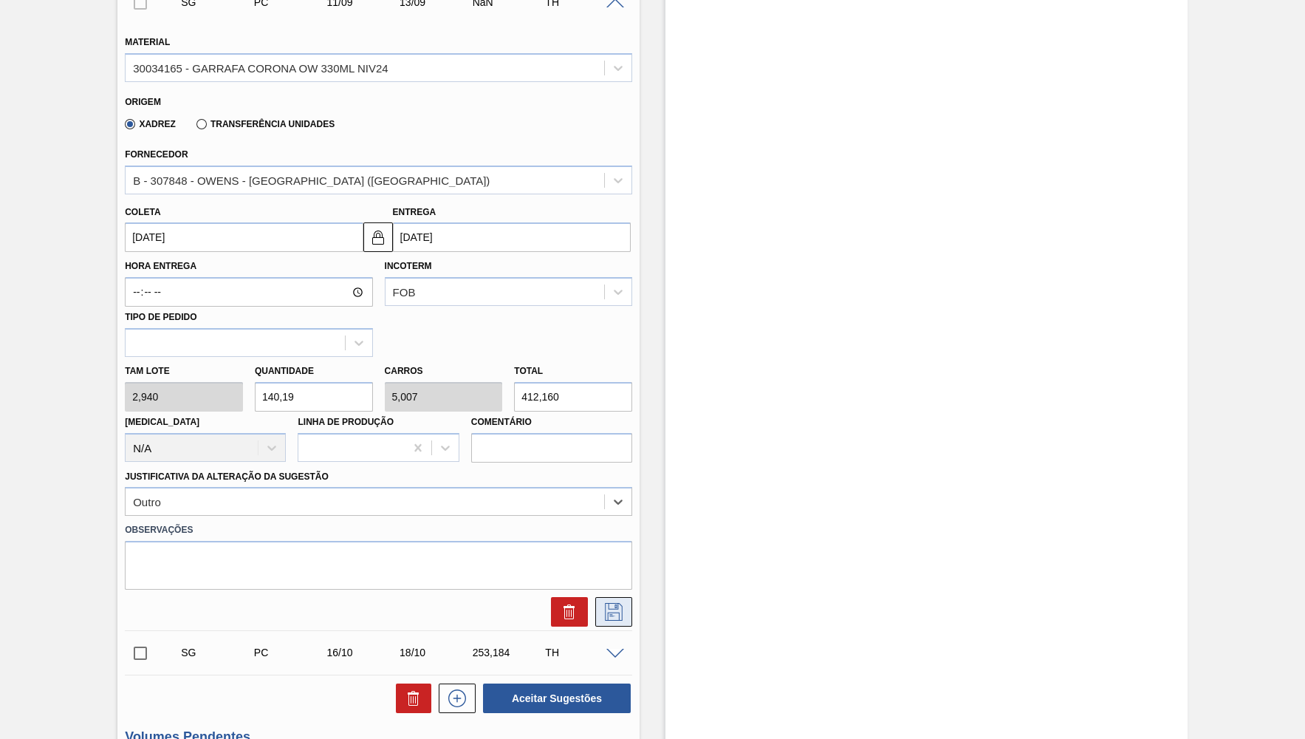
click at [603, 603] on icon at bounding box center [614, 612] width 24 height 18
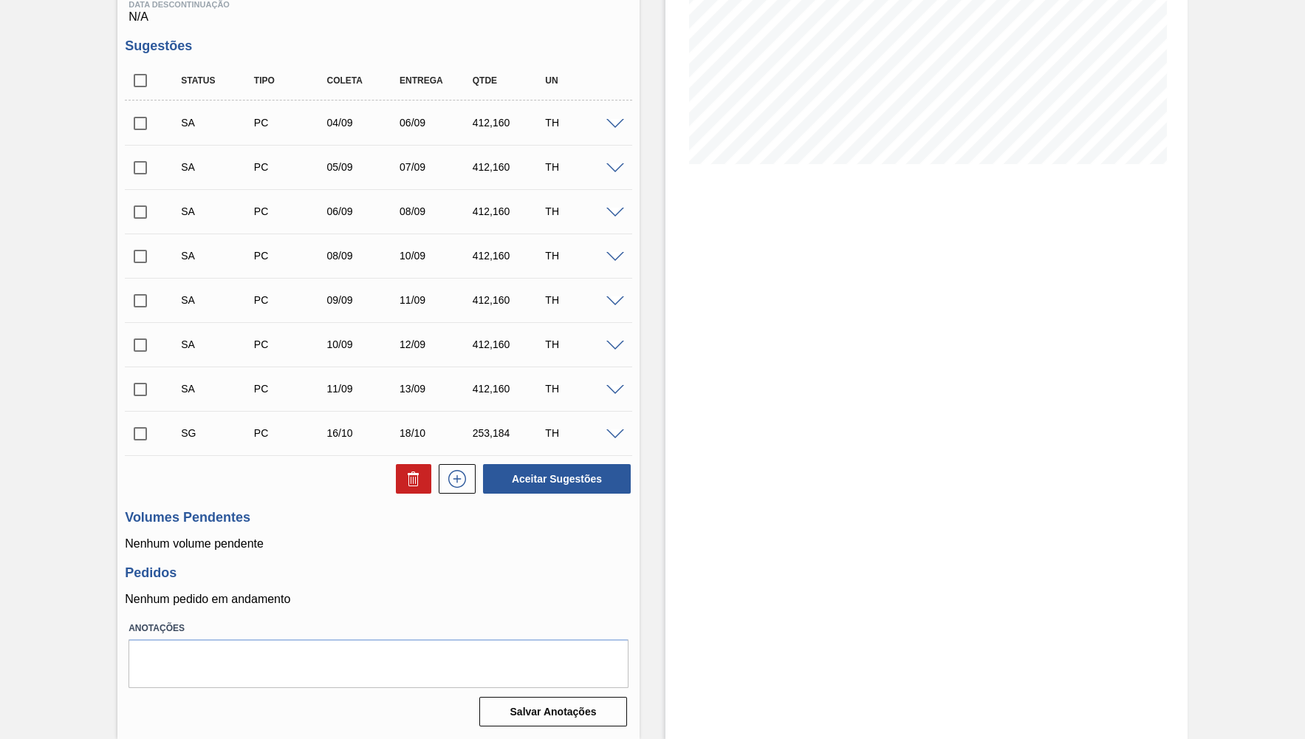
scroll to position [265, 0]
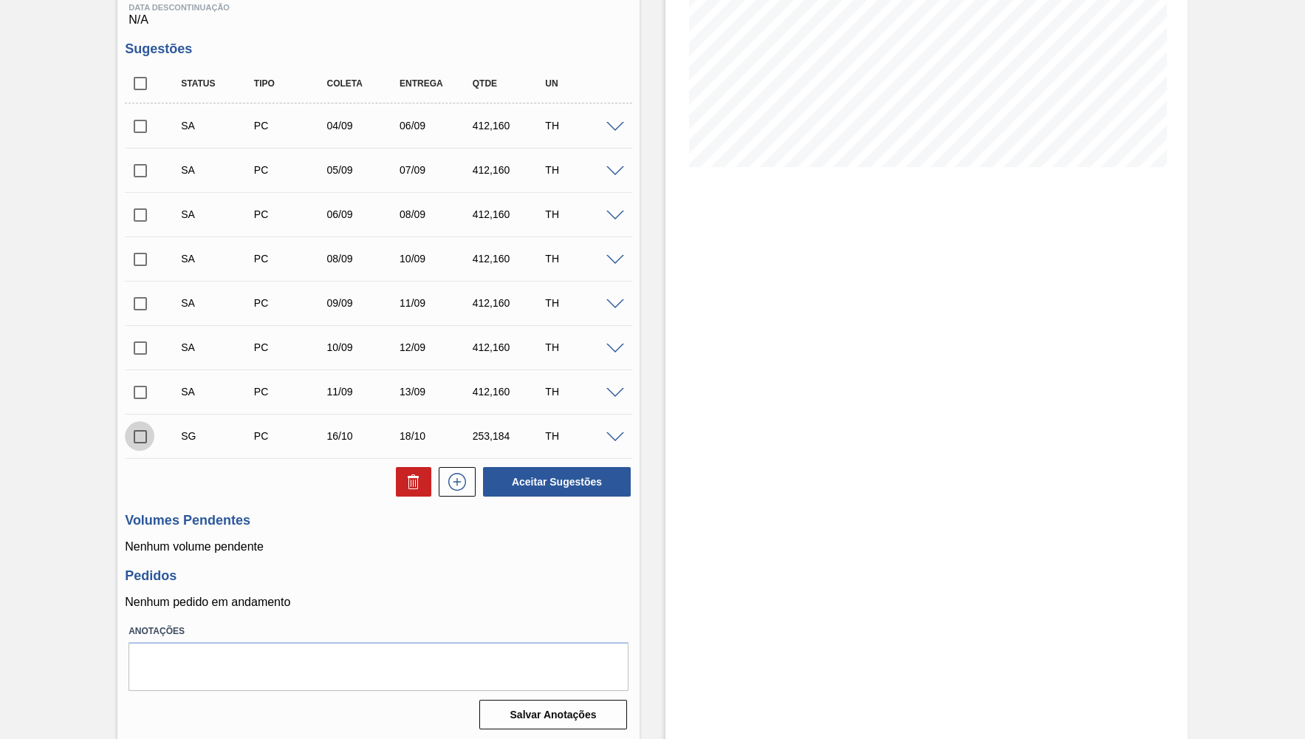
click at [139, 442] on input "checkbox" at bounding box center [140, 436] width 31 height 31
click at [390, 487] on div at bounding box center [410, 482] width 43 height 30
click at [397, 488] on button at bounding box center [413, 482] width 35 height 30
checkbox input "false"
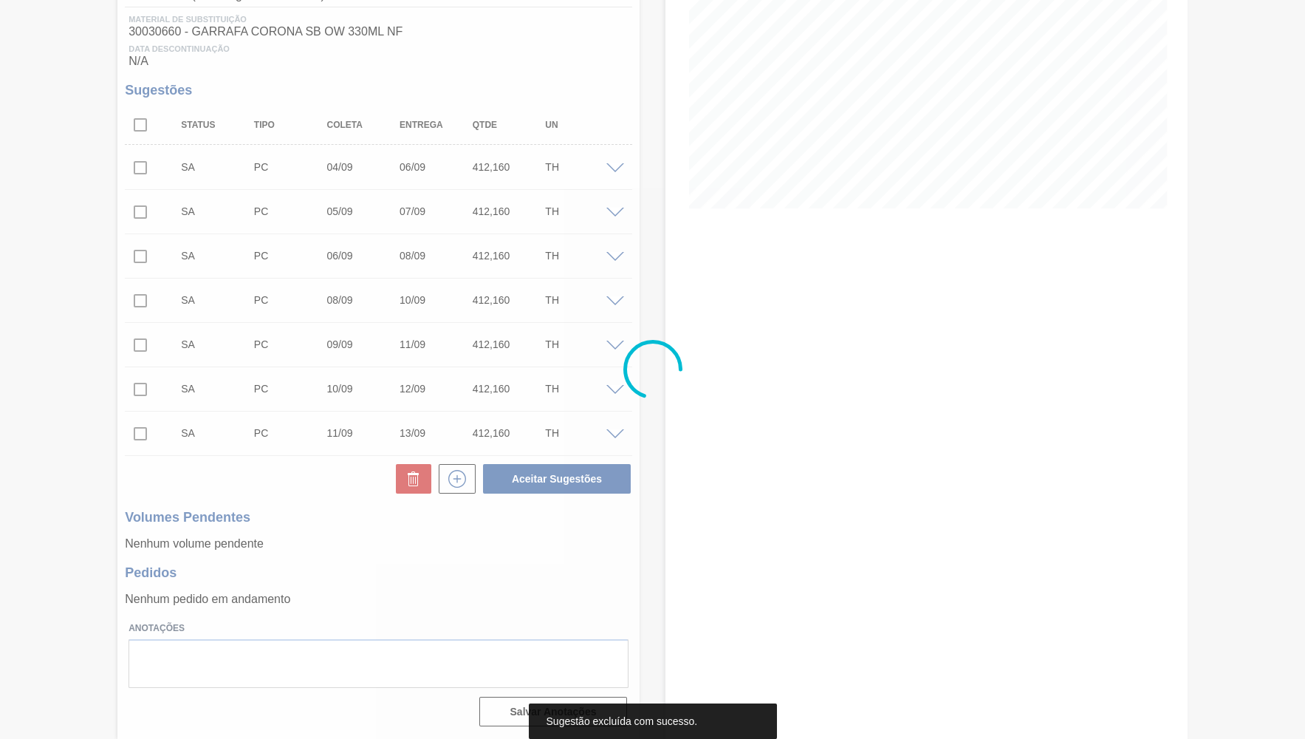
scroll to position [221, 0]
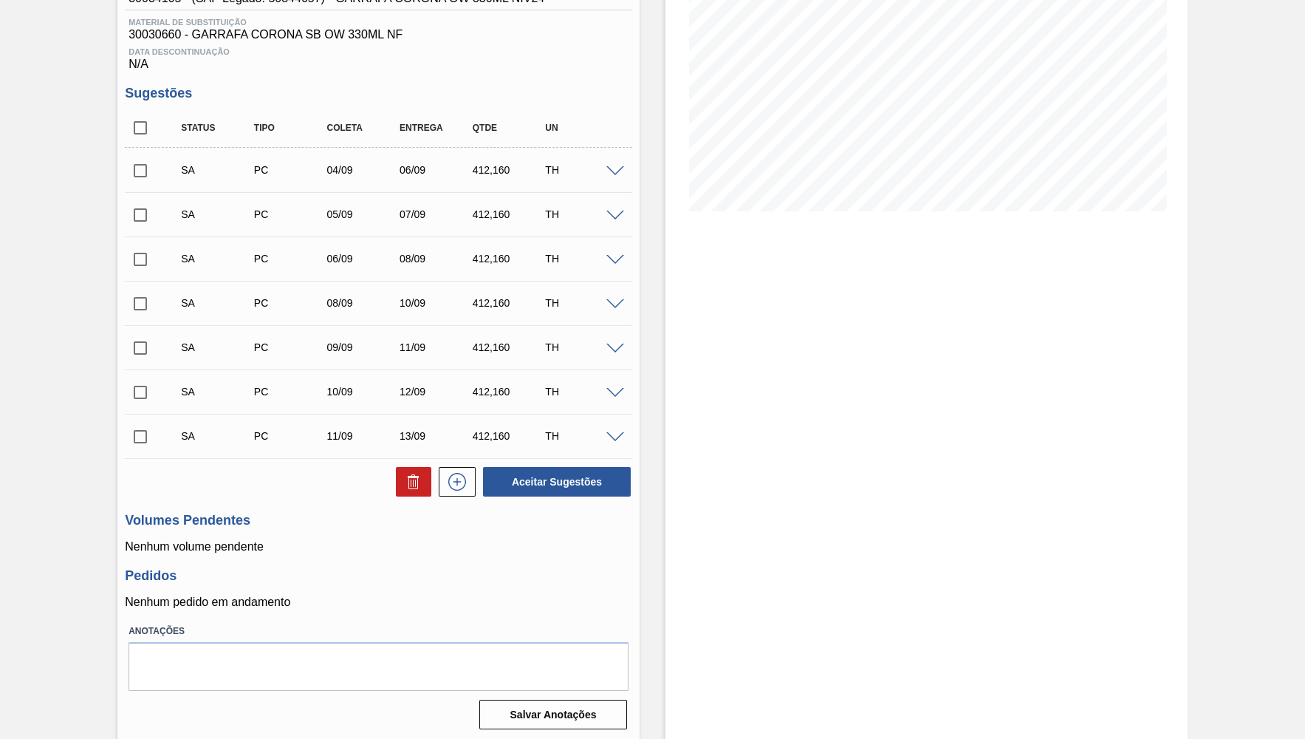
click at [618, 438] on span at bounding box center [616, 437] width 18 height 11
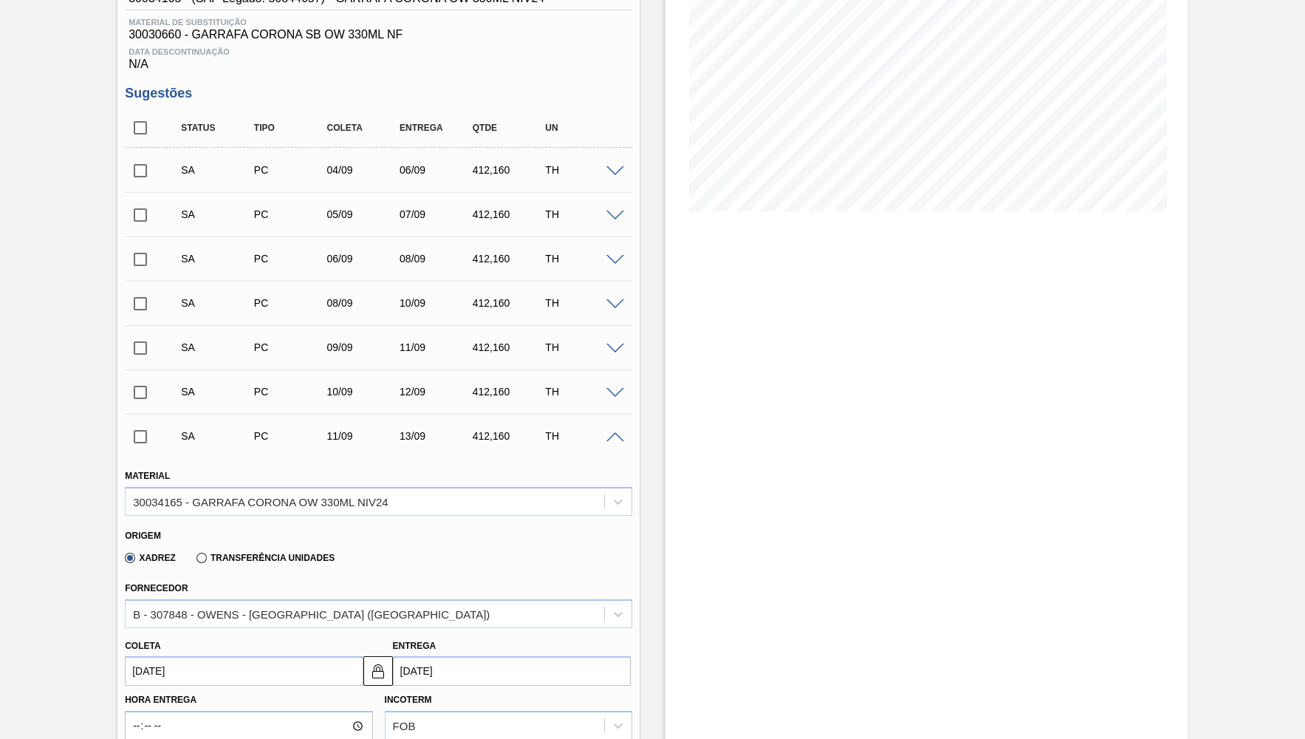
click at [616, 434] on span at bounding box center [616, 437] width 18 height 11
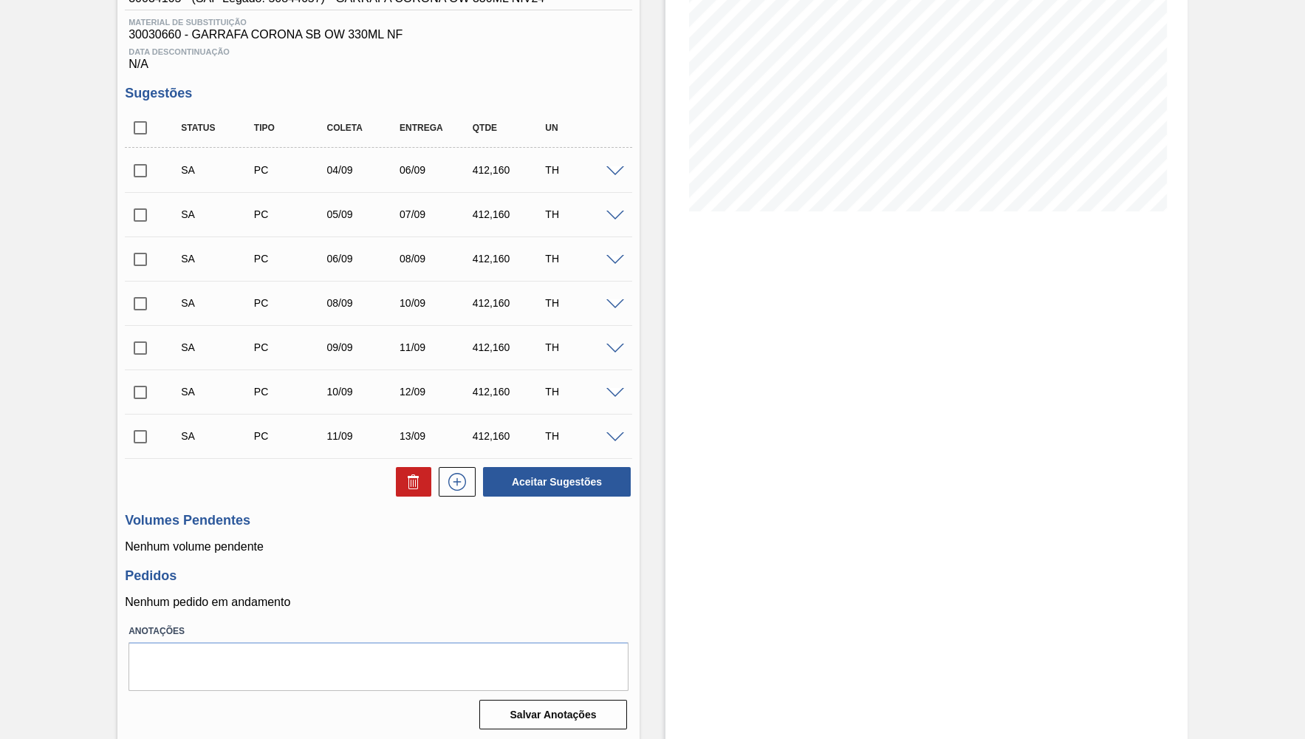
click at [615, 398] on div "SA PC 10/09 12/09 412,160 TH" at bounding box center [379, 391] width 508 height 37
click at [615, 397] on span at bounding box center [616, 393] width 18 height 11
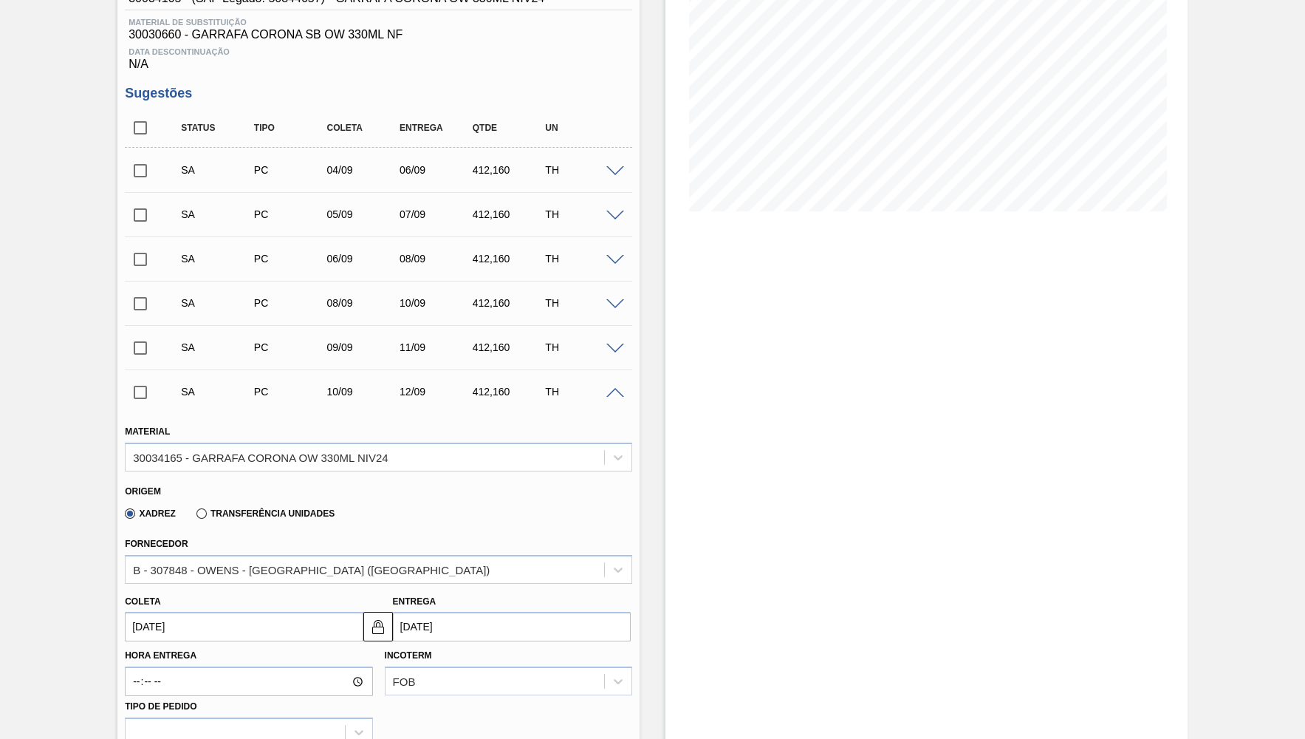
click at [615, 392] on span at bounding box center [616, 393] width 18 height 11
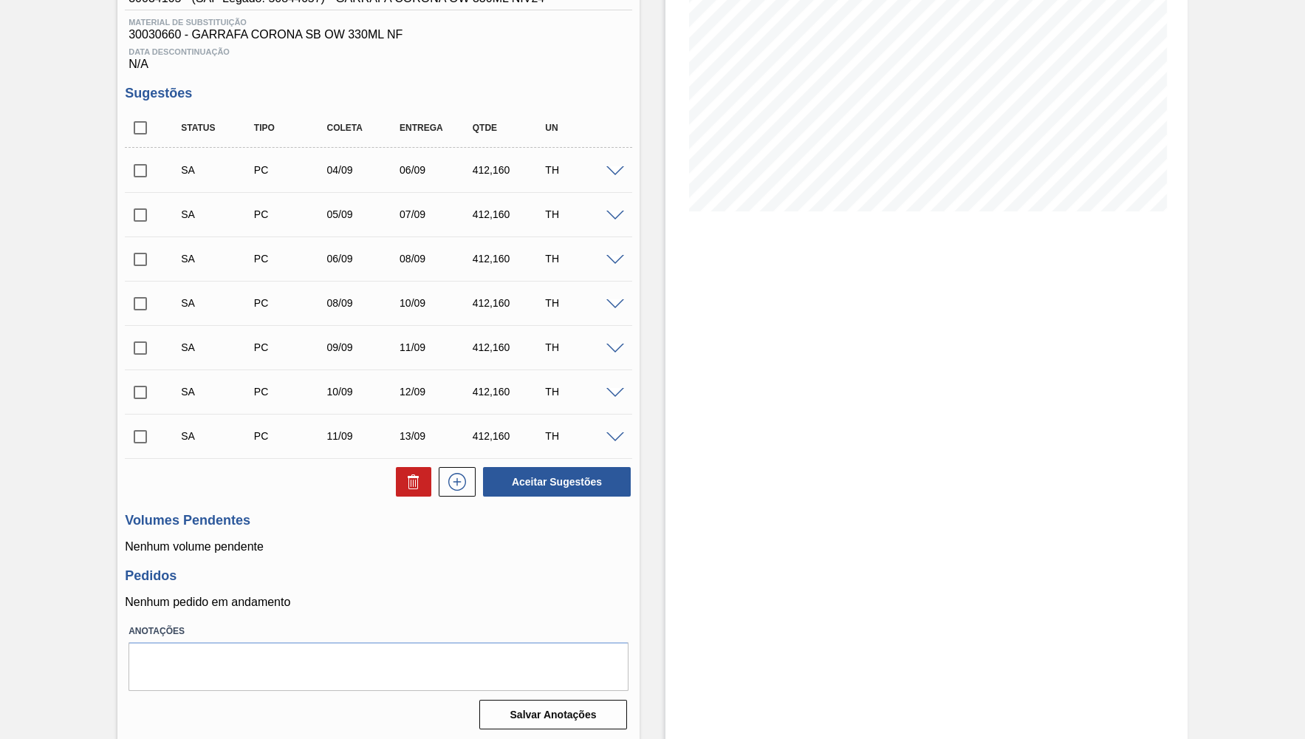
click at [620, 349] on span at bounding box center [616, 349] width 18 height 11
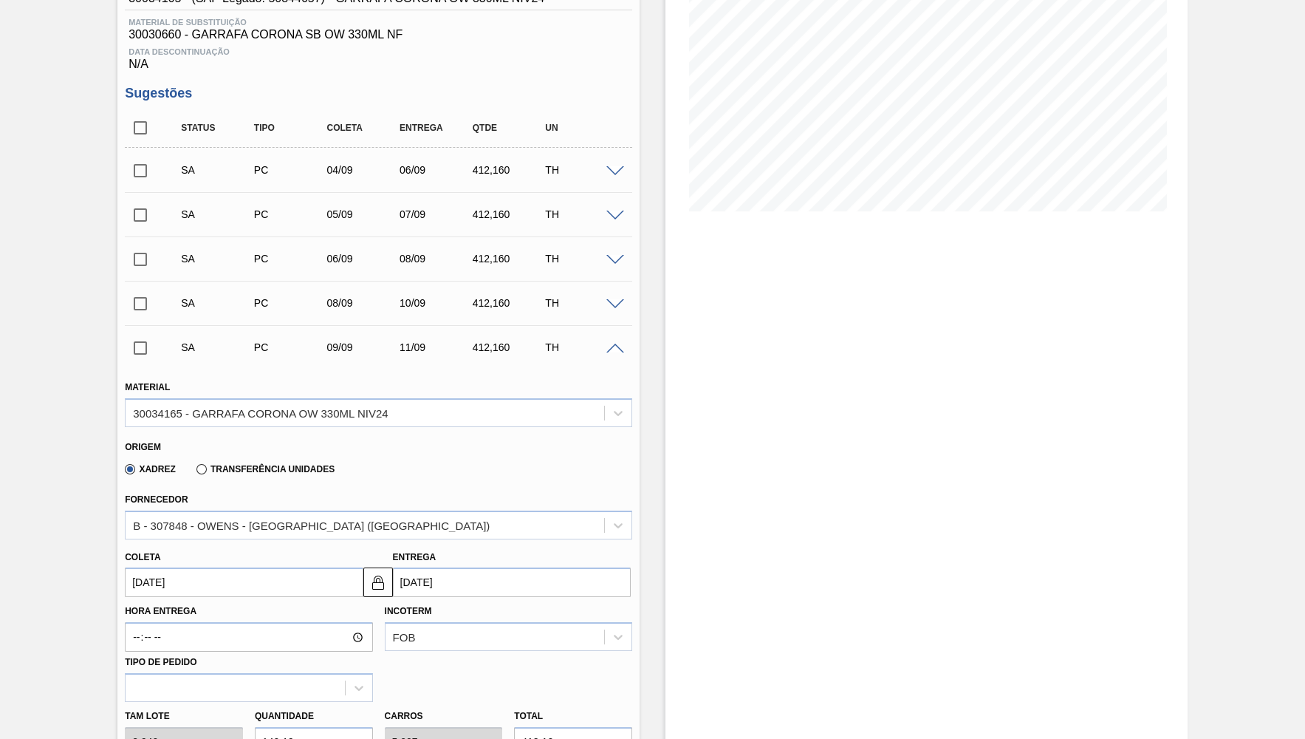
click at [620, 347] on span at bounding box center [616, 349] width 18 height 11
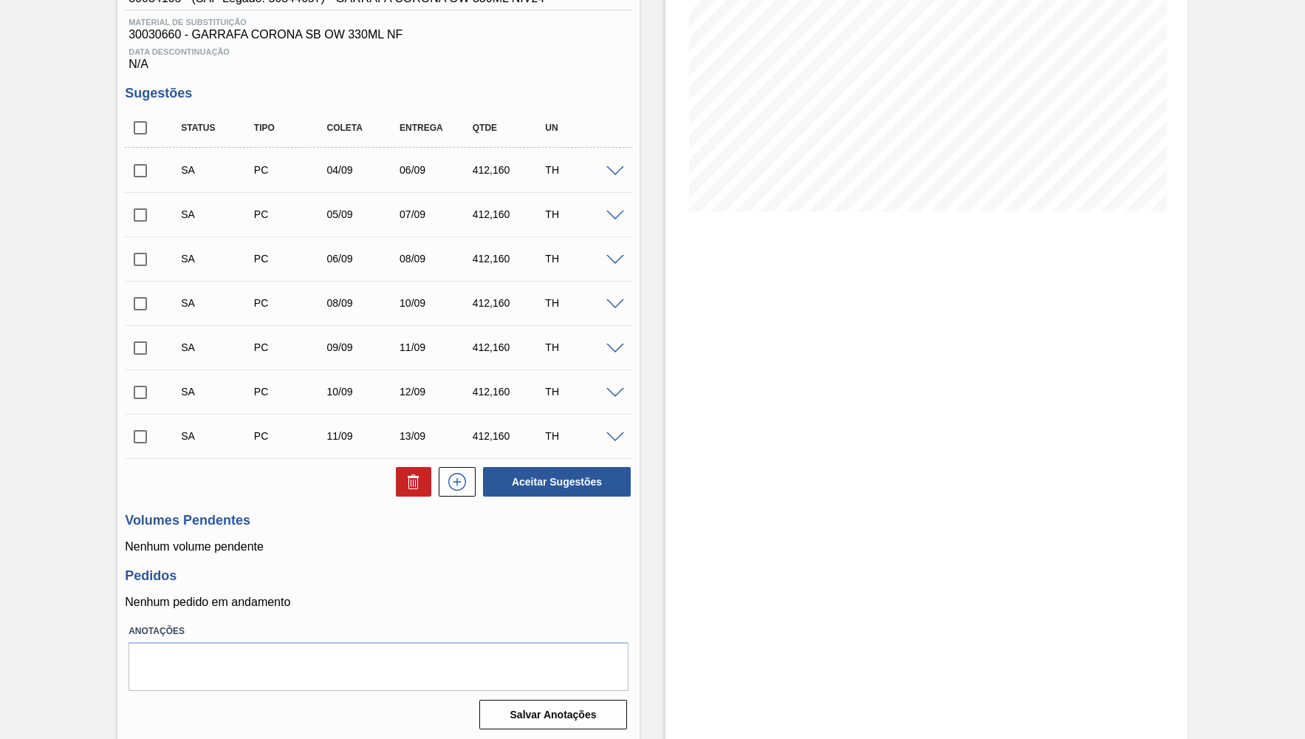
click at [615, 309] on span at bounding box center [616, 304] width 18 height 11
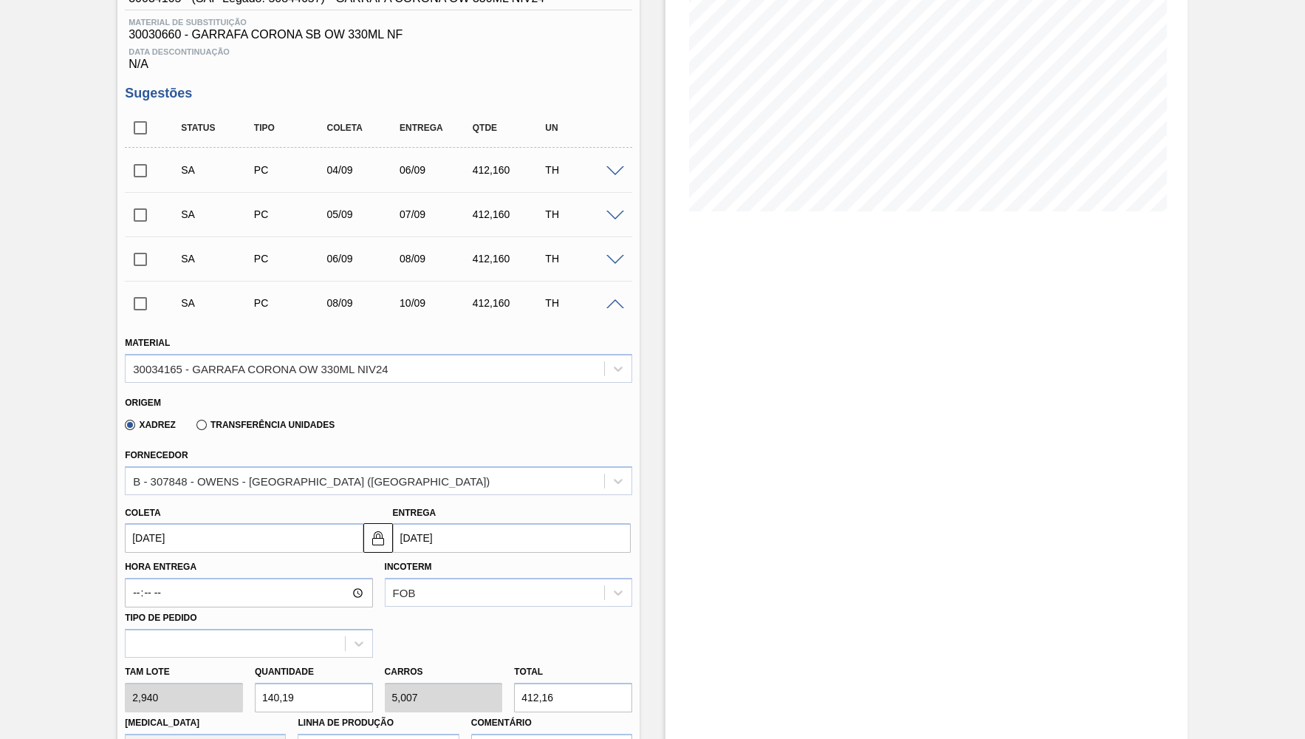
click at [615, 307] on span at bounding box center [616, 304] width 18 height 11
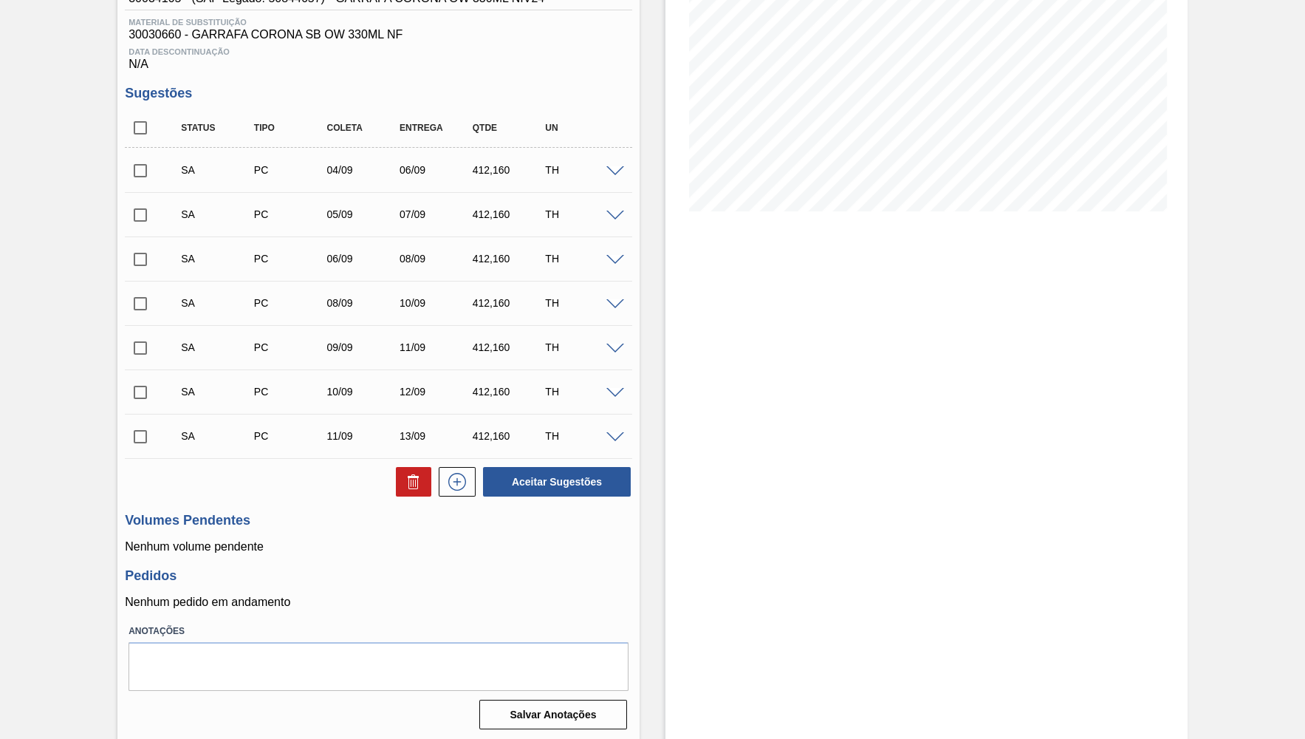
click at [615, 253] on div "SA PC 06/09 08/09 412,160 TH" at bounding box center [379, 258] width 508 height 37
click at [615, 257] on span at bounding box center [616, 260] width 18 height 11
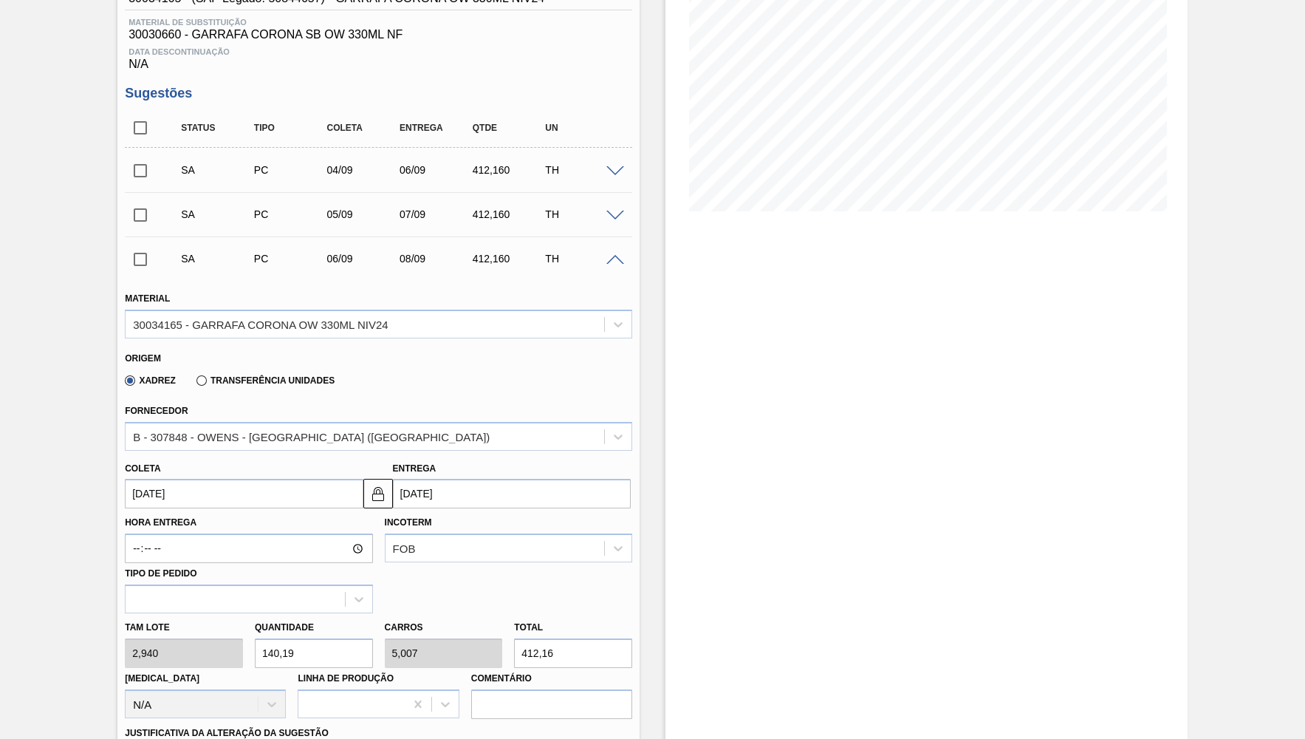
click at [615, 257] on span at bounding box center [616, 260] width 18 height 11
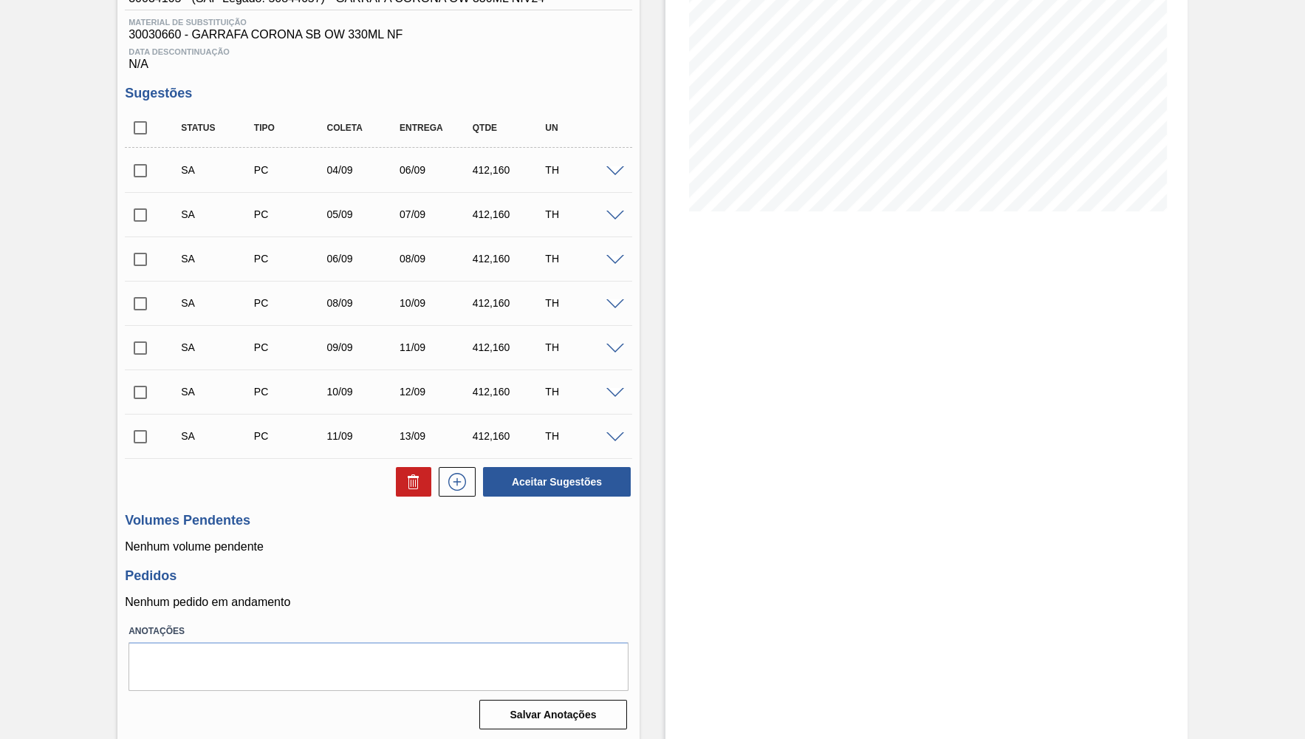
click at [612, 219] on span at bounding box center [616, 216] width 18 height 11
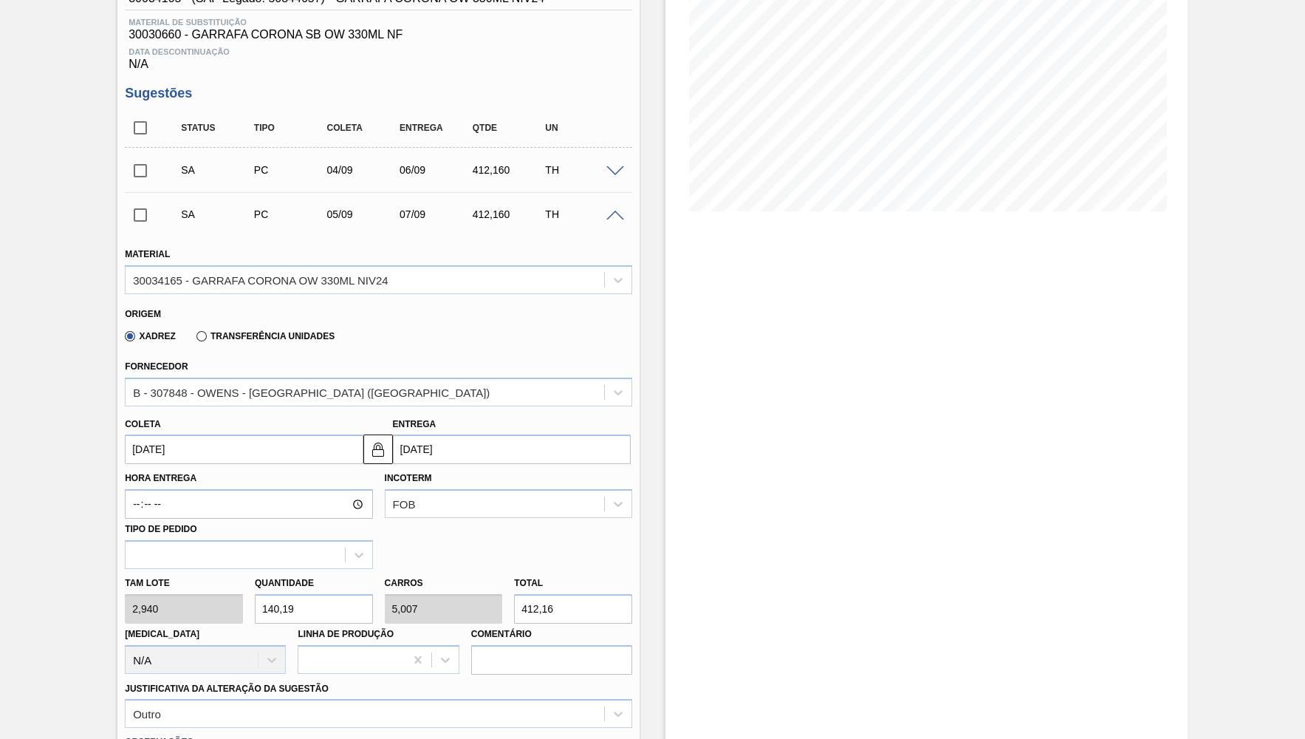
click at [612, 219] on span at bounding box center [616, 216] width 18 height 11
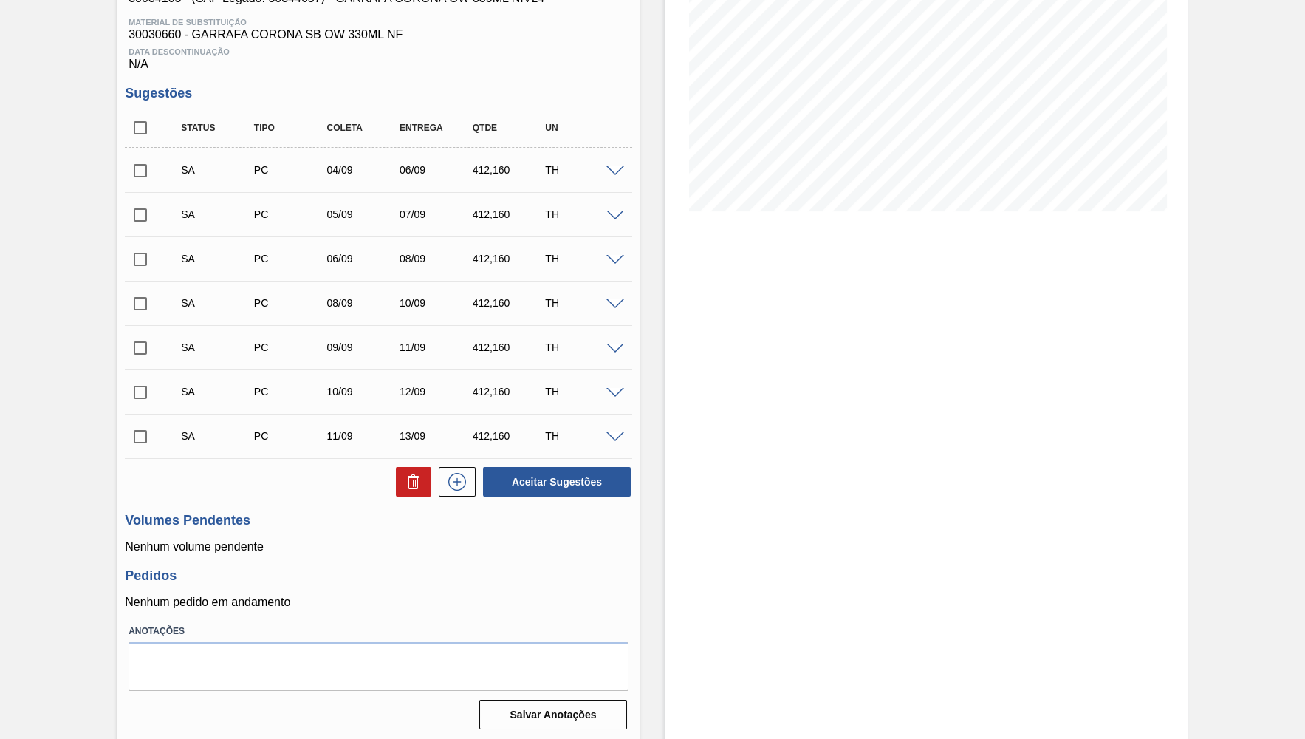
click at [623, 172] on span at bounding box center [616, 171] width 18 height 11
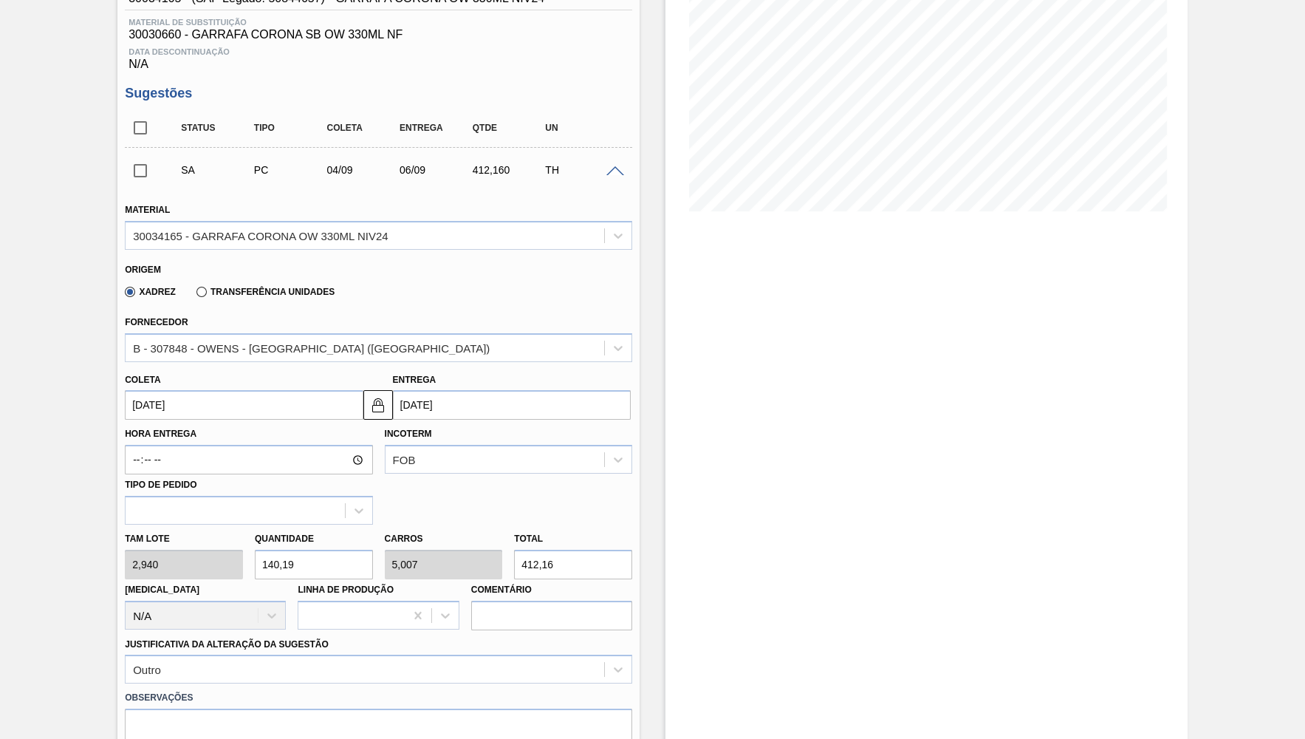
click at [623, 168] on span at bounding box center [616, 171] width 18 height 11
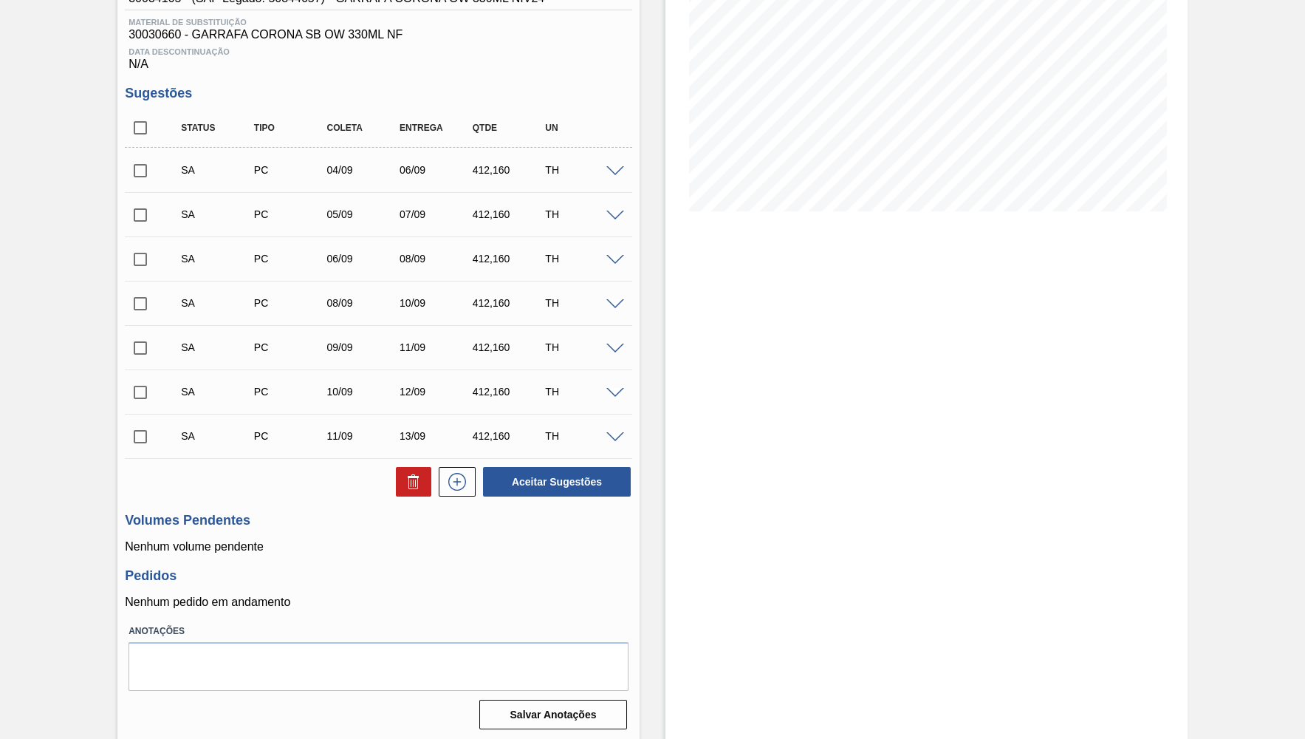
click at [627, 205] on div "SA PC 05/09 07/09 412,160 TH" at bounding box center [379, 214] width 508 height 37
click at [616, 211] on div at bounding box center [618, 214] width 30 height 11
click at [614, 250] on div "SA PC 06/09 08/09 412,160 TH" at bounding box center [379, 258] width 508 height 37
click at [612, 258] on span at bounding box center [616, 260] width 18 height 11
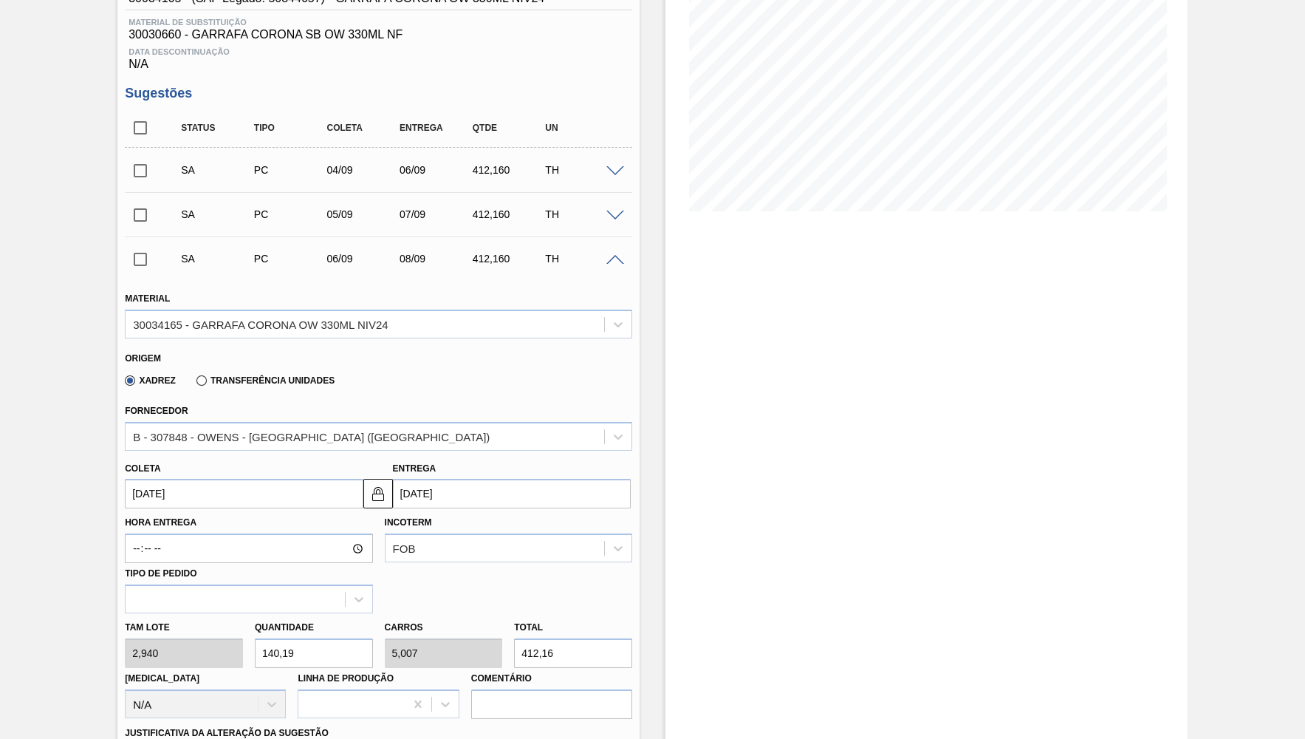
click at [263, 497] on input "[DATE]" at bounding box center [244, 494] width 238 height 30
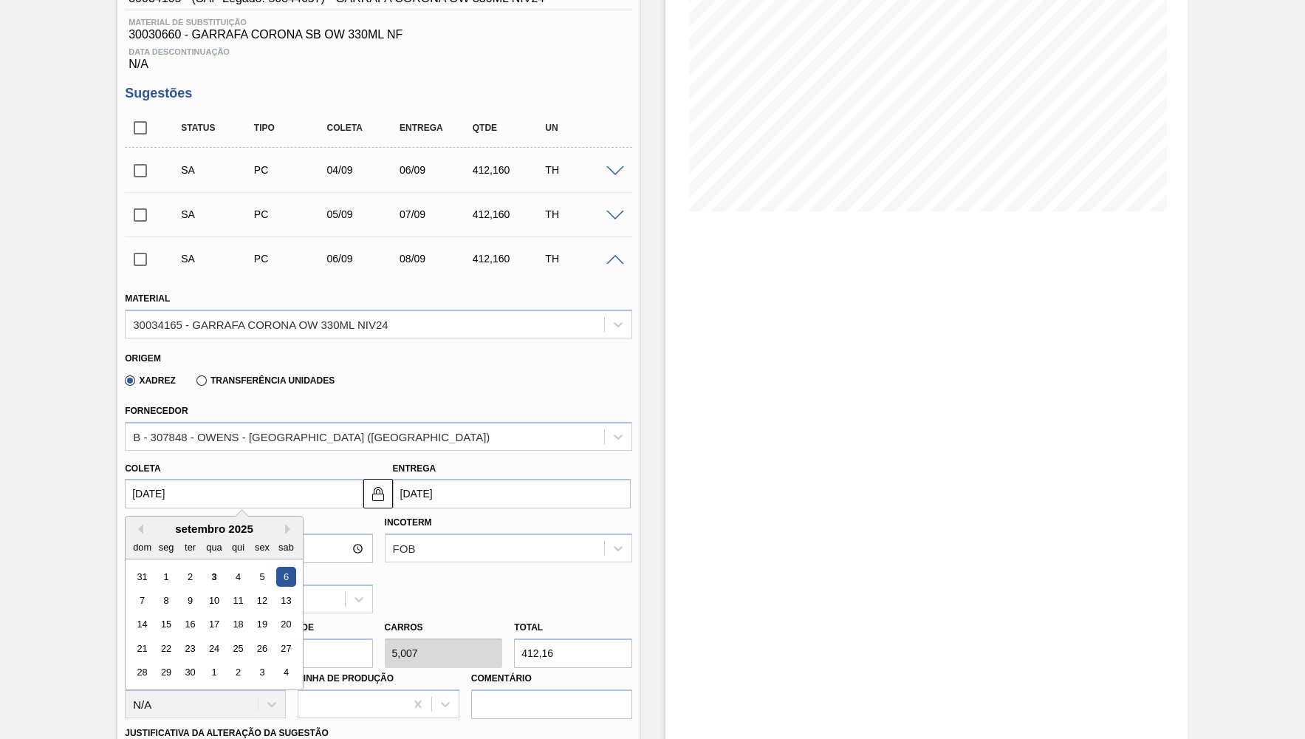
click at [327, 451] on div "Coleta [DATE] Previous Month Next Month [DATE] dom seg ter qua qui sex sab 31 1…" at bounding box center [378, 480] width 519 height 58
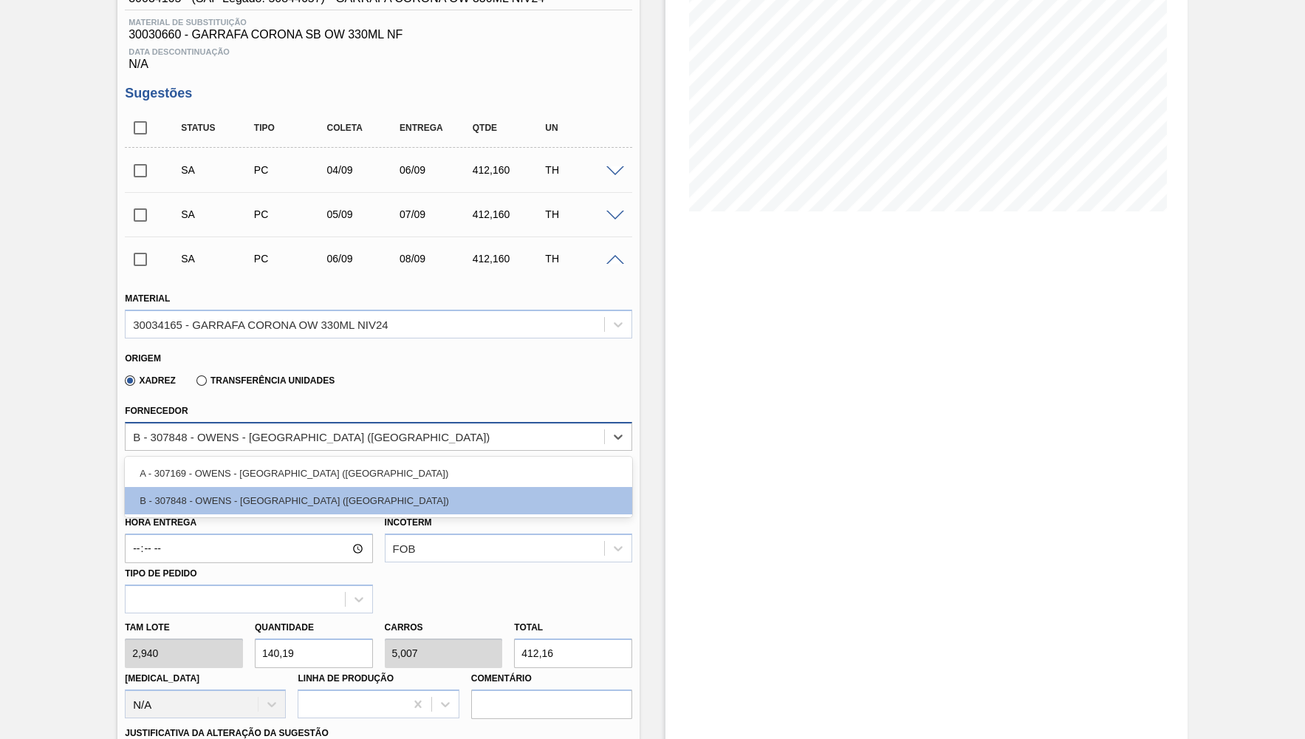
click at [327, 432] on div "B - 307848 - OWENS - [GEOGRAPHIC_DATA] ([GEOGRAPHIC_DATA])" at bounding box center [311, 436] width 357 height 13
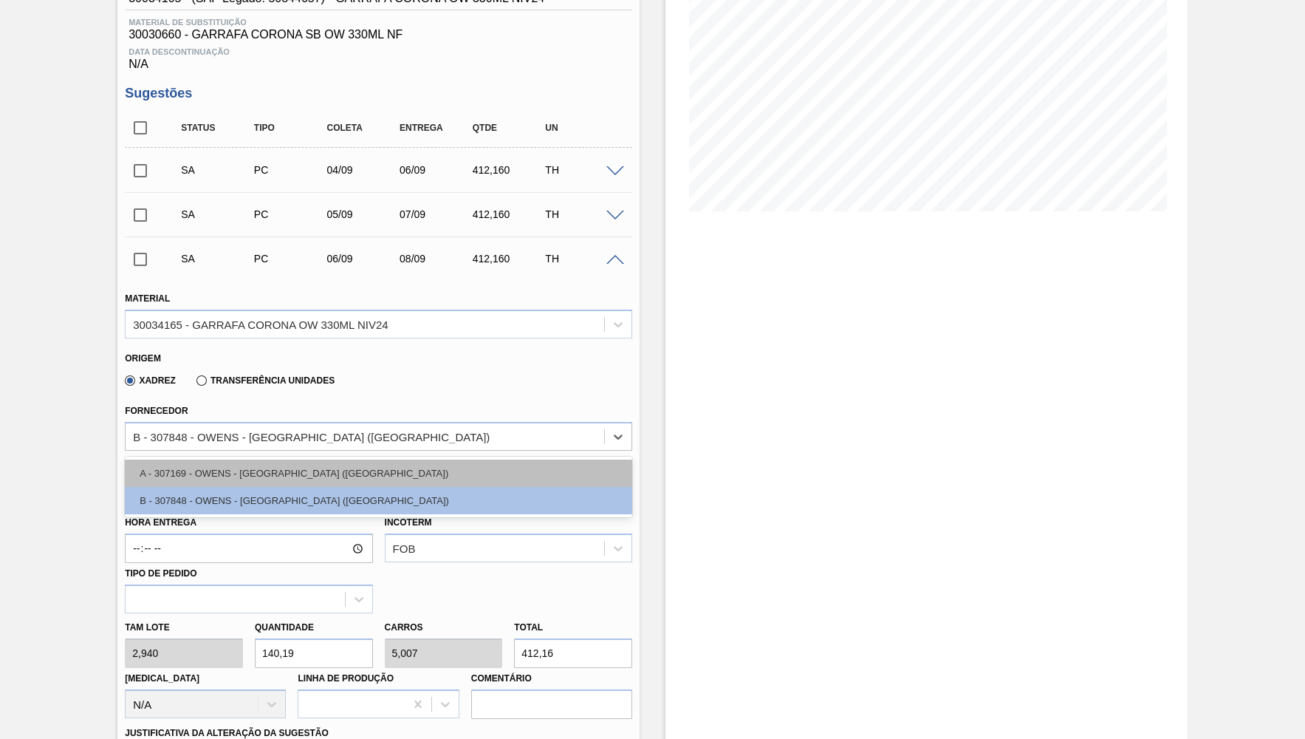
click at [321, 479] on div "A - 307169 - OWENS - [GEOGRAPHIC_DATA] ([GEOGRAPHIC_DATA])" at bounding box center [379, 472] width 508 height 27
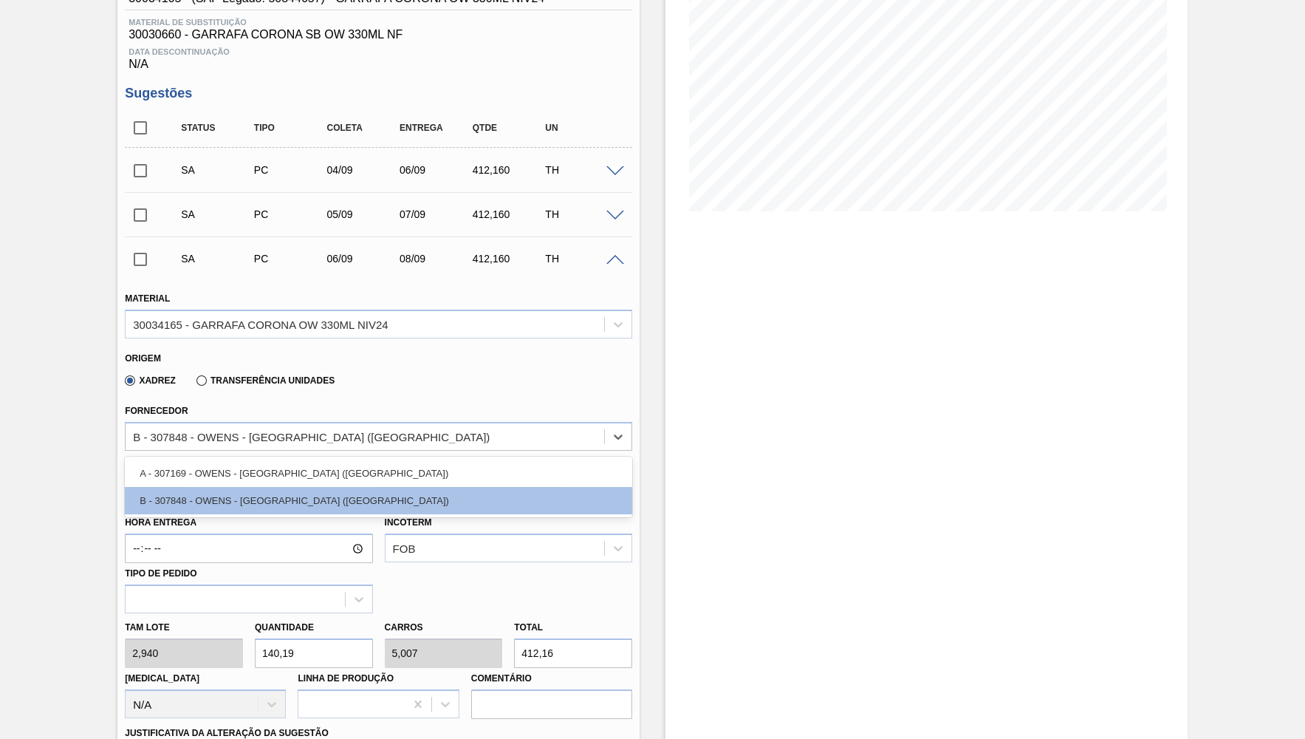
type input "2,944"
type input "140"
type input "5"
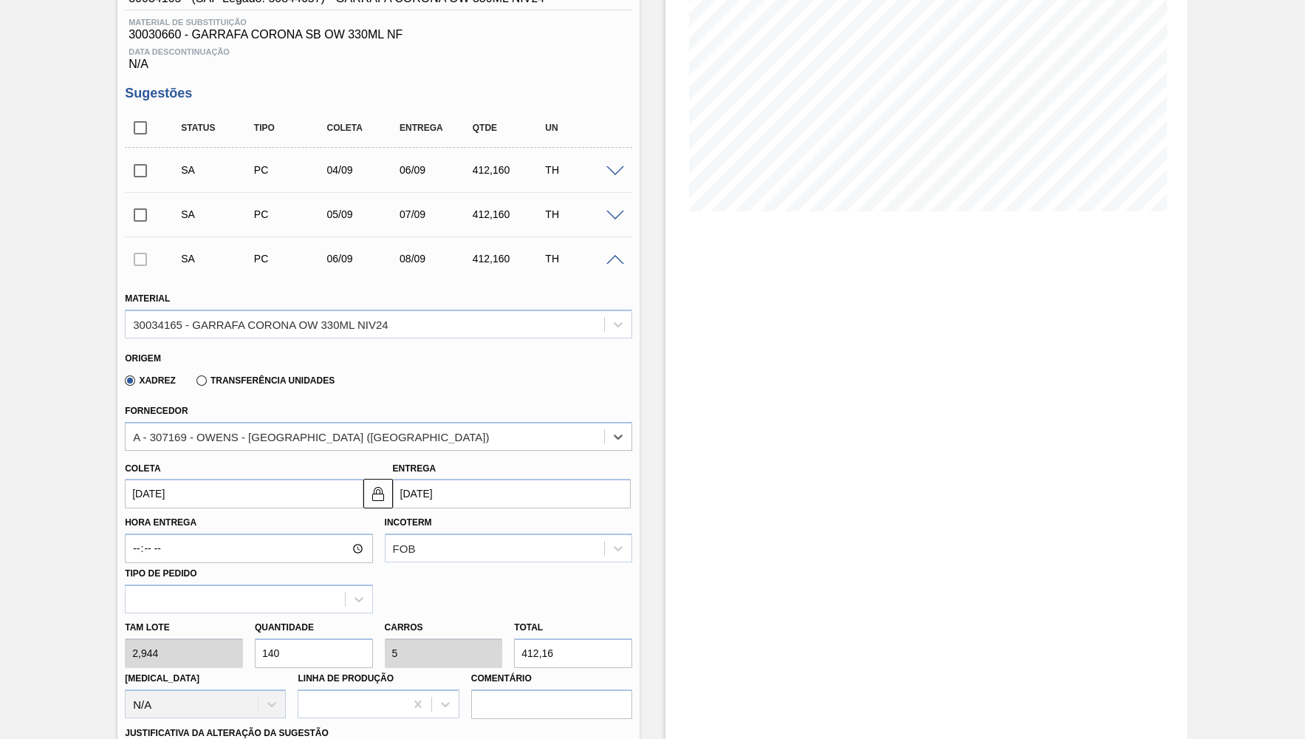
click at [407, 372] on div "Xadrez Transferência Unidades" at bounding box center [372, 377] width 495 height 29
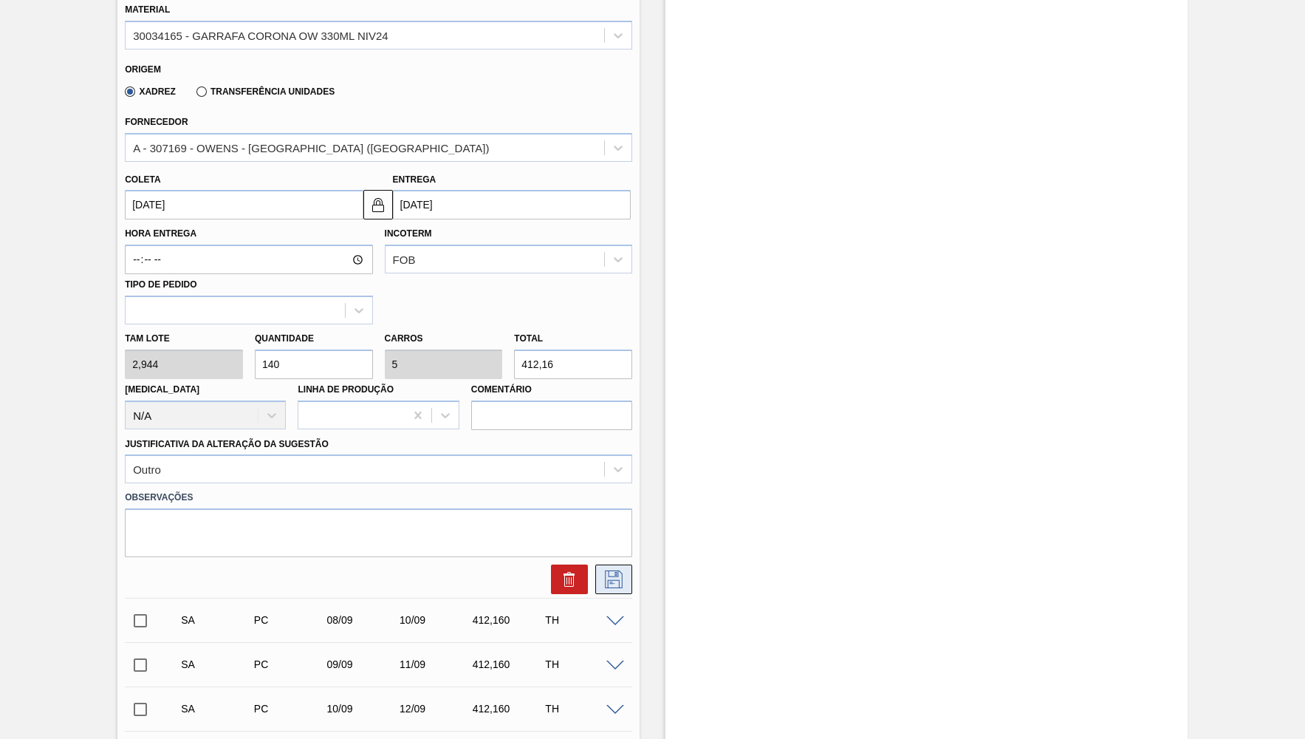
click at [623, 564] on button at bounding box center [613, 579] width 37 height 30
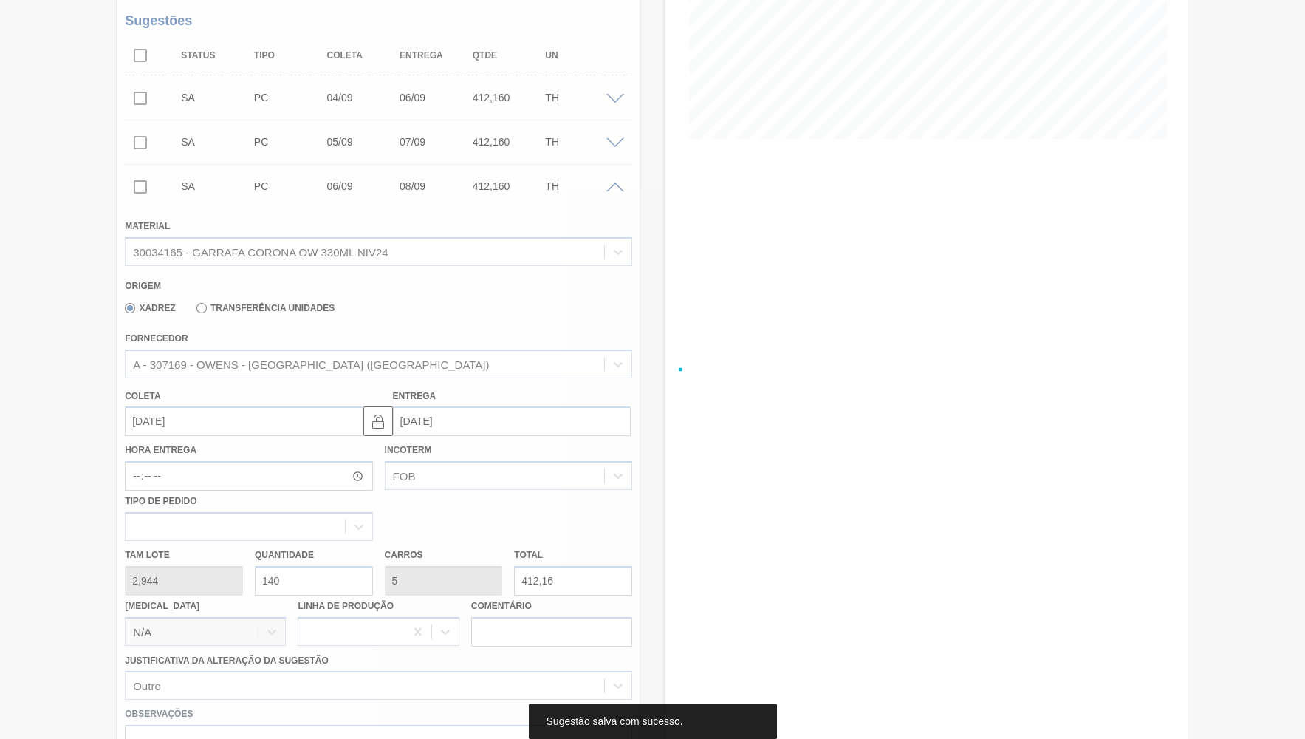
scroll to position [221, 0]
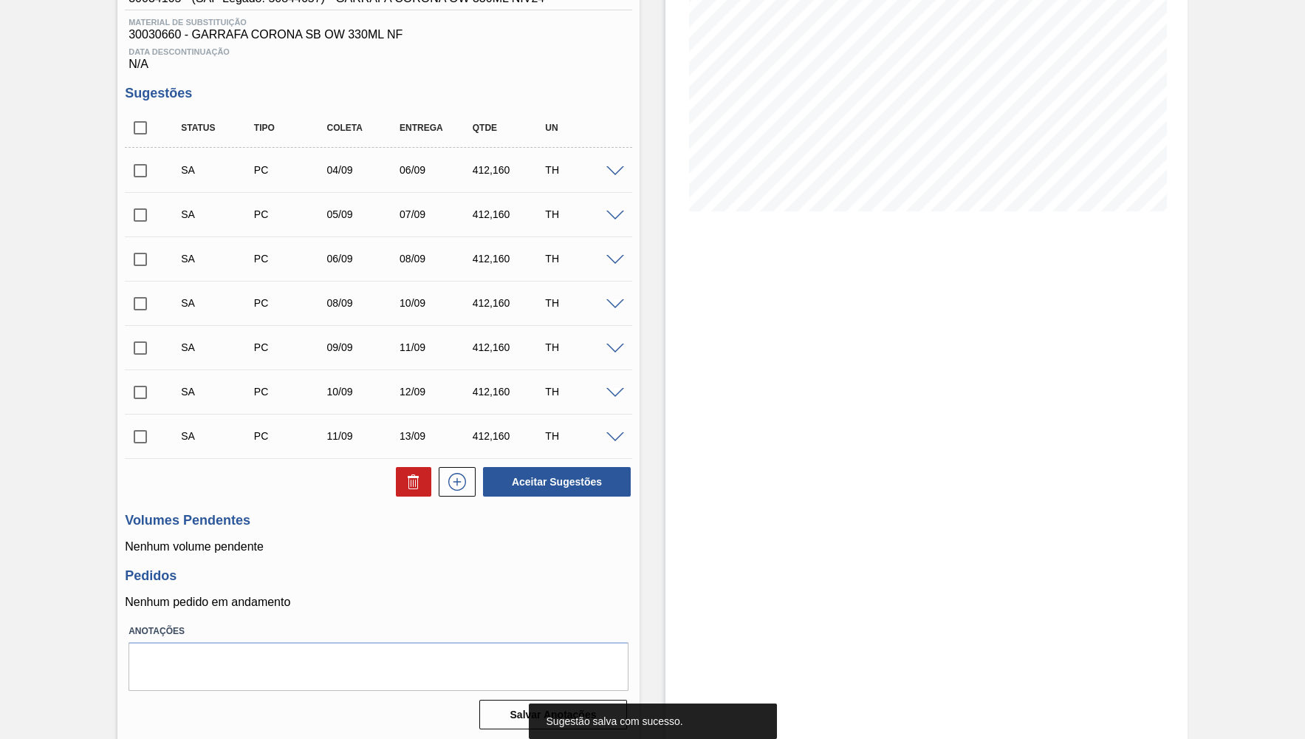
click at [612, 304] on span at bounding box center [616, 304] width 18 height 11
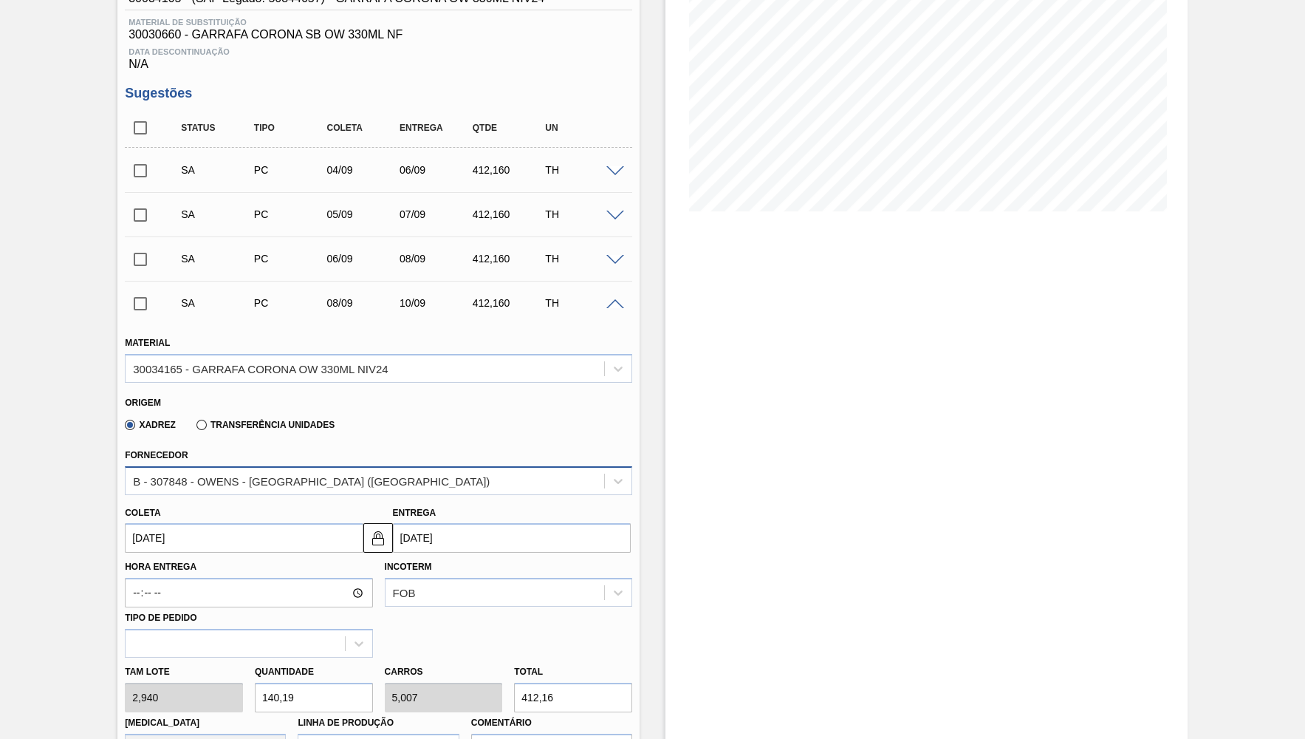
click at [372, 483] on div "B - 307848 - OWENS - [GEOGRAPHIC_DATA] ([GEOGRAPHIC_DATA])" at bounding box center [365, 480] width 479 height 21
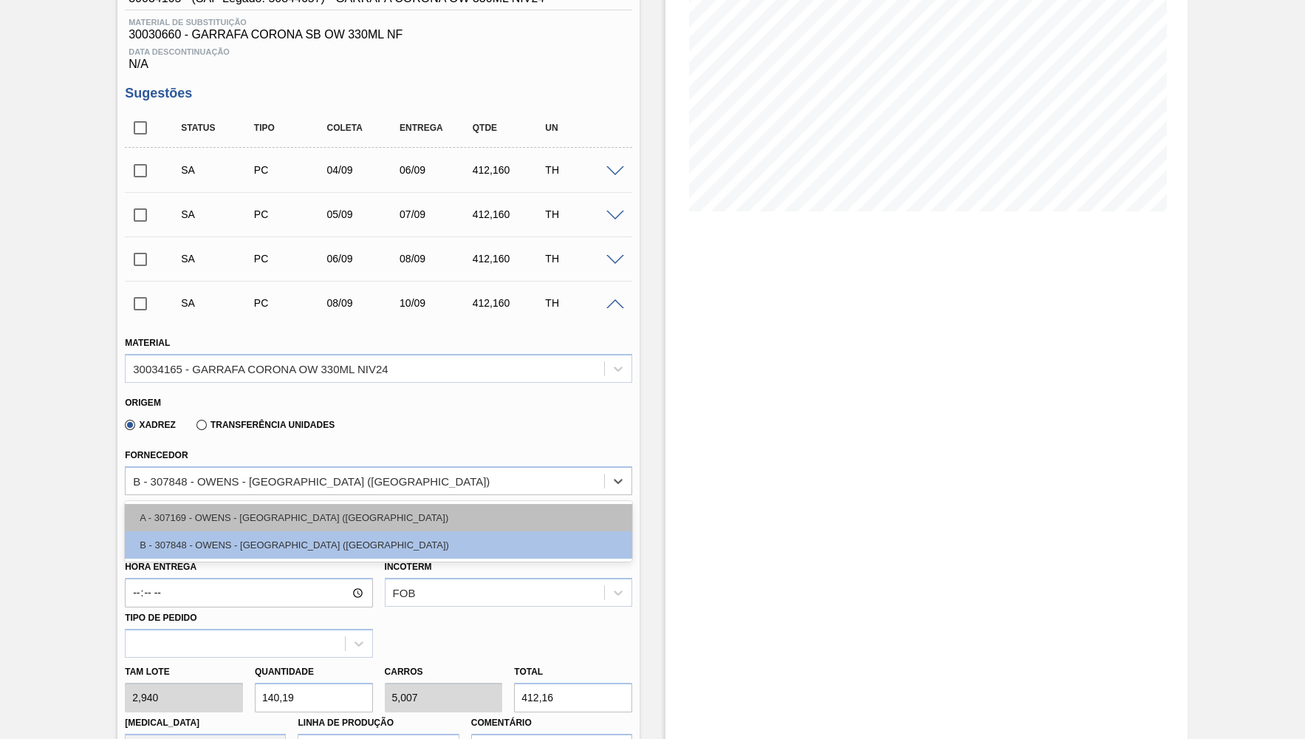
click at [321, 516] on div "A - 307169 - OWENS - [GEOGRAPHIC_DATA] ([GEOGRAPHIC_DATA])" at bounding box center [379, 517] width 508 height 27
type input "2,944"
type input "140"
type input "5"
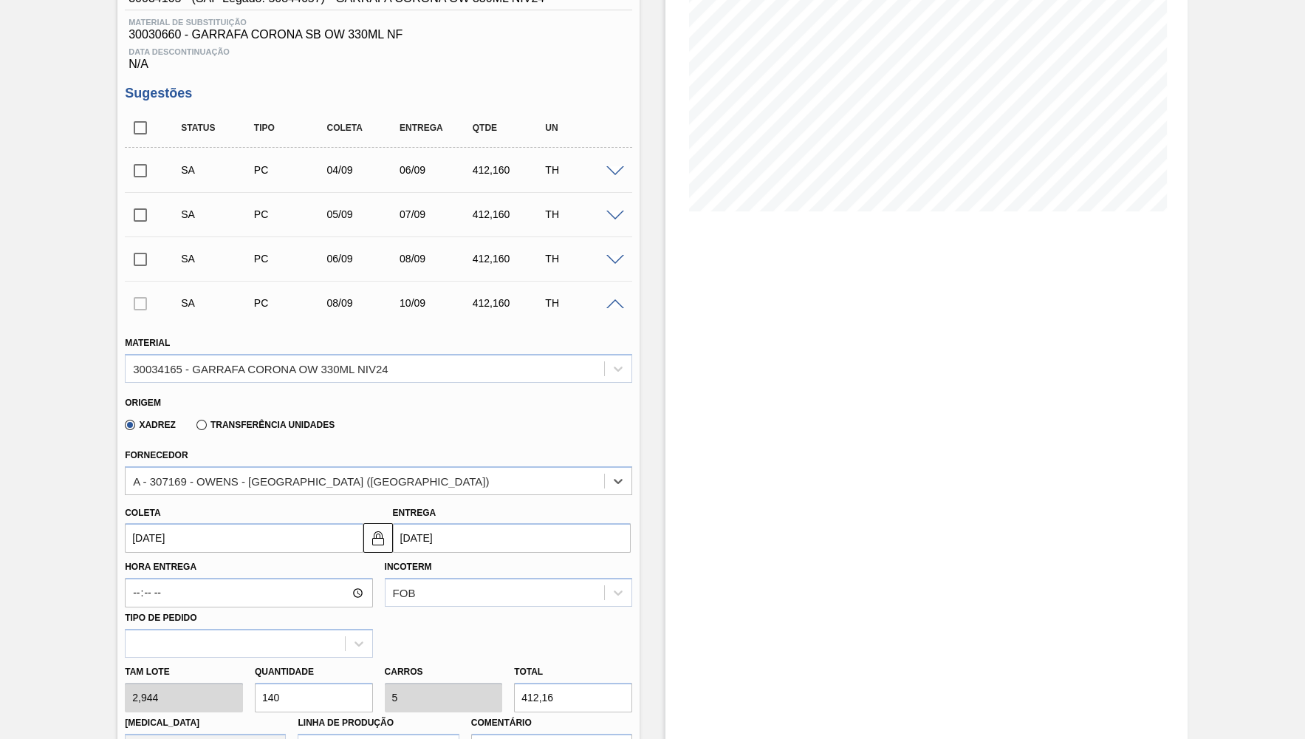
scroll to position [510, 0]
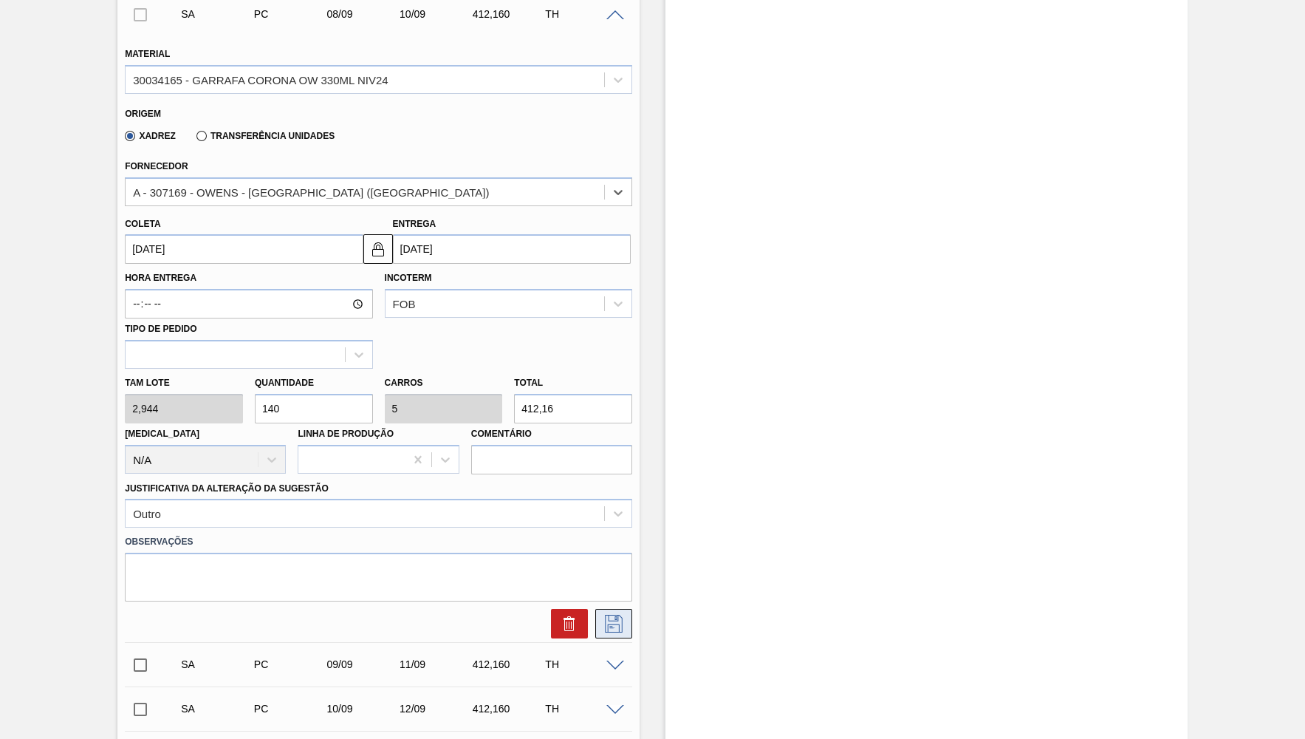
click at [619, 615] on icon at bounding box center [614, 624] width 18 height 18
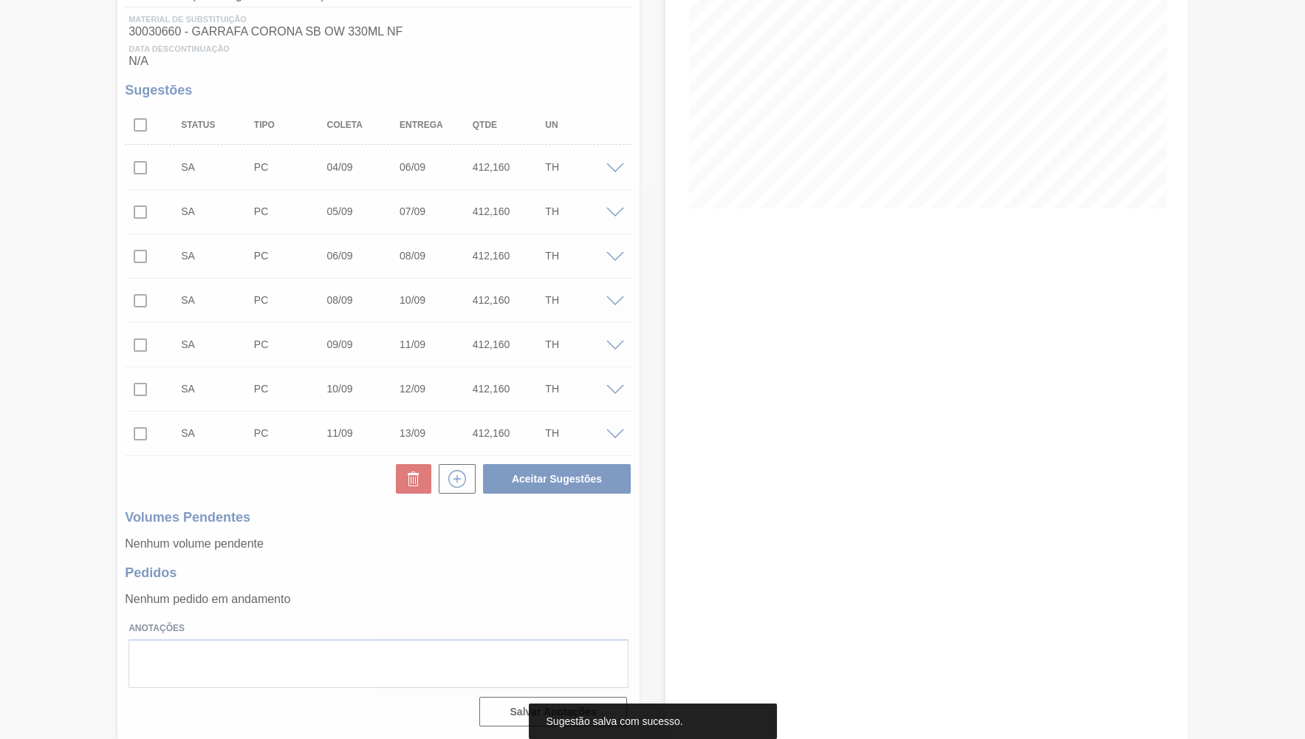
scroll to position [221, 0]
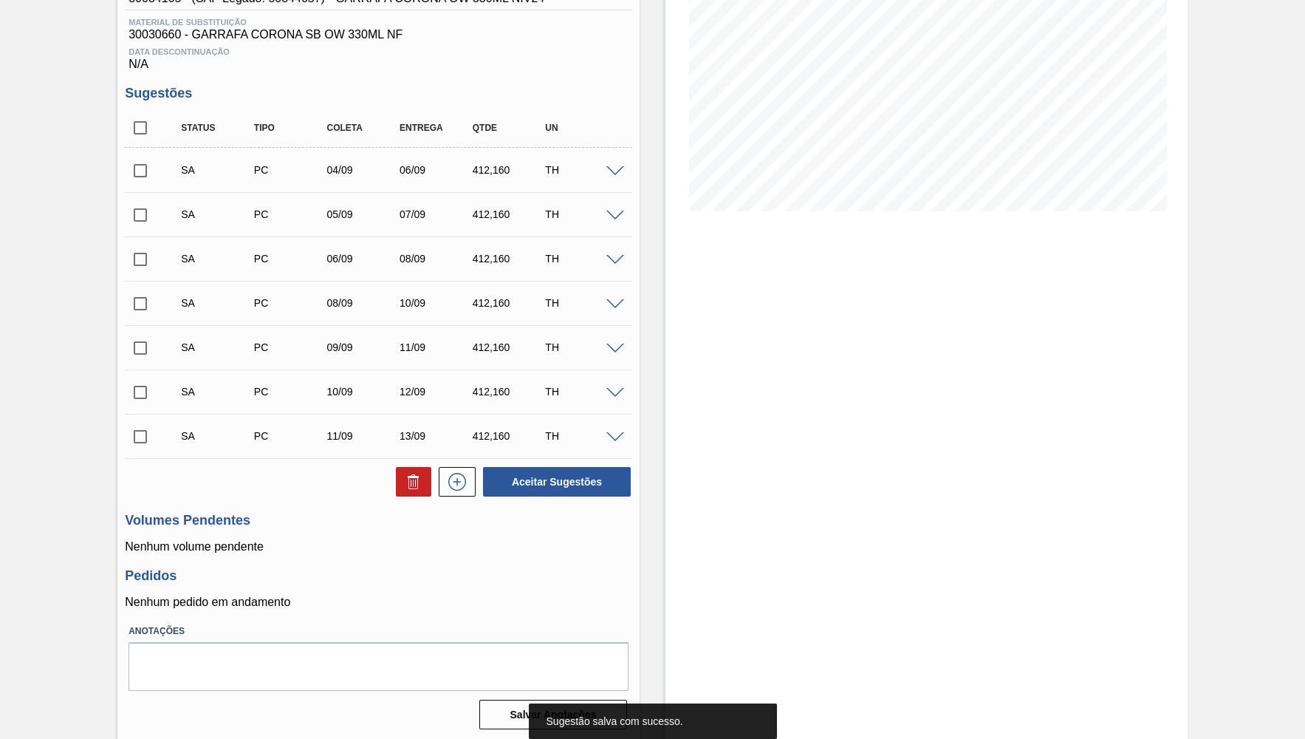
click at [616, 340] on div "SA PC 09/09 11/09 412,160 TH" at bounding box center [379, 347] width 508 height 37
click at [615, 295] on div "SA PC 08/09 10/09 412,160 TH" at bounding box center [379, 302] width 508 height 37
click at [614, 295] on div "SA PC 08/09 10/09 412,160 TH" at bounding box center [379, 302] width 508 height 37
click at [615, 298] on div at bounding box center [618, 303] width 30 height 11
click at [615, 306] on span at bounding box center [616, 304] width 18 height 11
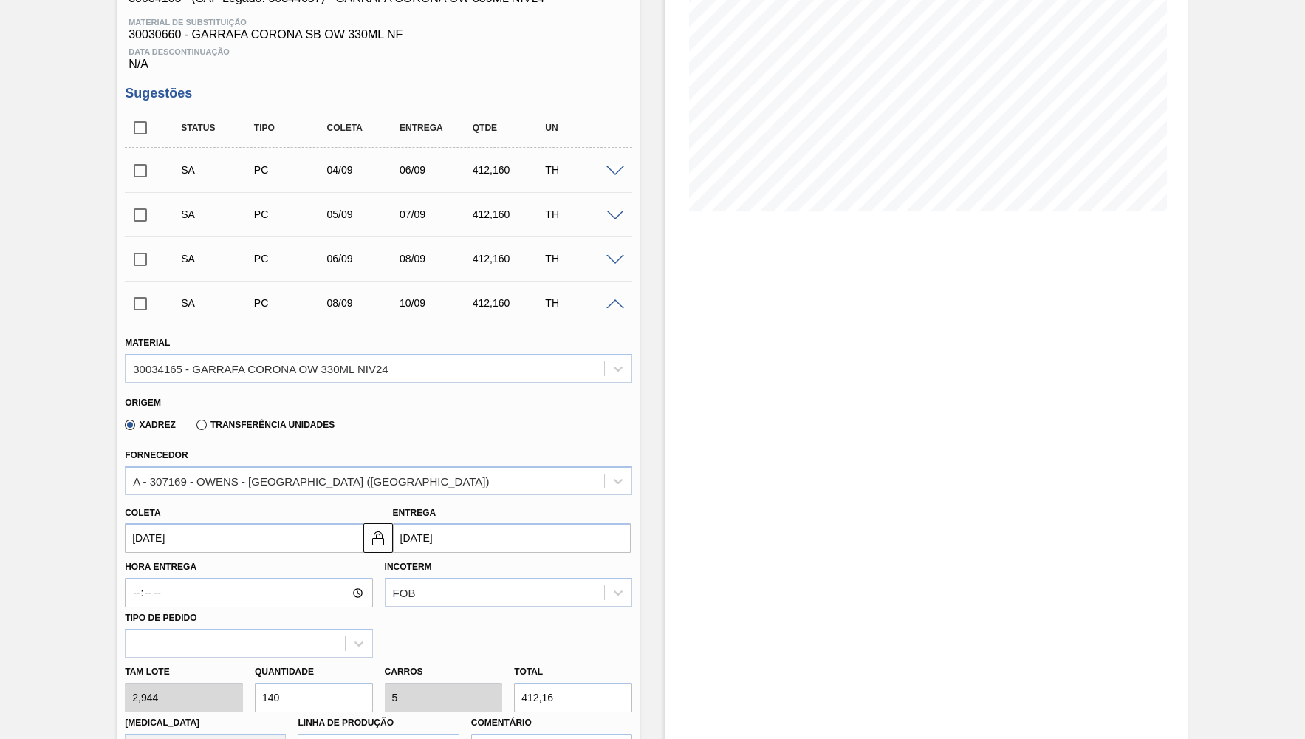
click at [615, 306] on span at bounding box center [616, 304] width 18 height 11
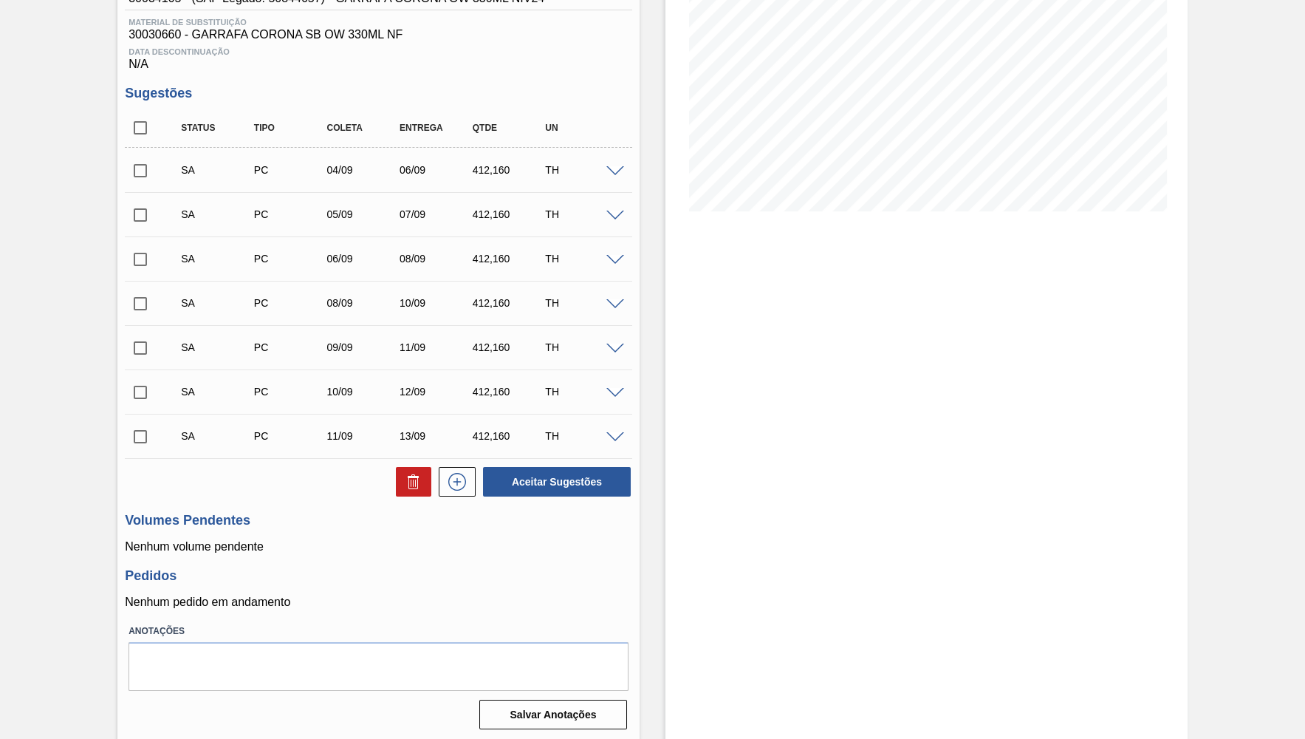
click at [615, 363] on div "SA PC 09/09 11/09 412,160 TH" at bounding box center [379, 347] width 508 height 37
click at [613, 352] on span at bounding box center [616, 349] width 18 height 11
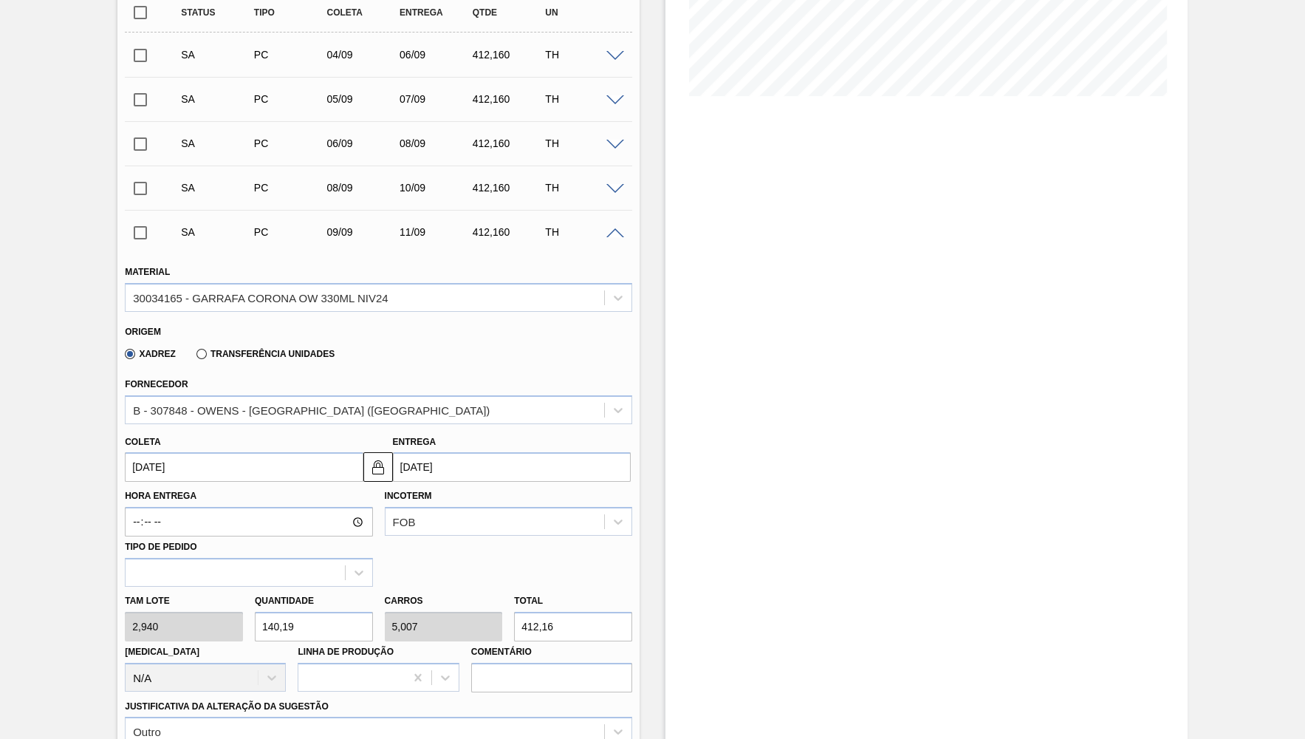
scroll to position [366, 0]
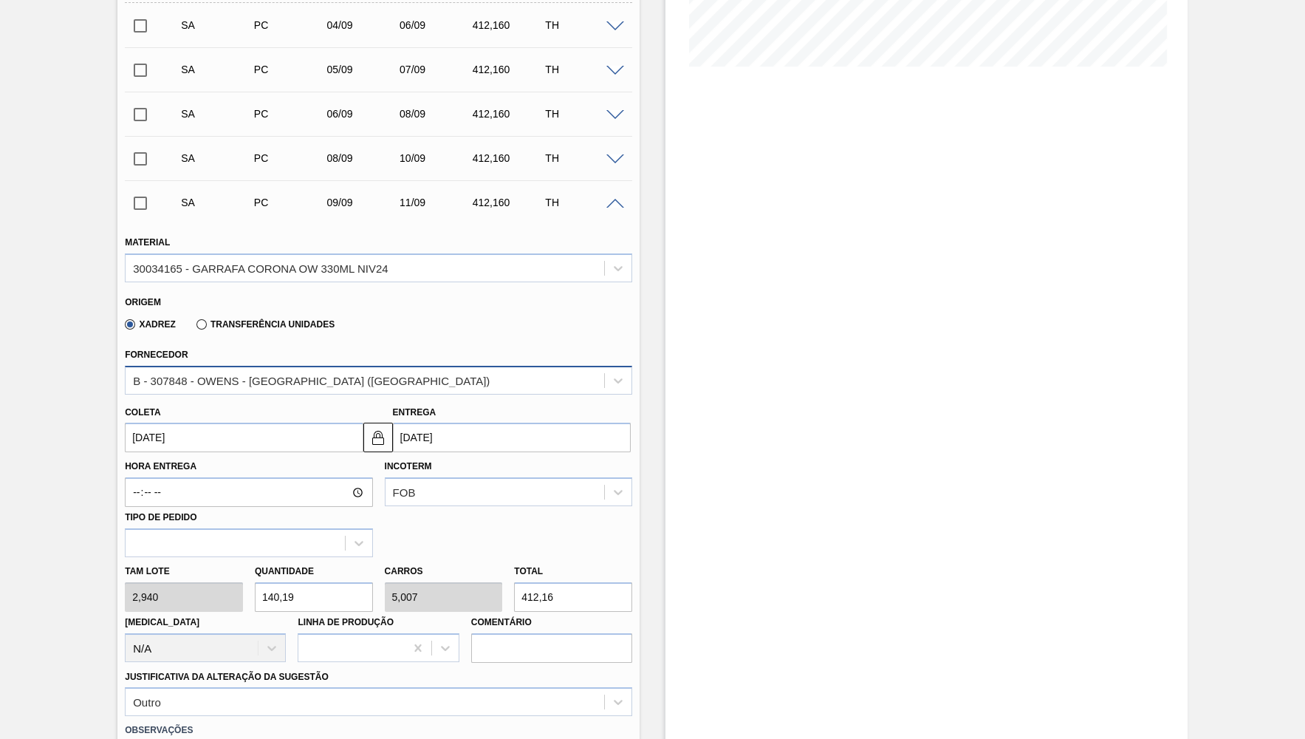
click at [279, 385] on div "B - 307848 - OWENS - [GEOGRAPHIC_DATA] ([GEOGRAPHIC_DATA])" at bounding box center [365, 379] width 479 height 21
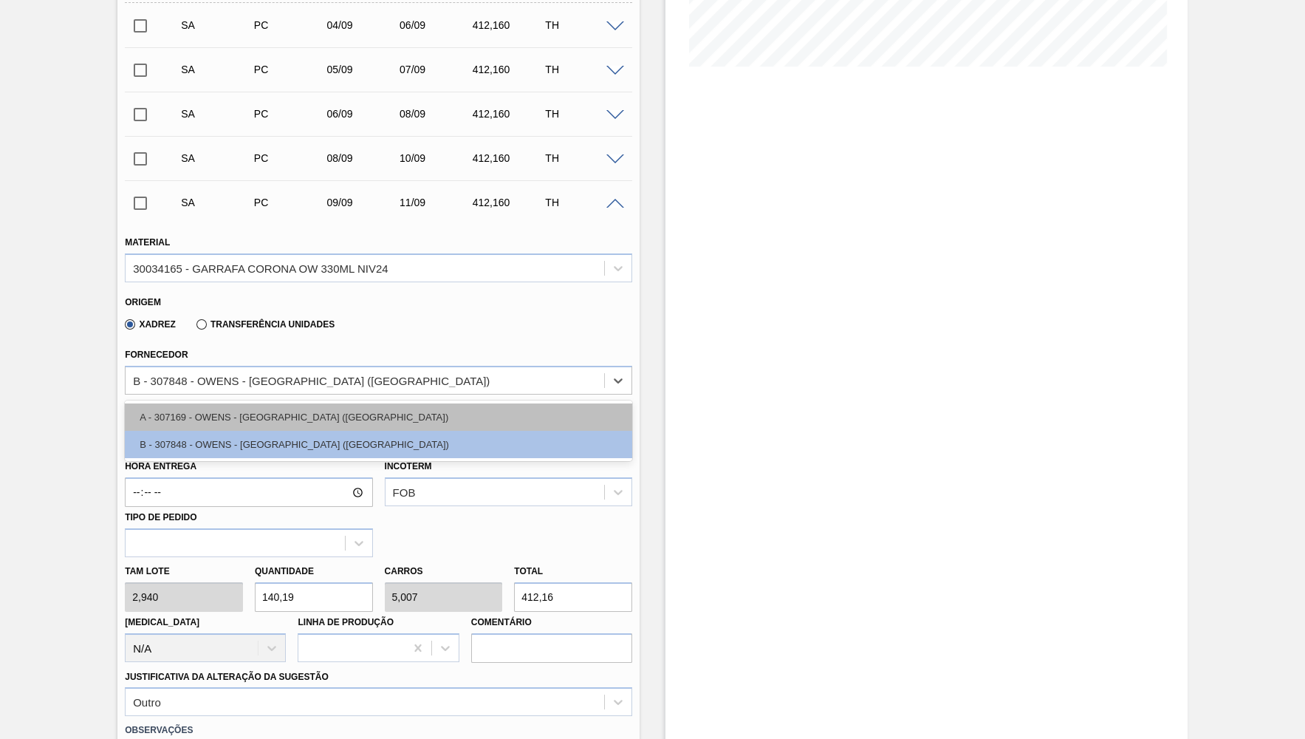
click at [285, 403] on div "A - 307169 - OWENS - [GEOGRAPHIC_DATA] ([GEOGRAPHIC_DATA])" at bounding box center [379, 416] width 508 height 27
type input "2,944"
type input "140"
type input "5"
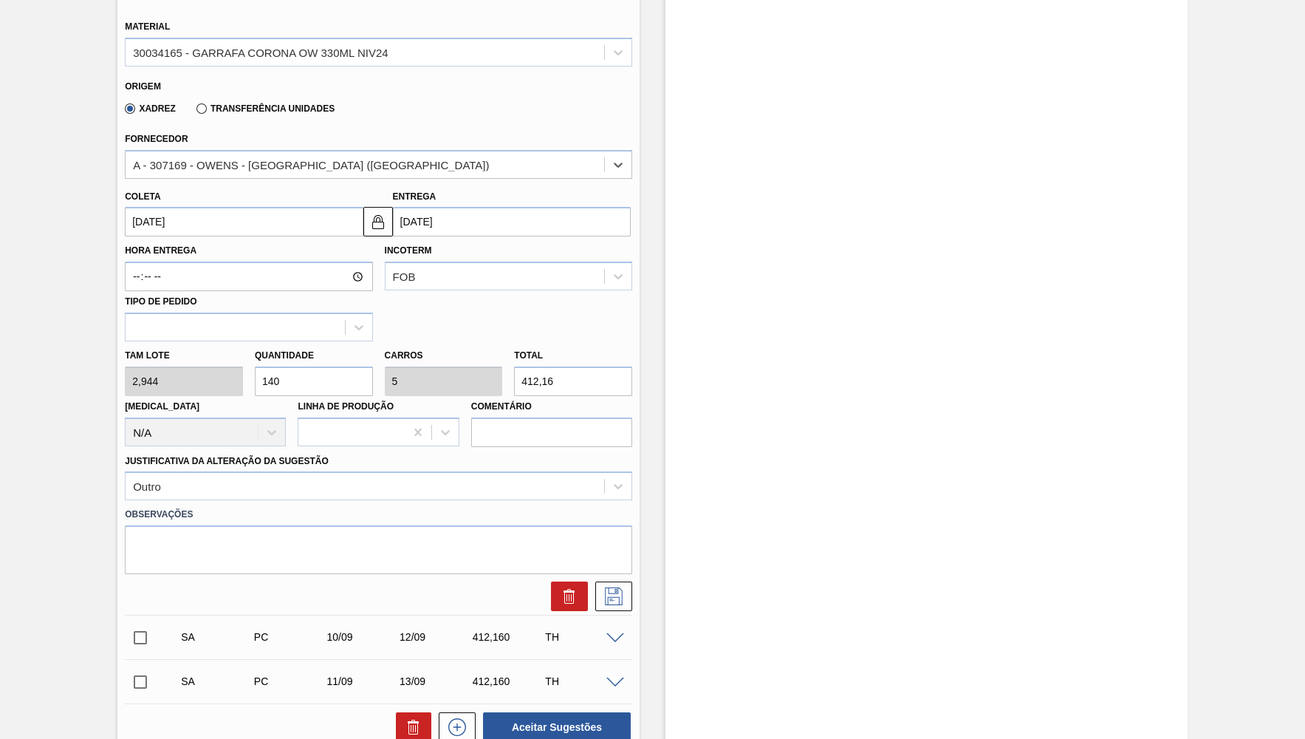
scroll to position [654, 0]
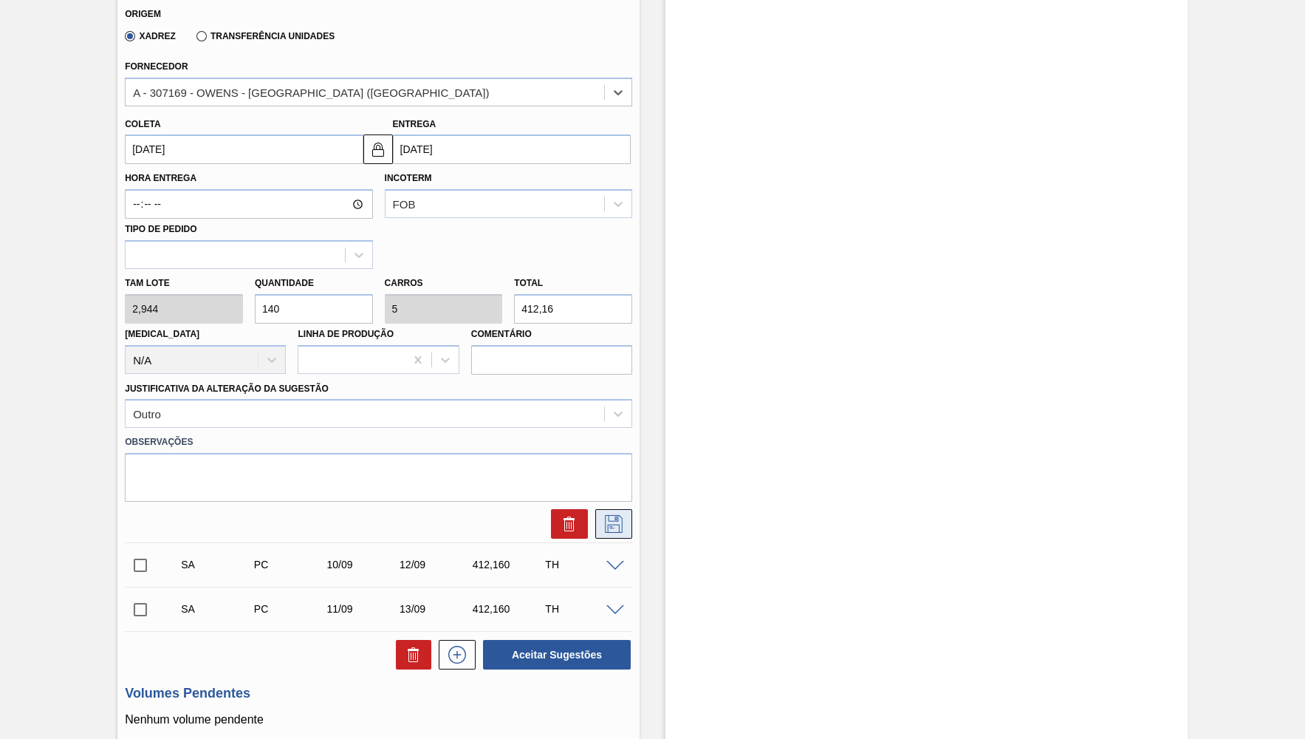
click at [617, 515] on icon at bounding box center [614, 524] width 24 height 18
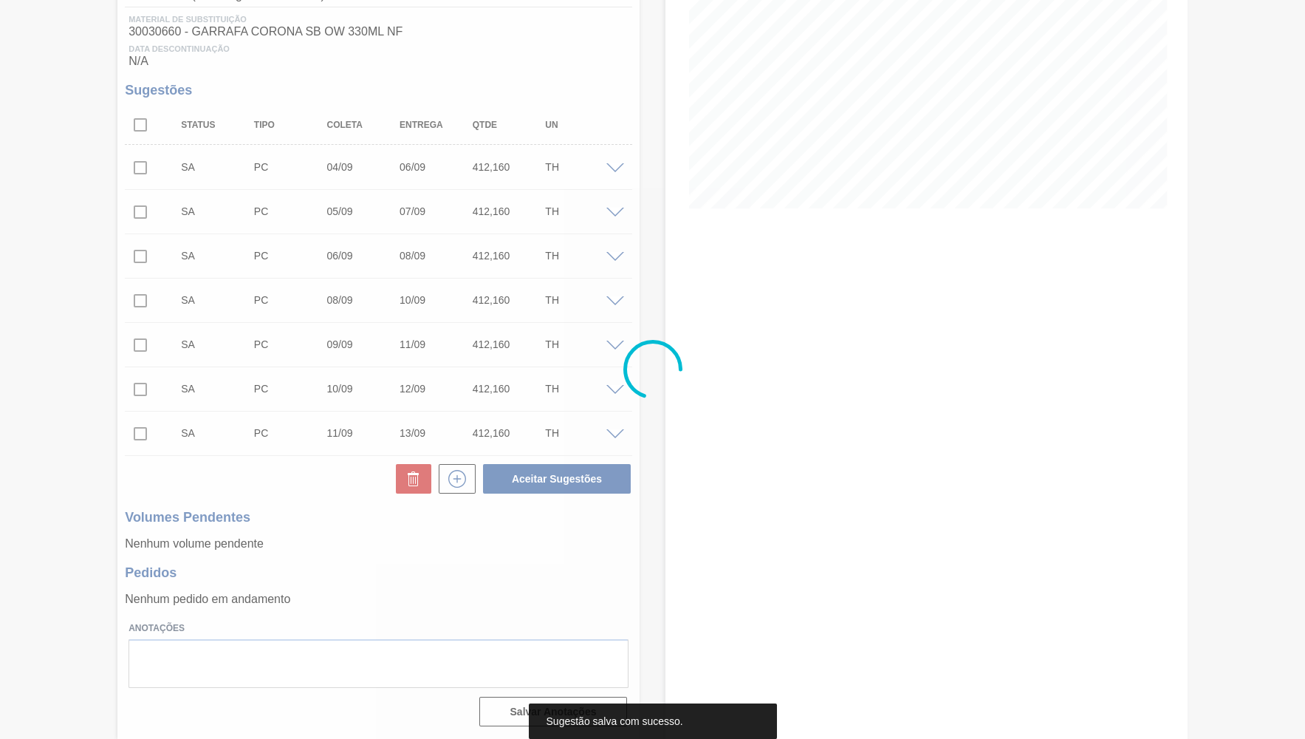
scroll to position [221, 0]
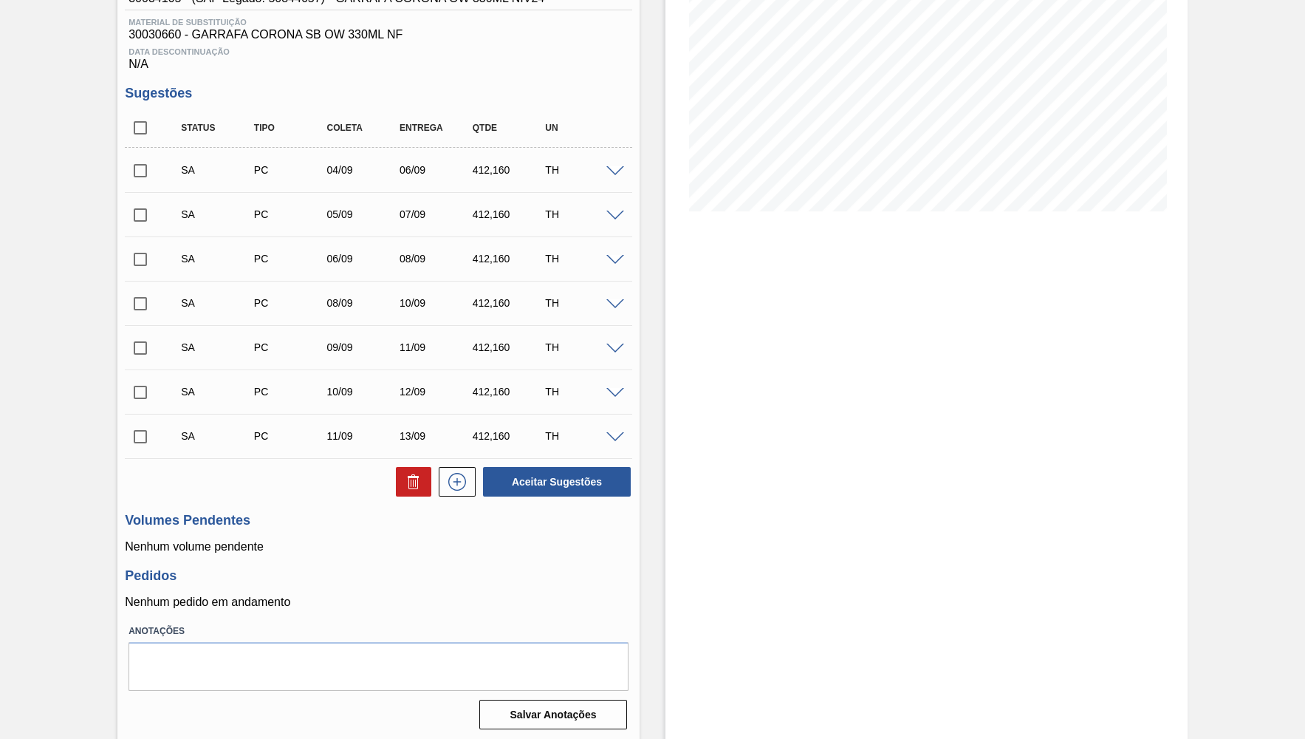
click at [618, 354] on div "SA PC 09/09 11/09 412,160 TH" at bounding box center [379, 347] width 508 height 37
click at [618, 352] on span at bounding box center [616, 349] width 18 height 11
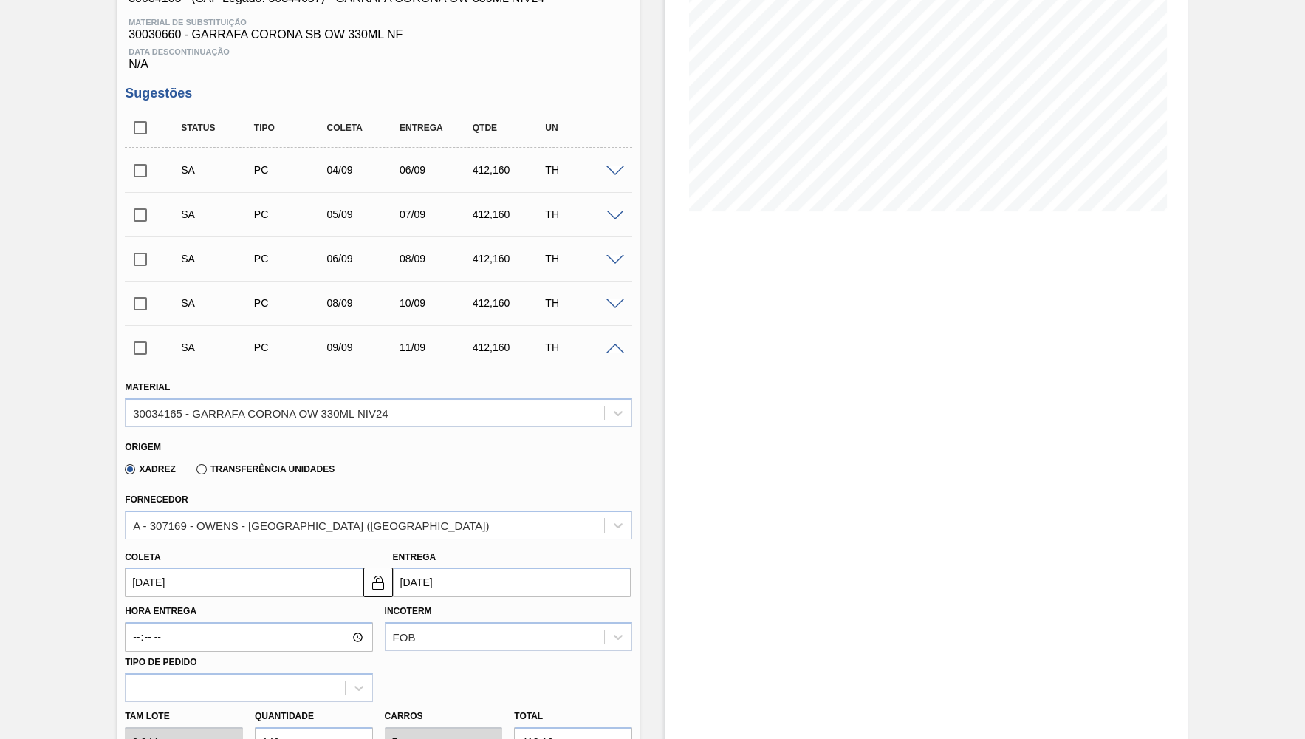
click at [613, 355] on div "SA PC 09/09 11/09 412,160 TH" at bounding box center [379, 347] width 508 height 37
click at [610, 346] on span at bounding box center [616, 349] width 18 height 11
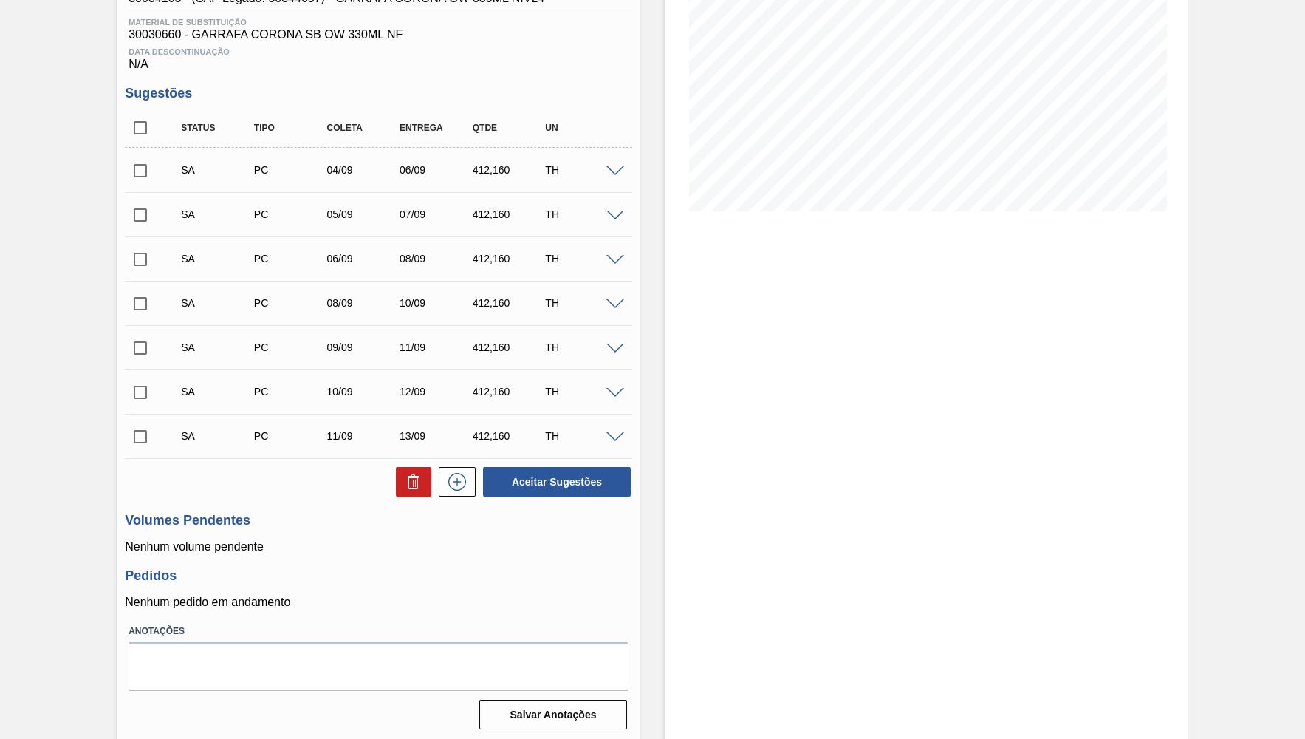
click at [617, 392] on span at bounding box center [616, 393] width 18 height 11
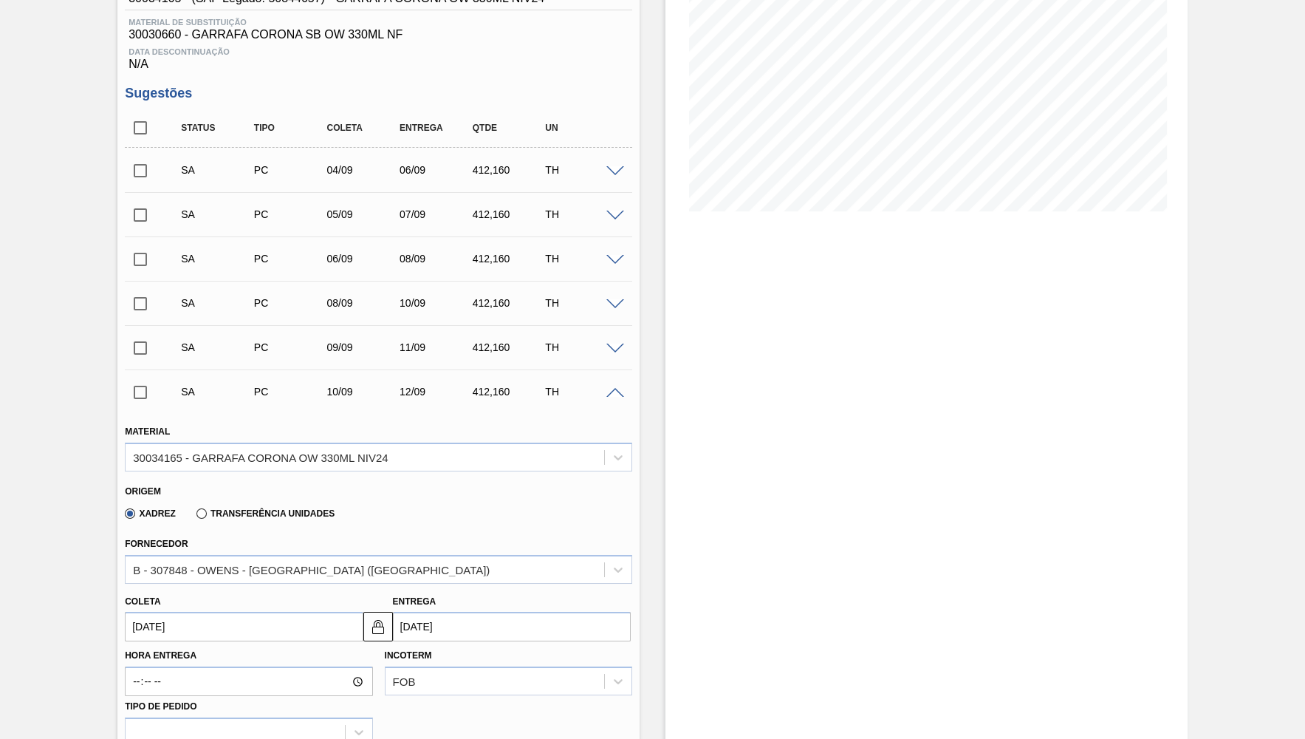
click at [333, 539] on div "Fornecedor B - 307848 - OWENS - [GEOGRAPHIC_DATA] ([GEOGRAPHIC_DATA])" at bounding box center [379, 558] width 508 height 50
click at [336, 559] on div "B - 307848 - OWENS - [GEOGRAPHIC_DATA] ([GEOGRAPHIC_DATA])" at bounding box center [365, 568] width 479 height 21
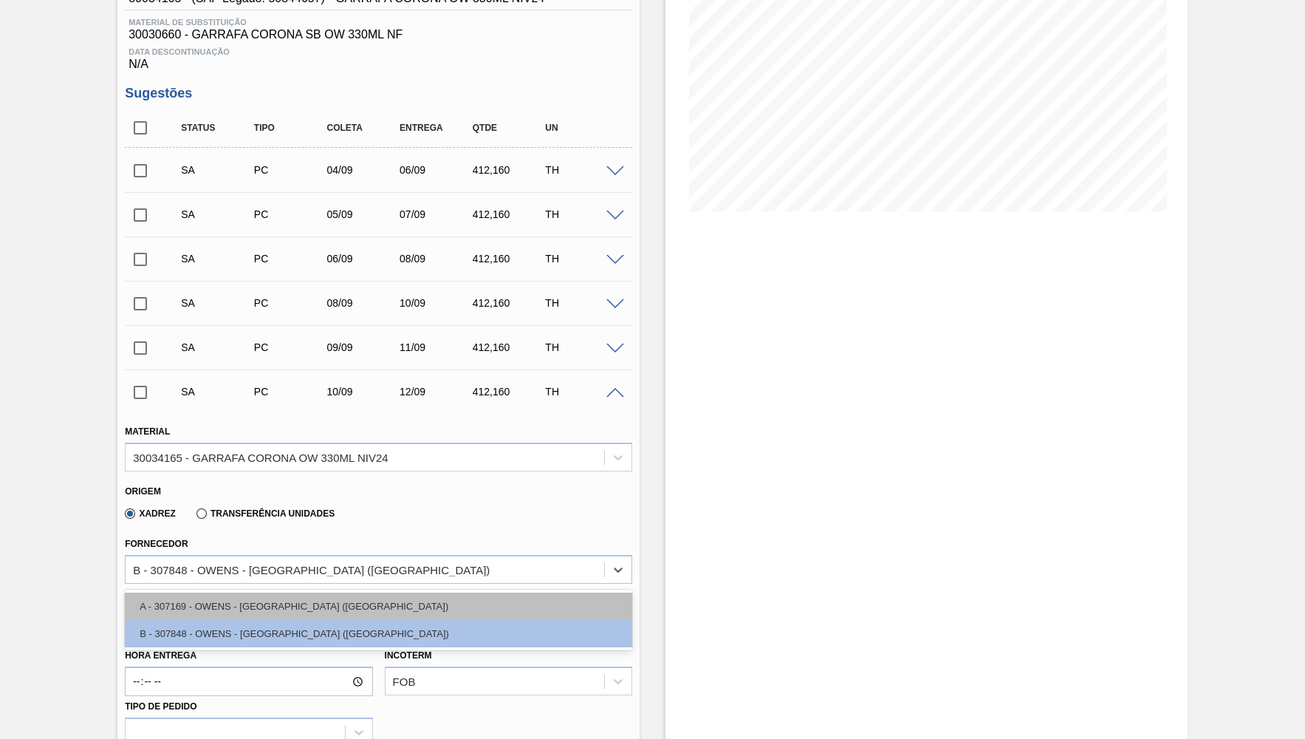
click at [308, 606] on div "A - 307169 - OWENS - [GEOGRAPHIC_DATA] ([GEOGRAPHIC_DATA])" at bounding box center [379, 605] width 508 height 27
type input "2,944"
type input "140"
type input "5"
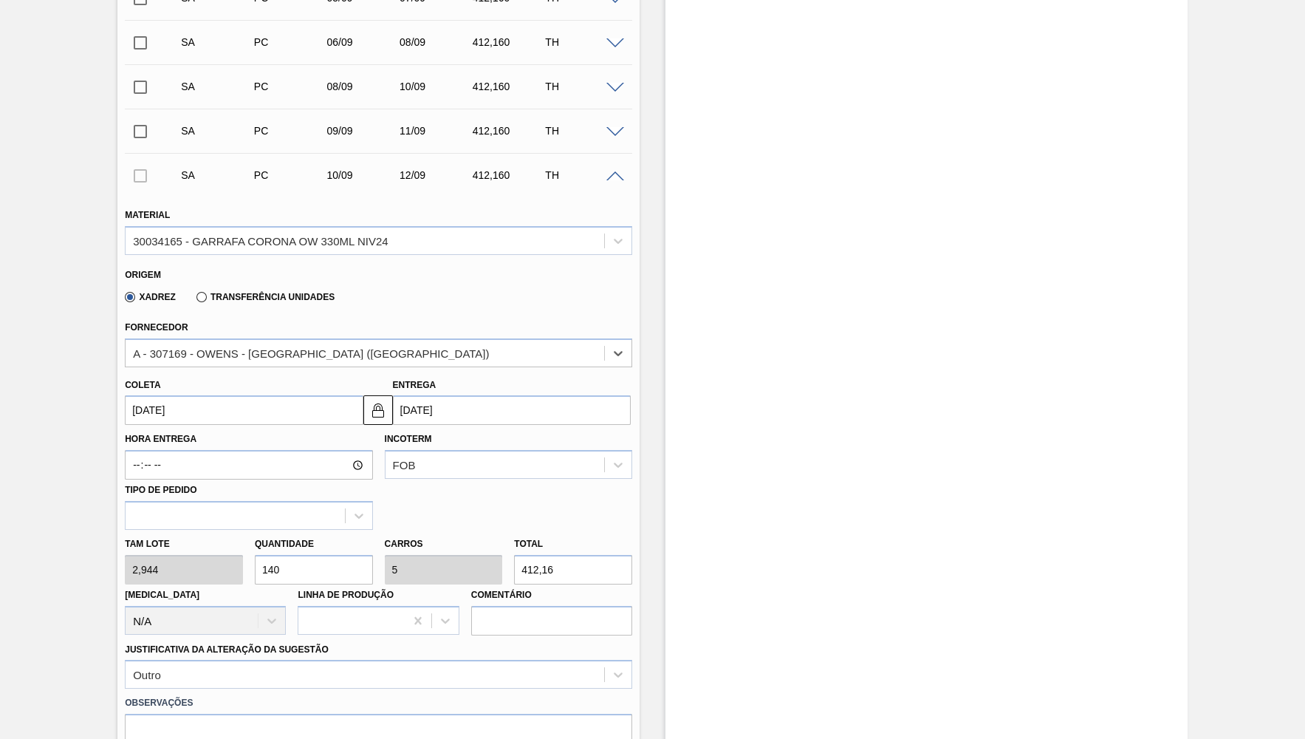
scroll to position [654, 0]
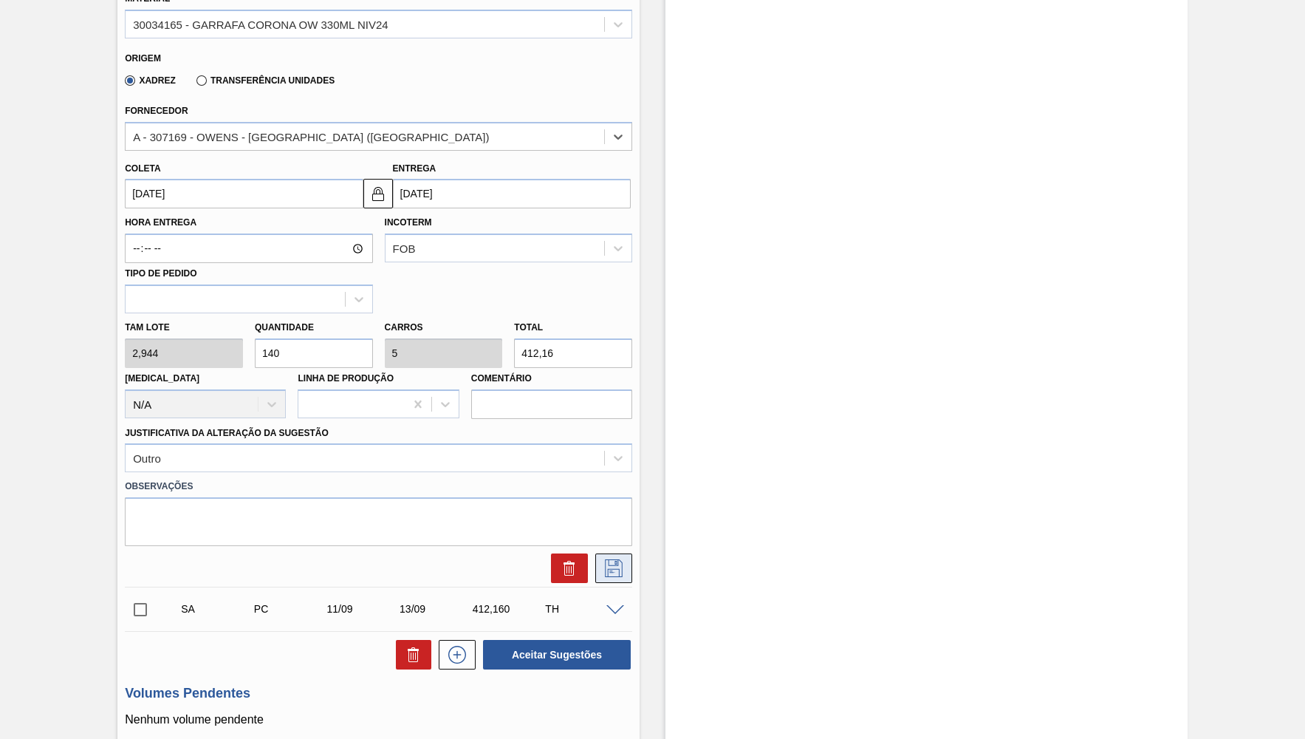
click at [615, 567] on button at bounding box center [613, 568] width 37 height 30
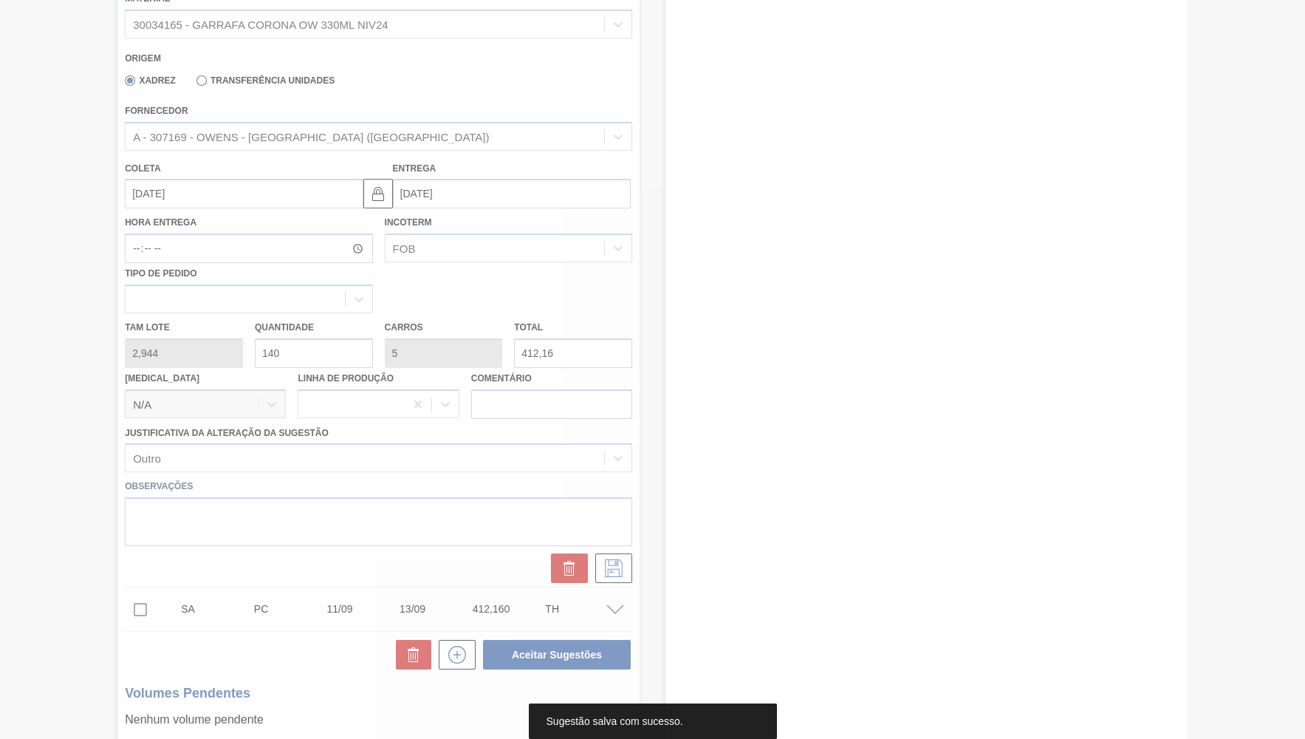
scroll to position [221, 0]
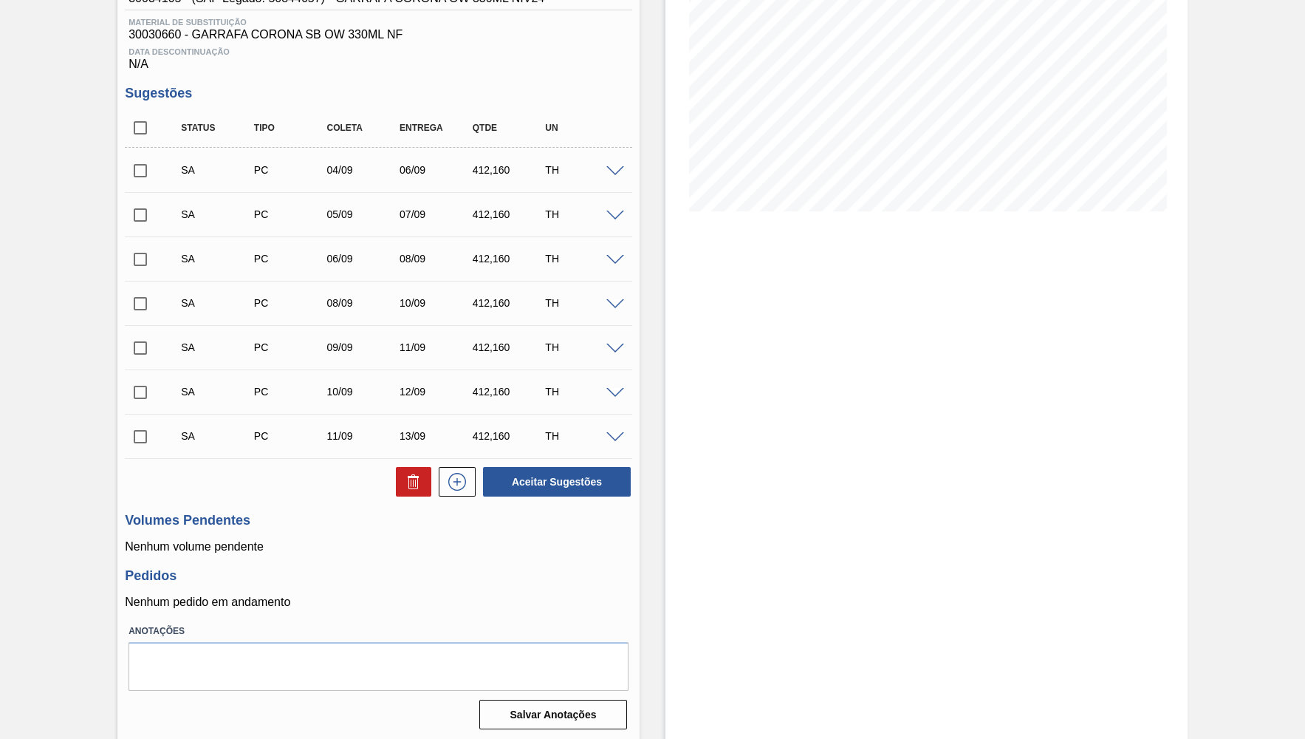
click at [618, 437] on span at bounding box center [616, 437] width 18 height 11
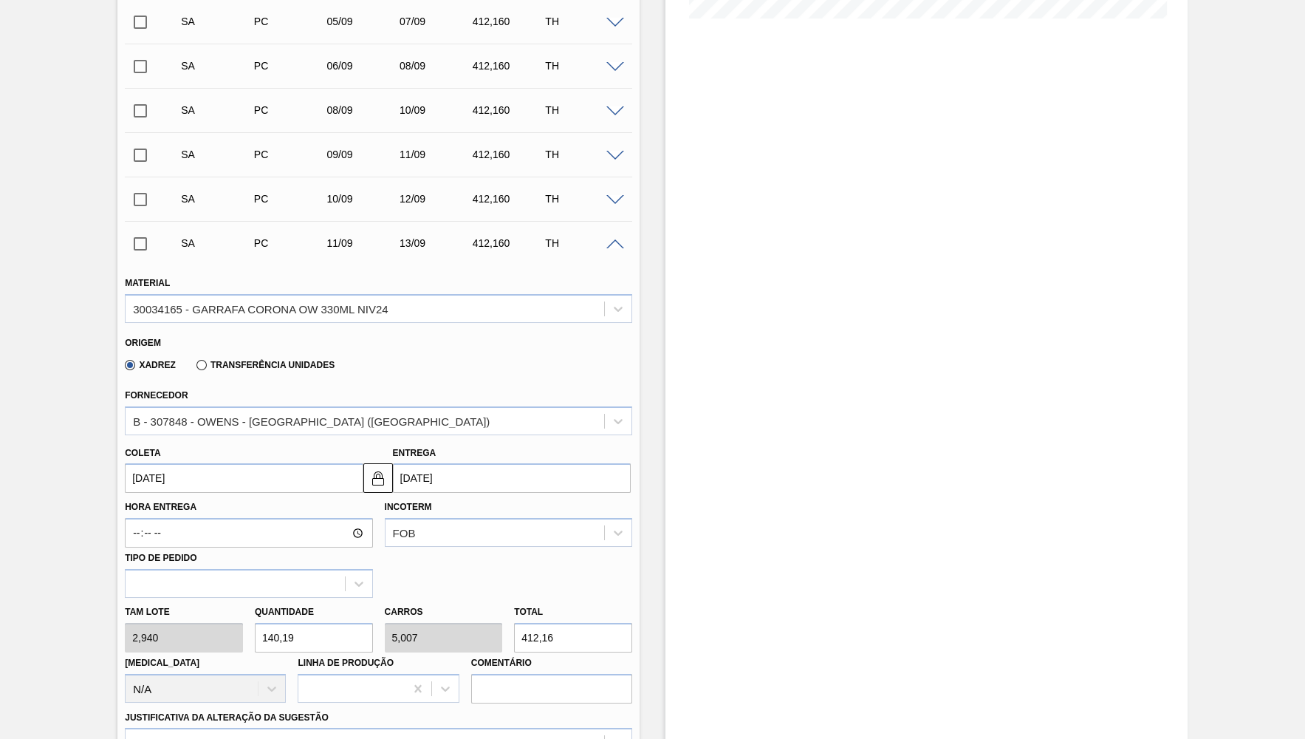
scroll to position [437, 0]
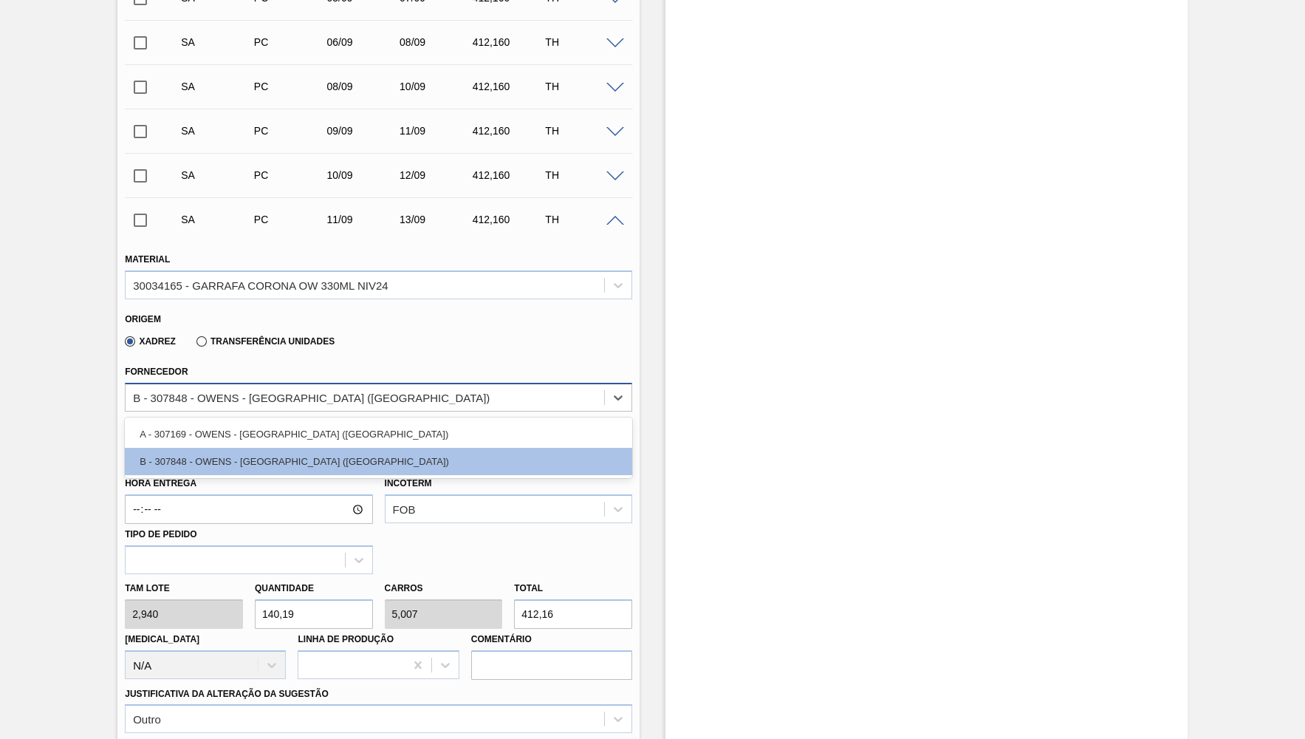
click at [365, 393] on div "B - 307848 - OWENS - [GEOGRAPHIC_DATA] ([GEOGRAPHIC_DATA])" at bounding box center [365, 396] width 479 height 21
click at [340, 441] on div "A - 307169 - OWENS - [GEOGRAPHIC_DATA] ([GEOGRAPHIC_DATA])" at bounding box center [379, 433] width 508 height 27
type input "2,944"
type input "140"
type input "5"
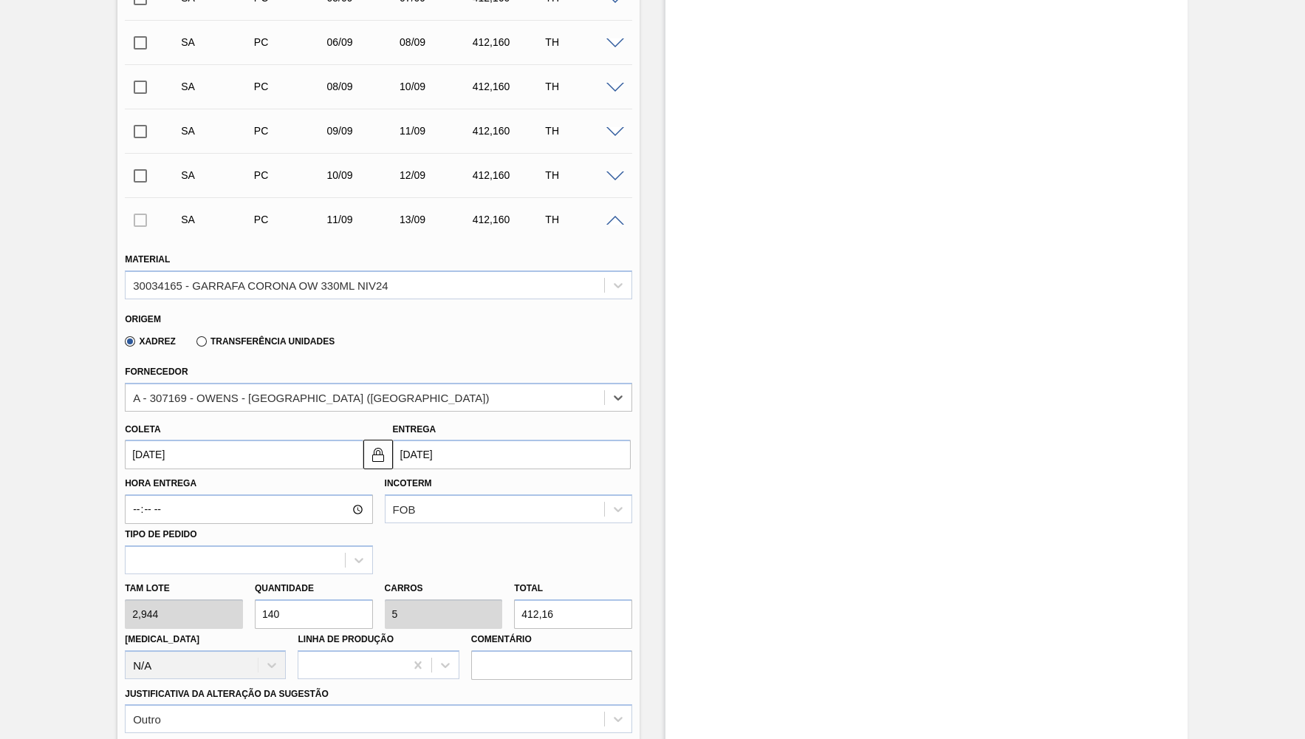
scroll to position [726, 0]
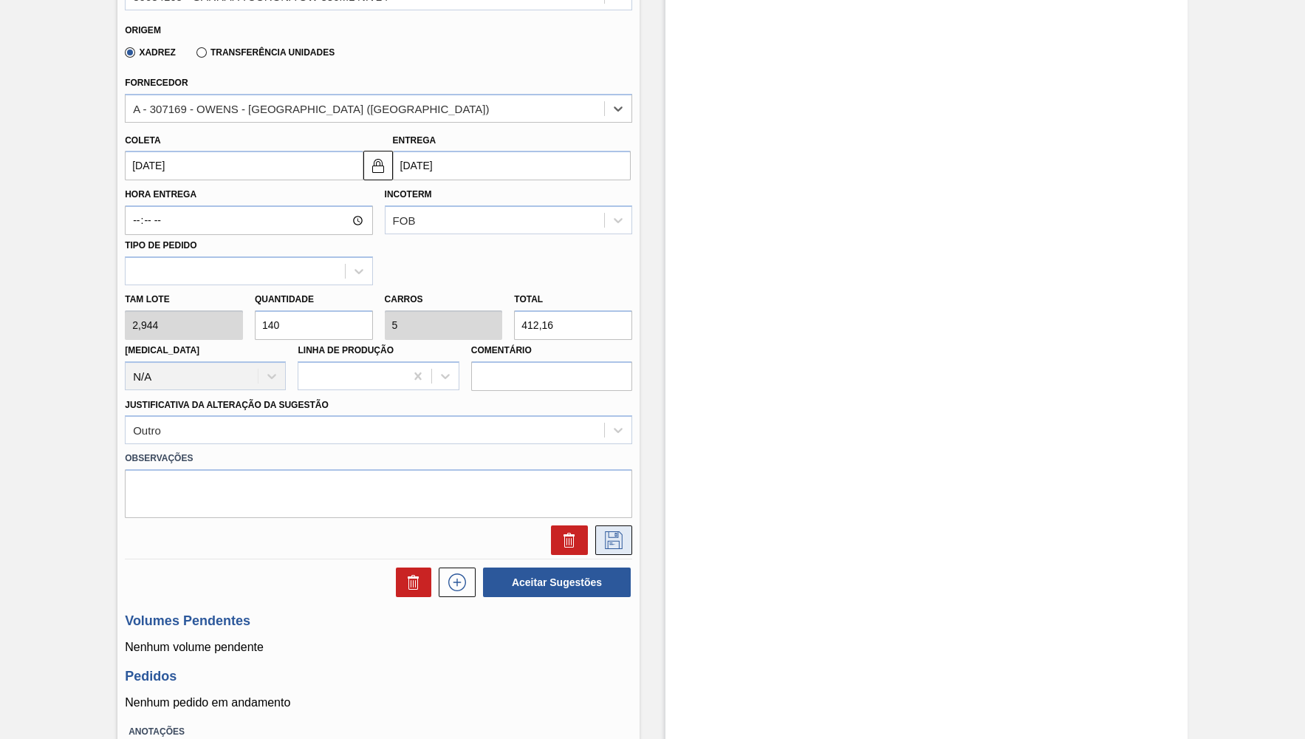
click at [631, 532] on button at bounding box center [613, 540] width 37 height 30
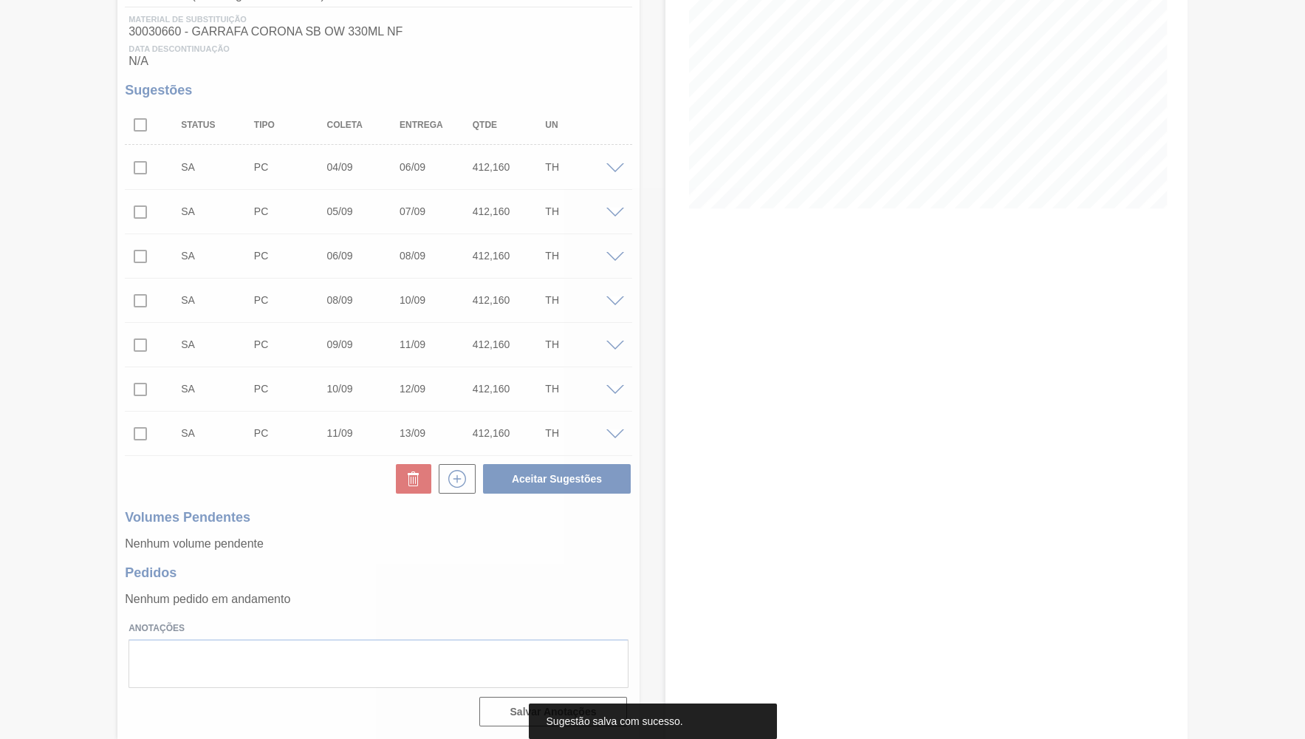
scroll to position [221, 0]
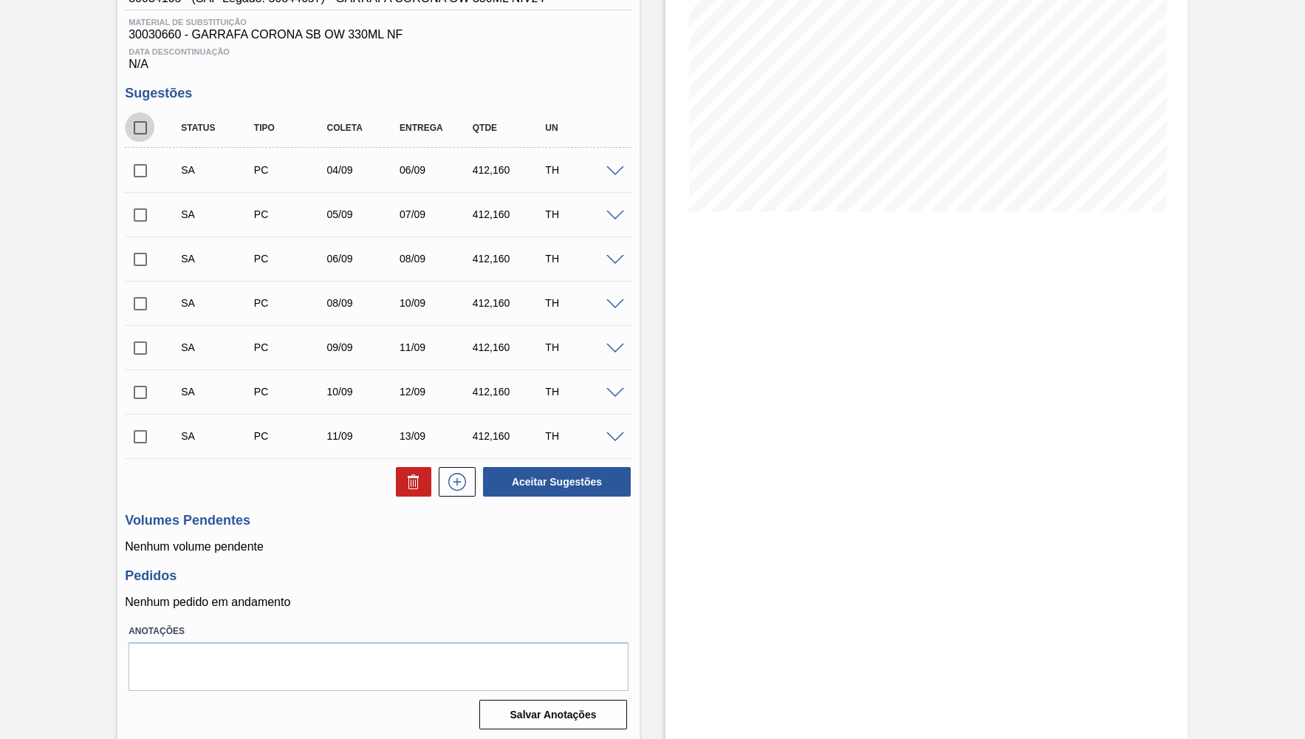
click at [150, 128] on input "checkbox" at bounding box center [140, 127] width 31 height 31
checkbox input "true"
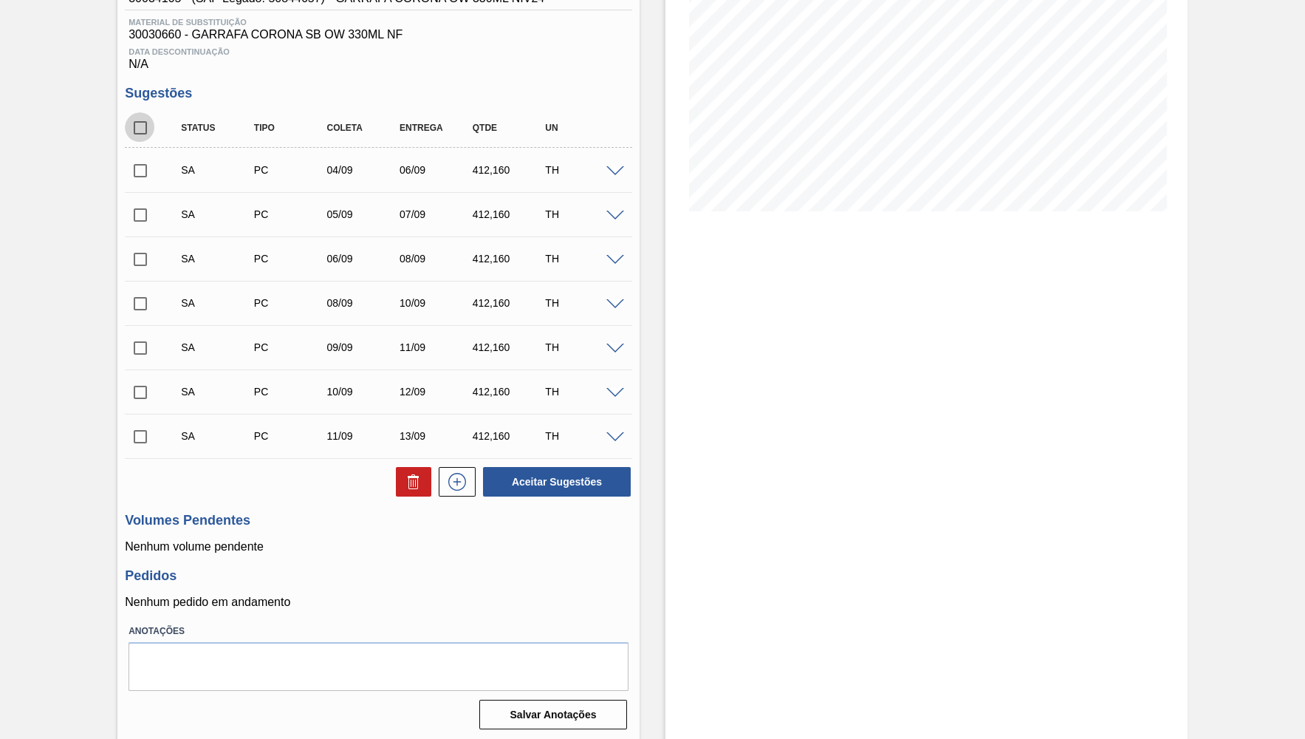
checkbox input "true"
click at [544, 482] on button "Aceitar Sugestões" at bounding box center [557, 482] width 148 height 30
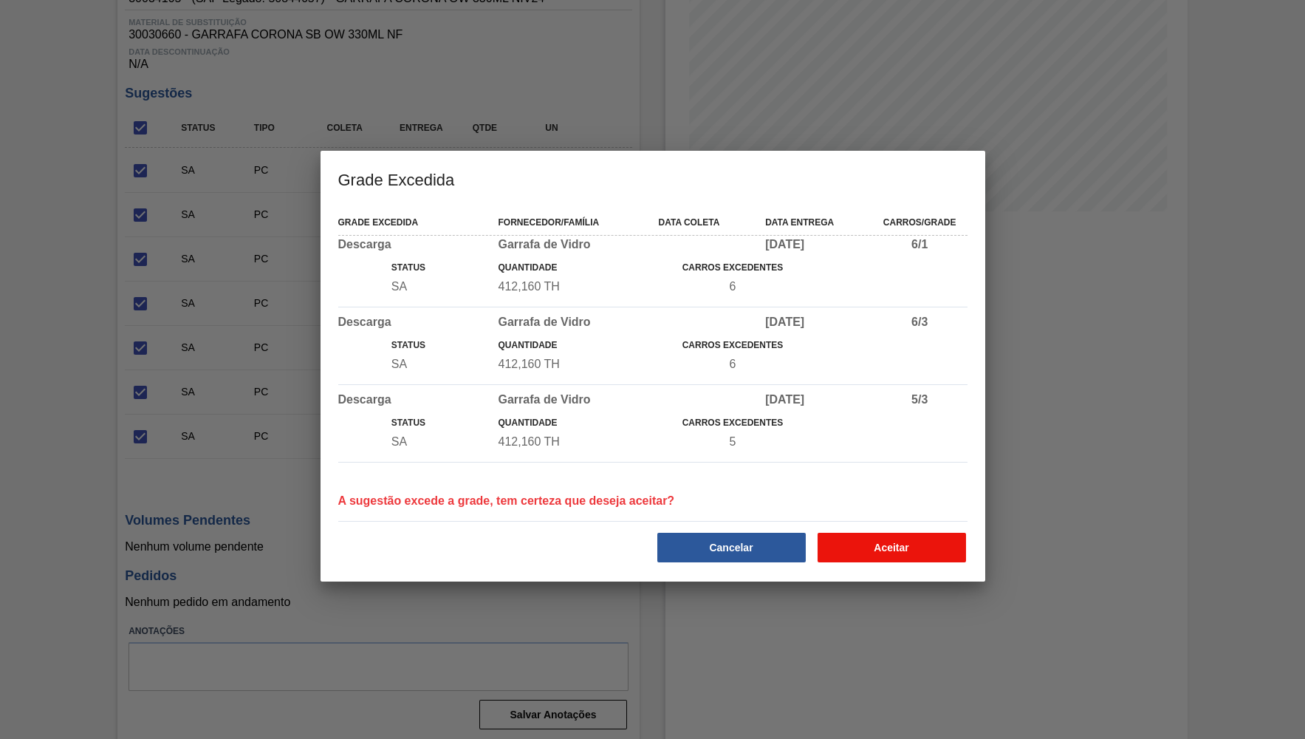
click at [916, 550] on button "Aceitar" at bounding box center [892, 548] width 148 height 30
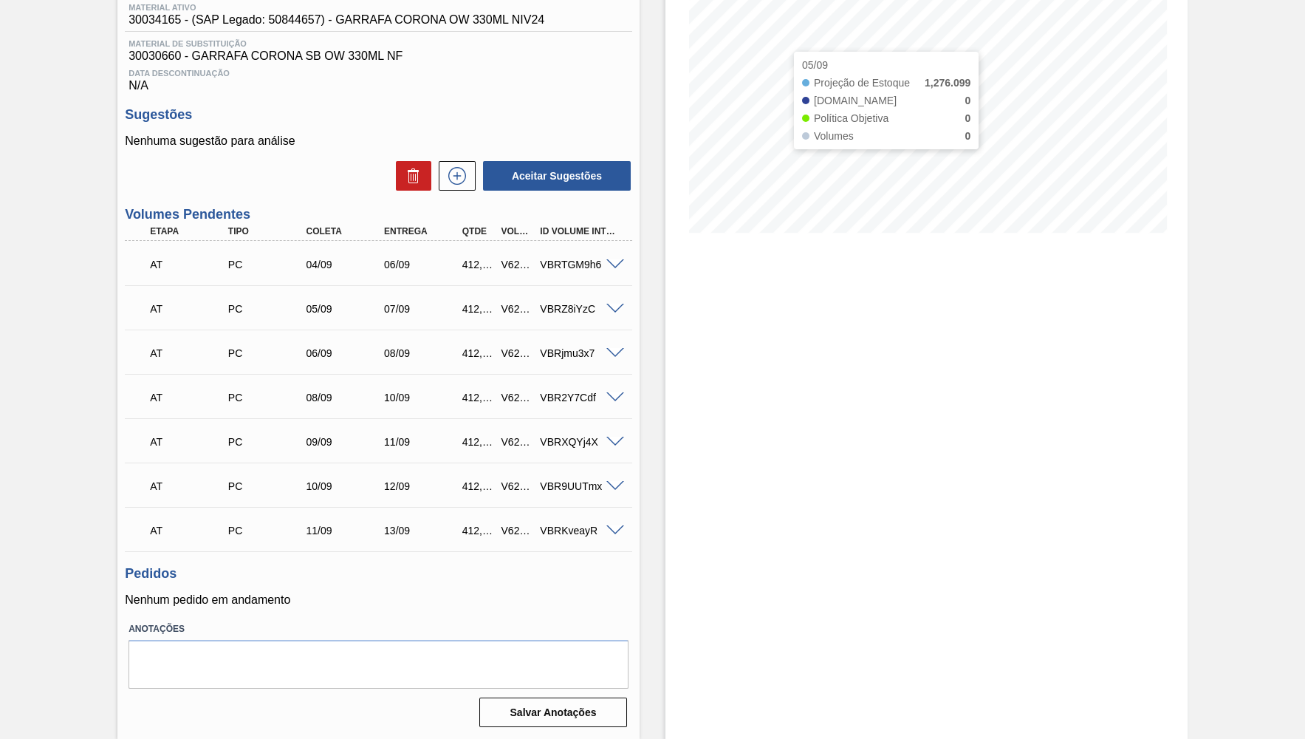
scroll to position [0, 0]
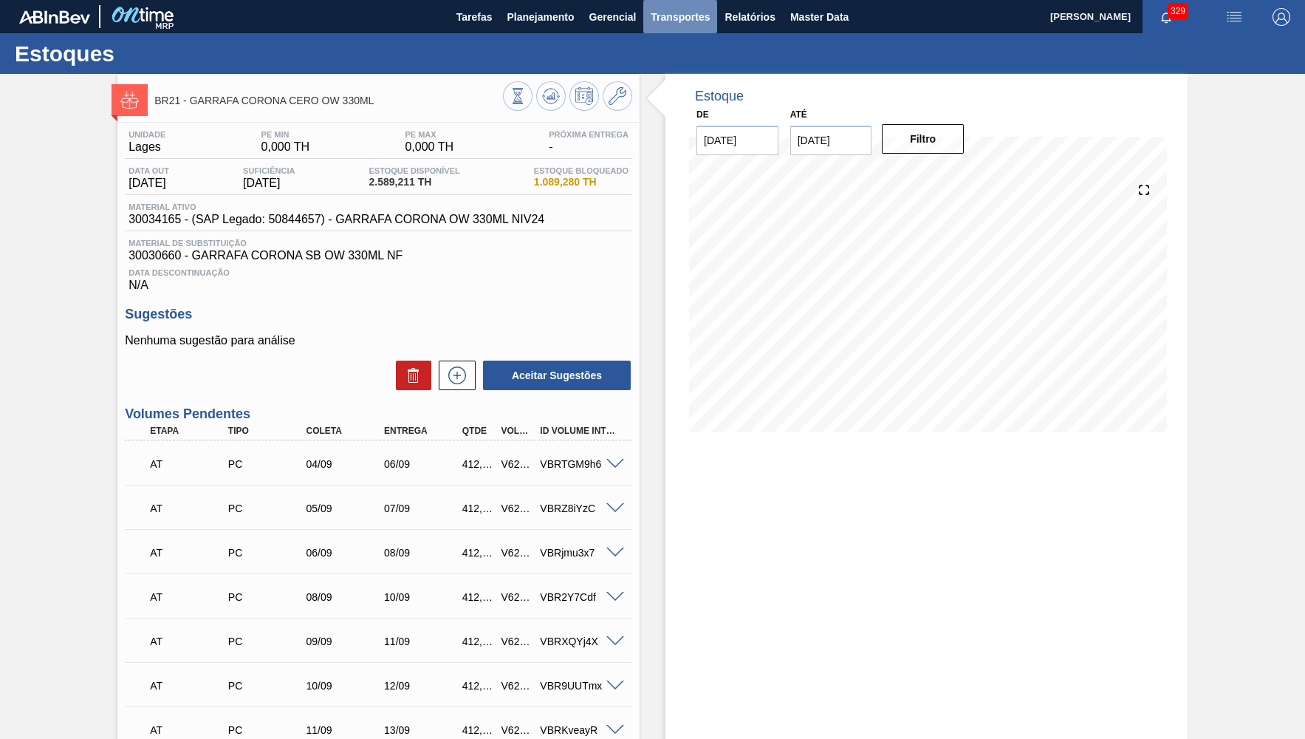
click at [679, 7] on button "Transportes" at bounding box center [680, 16] width 74 height 33
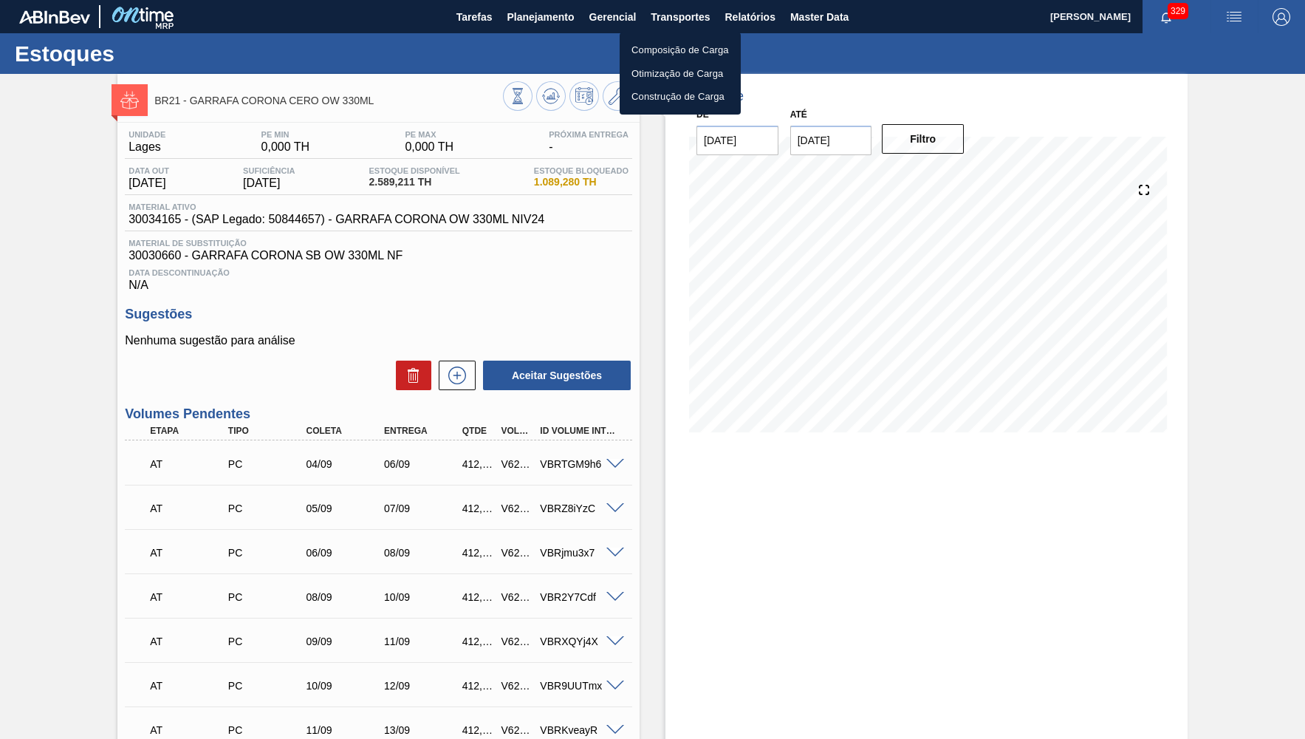
click at [691, 70] on li "Otimização de Carga" at bounding box center [680, 74] width 121 height 24
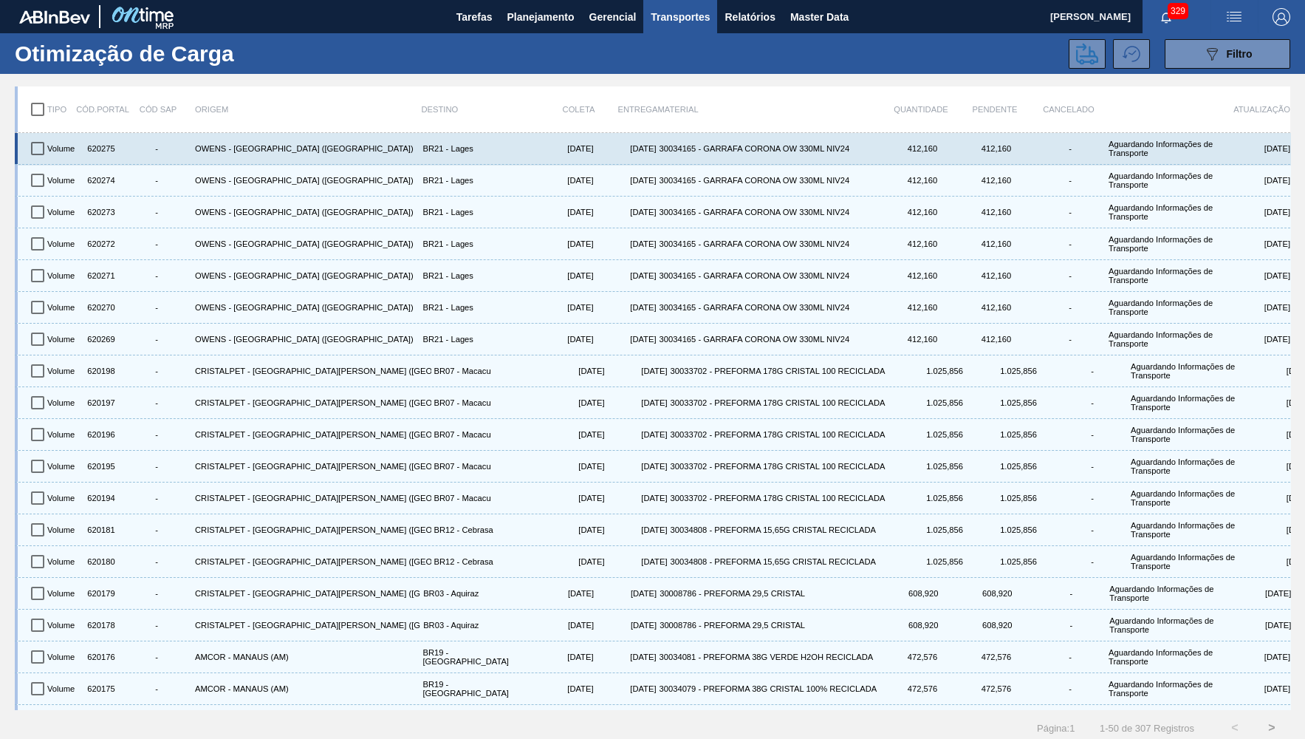
click at [38, 146] on input "checkbox" at bounding box center [37, 148] width 31 height 31
checkbox input "true"
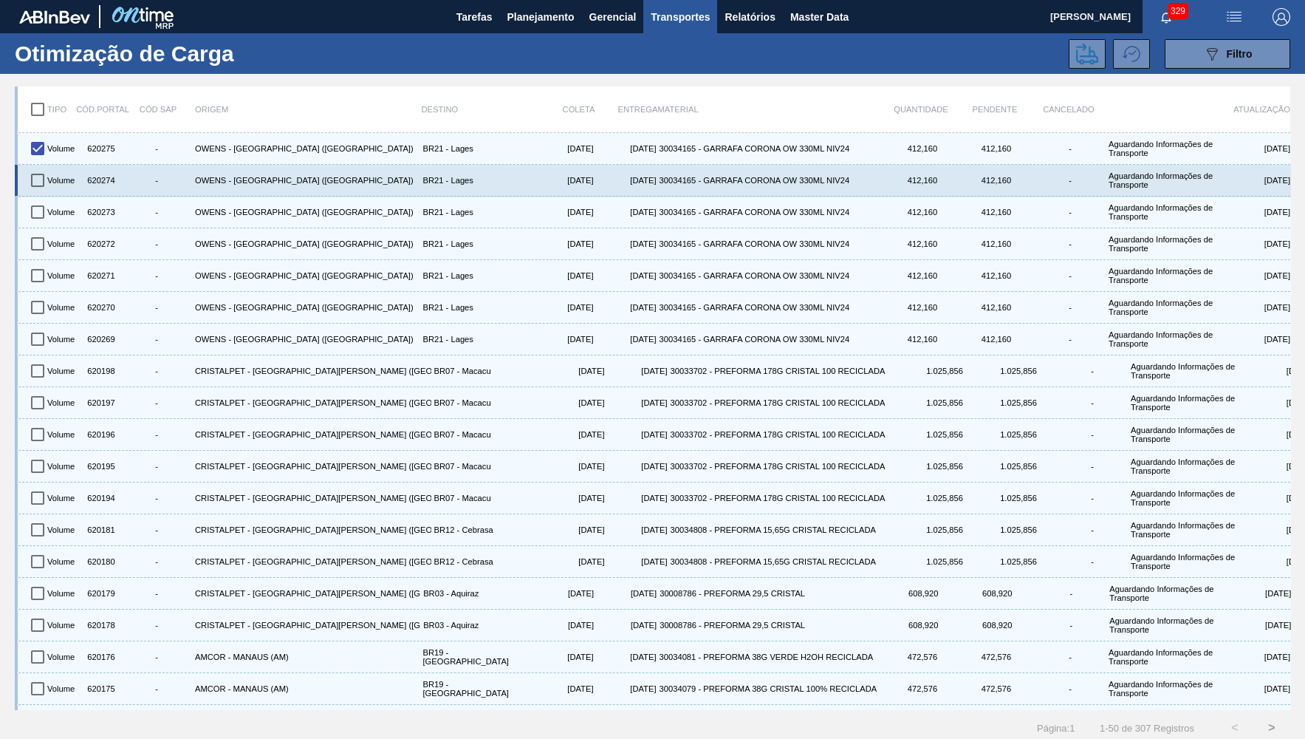
click at [38, 177] on input "checkbox" at bounding box center [37, 180] width 31 height 31
checkbox input "true"
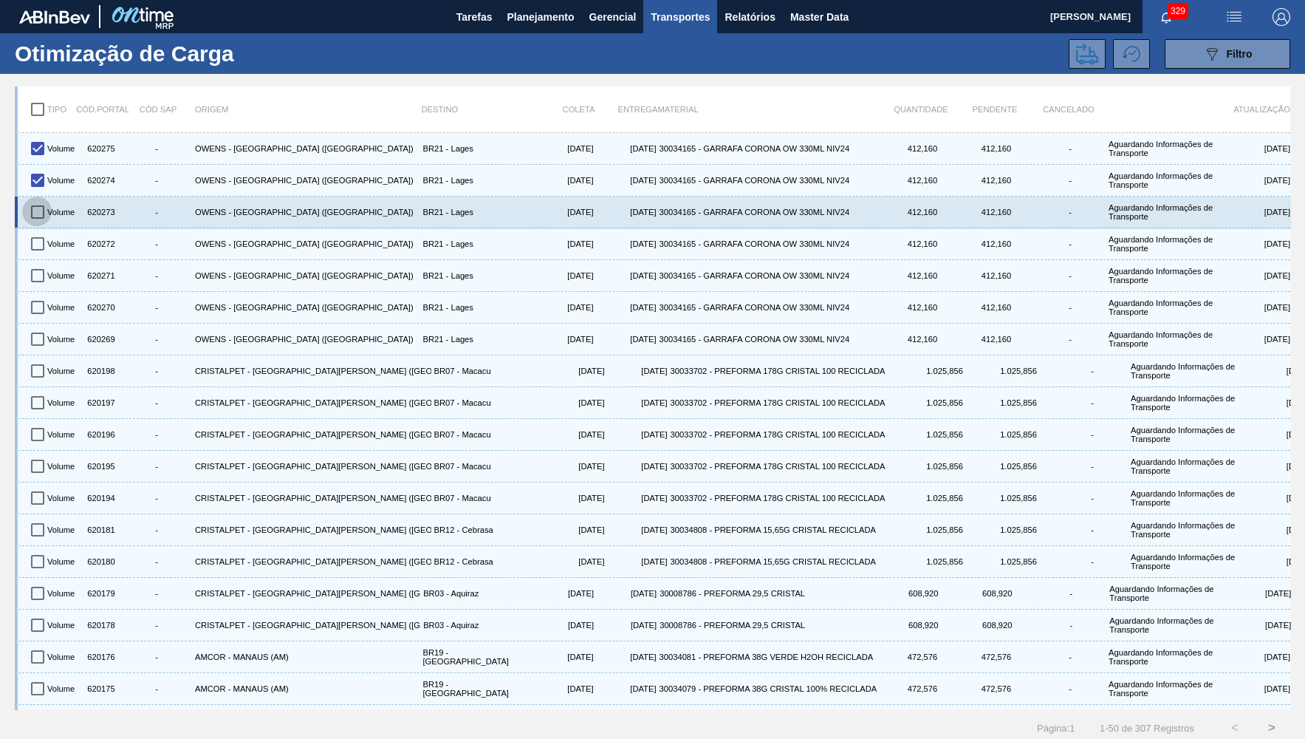
click at [34, 210] on input "checkbox" at bounding box center [37, 212] width 31 height 31
checkbox input "true"
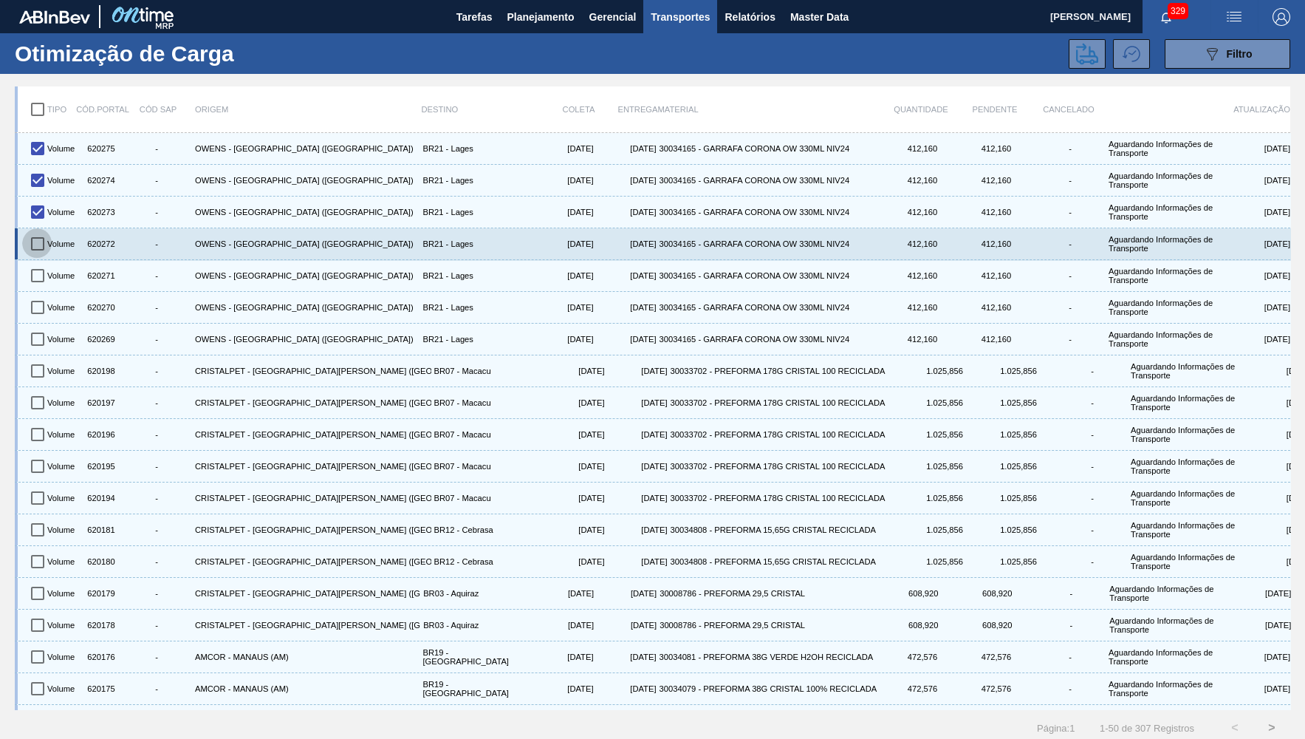
click at [34, 237] on input "checkbox" at bounding box center [37, 243] width 31 height 31
checkbox input "true"
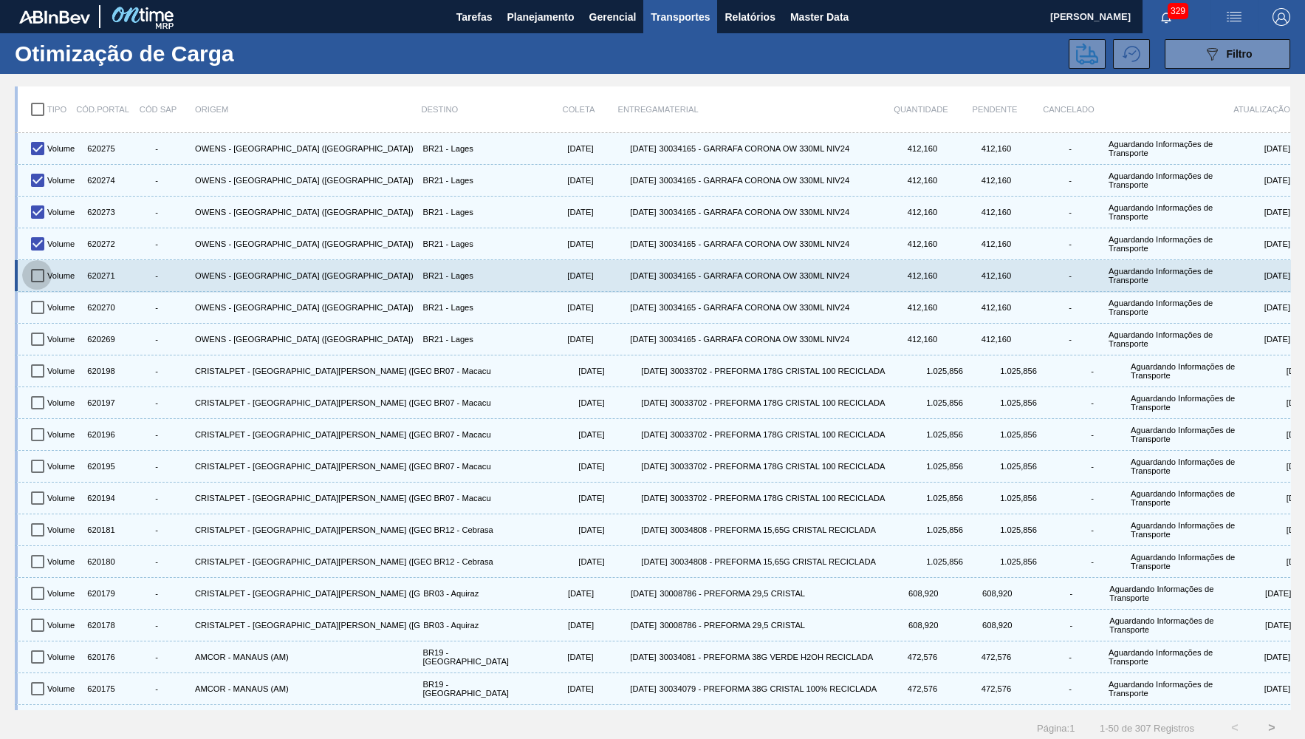
click at [41, 275] on input "checkbox" at bounding box center [37, 275] width 31 height 31
checkbox input "true"
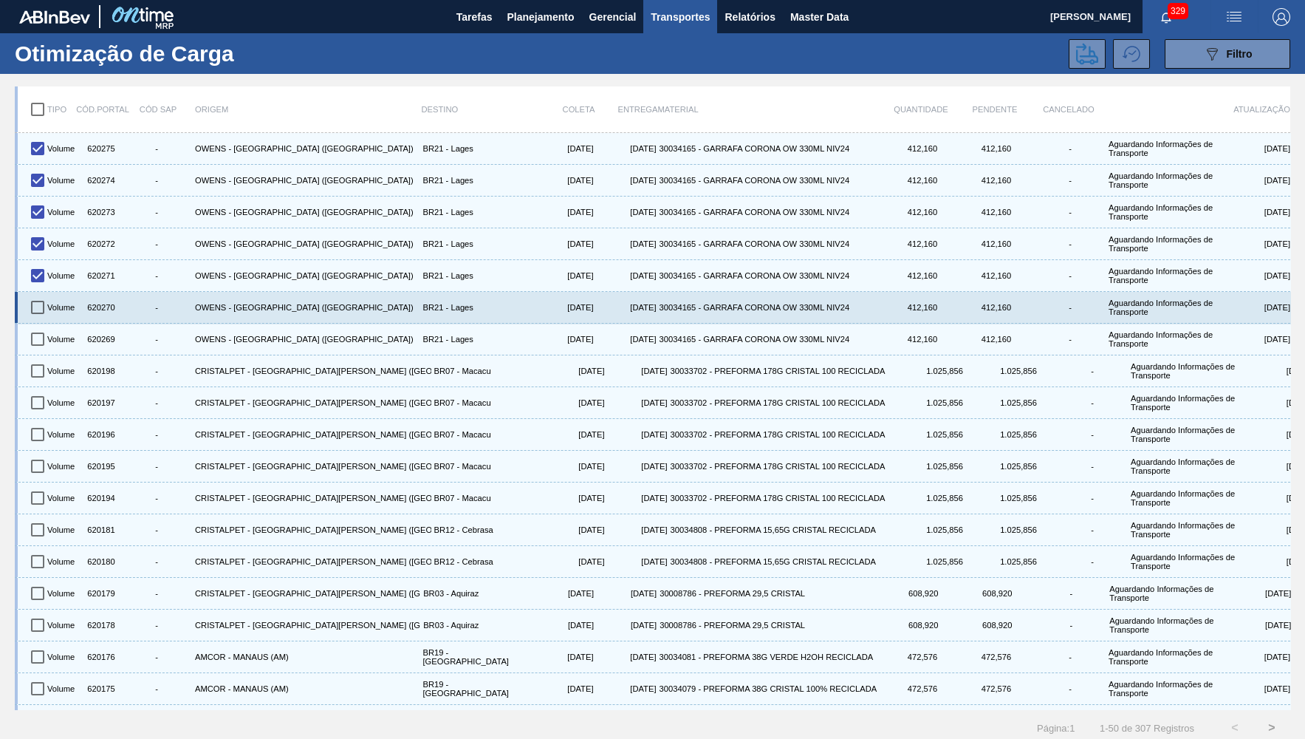
click at [34, 310] on input "checkbox" at bounding box center [37, 307] width 31 height 31
checkbox input "true"
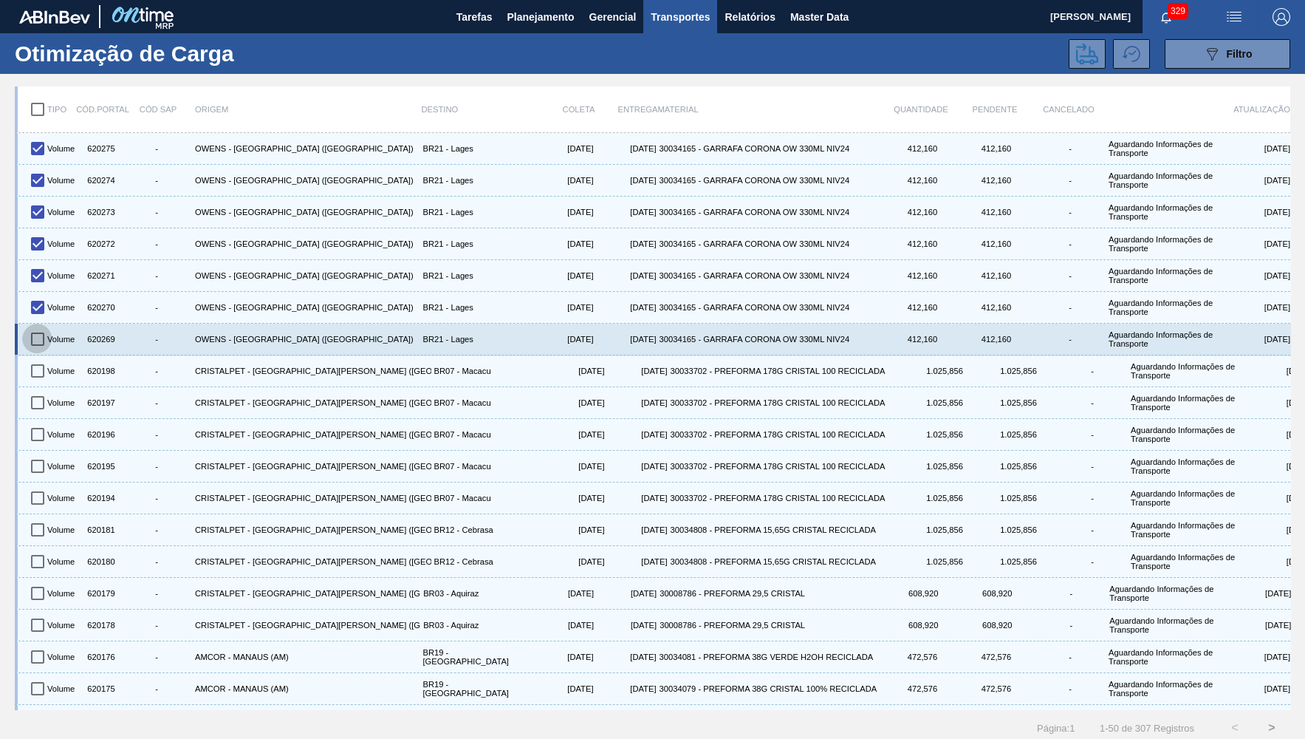
click at [33, 331] on input "checkbox" at bounding box center [37, 339] width 31 height 31
checkbox input "true"
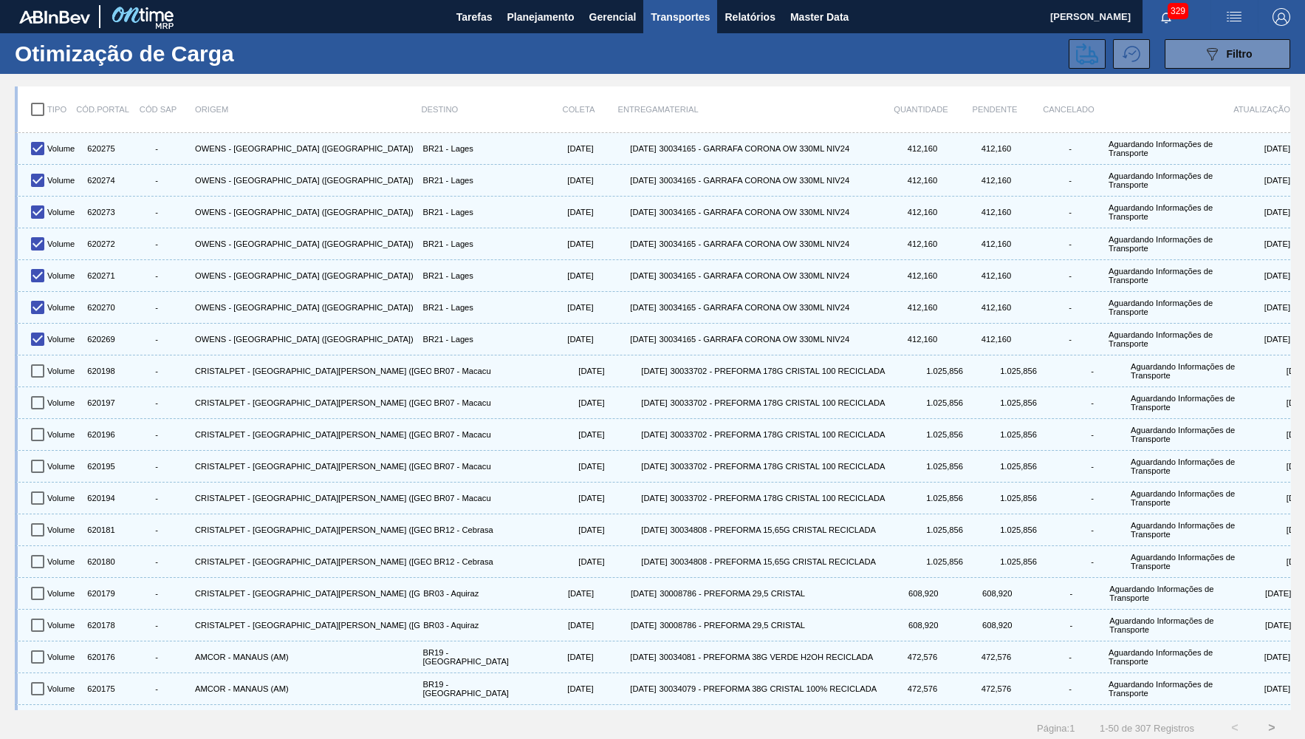
click at [1090, 49] on icon at bounding box center [1087, 53] width 22 height 21
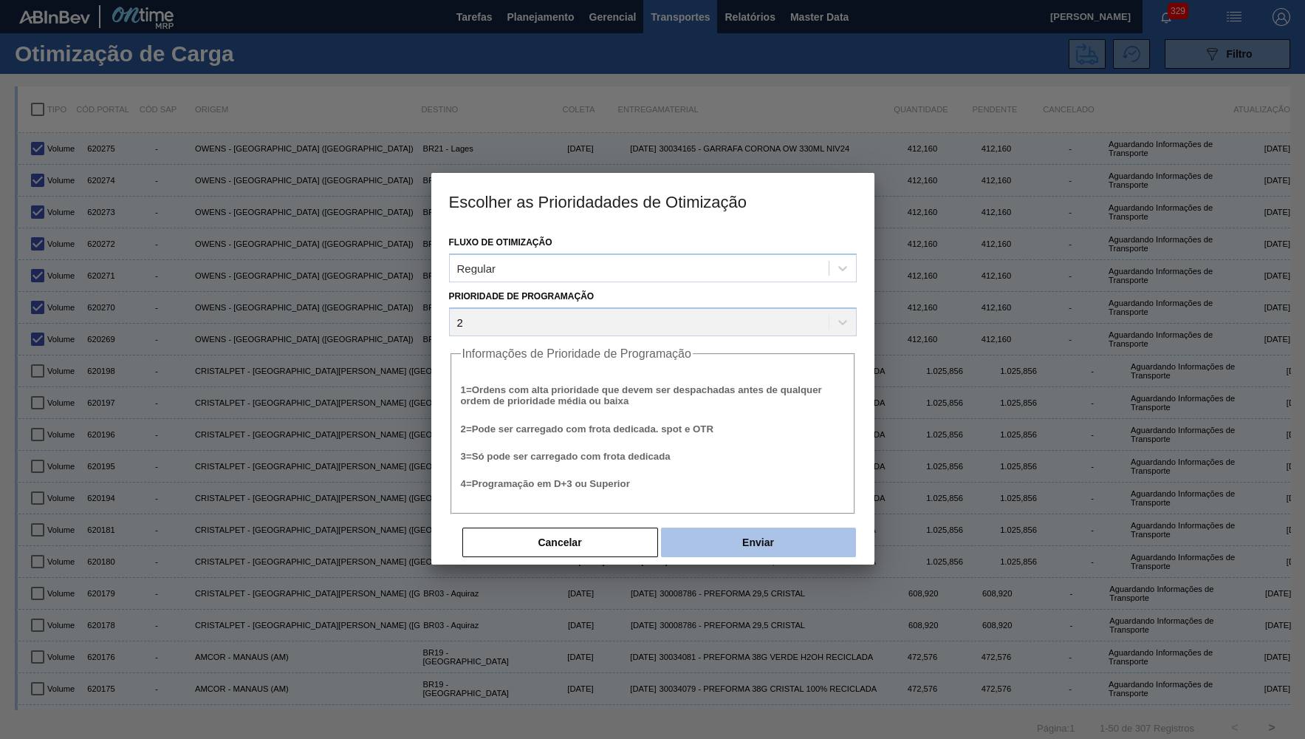
click at [753, 553] on button "Enviar" at bounding box center [758, 542] width 195 height 30
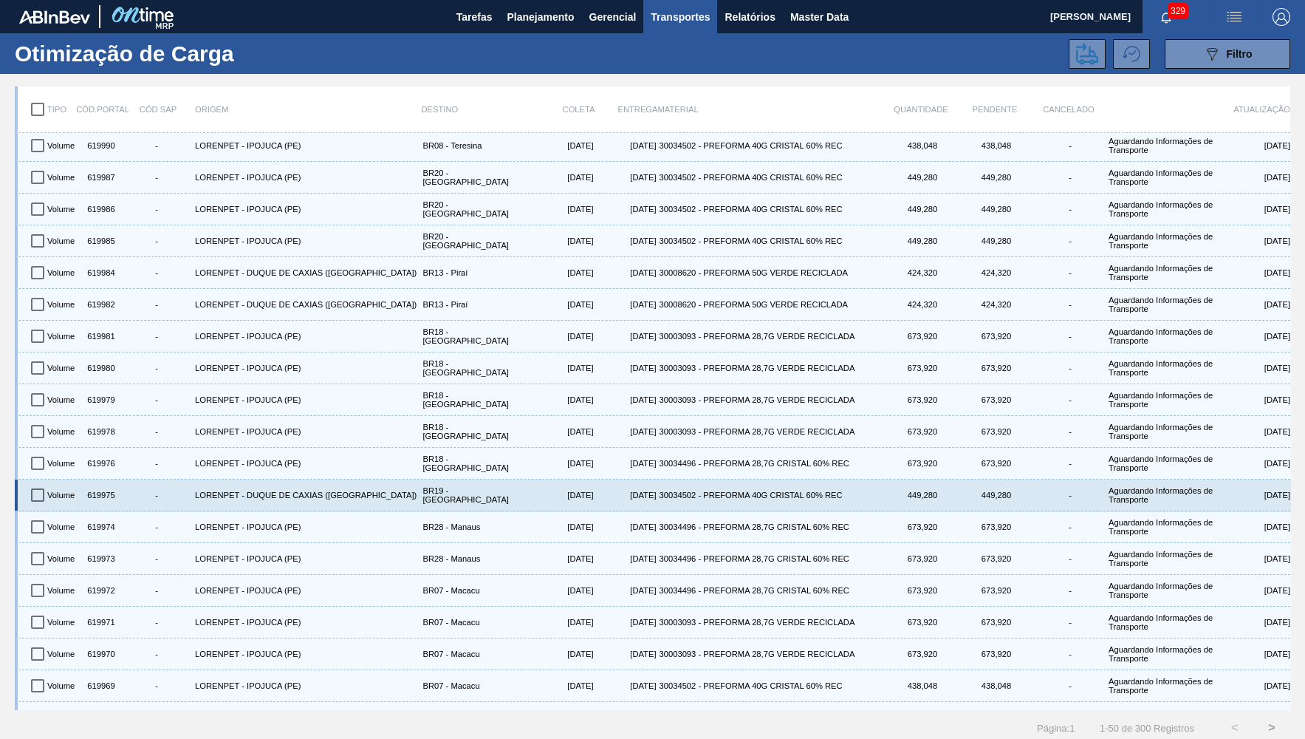
scroll to position [6, 0]
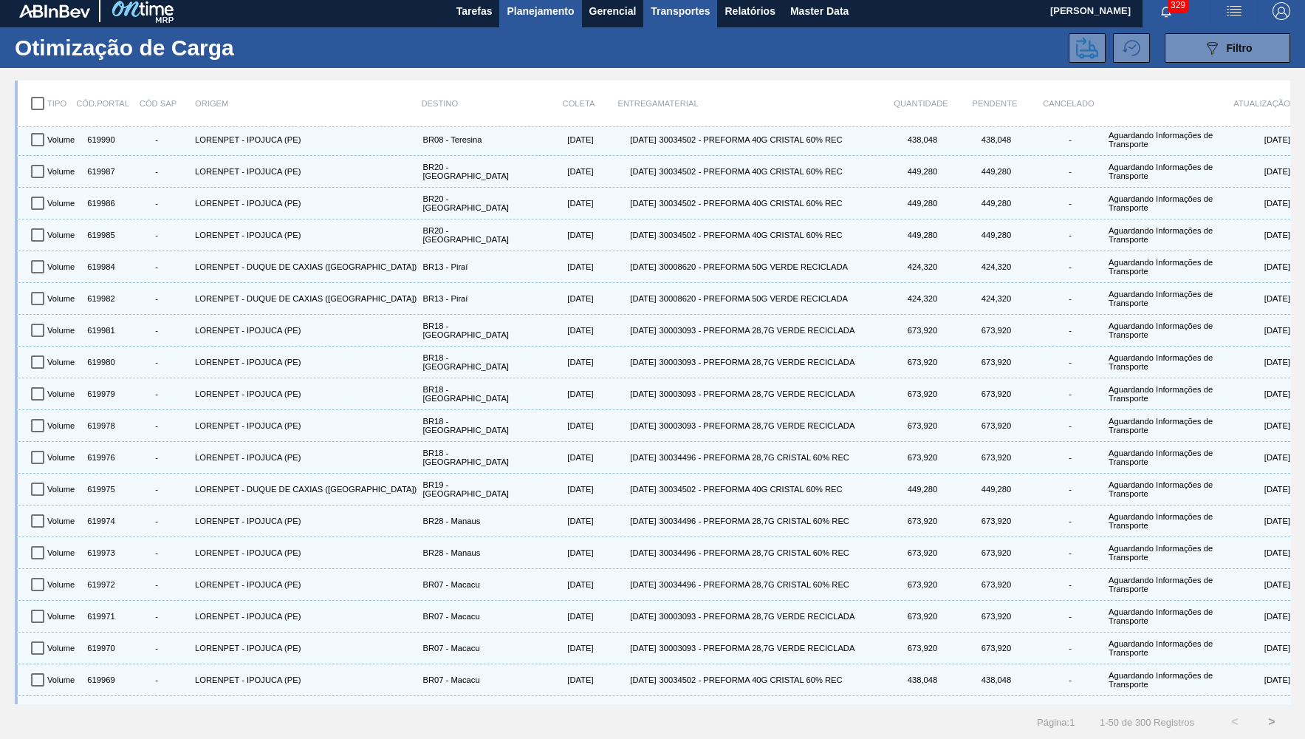
click at [520, 24] on button "Planejamento" at bounding box center [540, 10] width 82 height 33
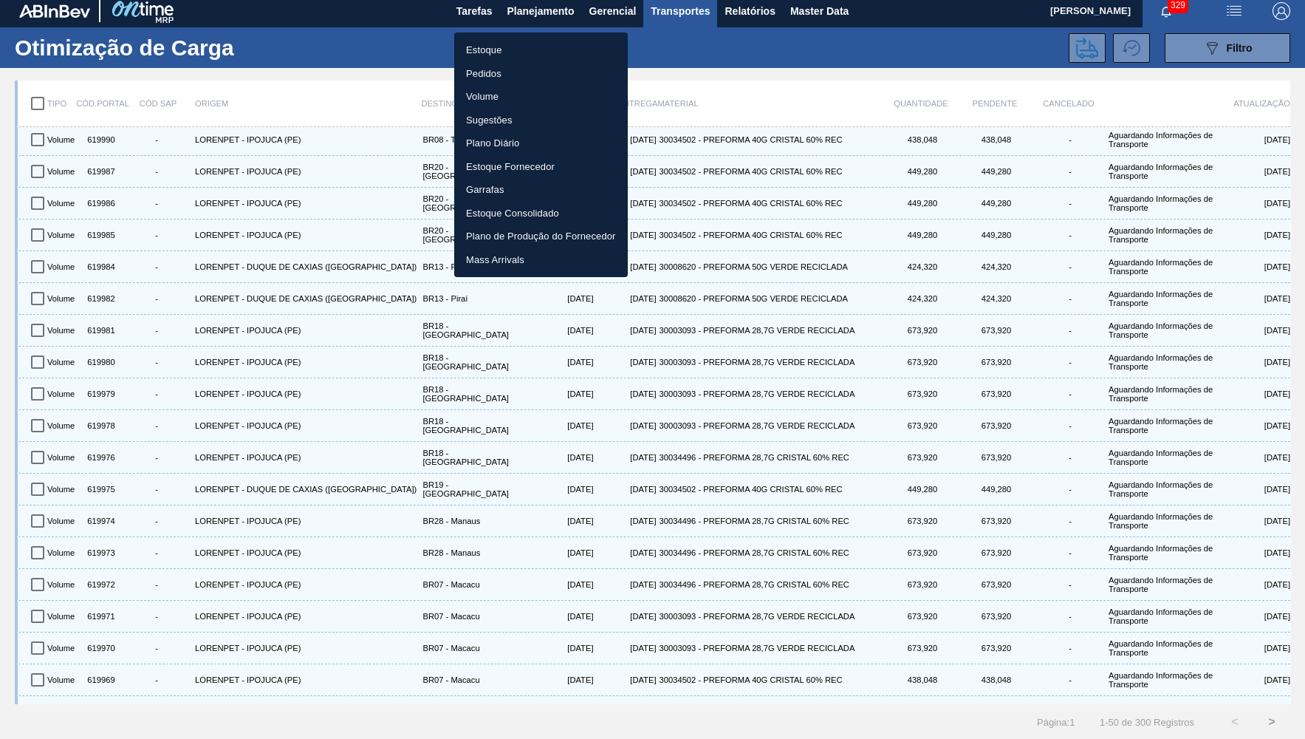
click at [515, 38] on ul "Estoque Pedidos Volume Sugestões Plano Diário Estoque Fornecedor Garrafas Estoq…" at bounding box center [541, 155] width 174 height 245
click at [512, 68] on li "Pedidos" at bounding box center [541, 74] width 174 height 24
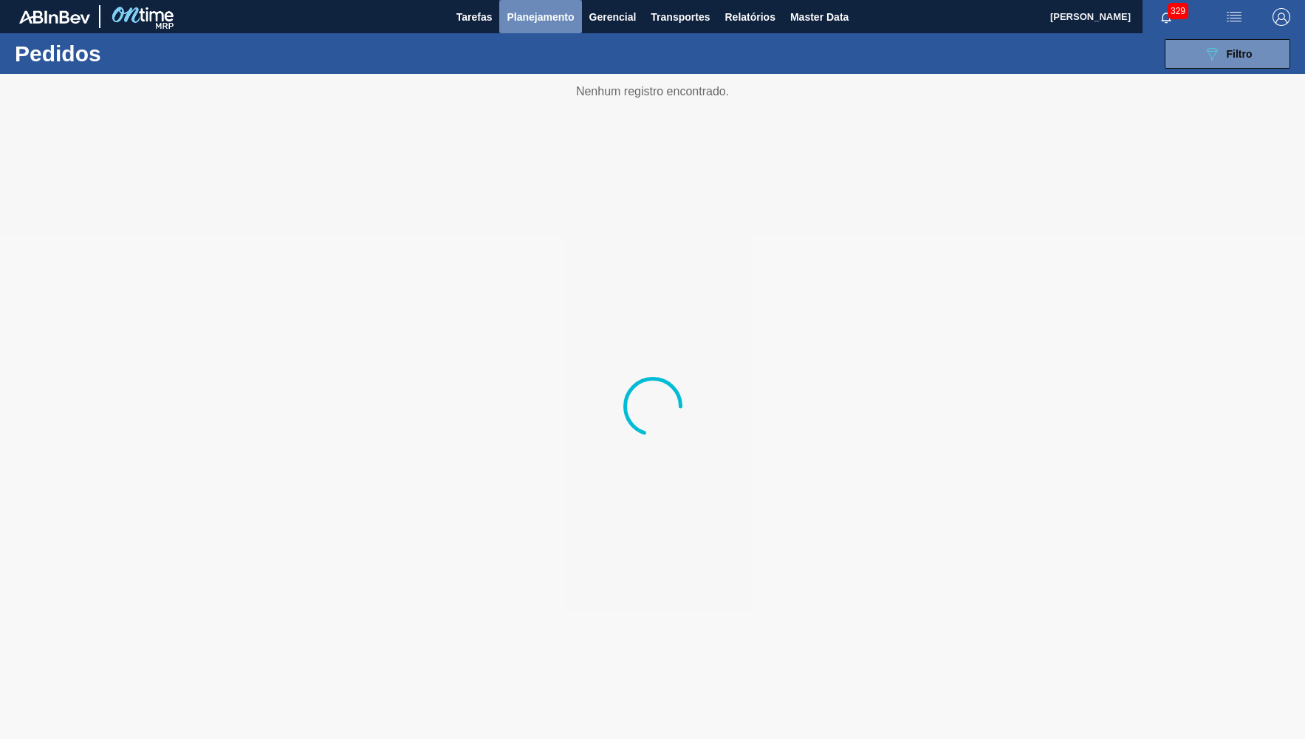
click at [527, 29] on button "Planejamento" at bounding box center [540, 16] width 82 height 33
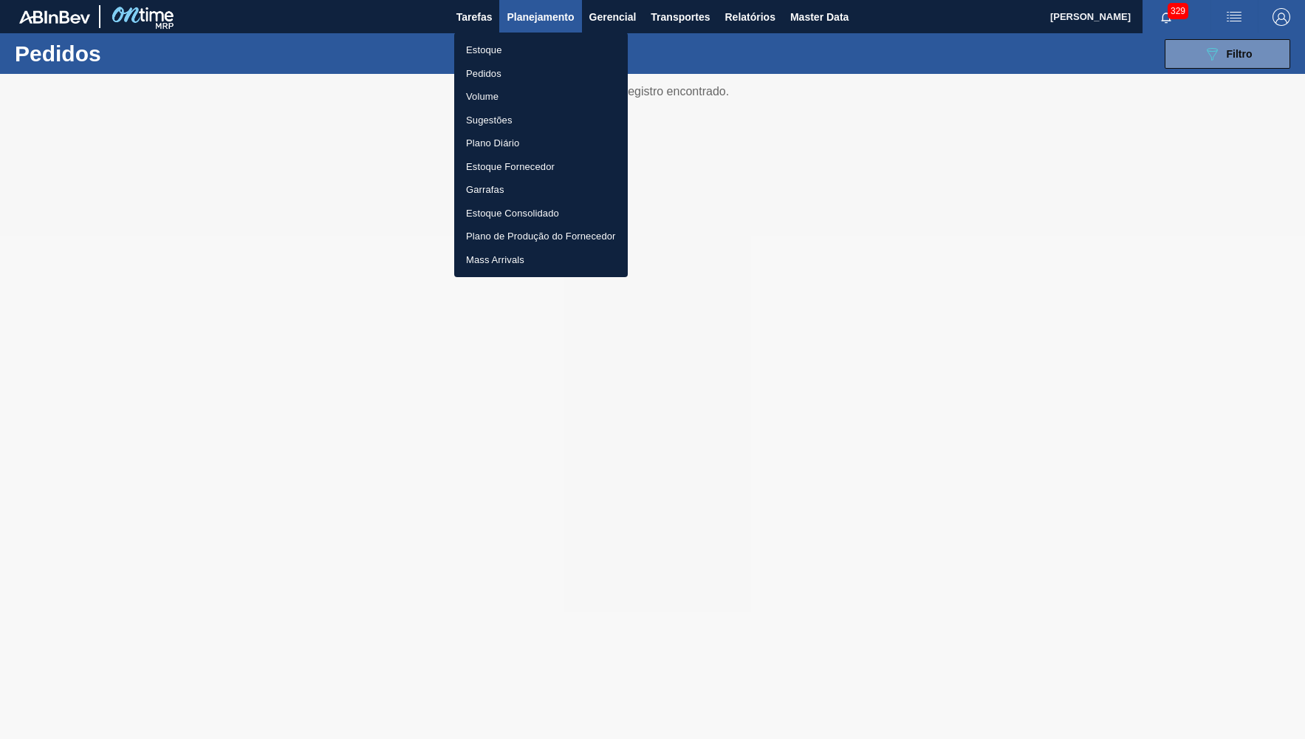
click at [506, 55] on li "Estoque" at bounding box center [541, 50] width 174 height 24
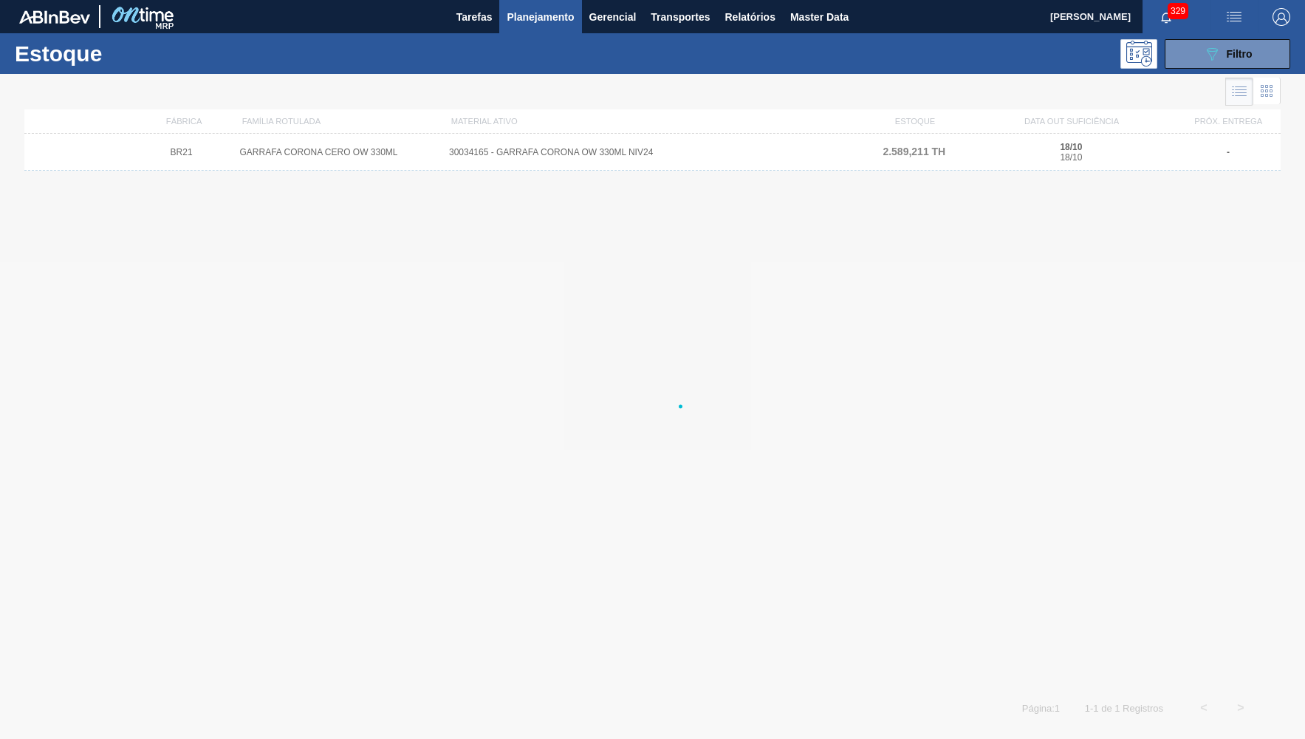
click at [338, 109] on div at bounding box center [652, 406] width 1305 height 665
click at [325, 148] on div "GARRAFA CORONA CERO OW 330ML" at bounding box center [337, 152] width 209 height 10
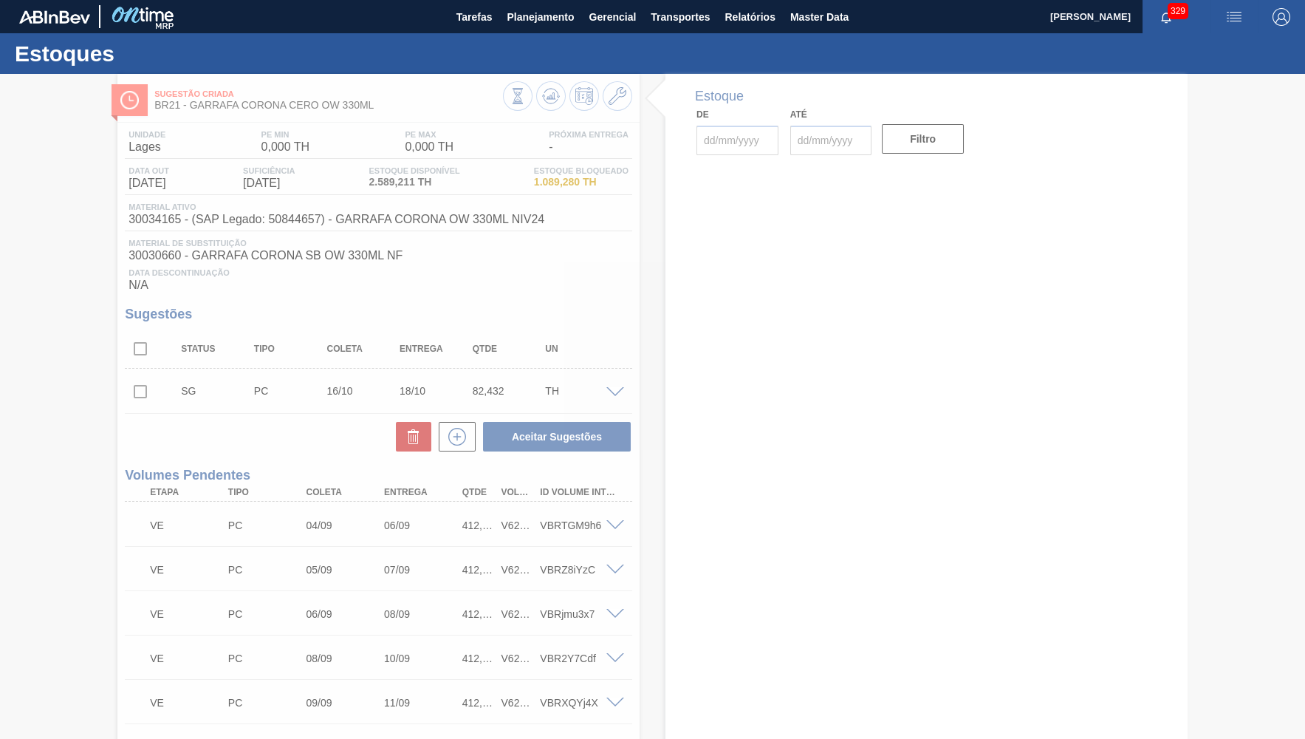
type input "[DATE]"
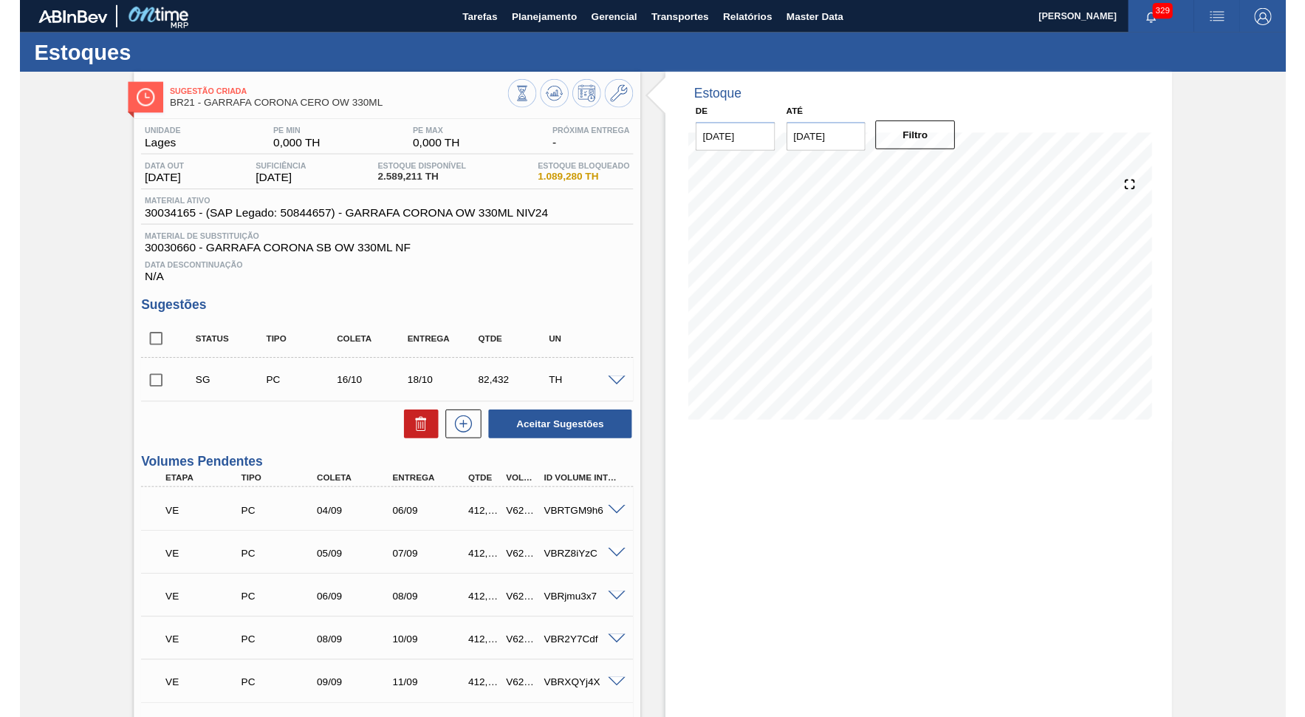
scroll to position [261, 0]
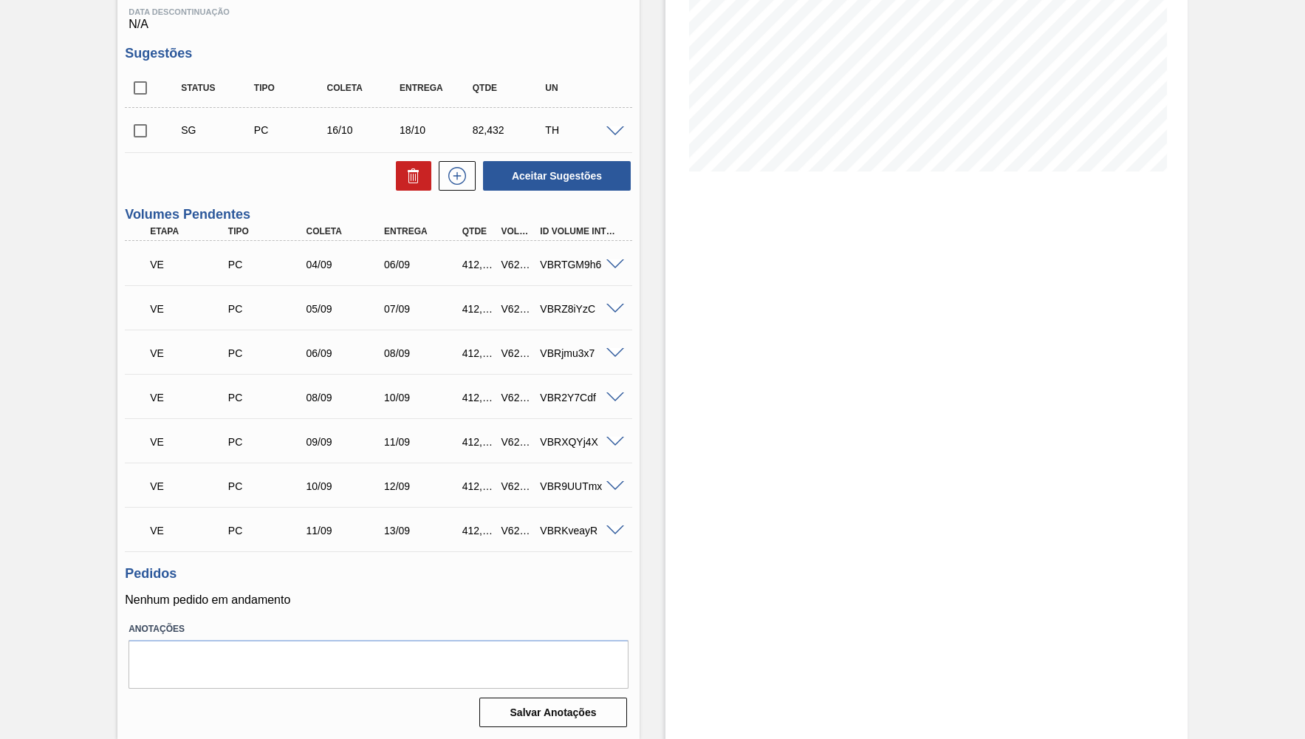
drag, startPoint x: 140, startPoint y: 233, endPoint x: 493, endPoint y: 427, distance: 403.0
click at [694, 547] on div "Sugestão Criada BR21 - GARRAFA CORONA CERO OW 330ML Unidade Lages PE MIN 0,000 …" at bounding box center [652, 276] width 1305 height 926
click at [601, 529] on div "VBRKveayR" at bounding box center [579, 531] width 87 height 12
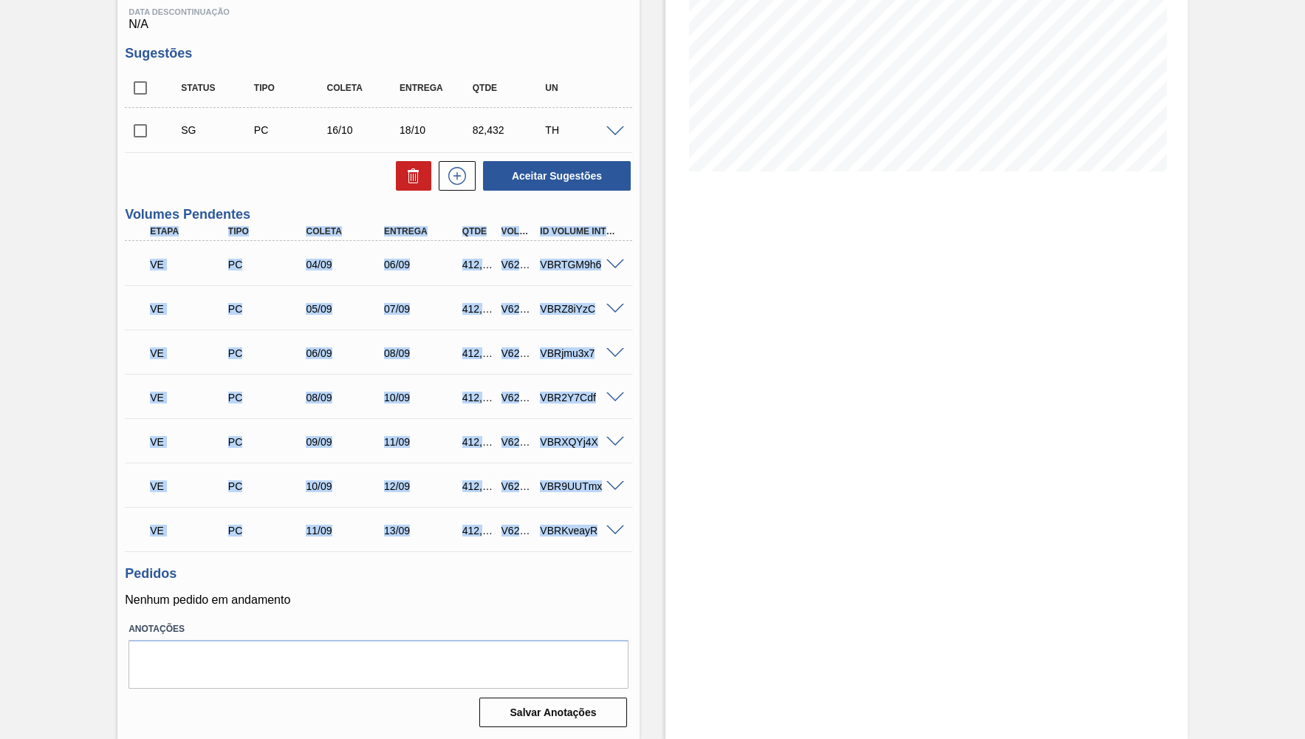
copy div "Lorem Ipsu Dolors Ametcon Adip Elitse Doeius Te Incidi Utlabor ET DO 50/20 20/3…"
